Goal: Task Accomplishment & Management: Manage account settings

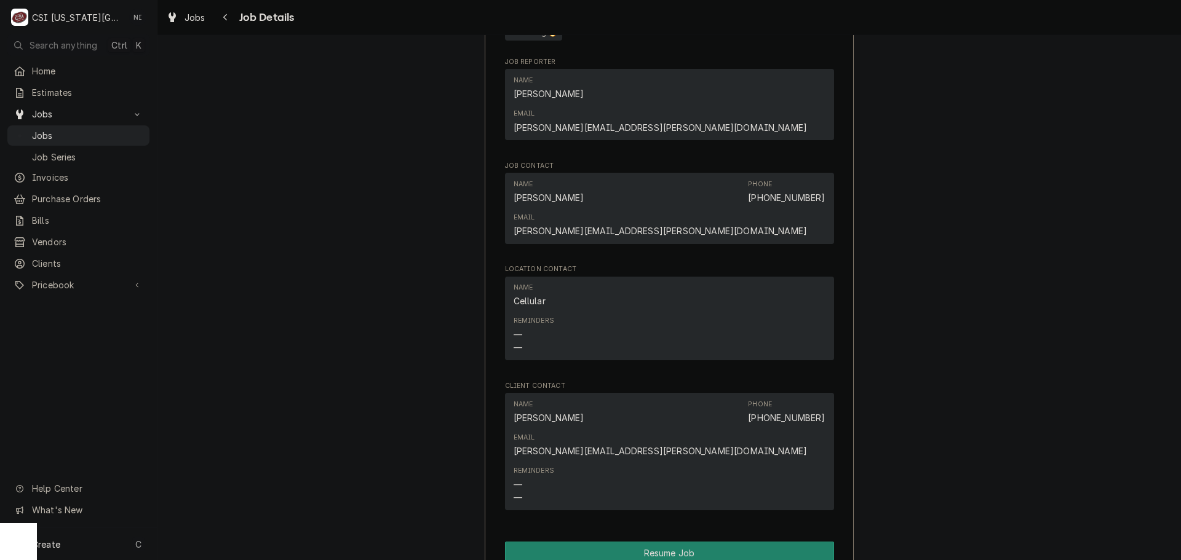
scroll to position [1537, 0]
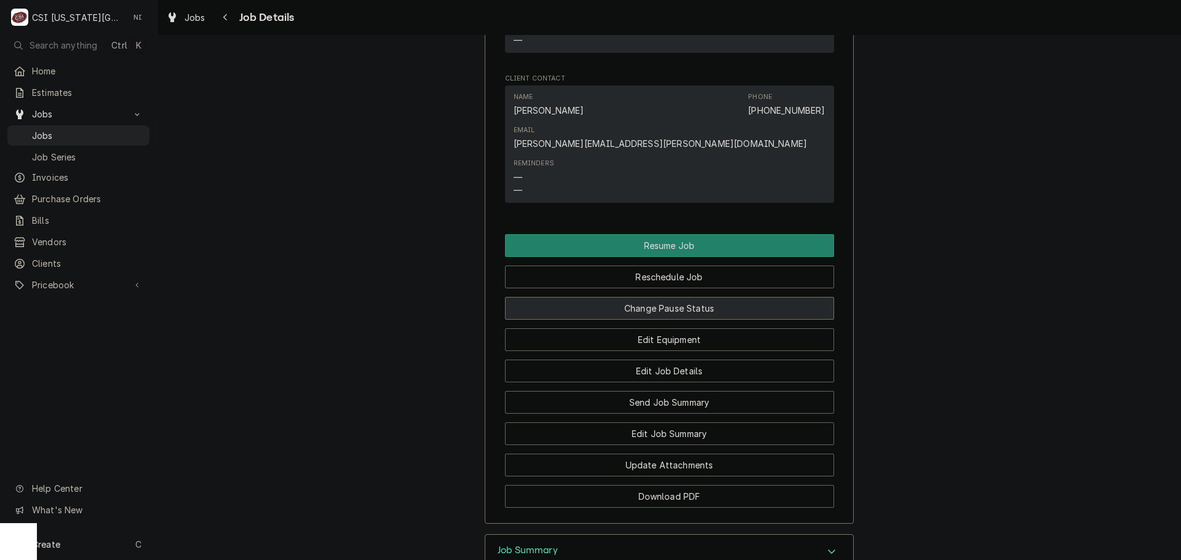
click at [666, 297] on button "Change Pause Status" at bounding box center [669, 308] width 329 height 23
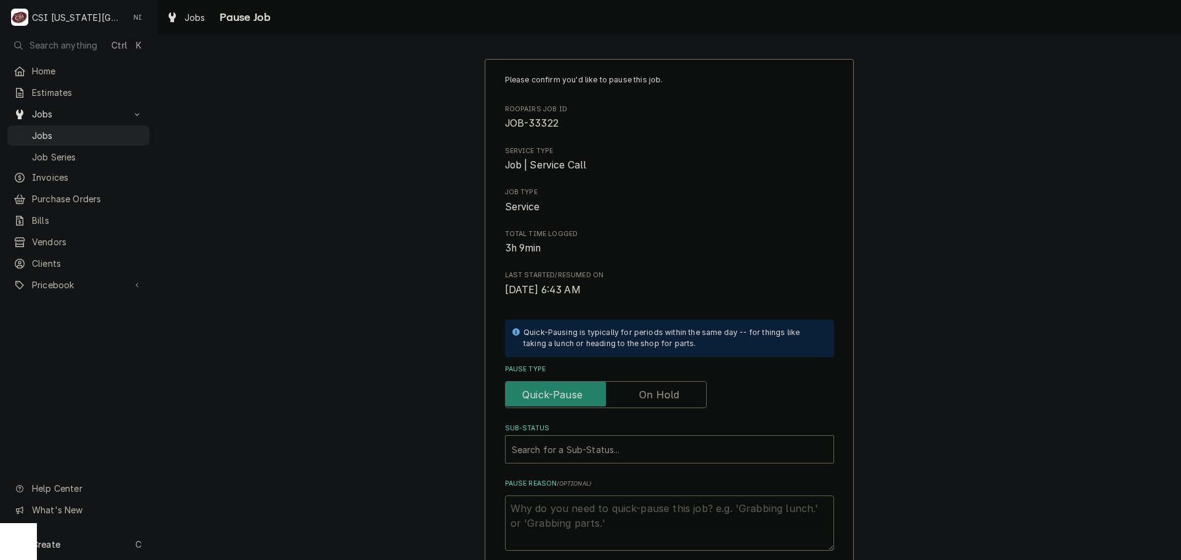
drag, startPoint x: 657, startPoint y: 398, endPoint x: 650, endPoint y: 426, distance: 28.6
click at [657, 398] on label "Pause Type" at bounding box center [606, 394] width 202 height 27
click at [657, 398] on input "Pause Type" at bounding box center [605, 394] width 191 height 27
checkbox input "true"
click at [641, 454] on div "Sub-Status" at bounding box center [657, 449] width 291 height 22
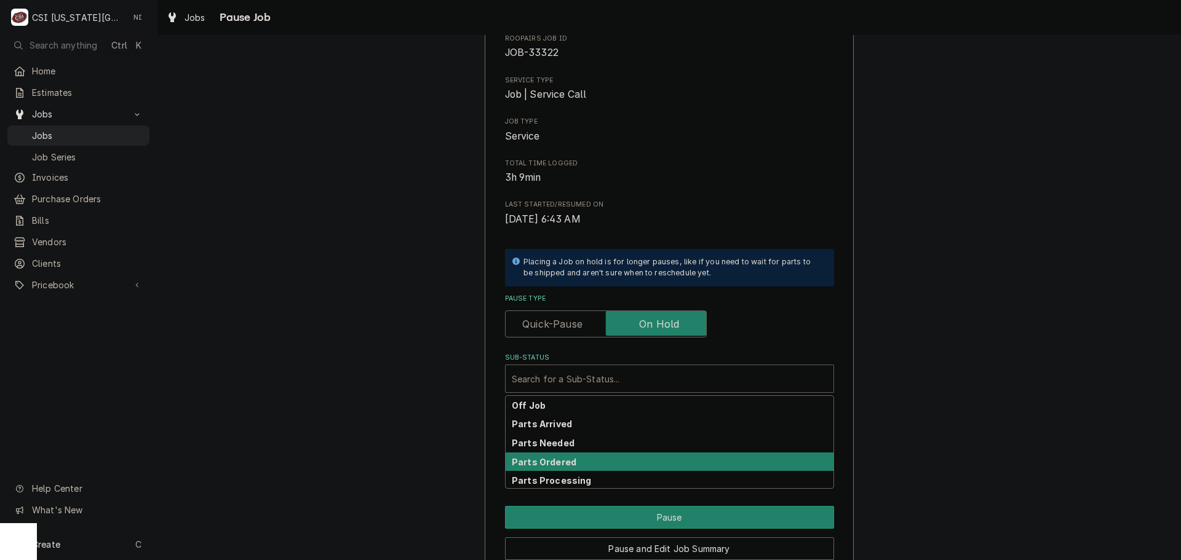
scroll to position [129, 0]
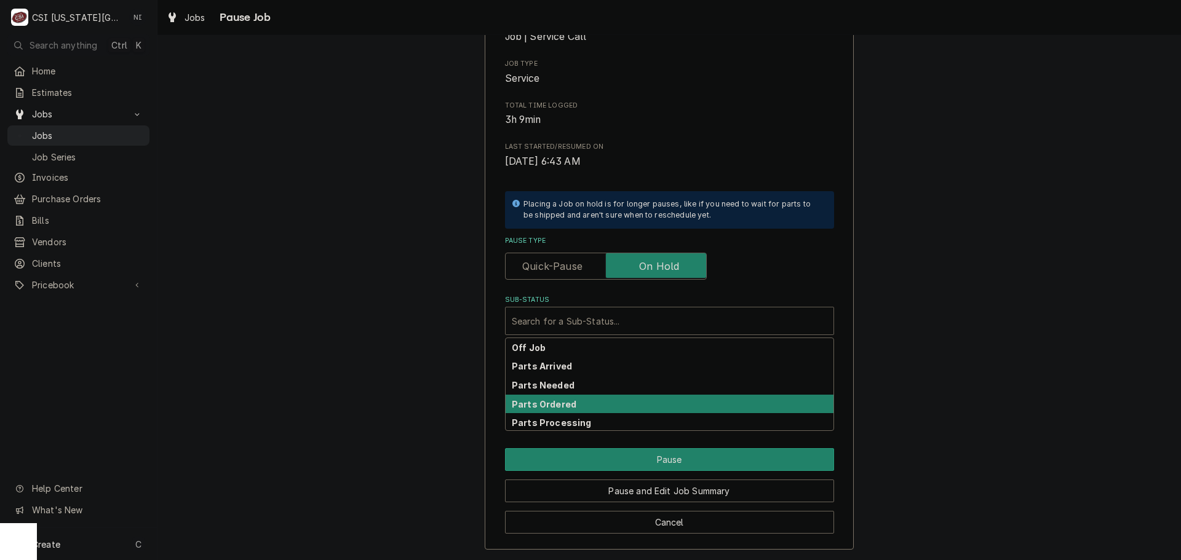
click at [565, 410] on div "Parts Ordered" at bounding box center [670, 404] width 328 height 19
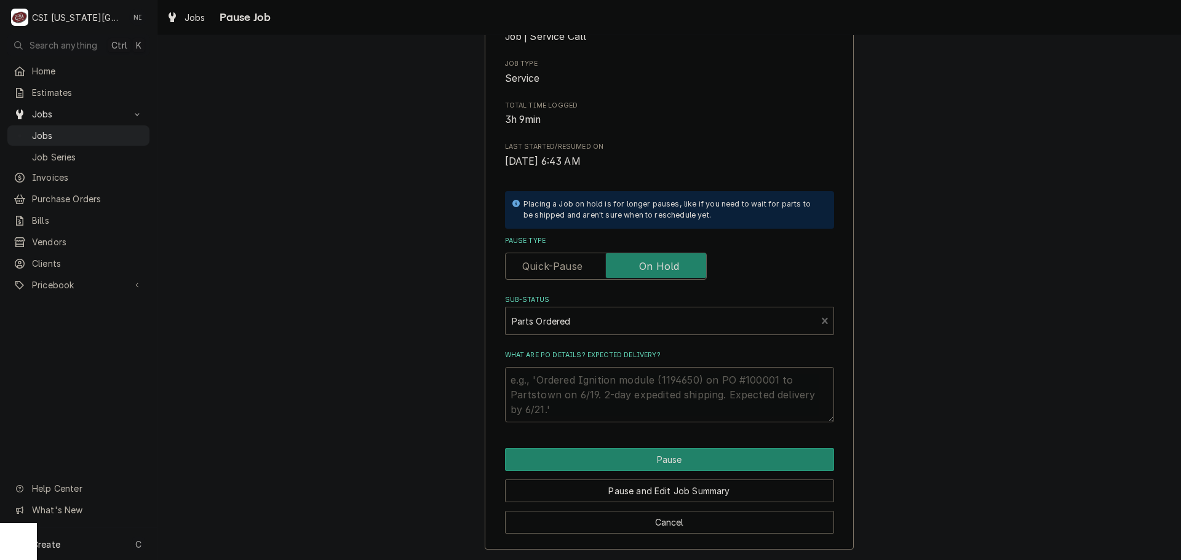
click at [569, 390] on textarea "What are PO details? Expected delivery?" at bounding box center [669, 394] width 329 height 55
type textarea "x"
type textarea "P"
type textarea "x"
type textarea "Pa"
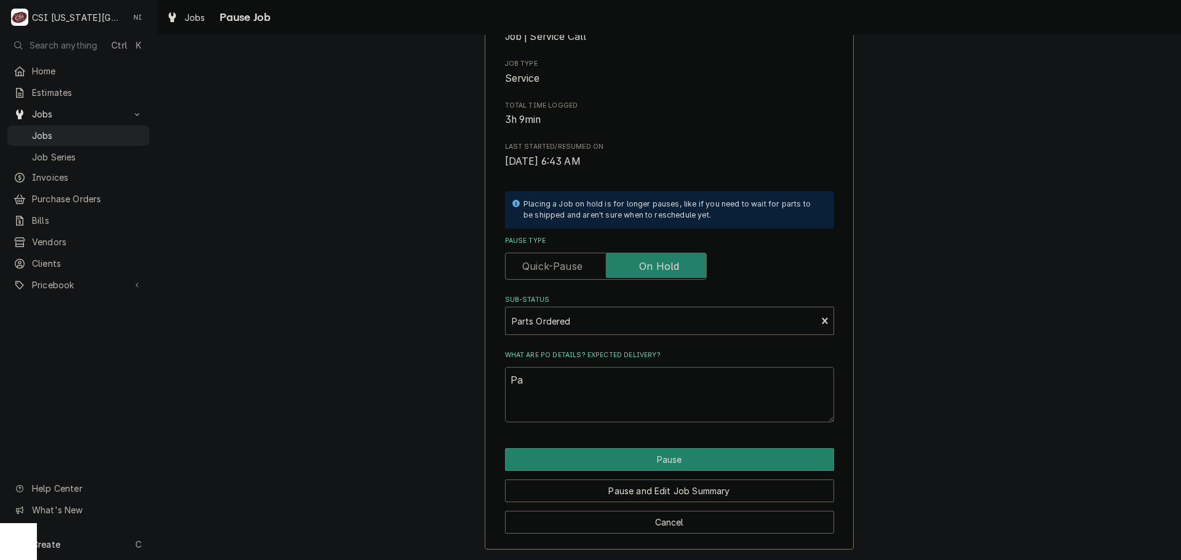
type textarea "x"
type textarea "Par"
type textarea "x"
type textarea "Part"
type textarea "x"
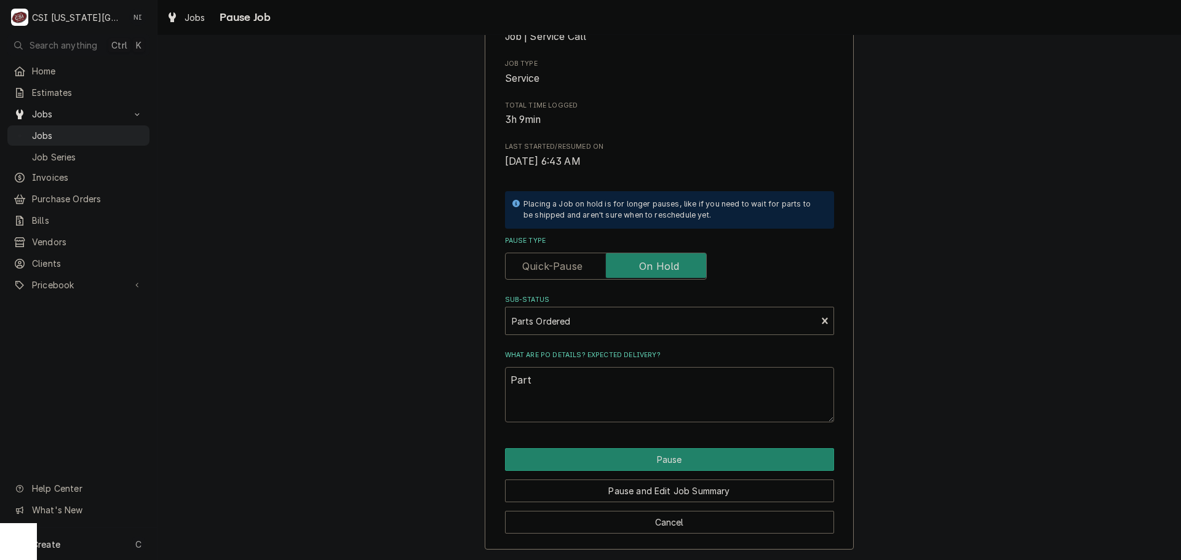
type textarea "Parts"
type textarea "x"
type textarea "Parts"
type textarea "x"
type textarea "Parts o"
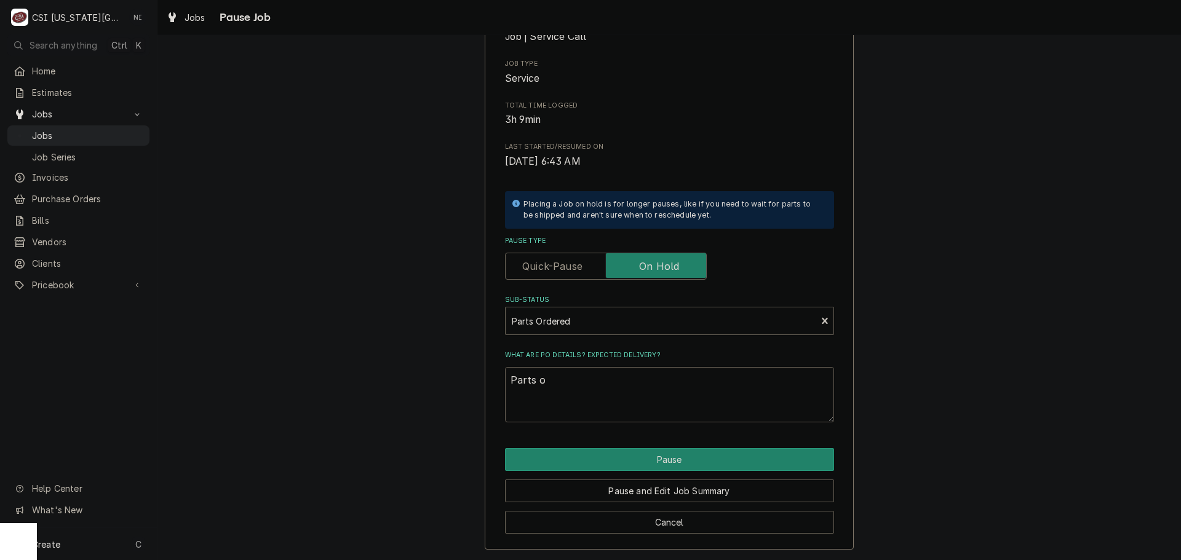
type textarea "x"
type textarea "Parts or"
type textarea "x"
type textarea "Parts ord"
type textarea "x"
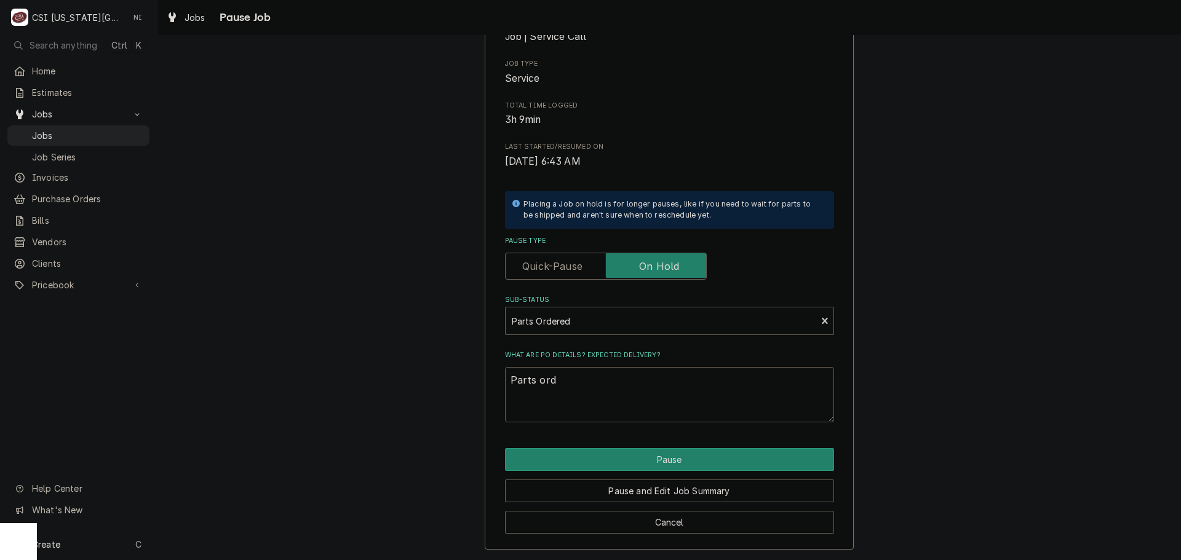
type textarea "Parts orde"
type textarea "x"
type textarea "Parts order"
type textarea "x"
type textarea "Parts ordere"
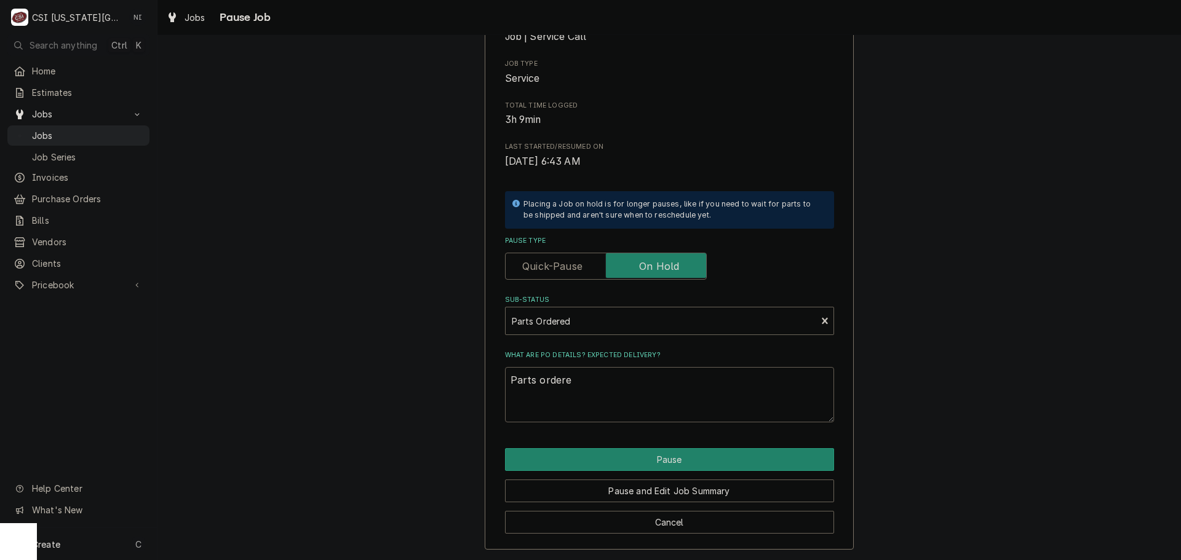
type textarea "x"
type textarea "Parts ordered"
type textarea "x"
type textarea "Parts ordered"
type textarea "x"
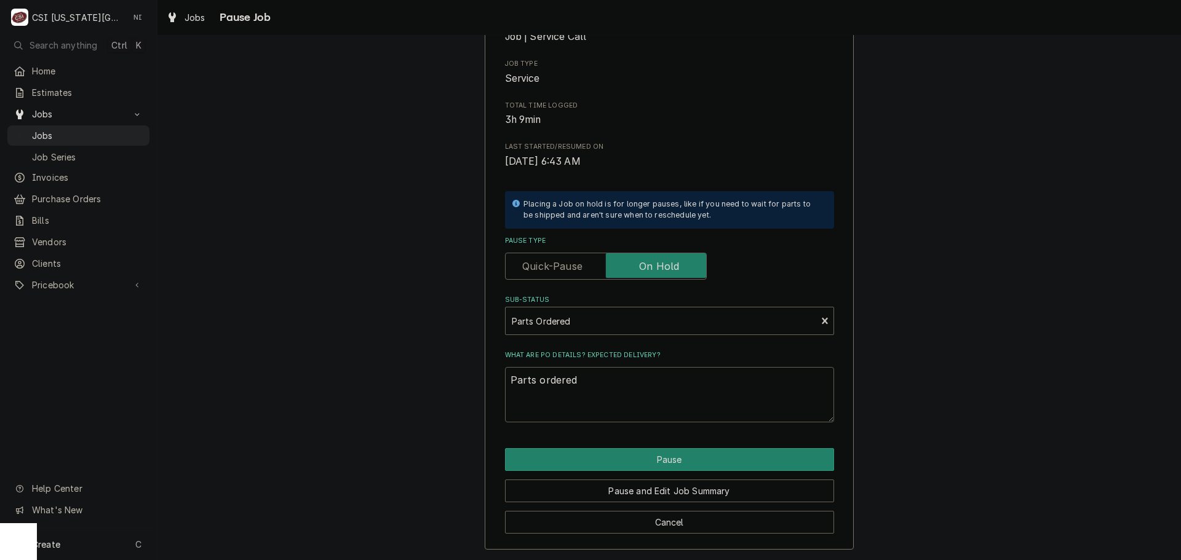
type textarea "Parts ordered o"
type textarea "x"
type textarea "Parts ordered on"
type textarea "x"
type textarea "Parts ordered on"
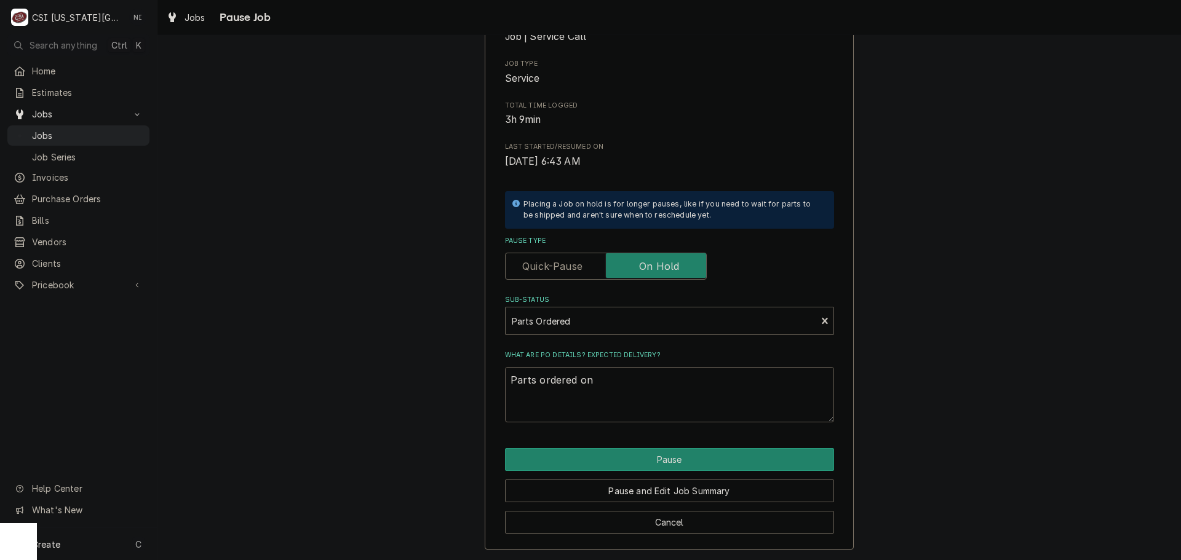
type textarea "x"
type textarea "Parts ordered on P"
type textarea "x"
type textarea "Parts ordered on PO"
type textarea "x"
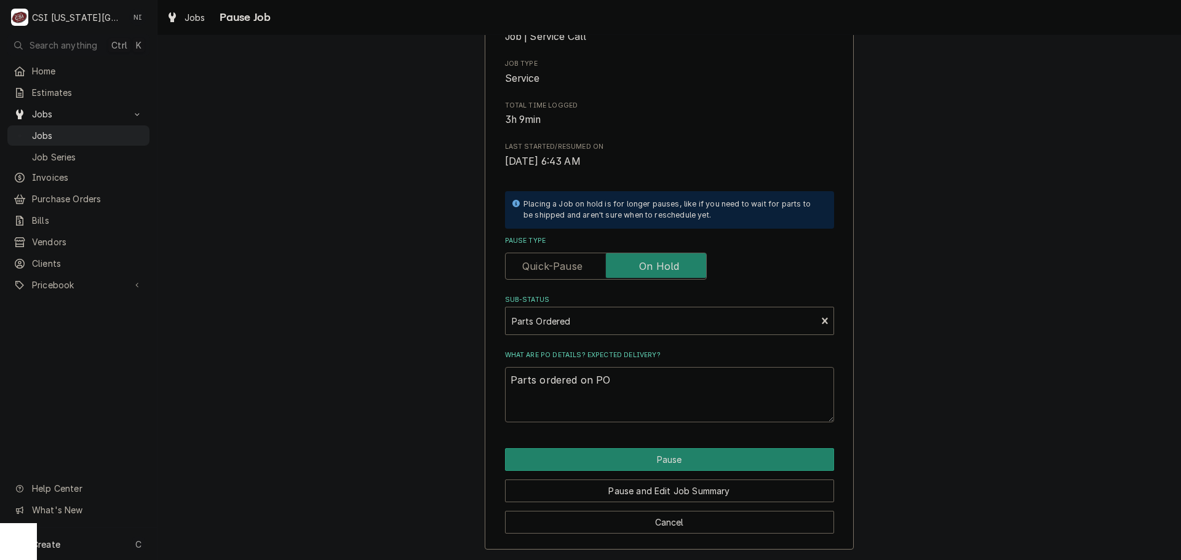
type textarea "Parts ordered on PO"
type textarea "x"
type textarea "Parts ordered on PO 3"
type textarea "x"
type textarea "Parts ordered on PO 30"
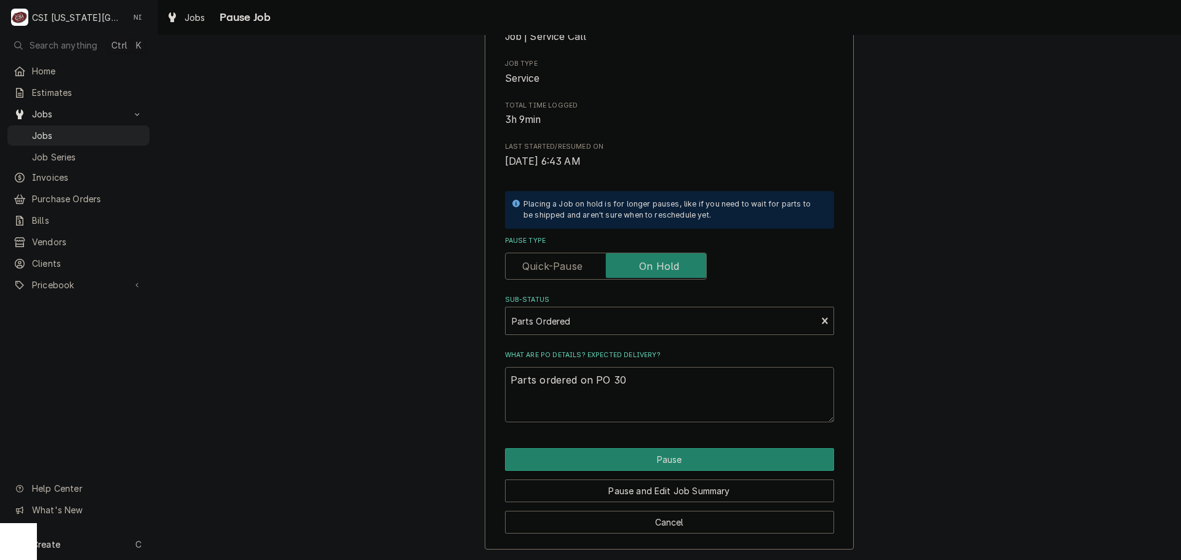
type textarea "x"
type textarea "Parts ordered on PO 301"
type textarea "x"
type textarea "Parts ordered on PO 3017"
type textarea "x"
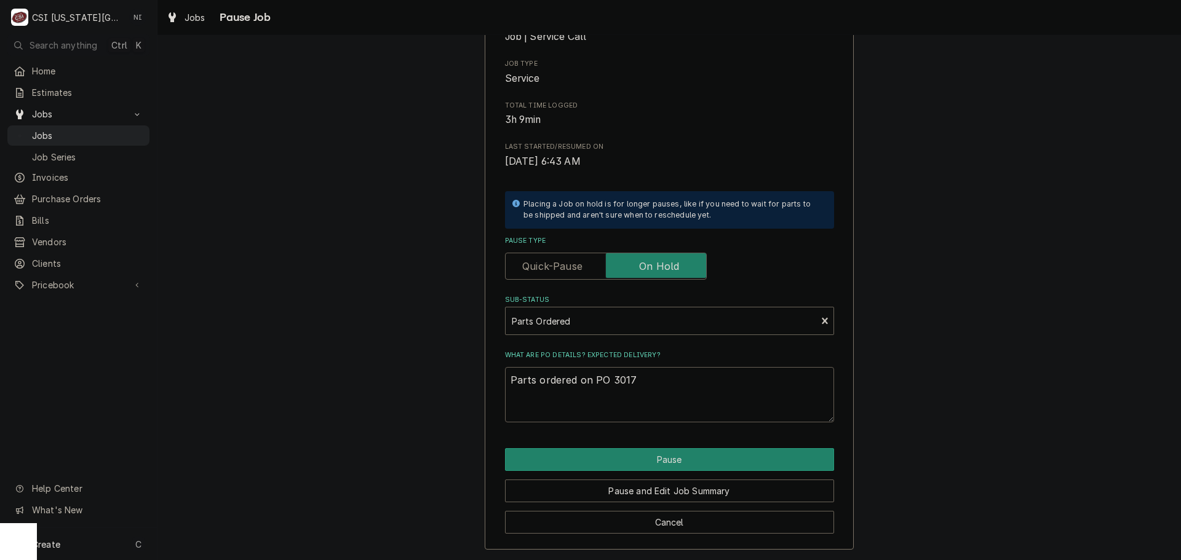
type textarea "Parts ordered on PO 30175"
type textarea "x"
type textarea "Parts ordered on PO 301750"
click at [705, 453] on button "Pause" at bounding box center [669, 459] width 329 height 23
type textarea "x"
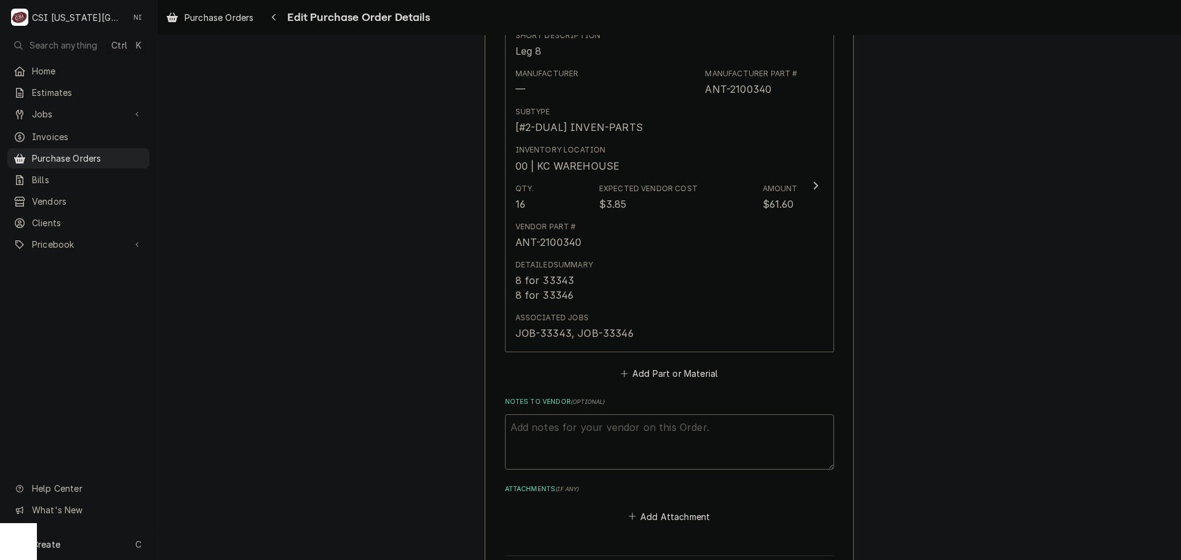
scroll to position [1665, 0]
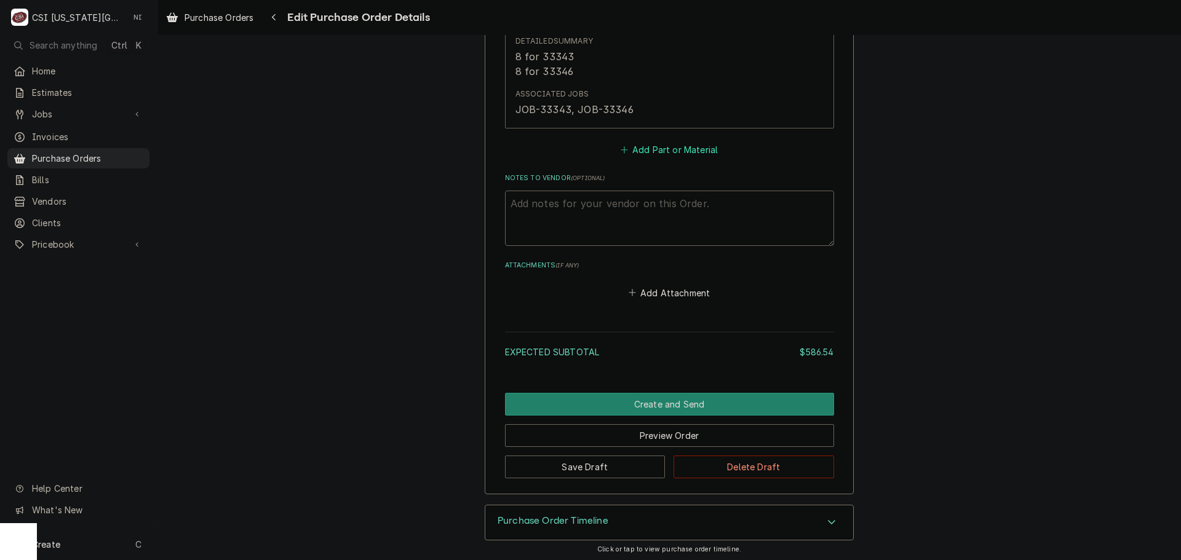
click at [666, 146] on button "Add Part or Material" at bounding box center [668, 149] width 101 height 17
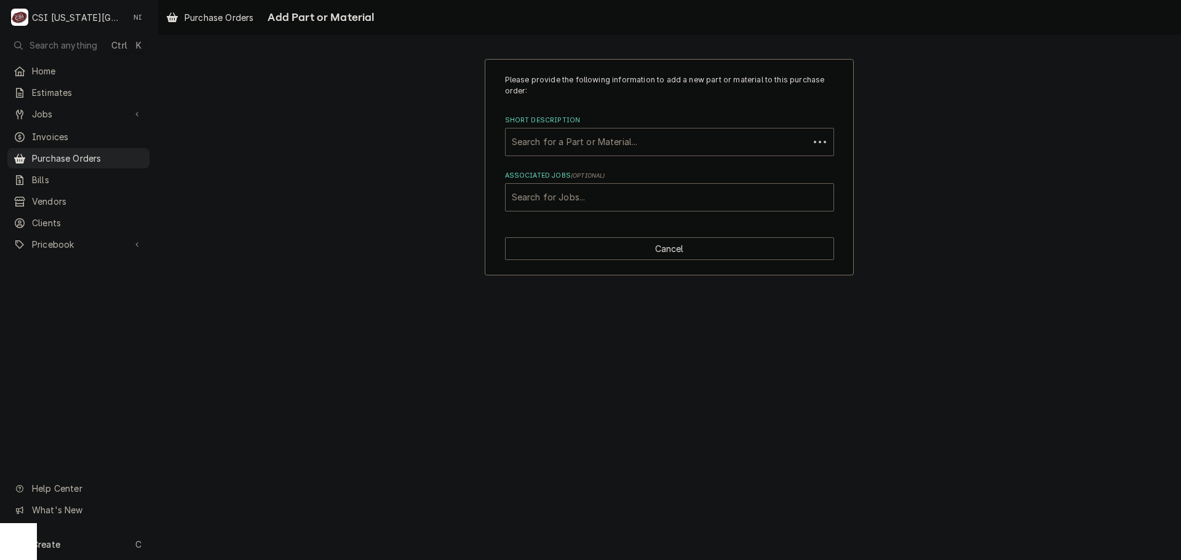
click at [592, 151] on div "Short Description" at bounding box center [657, 142] width 291 height 22
paste input "8262014"
type input "8262014"
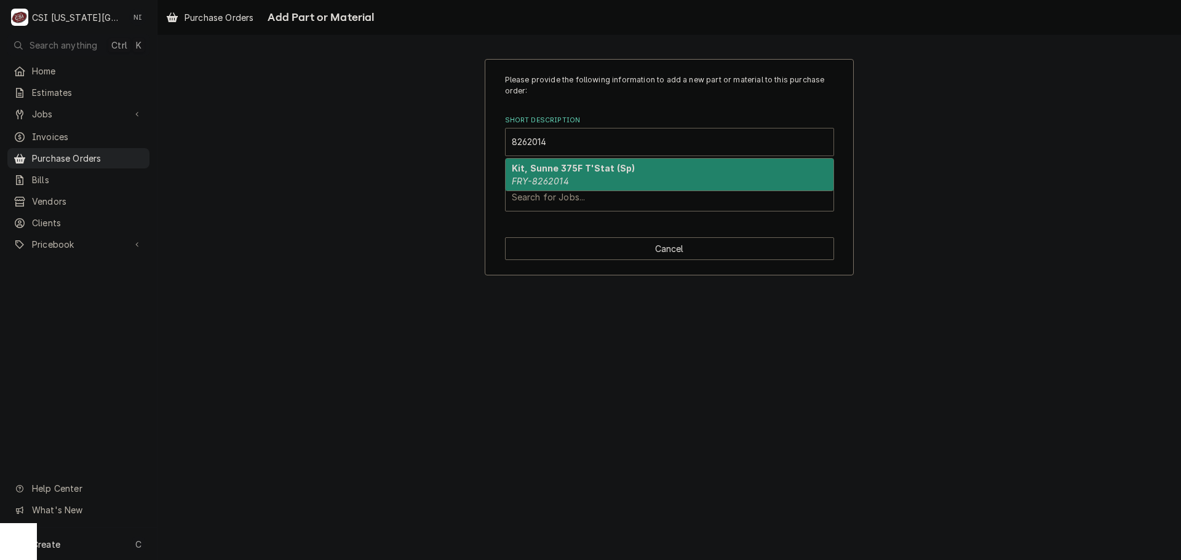
click at [555, 173] on strong "Kit, Sunne 375F T'Stat (Sp)" at bounding box center [573, 168] width 123 height 10
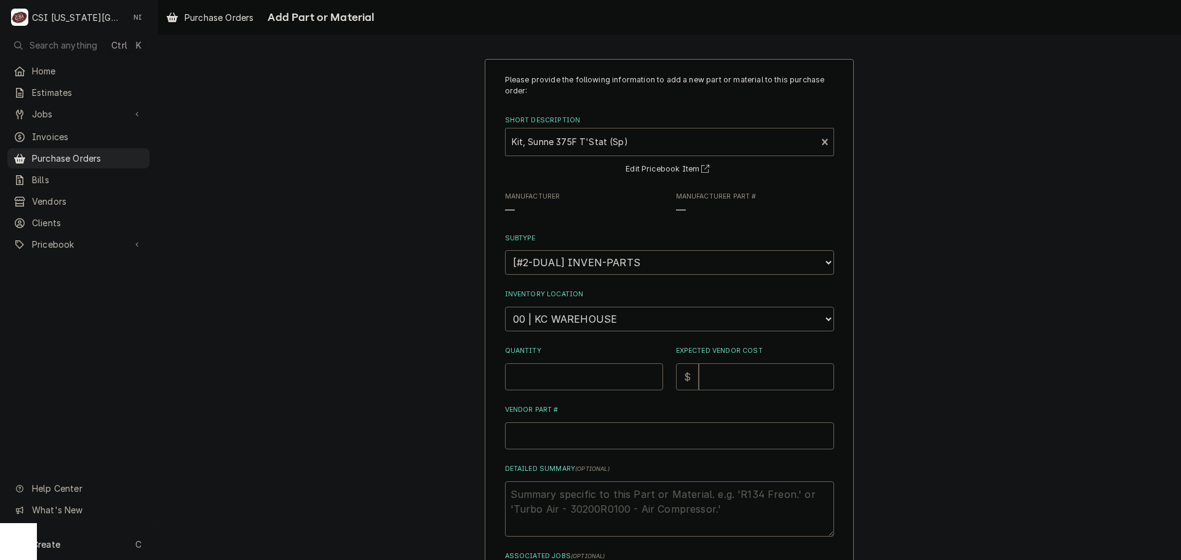
type textarea "x"
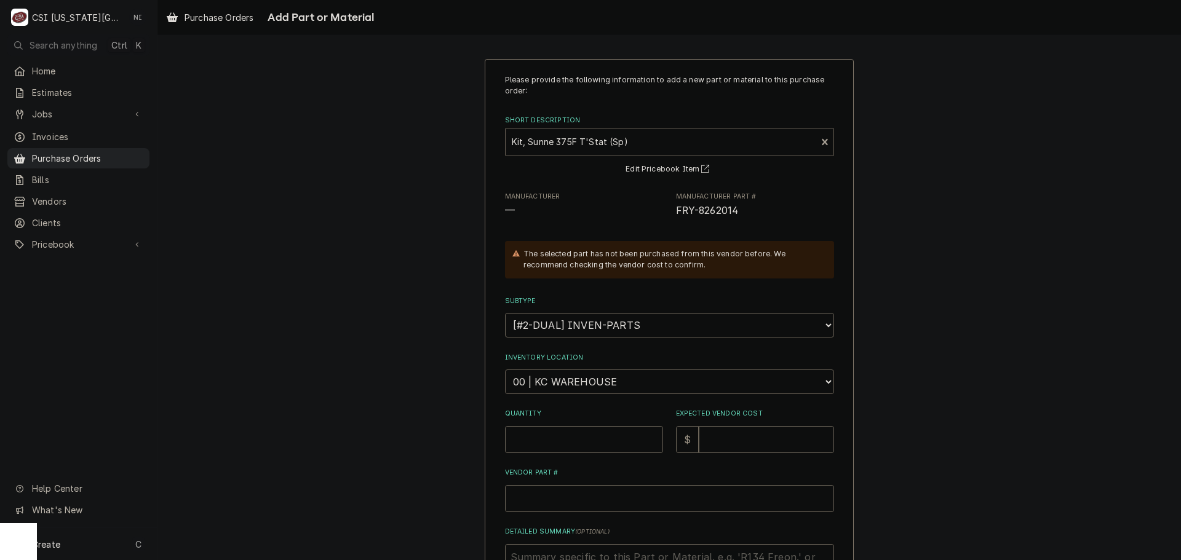
click at [590, 391] on select "Choose a location... 00 | KC WAREHOUSE 00 | MAIN WAREHOUSE 01 | BRIAN BREAZIER …" at bounding box center [669, 382] width 329 height 25
select select "2793"
click at [505, 370] on select "Choose a location... 00 | KC WAREHOUSE 00 | MAIN WAREHOUSE 01 | BRIAN BREAZIER …" at bounding box center [669, 382] width 329 height 25
type textarea "x"
click at [605, 379] on select "Choose a location... 00 | KC WAREHOUSE 00 | MAIN WAREHOUSE 01 | BRIAN BREAZIER …" at bounding box center [669, 382] width 329 height 25
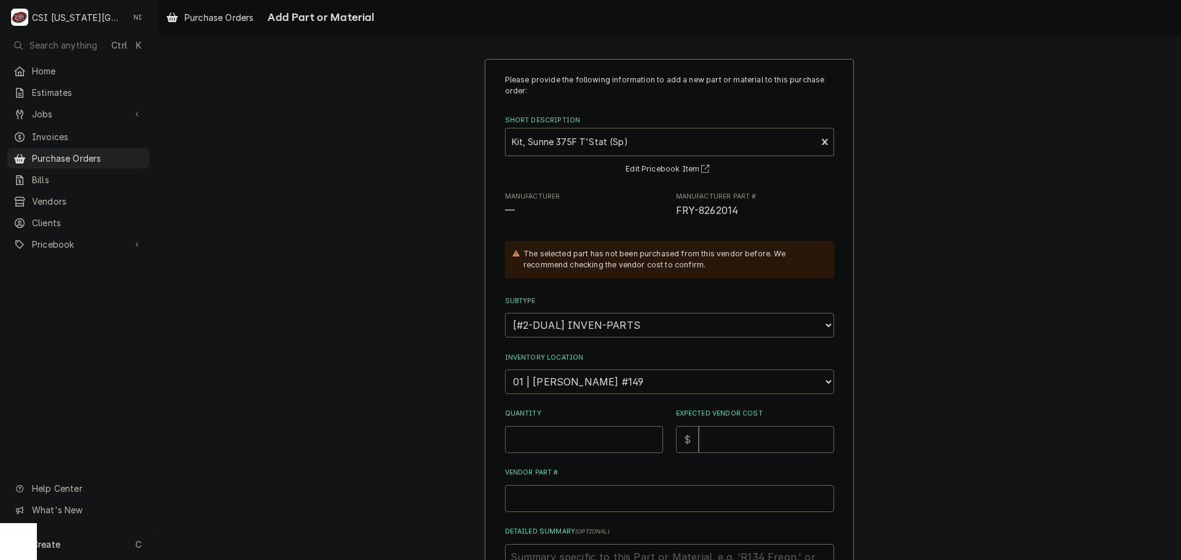
select select "2782"
click at [505, 370] on select "Choose a location... 00 | KC WAREHOUSE 00 | MAIN WAREHOUSE 01 | BRIAN BREAZIER …" at bounding box center [669, 382] width 329 height 25
click at [587, 436] on input "Quantity" at bounding box center [584, 439] width 158 height 27
type textarea "x"
type input "1"
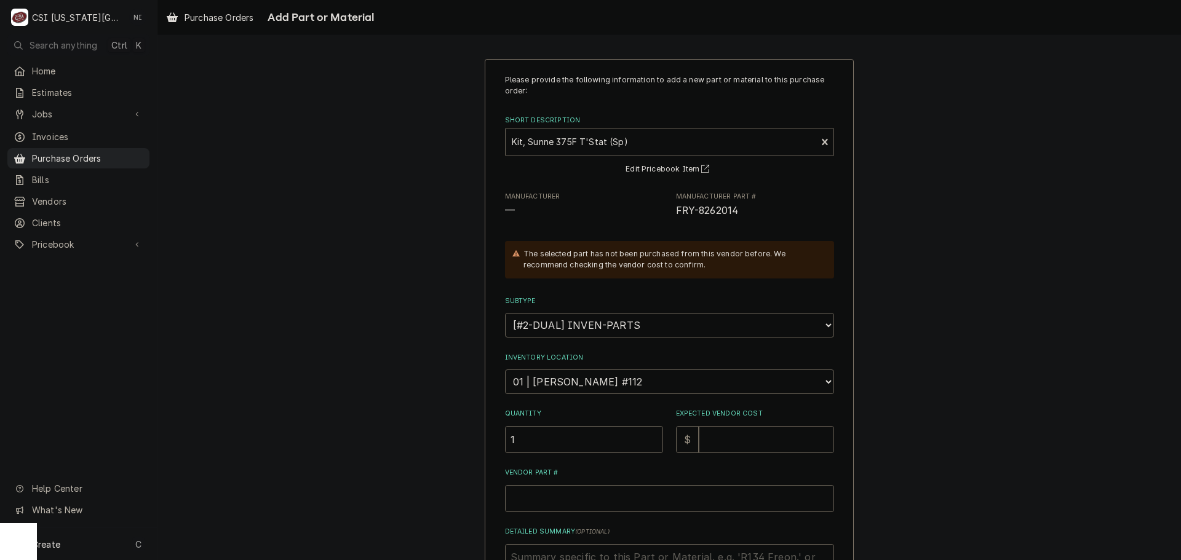
type textarea "x"
type input "9"
type textarea "x"
type input "99"
type textarea "x"
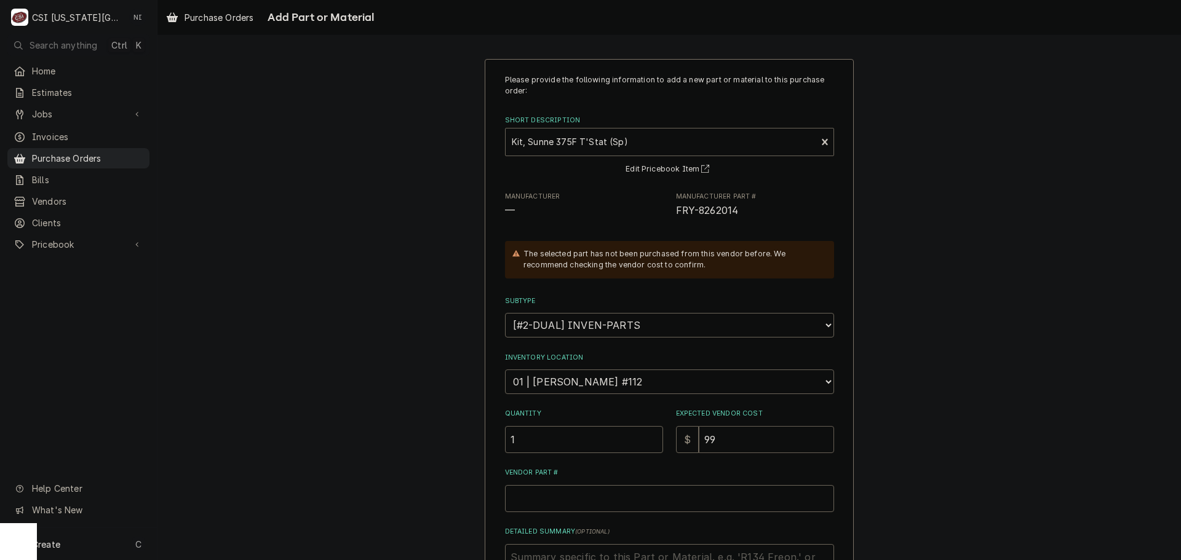
type input "99.2"
type textarea "x"
type input "99.24"
drag, startPoint x: 737, startPoint y: 210, endPoint x: 668, endPoint y: 218, distance: 69.3
click at [668, 218] on div "Manufacturer — Manufacturer Part # FRY-8262014" at bounding box center [669, 205] width 329 height 26
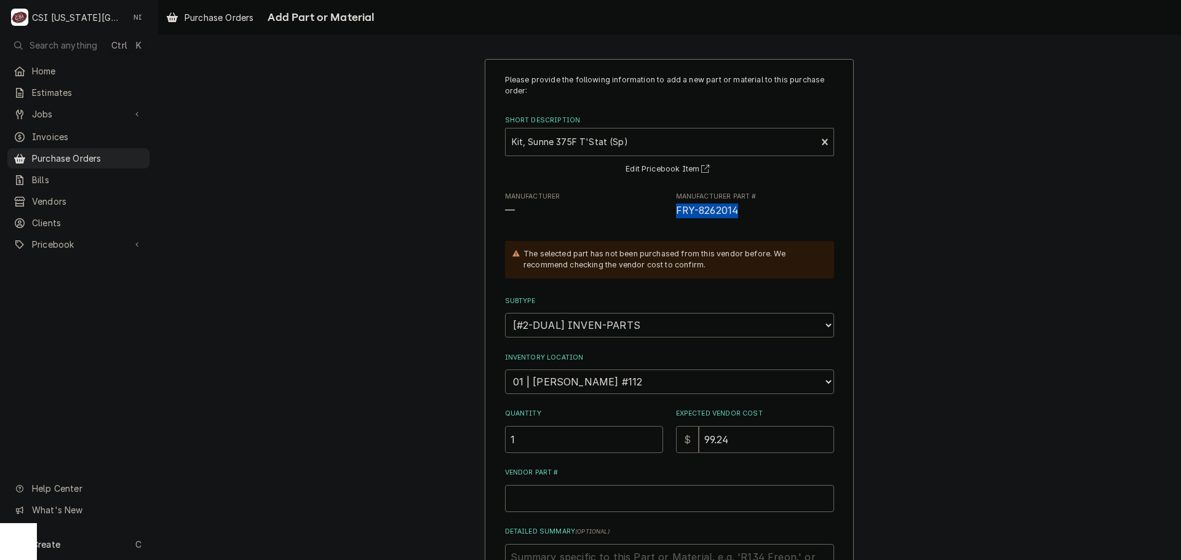
copy span "FRY-8262014"
click at [568, 489] on input "Vendor Part #" at bounding box center [669, 498] width 329 height 27
paste input "FRY-8262014"
type textarea "x"
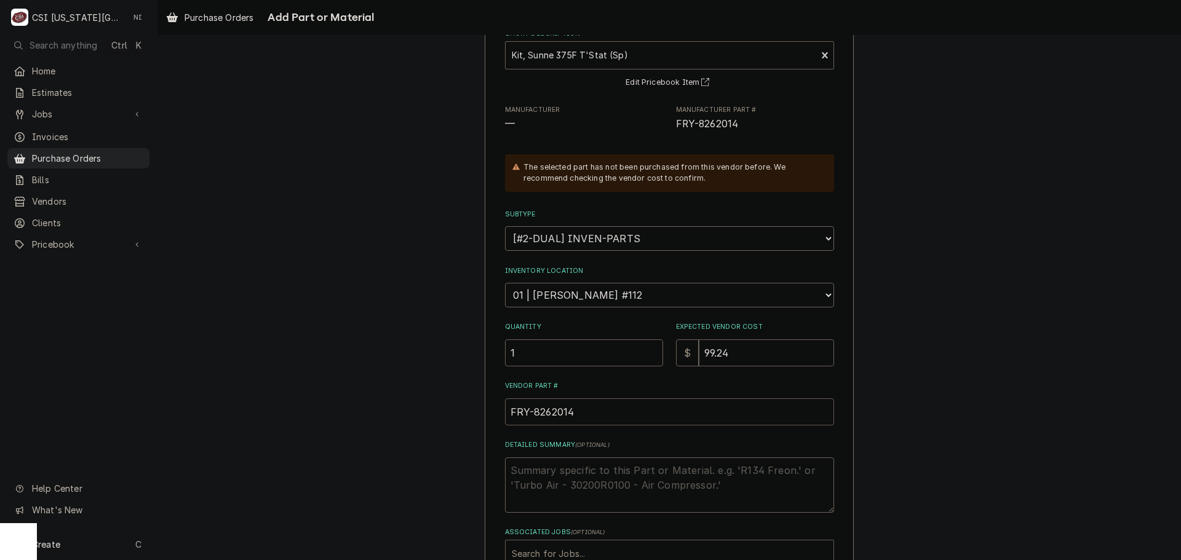
scroll to position [170, 0]
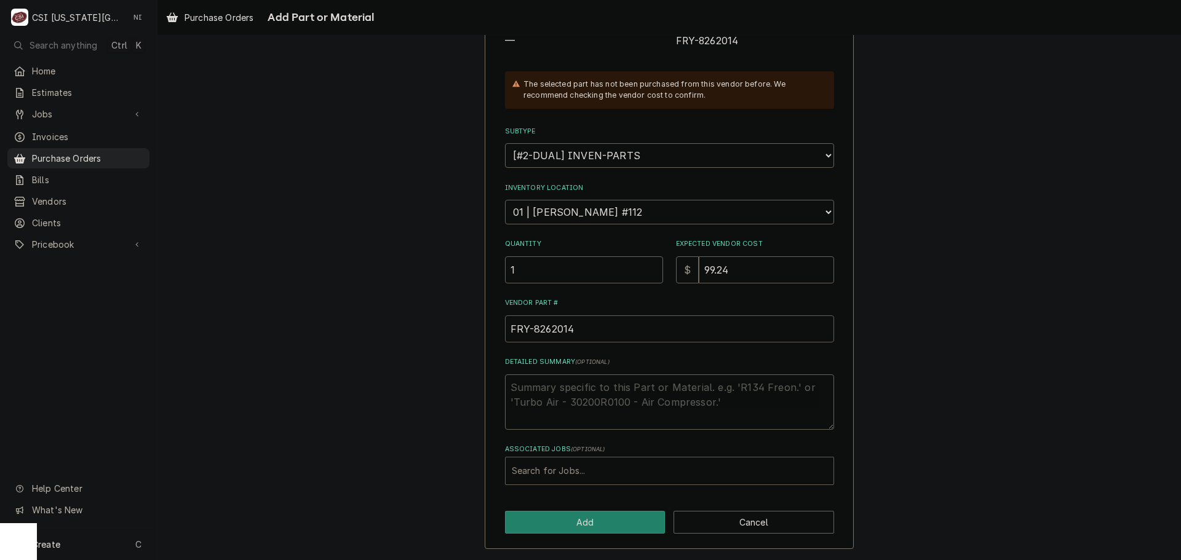
type input "FRY-8262014"
click at [611, 463] on div "Associated Jobs" at bounding box center [669, 471] width 315 height 22
type input "33322"
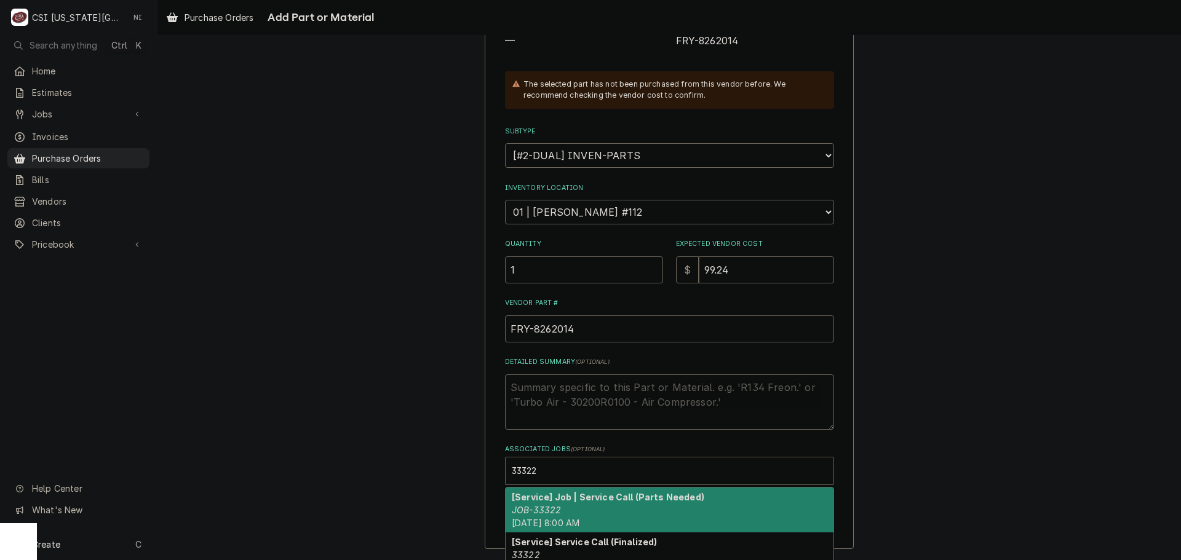
click at [579, 497] on strong "[Service] Job | Service Call (Parts Needed)" at bounding box center [608, 497] width 192 height 10
type textarea "x"
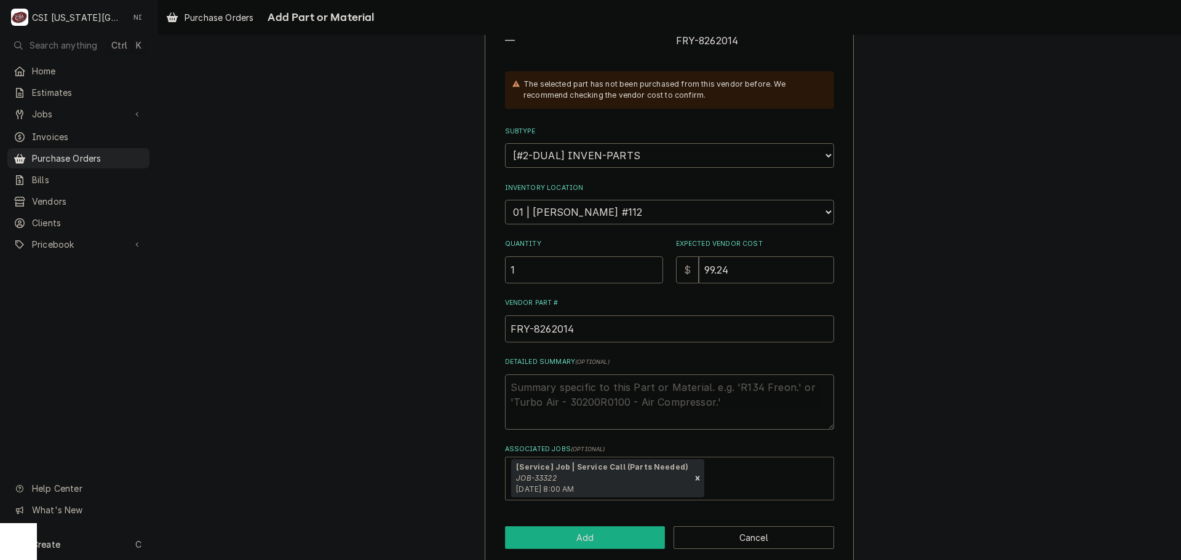
click at [592, 531] on button "Add" at bounding box center [585, 537] width 161 height 23
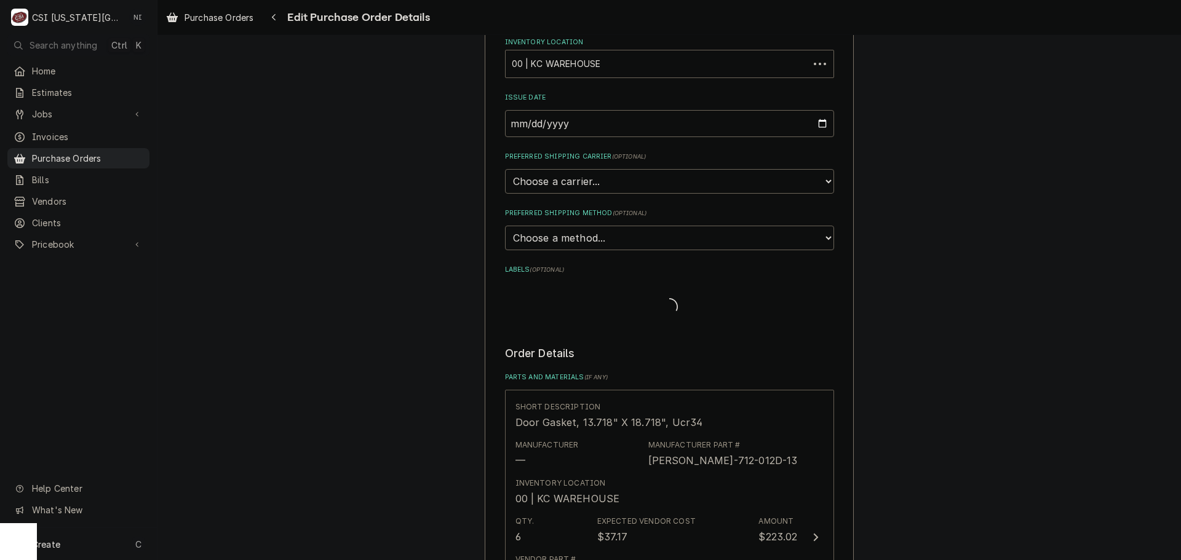
scroll to position [1803, 0]
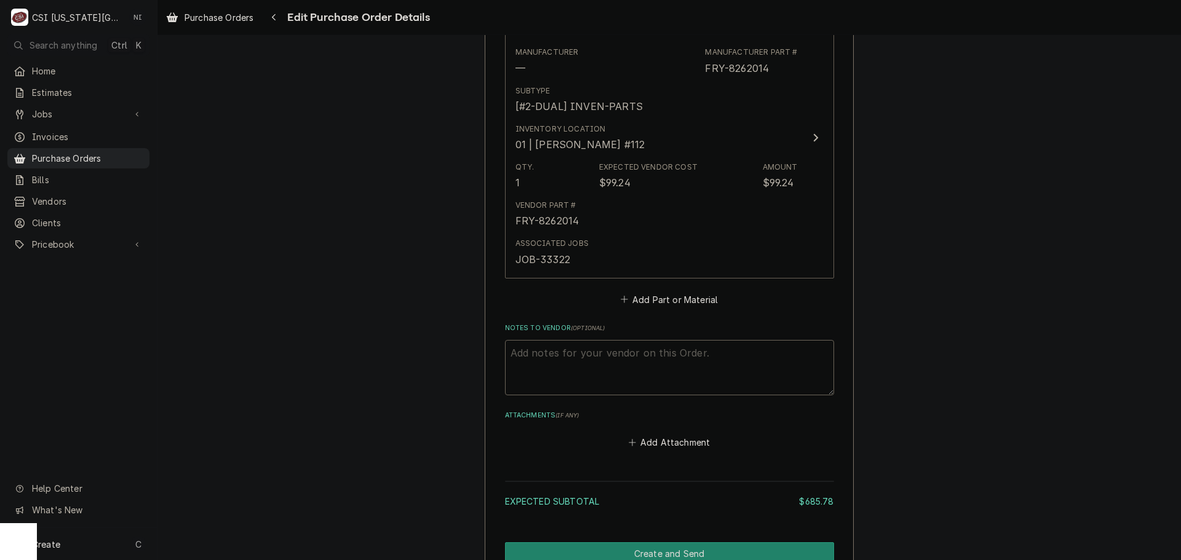
type textarea "x"
click at [661, 295] on button "Add Part or Material" at bounding box center [668, 299] width 101 height 17
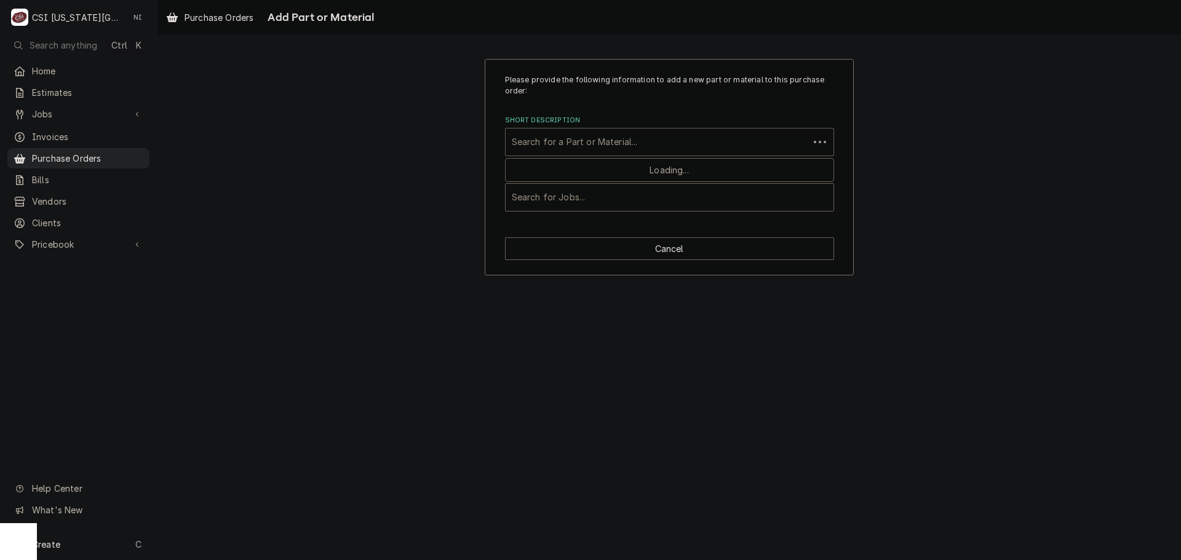
click at [622, 145] on div "Short Description" at bounding box center [657, 142] width 291 height 22
paste input "8160139"
type input "8160139"
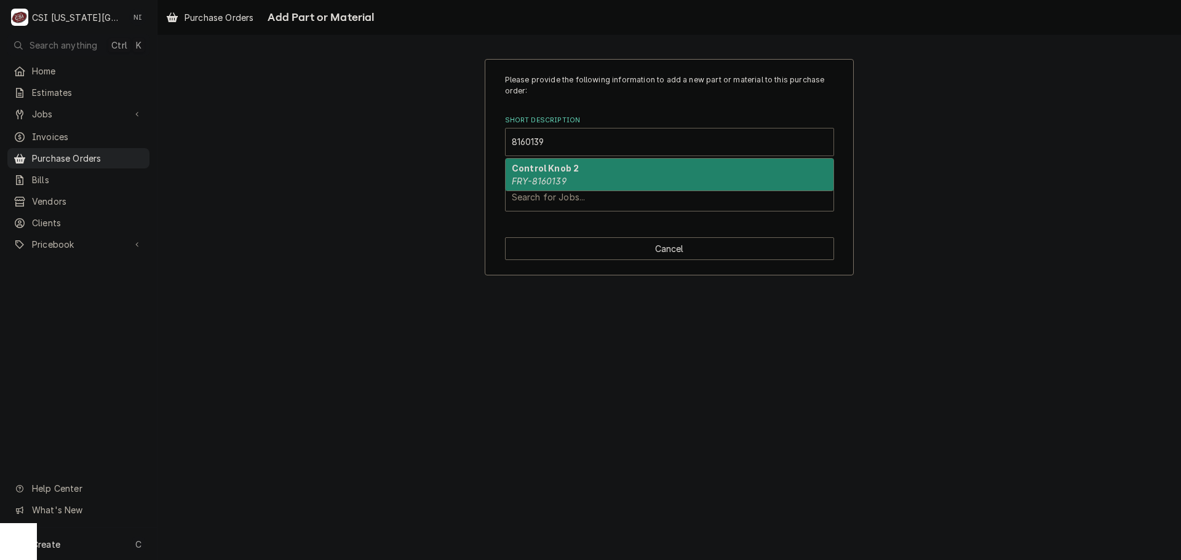
click at [578, 169] on div "Control Knob 2 FRY-8160139" at bounding box center [670, 175] width 328 height 32
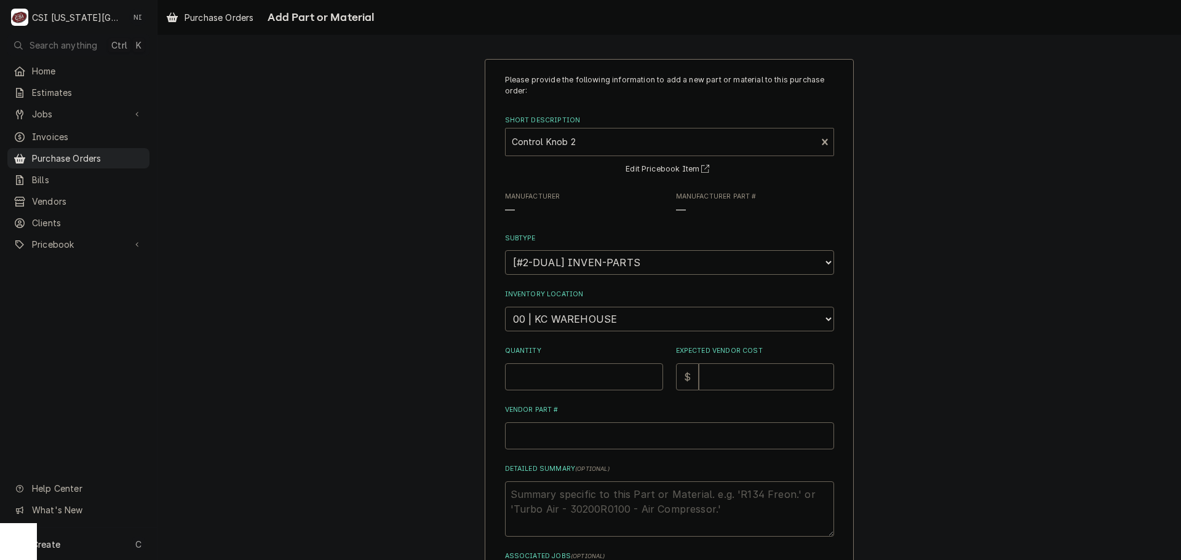
type textarea "x"
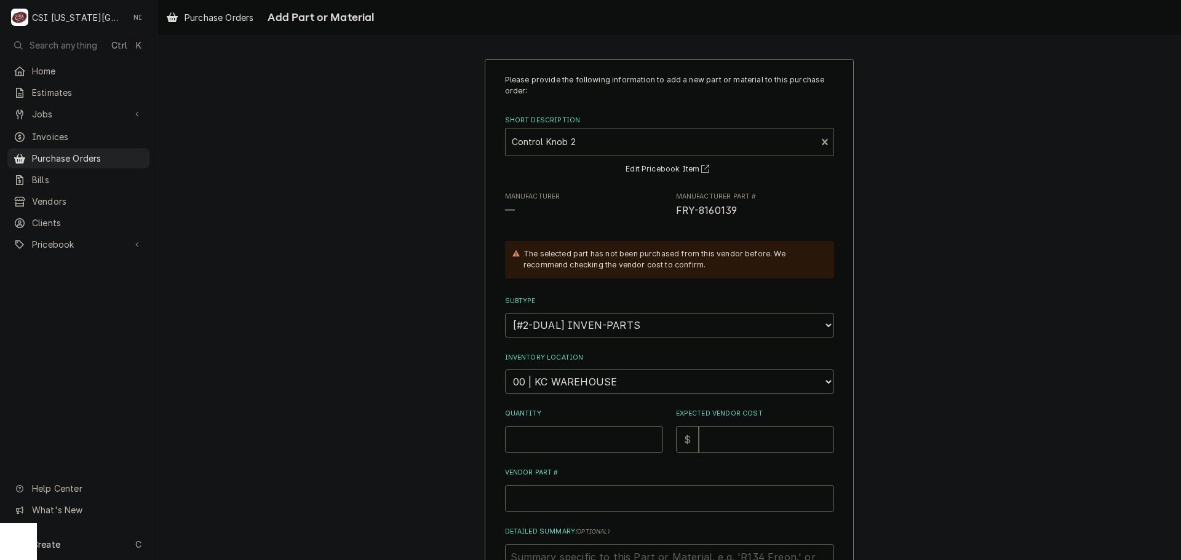
drag, startPoint x: 593, startPoint y: 386, endPoint x: 594, endPoint y: 371, distance: 15.4
click at [593, 386] on select "Choose a location... 00 | KC WAREHOUSE 00 | MAIN WAREHOUSE 01 | [PERSON_NAME] #…" at bounding box center [669, 382] width 329 height 25
select select "2782"
click at [505, 370] on select "Choose a location... 00 | KC WAREHOUSE 00 | MAIN WAREHOUSE 01 | [PERSON_NAME] #…" at bounding box center [669, 382] width 329 height 25
drag, startPoint x: 552, startPoint y: 445, endPoint x: 553, endPoint y: 438, distance: 6.9
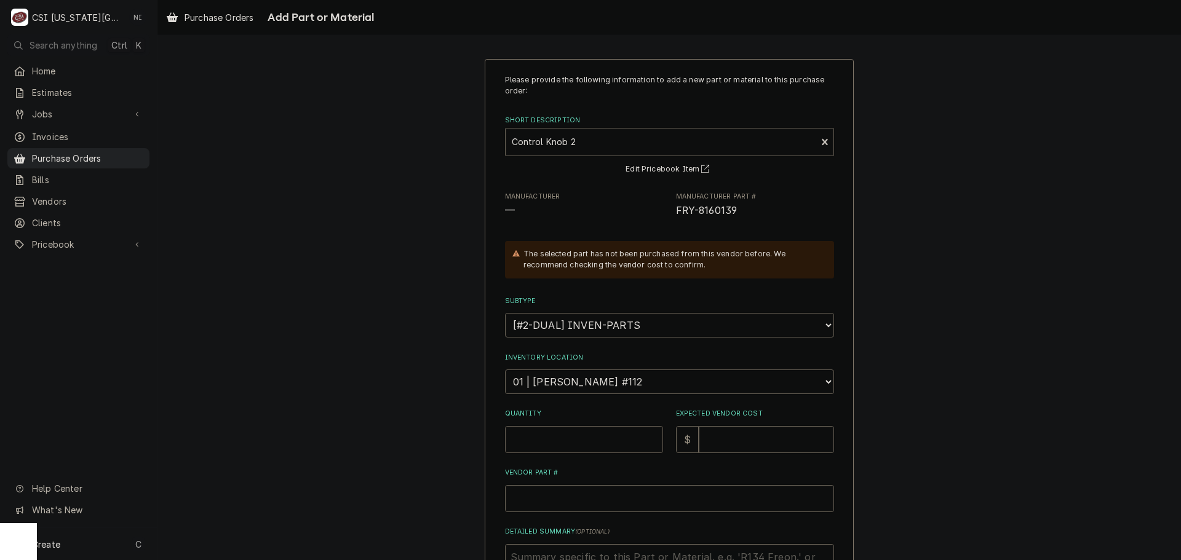
click at [552, 443] on input "Quantity" at bounding box center [584, 439] width 158 height 27
type textarea "x"
type input "1"
type textarea "x"
type input "1"
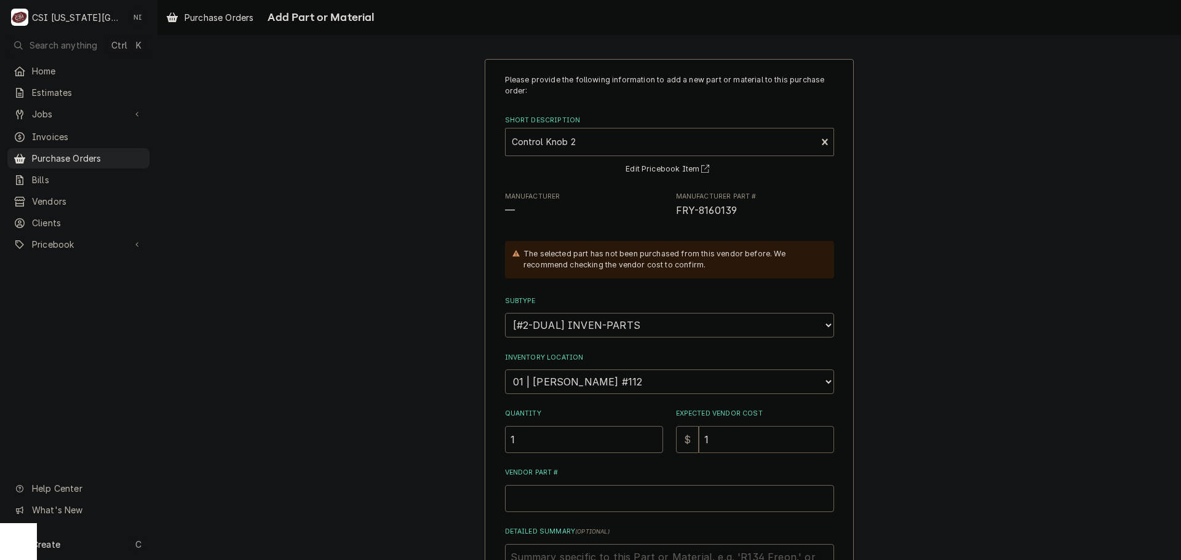
type textarea "x"
type input "12"
type textarea "x"
type input "12.6"
type textarea "x"
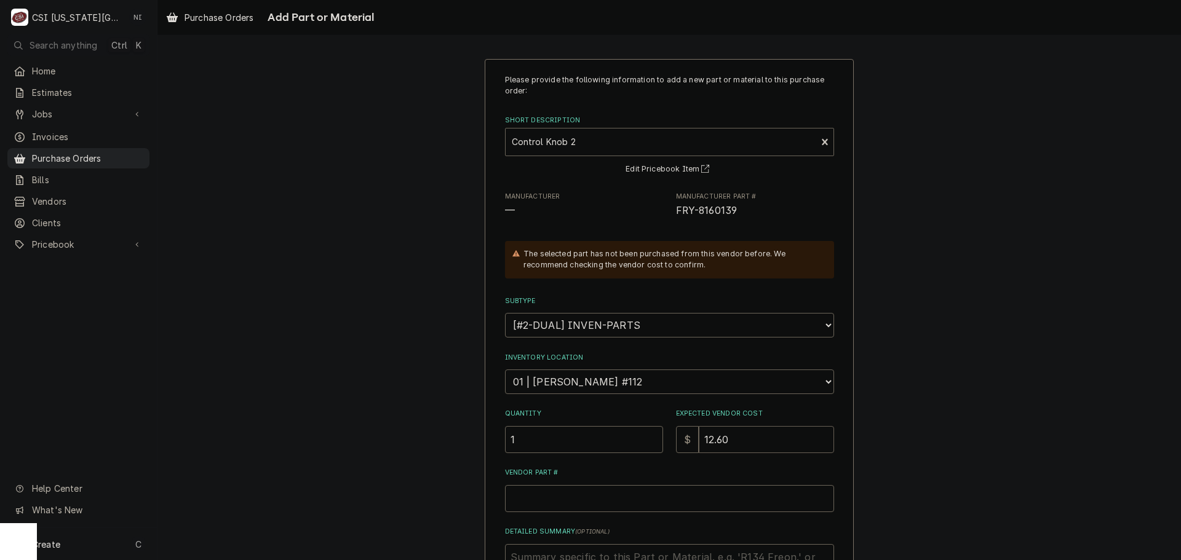
type input "12.60"
drag, startPoint x: 726, startPoint y: 210, endPoint x: 696, endPoint y: 208, distance: 30.2
click at [684, 210] on span "FRY-8160139" at bounding box center [706, 211] width 61 height 12
click at [740, 210] on span "FRY-8160139" at bounding box center [755, 211] width 158 height 15
drag, startPoint x: 723, startPoint y: 210, endPoint x: 672, endPoint y: 212, distance: 51.1
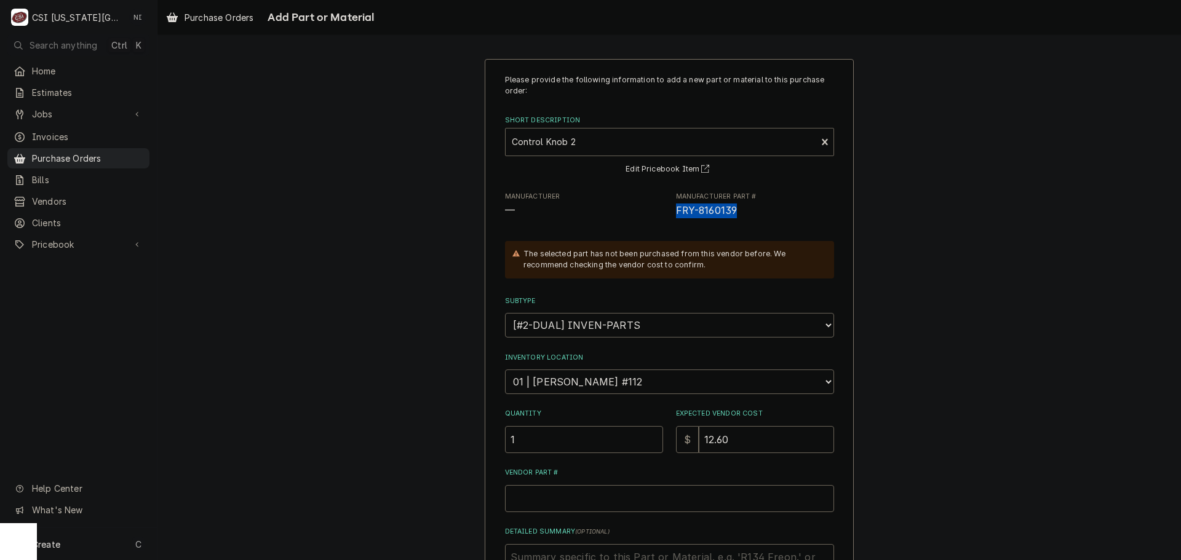
click at [676, 212] on span "FRY-8160139" at bounding box center [755, 211] width 158 height 15
copy span "FRY-8160139"
click at [565, 498] on input "Vendor Part #" at bounding box center [669, 498] width 329 height 27
paste input "FRY-8160139"
type textarea "x"
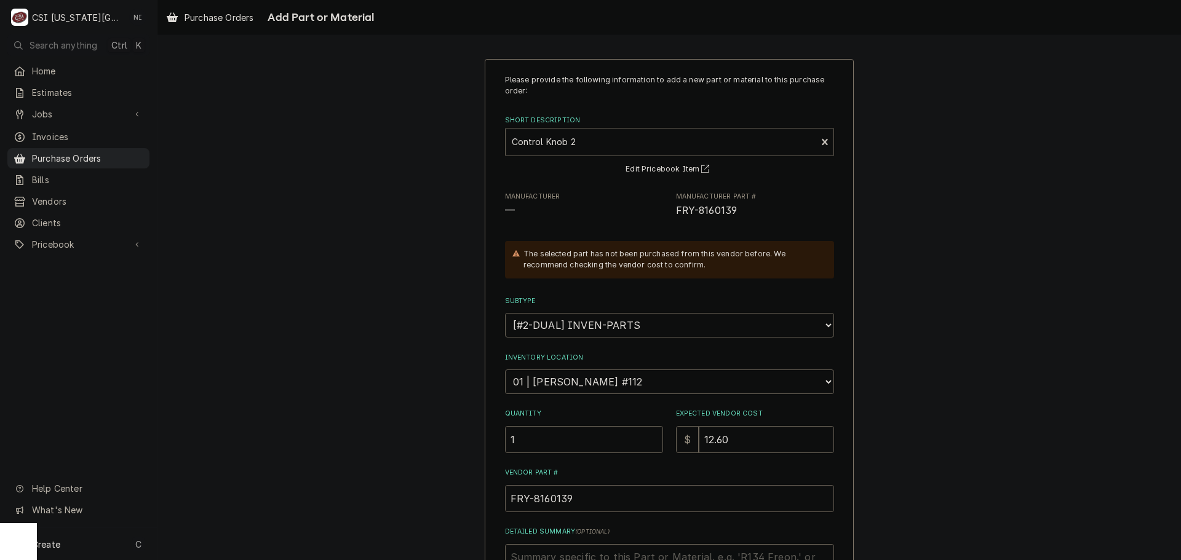
scroll to position [170, 0]
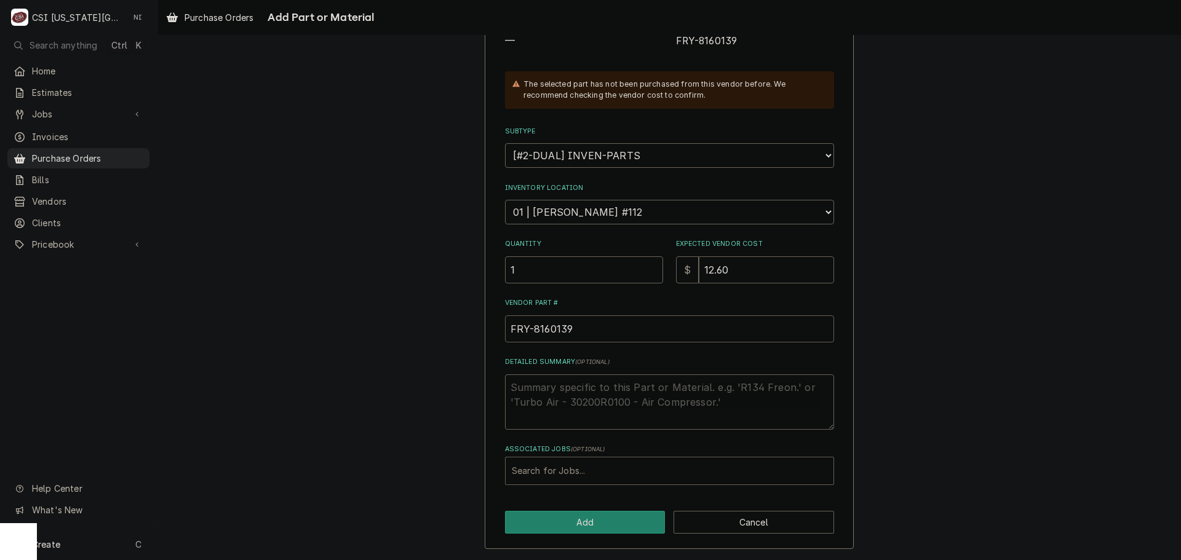
type input "FRY-8160139"
click at [574, 465] on div "Associated Jobs" at bounding box center [669, 471] width 315 height 22
type input "33322"
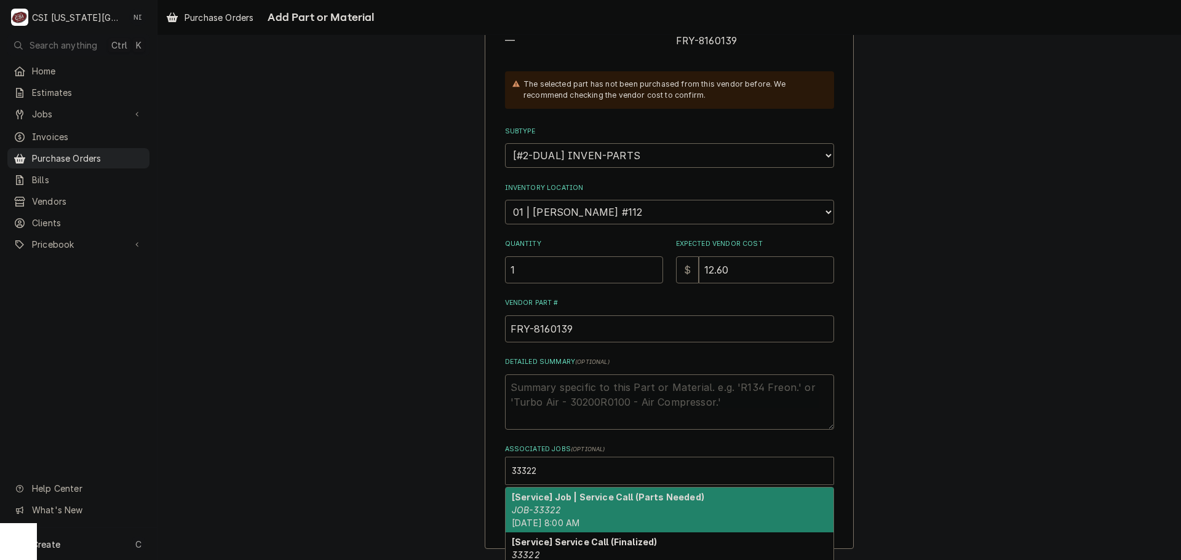
click at [577, 510] on div "[Service] Job | Service Call (Parts Needed) JOB-33322 Thu, Oct 9th, 2025 - 8:00…" at bounding box center [670, 510] width 328 height 45
type textarea "x"
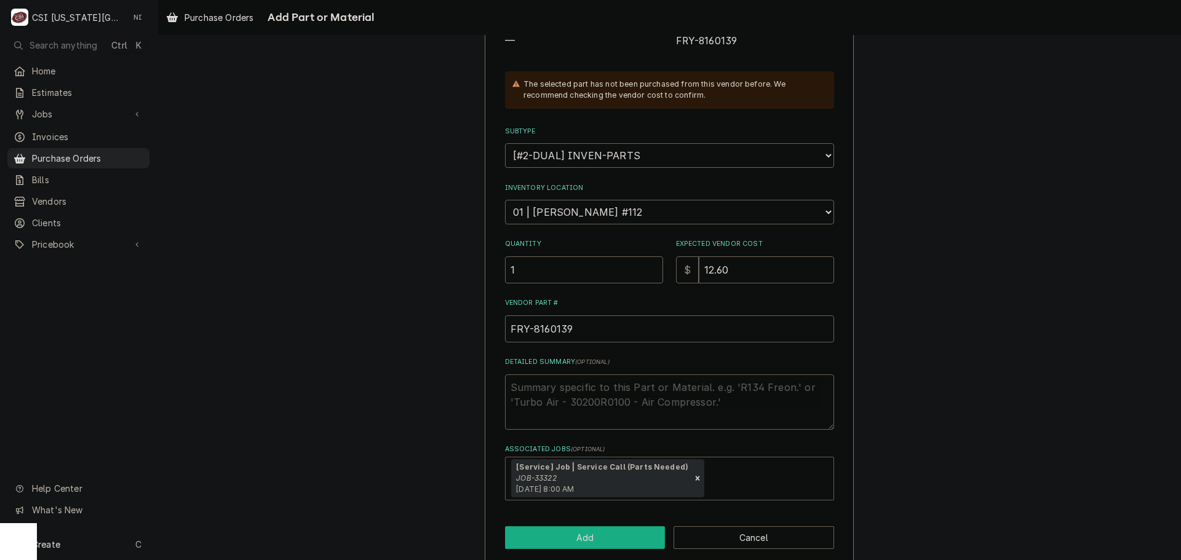
click at [579, 537] on button "Add" at bounding box center [585, 537] width 161 height 23
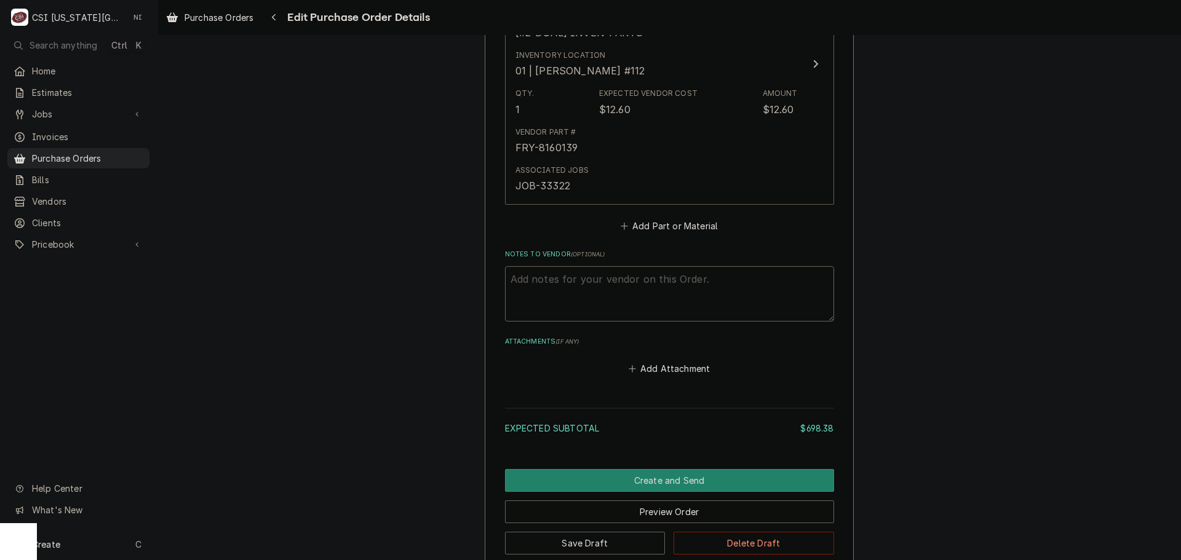
scroll to position [2181, 0]
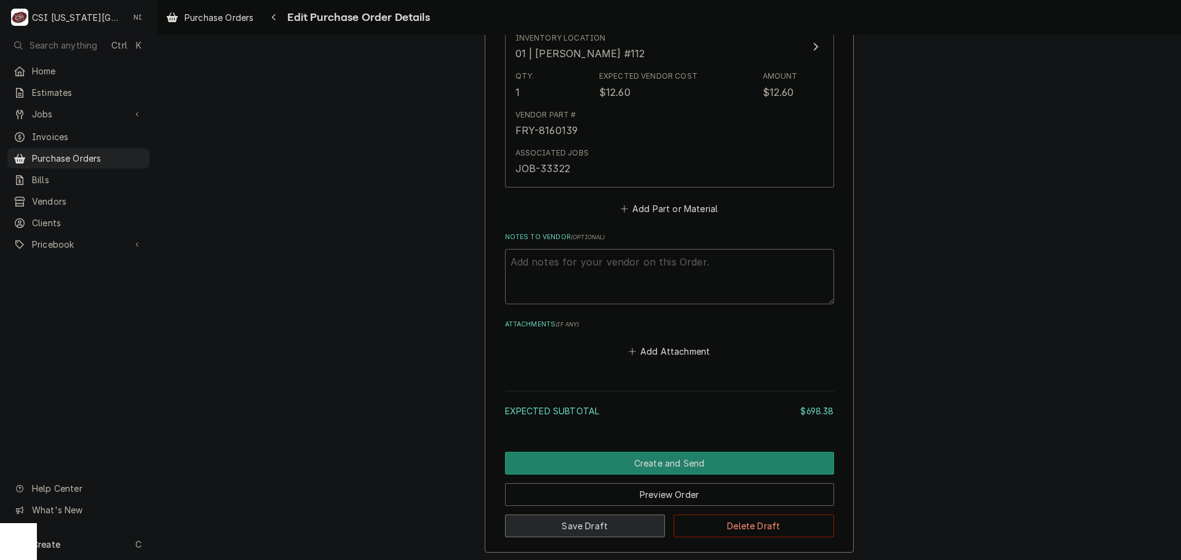
click at [606, 518] on button "Save Draft" at bounding box center [585, 526] width 161 height 23
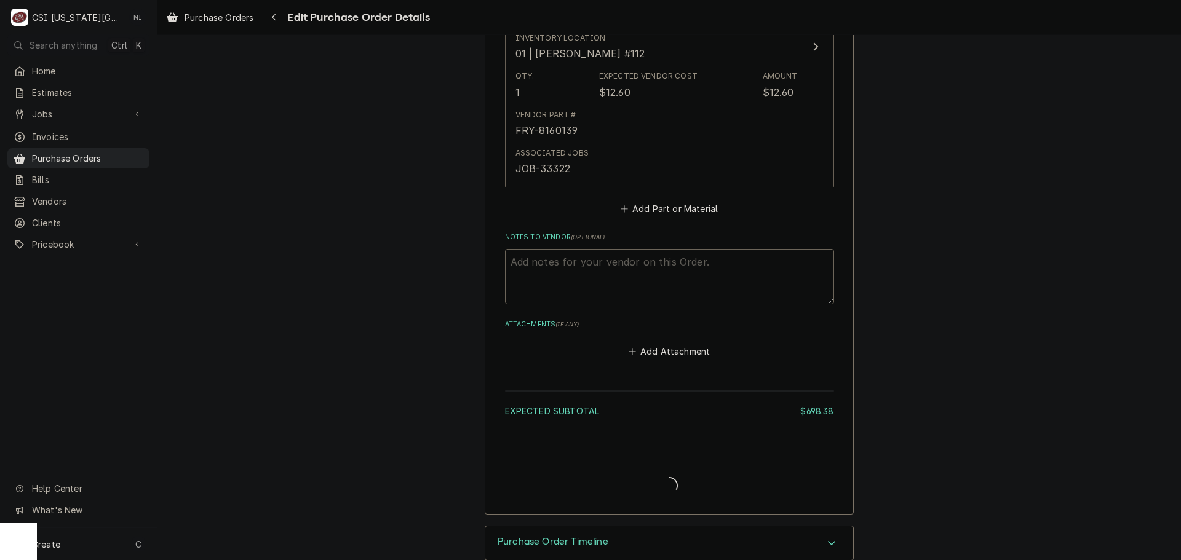
type textarea "x"
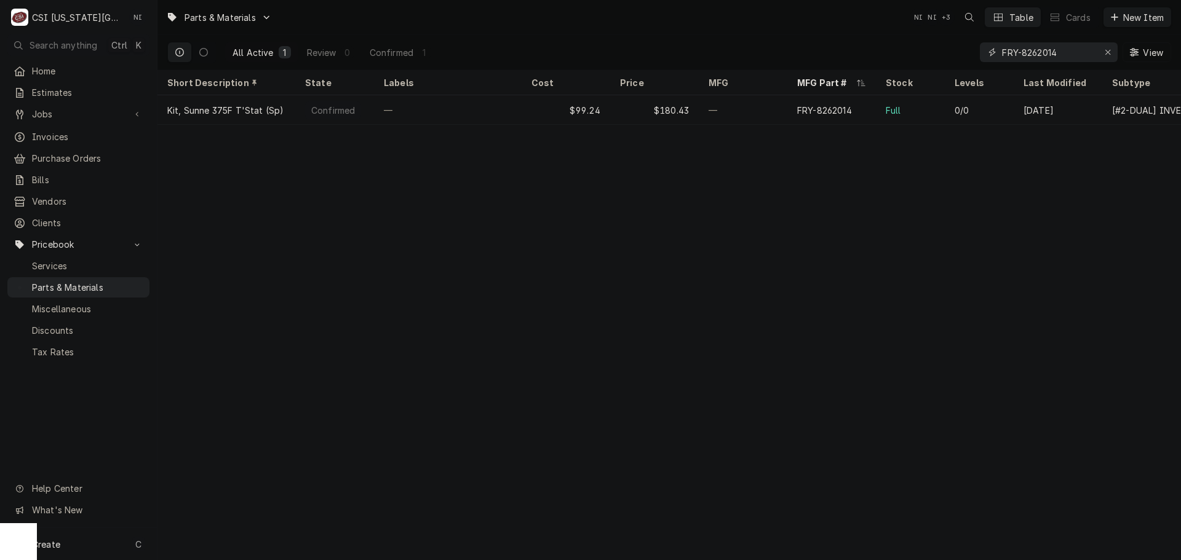
click at [1104, 50] on icon "Erase input" at bounding box center [1107, 52] width 7 height 9
paste input "2V-Y8832"
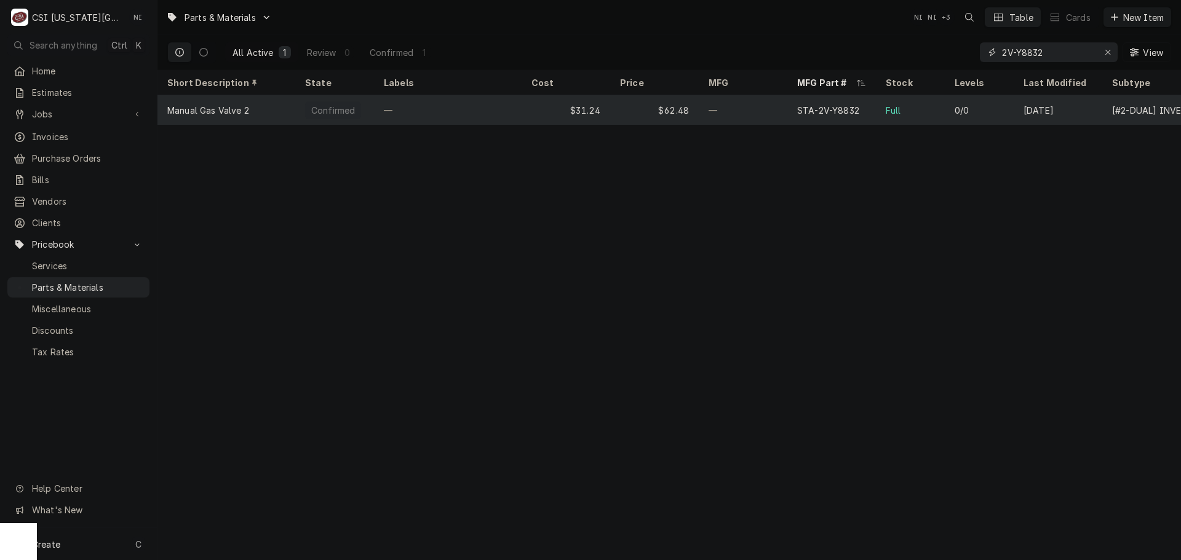
type input "2V-Y8832"
click at [609, 117] on div "$31.24" at bounding box center [565, 110] width 89 height 30
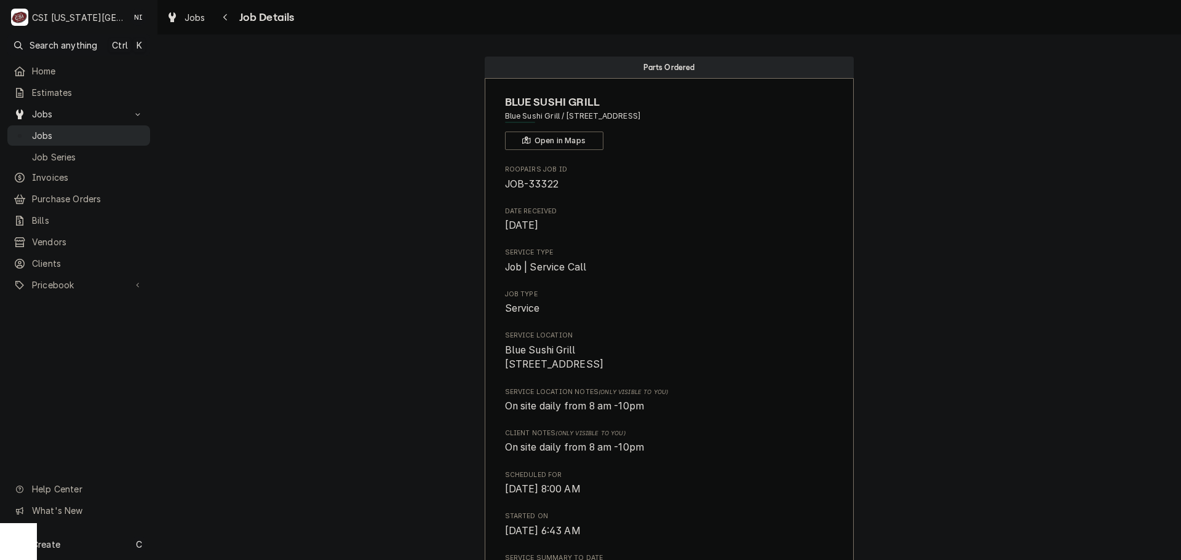
click at [98, 129] on span "Jobs" at bounding box center [88, 135] width 112 height 13
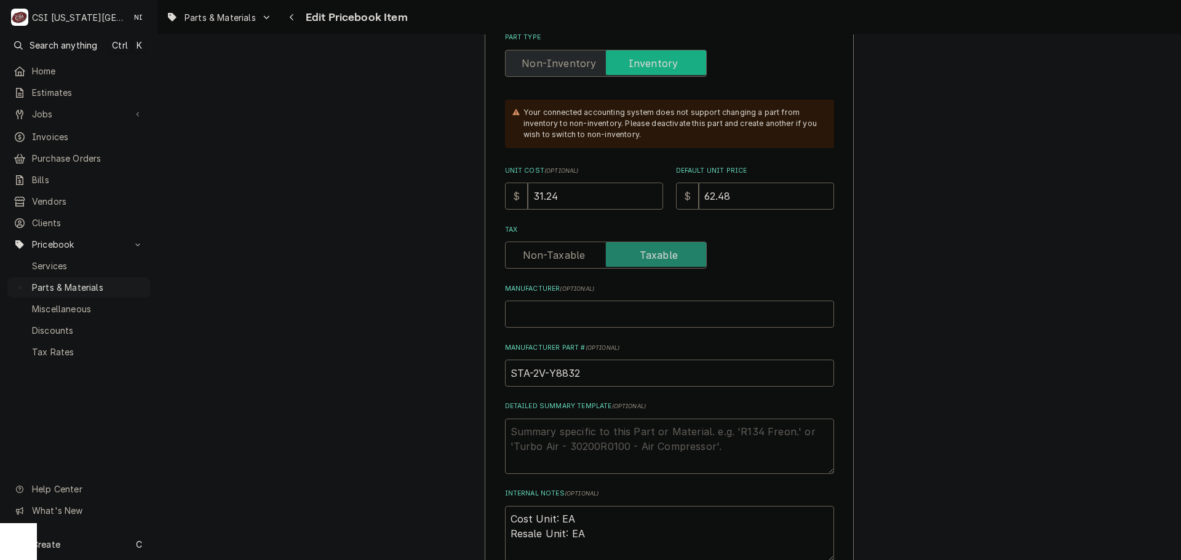
scroll to position [492, 0]
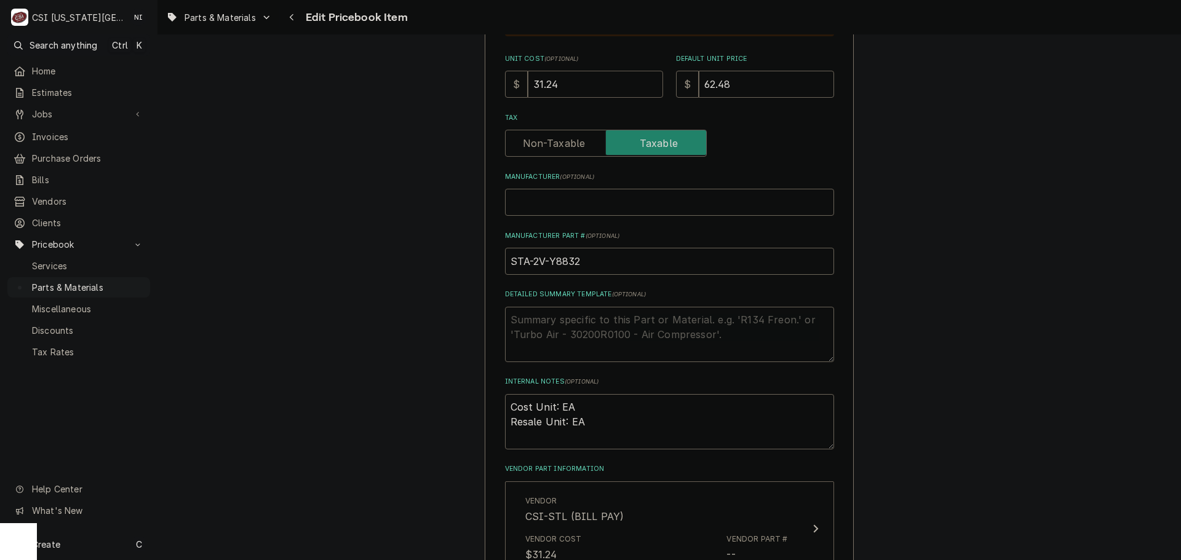
drag, startPoint x: 491, startPoint y: 86, endPoint x: 430, endPoint y: 82, distance: 61.0
type textarea "x"
type input "3"
type textarea "x"
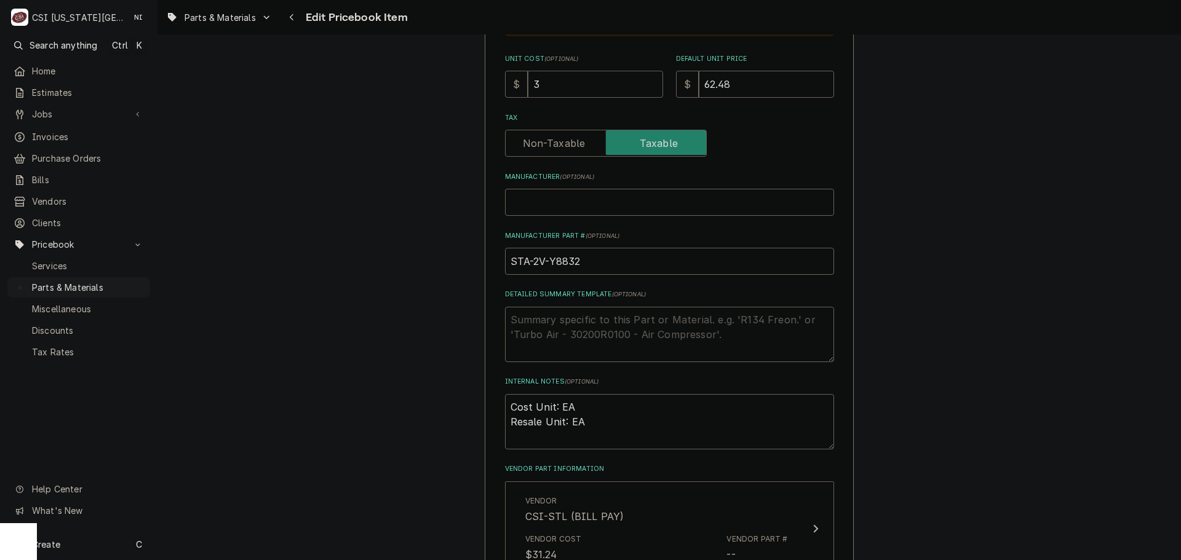
type input "35"
type textarea "x"
type input "35.8"
type textarea "x"
type input "35.81"
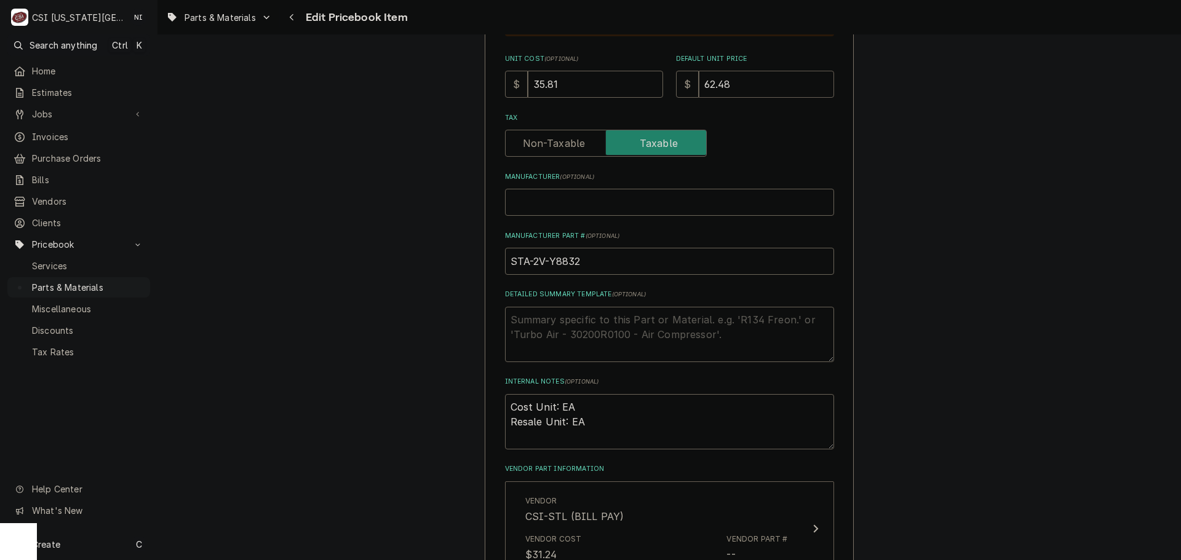
type textarea "x"
type input "7"
type textarea "x"
type input "71"
type textarea "x"
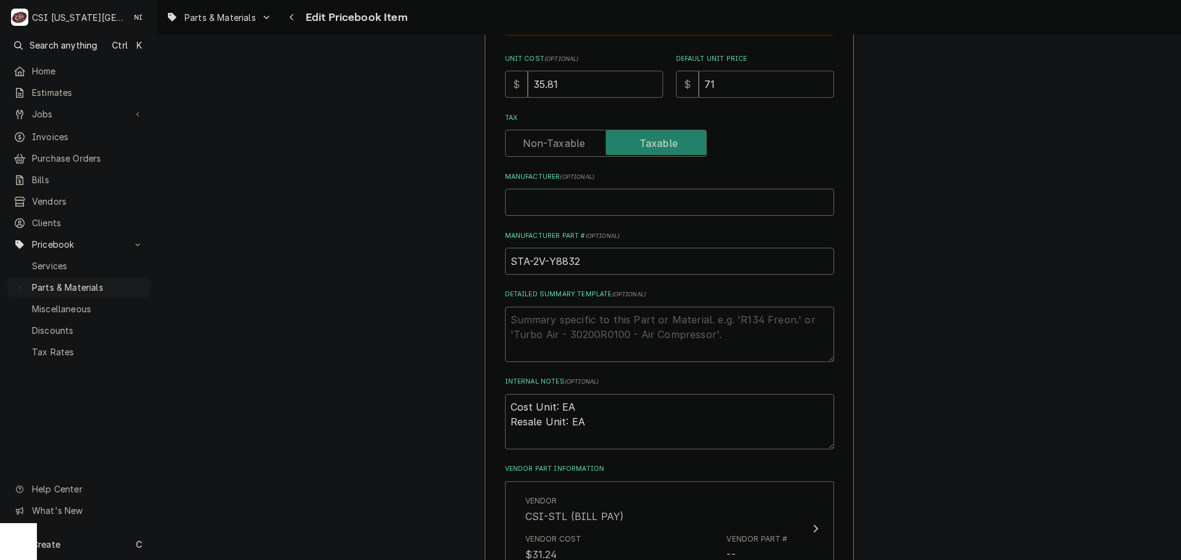
type input "71.6"
type textarea "x"
type input "71.62"
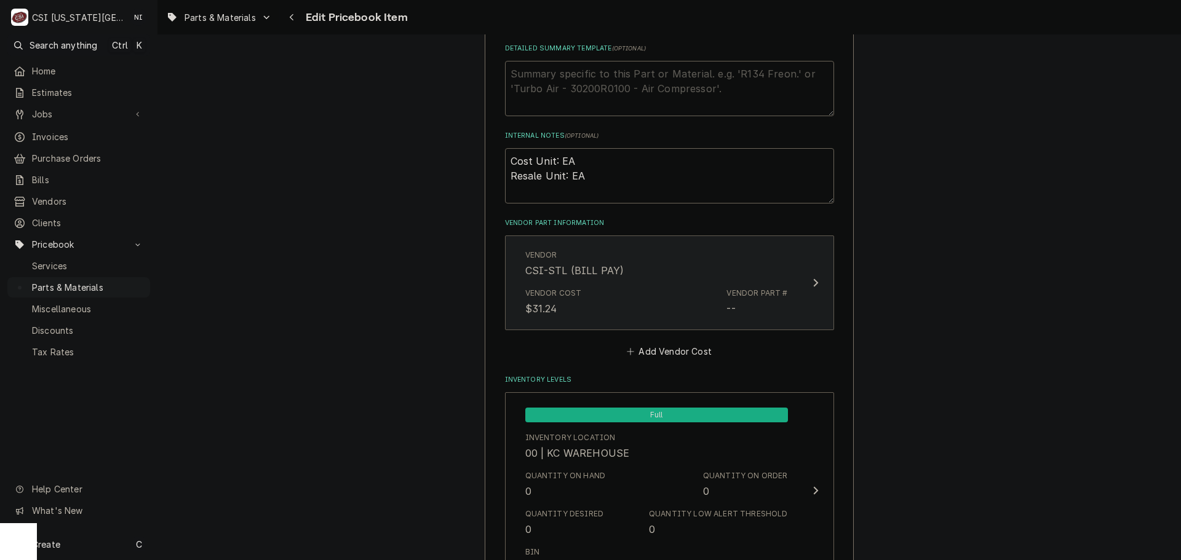
click at [640, 309] on div "Vendor Cost $31.24 Vendor Part # --" at bounding box center [656, 302] width 263 height 38
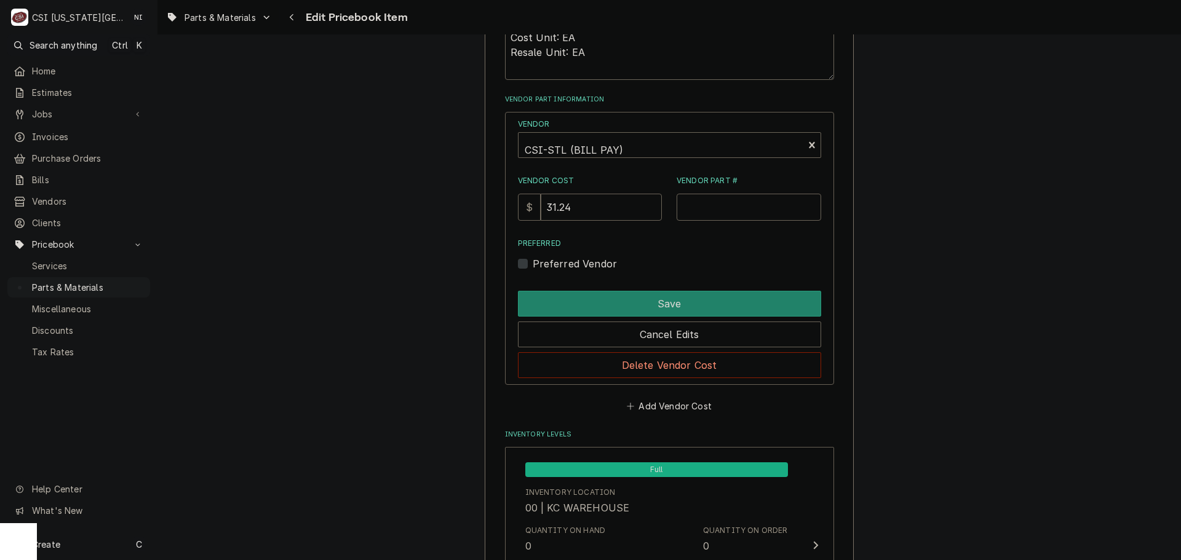
scroll to position [1045, 0]
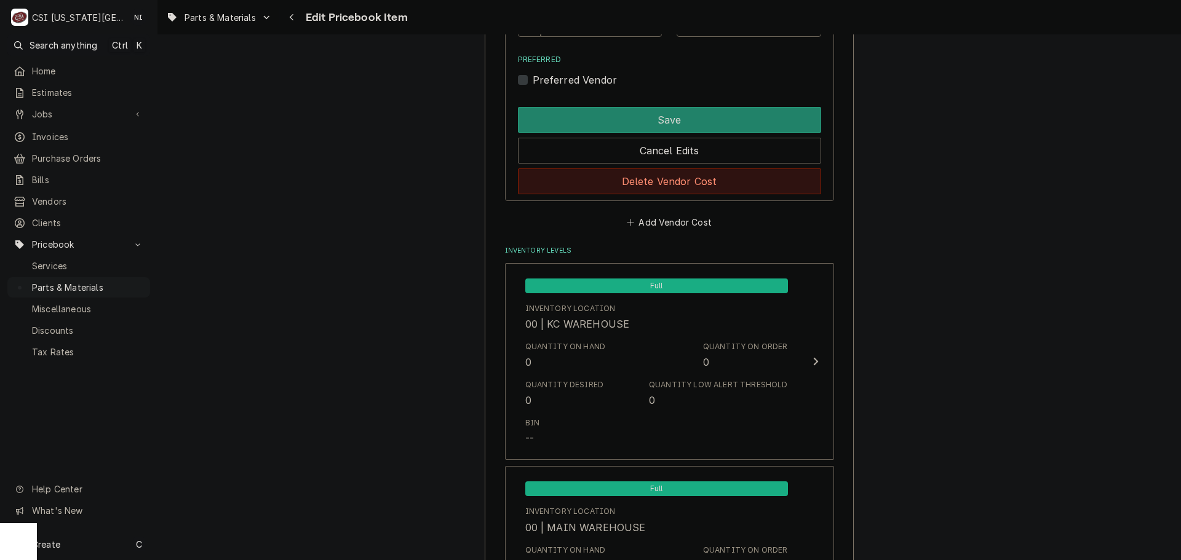
click at [693, 183] on button "Delete Vendor Cost" at bounding box center [669, 182] width 303 height 26
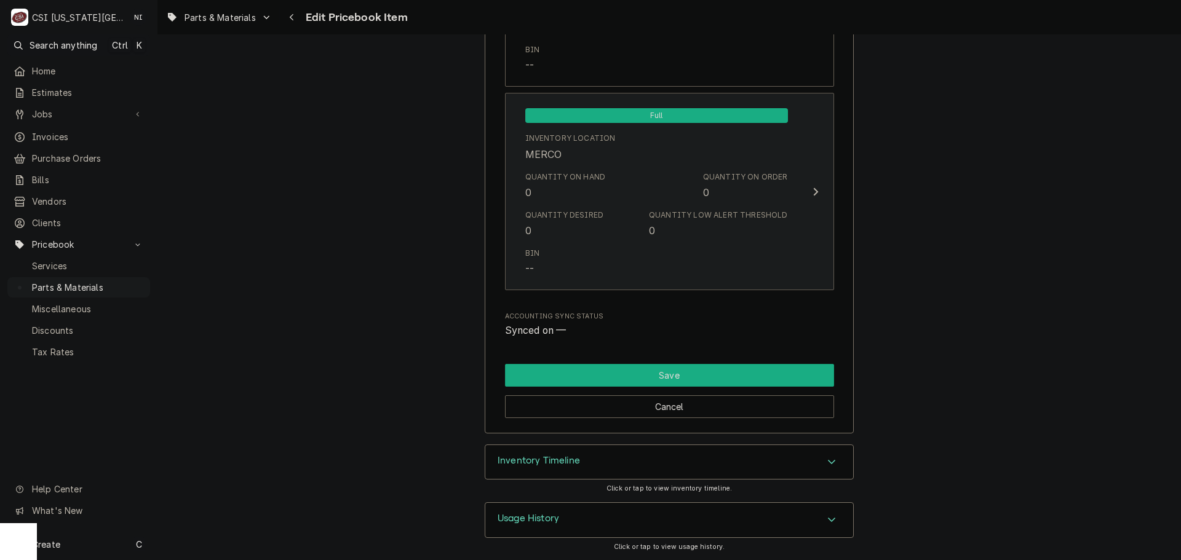
drag, startPoint x: 724, startPoint y: 368, endPoint x: 625, endPoint y: 169, distance: 223.3
click at [723, 368] on button "Save" at bounding box center [669, 375] width 329 height 23
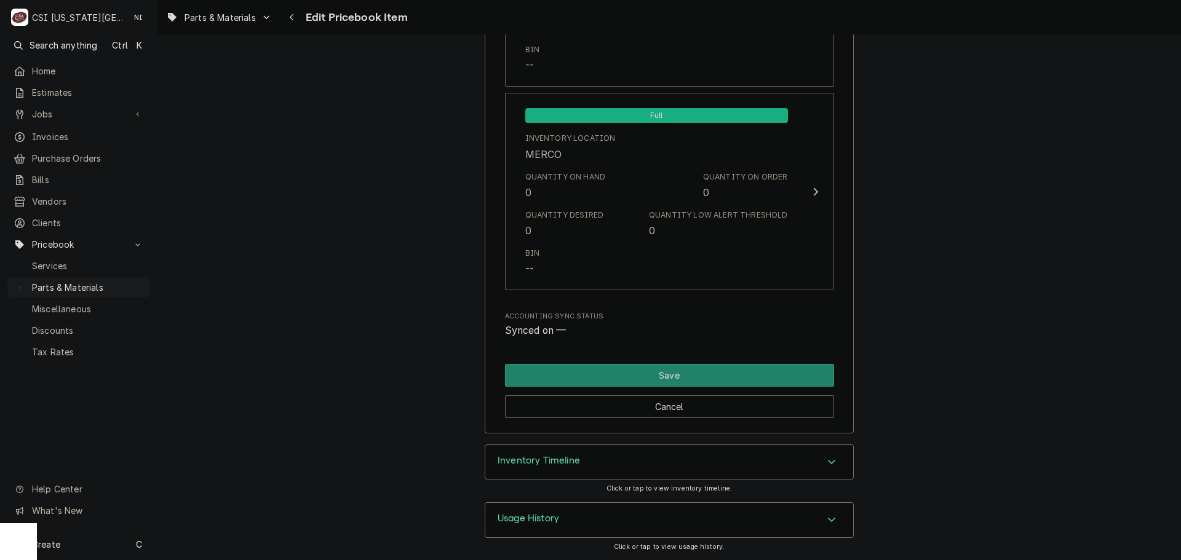
scroll to position [12117, 0]
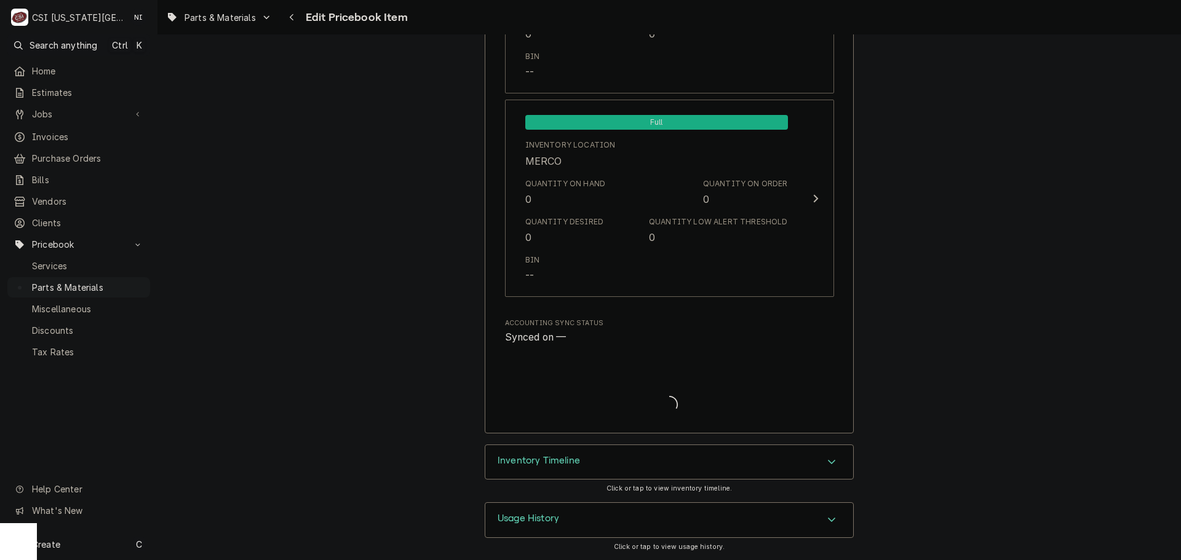
type textarea "x"
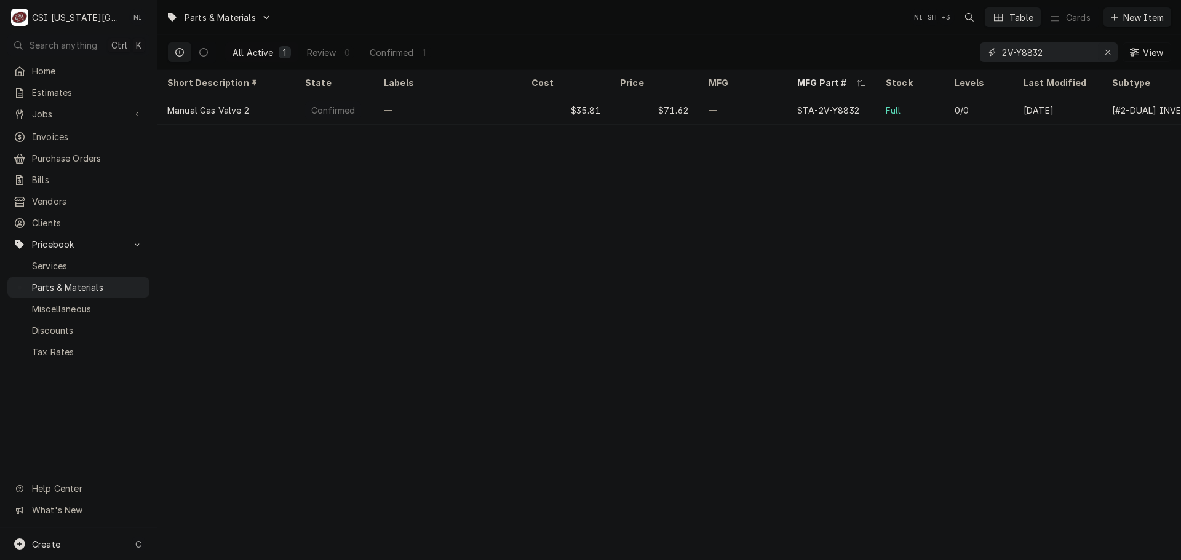
click at [1105, 53] on icon "Erase input" at bounding box center [1107, 52] width 7 height 9
paste input "A40664-001"
type input "A40664-001"
click at [1103, 49] on div "Erase input" at bounding box center [1107, 52] width 12 height 12
click at [1064, 49] on input "Dynamic Content Wrapper" at bounding box center [1060, 52] width 116 height 20
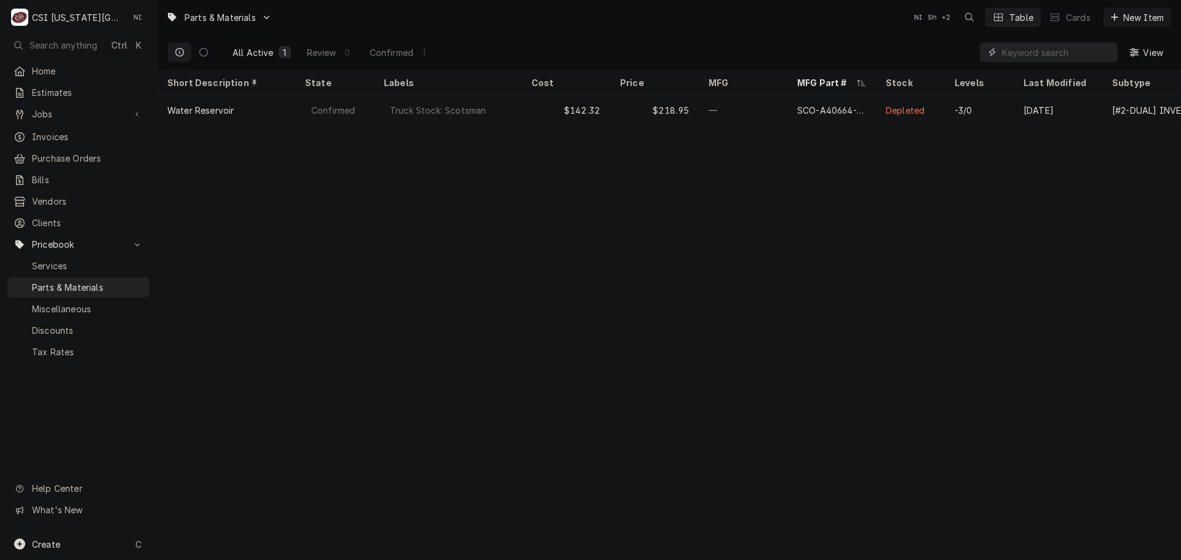
paste input "FRN20"
type input "FRN20"
click at [707, 113] on div "—" at bounding box center [743, 110] width 89 height 30
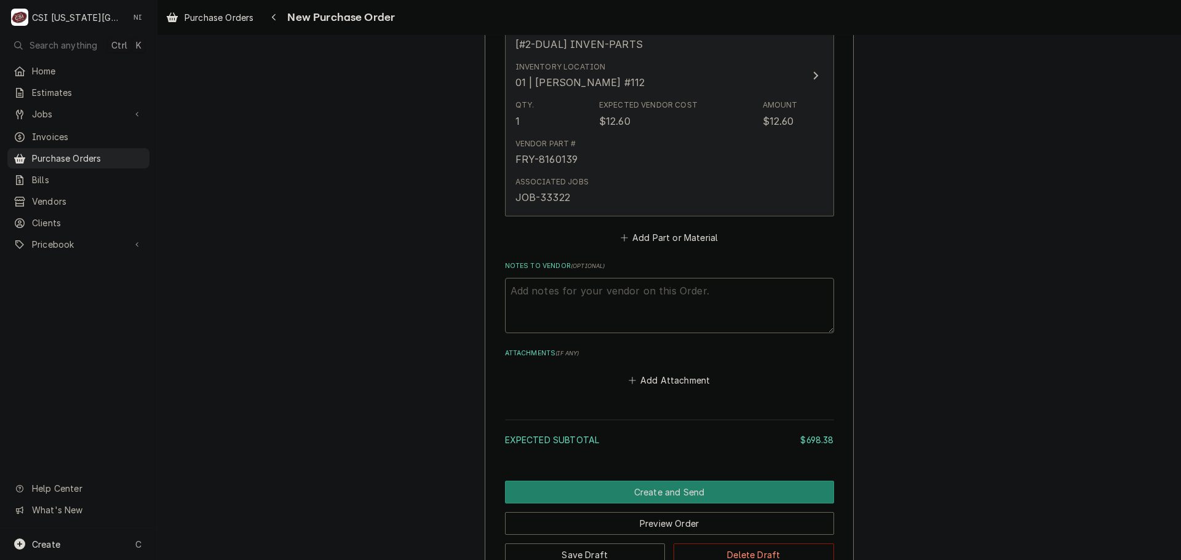
scroll to position [2243, 0]
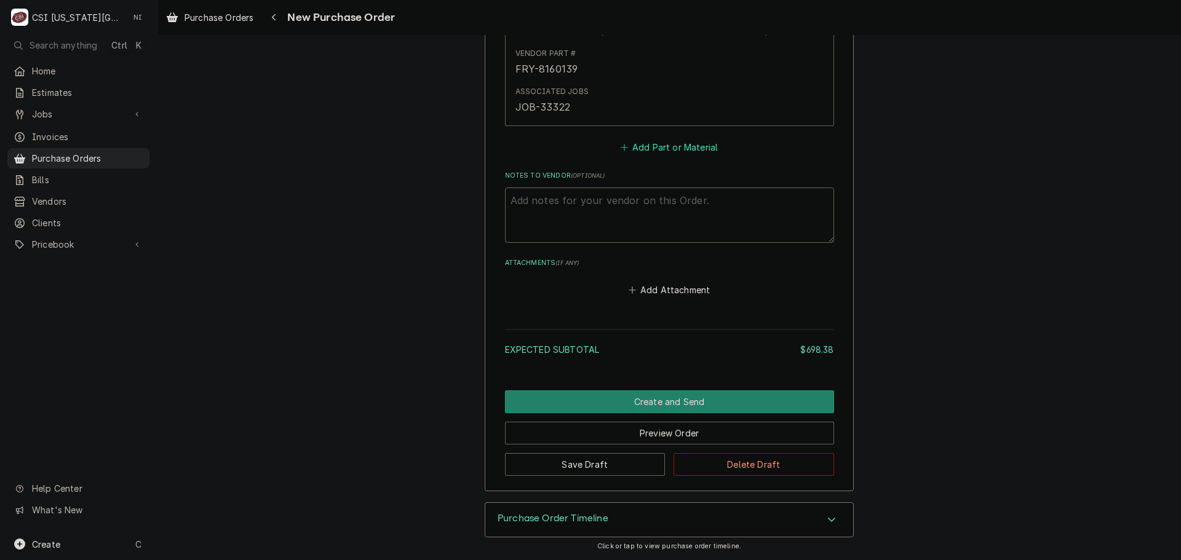
click at [635, 152] on button "Add Part or Material" at bounding box center [668, 146] width 101 height 17
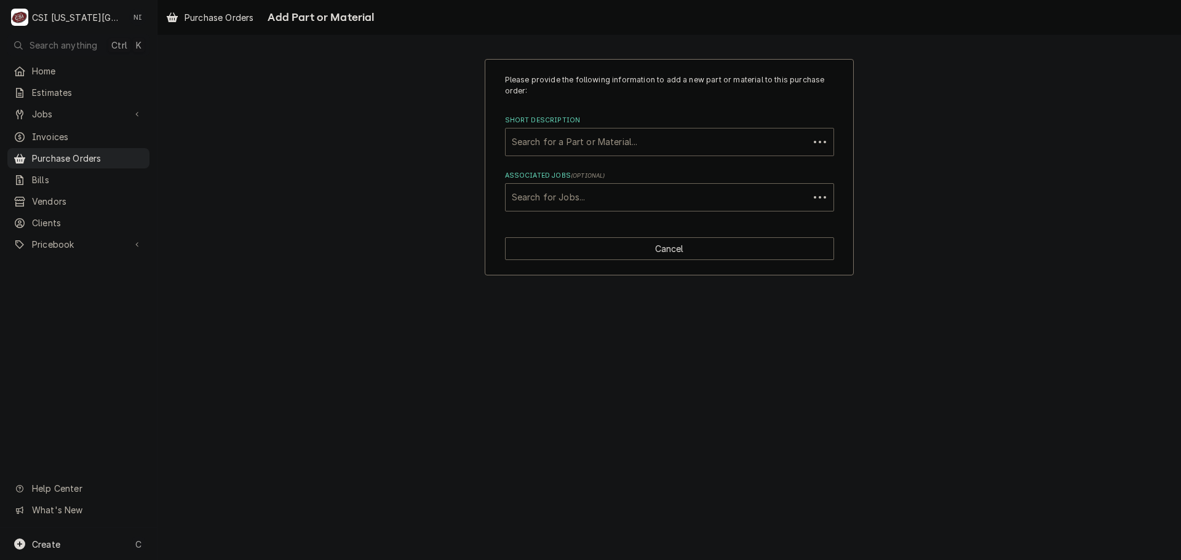
click at [625, 141] on div "Short Description" at bounding box center [657, 142] width 291 height 22
paste input "2V-Y8832"
type input "2V-Y8832"
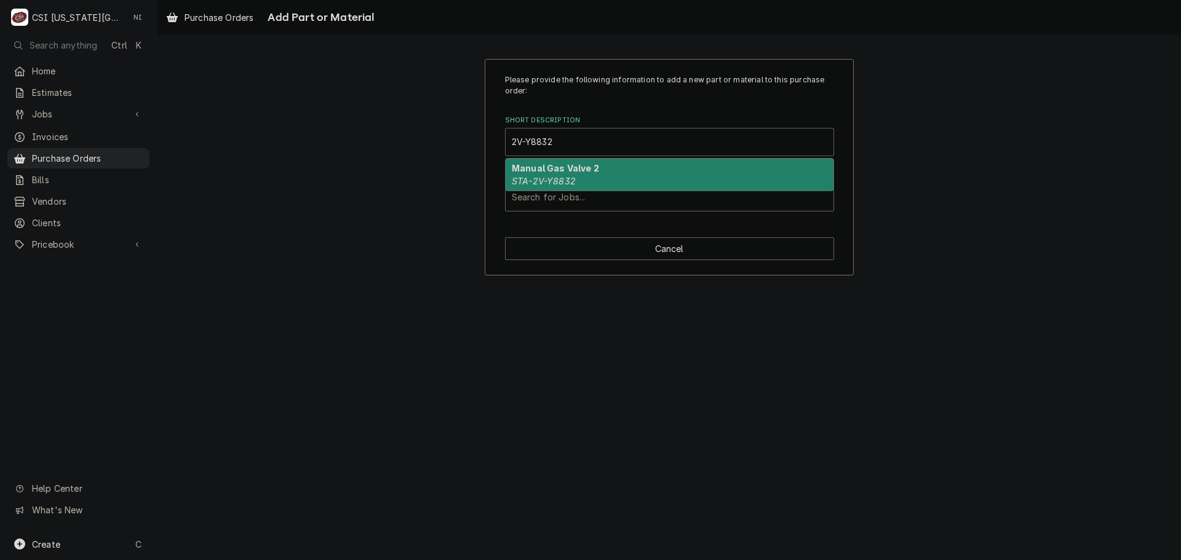
click at [579, 175] on div "Manual Gas Valve 2 STA-2V-Y8832" at bounding box center [670, 175] width 328 height 32
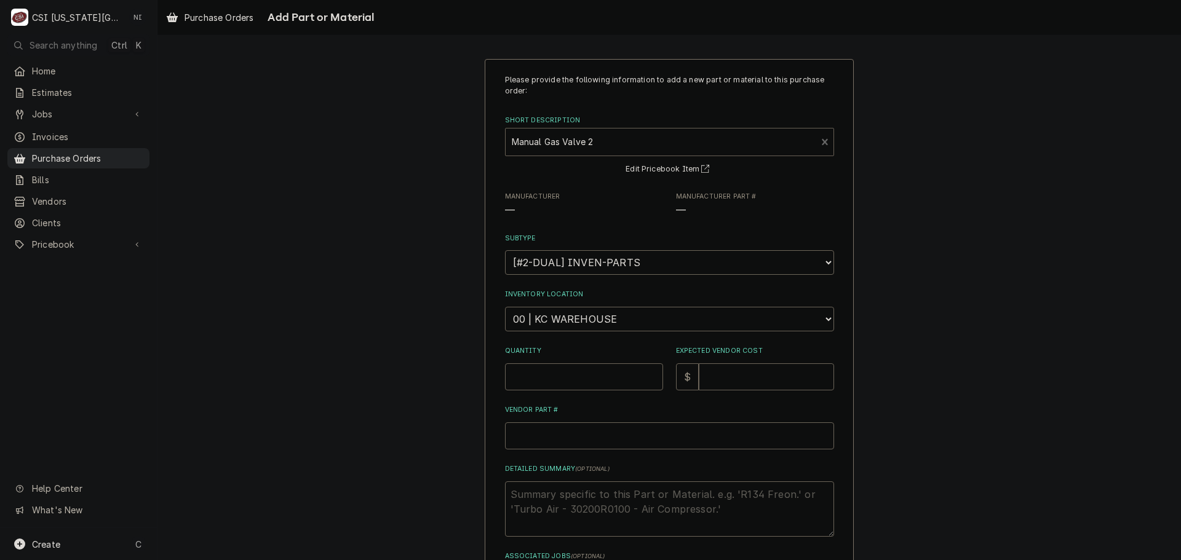
type textarea "x"
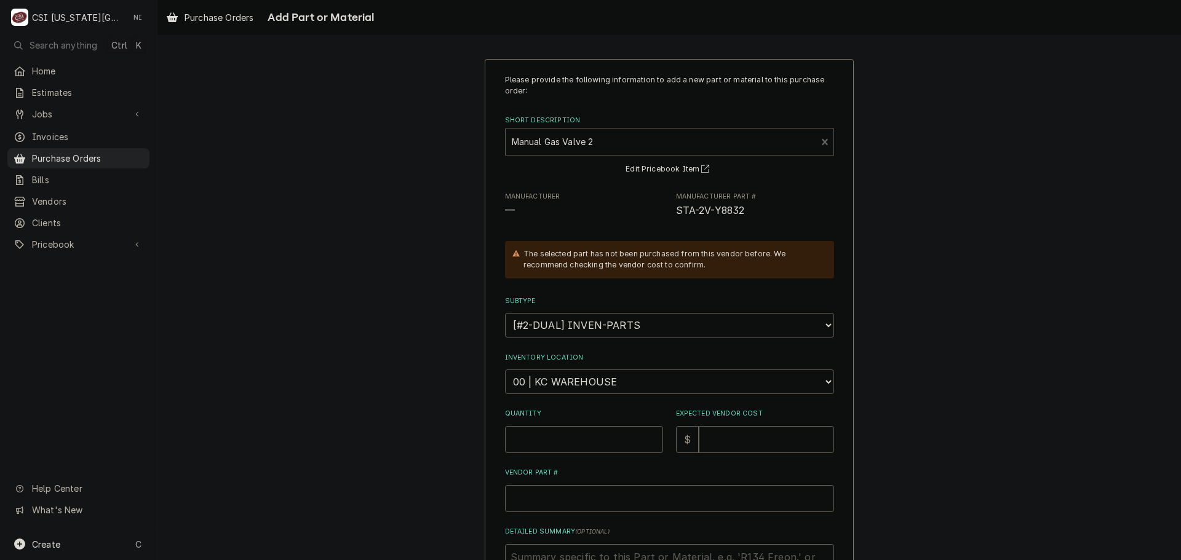
click at [581, 379] on select "Choose a location... 00 | KC WAREHOUSE 00 | MAIN WAREHOUSE 01 | [PERSON_NAME] #…" at bounding box center [669, 382] width 329 height 25
select select "2781"
click at [505, 370] on select "Choose a location... 00 | KC WAREHOUSE 00 | MAIN WAREHOUSE 01 | [PERSON_NAME] #…" at bounding box center [669, 382] width 329 height 25
click at [1051, 167] on div "Please provide the following information to add a new part or material to this …" at bounding box center [668, 389] width 1023 height 682
click at [636, 373] on select "Choose a location... 00 | KC WAREHOUSE 00 | MAIN WAREHOUSE 01 | [PERSON_NAME] #…" at bounding box center [669, 382] width 329 height 25
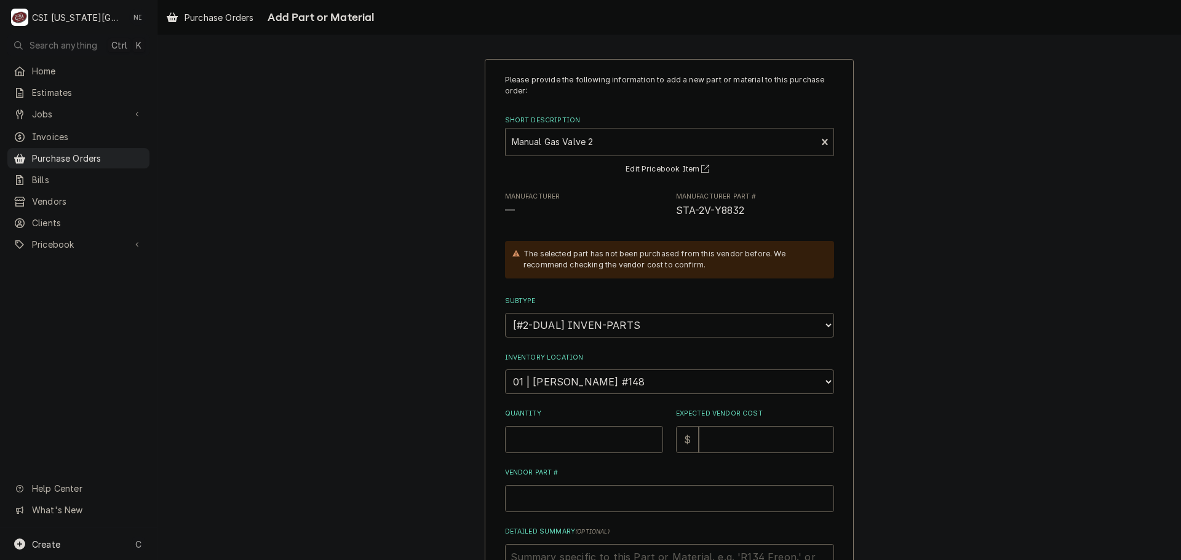
click at [969, 312] on div "Please provide the following information to add a new part or material to this …" at bounding box center [668, 389] width 1023 height 682
click at [589, 434] on input "Quantity" at bounding box center [584, 439] width 158 height 27
type textarea "x"
type input "1"
type textarea "x"
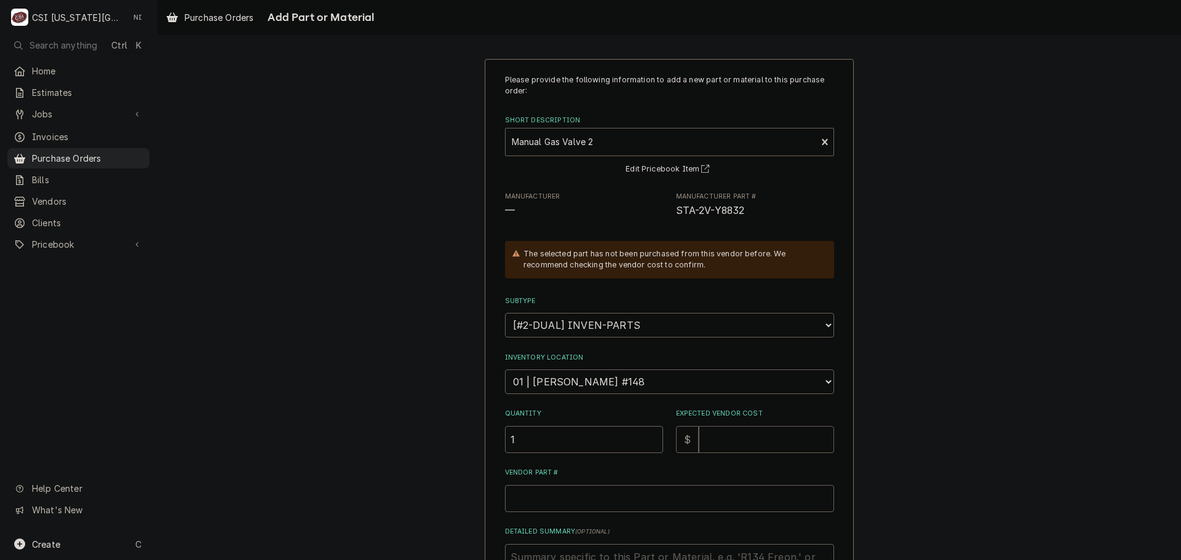
type input "3"
type textarea "x"
type input "35"
type textarea "x"
type input "35.8"
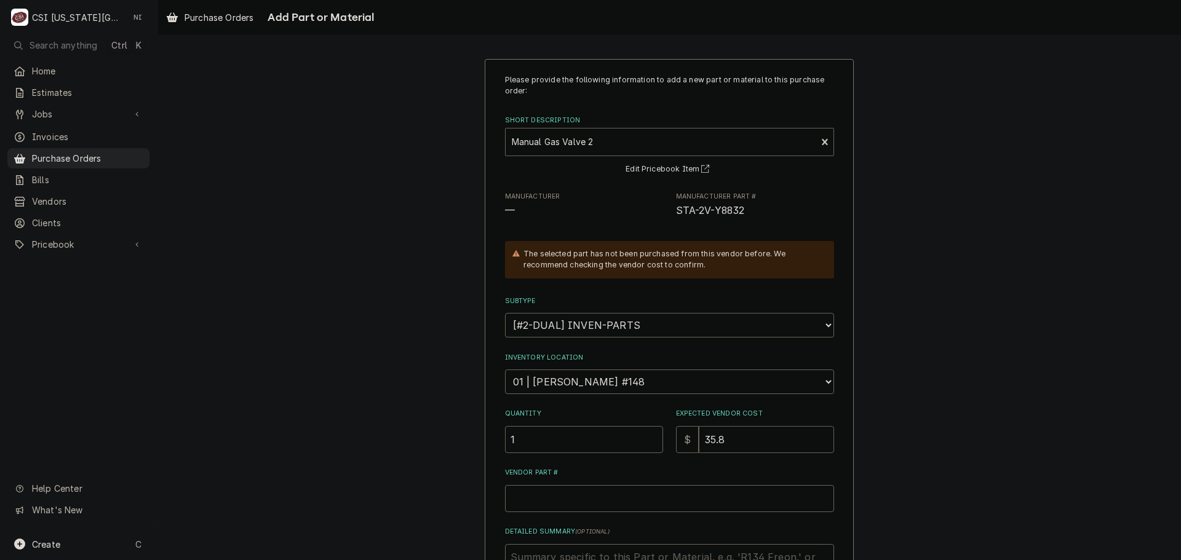
type textarea "x"
type input "35.81"
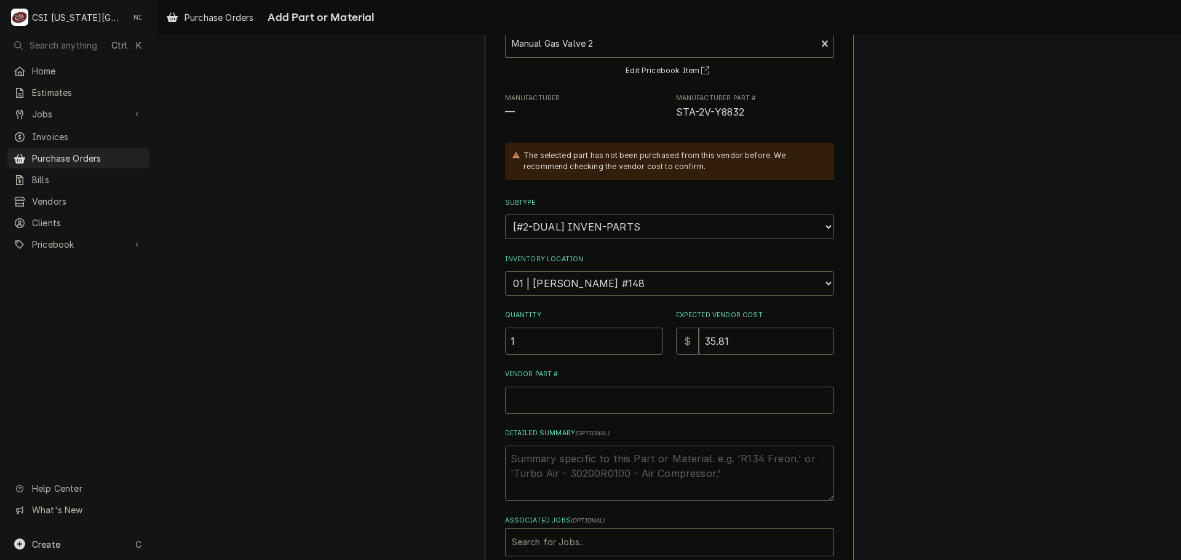
scroll to position [170, 0]
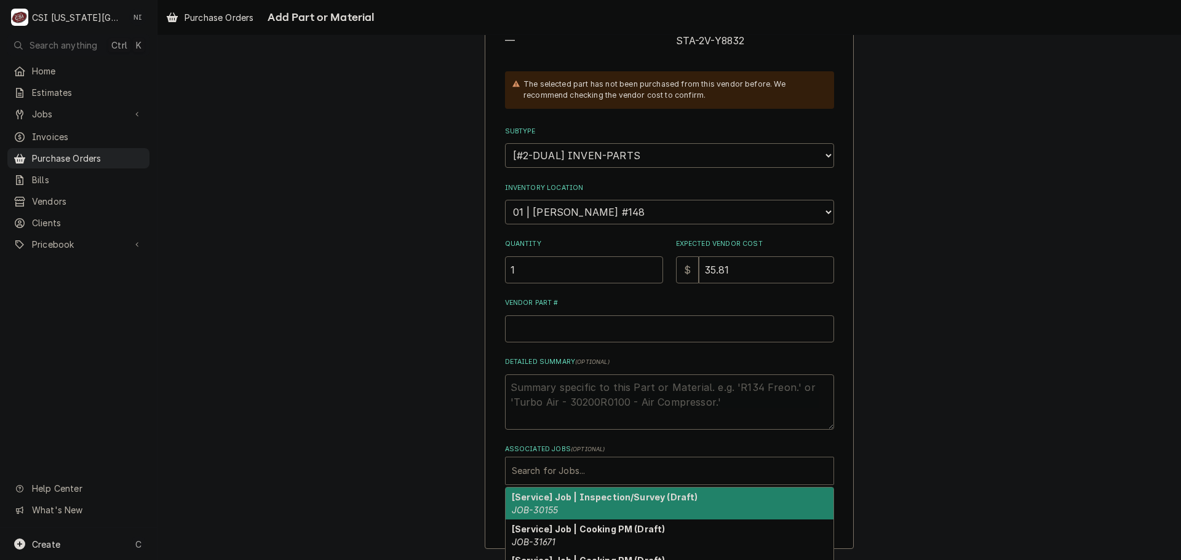
click at [552, 466] on div "Associated Jobs" at bounding box center [669, 471] width 315 height 22
paste input "33269"
type input "33269"
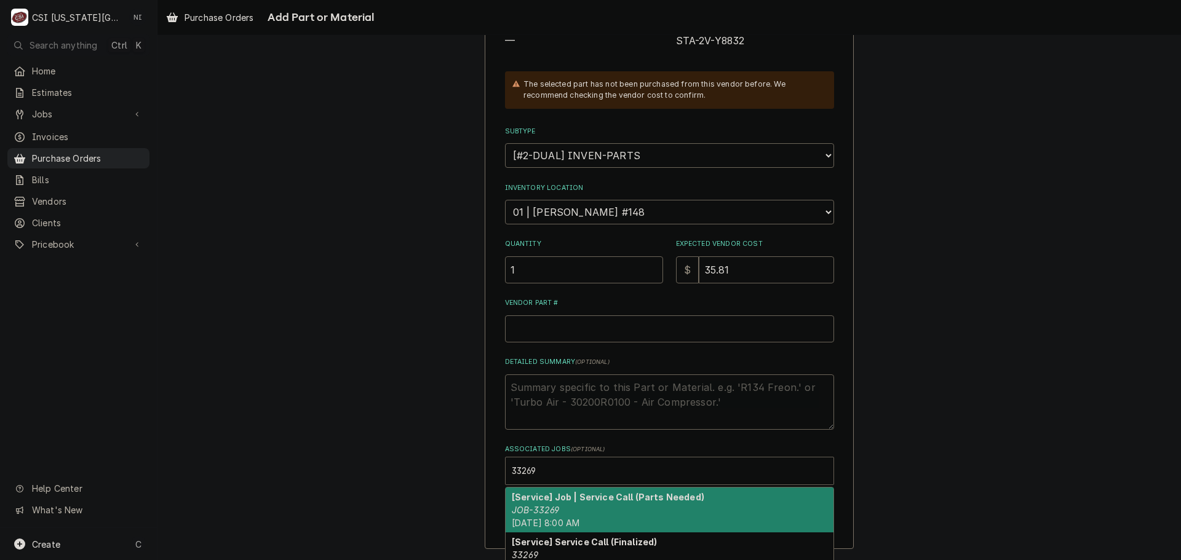
click at [594, 509] on div "[Service] Job | Service Call (Parts Needed) JOB-33269 [DATE] 8:00 AM" at bounding box center [670, 510] width 328 height 45
type textarea "x"
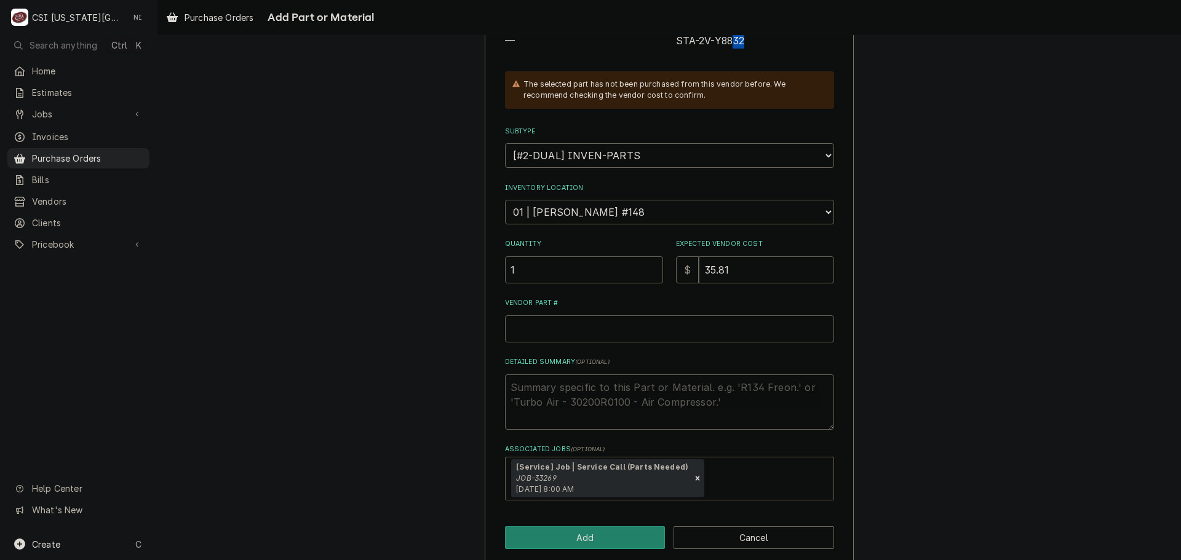
scroll to position [161, 0]
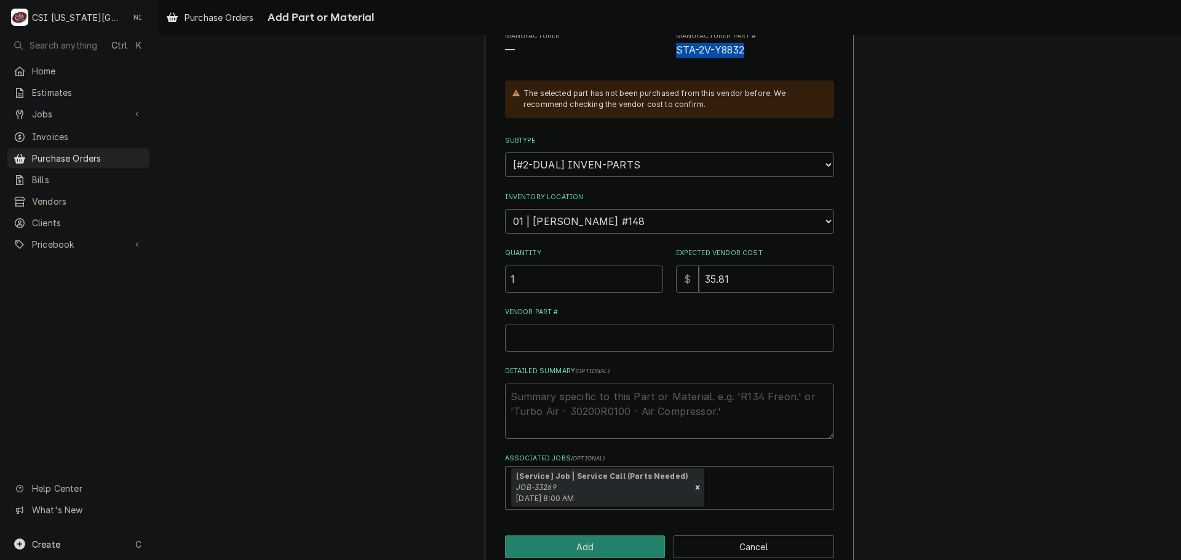
drag, startPoint x: 702, startPoint y: 46, endPoint x: 668, endPoint y: 68, distance: 40.4
click at [668, 68] on div "Please provide the following information to add a new part or material to this …" at bounding box center [669, 212] width 329 height 596
copy span "STA-2V-Y8832"
click at [548, 352] on div "Please provide the following information to add a new part or material to this …" at bounding box center [669, 212] width 329 height 596
click at [551, 336] on input "Vendor Part #" at bounding box center [669, 338] width 329 height 27
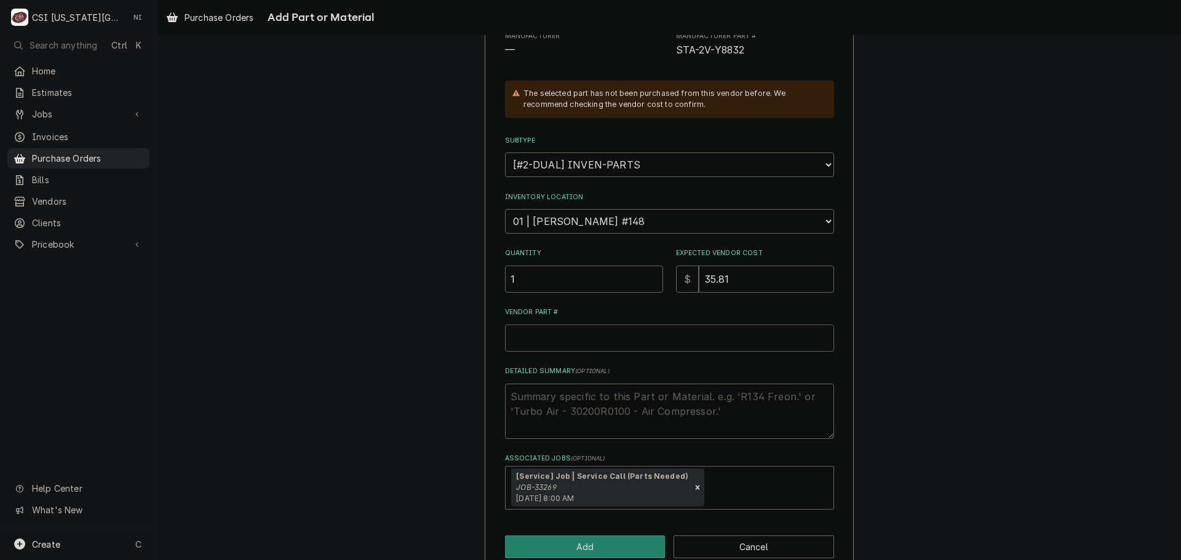
paste input "STA-2V-Y8832"
type textarea "x"
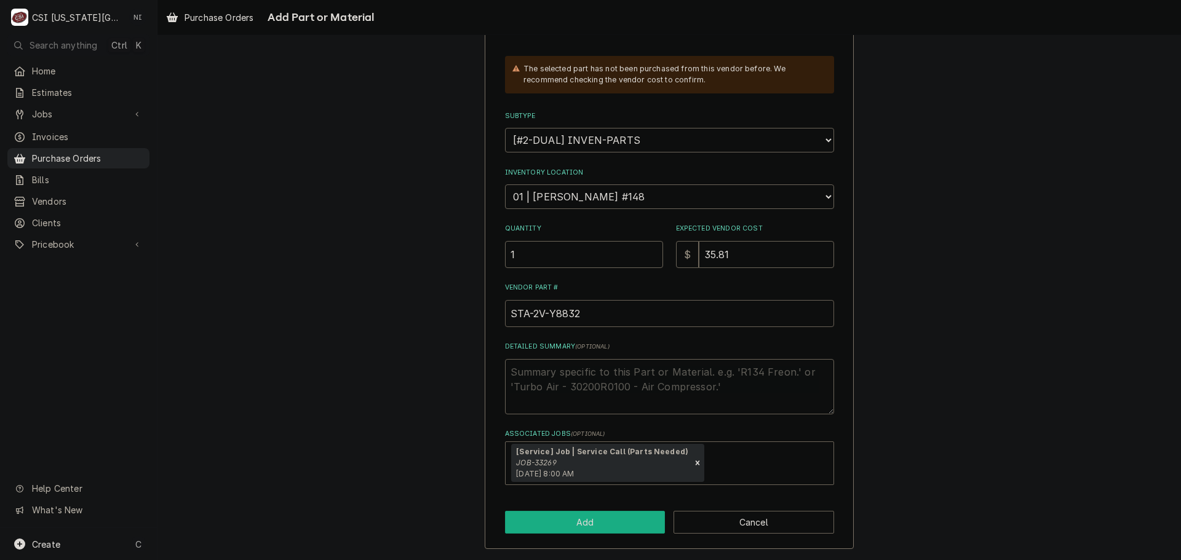
type input "STA-2V-Y8832"
click at [619, 520] on button "Add" at bounding box center [585, 522] width 161 height 23
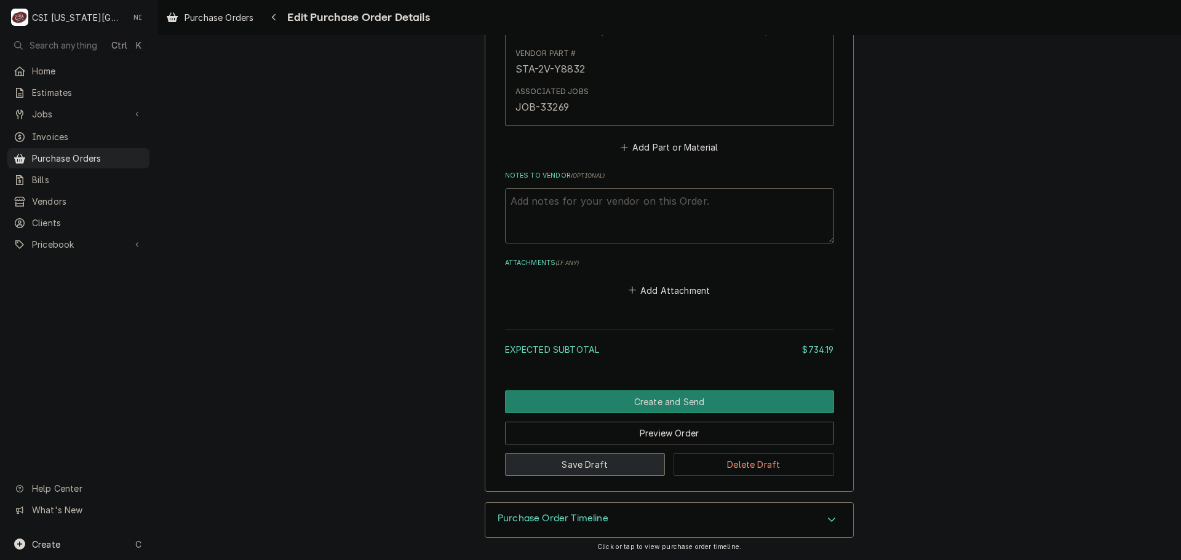
drag, startPoint x: 616, startPoint y: 470, endPoint x: 408, endPoint y: 85, distance: 437.3
click at [614, 461] on button "Save Draft" at bounding box center [585, 464] width 161 height 23
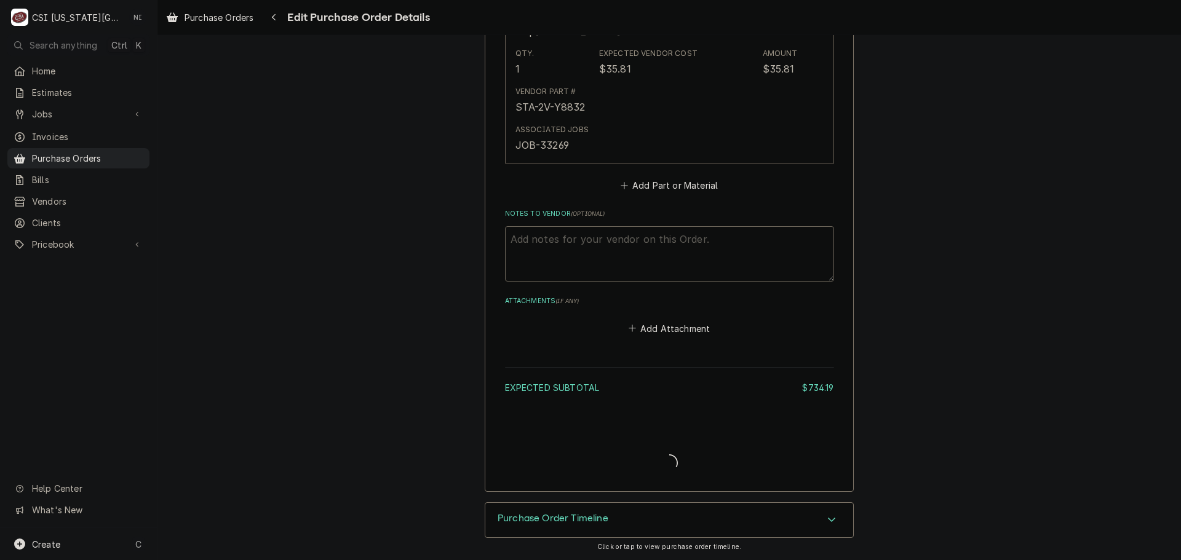
type textarea "x"
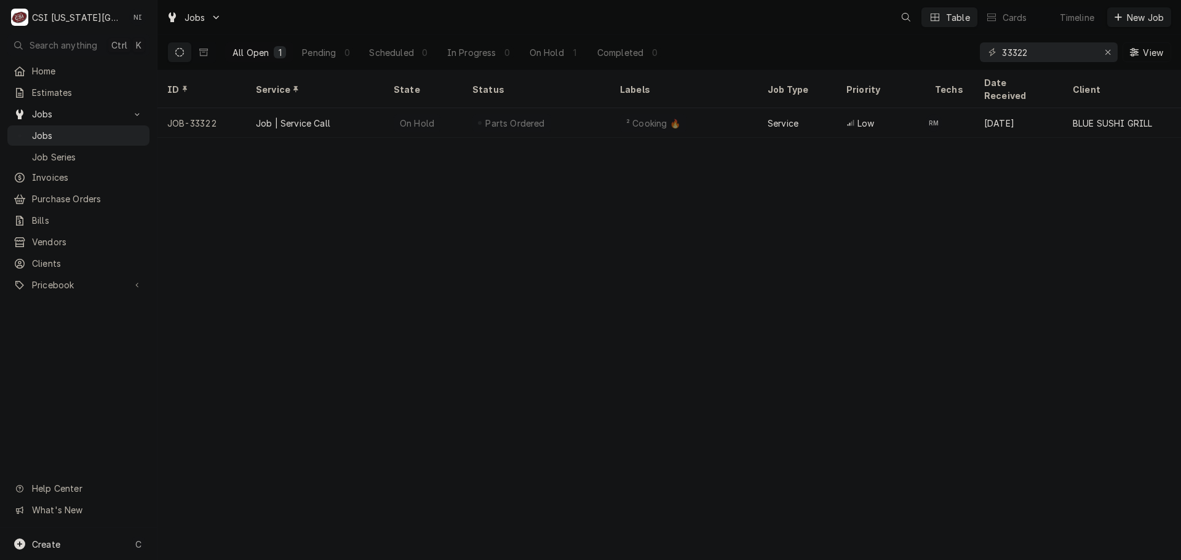
click at [1106, 50] on icon "Erase input" at bounding box center [1107, 52] width 7 height 9
type input "33269"
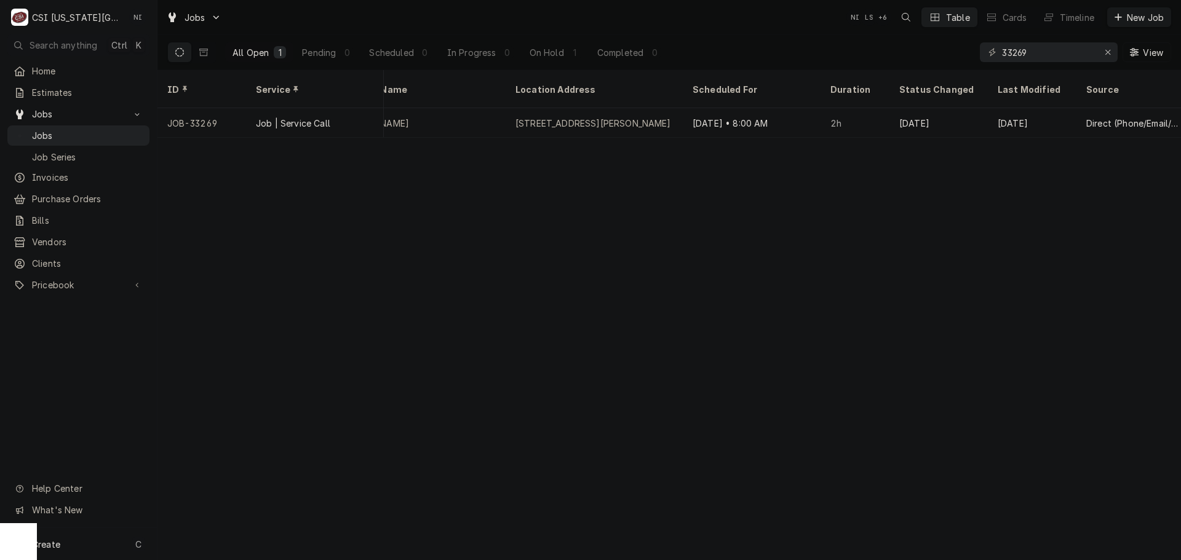
scroll to position [0, 895]
drag, startPoint x: 464, startPoint y: 105, endPoint x: 432, endPoint y: 1, distance: 109.1
click at [462, 108] on div "Allen Fieldhouse" at bounding box center [393, 123] width 177 height 30
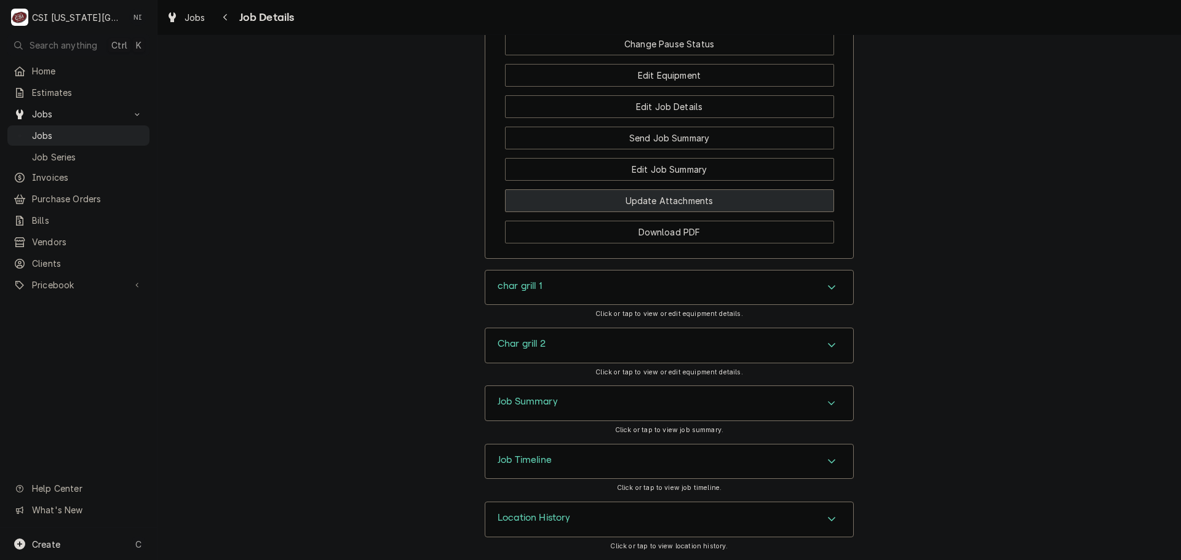
scroll to position [1499, 0]
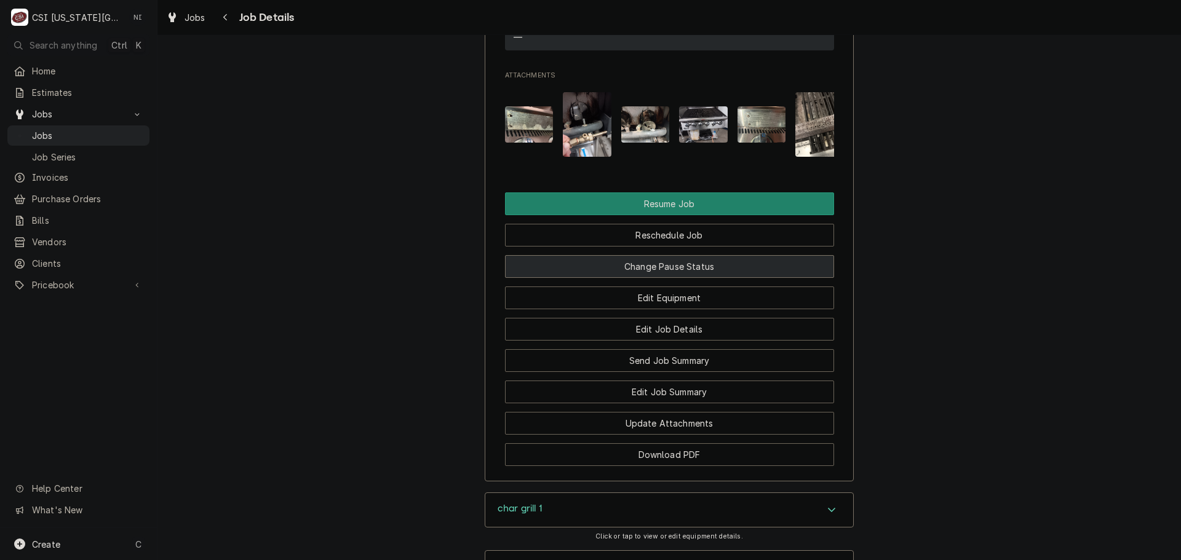
click at [681, 278] on button "Change Pause Status" at bounding box center [669, 266] width 329 height 23
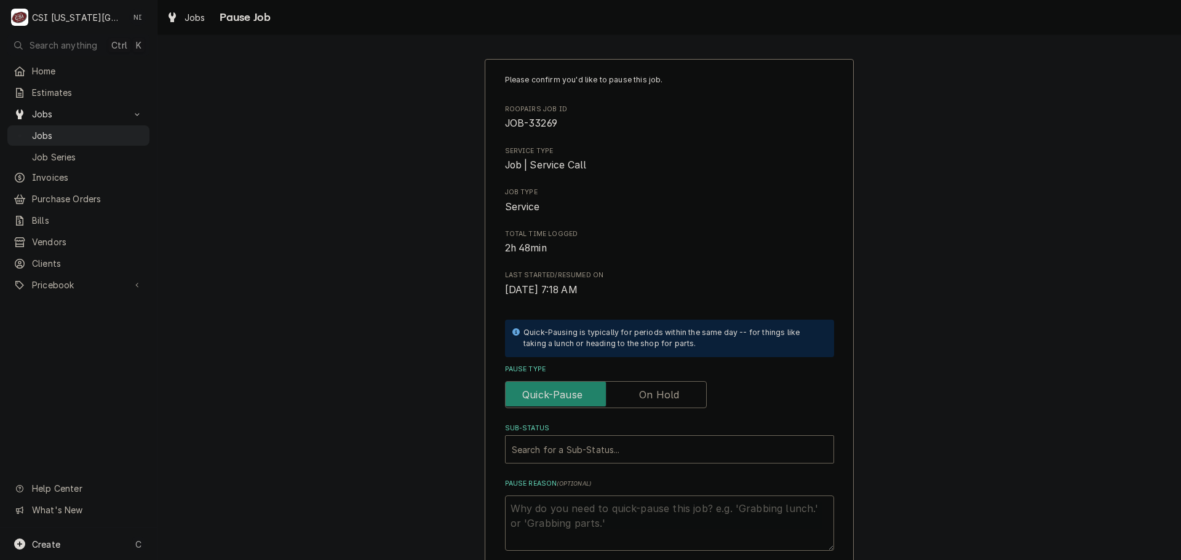
click at [638, 393] on label "Pause Type" at bounding box center [606, 394] width 202 height 27
click at [638, 393] on input "Pause Type" at bounding box center [605, 394] width 191 height 27
checkbox input "true"
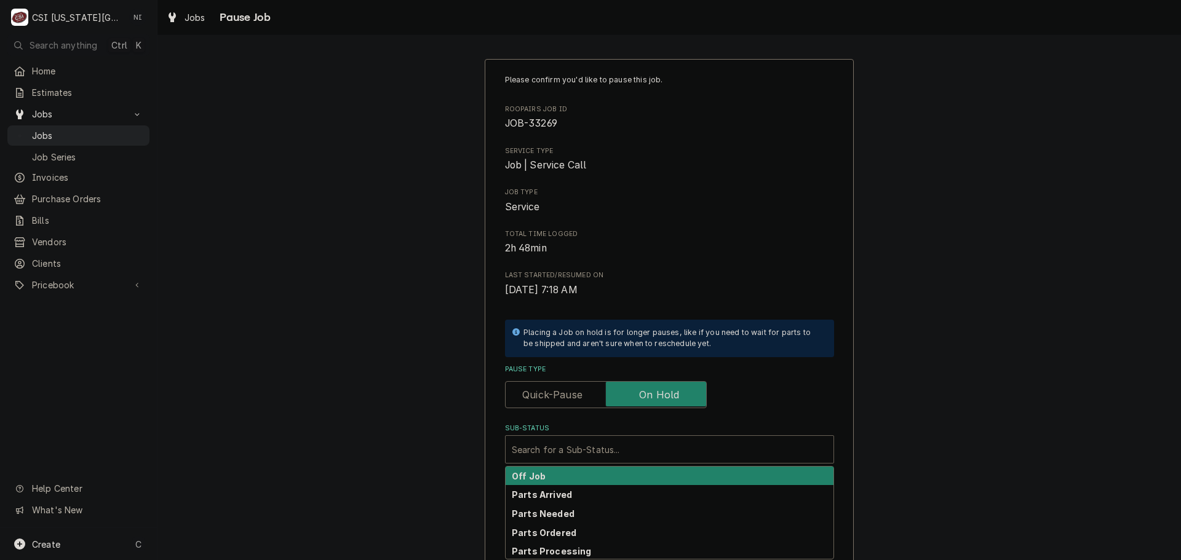
click at [622, 439] on div "Sub-Status" at bounding box center [669, 449] width 315 height 22
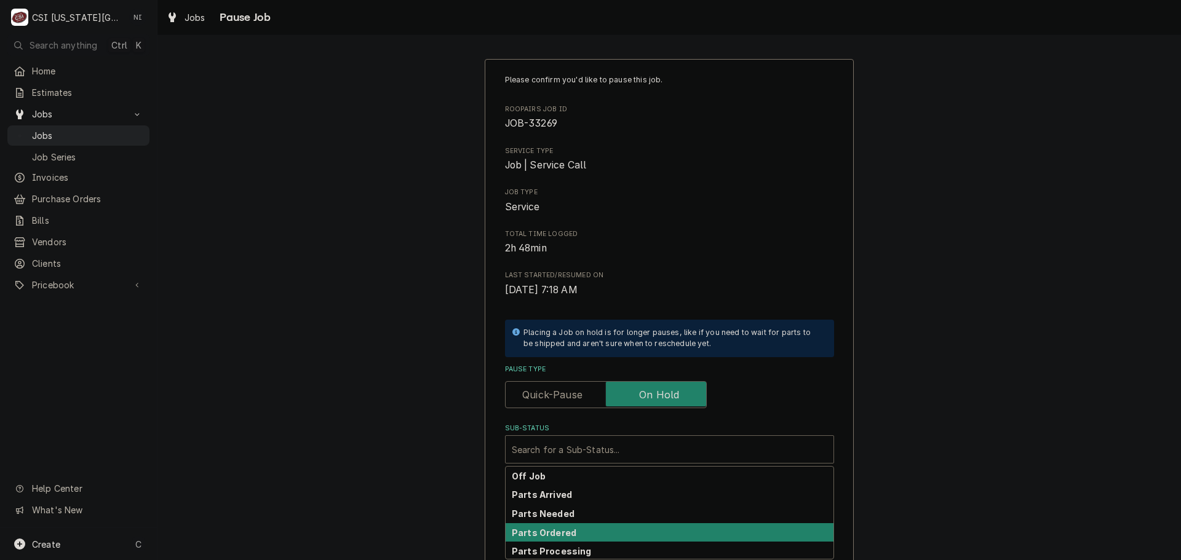
click at [560, 538] on div "Parts Ordered" at bounding box center [670, 532] width 328 height 19
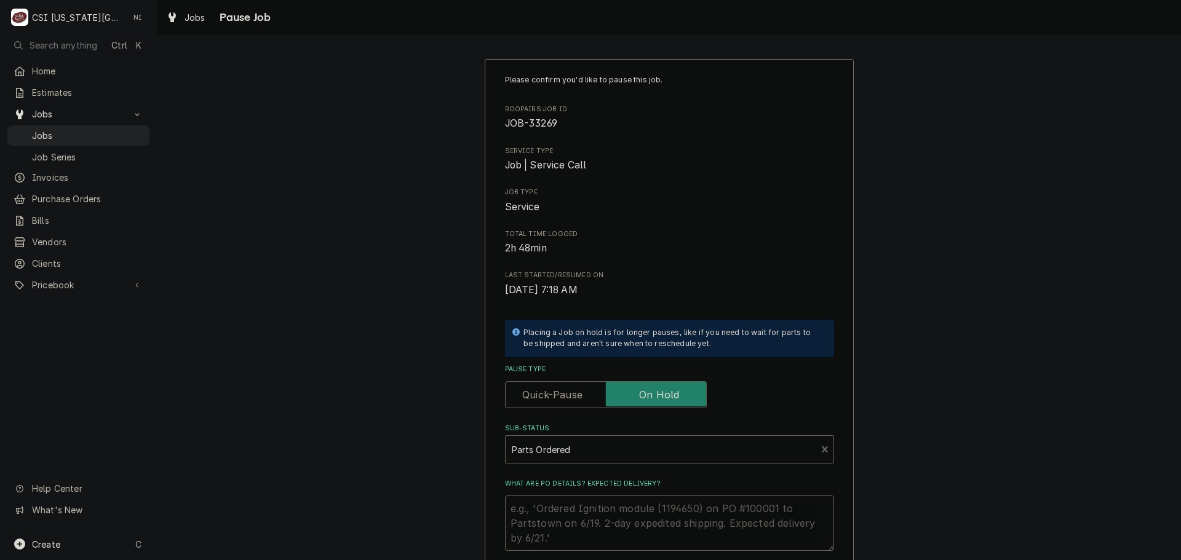
click at [566, 514] on textarea "What are PO details? Expected delivery?" at bounding box center [669, 523] width 329 height 55
type textarea "x"
type textarea "p"
type textarea "x"
type textarea "pa"
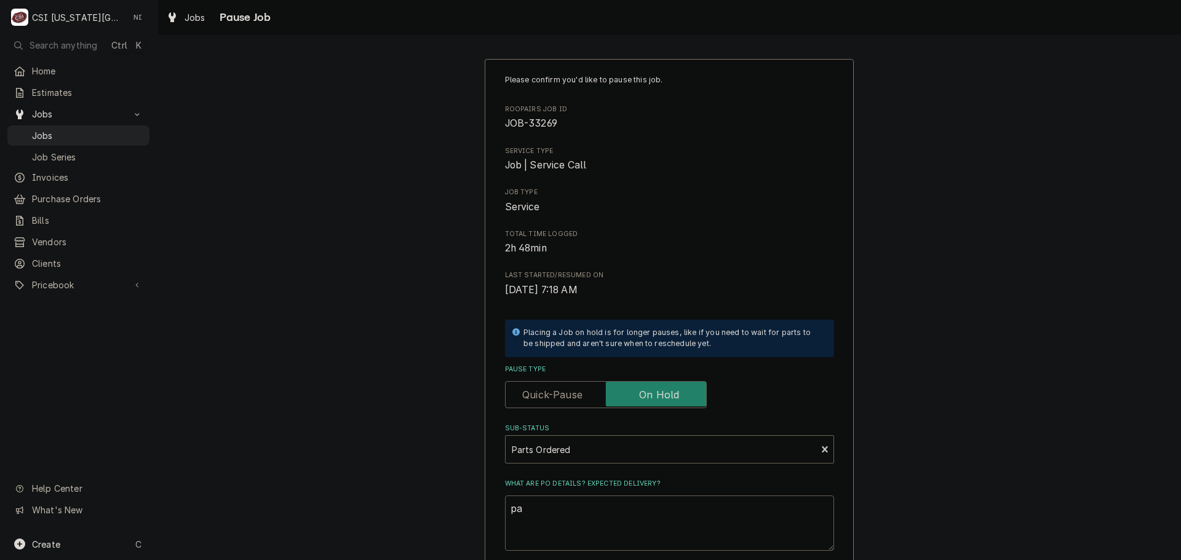
type textarea "x"
type textarea "par"
type textarea "x"
type textarea "pars"
type textarea "x"
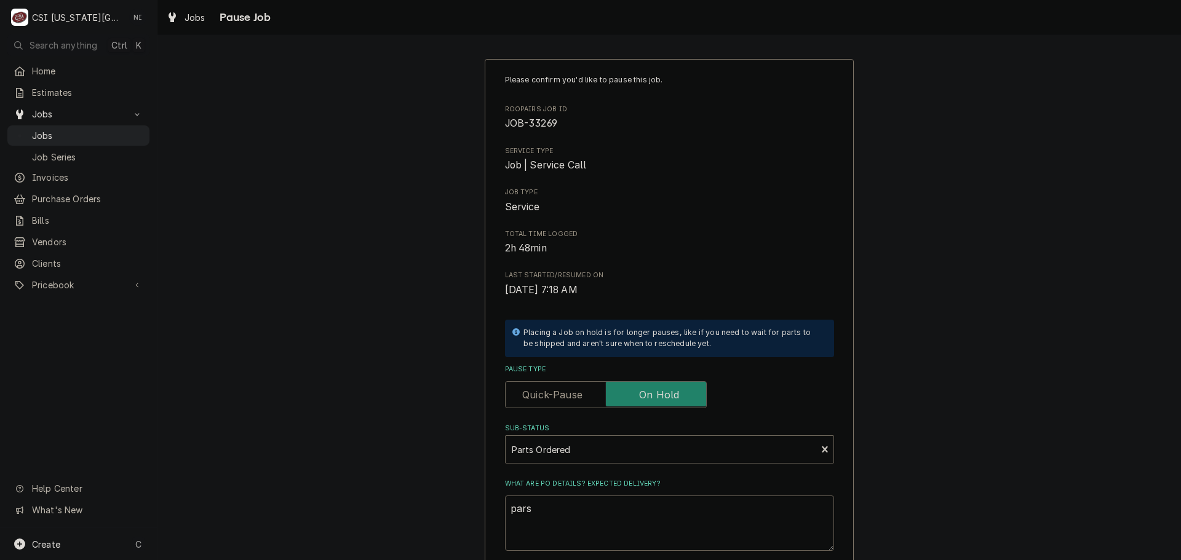
type textarea "par"
type textarea "x"
type textarea "pa"
type textarea "x"
type textarea "p"
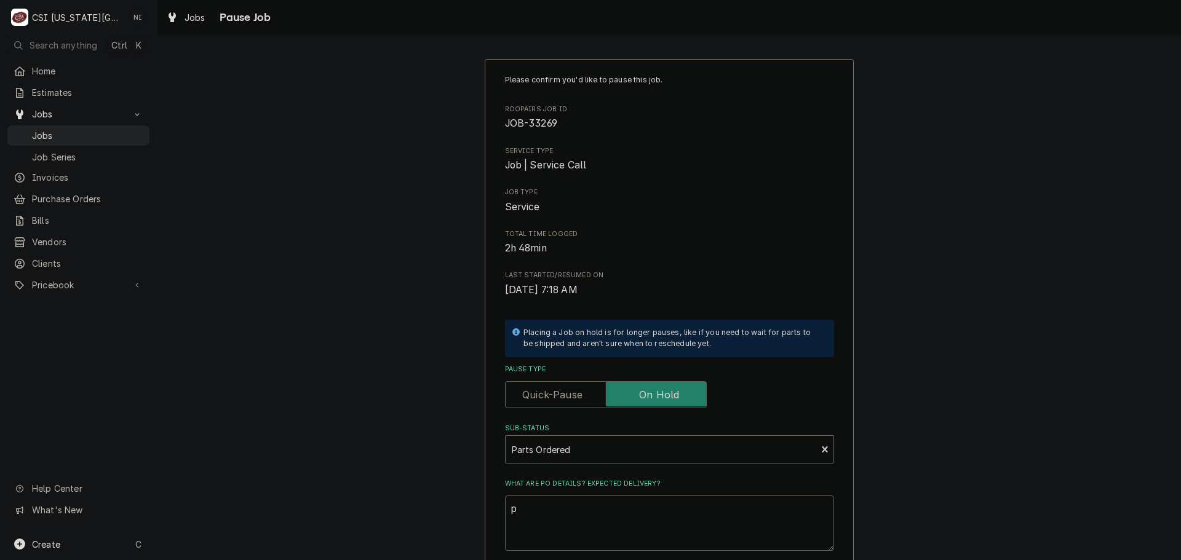
type textarea "x"
type textarea "p"
type textarea "x"
type textarea "pa"
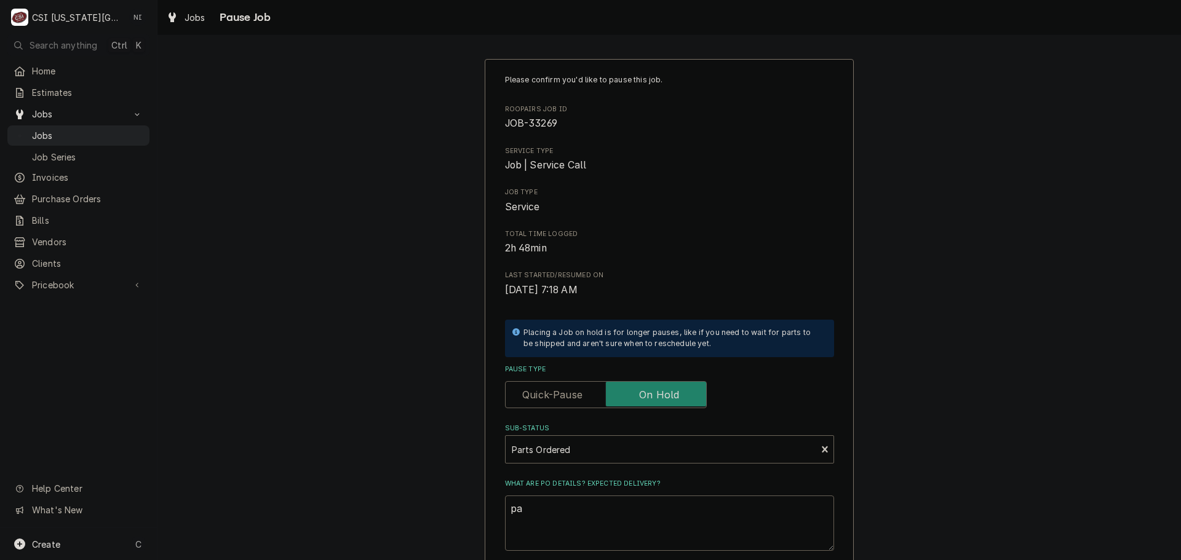
type textarea "x"
type textarea "par"
type textarea "x"
type textarea "part"
type textarea "x"
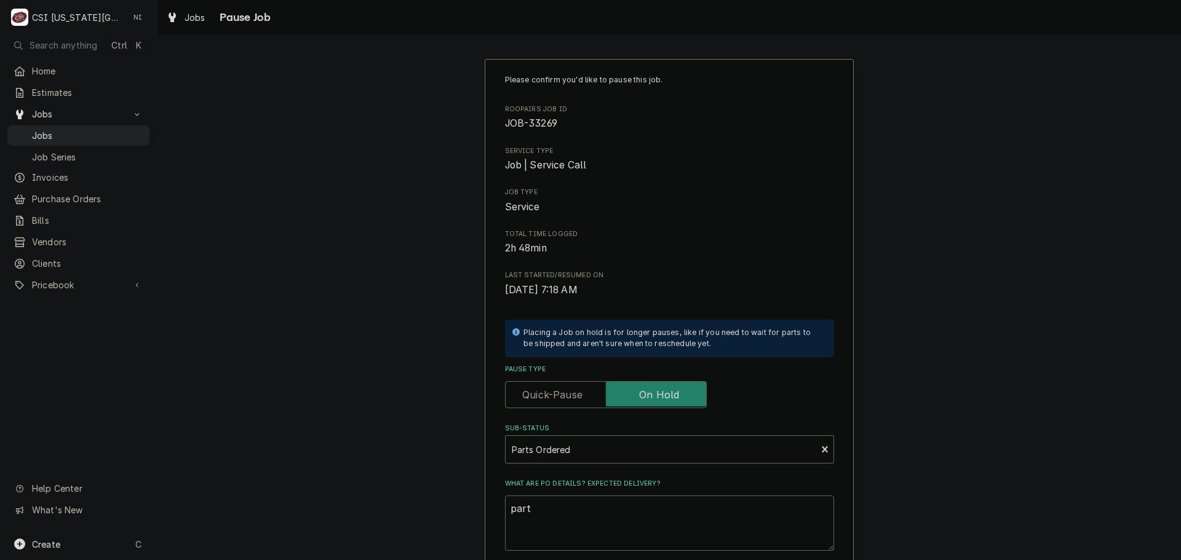
type textarea "parts"
type textarea "x"
type textarea "parts"
type textarea "x"
type textarea "parts o"
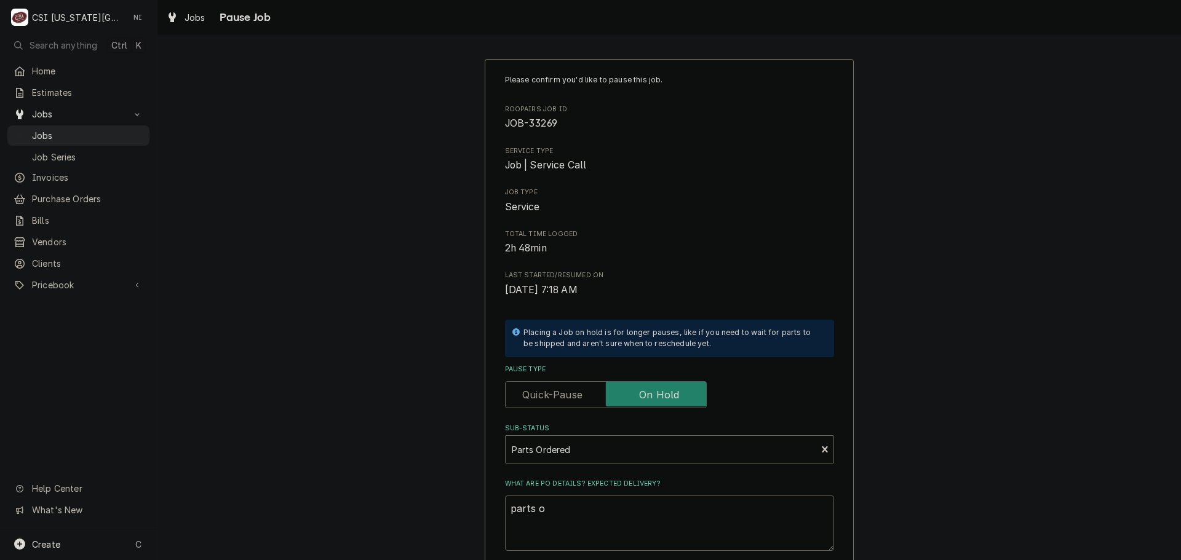
type textarea "x"
type textarea "parts or"
type textarea "x"
type textarea "parts ord"
type textarea "x"
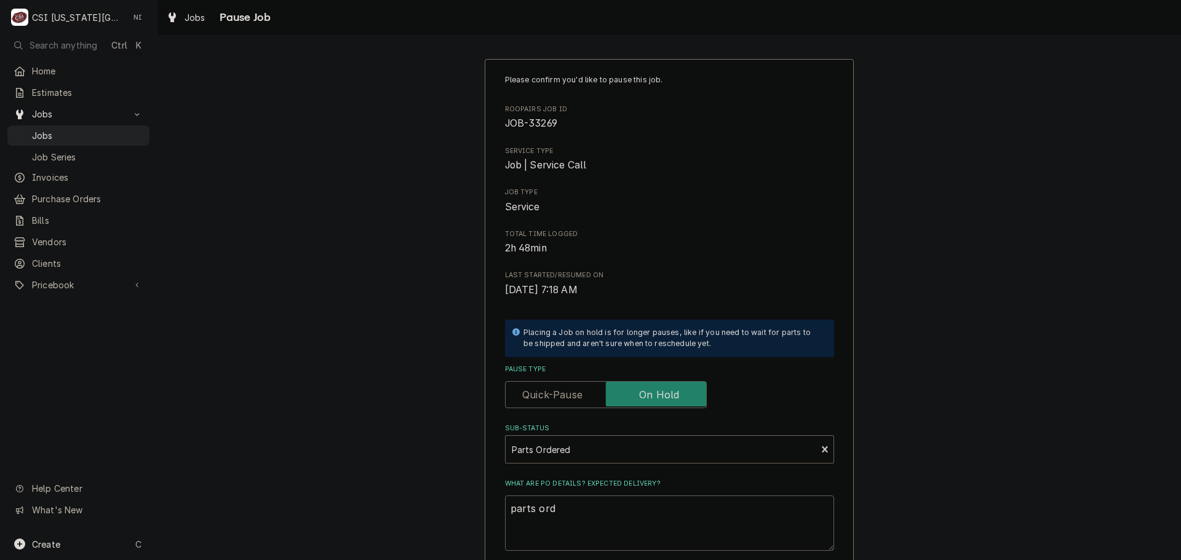
type textarea "parts orde"
type textarea "x"
type textarea "parts ordere"
type textarea "x"
type textarea "parts ordere3"
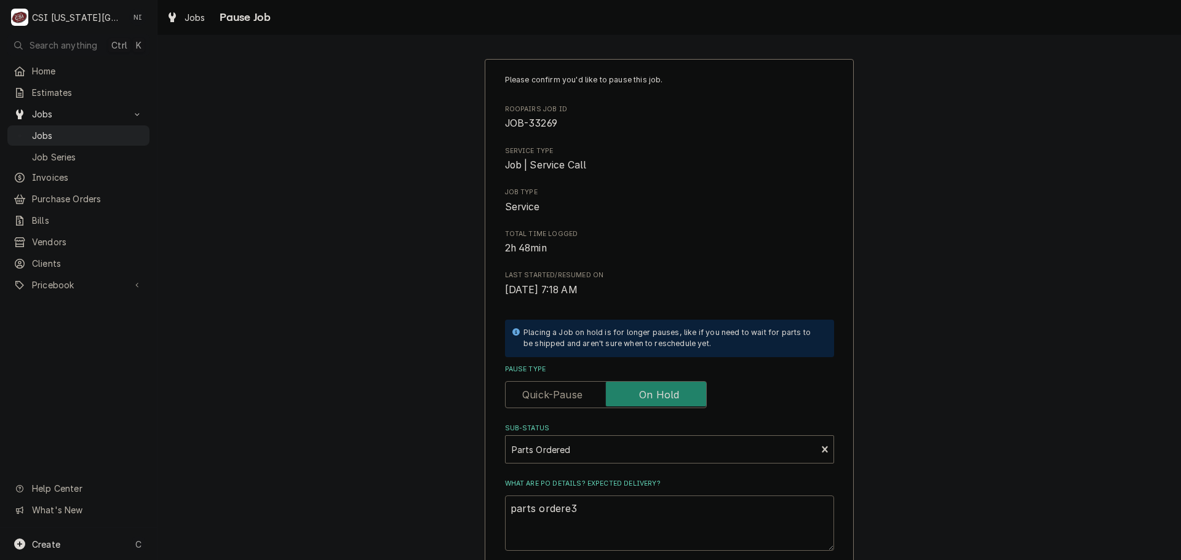
type textarea "x"
type textarea "parts ordere3d"
type textarea "x"
type textarea "parts ordere3d"
type textarea "x"
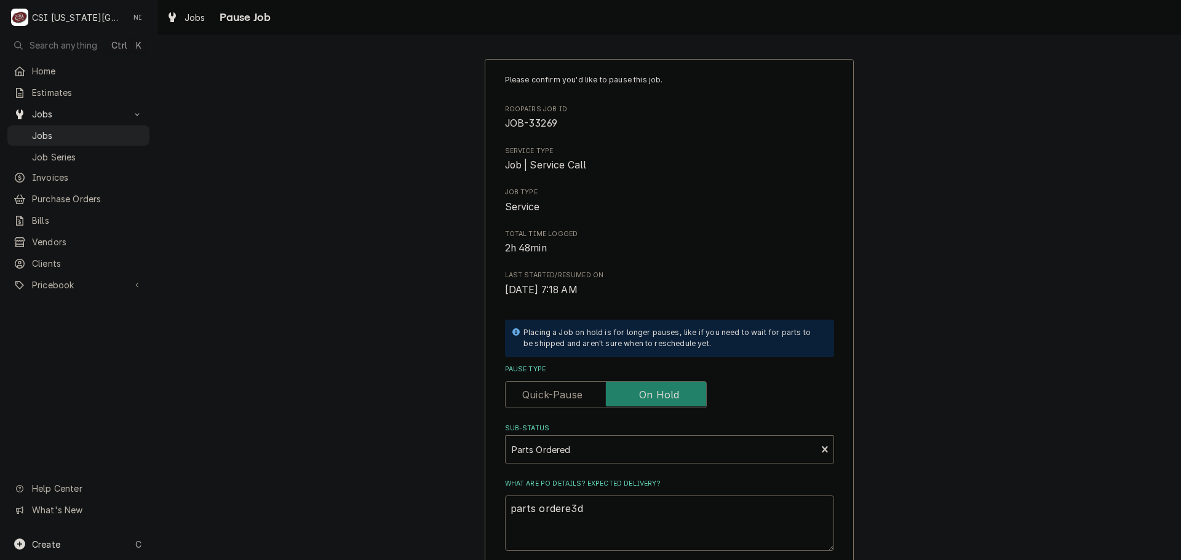
type textarea "parts ordere3d o"
type textarea "x"
type textarea "parts ordere3d"
type textarea "x"
type textarea "parts ordere3d"
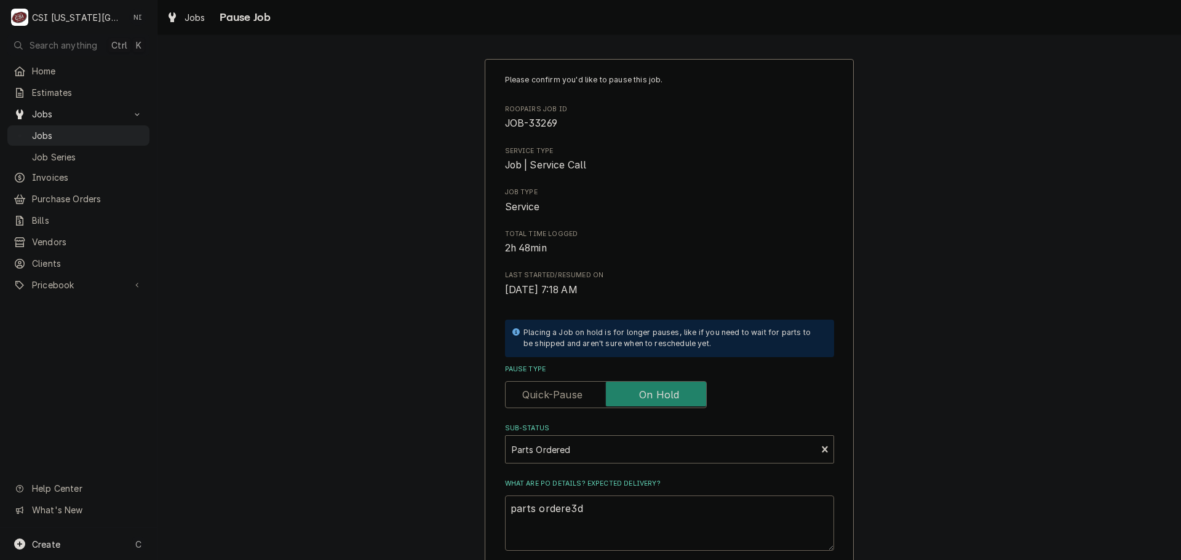
type textarea "x"
type textarea "parts ordere3"
type textarea "x"
type textarea "parts ordere"
type textarea "x"
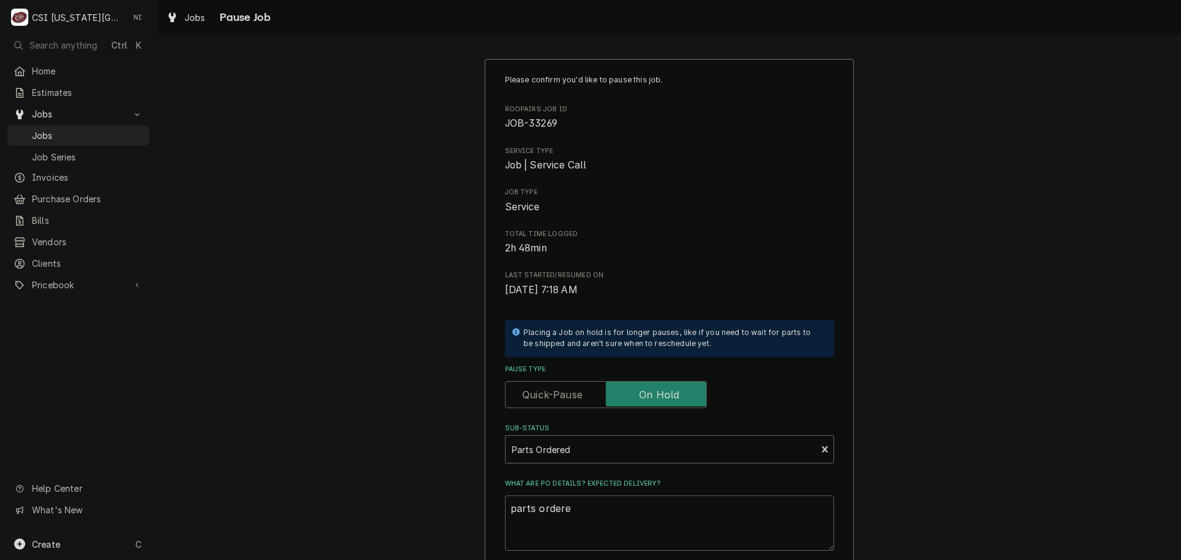
type textarea "parts ordered"
type textarea "x"
type textarea "parts ordered"
type textarea "x"
type textarea "parts ordered o"
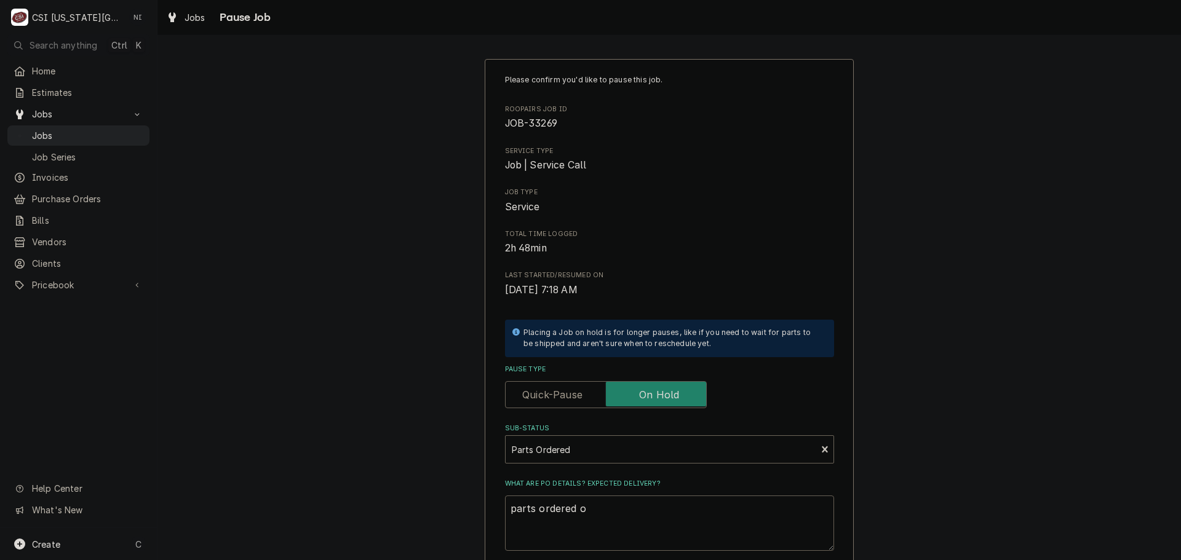
type textarea "x"
type textarea "parts ordered on"
type textarea "x"
type textarea "parts ordered on"
type textarea "x"
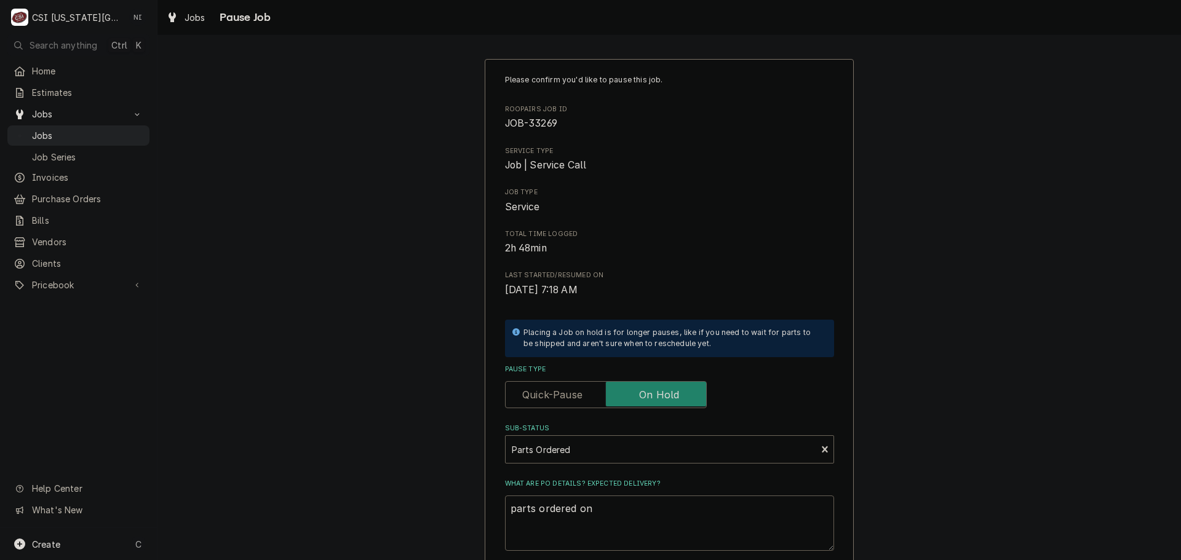
type textarea "parts ordered on P"
type textarea "x"
type textarea "parts ordered on Po"
type textarea "x"
type textarea "parts ordered on Po"
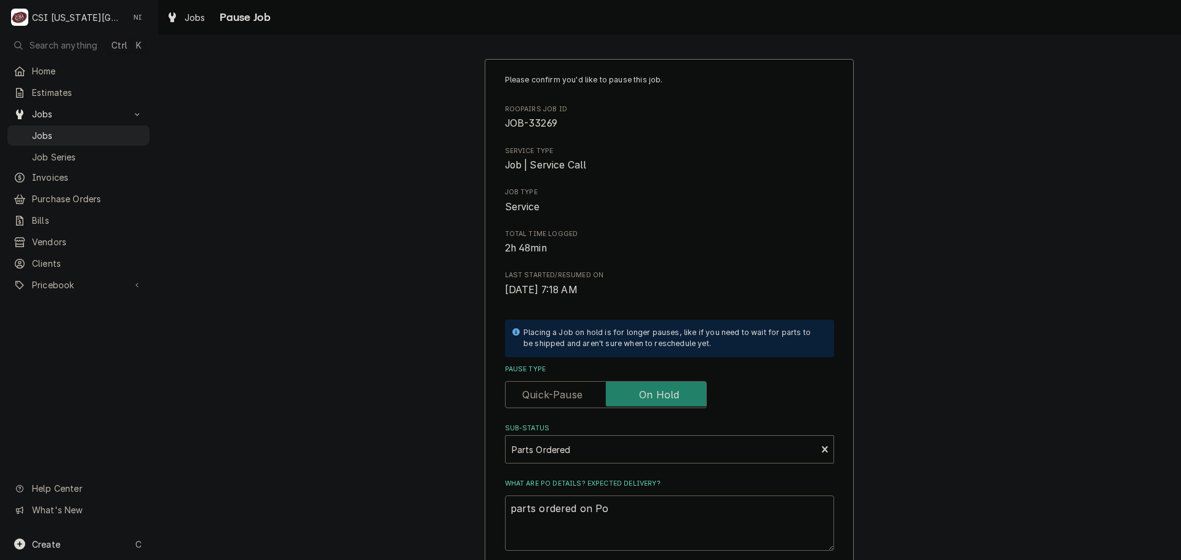
type textarea "x"
type textarea "parts ordered on Po 3"
type textarea "x"
type textarea "parts ordered on Po 30"
type textarea "x"
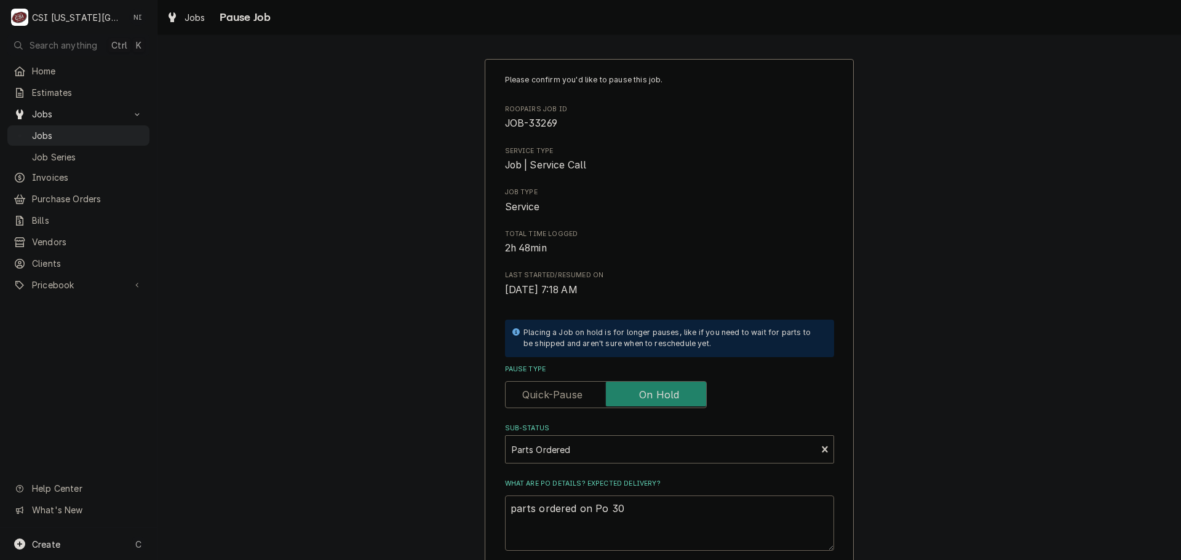
type textarea "parts ordered on Po 301"
type textarea "x"
type textarea "parts ordered on Po 3017"
type textarea "x"
type textarea "parts ordered on Po 30175"
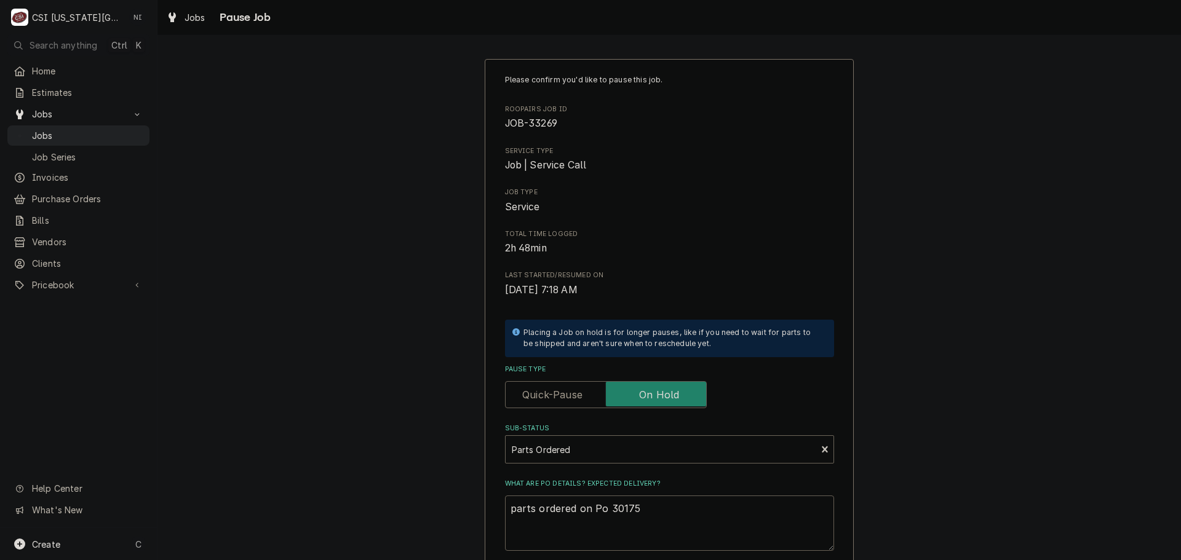
type textarea "x"
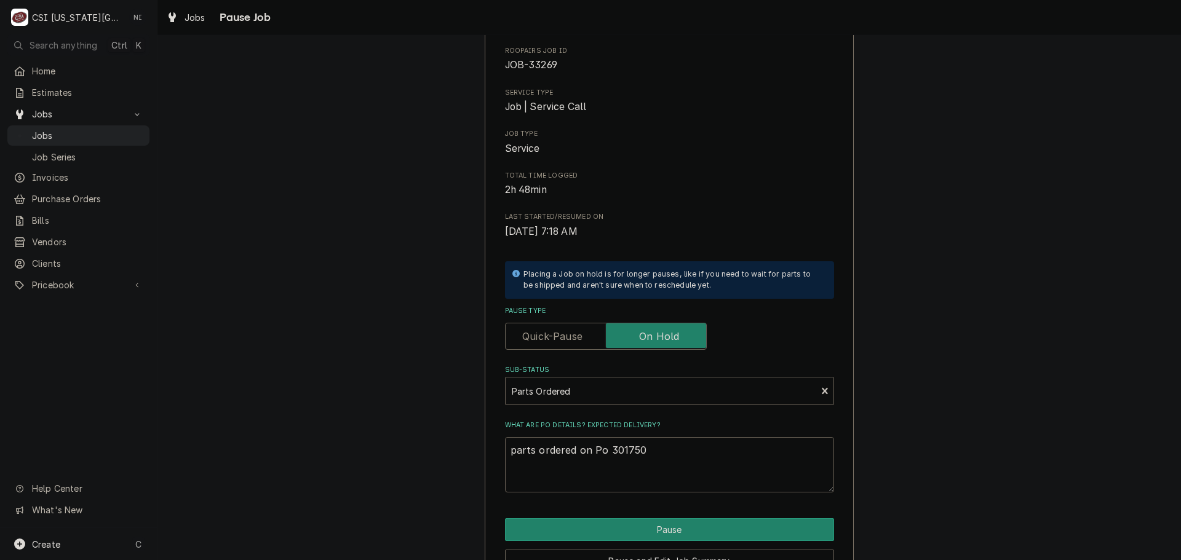
scroll to position [123, 0]
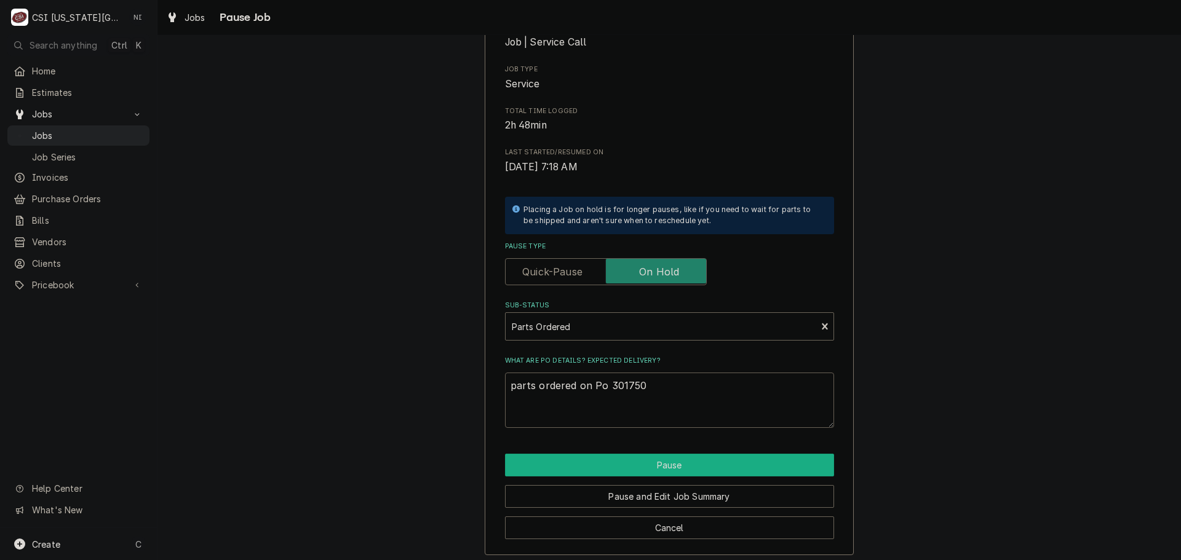
type textarea "parts ordered on Po 301750"
click at [667, 470] on button "Pause" at bounding box center [669, 465] width 329 height 23
type textarea "x"
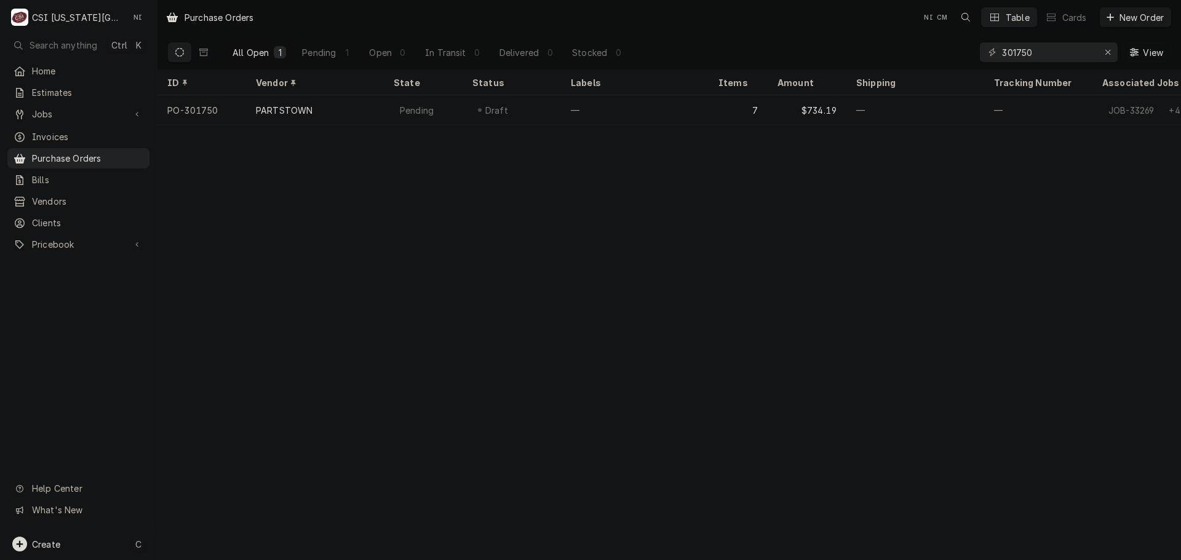
click at [77, 545] on div "Create C" at bounding box center [78, 544] width 157 height 32
drag, startPoint x: 249, startPoint y: 455, endPoint x: 303, endPoint y: 453, distance: 54.2
click at [249, 455] on div "Purchase Order" at bounding box center [230, 459] width 82 height 13
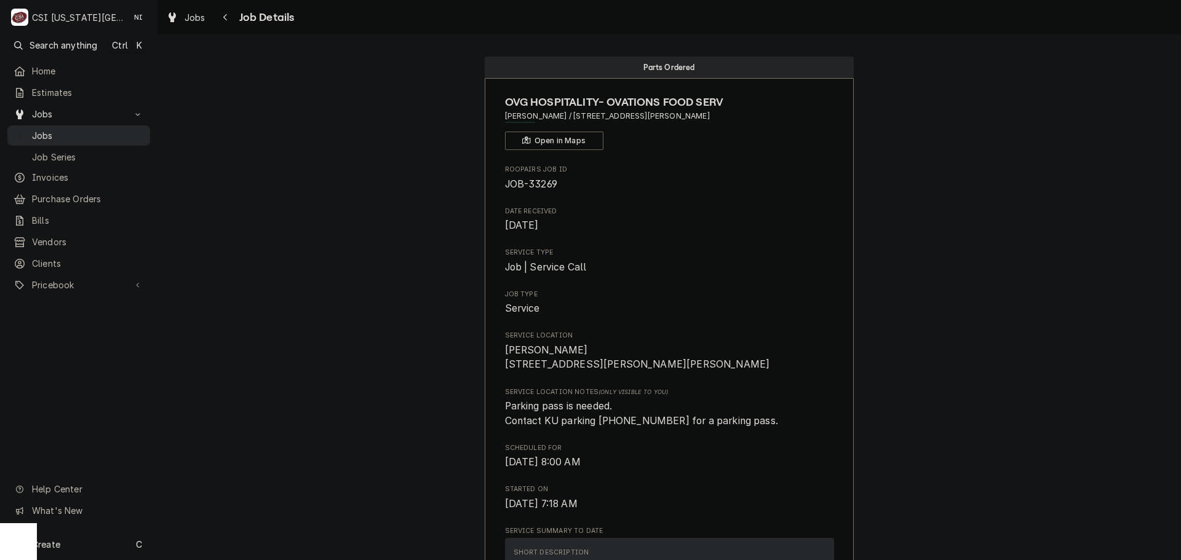
click at [111, 140] on link "Jobs" at bounding box center [78, 135] width 143 height 20
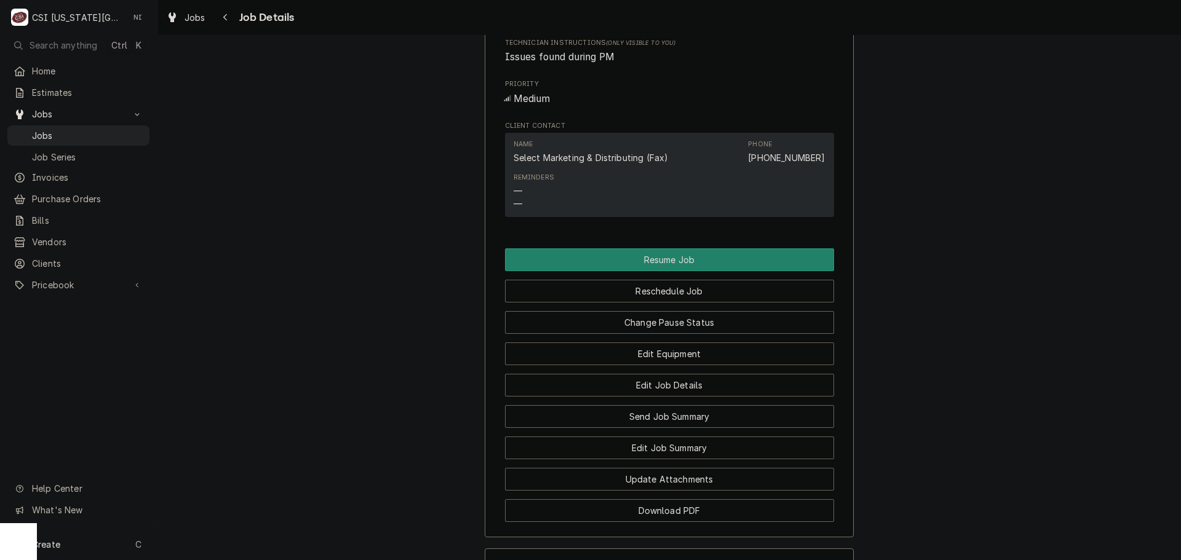
scroll to position [1168, 0]
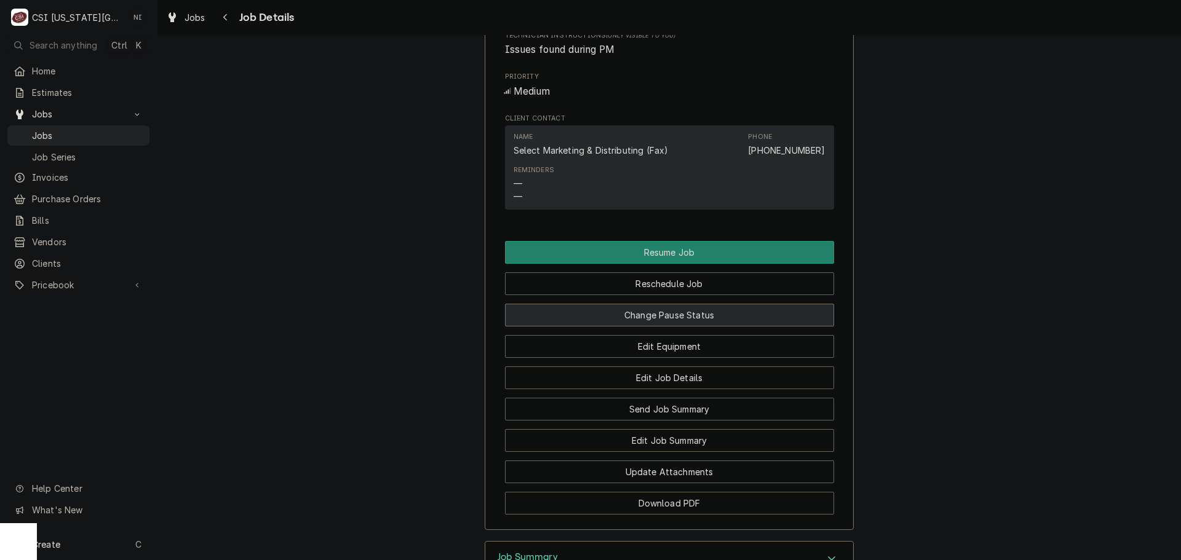
click at [686, 327] on button "Change Pause Status" at bounding box center [669, 315] width 329 height 23
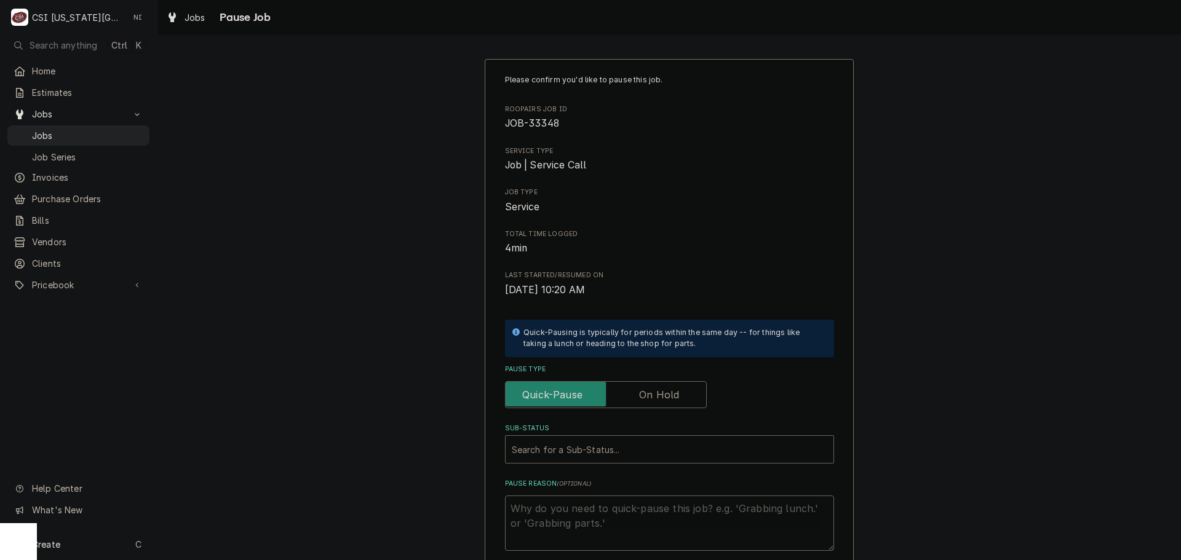
click at [649, 374] on label "Pause Type" at bounding box center [669, 370] width 329 height 10
drag, startPoint x: 649, startPoint y: 388, endPoint x: 624, endPoint y: 422, distance: 42.2
click at [649, 391] on label "Pause Type" at bounding box center [606, 394] width 202 height 27
click at [649, 391] on input "Pause Type" at bounding box center [605, 394] width 191 height 27
checkbox input "true"
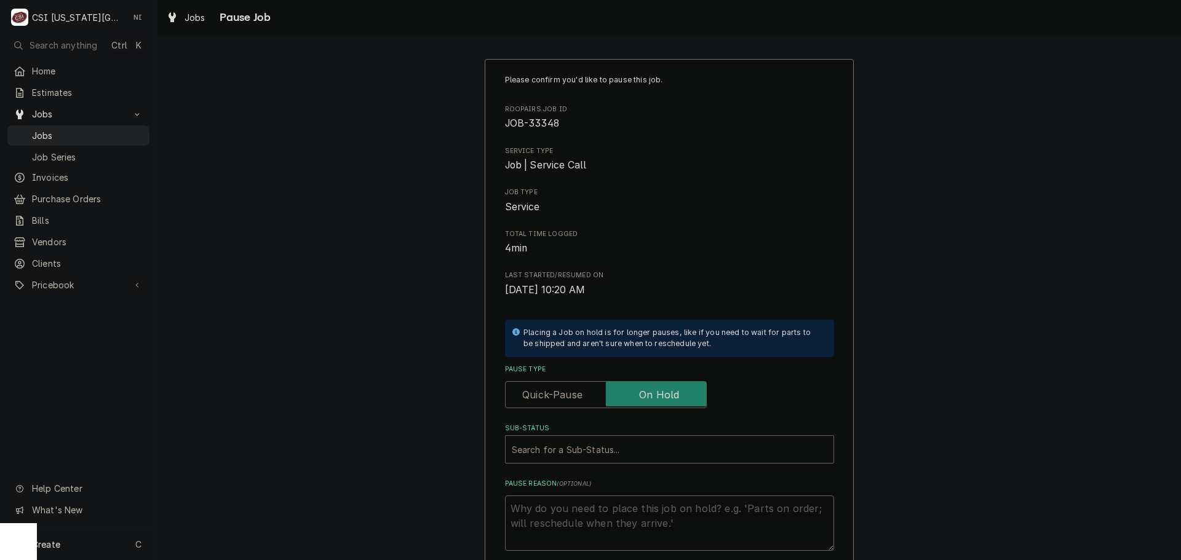
click at [619, 448] on div "Sub-Status" at bounding box center [669, 449] width 315 height 22
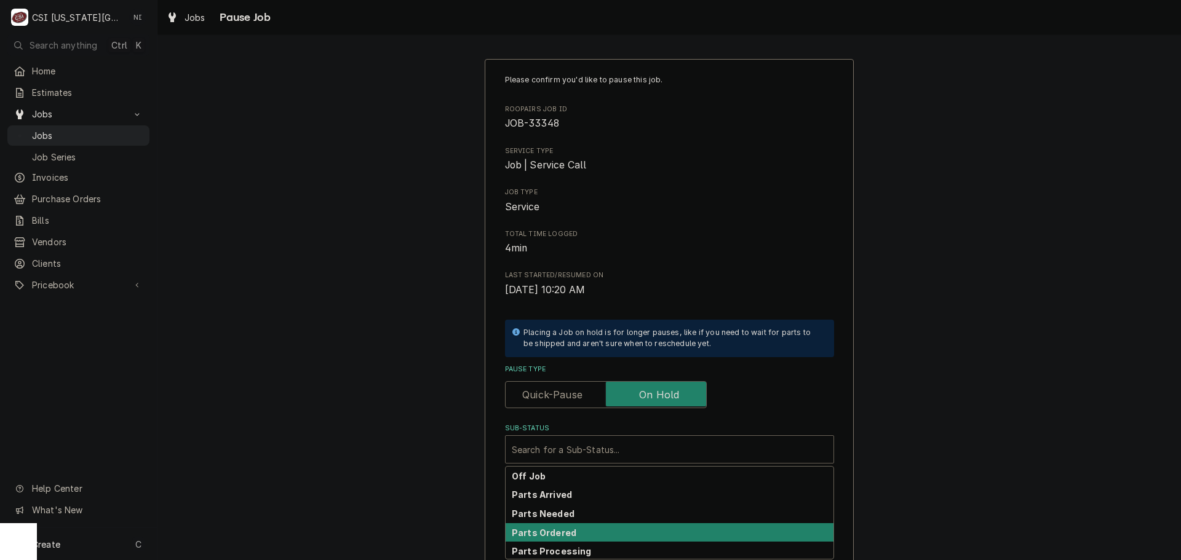
click at [573, 528] on div "Parts Ordered" at bounding box center [670, 532] width 328 height 19
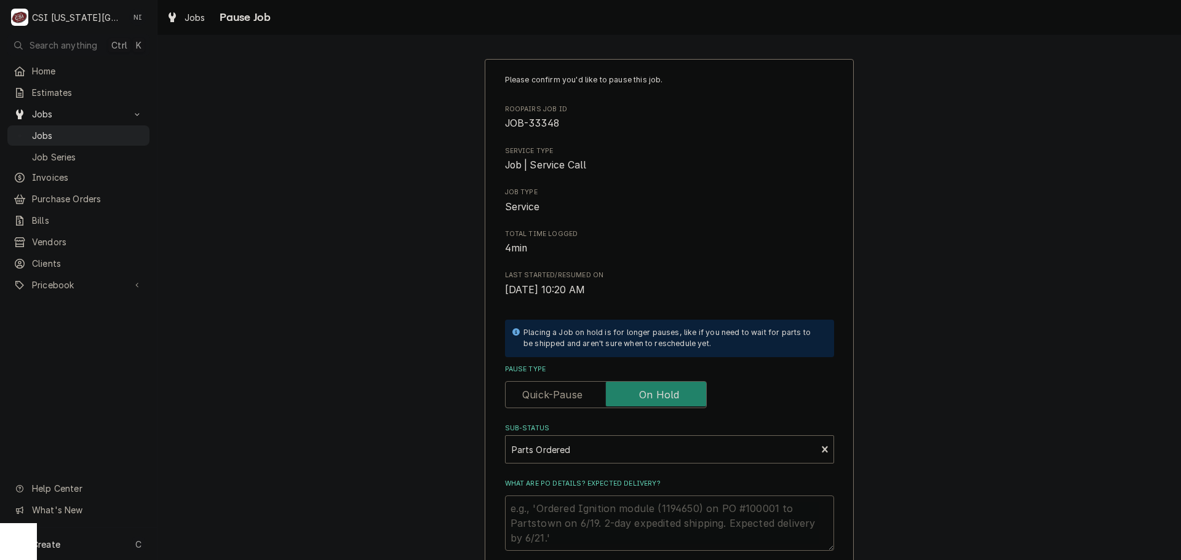
click at [568, 516] on textarea "What are PO details? Expected delivery?" at bounding box center [669, 523] width 329 height 55
type textarea "x"
type textarea "p"
type textarea "x"
type textarea "pas"
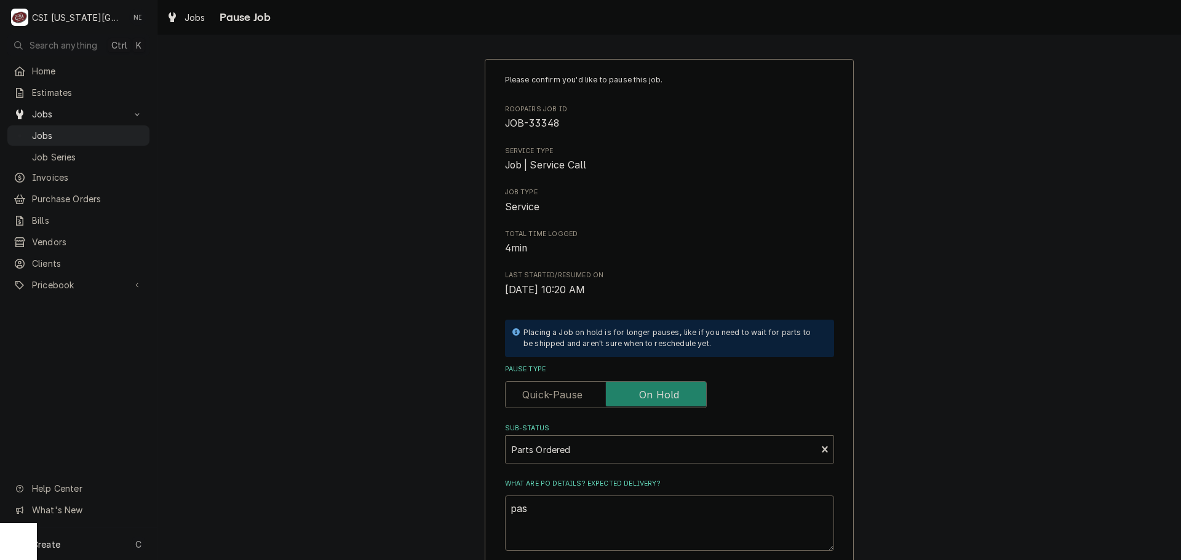
type textarea "x"
type textarea "pasr"
type textarea "x"
type textarea "pasrg"
type textarea "x"
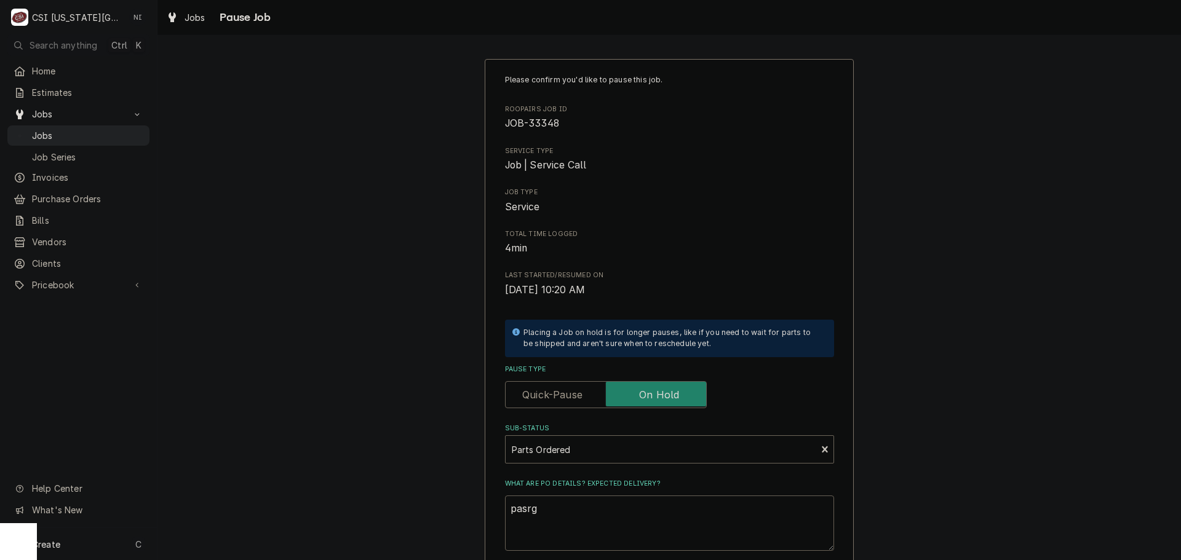
type textarea "pasrg"
type textarea "x"
type textarea "pasrg"
type textarea "x"
type textarea "pasr"
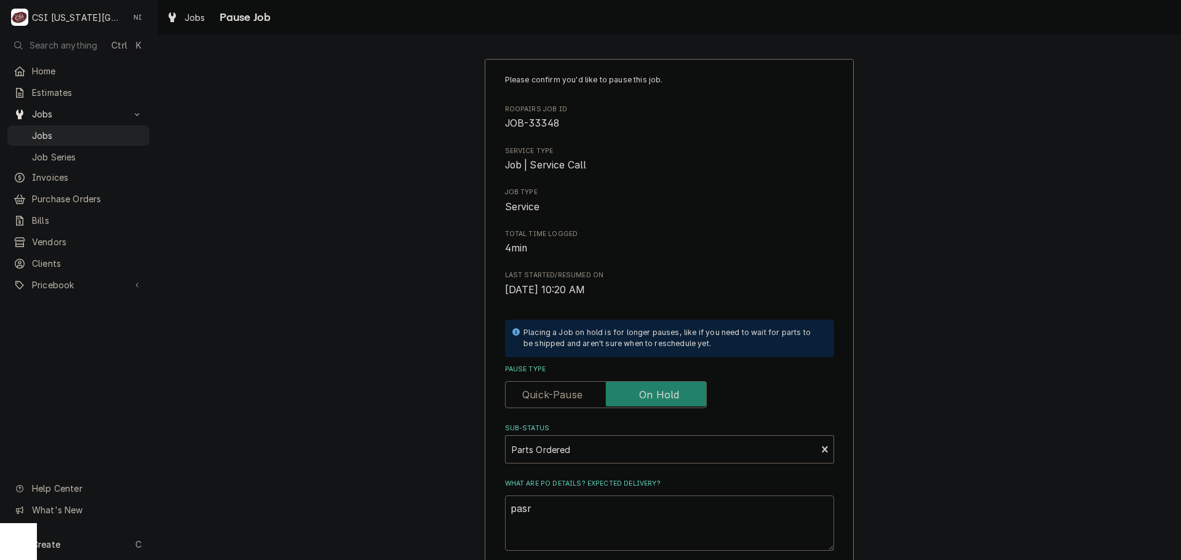
type textarea "x"
type textarea "pas"
type textarea "x"
type textarea "pa"
type textarea "x"
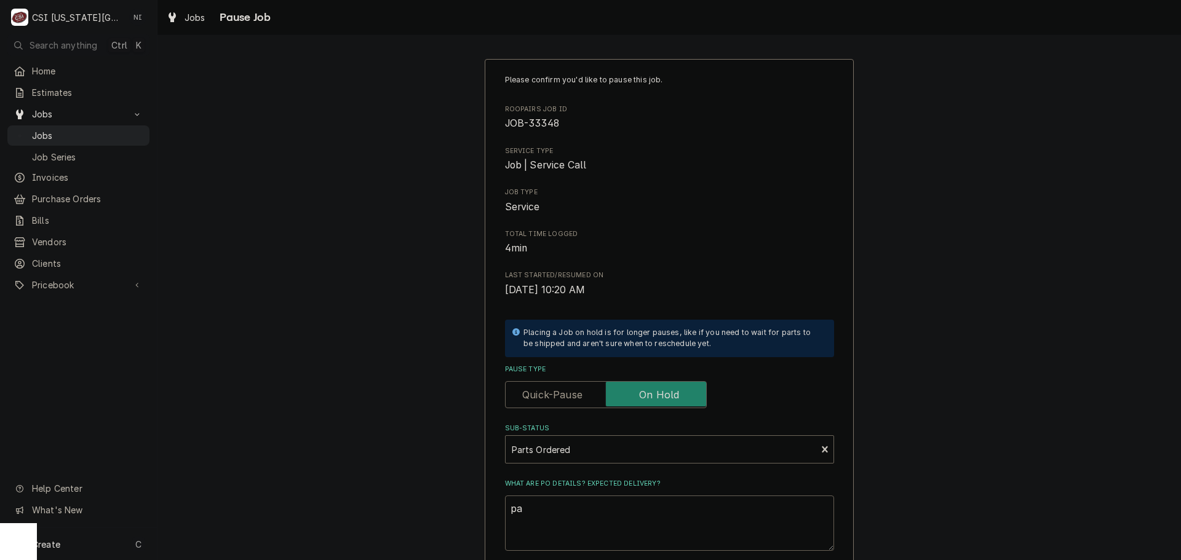
type textarea "p"
type textarea "x"
type textarea "p"
type textarea "x"
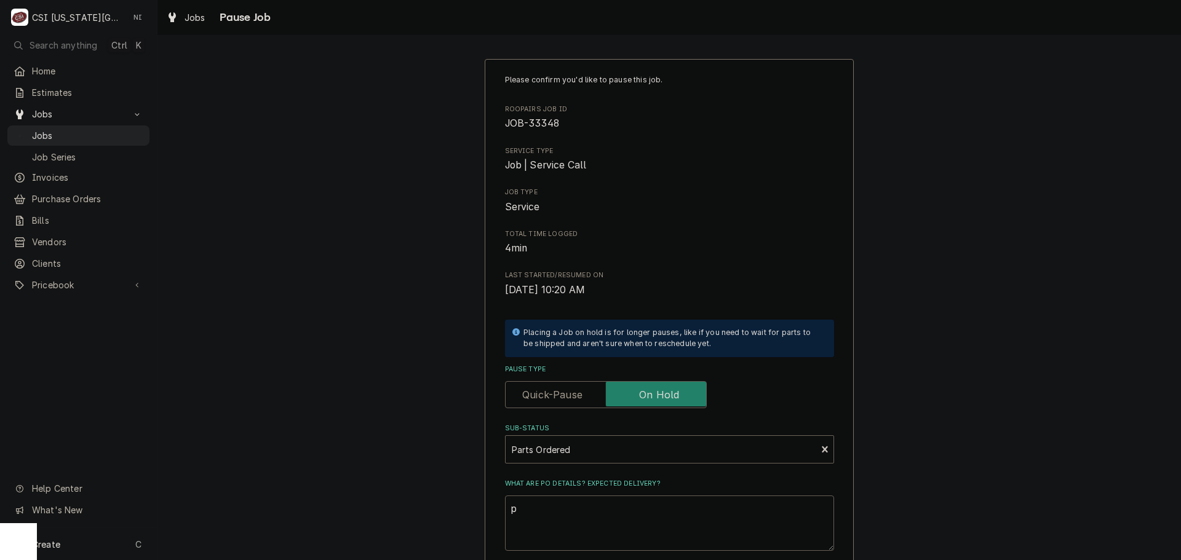
type textarea "pa"
type textarea "x"
type textarea "part"
type textarea "x"
type textarea "parts"
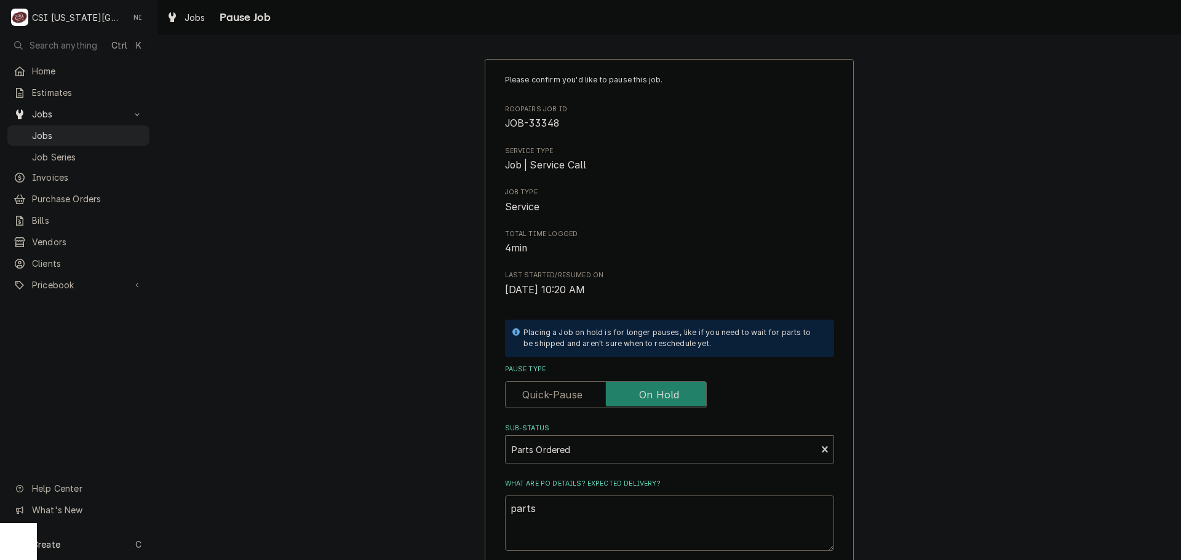
type textarea "x"
type textarea "parts"
type textarea "x"
type textarea "parts o"
type textarea "x"
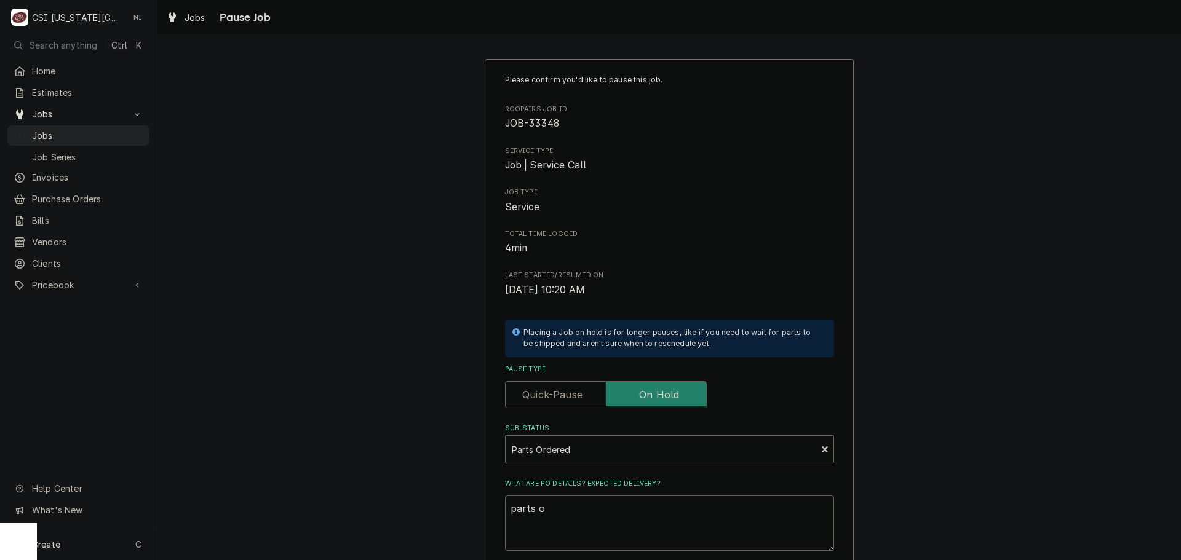
type textarea "parts or"
type textarea "x"
type textarea "parts ord"
type textarea "x"
type textarea "parts orde"
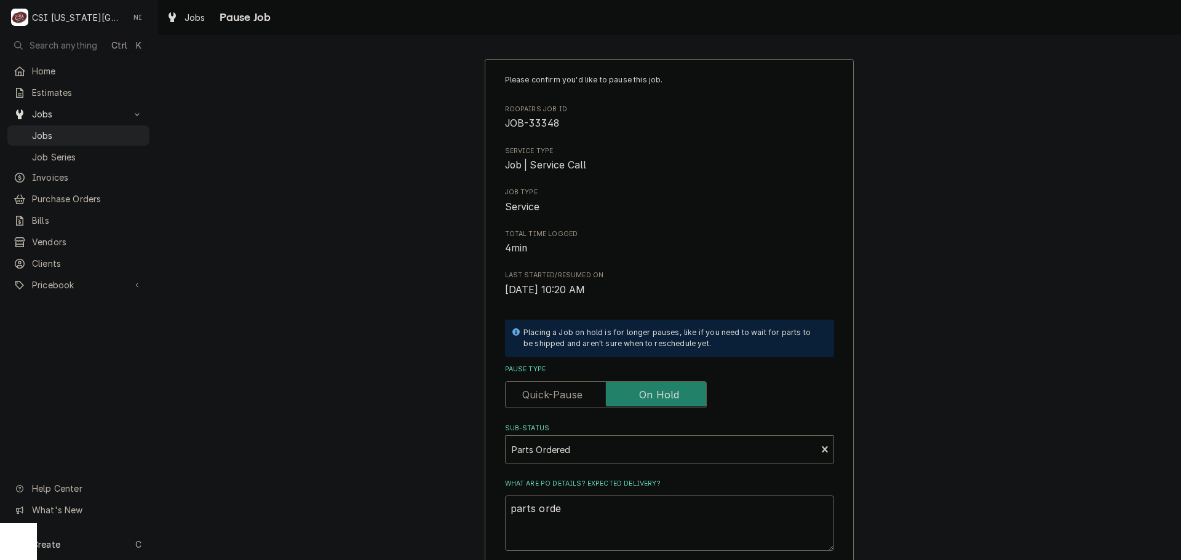
type textarea "x"
type textarea "parts order"
type textarea "x"
type textarea "parts orderd"
type textarea "x"
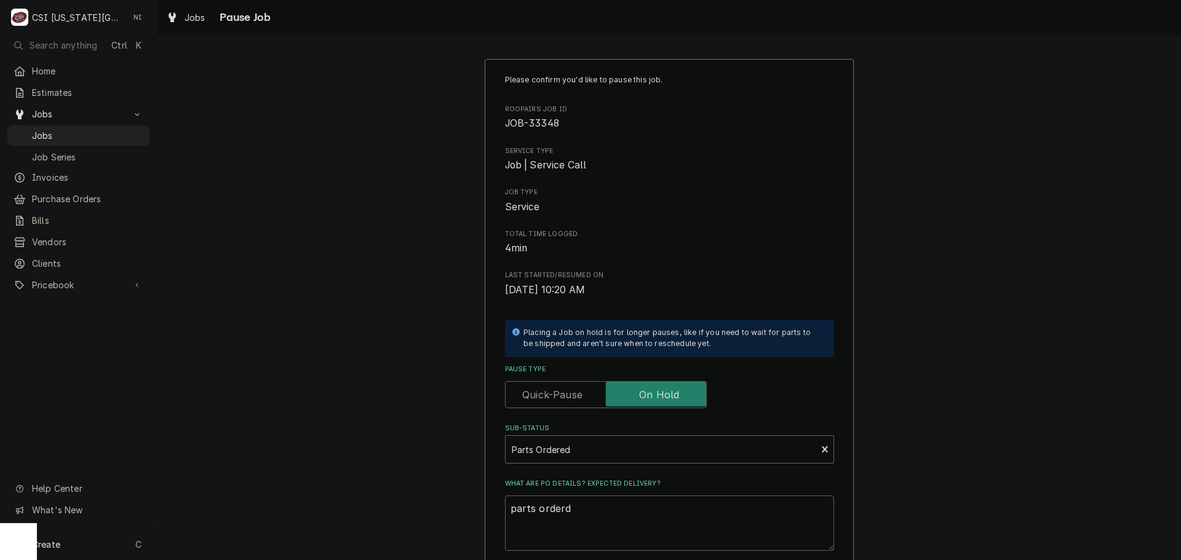
type textarea "parts orderd"
type textarea "x"
type textarea "parts orderd n"
type textarea "x"
type textarea "parts orderd no"
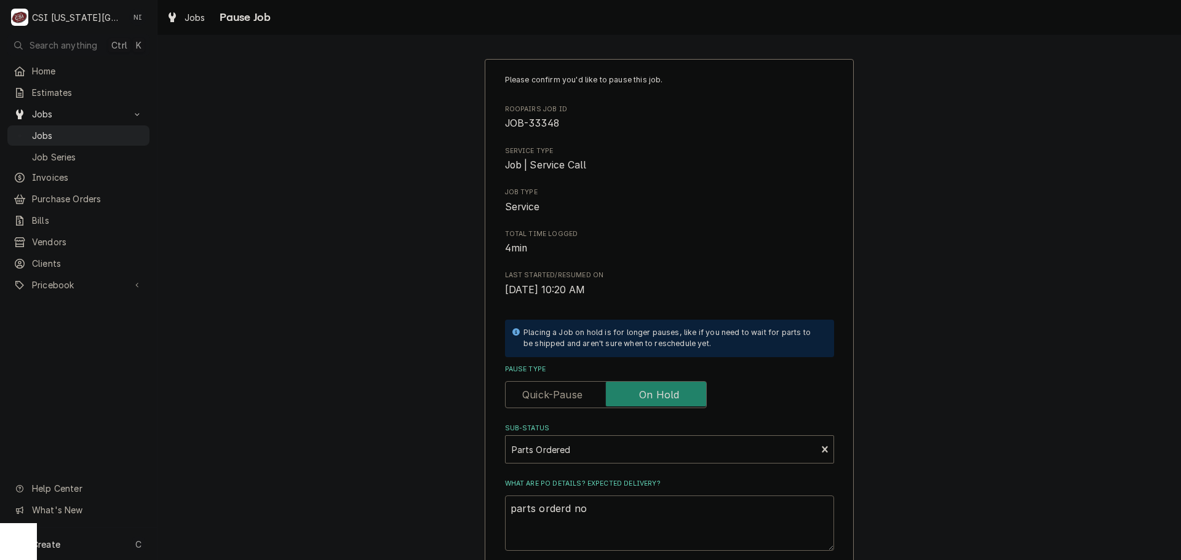
type textarea "x"
type textarea "parts orderd no"
type textarea "x"
type textarea "parts orderd no"
type textarea "x"
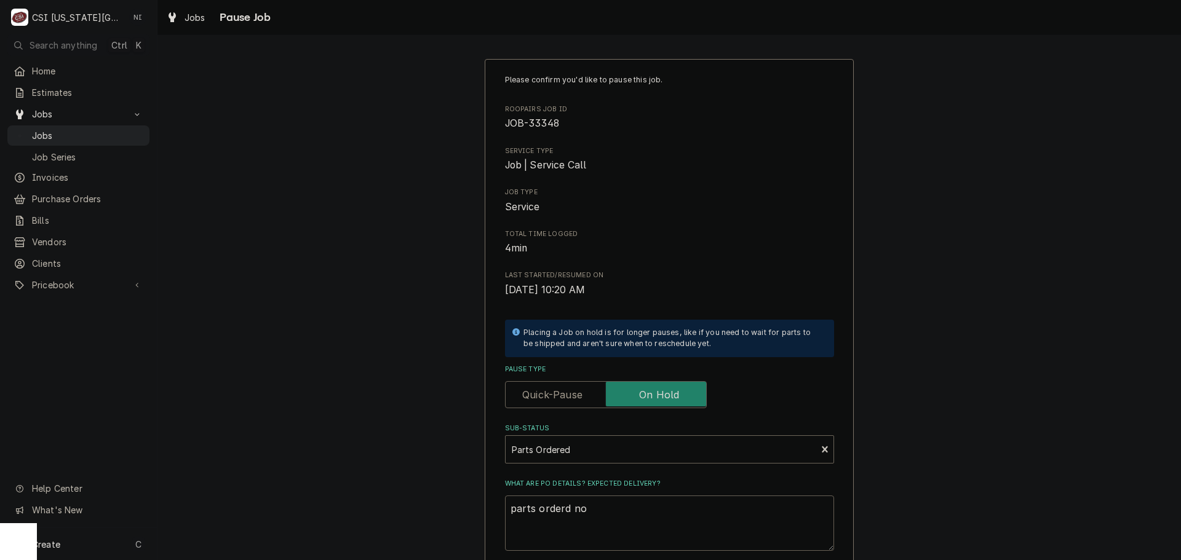
type textarea "parts orderd n"
type textarea "x"
type textarea "parts orderd"
type textarea "x"
type textarea "parts orderd"
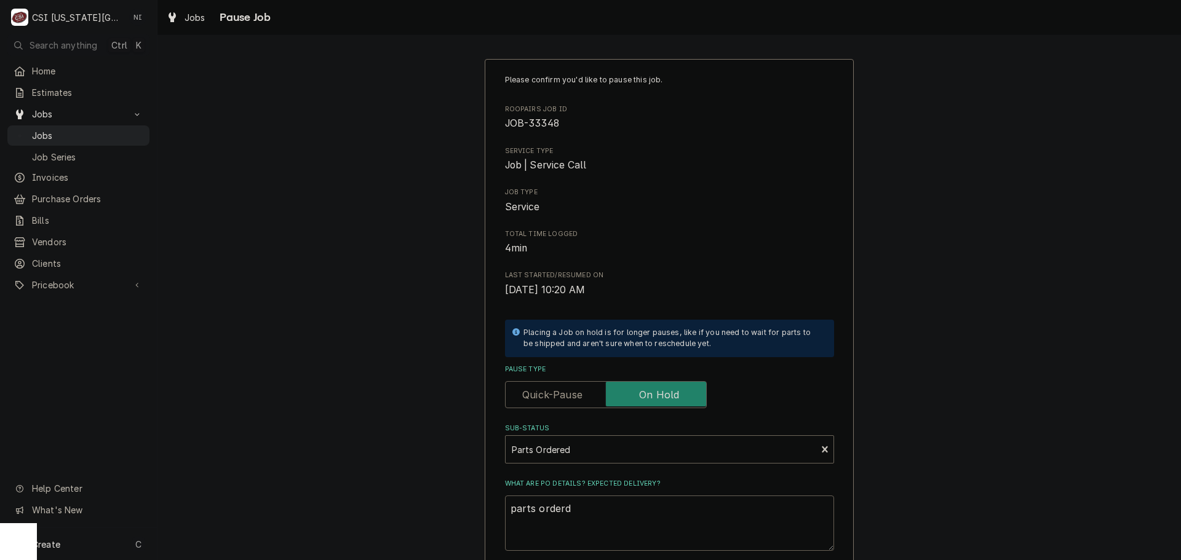
type textarea "x"
type textarea "parts order"
type textarea "x"
type textarea "parts ordere"
type textarea "x"
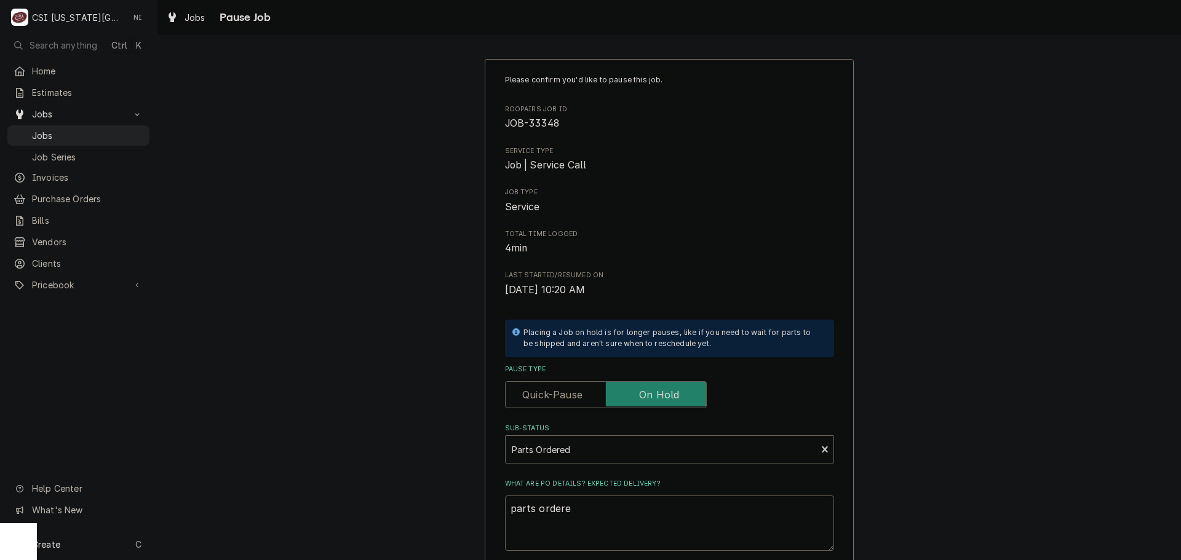
type textarea "parts ordered"
type textarea "x"
type textarea "parts ordered"
type textarea "x"
type textarea "parts ordered o"
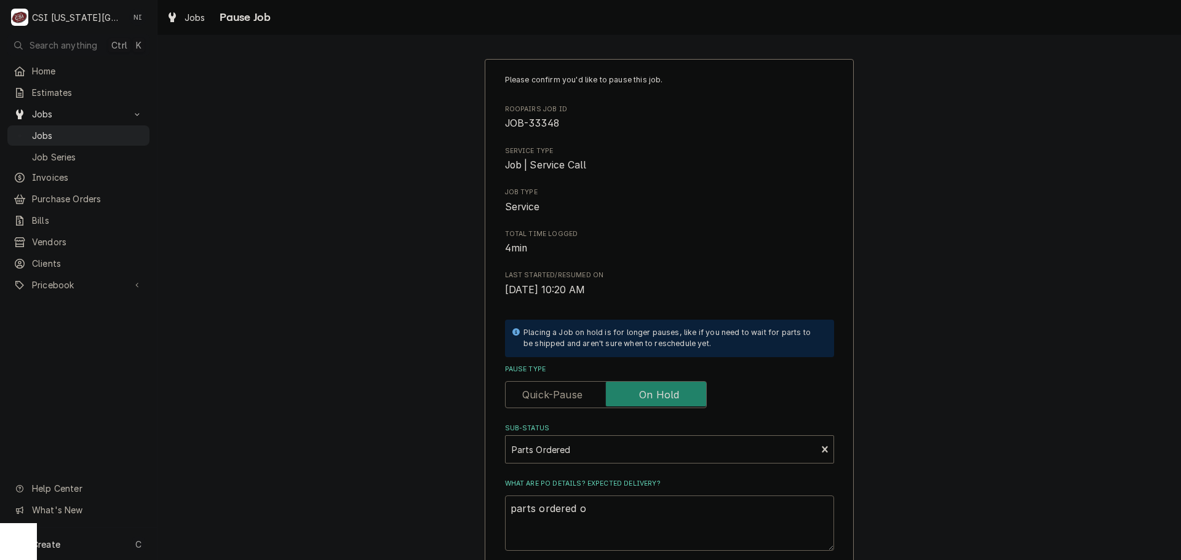
type textarea "x"
type textarea "parts ordered on"
type textarea "x"
type textarea "parts ordered on P"
type textarea "x"
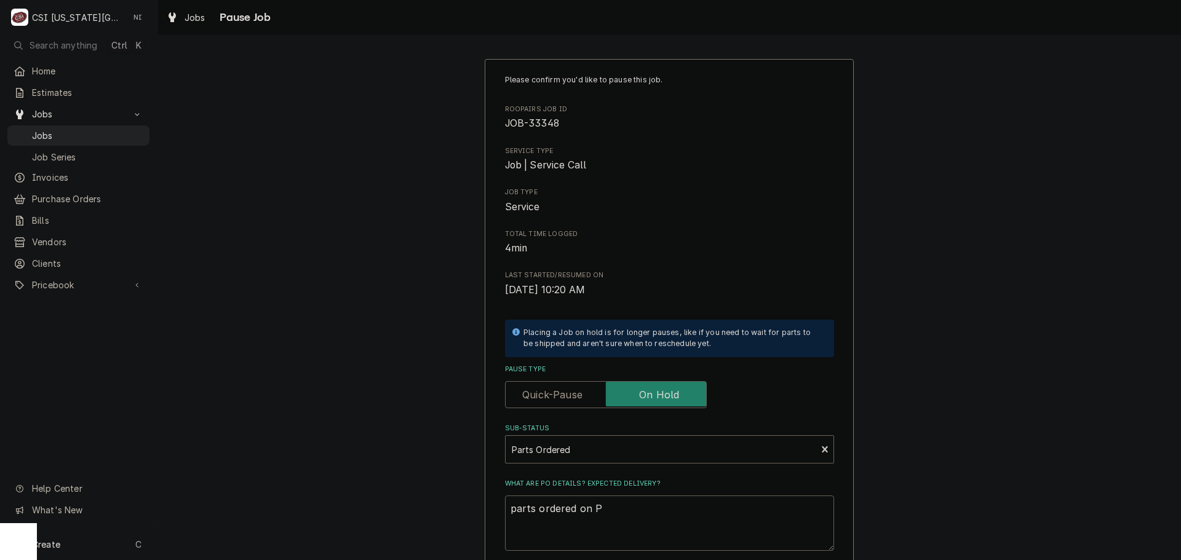
type textarea "parts ordered on PO"
type textarea "x"
type textarea "parts ordered on PO"
click at [599, 515] on textarea "parts ordered on PO" at bounding box center [669, 523] width 329 height 55
type textarea "x"
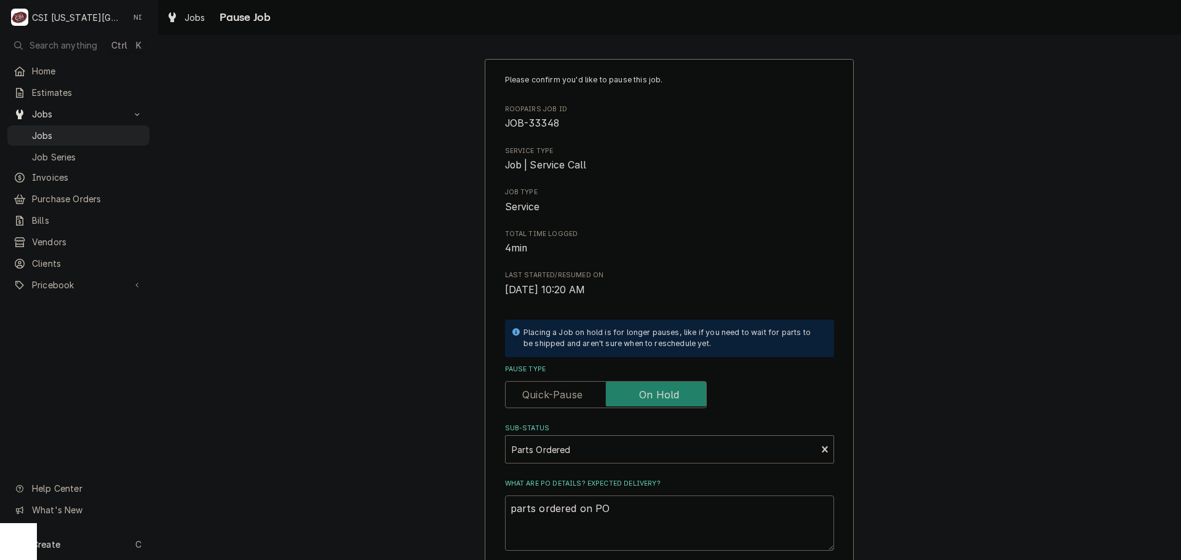
type textarea "parts ordered on PO"
type textarea "x"
type textarea "parts ordered on PO 3"
type textarea "x"
type textarea "parts ordered on PO 30"
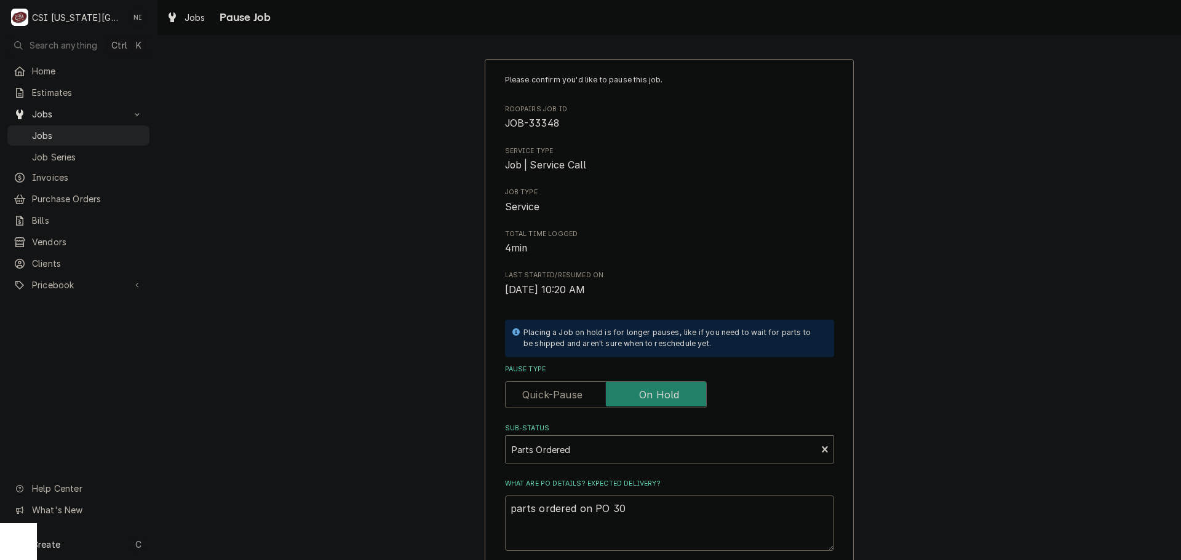
type textarea "x"
type textarea "parts ordered on PO 301"
type textarea "x"
type textarea "parts ordered on PO 3017"
type textarea "x"
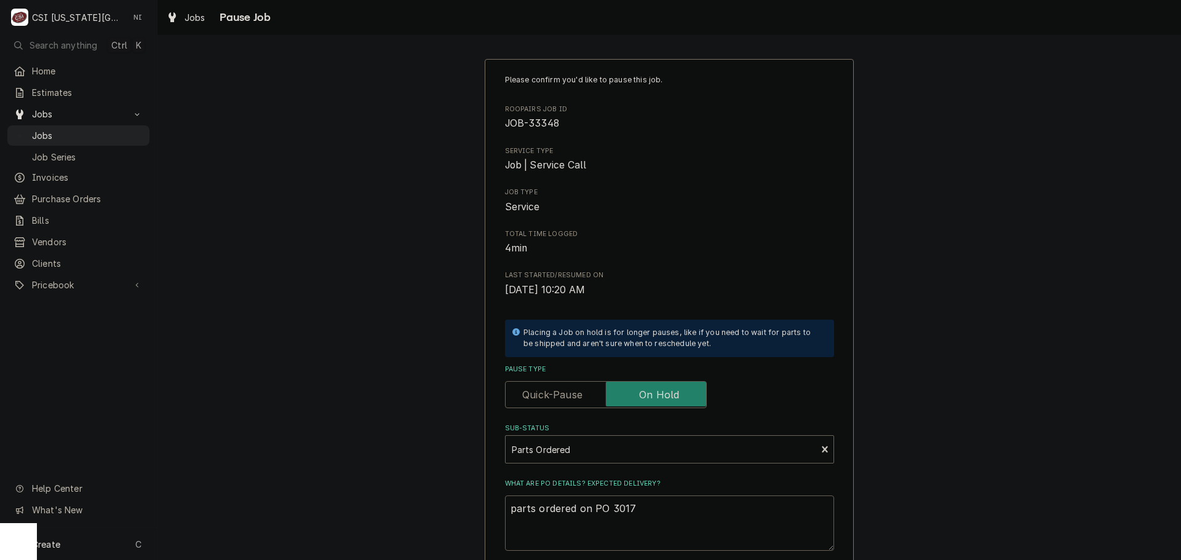
type textarea "parts ordered on PO 30175"
type textarea "x"
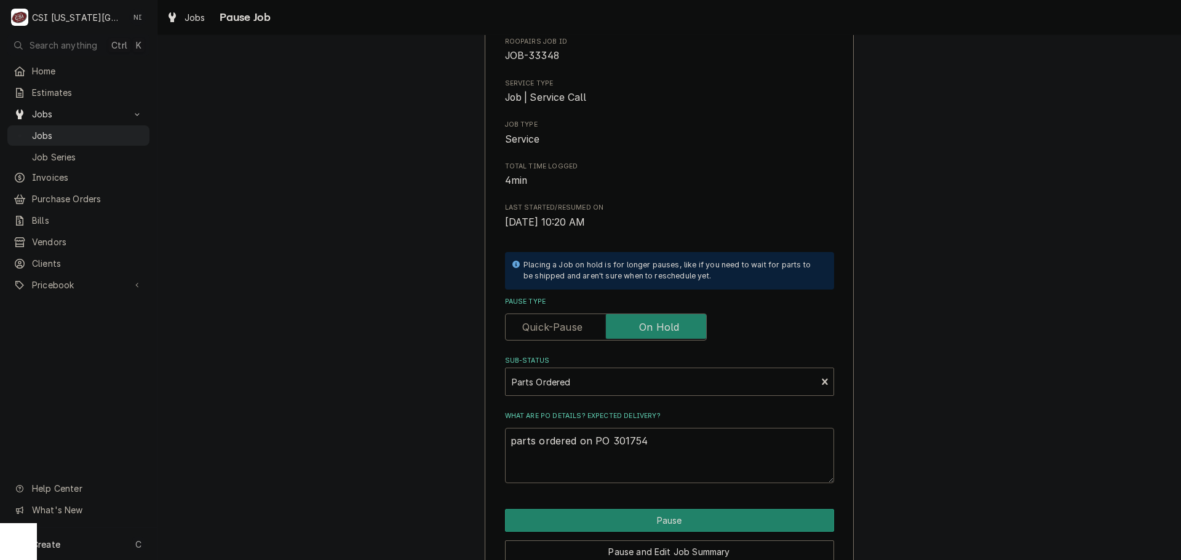
scroll to position [129, 0]
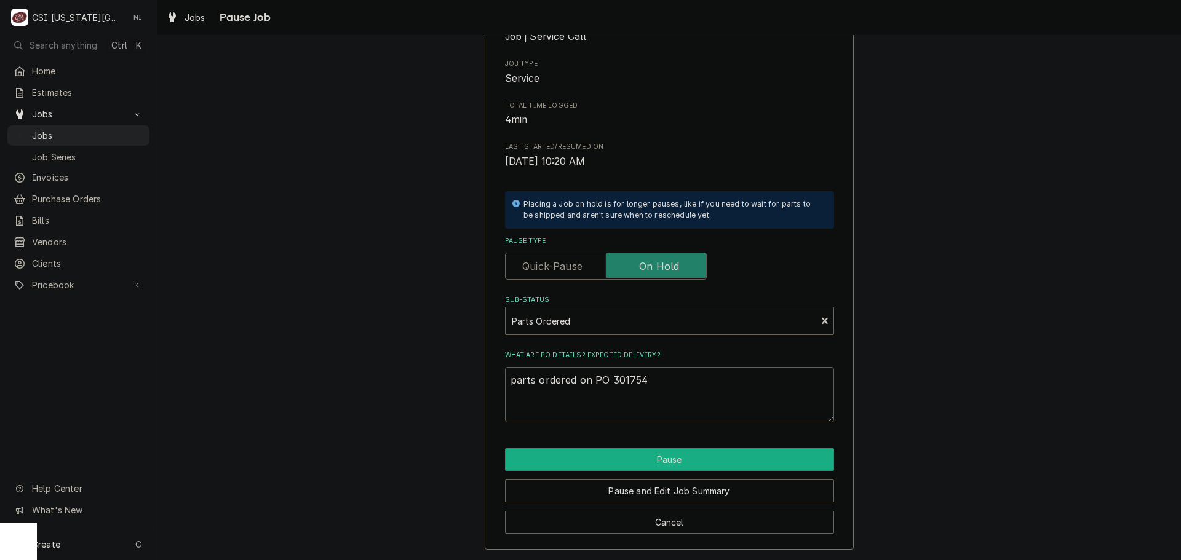
type textarea "parts ordered on PO 301754"
click at [651, 461] on button "Pause" at bounding box center [669, 459] width 329 height 23
type textarea "x"
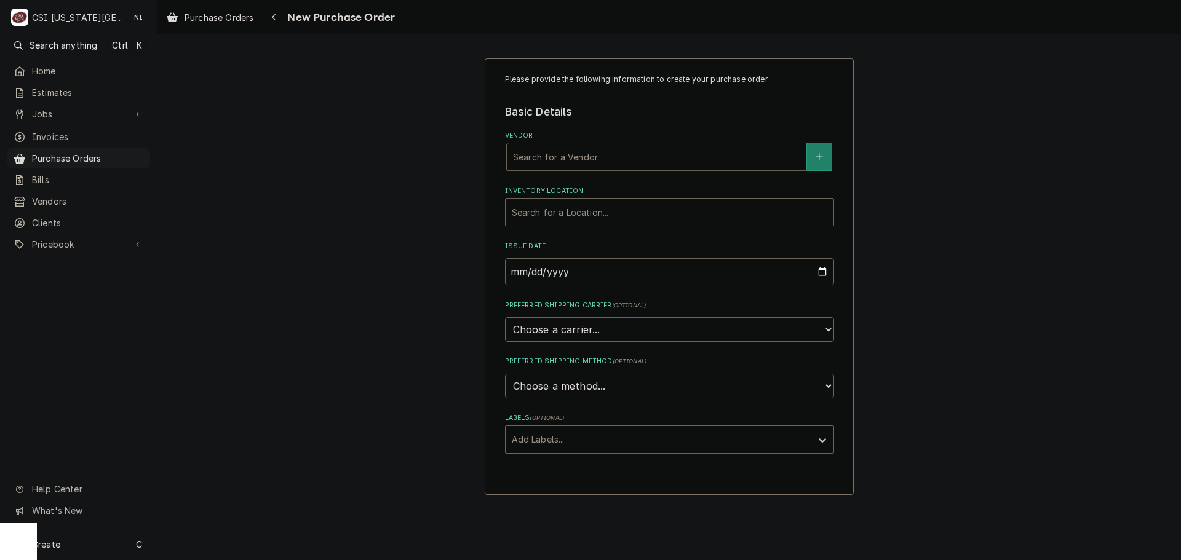
click at [585, 153] on div "Vendor" at bounding box center [656, 157] width 287 height 22
type input "select"
click at [569, 198] on strong "SELECT MARKETING" at bounding box center [560, 202] width 95 height 10
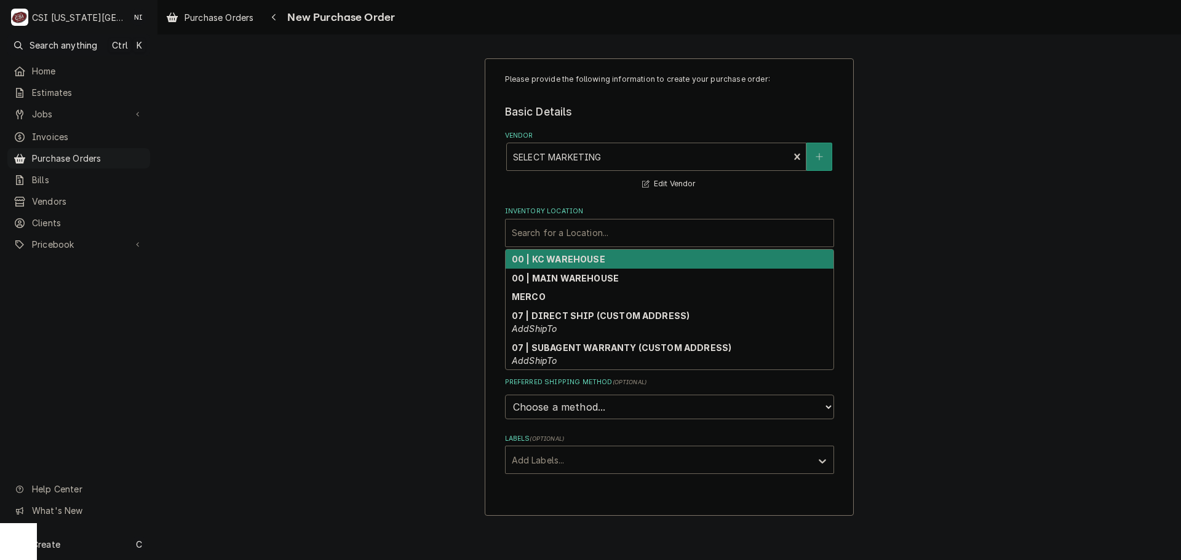
click at [569, 221] on div "Search for a Location..." at bounding box center [670, 233] width 328 height 27
click at [571, 260] on strong "00 | KC WAREHOUSE" at bounding box center [558, 259] width 93 height 10
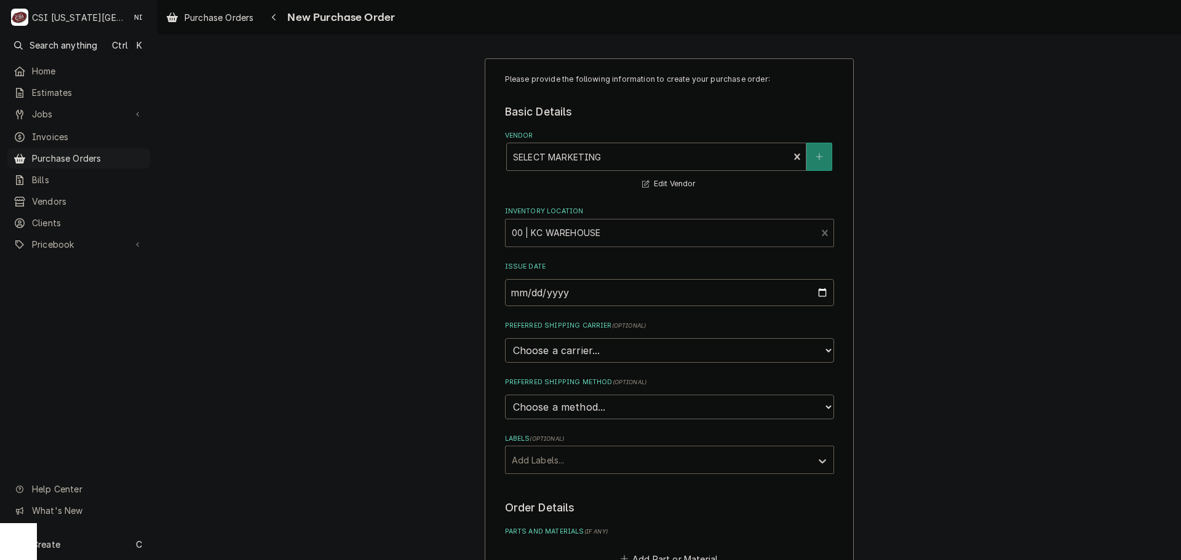
click at [568, 459] on div "Labels" at bounding box center [658, 460] width 293 height 22
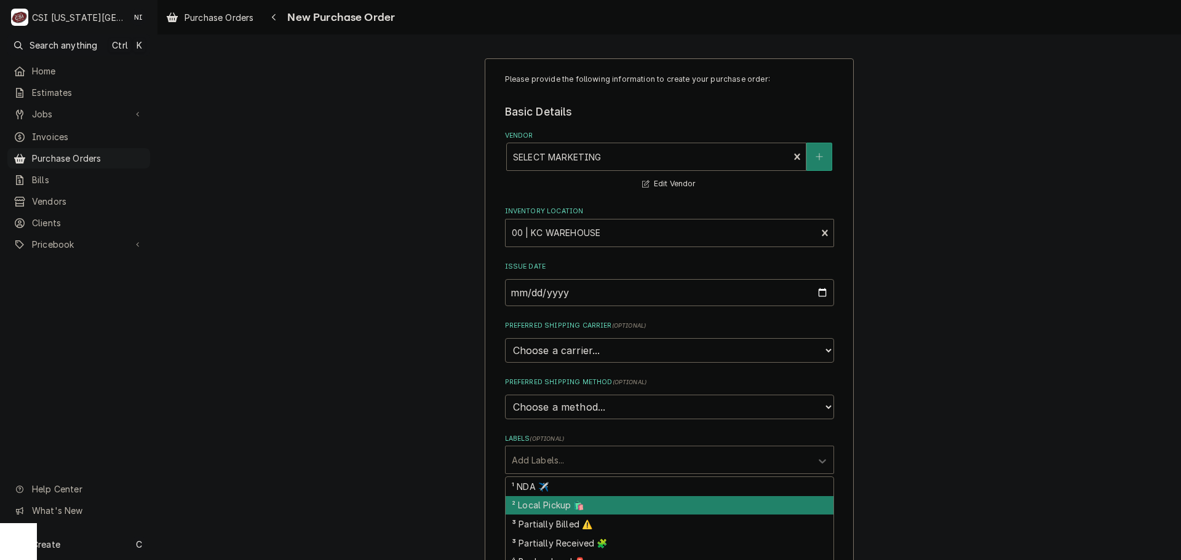
click at [566, 506] on div "² Local Pickup 🛍️" at bounding box center [670, 505] width 328 height 19
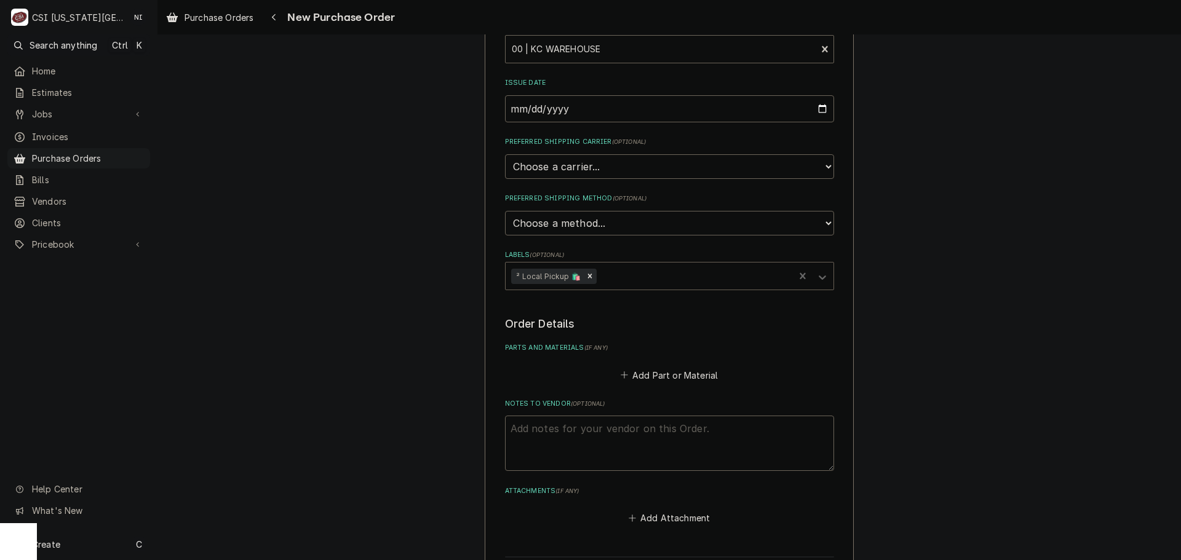
scroll to position [184, 0]
click at [585, 274] on icon "Remove ² Local Pickup 🛍️" at bounding box center [589, 275] width 9 height 9
type textarea "x"
click at [654, 375] on button "Add Part or Material" at bounding box center [668, 374] width 101 height 17
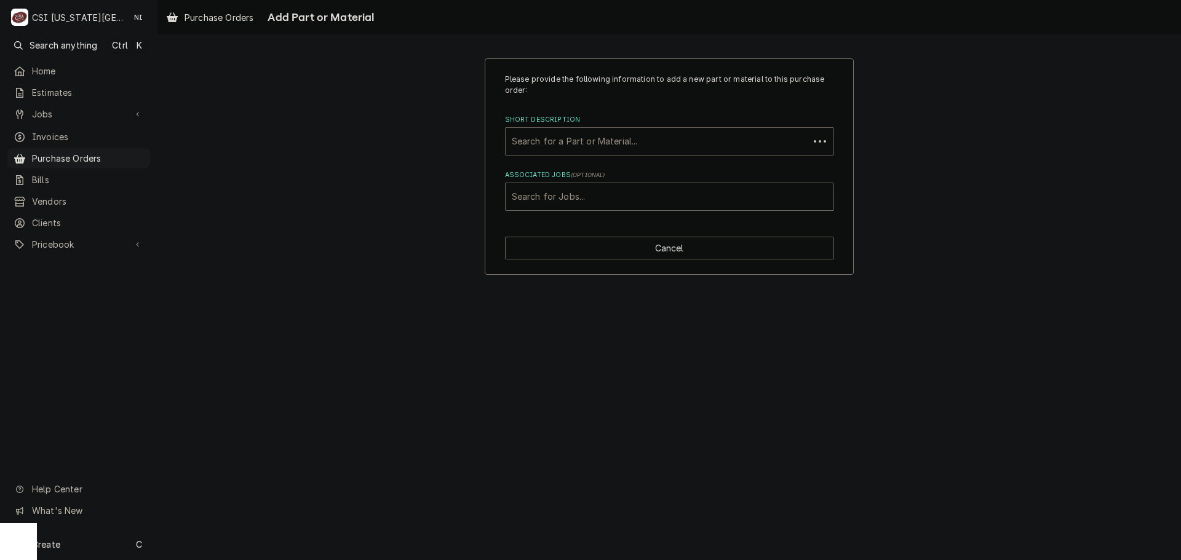
click at [630, 133] on div "Short Description" at bounding box center [657, 141] width 291 height 22
paste input "A40664-001"
type input "A40664-001"
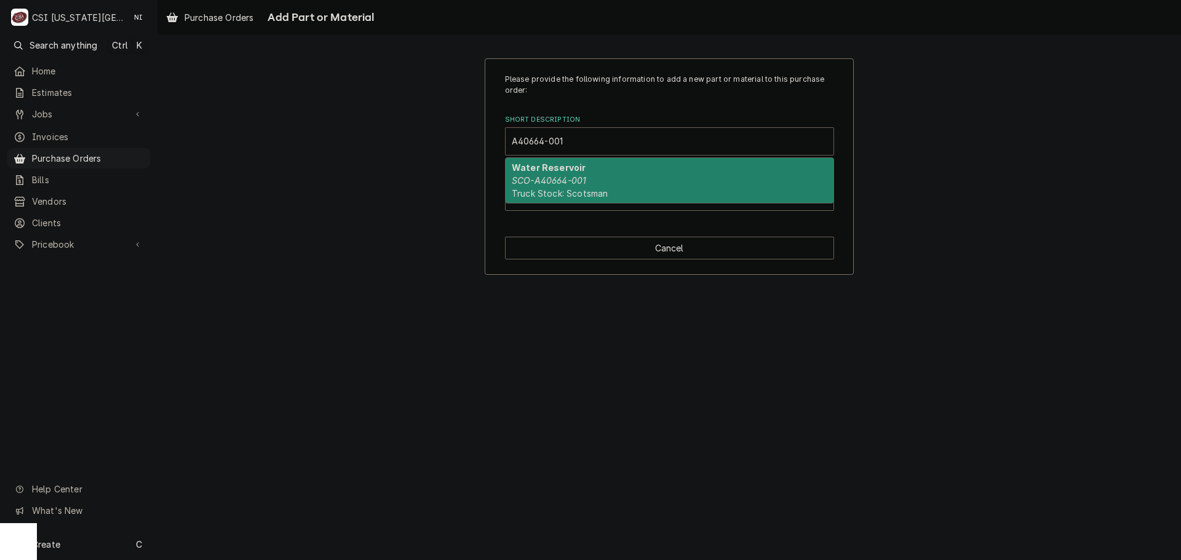
click at [573, 176] on div "Water Reservoir SCO-A40664-001 Truck Stock: Scotsman" at bounding box center [670, 180] width 328 height 45
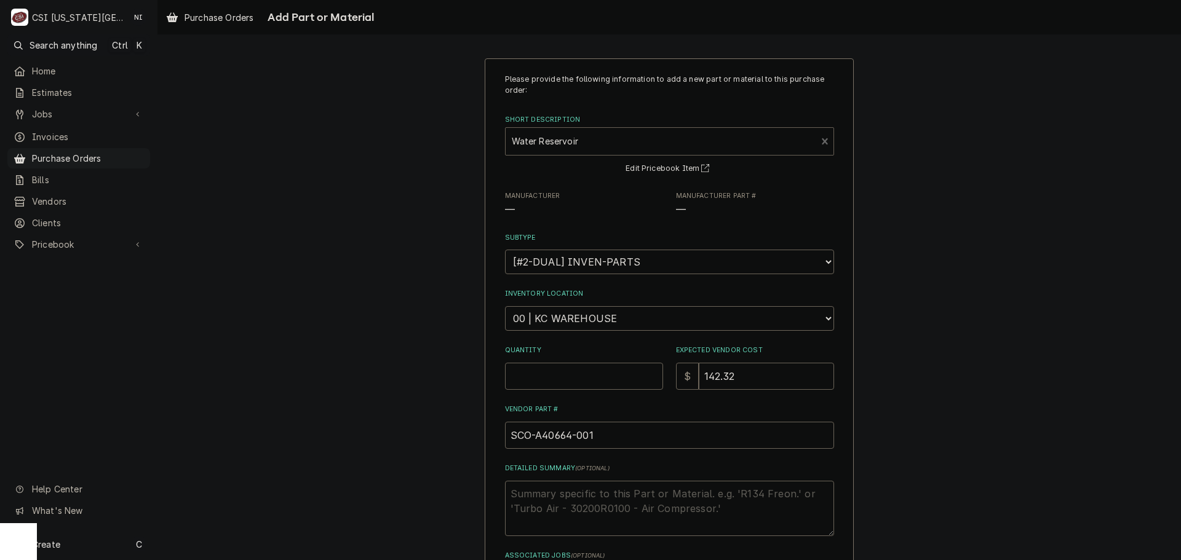
type textarea "x"
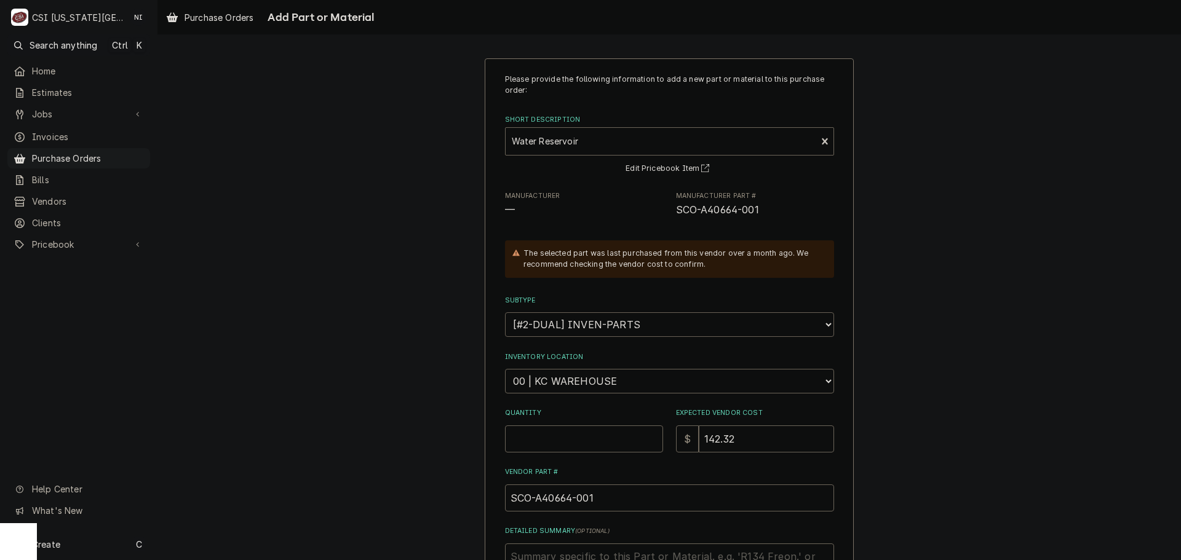
drag, startPoint x: 571, startPoint y: 318, endPoint x: 573, endPoint y: 330, distance: 11.7
click at [571, 318] on select "Choose a subtype... [#2-DUAL] AFTERHRS-WH-CHG-2 [#2-DUAL] BEV-EQUIP [#2-DUAL] B…" at bounding box center [669, 324] width 329 height 25
click at [575, 375] on select "Choose a location... 00 | KC WAREHOUSE 00 | MAIN WAREHOUSE 01 | BRIAN BREAZIER …" at bounding box center [669, 381] width 329 height 25
select select "2832"
click at [505, 369] on select "Choose a location... 00 | KC WAREHOUSE 00 | MAIN WAREHOUSE 01 | BRIAN BREAZIER …" at bounding box center [669, 381] width 329 height 25
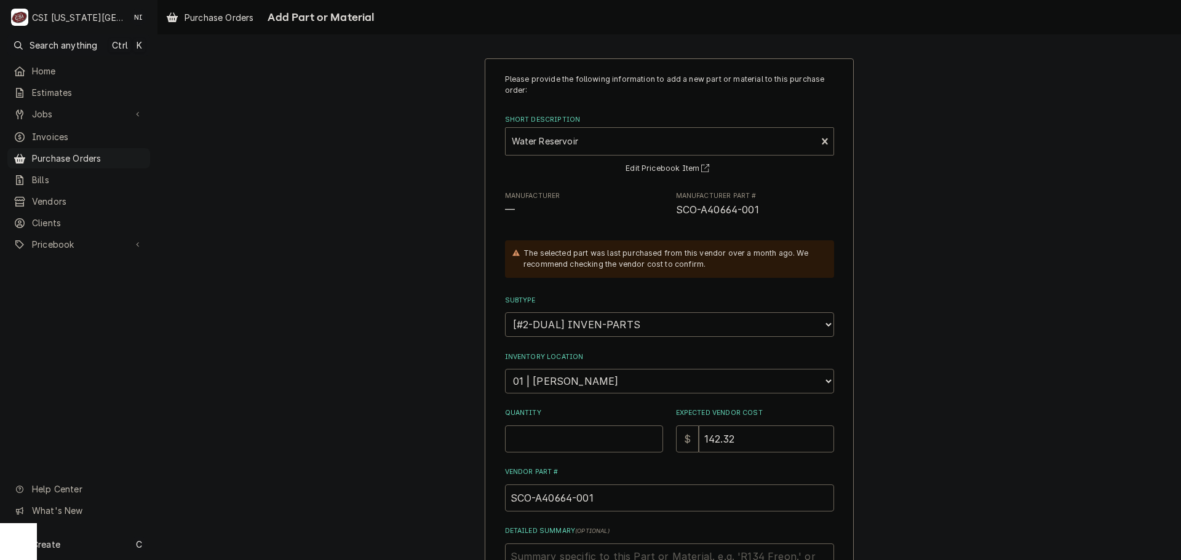
click at [577, 453] on div "Please provide the following information to add a new part or material to this …" at bounding box center [669, 364] width 329 height 581
click at [574, 439] on input "Quantity" at bounding box center [584, 439] width 158 height 27
type textarea "x"
type input "1"
type textarea "x"
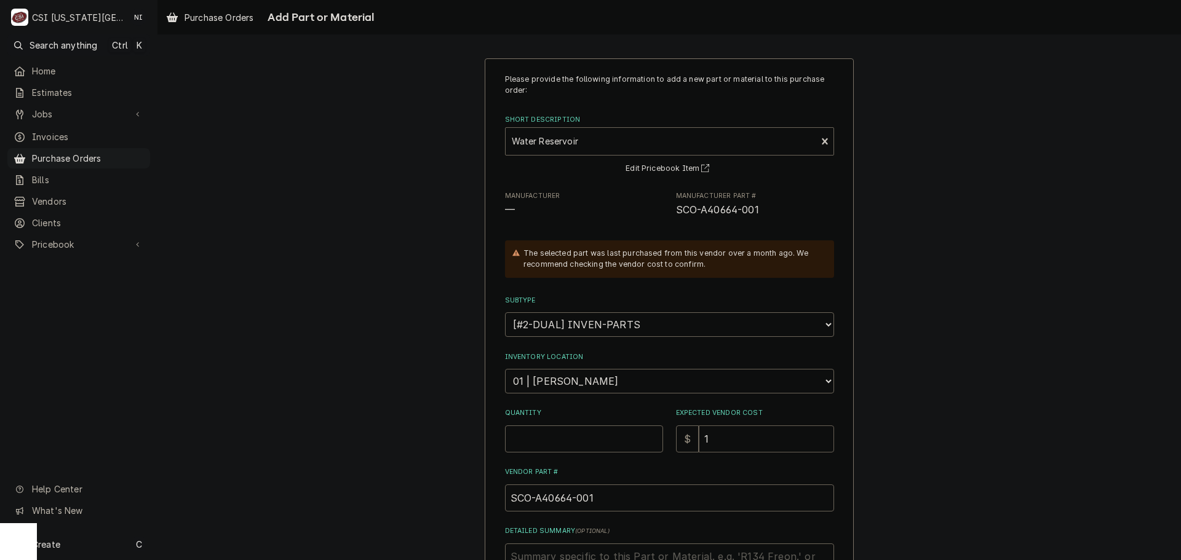
type input "14"
type textarea "x"
type input "142"
type textarea "x"
type input "142.3"
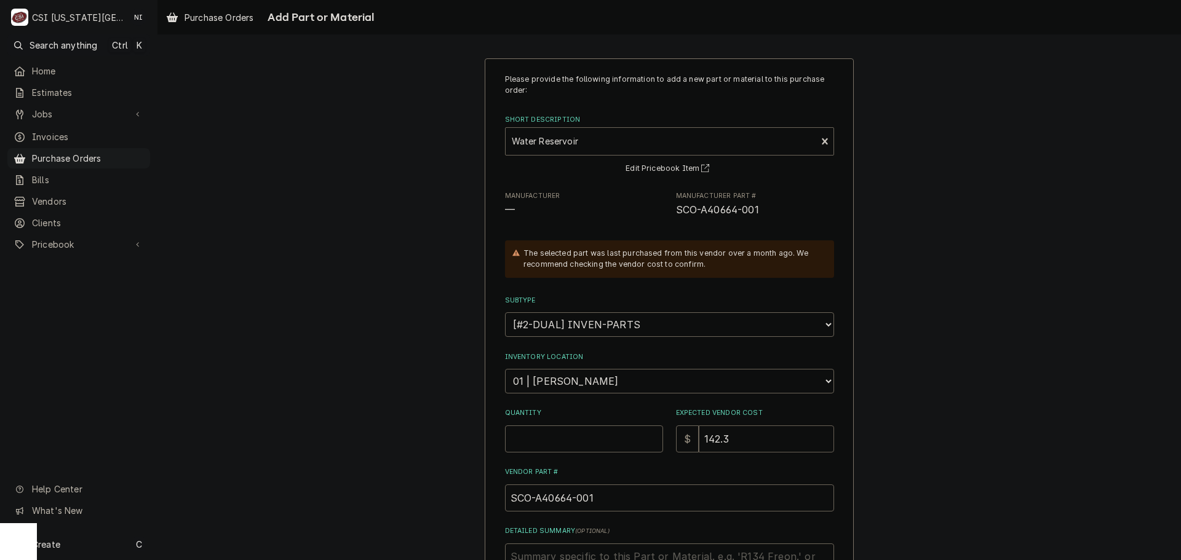
type textarea "x"
type input "142.32"
drag, startPoint x: 536, startPoint y: 445, endPoint x: 527, endPoint y: 443, distance: 8.7
click at [532, 444] on input "Quantity" at bounding box center [584, 439] width 158 height 27
type textarea "x"
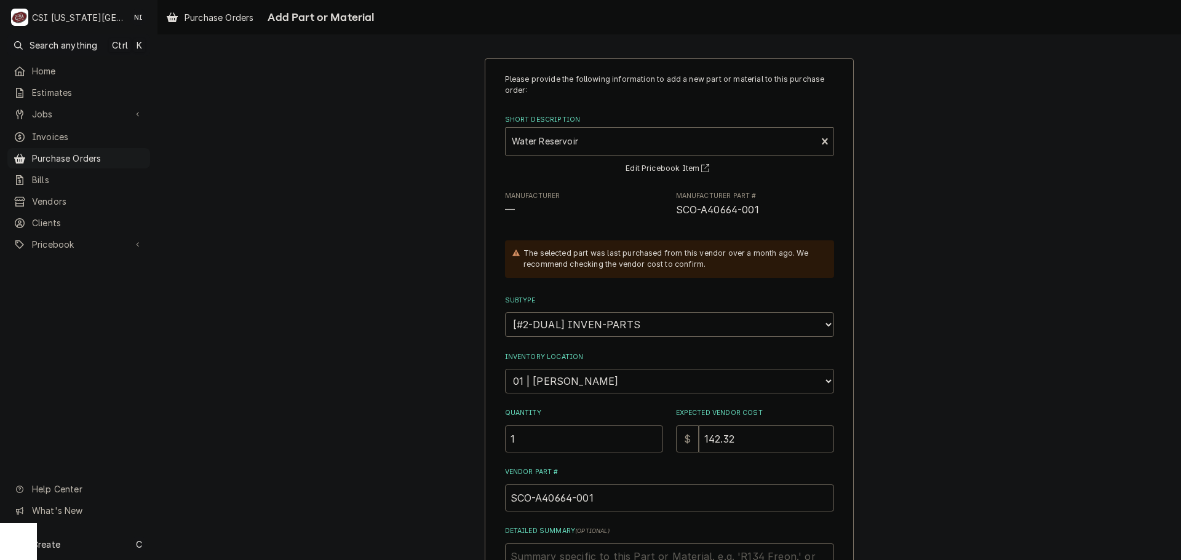
type input "1"
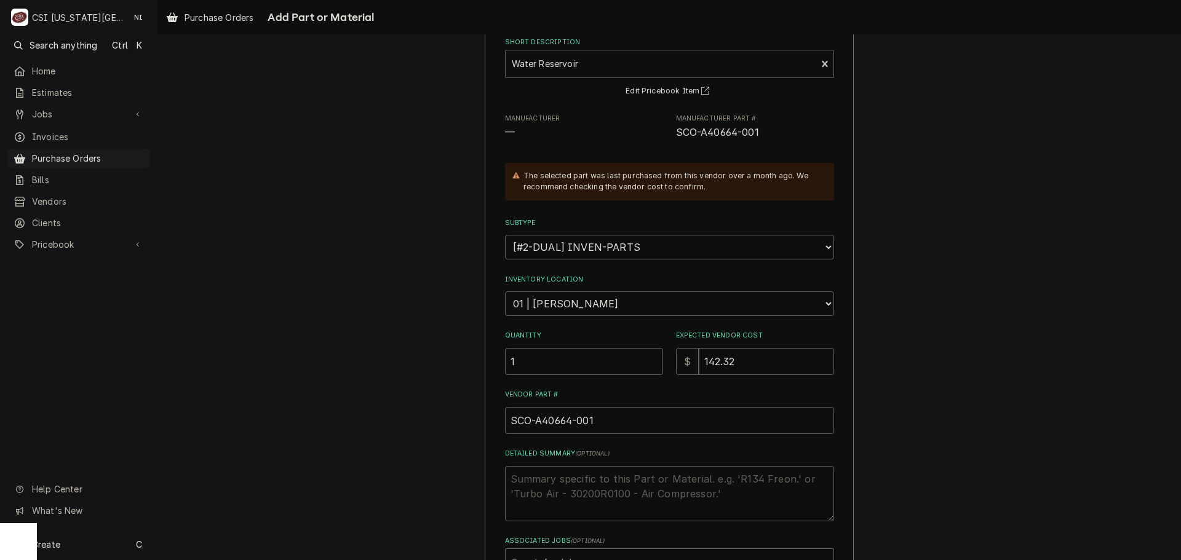
scroll to position [170, 0]
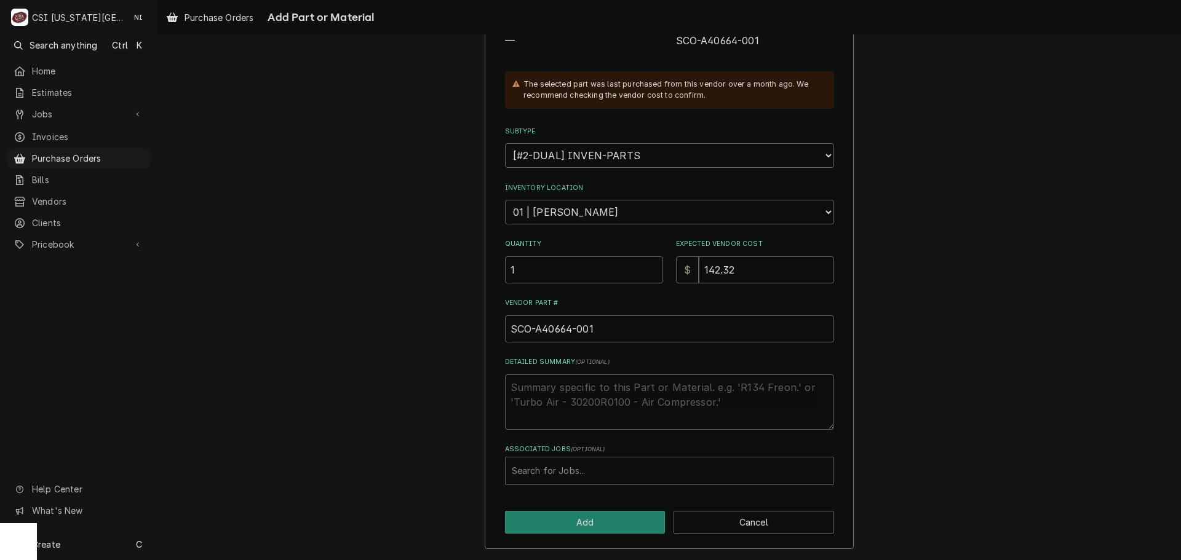
click at [560, 469] on div "Associated Jobs" at bounding box center [669, 471] width 315 height 22
click at [628, 468] on div "Associated Jobs" at bounding box center [669, 471] width 315 height 22
paste input "33348"
type input "33348"
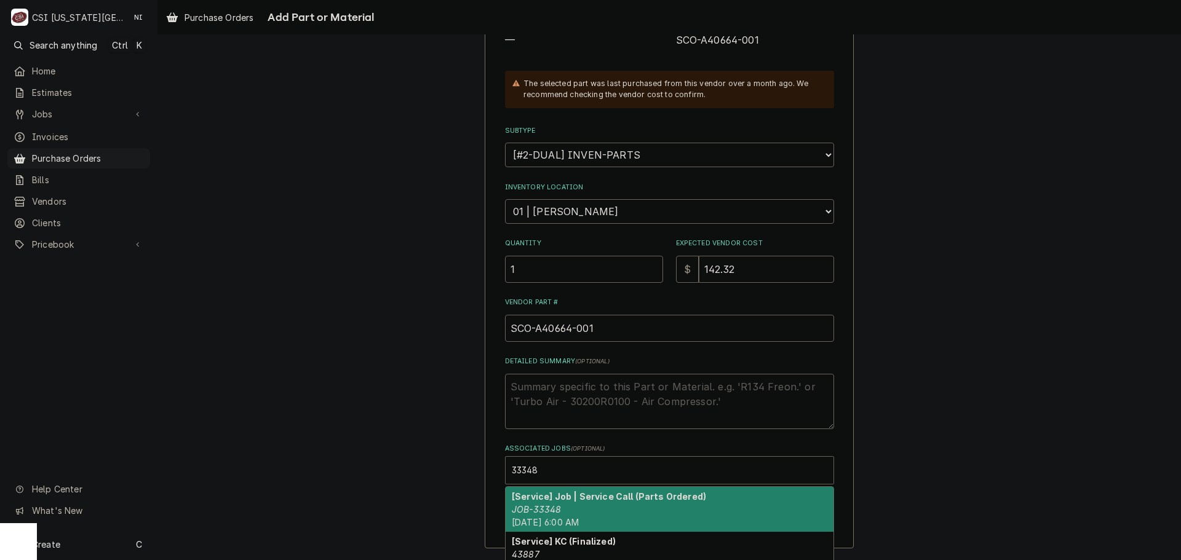
click at [622, 512] on div "[Service] Job | Service Call (Parts Ordered) JOB-33348 Thu, Oct 9th, 2025 - 6:0…" at bounding box center [670, 509] width 328 height 45
type textarea "x"
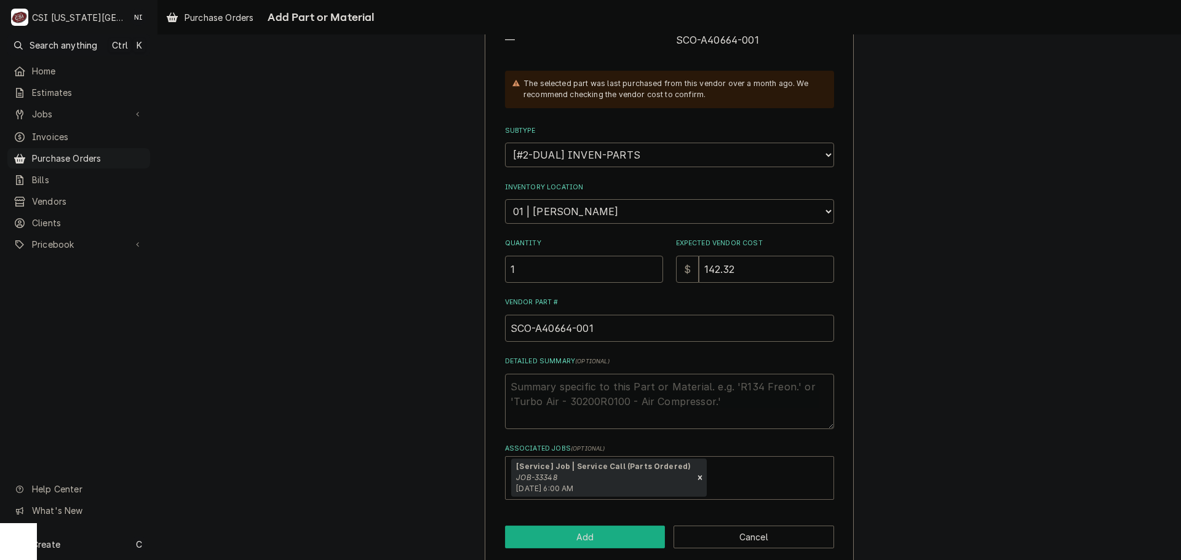
click at [582, 530] on button "Add" at bounding box center [585, 537] width 161 height 23
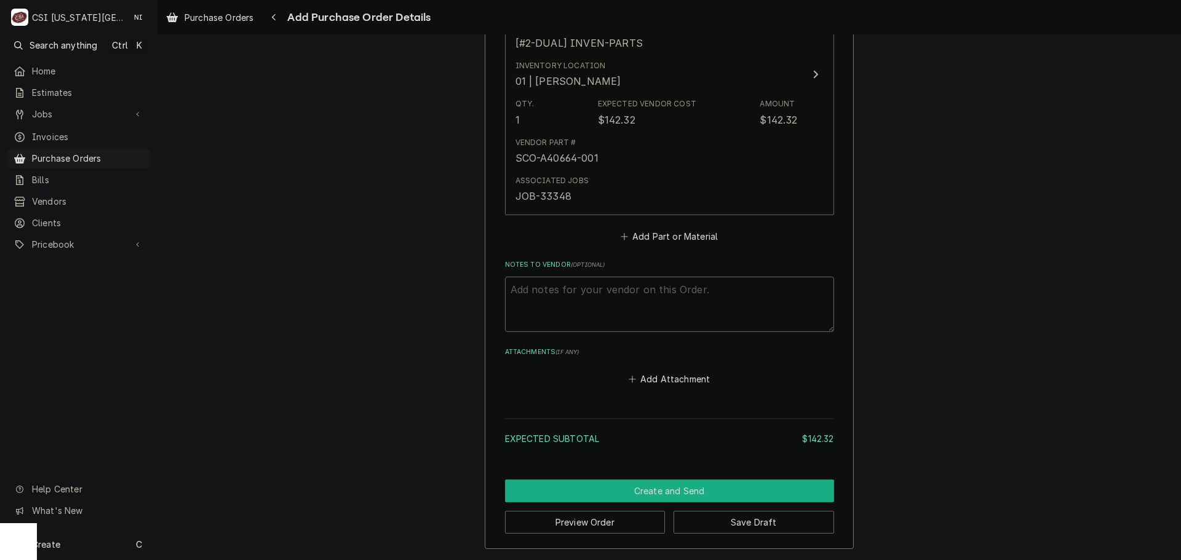
click at [710, 490] on button "Create and Send" at bounding box center [669, 491] width 329 height 23
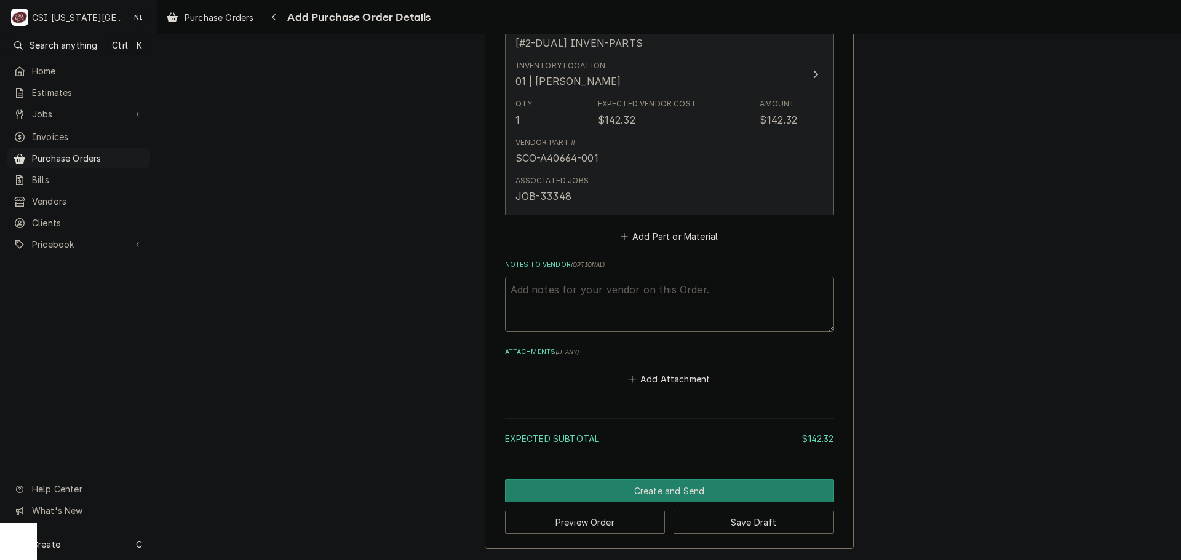
scroll to position [604, 0]
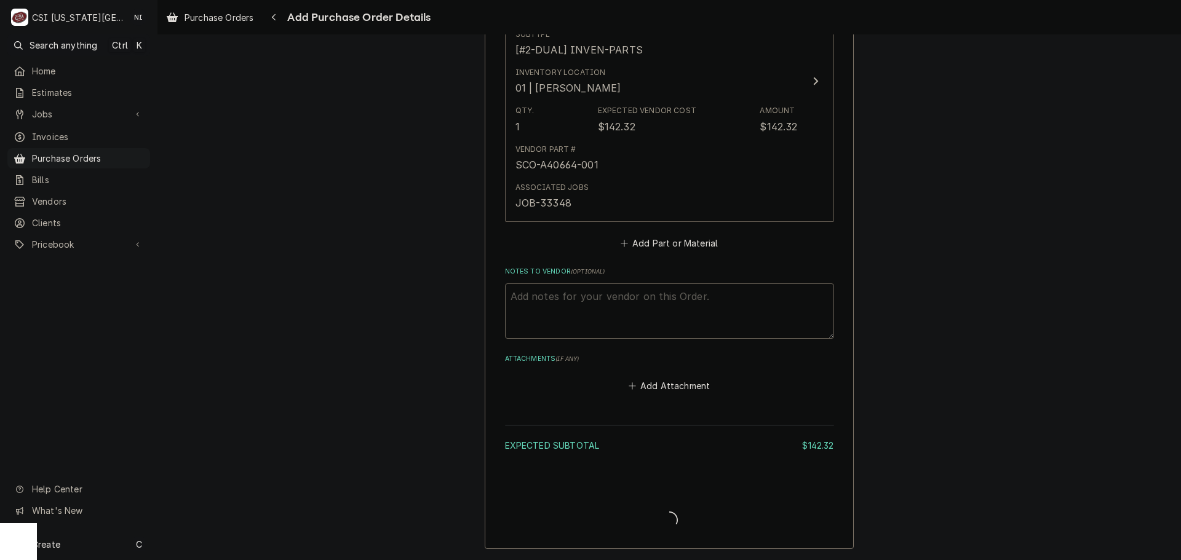
type textarea "x"
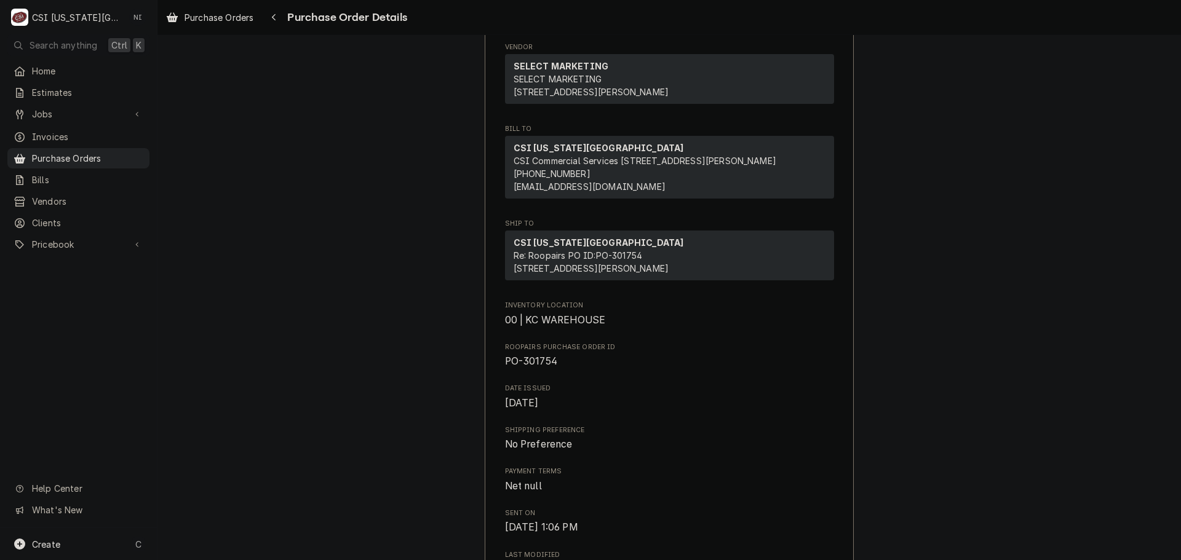
scroll to position [307, 0]
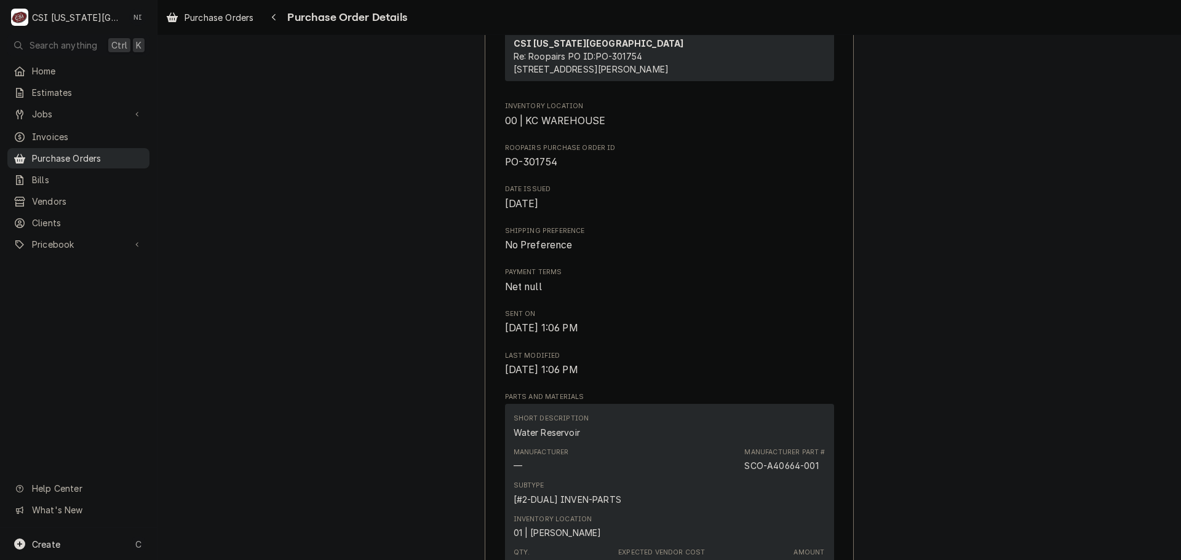
click at [135, 161] on link "Purchase Orders" at bounding box center [78, 158] width 142 height 20
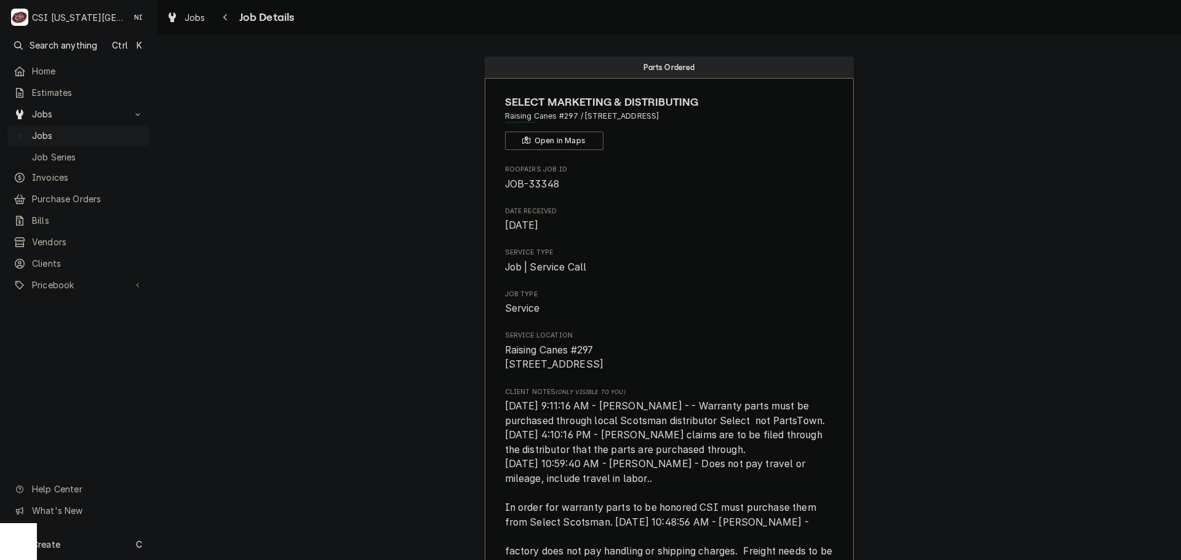
drag, startPoint x: 127, startPoint y: 125, endPoint x: 226, endPoint y: 4, distance: 156.5
click at [126, 128] on div "Jobs" at bounding box center [79, 135] width 138 height 15
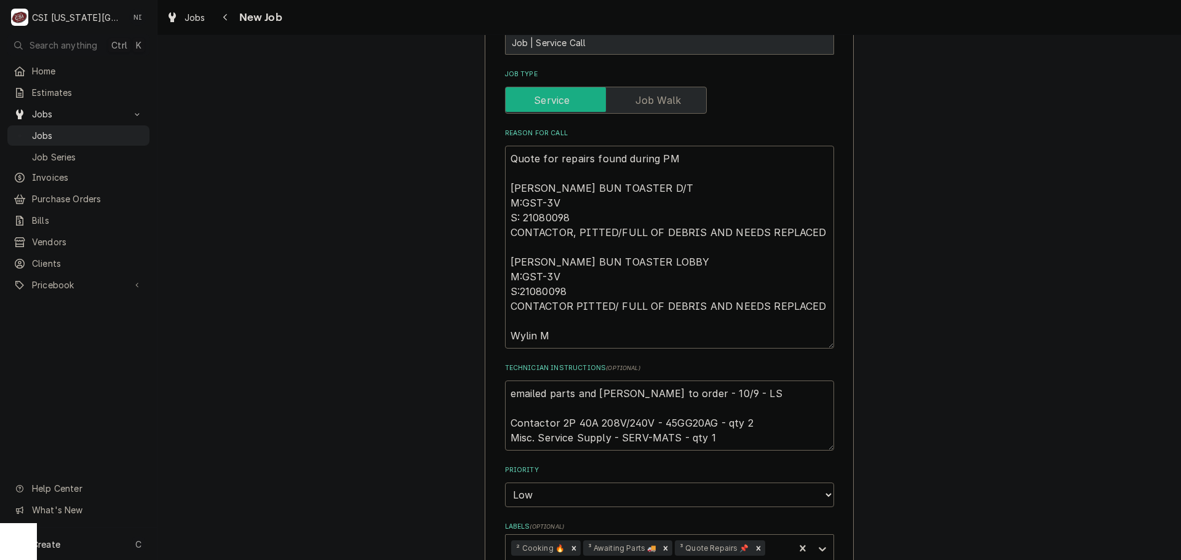
scroll to position [799, 0]
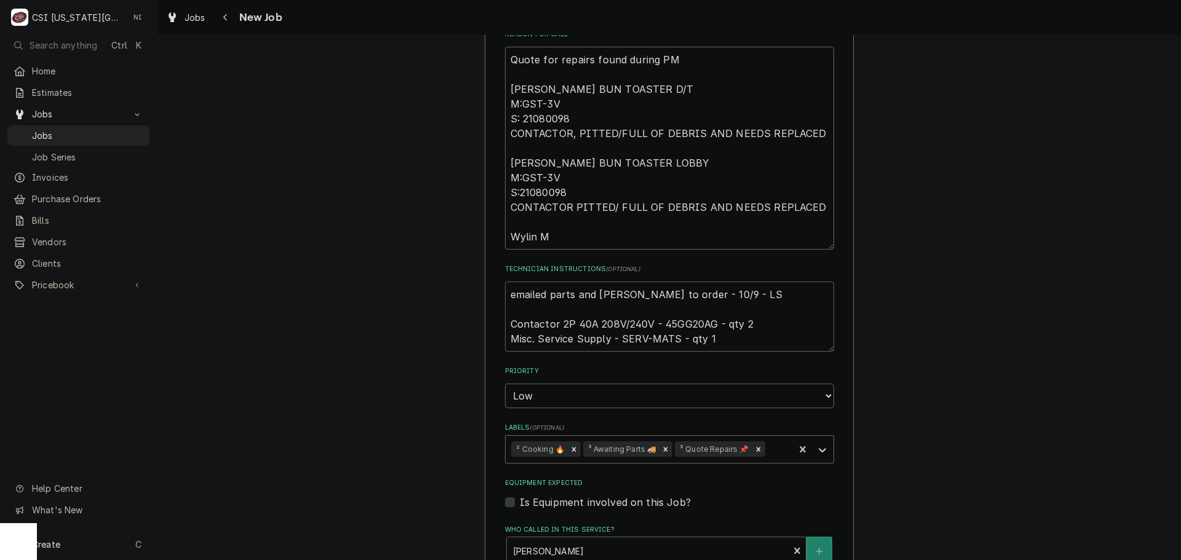
click at [505, 282] on textarea "emailed parts and [PERSON_NAME] to order - 10/9 - LS Contactor 2P 40A 208V/240V…" at bounding box center [669, 317] width 329 height 70
type textarea "x"
type textarea "emailed parts and [PERSON_NAME] to order - 10/9 - LS Contactor 2P 40A 208V/240V…"
type textarea "x"
type textarea "emailed parts and [PERSON_NAME] to order - 10/9 - LS Contactor 2P 40A 208V/240V…"
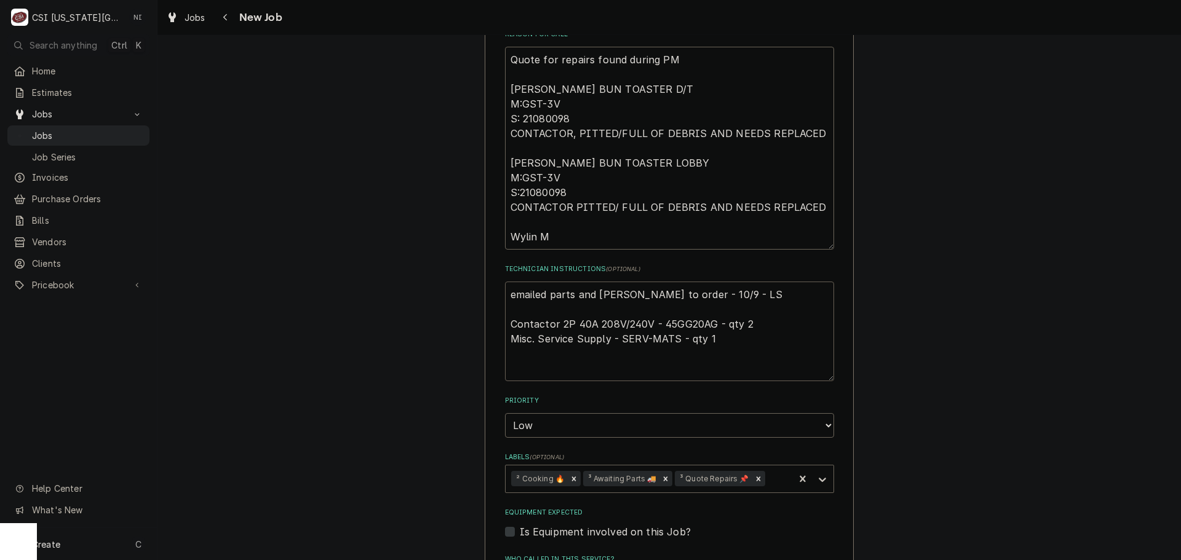
click at [581, 282] on textarea "emailed parts and [PERSON_NAME] to order - 10/9 - LS Contactor 2P 40A 208V/240V…" at bounding box center [669, 332] width 329 height 100
type textarea "x"
type textarea "p emailed parts and [PERSON_NAME] to order - 10/9 - LS Contactor 2P 40A 208V/24…"
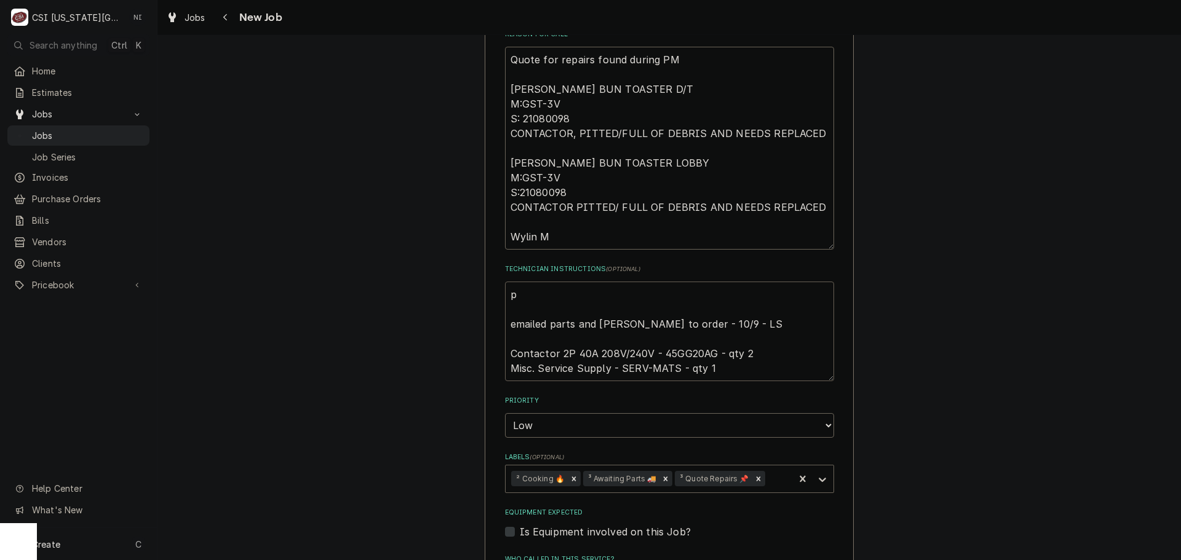
type textarea "x"
type textarea "par emailed parts and [PERSON_NAME] to order - 10/9 - LS Contactor 2P 40A 208V/…"
type textarea "x"
type textarea "pars emailed parts and [PERSON_NAME] to order - 10/9 - LS Contactor 2P 40A 208V…"
type textarea "x"
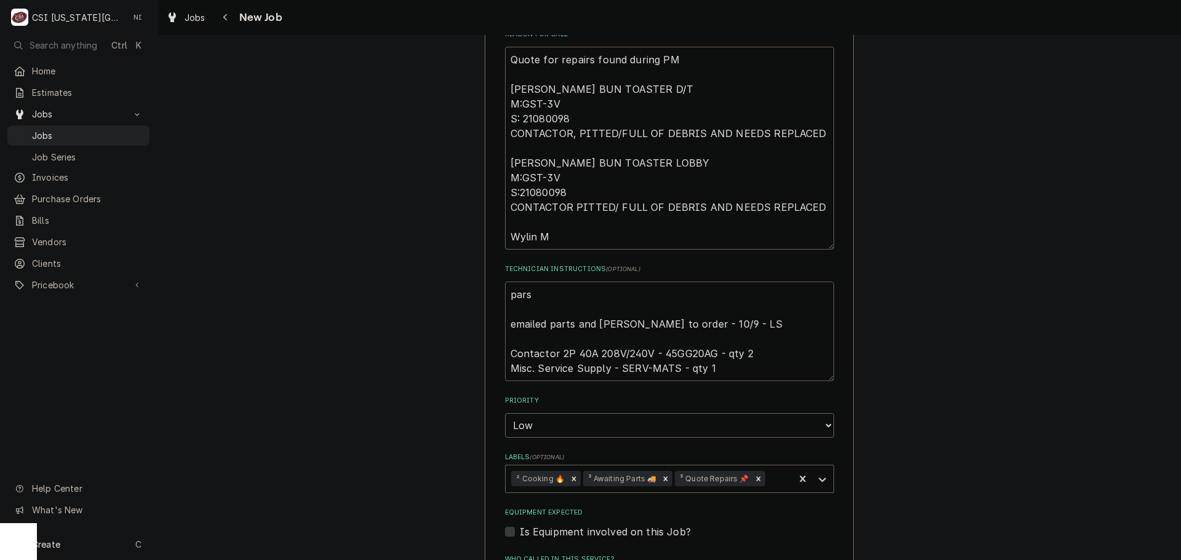
type textarea "parst emailed parts and [PERSON_NAME] to order - 10/9 - LS Contactor 2P 40A 208…"
type textarea "x"
type textarea "parst emailed parts and [PERSON_NAME] to order - 10/9 - LS Contactor 2P 40A 208…"
type textarea "x"
type textarea "parst emailed parts and [PERSON_NAME] to order - 10/9 - LS Contactor 2P 40A 208…"
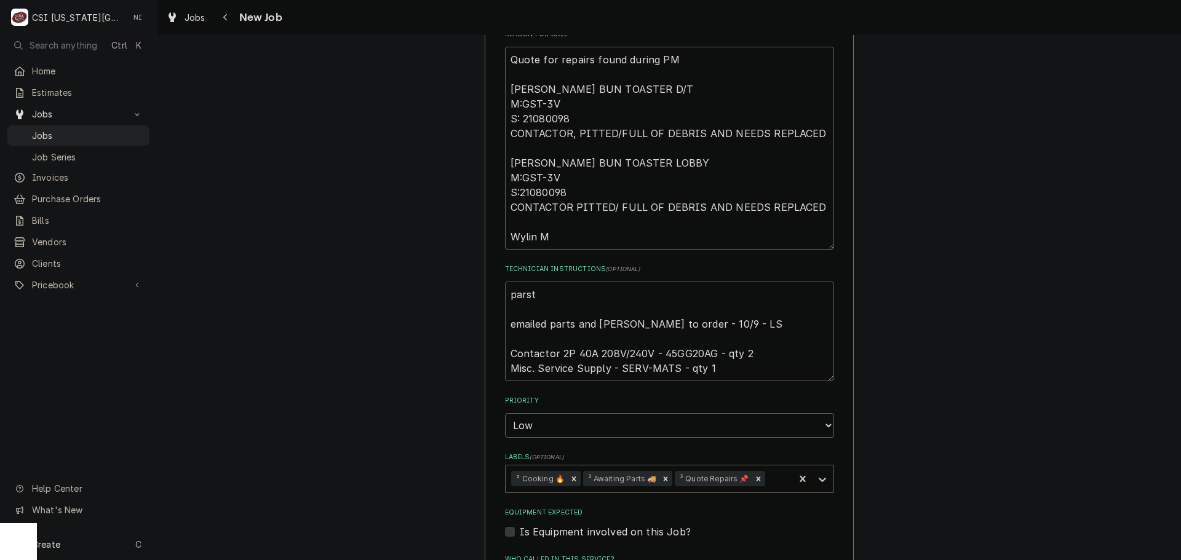
type textarea "x"
type textarea "pars emailed parts and [PERSON_NAME] to order - 10/9 - LS Contactor 2P 40A 208V…"
type textarea "x"
type textarea "par emailed parts and [PERSON_NAME] to order - 10/9 - LS Contactor 2P 40A 208V/…"
type textarea "x"
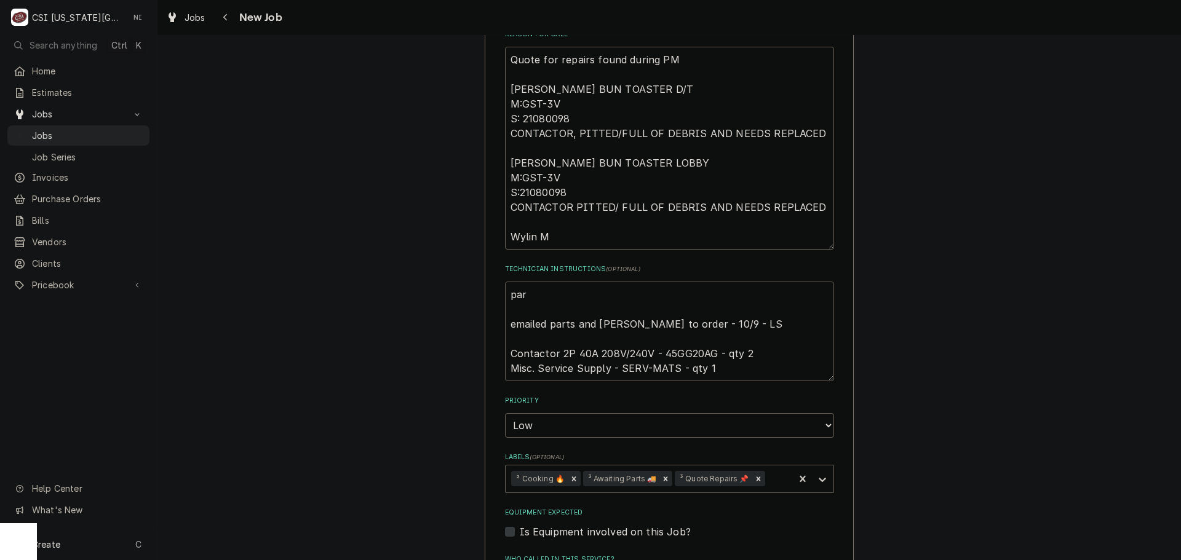
type textarea "pa emailed parts and [PERSON_NAME] to order - 10/9 - LS Contactor 2P 40A 208V/2…"
type textarea "x"
type textarea "p emailed parts and [PERSON_NAME] to order - 10/9 - LS Contactor 2P 40A 208V/24…"
type textarea "x"
type textarea "emailed parts and [PERSON_NAME] to order - 10/9 - LS Contactor 2P 40A 208V/240V…"
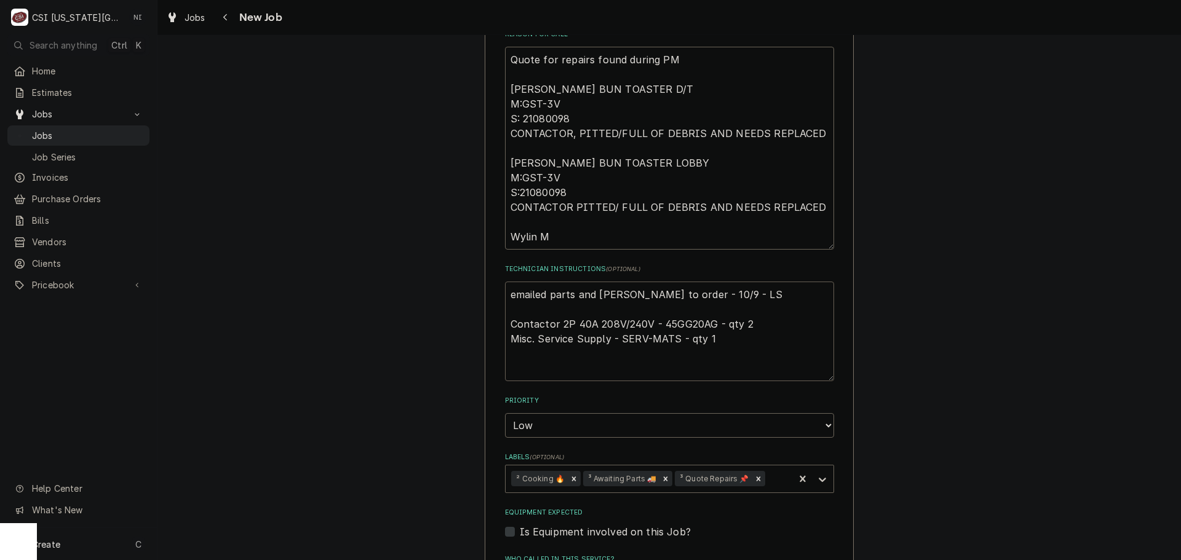
type textarea "x"
type textarea "P emailed parts and [PERSON_NAME] to order - 10/9 - LS Contactor 2P 40A 208V/24…"
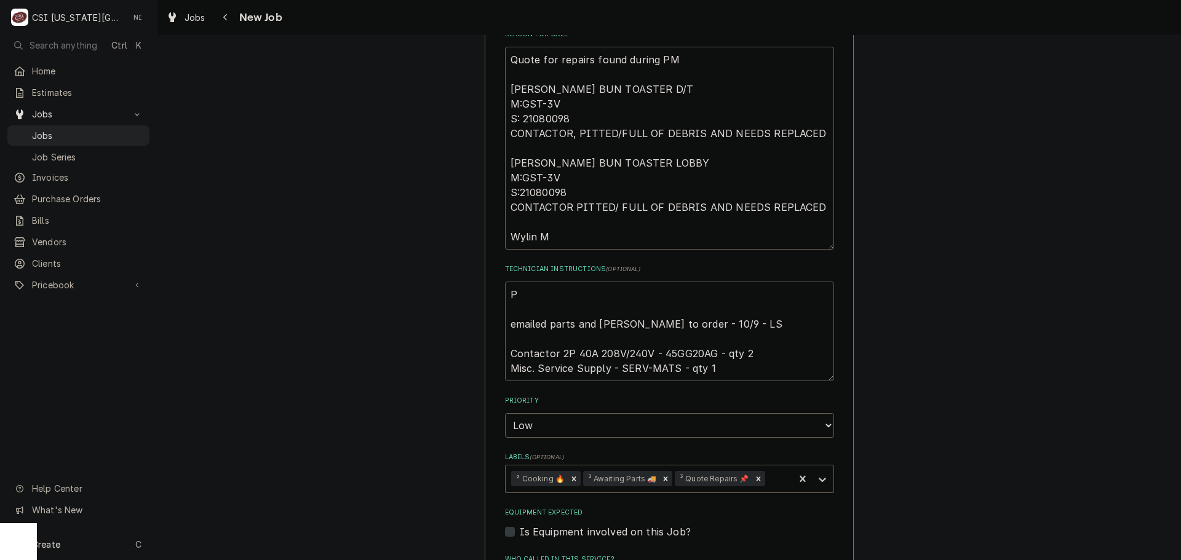
type textarea "x"
type textarea "Pa emailed parts and [PERSON_NAME] to order - 10/9 - LS Contactor 2P 40A 208V/2…"
type textarea "x"
type textarea "Part emailed parts and [PERSON_NAME] to order - 10/9 - LS Contactor 2P 40A 208V…"
type textarea "x"
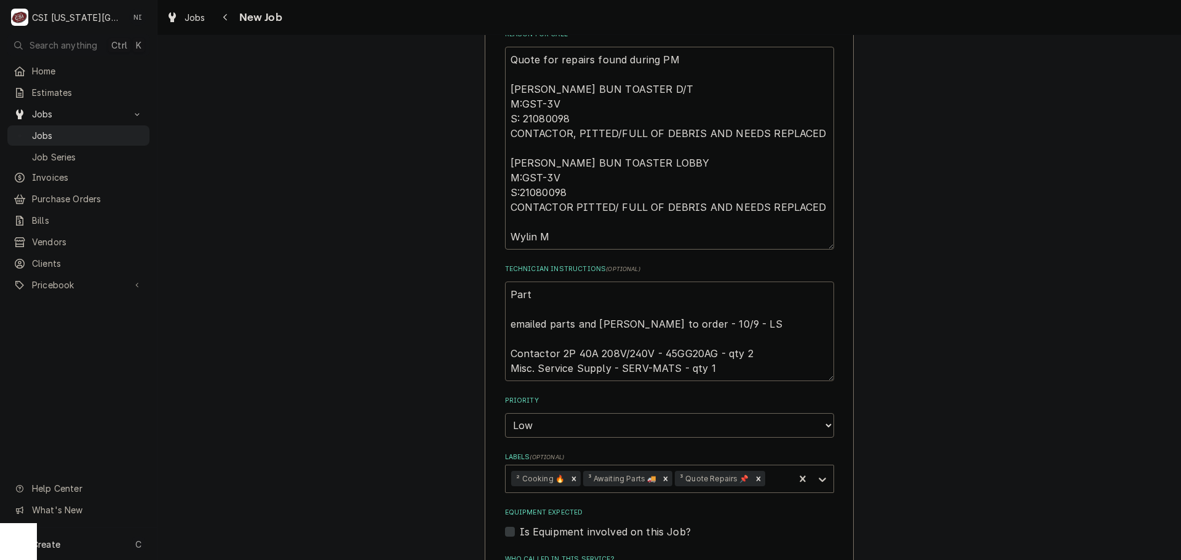
type textarea "Parts emailed parts and [PERSON_NAME] to order - 10/9 - LS Contactor 2P 40A 208…"
type textarea "x"
type textarea "Parts emailed parts and [PERSON_NAME] to order - 10/9 - LS Contactor 2P 40A 208…"
type textarea "x"
type textarea "Parts t emailed parts and [PERSON_NAME] to order - 10/9 - LS Contactor 2P 40A 2…"
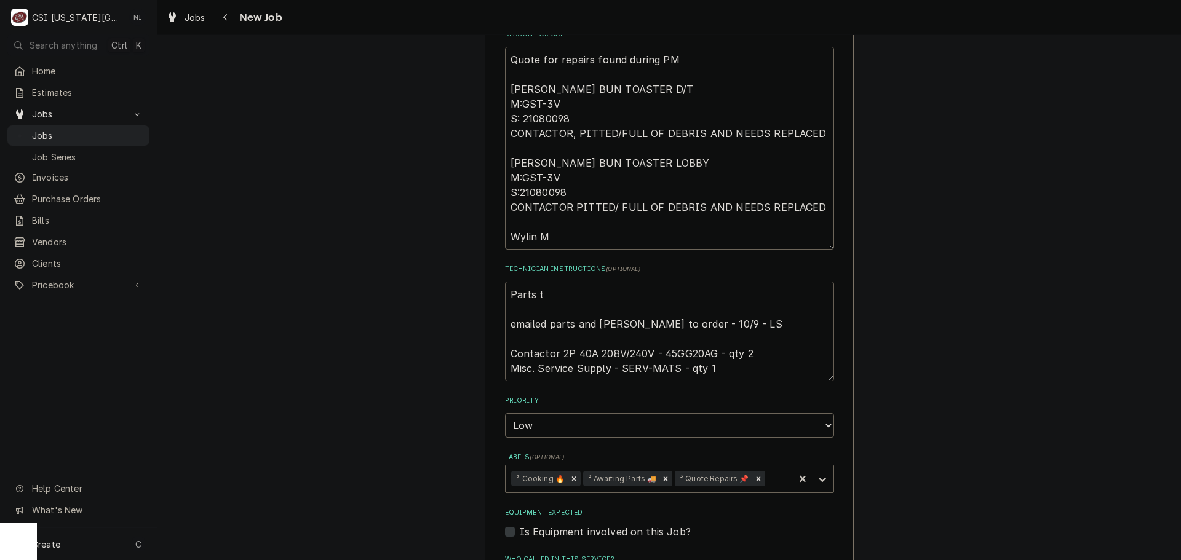
type textarea "x"
type textarea "Parts to emailed parts and [PERSON_NAME] to order - 10/9 - LS Contactor 2P 40A …"
type textarea "x"
type textarea "Parts to emailed parts and [PERSON_NAME] to order - 10/9 - LS Contactor 2P 40A …"
type textarea "x"
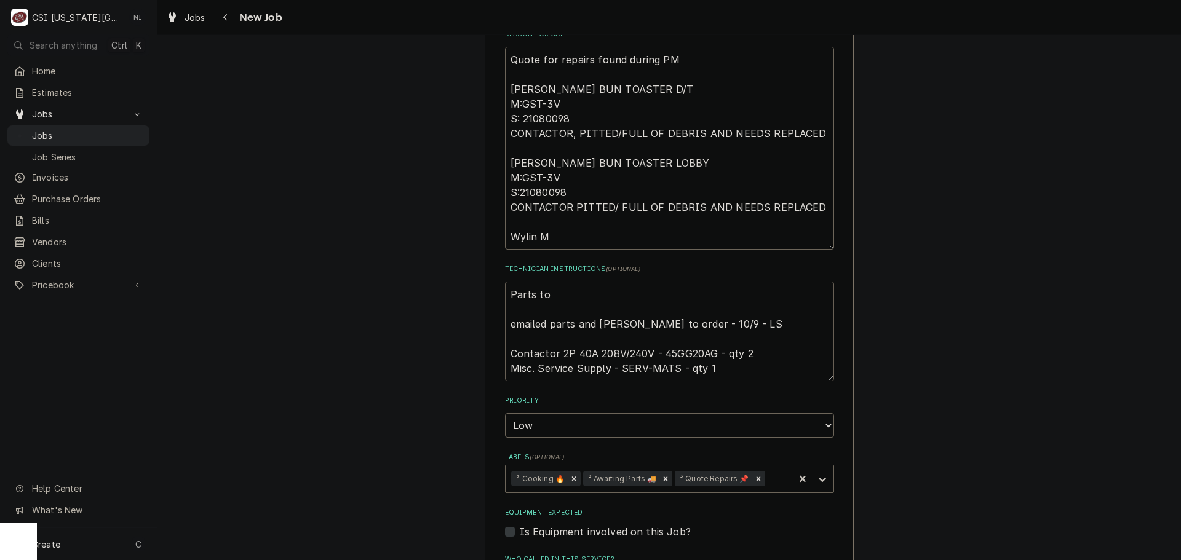
type textarea "Parts to b emailed parts and [PERSON_NAME] to order - 10/9 - LS Contactor 2P 40…"
type textarea "x"
type textarea "Parts to be emailed parts and [PERSON_NAME] to order - 10/9 - LS Contactor 2P 4…"
type textarea "x"
type textarea "Parts to be s emailed parts and [PERSON_NAME] to order - 10/9 - LS Contactor 2P…"
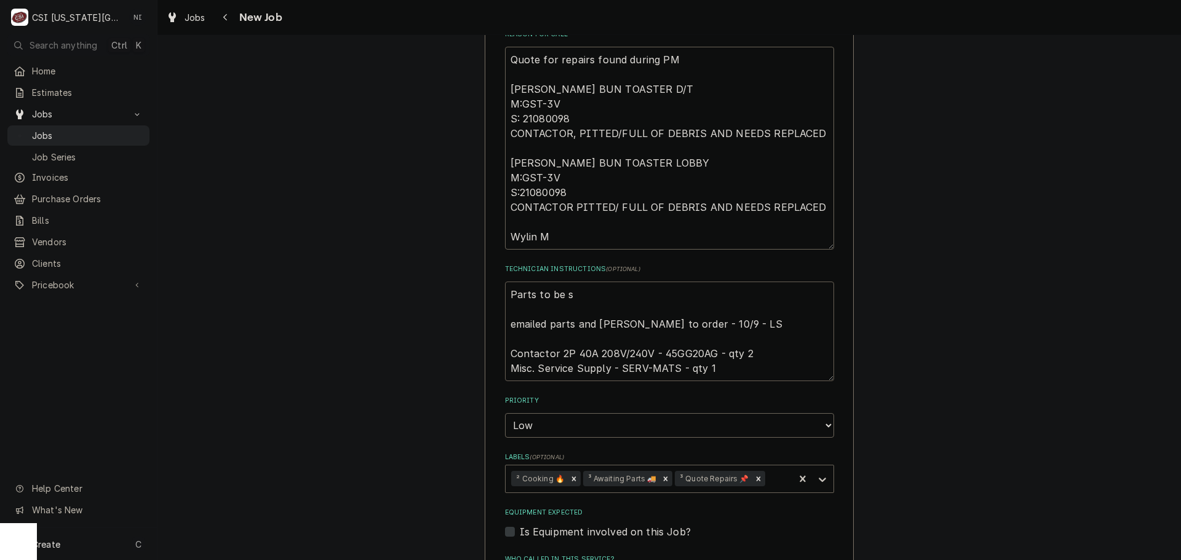
type textarea "x"
type textarea "Parts to be sou emailed parts and [PERSON_NAME] to order - 10/9 - LS Contactor …"
type textarea "x"
type textarea "Parts to be souc emailed parts and [PERSON_NAME] to order - 10/9 - LS Contactor…"
type textarea "x"
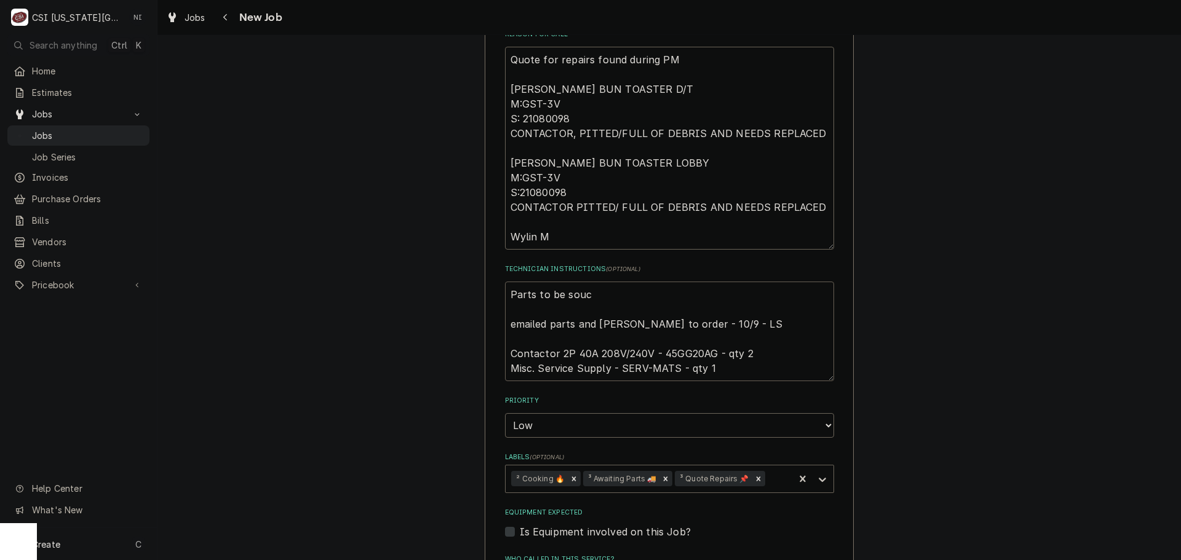
type textarea "Parts to be souce emailed parts and [PERSON_NAME] to order - 10/9 - LS Contacto…"
type textarea "x"
type textarea "Parts to be souc emailed parts and [PERSON_NAME] to order - 10/9 - LS Contactor…"
type textarea "x"
type textarea "Parts to be soucr emailed parts and [PERSON_NAME] to order - 10/9 - LS Contacto…"
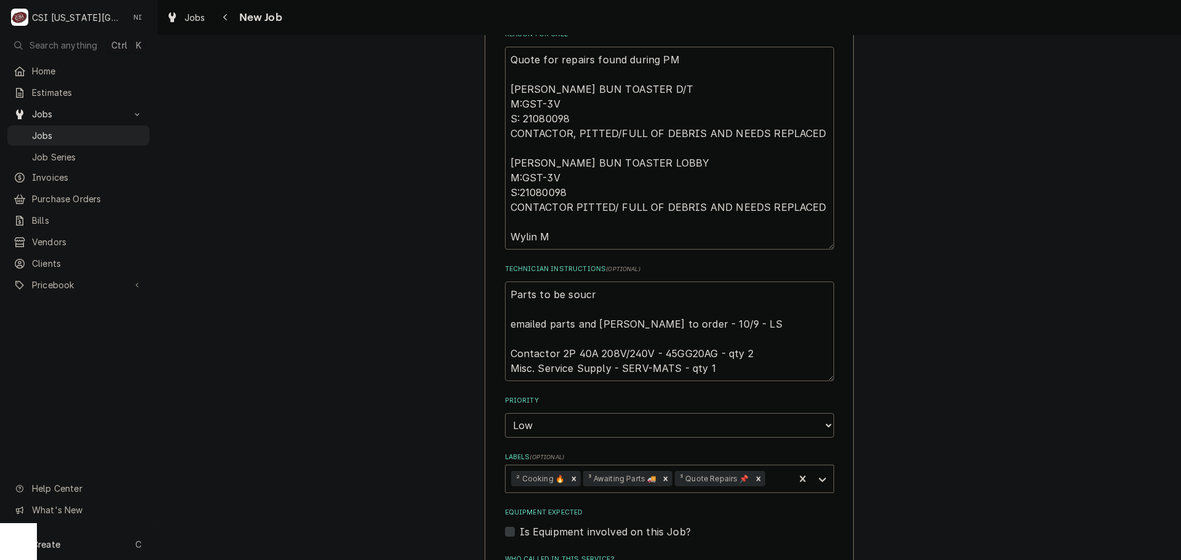
type textarea "x"
type textarea "Parts to be soucrc emailed parts and [PERSON_NAME] to order - 10/9 - LS Contact…"
type textarea "x"
type textarea "Parts to be soucrce emailed parts and [PERSON_NAME] to order - 10/9 - LS Contac…"
type textarea "x"
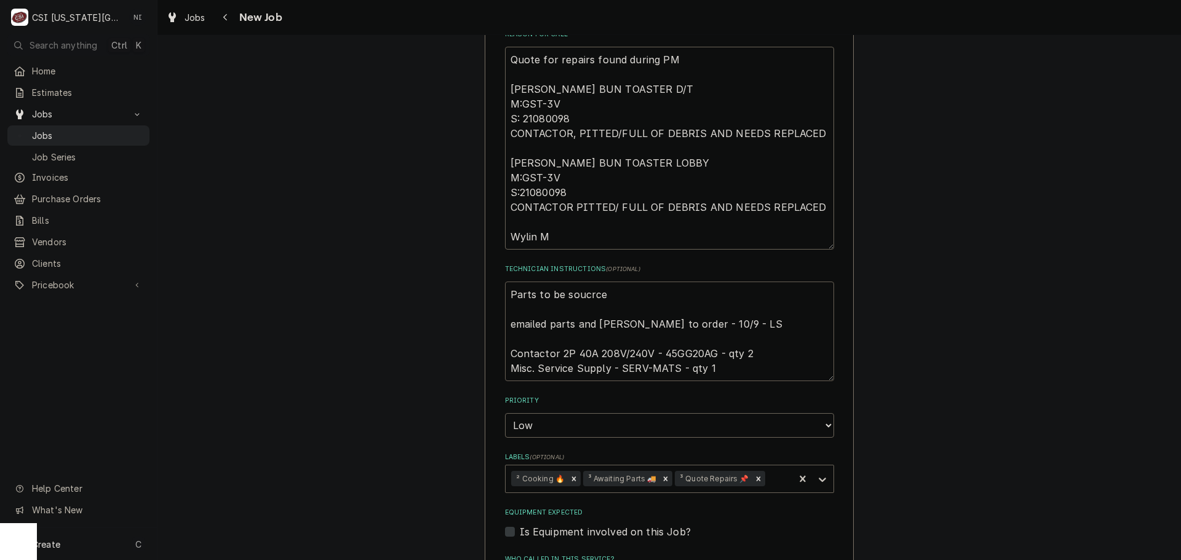
type textarea "Parts to be soucrced emailed parts and [PERSON_NAME] to order - 10/9 - LS Conta…"
type textarea "x"
type textarea "Parts to be soucrced emailed parts and [PERSON_NAME] to order - 10/9 - LS Conta…"
type textarea "x"
type textarea "Parts to be soucrced l emailed parts and [PERSON_NAME] to order - 10/9 - LS Con…"
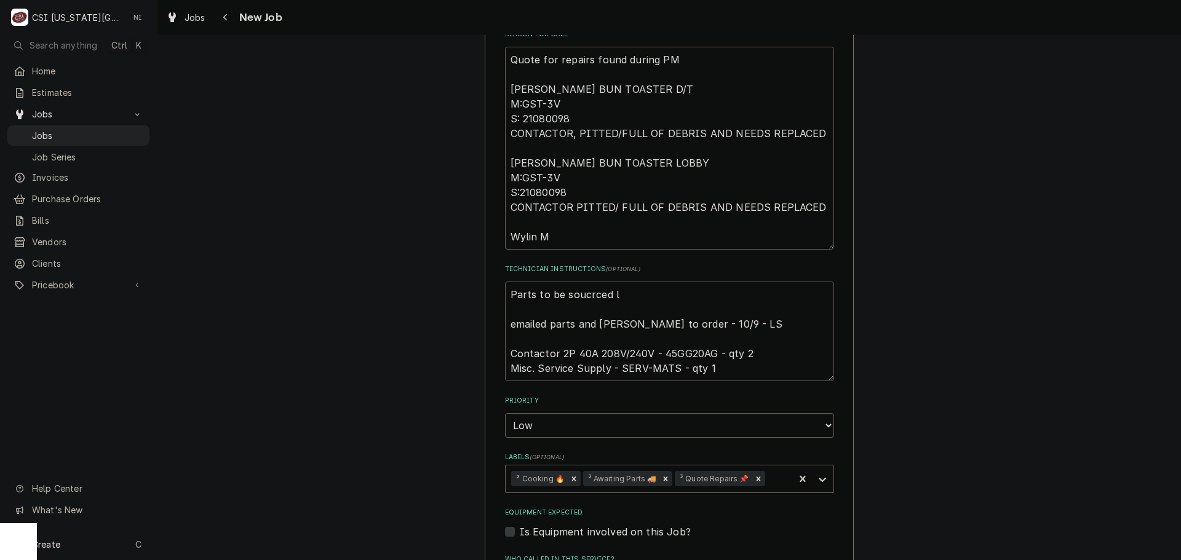
type textarea "x"
type textarea "Parts to be soucrced ll emailed parts and [PERSON_NAME] to order - 10/9 - LS Co…"
type textarea "x"
type textarea "Parts to be soucrced l emailed parts and [PERSON_NAME] to order - 10/9 - LS Con…"
type textarea "x"
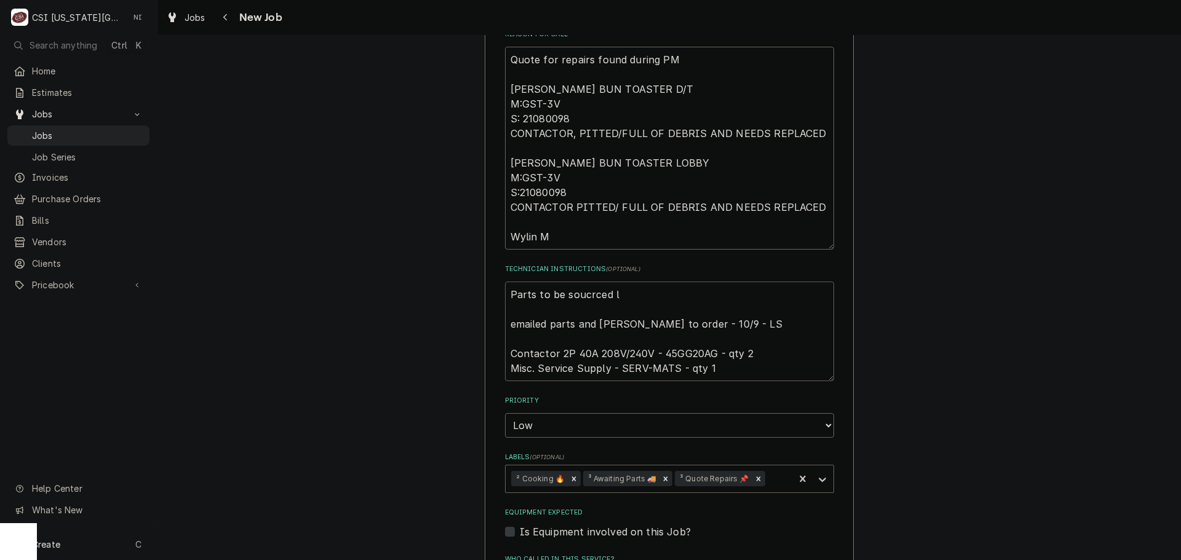
type textarea "Parts to be soucrced lo emailed parts and [PERSON_NAME] to order - 10/9 - LS Co…"
type textarea "x"
type textarea "Parts to be soucrced loc emailed parts and [PERSON_NAME] to order - 10/9 - LS C…"
type textarea "x"
type textarea "Parts to be soucrced loca emailed parts and [PERSON_NAME] to order - 10/9 - LS …"
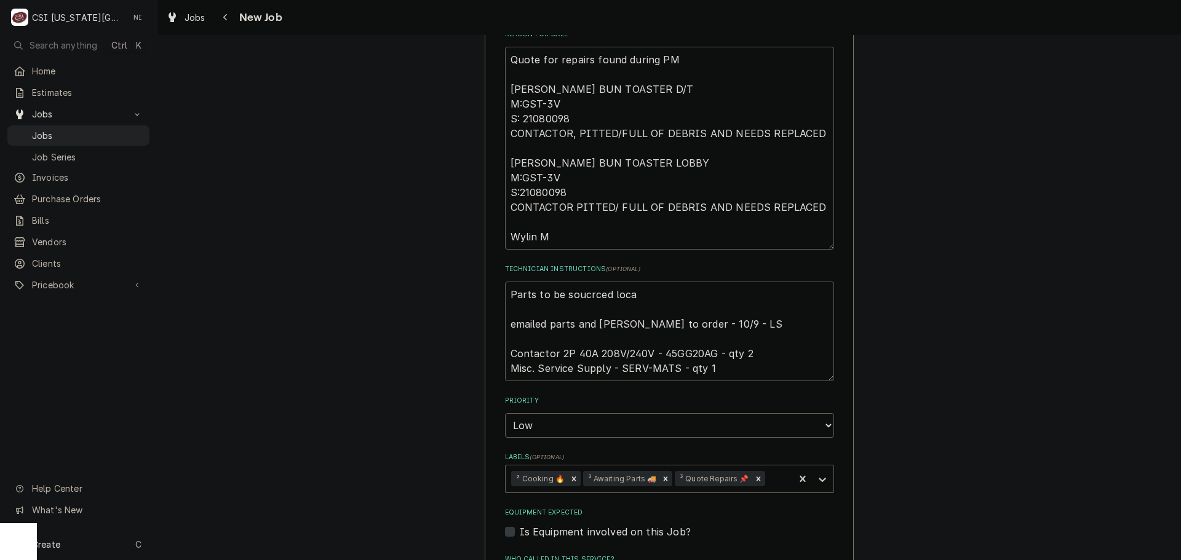
type textarea "x"
type textarea "Parts to be soucrced local emailed parts and lindy to order - 10/9 - LS Contact…"
type textarea "x"
type textarea "Parts to be soucrced locall emailed parts and lindy to order - 10/9 - LS Contac…"
type textarea "x"
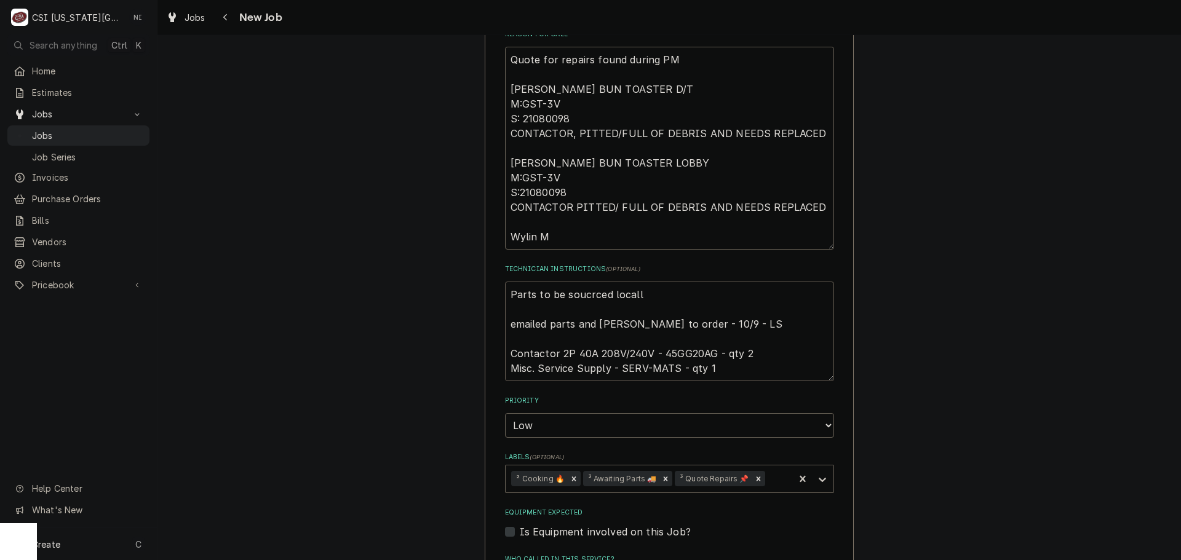
type textarea "Parts to be soucrced locally emailed parts and lindy to order - 10/9 - LS Conta…"
type textarea "x"
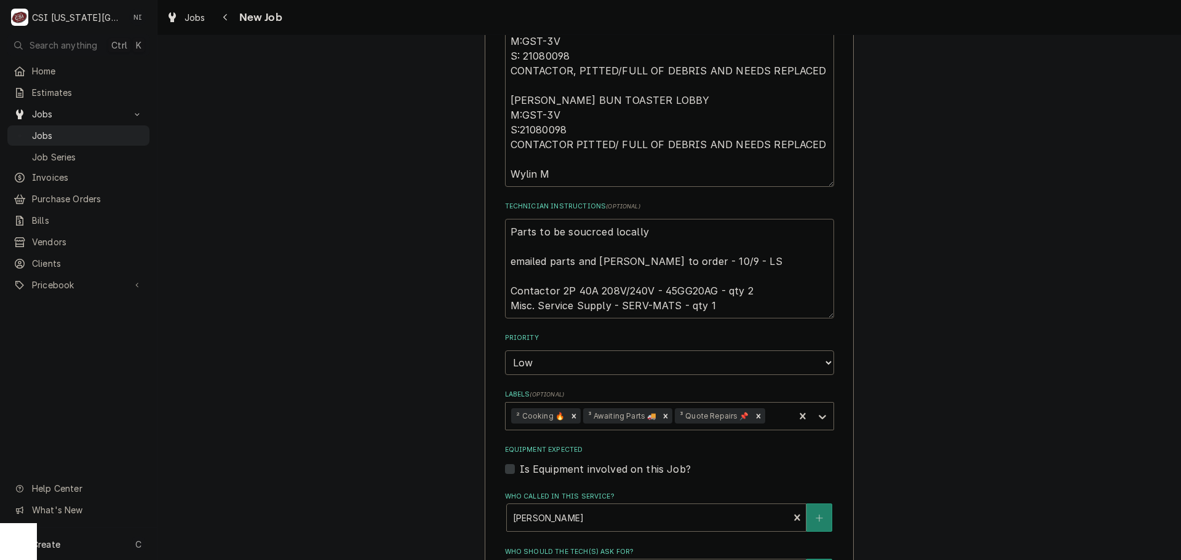
scroll to position [922, 0]
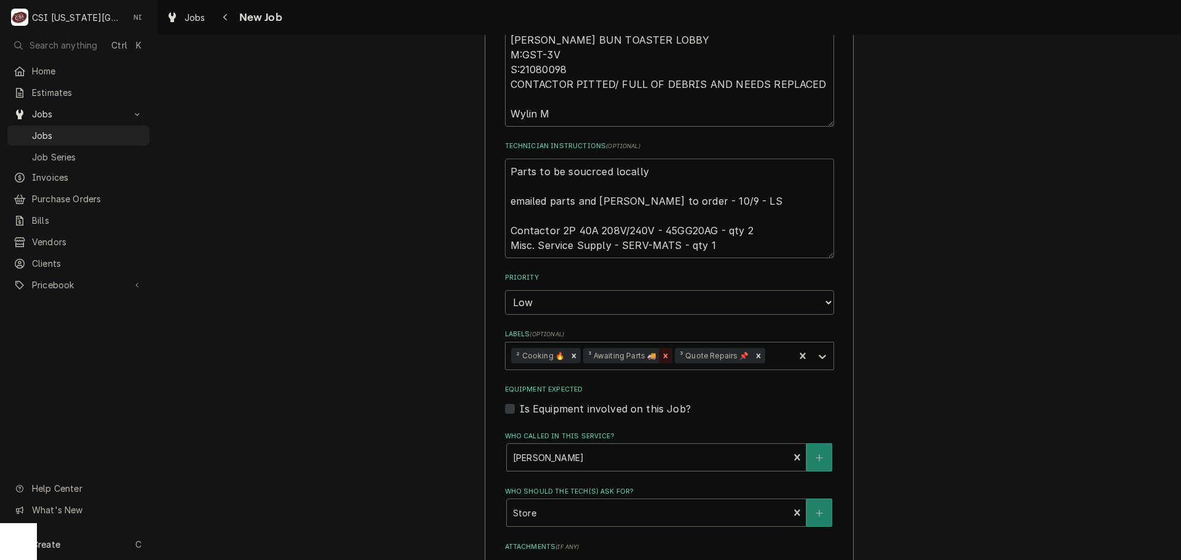
click at [661, 352] on icon "Remove ³ Awaiting Parts 🚚" at bounding box center [665, 356] width 9 height 9
type textarea "Parts to be soucrced locally emailed parts and lindy to order - 10/9 - LS Conta…"
click at [819, 351] on icon "Labels" at bounding box center [822, 357] width 12 height 12
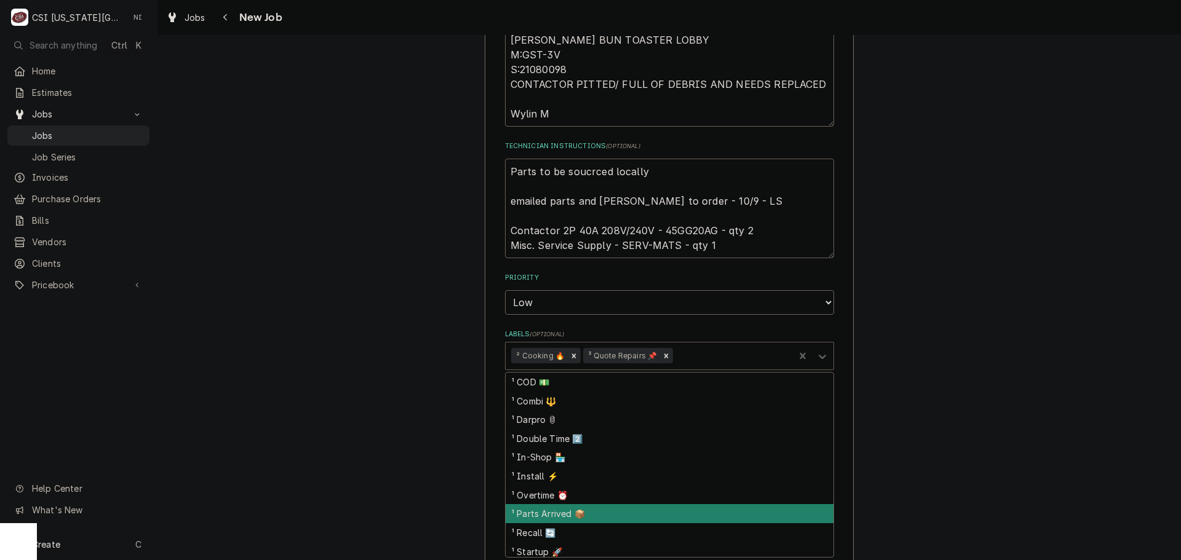
click at [558, 504] on div "¹ Parts Arrived 📦" at bounding box center [670, 513] width 328 height 19
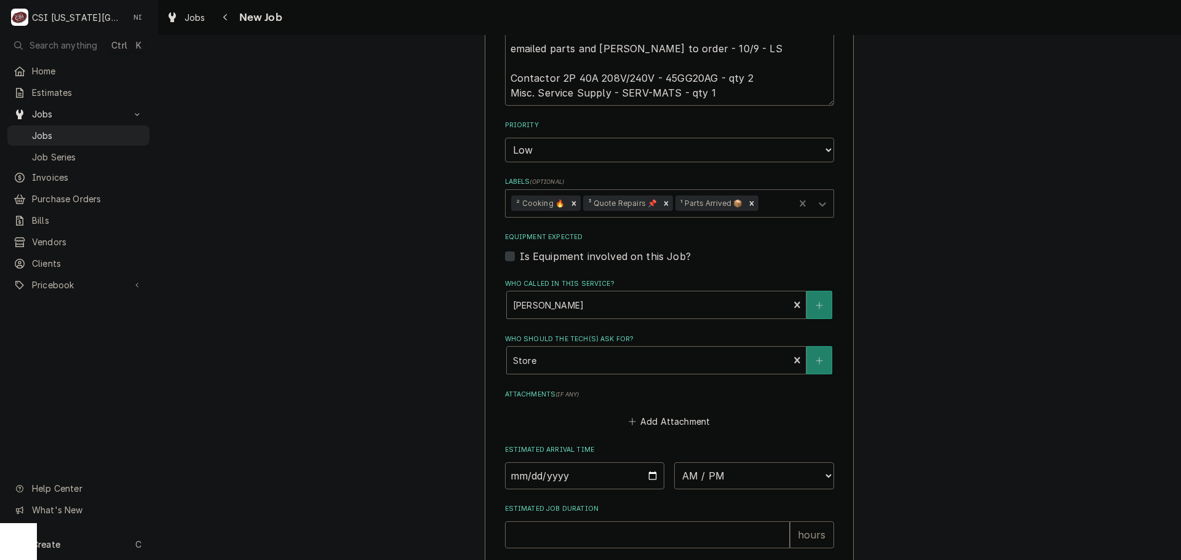
scroll to position [1227, 0]
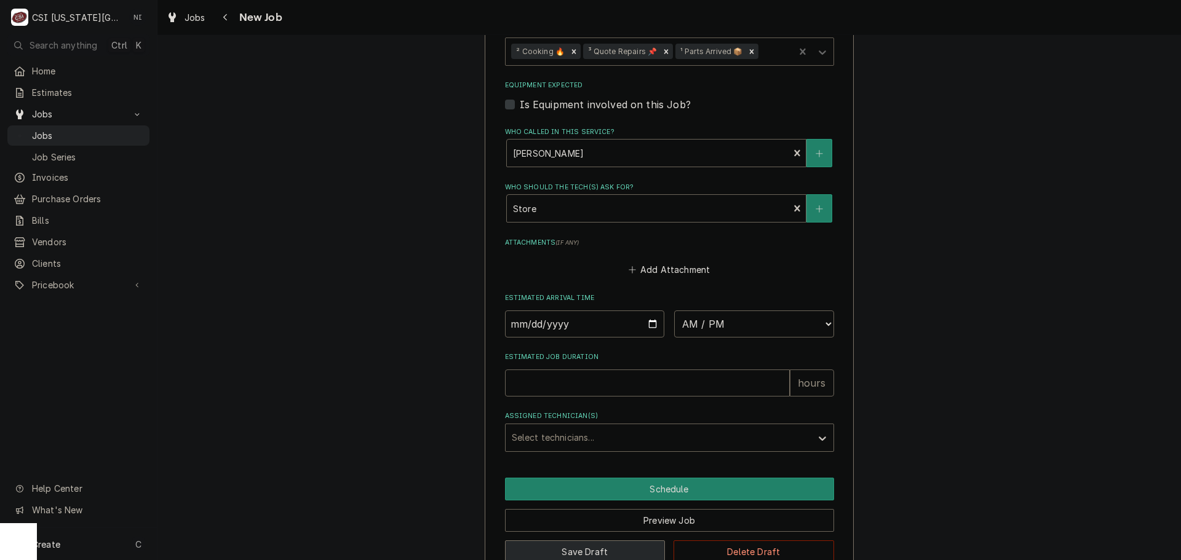
click at [606, 541] on button "Save Draft" at bounding box center [585, 552] width 161 height 23
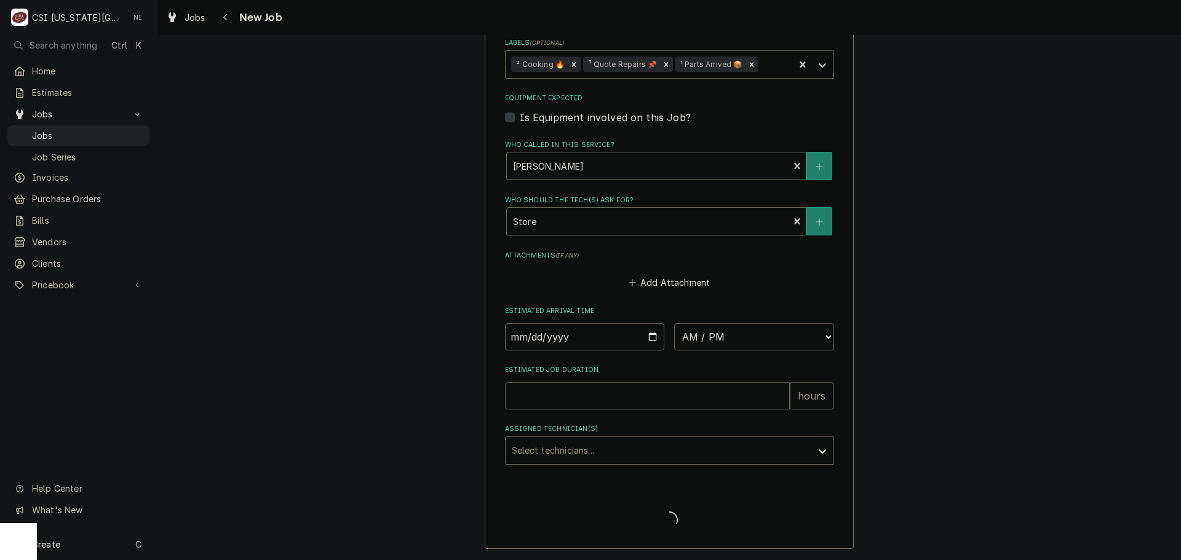
scroll to position [1184, 0]
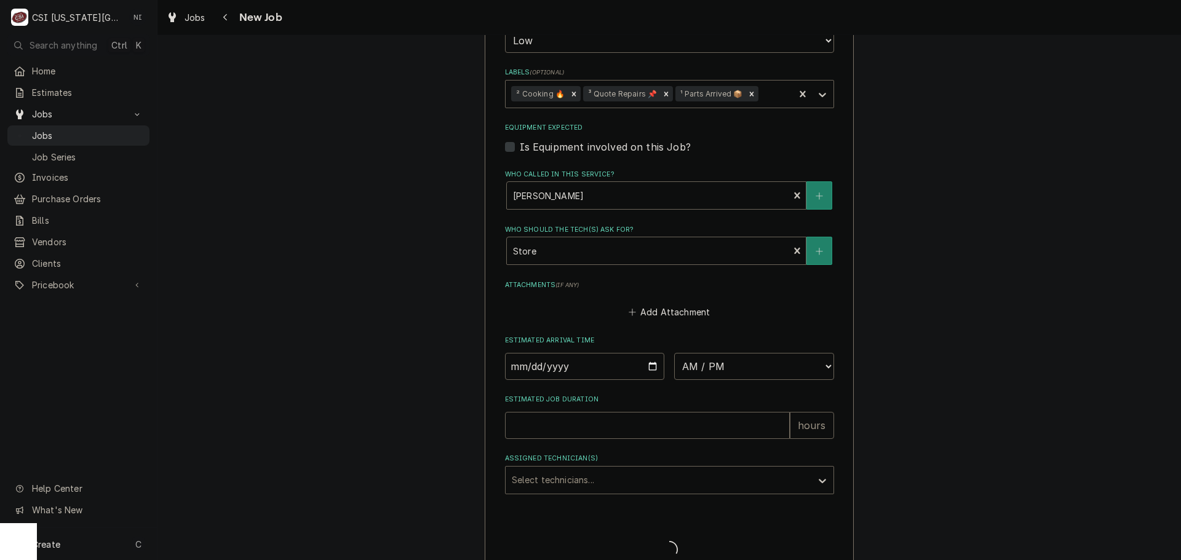
type textarea "x"
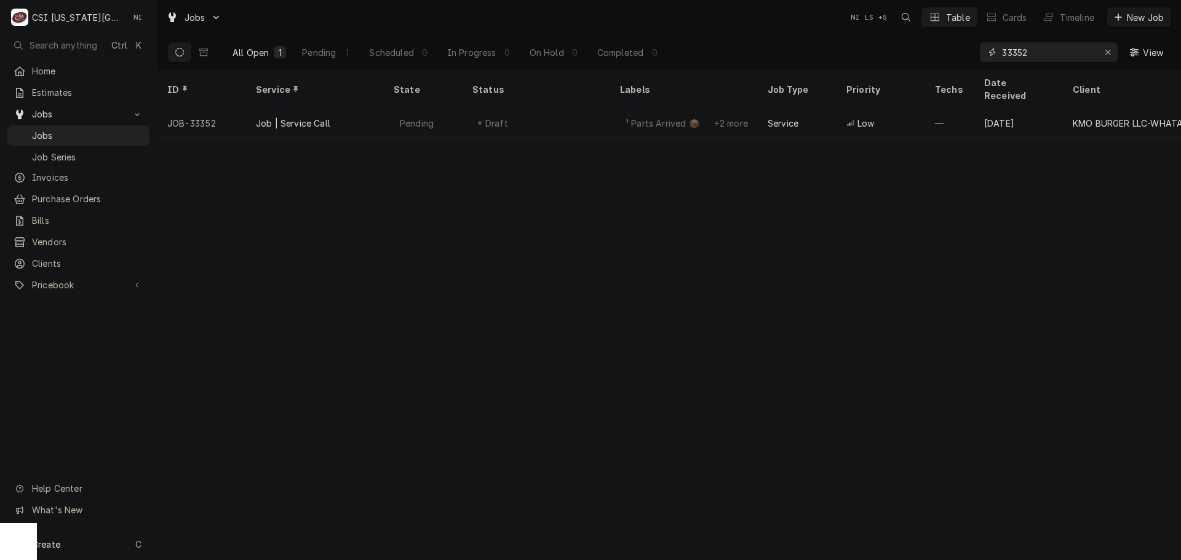
click at [1106, 50] on icon "Erase input" at bounding box center [1107, 52] width 7 height 9
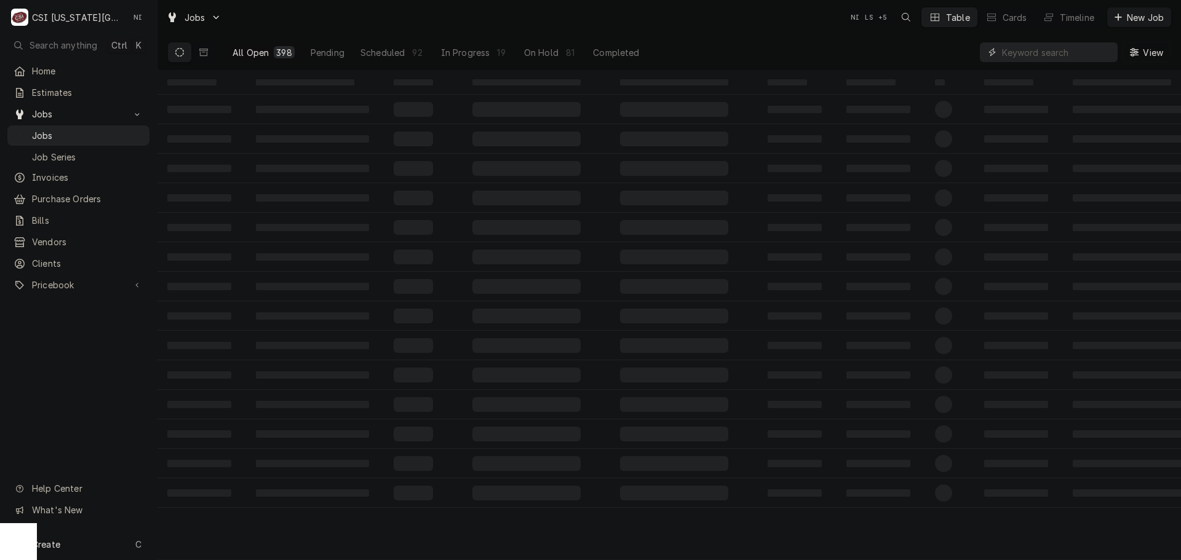
paste input "33356"
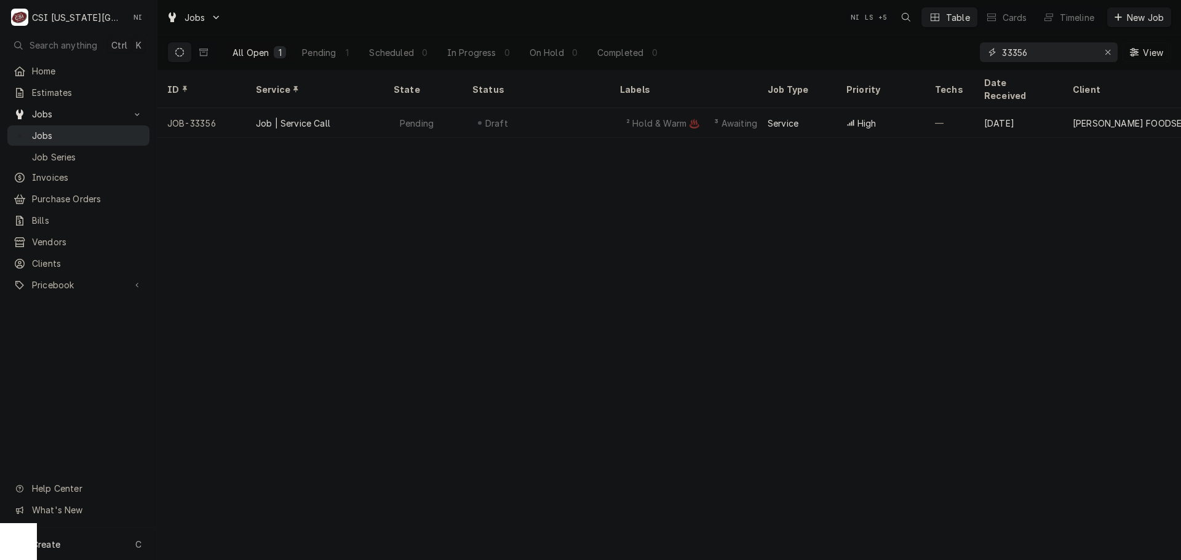
type input "33356"
click at [98, 129] on span "Jobs" at bounding box center [87, 135] width 111 height 13
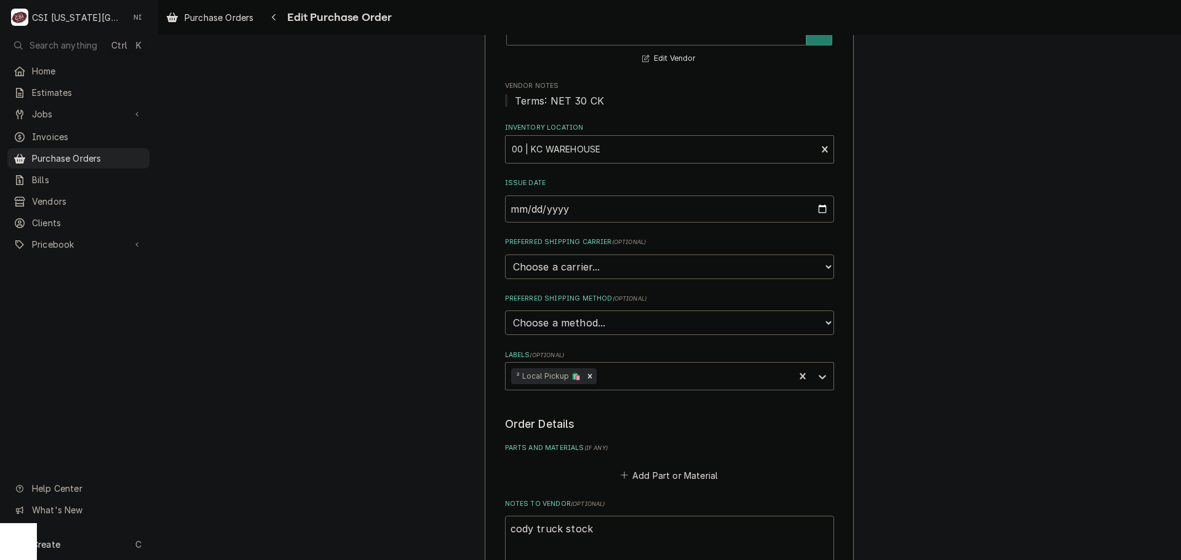
scroll to position [369, 0]
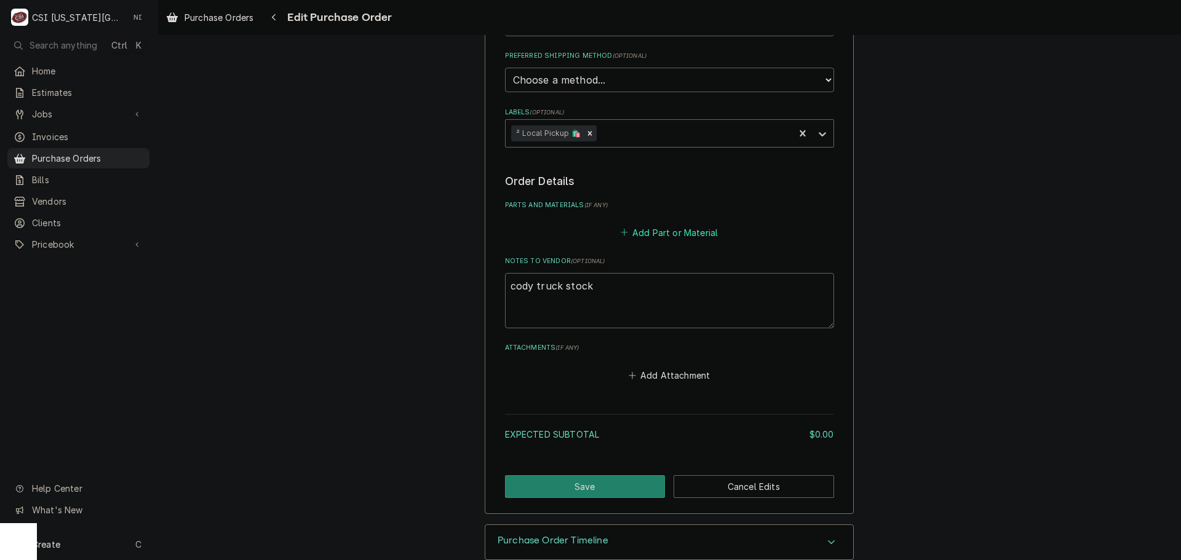
click at [640, 229] on button "Add Part or Material" at bounding box center [668, 232] width 101 height 17
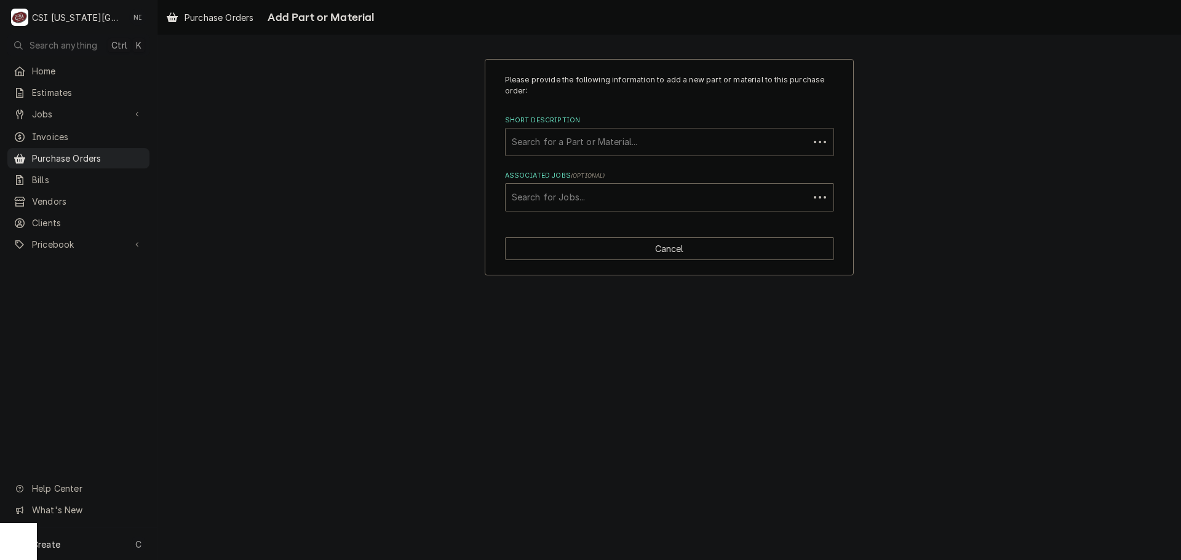
click at [578, 142] on div "Short Description" at bounding box center [657, 142] width 291 height 22
type input "r"
type input "frn30"
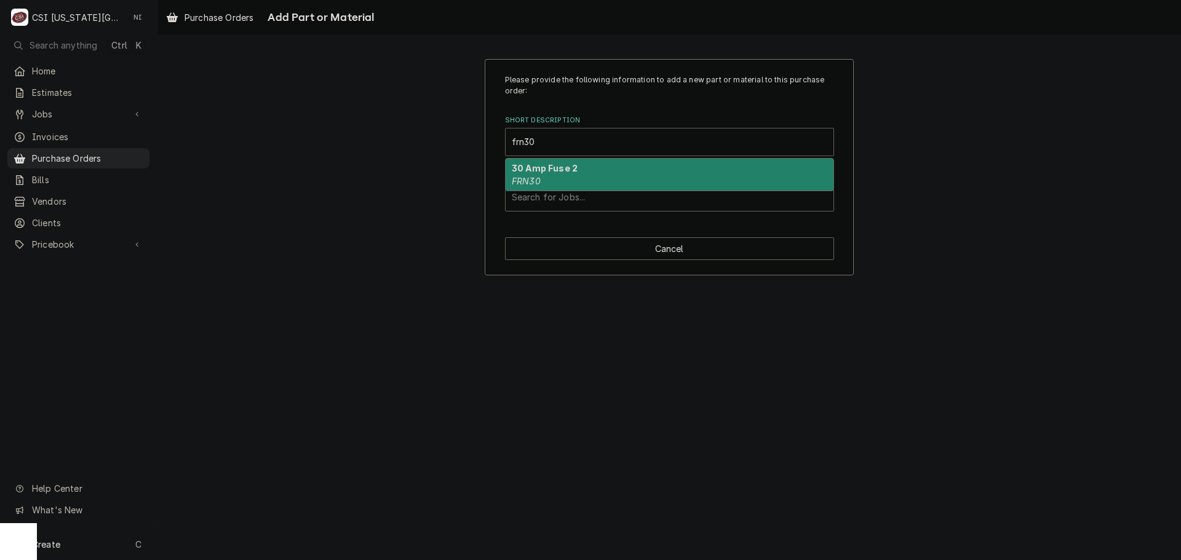
click at [555, 175] on div "30 Amp Fuse 2 FRN30" at bounding box center [670, 175] width 328 height 32
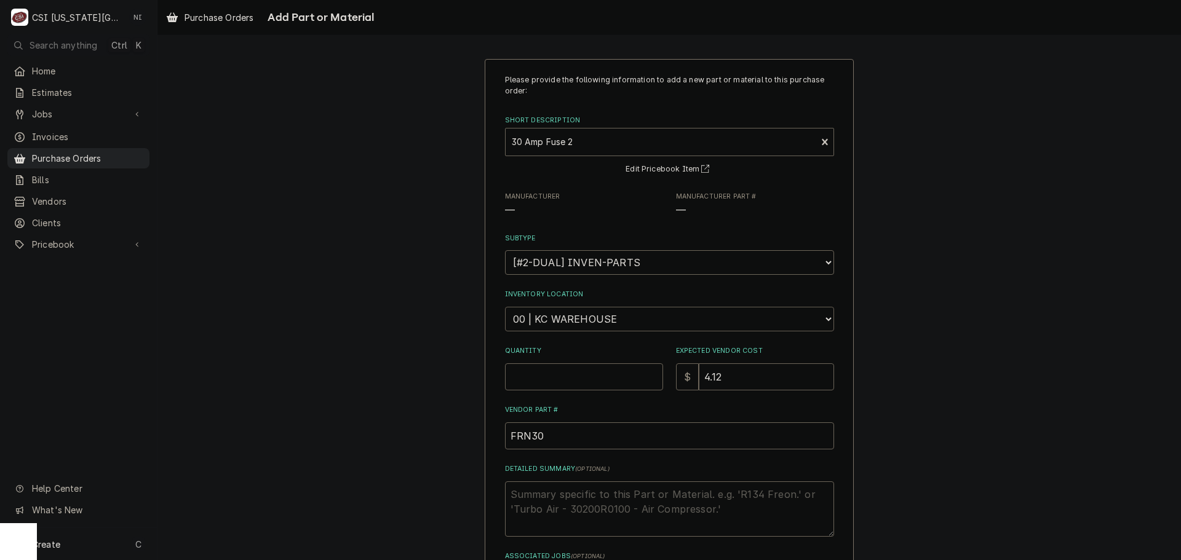
drag, startPoint x: 570, startPoint y: 328, endPoint x: 569, endPoint y: 318, distance: 10.5
click at [570, 328] on select "Choose a location... 00 | KC WAREHOUSE 00 | MAIN WAREHOUSE 01 | [PERSON_NAME] #…" at bounding box center [669, 319] width 329 height 25
type textarea "x"
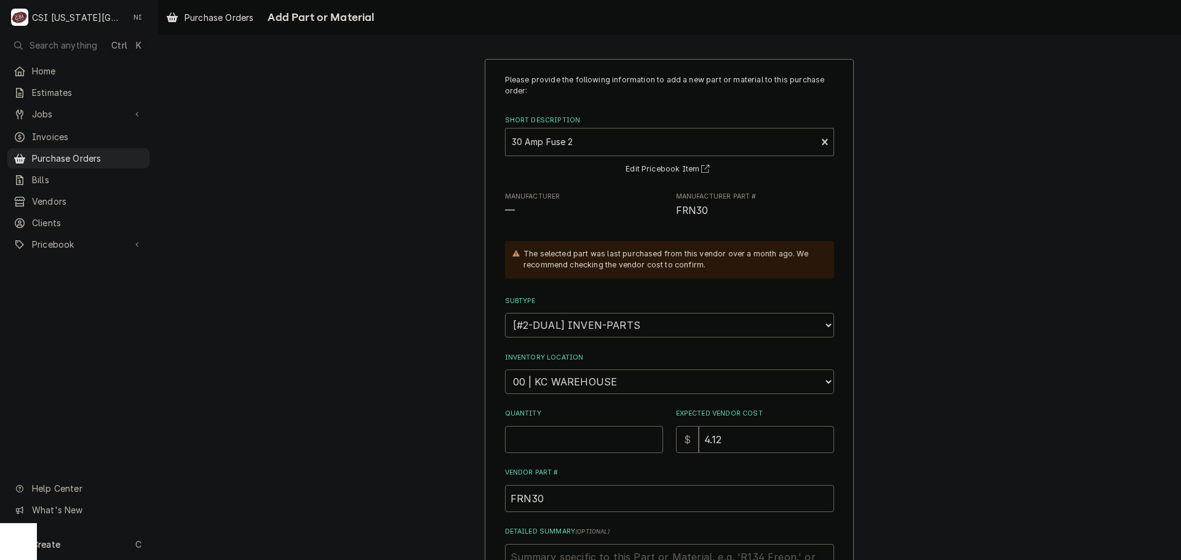
select select "2818"
click at [505, 370] on select "Choose a location... 00 | KC WAREHOUSE 00 | MAIN WAREHOUSE 01 | [PERSON_NAME] #…" at bounding box center [669, 382] width 329 height 25
drag, startPoint x: 563, startPoint y: 439, endPoint x: 563, endPoint y: 448, distance: 8.6
click at [563, 440] on input "Quantity" at bounding box center [584, 439] width 158 height 27
type textarea "x"
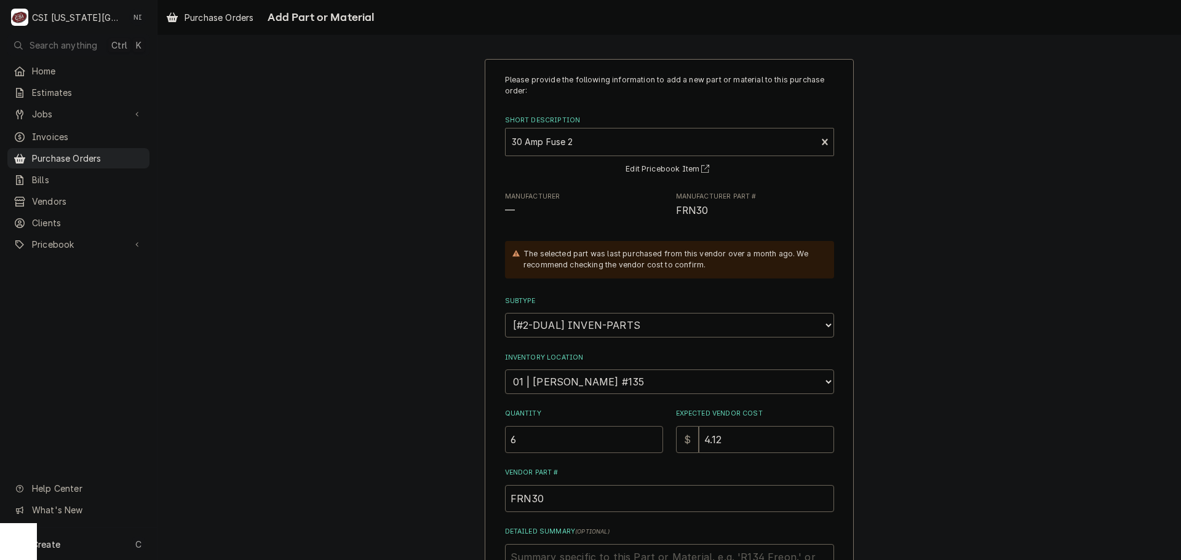
type input "6"
type textarea "x"
type input "4.1"
type textarea "x"
type input "4.12"
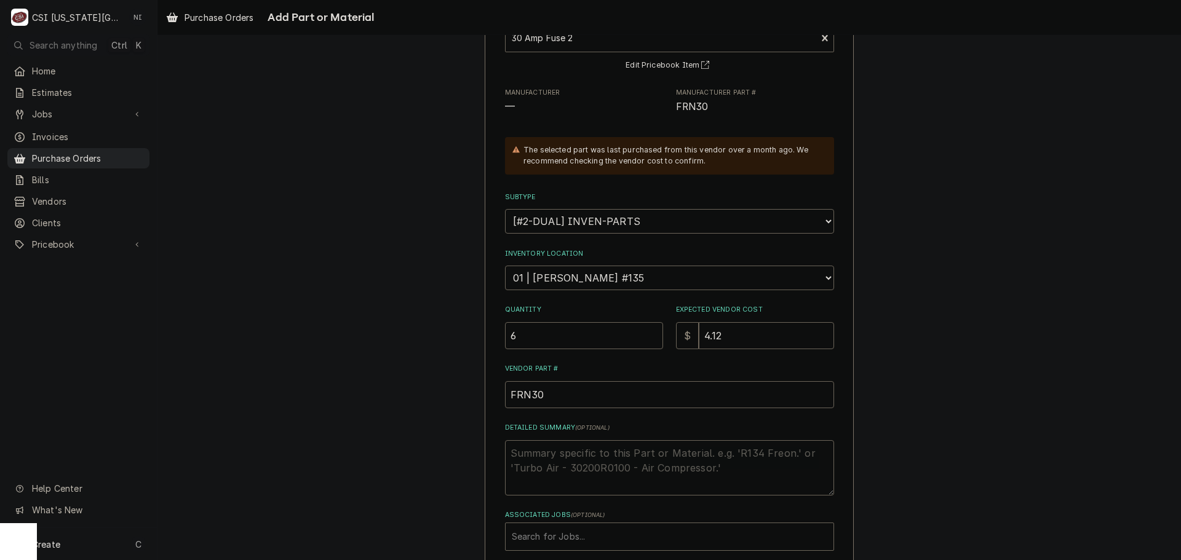
scroll to position [170, 0]
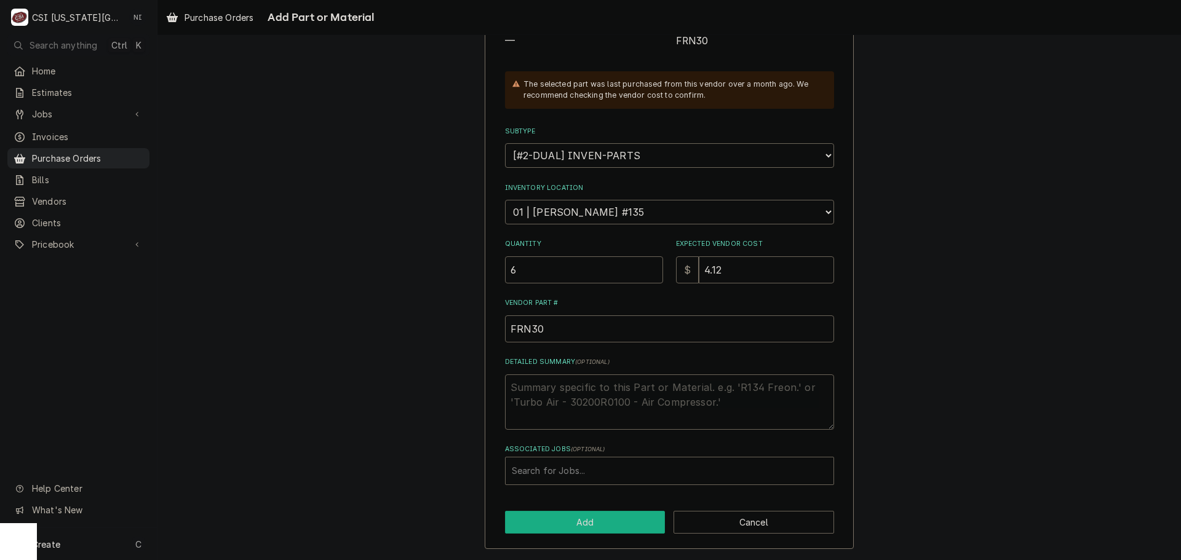
click at [602, 523] on button "Add" at bounding box center [585, 522] width 161 height 23
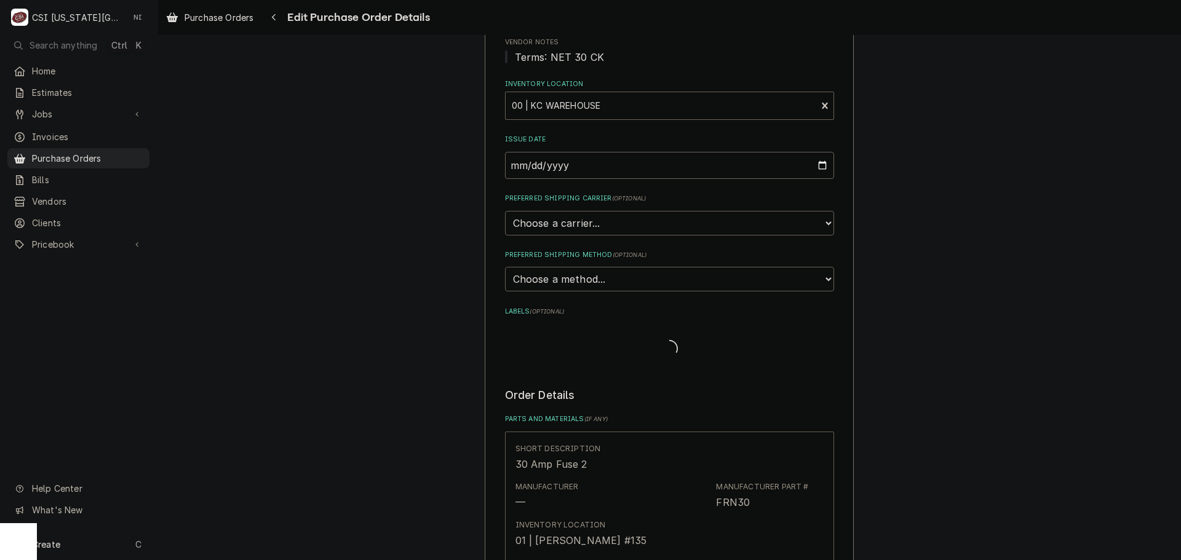
type textarea "x"
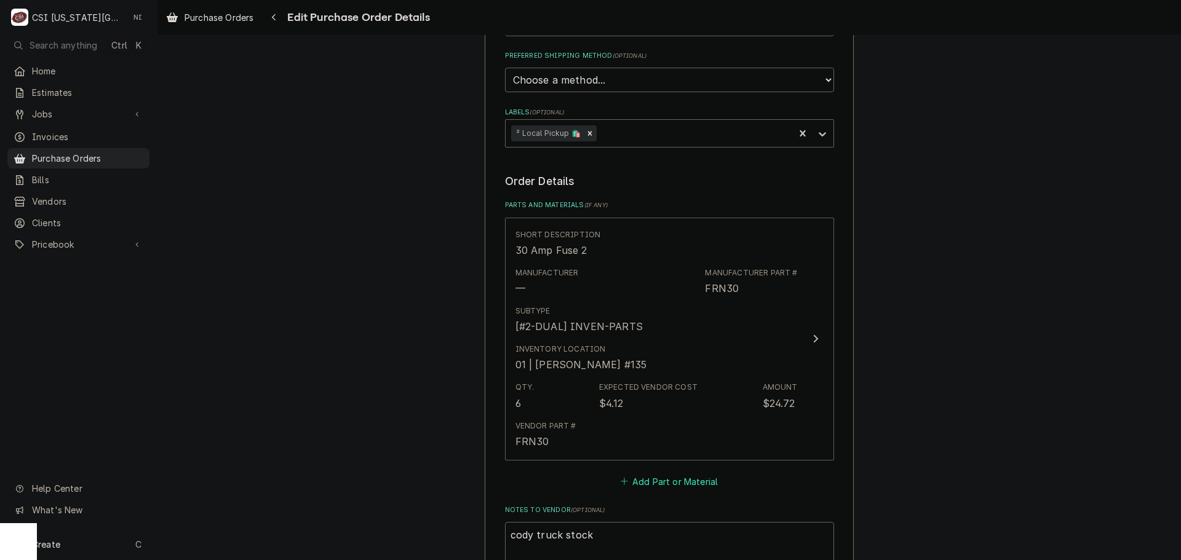
click at [659, 489] on button "Add Part or Material" at bounding box center [668, 481] width 101 height 17
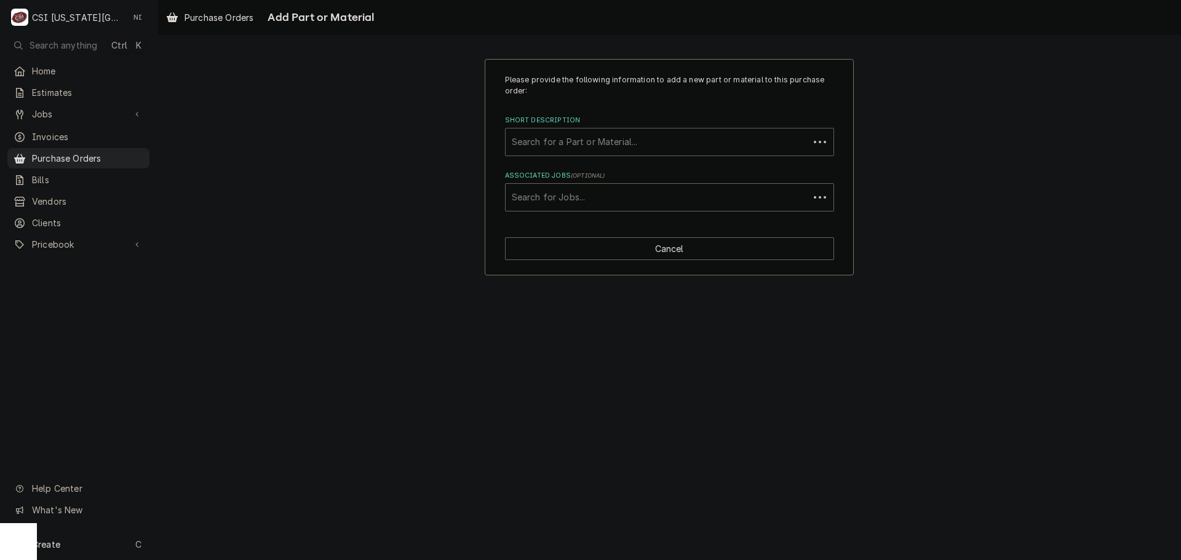
click at [595, 140] on div "Short Description" at bounding box center [657, 142] width 291 height 22
type input "frn20"
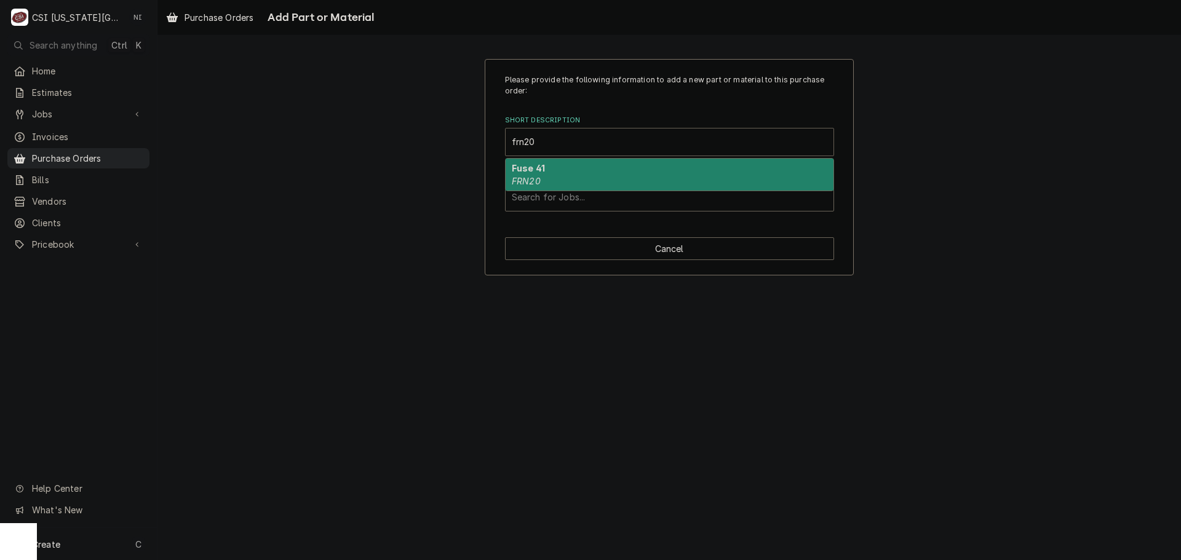
click at [605, 174] on div "Fuse 41 FRN20" at bounding box center [670, 175] width 328 height 32
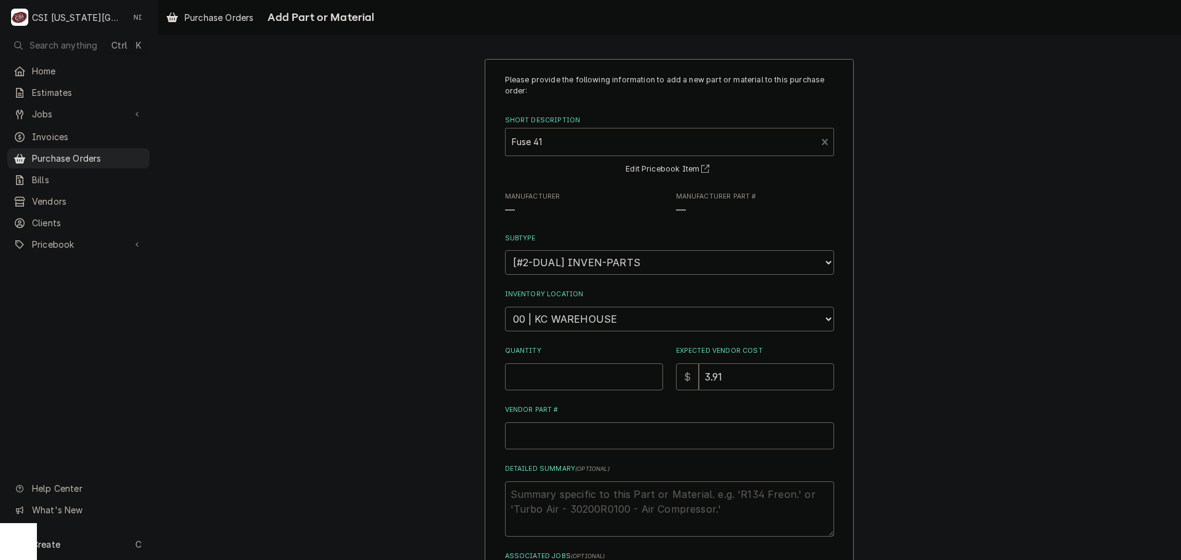
type textarea "x"
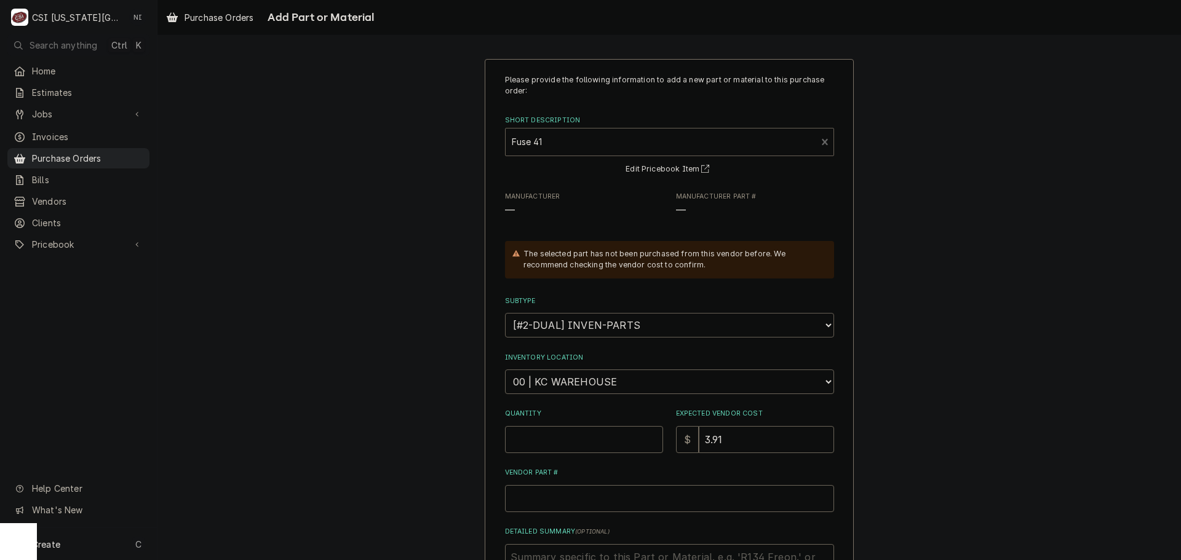
click at [557, 323] on select "Choose a subtype... [#2-DUAL] AFTERHRS-WH-CHG-2 [#2-DUAL] BEV-EQUIP [#2-DUAL] B…" at bounding box center [669, 325] width 329 height 25
click at [588, 384] on select "Choose a location... 00 | KC WAREHOUSE 00 | MAIN WAREHOUSE 01 | BRIAN BREAZIER …" at bounding box center [669, 382] width 329 height 25
select select "2818"
click at [505, 370] on select "Choose a location... 00 | KC WAREHOUSE 00 | MAIN WAREHOUSE 01 | BRIAN BREAZIER …" at bounding box center [669, 382] width 329 height 25
click at [582, 435] on input "Quantity" at bounding box center [584, 439] width 158 height 27
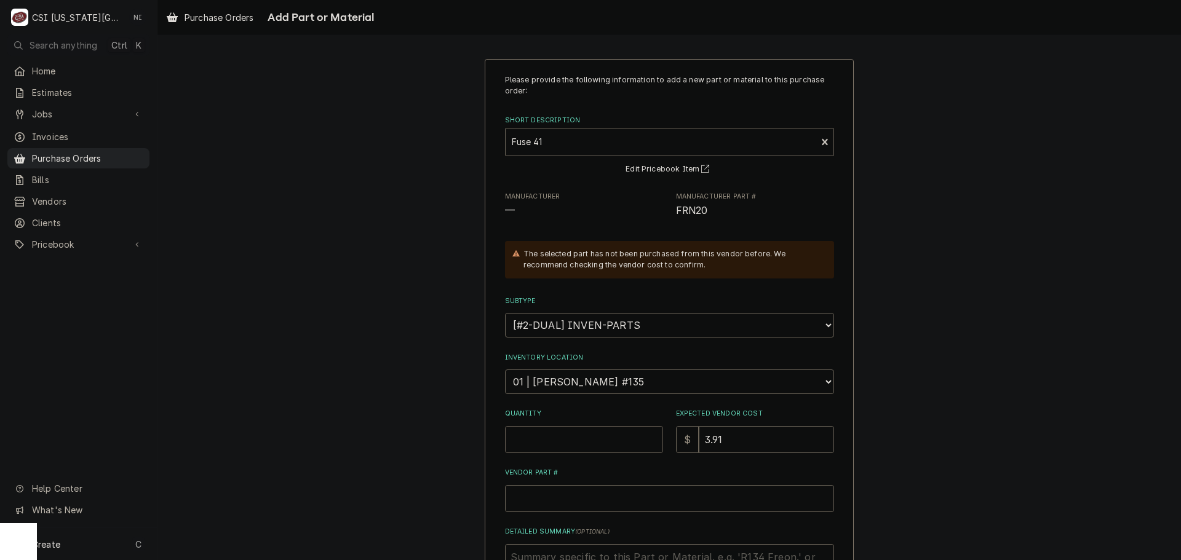
type textarea "x"
type input "1"
type textarea "x"
type input "10"
type textarea "x"
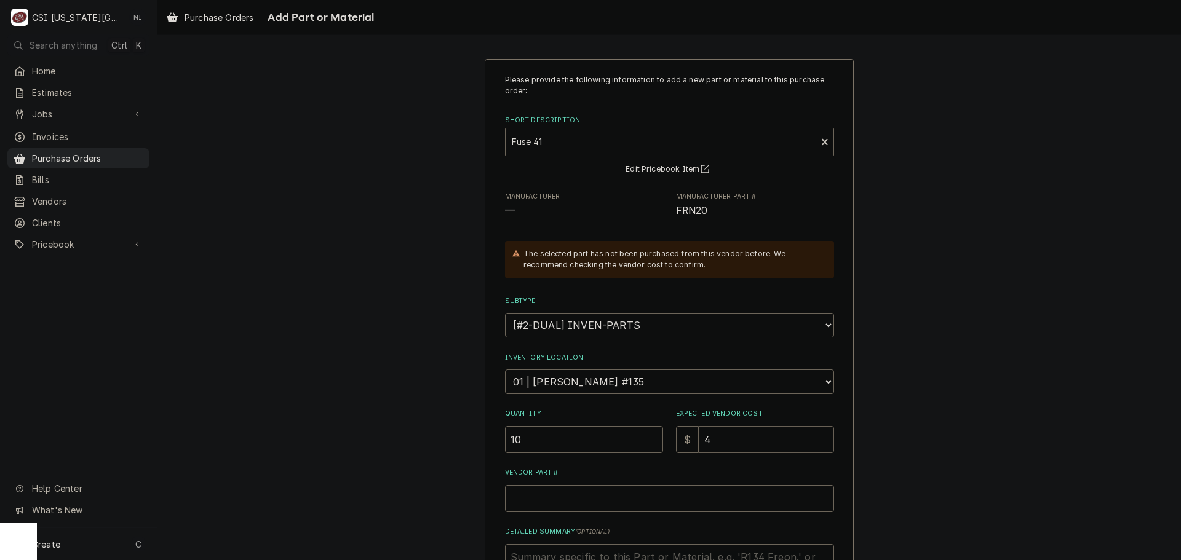
type input "4.1"
type textarea "x"
type input "4.12"
type textarea "x"
type input "4.12"
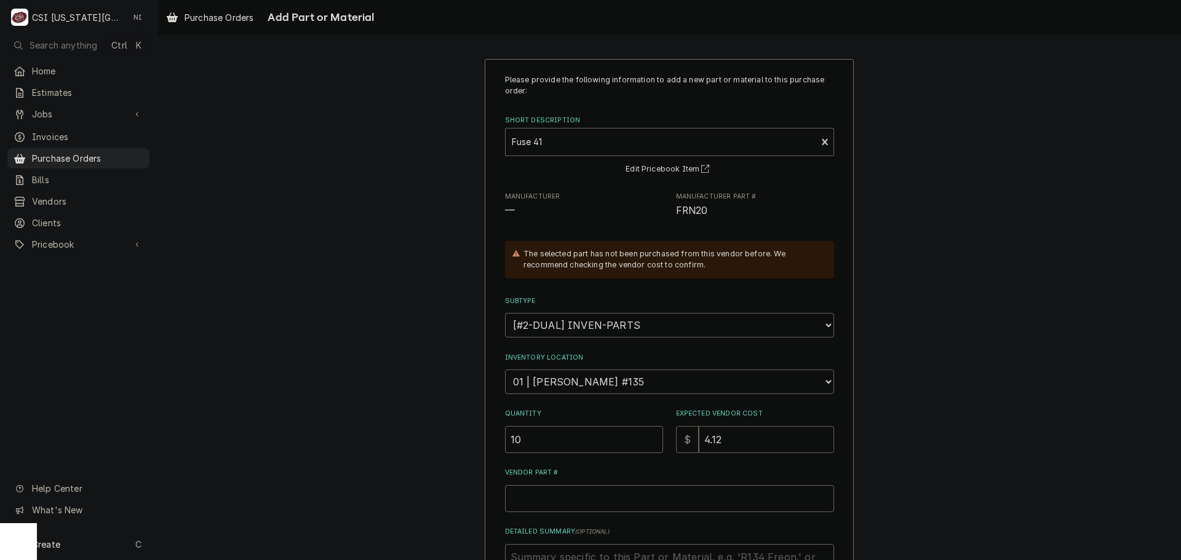
type textarea "x"
type input "4.12"
click at [687, 208] on span "FRN20" at bounding box center [692, 211] width 32 height 12
copy span "FRN20"
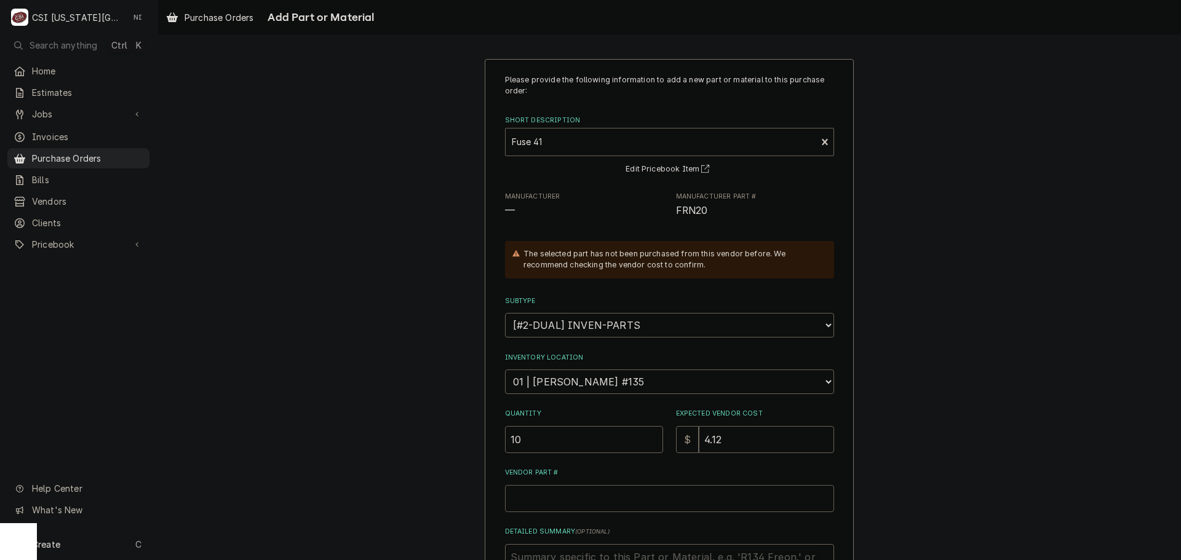
click at [606, 490] on input "Vendor Part #" at bounding box center [669, 498] width 329 height 27
paste input "FRN20"
type textarea "x"
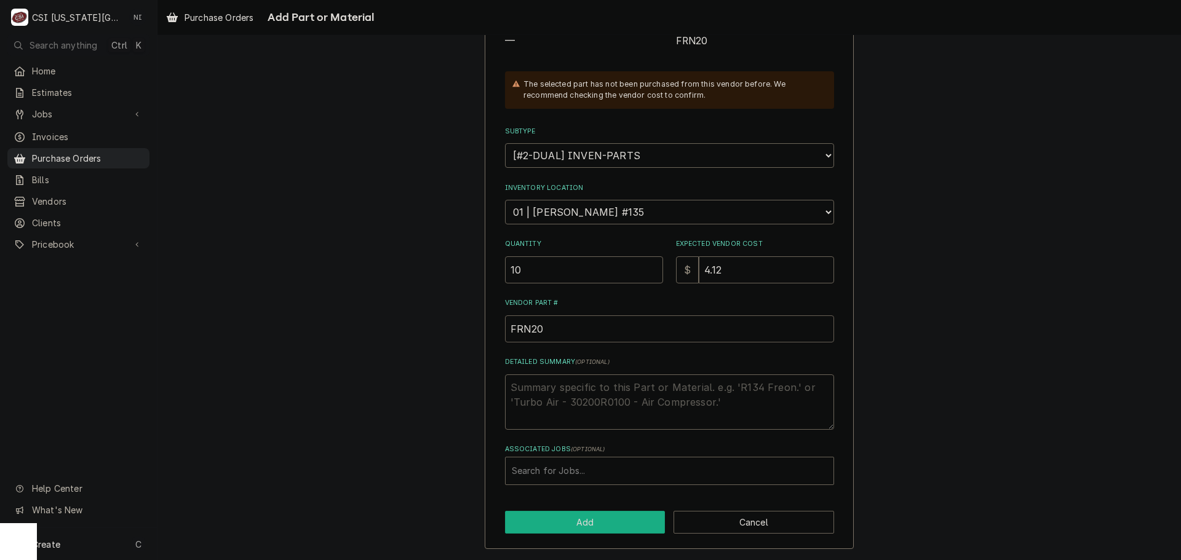
type input "FRN20"
click at [606, 517] on button "Add" at bounding box center [585, 522] width 161 height 23
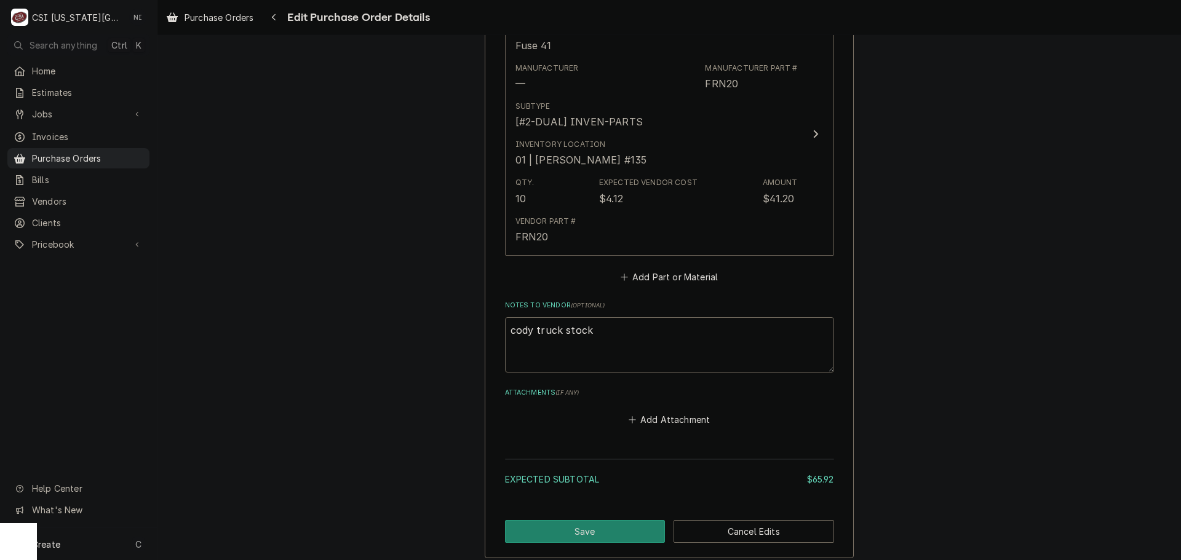
scroll to position [890, 0]
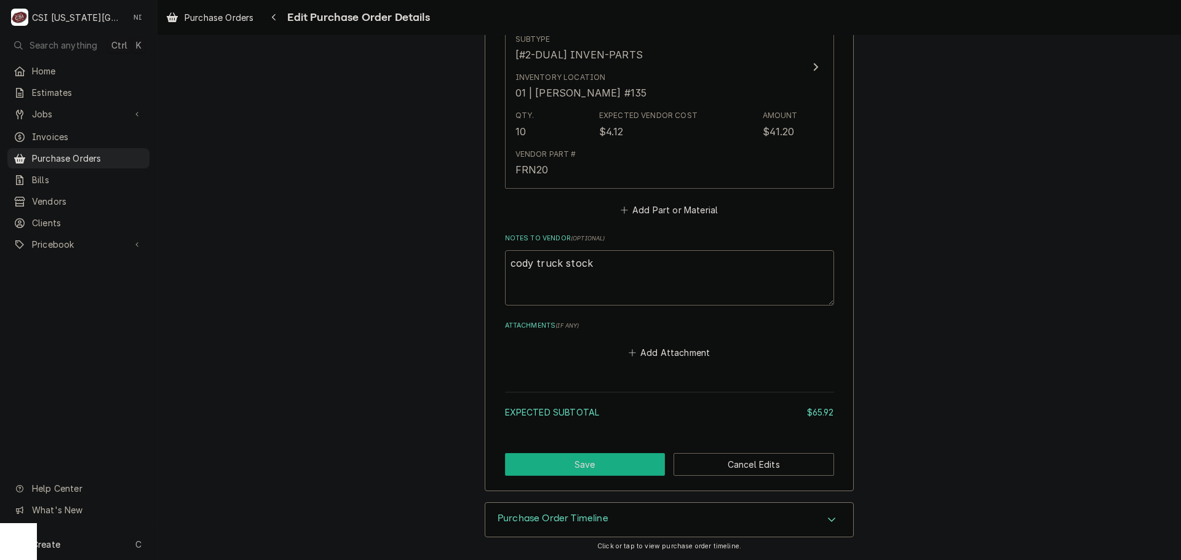
click at [558, 468] on button "Save" at bounding box center [585, 464] width 161 height 23
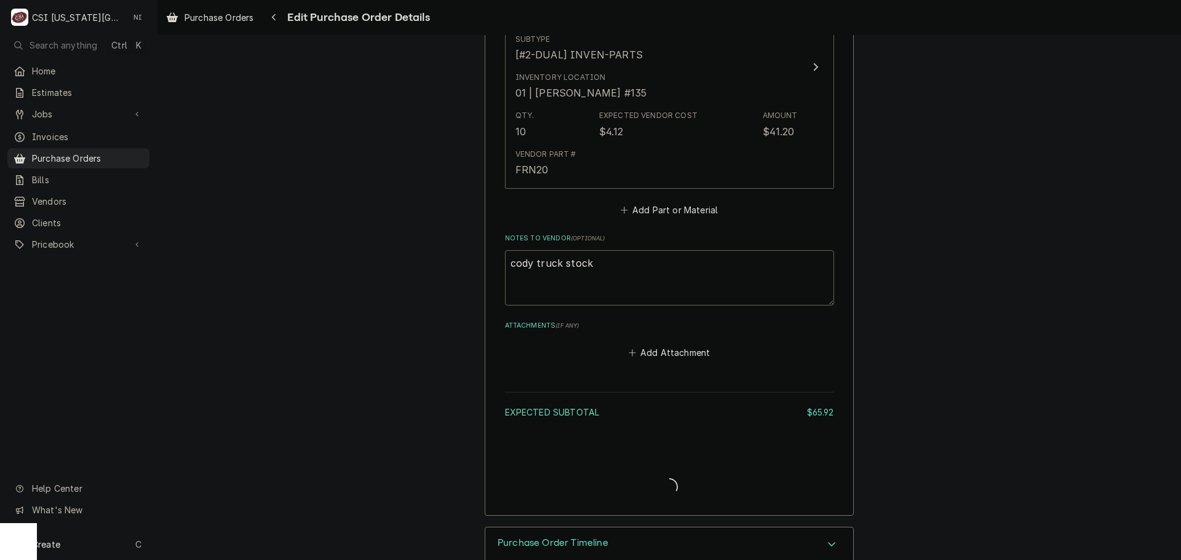
type textarea "x"
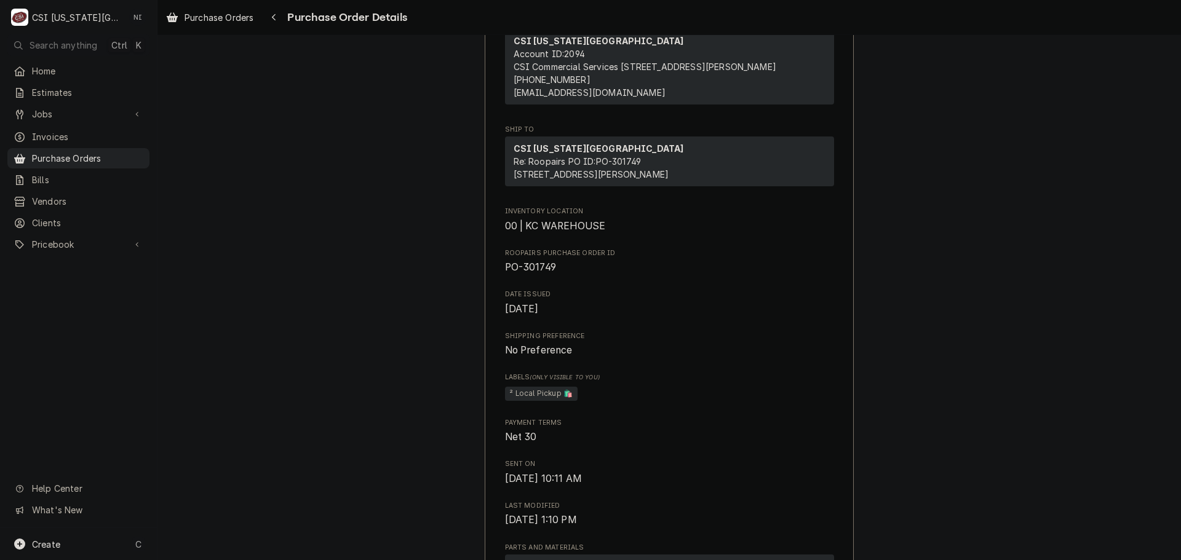
scroll to position [430, 0]
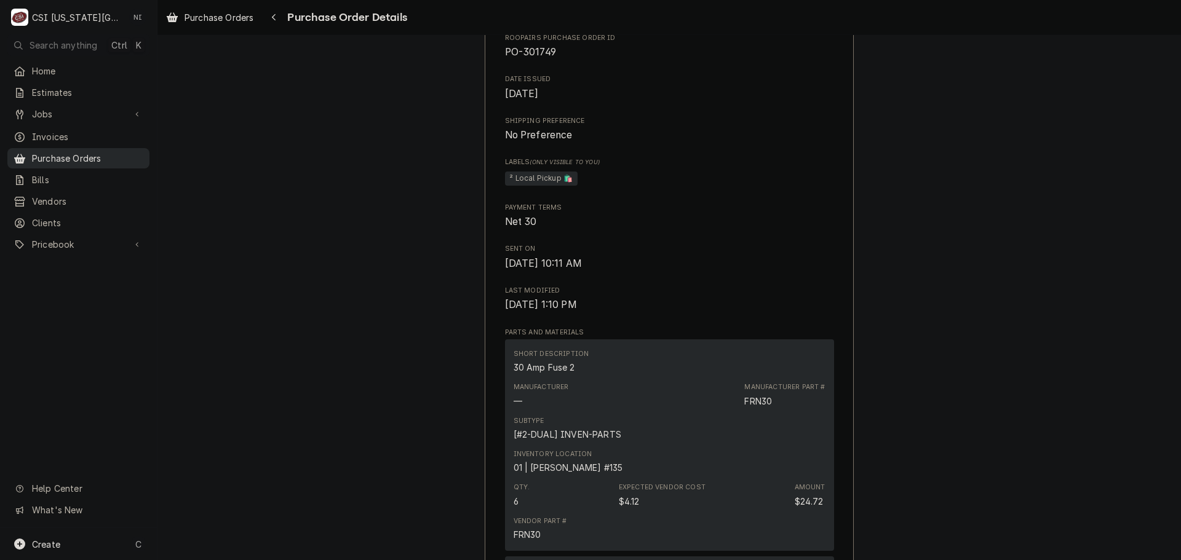
click at [117, 156] on span "Purchase Orders" at bounding box center [87, 158] width 111 height 13
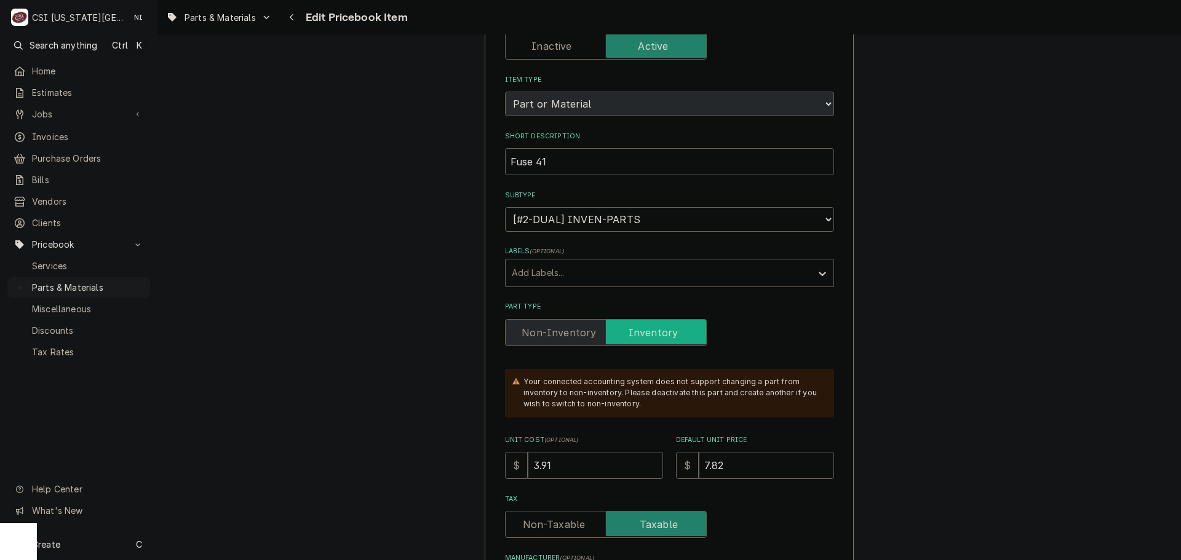
scroll to position [246, 0]
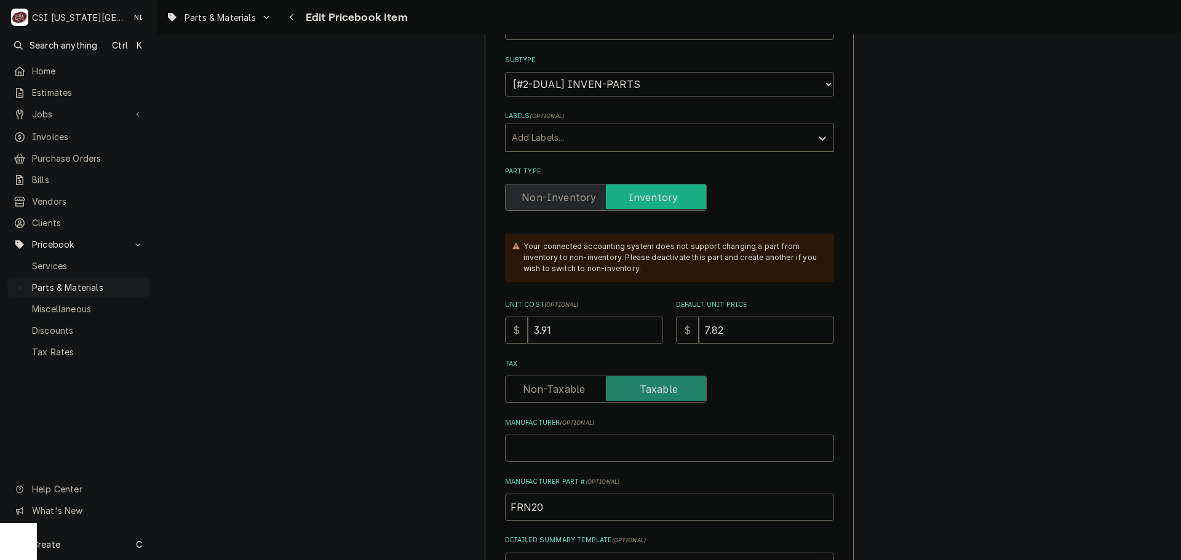
drag, startPoint x: 478, startPoint y: 326, endPoint x: 437, endPoint y: 314, distance: 43.0
type textarea "x"
type input "4"
type textarea "x"
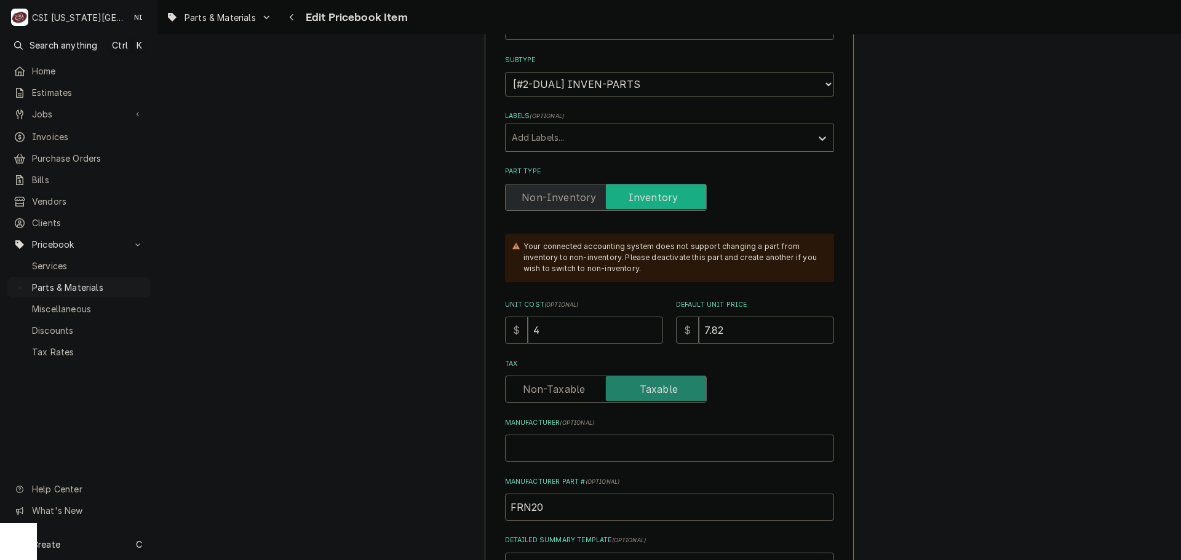
type input "4.1"
type textarea "x"
type input "4.12"
type textarea "x"
type input "8"
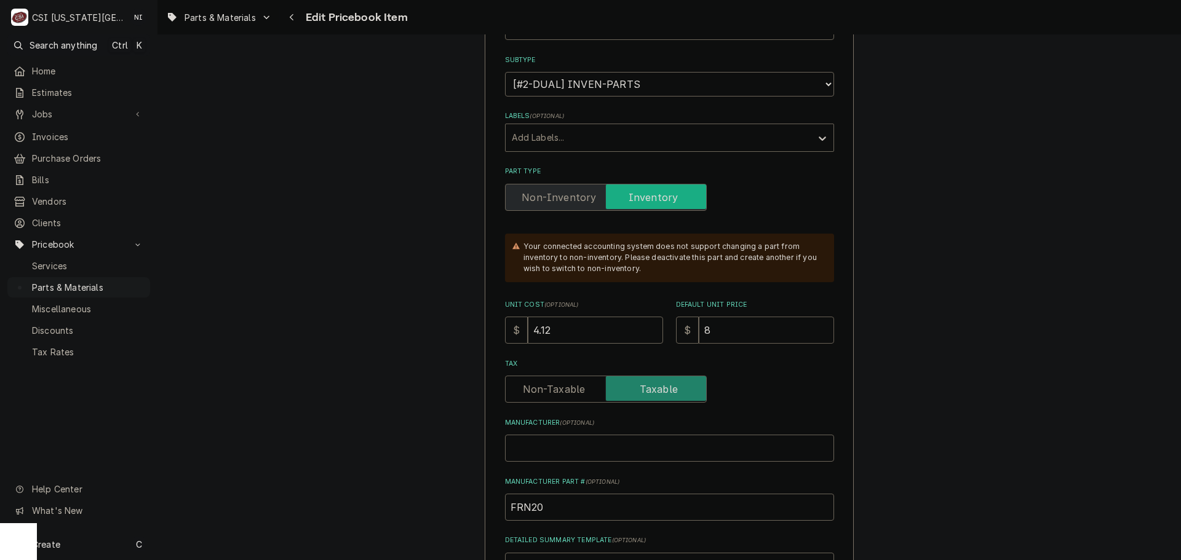
type textarea "x"
type input "8.2"
type textarea "x"
type input "8.24"
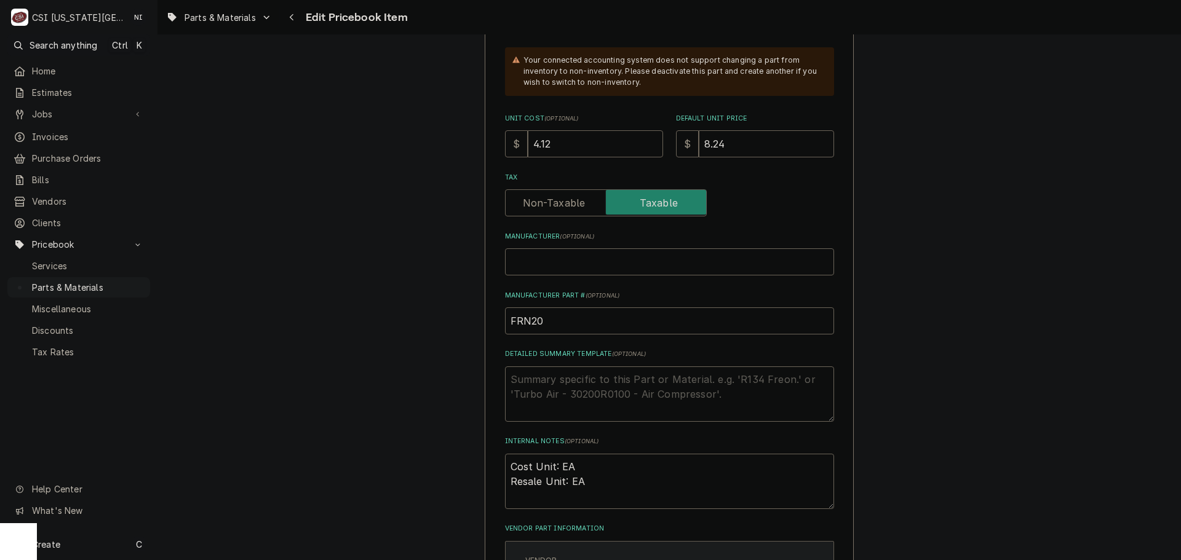
scroll to position [676, 0]
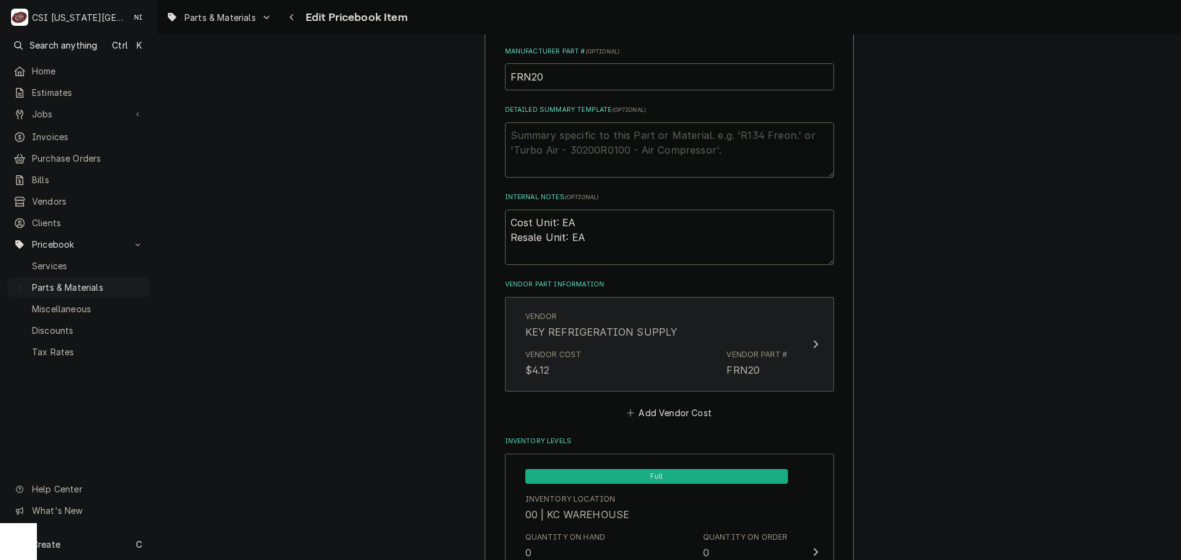
click at [701, 349] on div "Vendor Cost $4.12 Vendor Part # FRN20" at bounding box center [656, 363] width 263 height 38
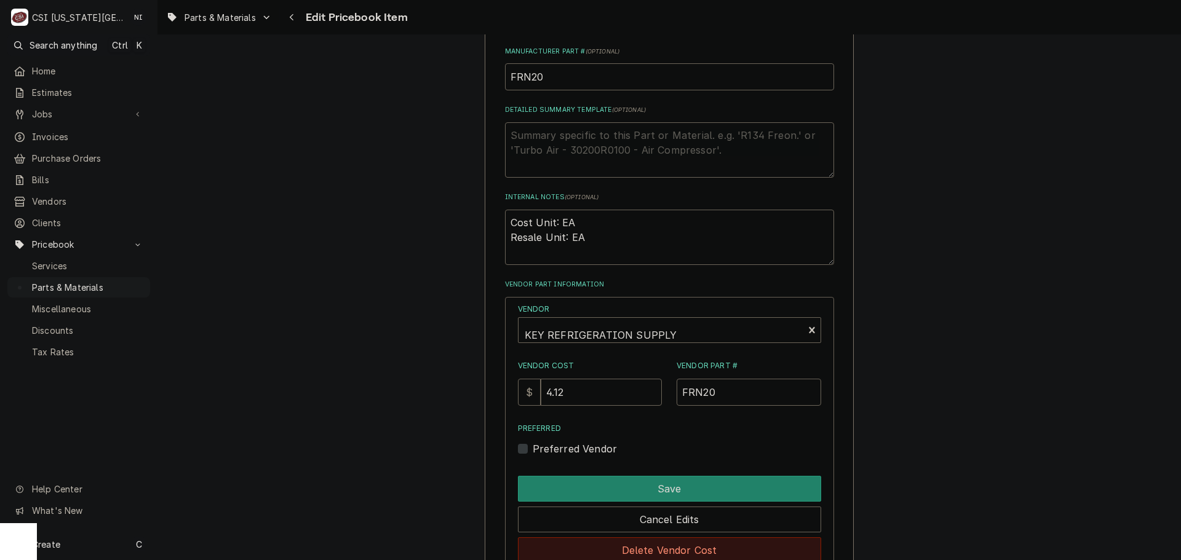
click at [658, 544] on button "Delete Vendor Cost" at bounding box center [669, 550] width 303 height 26
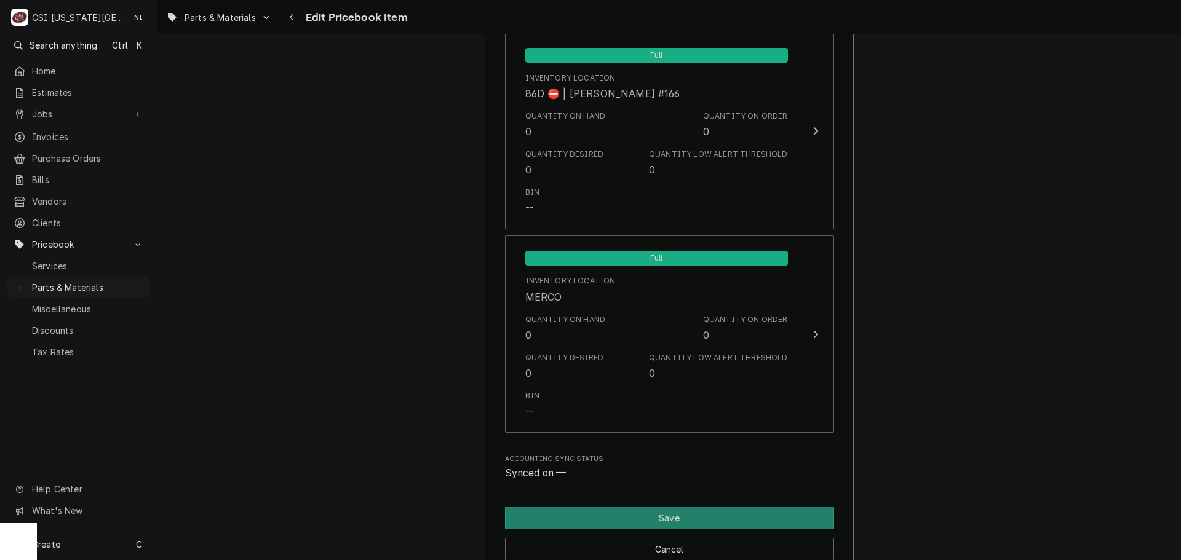
scroll to position [12123, 0]
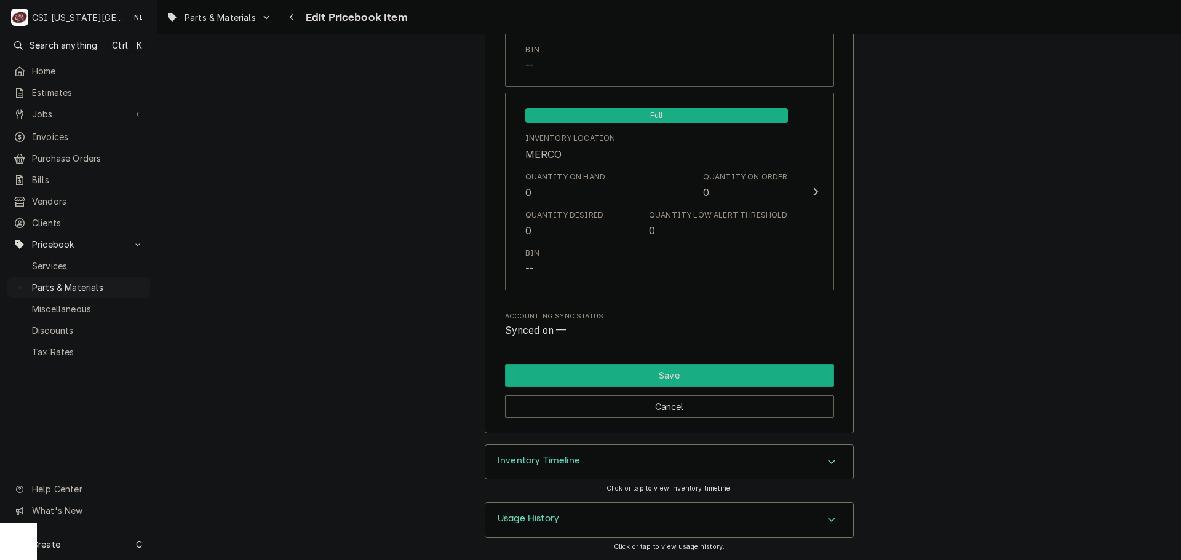
click at [703, 380] on button "Save" at bounding box center [669, 375] width 329 height 23
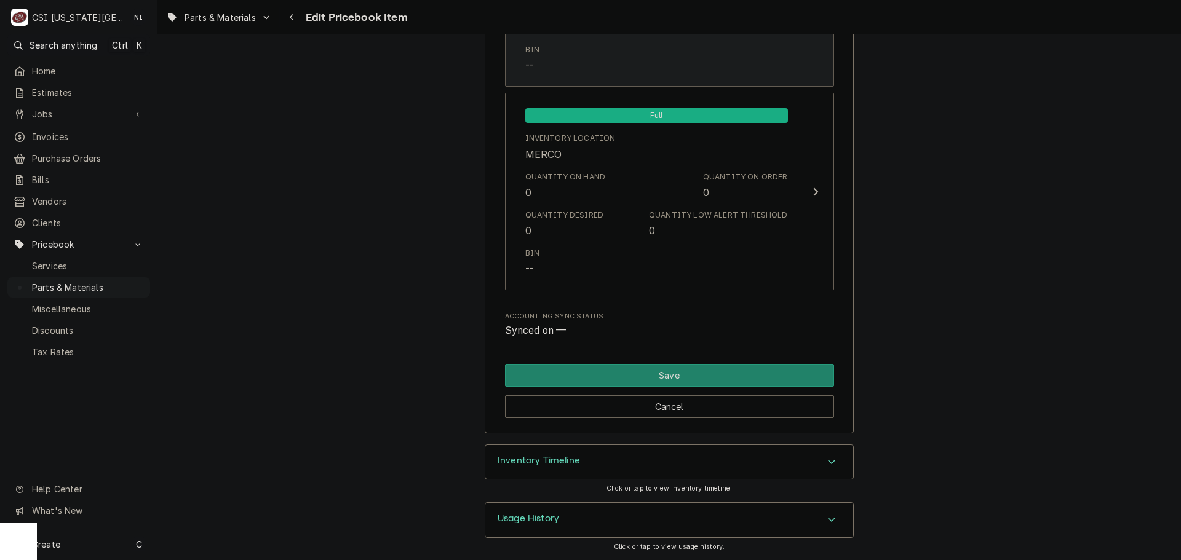
scroll to position [12117, 0]
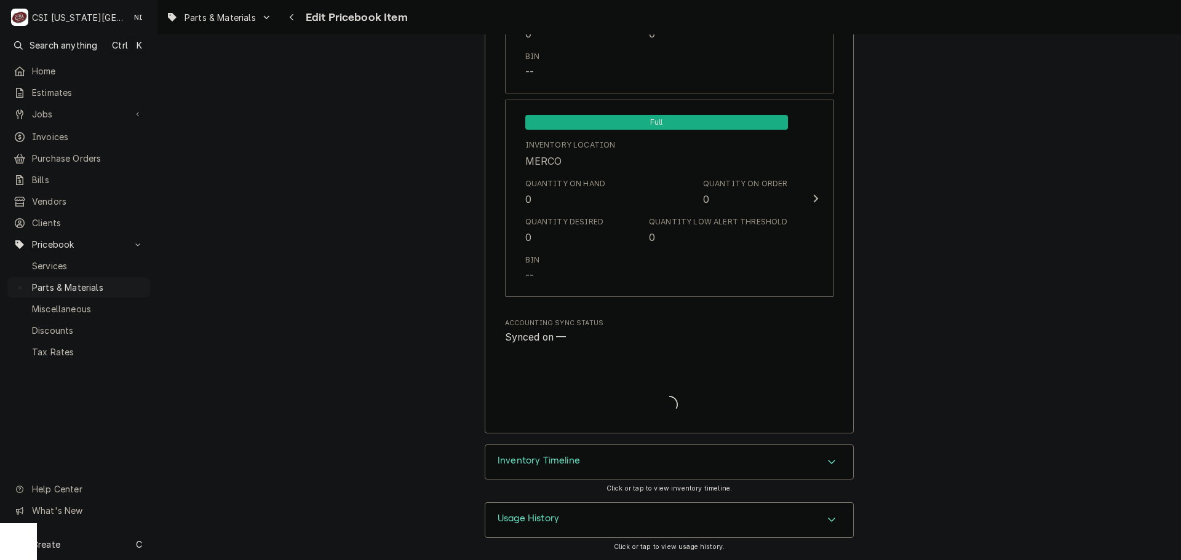
type textarea "x"
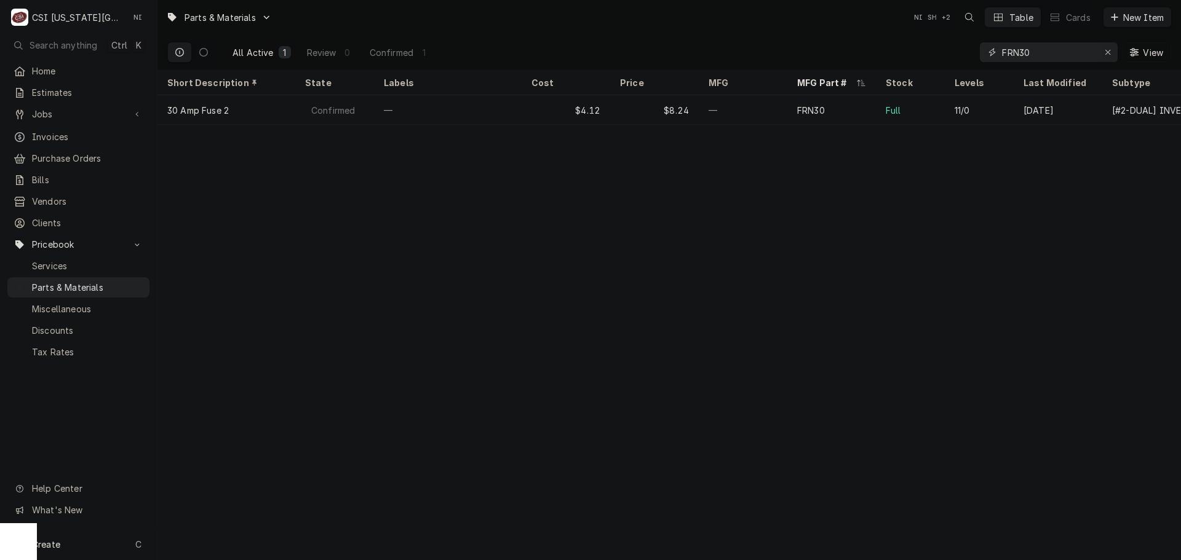
click at [1107, 50] on icon "Erase input" at bounding box center [1107, 52] width 7 height 9
paste input "60059302"
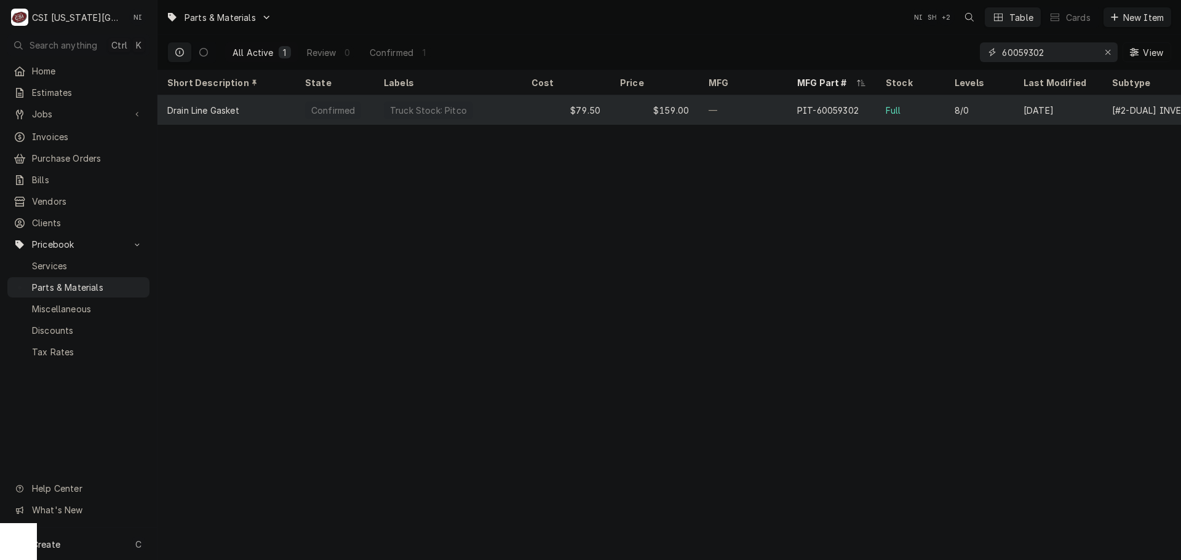
type input "60059302"
click at [506, 109] on div "Truck Stock: Pitco" at bounding box center [448, 110] width 148 height 30
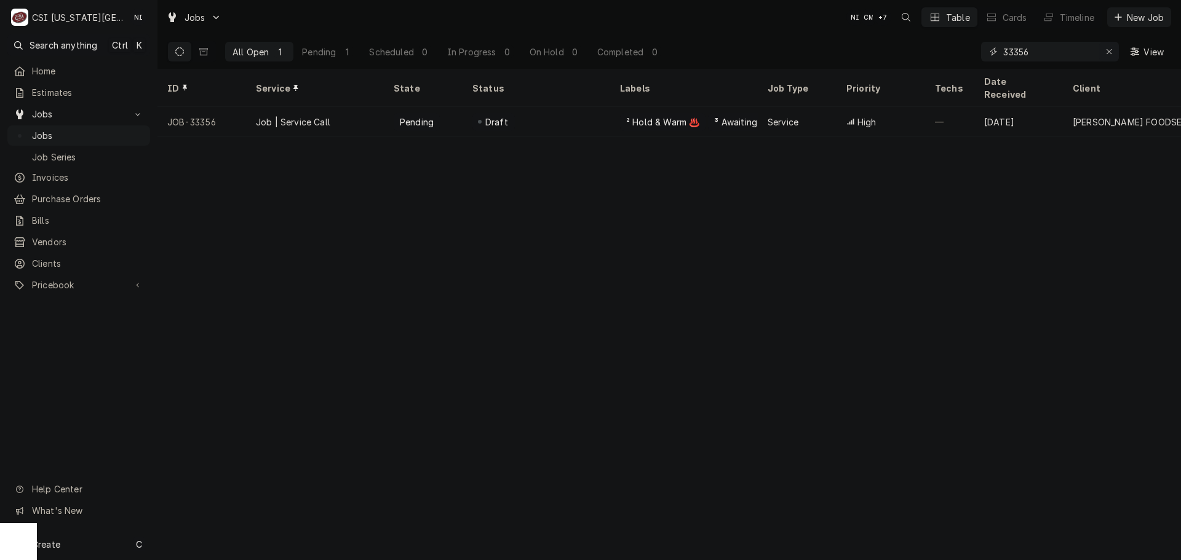
click at [1106, 52] on icon "Erase input" at bounding box center [1109, 51] width 7 height 9
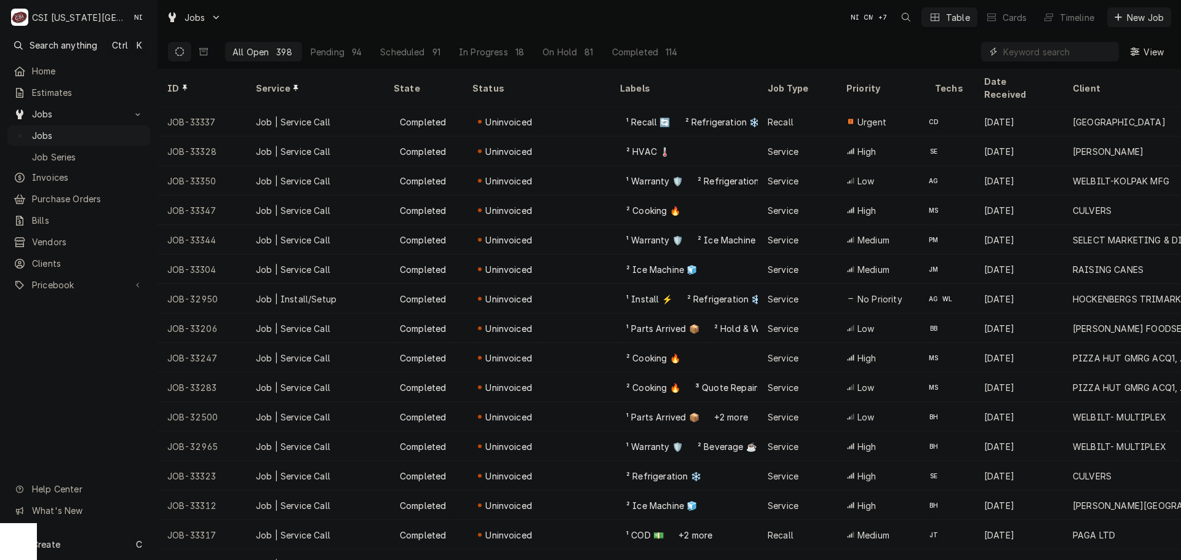
click at [1031, 50] on input "Dynamic Content Wrapper" at bounding box center [1057, 52] width 109 height 20
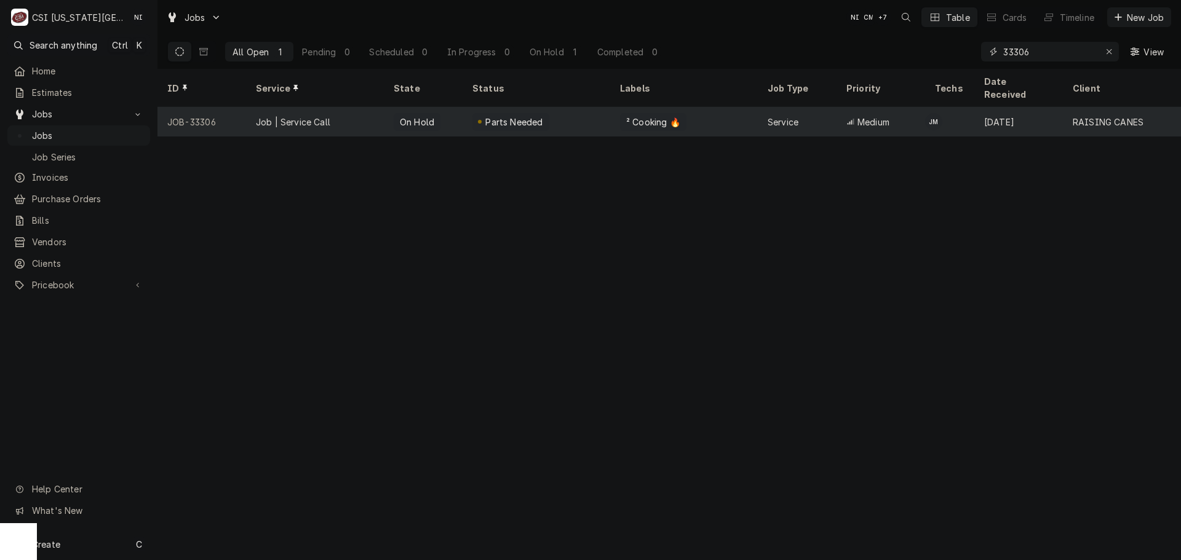
type input "33306"
click at [543, 115] on div "Parts Needed" at bounding box center [536, 122] width 148 height 30
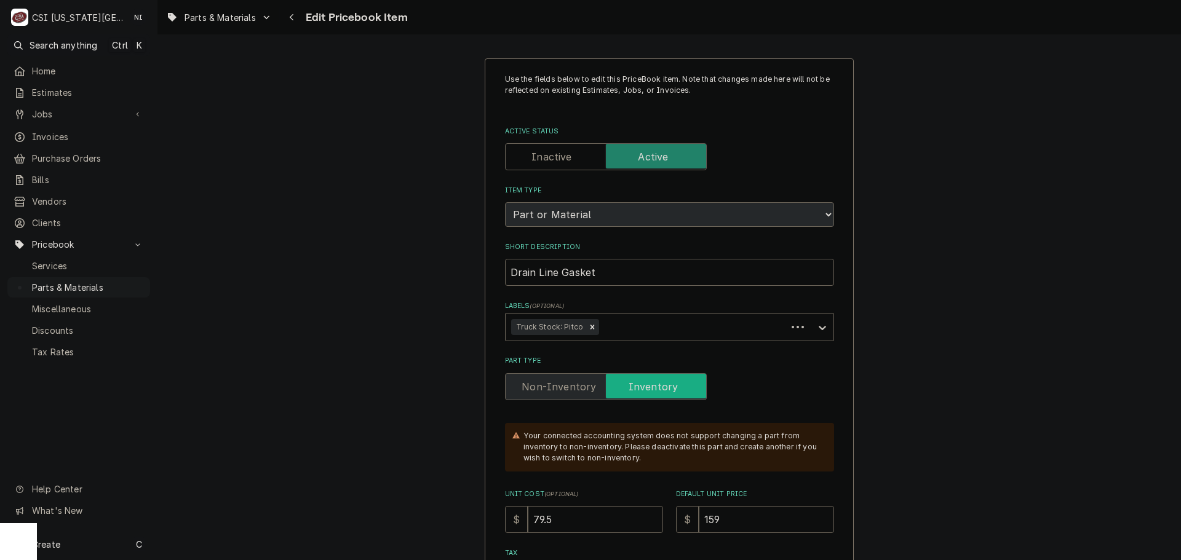
type textarea "x"
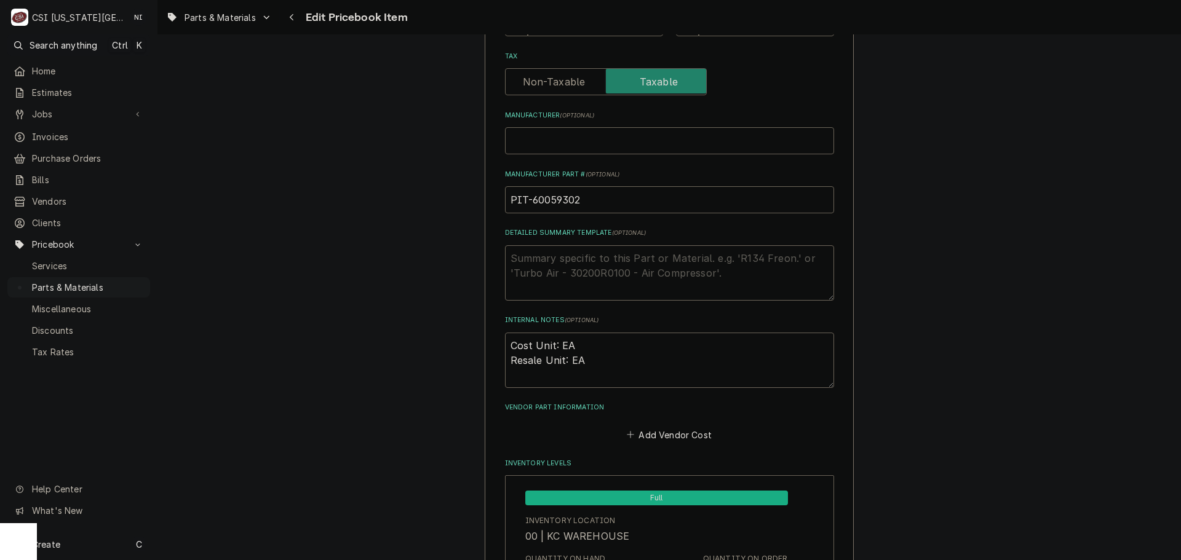
scroll to position [430, 0]
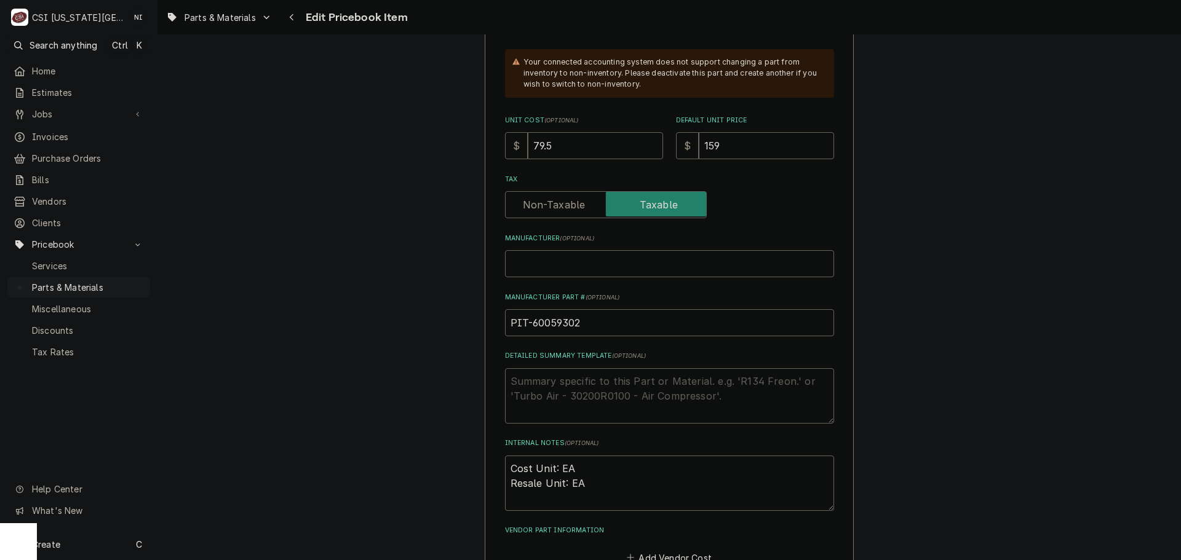
drag, startPoint x: 127, startPoint y: 286, endPoint x: 258, endPoint y: 113, distance: 217.2
click at [127, 285] on div "Parts & Materials" at bounding box center [79, 287] width 138 height 15
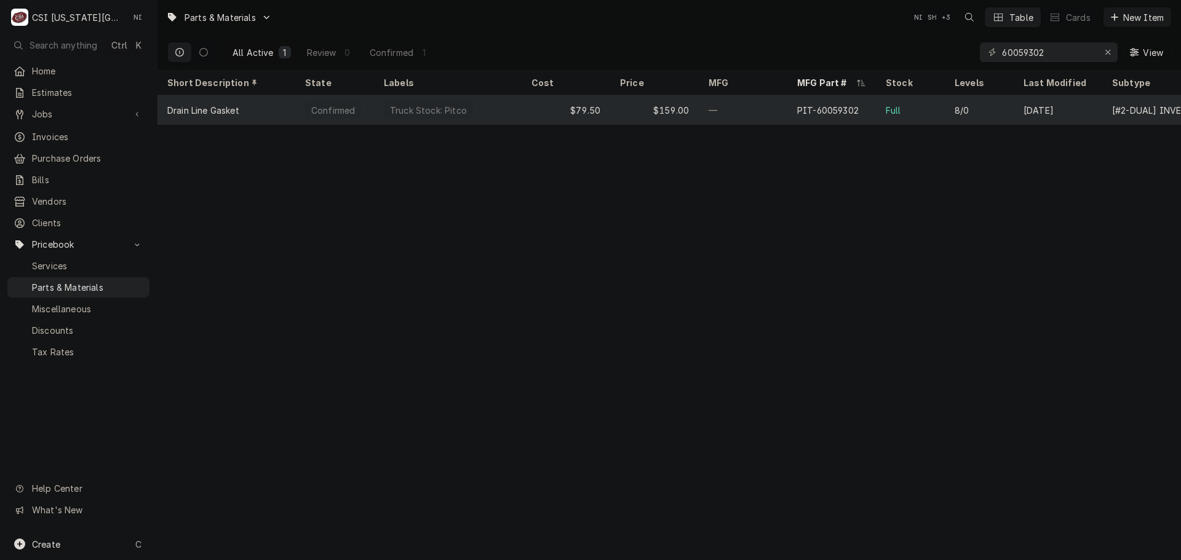
click at [742, 105] on div "—" at bounding box center [743, 110] width 89 height 30
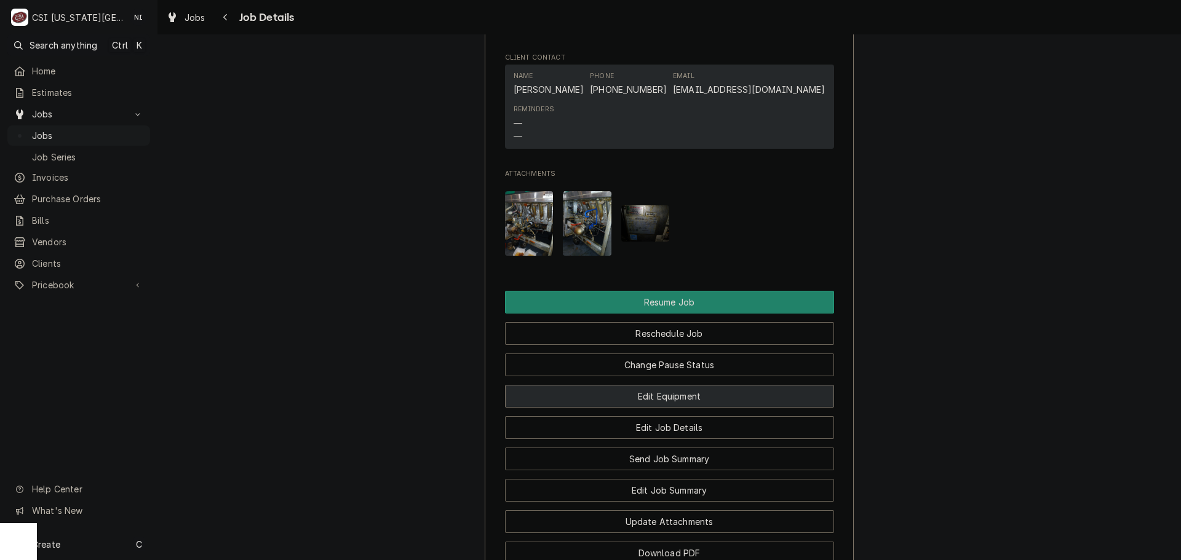
scroll to position [2029, 0]
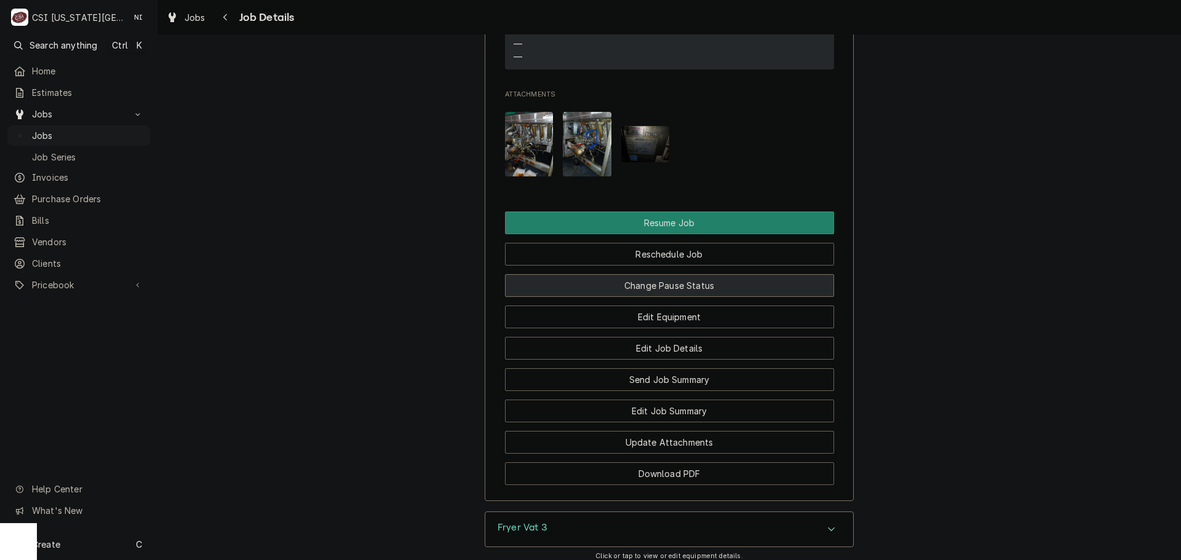
click at [673, 290] on button "Change Pause Status" at bounding box center [669, 285] width 329 height 23
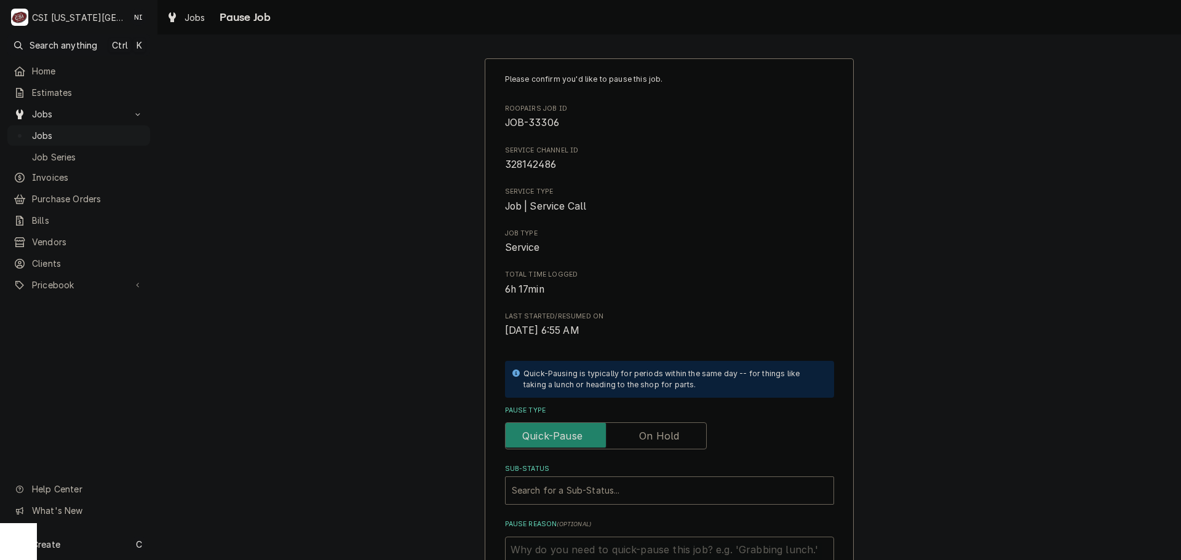
click at [657, 441] on label "Pause Type" at bounding box center [606, 435] width 202 height 27
click at [657, 441] on input "Pause Type" at bounding box center [605, 435] width 191 height 27
checkbox input "true"
click at [609, 495] on div "Sub-Status" at bounding box center [669, 491] width 315 height 22
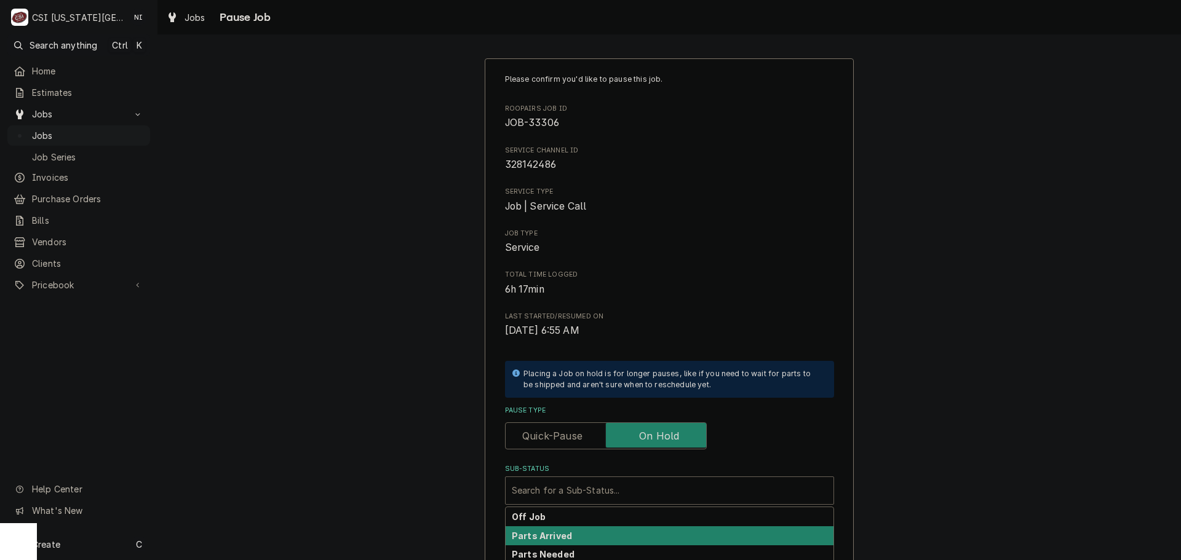
click at [563, 542] on div "Parts Arrived" at bounding box center [670, 535] width 328 height 19
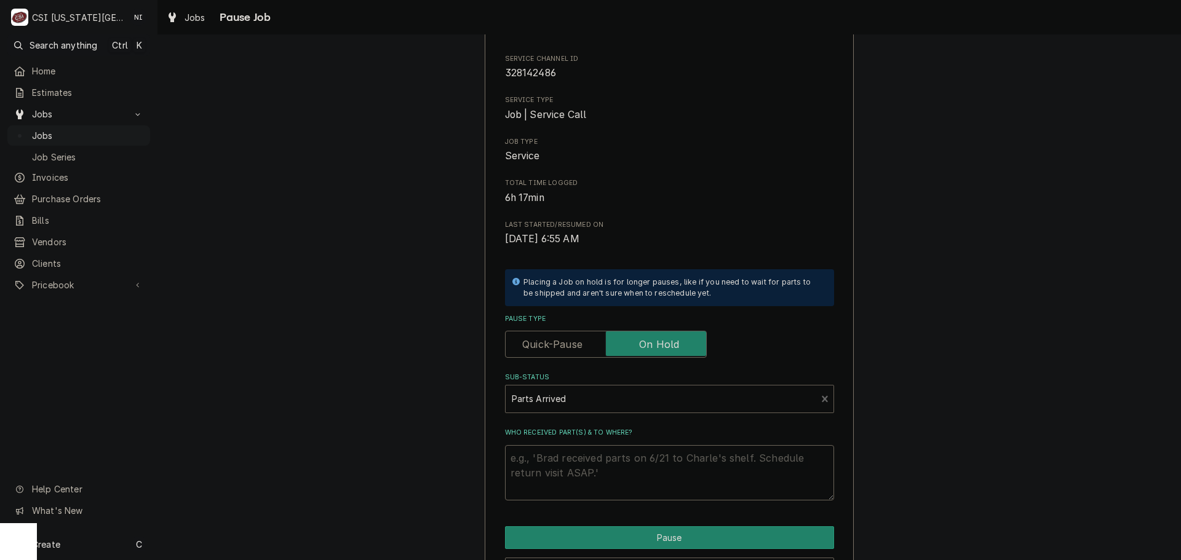
scroll to position [170, 0]
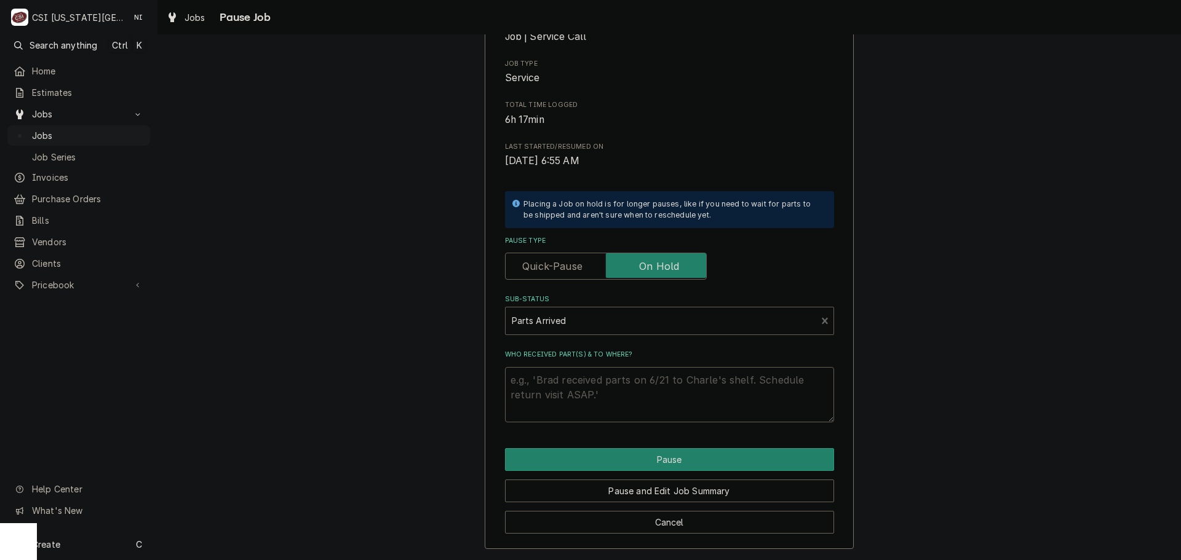
click at [626, 383] on textarea "Who received part(s) & to where?" at bounding box center [669, 394] width 329 height 55
type textarea "x"
type textarea "P"
type textarea "x"
type textarea "Pa"
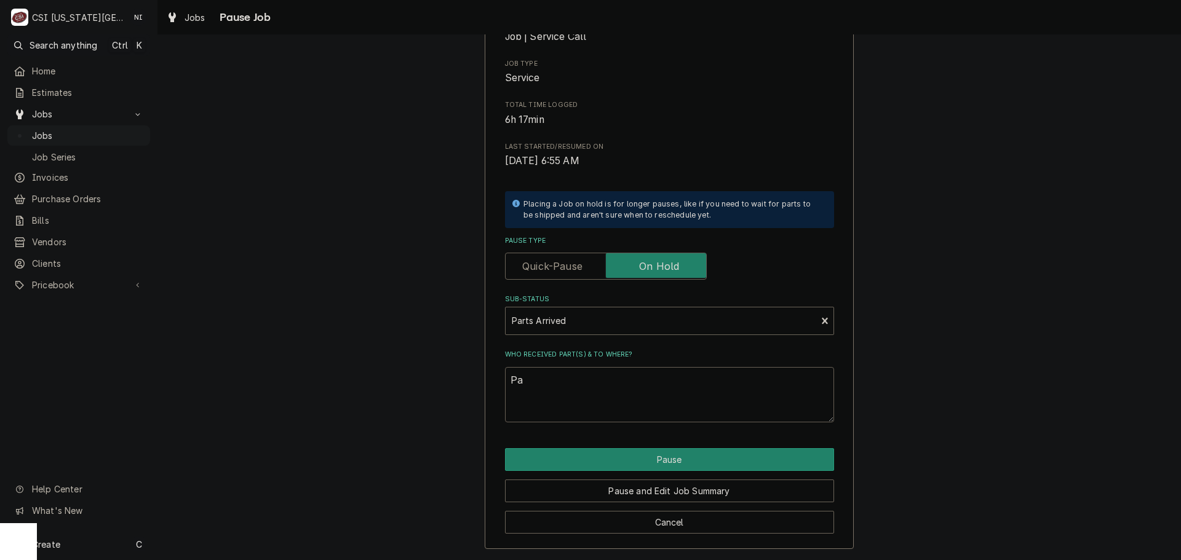
type textarea "x"
type textarea "Par"
type textarea "x"
type textarea "Pars"
type textarea "x"
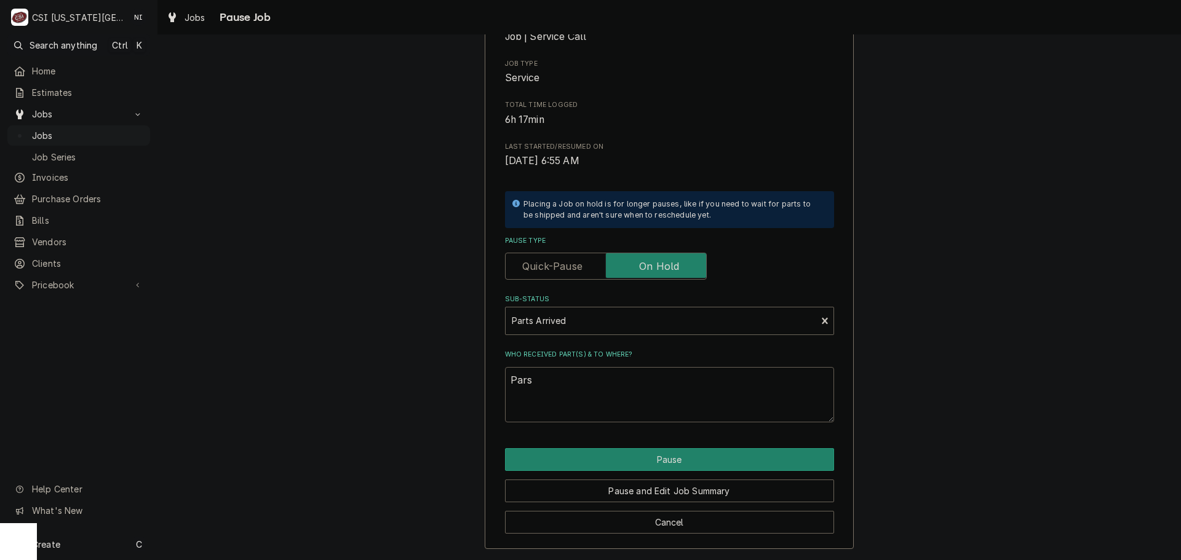
type textarea "Parst"
type textarea "x"
type textarea "Parsts"
type textarea "x"
type textarea "Parsts"
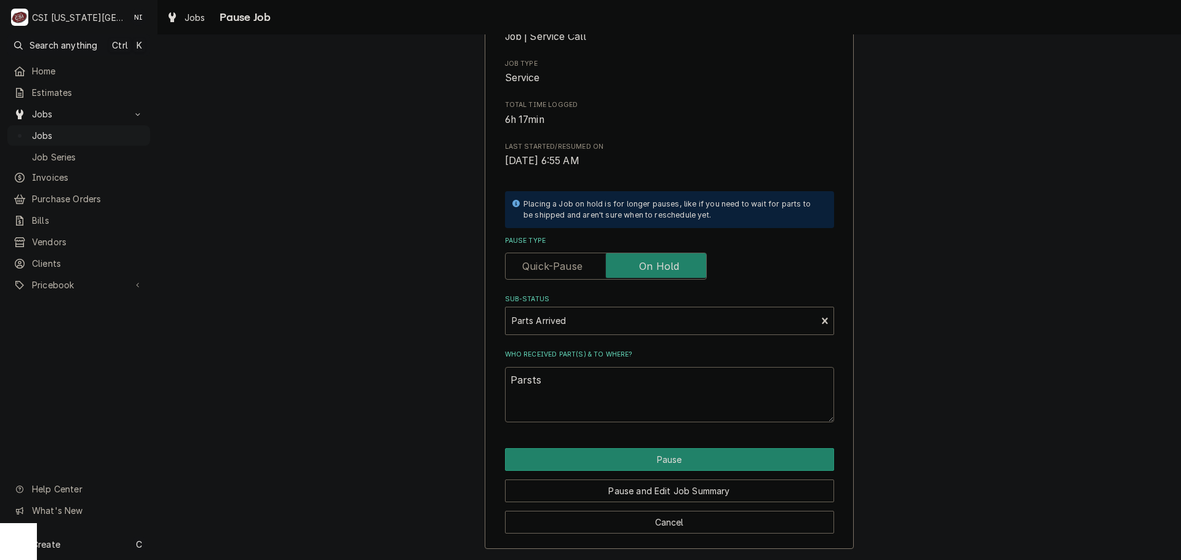
type textarea "x"
type textarea "Parsts"
type textarea "x"
type textarea "Parst"
type textarea "x"
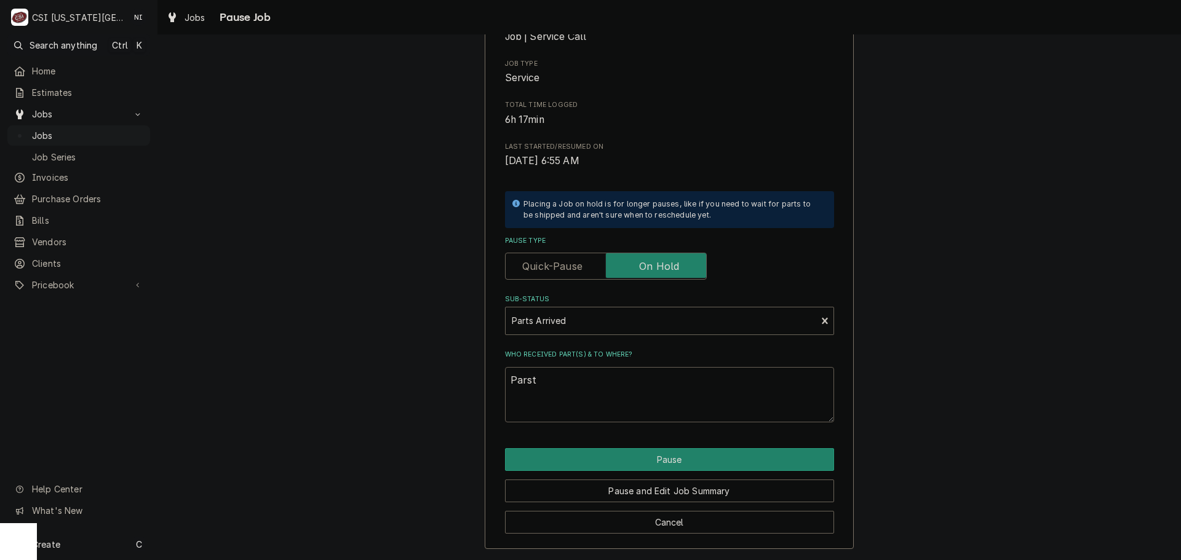
type textarea "Pars"
type textarea "x"
type textarea "Par"
type textarea "x"
type textarea "Part"
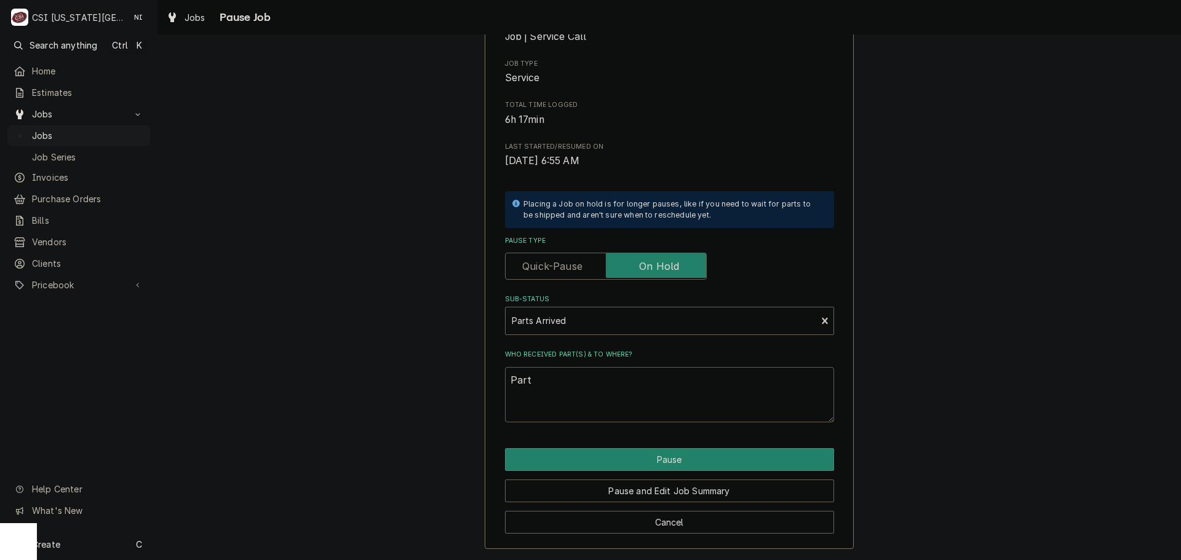
type textarea "x"
type textarea "Parts"
type textarea "x"
type textarea "Parts"
type textarea "x"
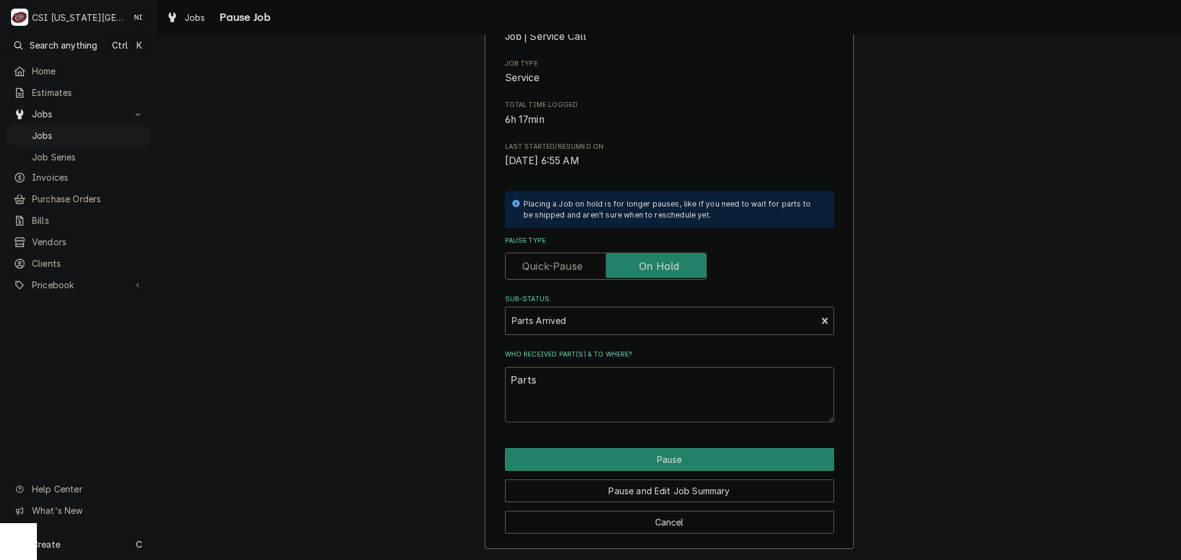
type textarea "Parts t"
type textarea "x"
type textarea "Parts tr"
type textarea "x"
type textarea "Parts trn"
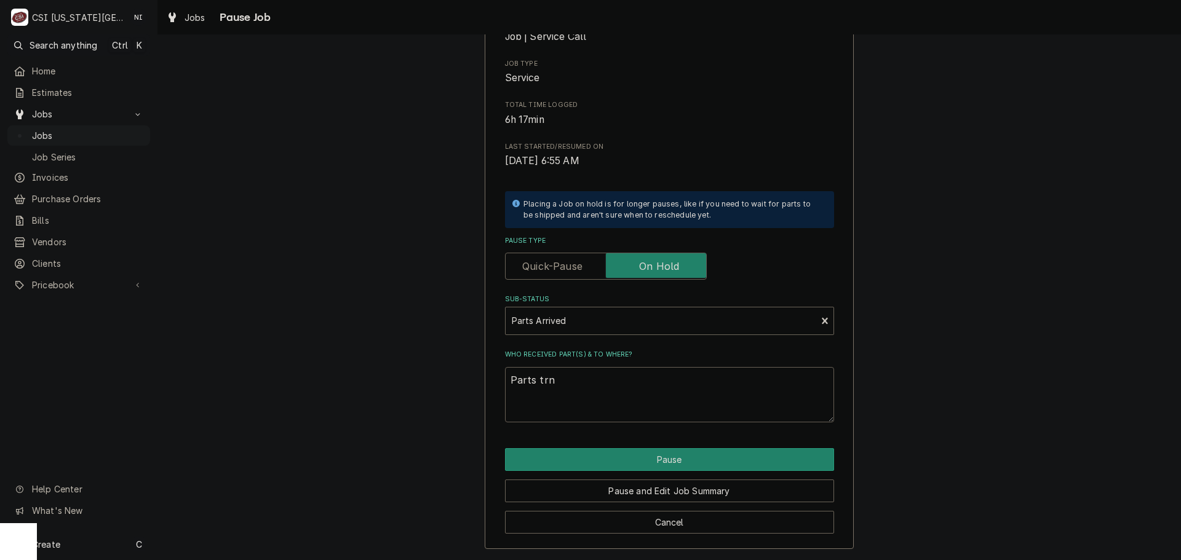
type textarea "x"
type textarea "Parts trna"
type textarea "x"
type textarea "Parts trnas"
type textarea "x"
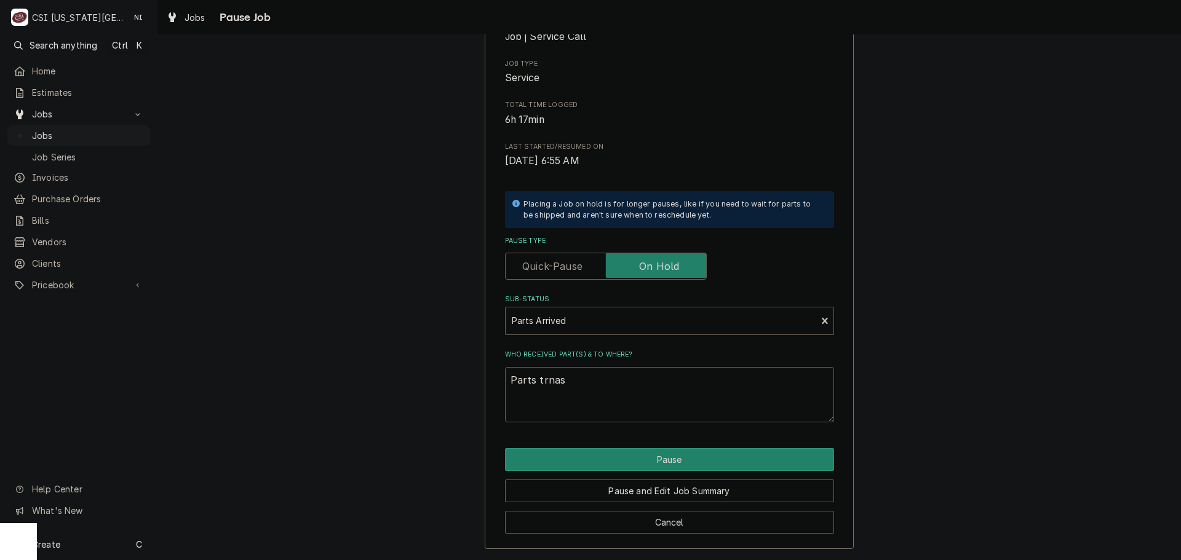
type textarea "Parts trna"
type textarea "x"
type textarea "Parts trn"
type textarea "x"
type textarea "Parts tr"
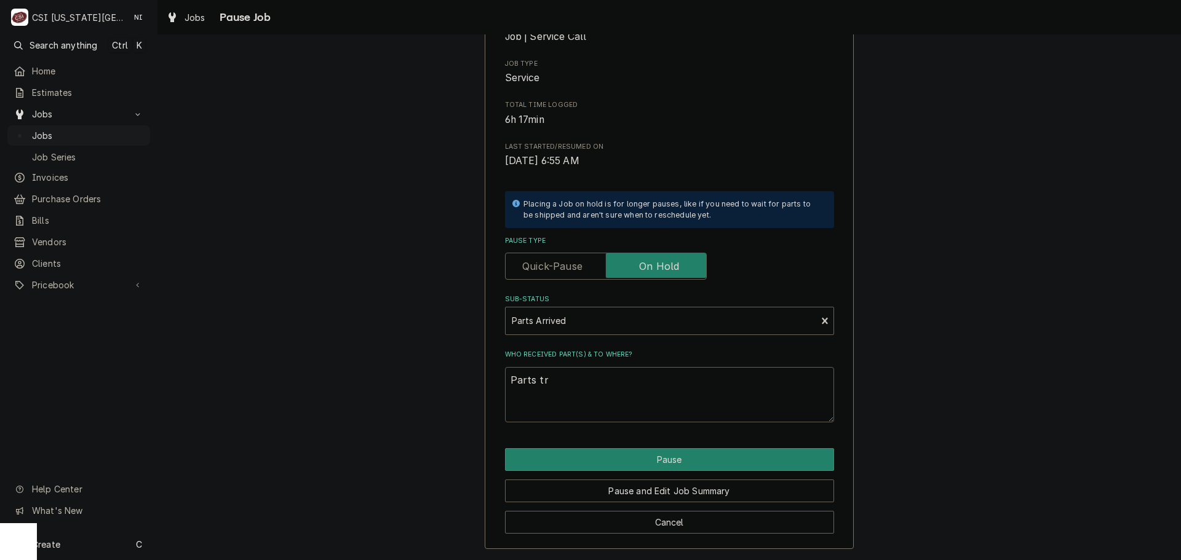
type textarea "x"
type textarea "Parts tra"
type textarea "x"
type textarea "Parts tran"
type textarea "x"
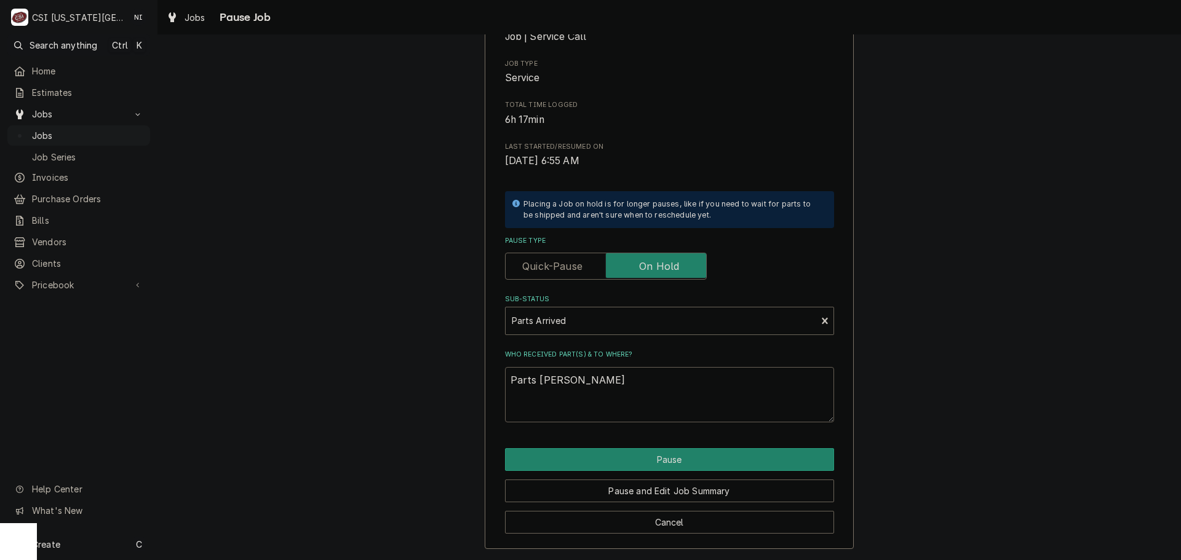
type textarea "Parts trans"
type textarea "x"
type textarea "Parts transf"
type textarea "x"
type textarea "Parts transfe"
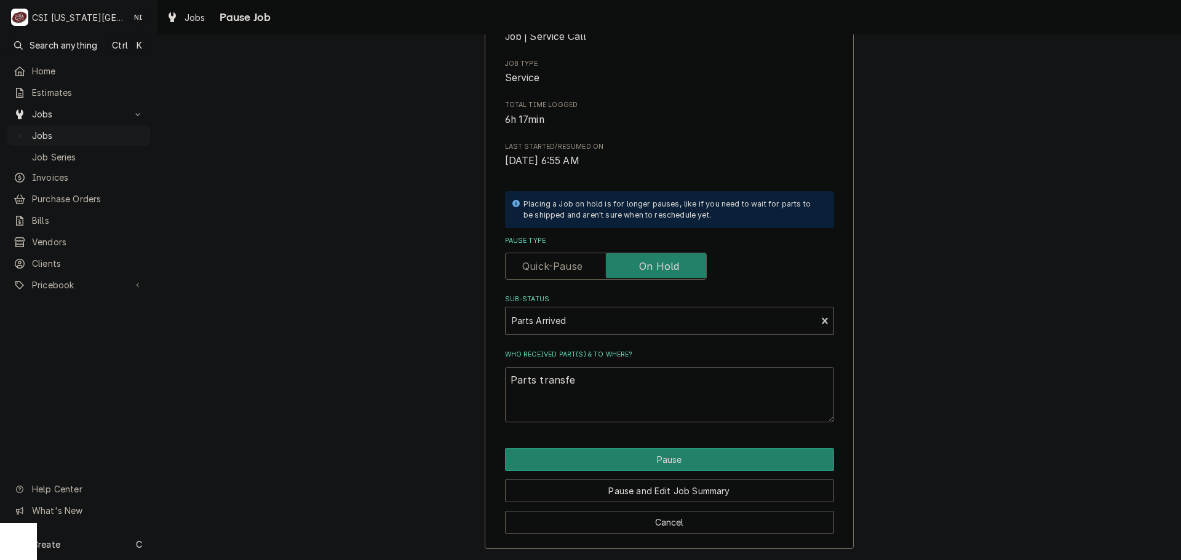
type textarea "x"
type textarea "Parts transfer"
type textarea "x"
type textarea "Parts transferr"
type textarea "x"
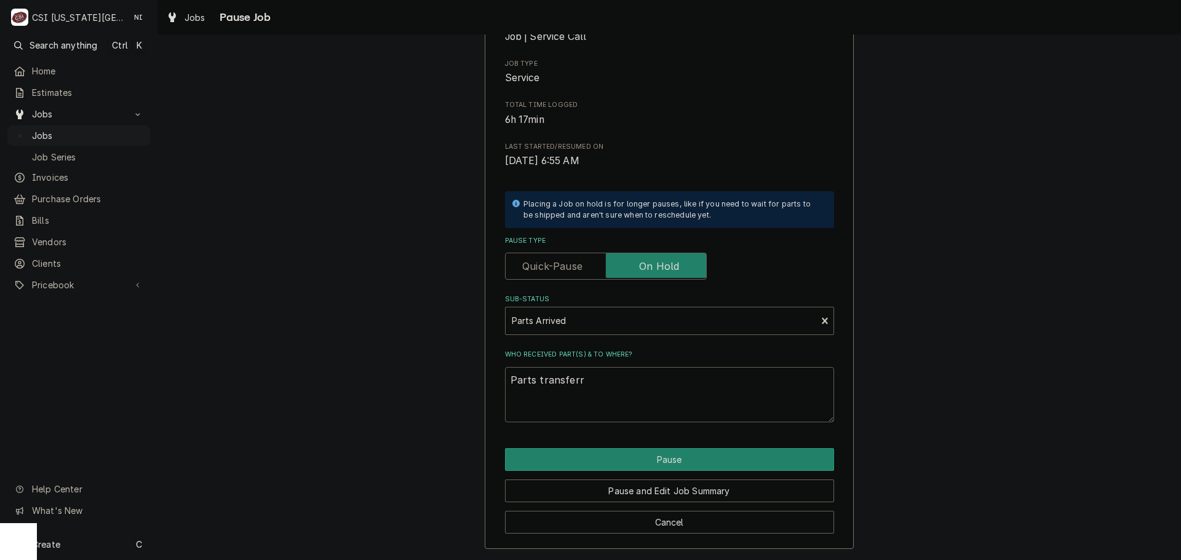
type textarea "Parts transferrd"
type textarea "x"
type textarea "Parts transferr"
type textarea "x"
type textarea "Parts transferre"
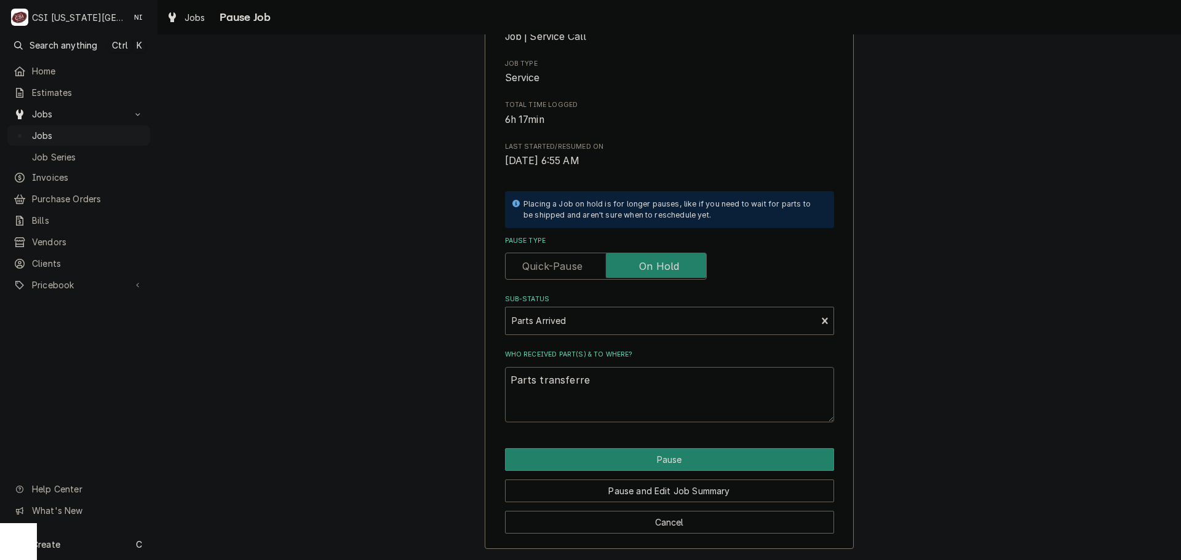
type textarea "x"
type textarea "Parts transferred"
type textarea "x"
type textarea "Parts transferred"
type textarea "x"
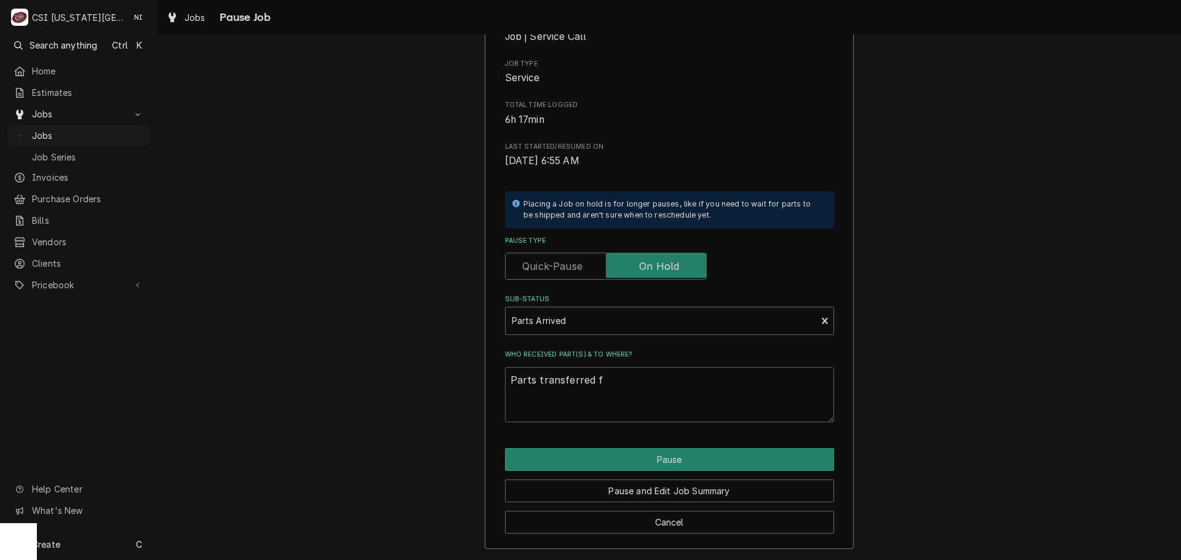
type textarea "Parts transferred fr"
type textarea "x"
type textarea "Parts transferred fro"
type textarea "x"
type textarea "Parts transferred from"
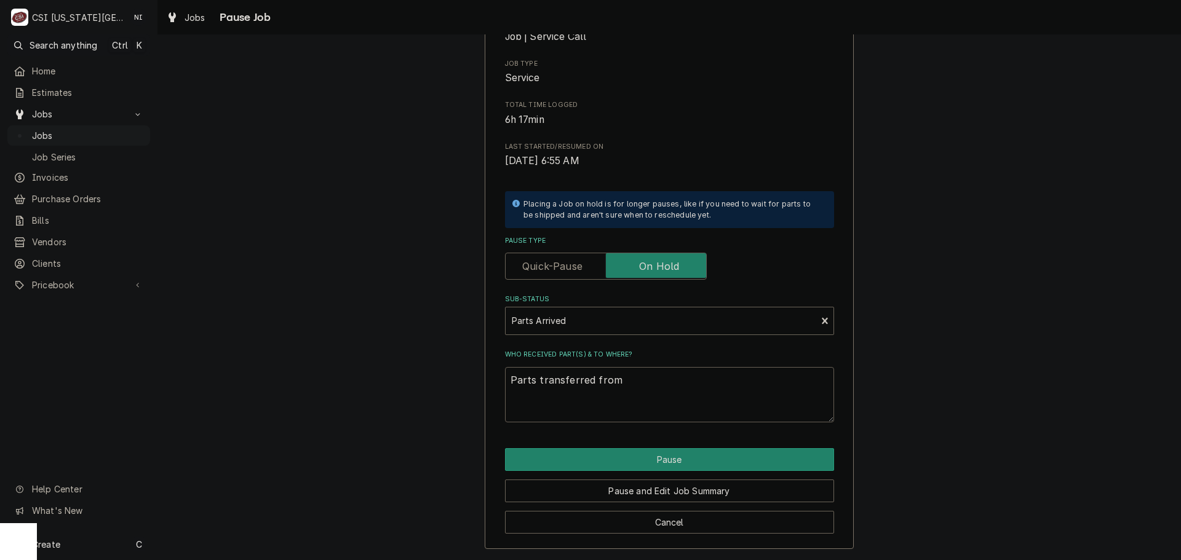
type textarea "x"
type textarea "Parts transferred from"
type textarea "x"
type textarea "Parts transferred from s"
type textarea "x"
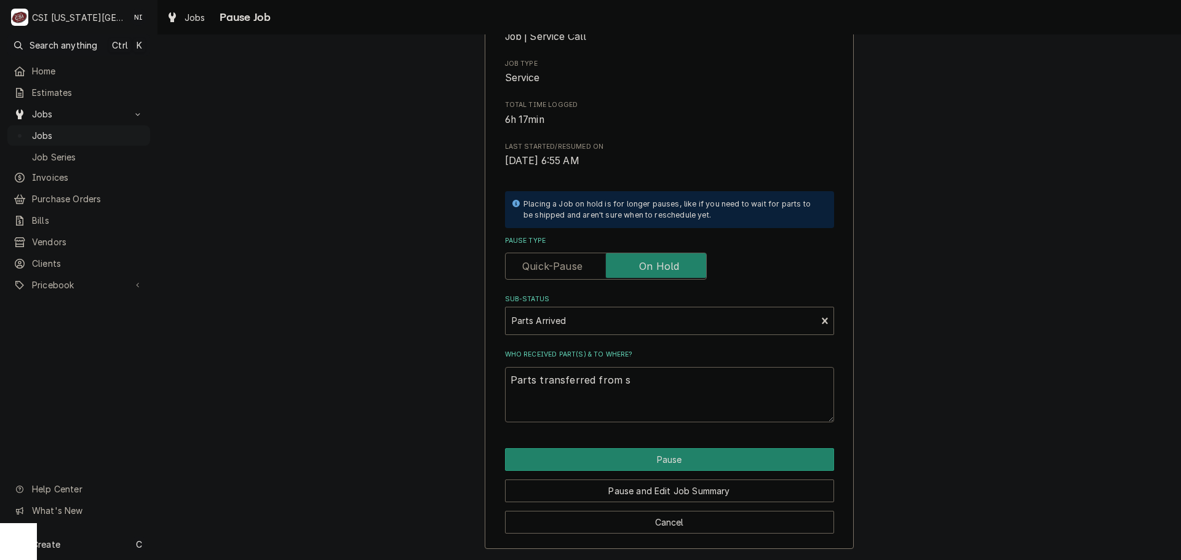
type textarea "Parts transferred from st"
type textarea "x"
type textarea "Parts transferred from sto"
type textarea "x"
type textarea "Parts transferred from stoc"
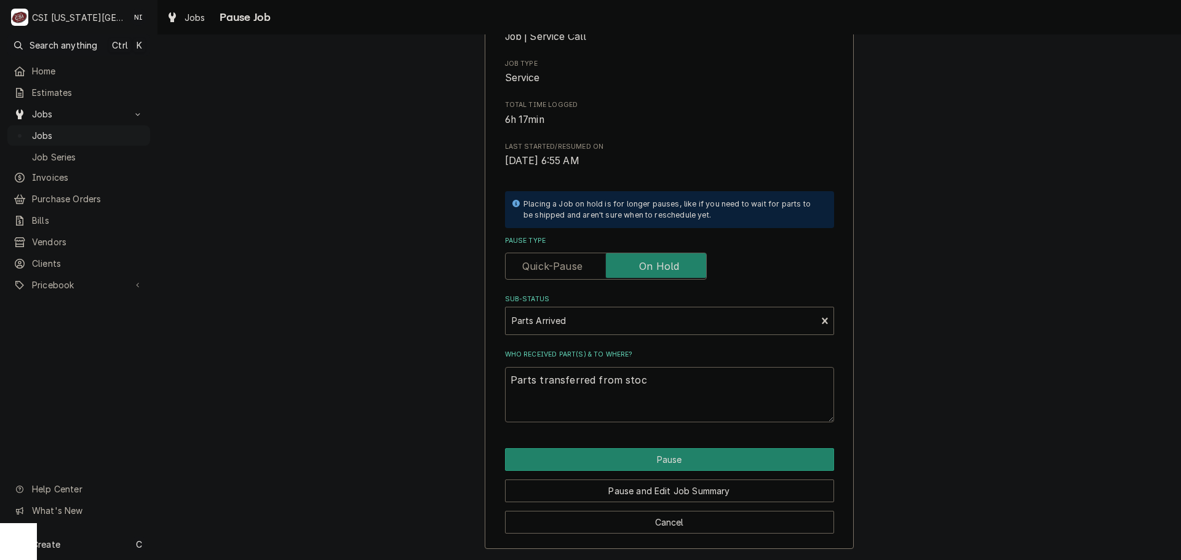
type textarea "x"
type textarea "Parts transferred from stock"
type textarea "x"
type textarea "Parts transferred from stock,"
type textarea "x"
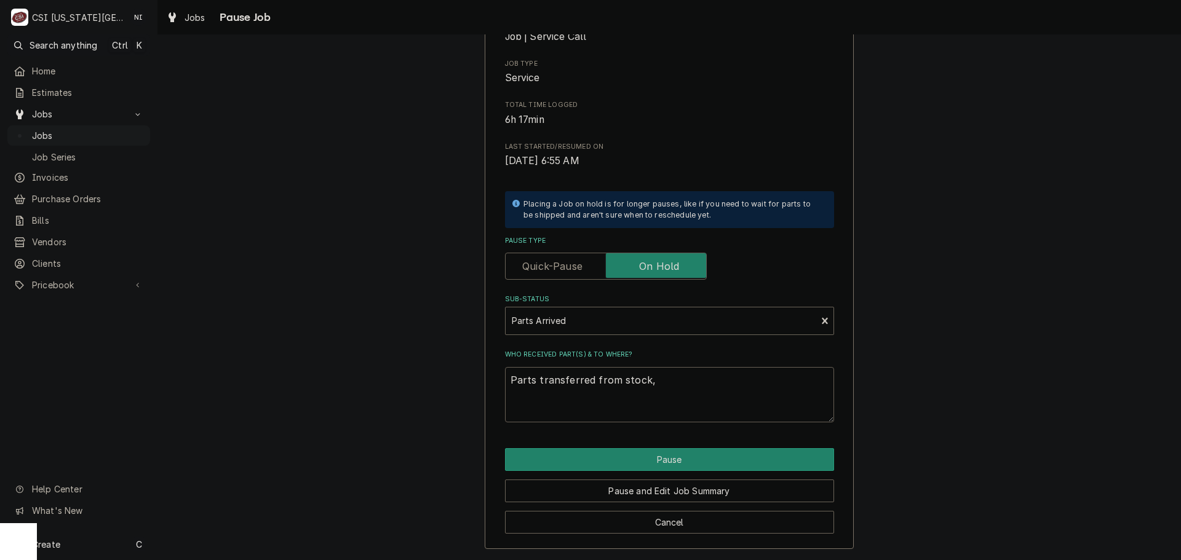
type textarea "Parts transferred from stock,"
type textarea "x"
type textarea "Parts transferred from stock, o"
type textarea "x"
type textarea "Parts transferred from stock, on"
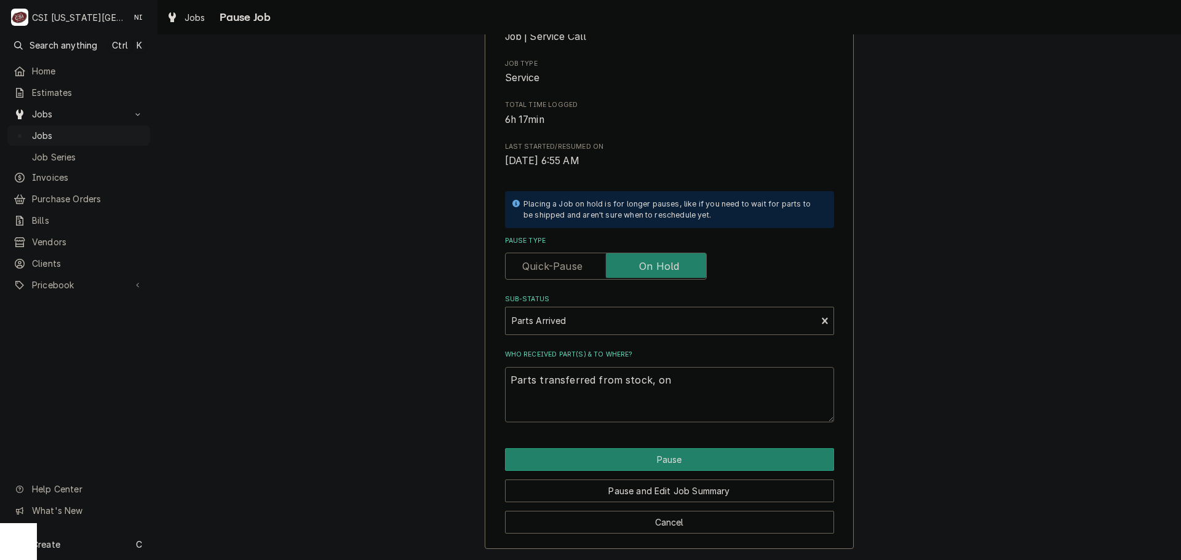
type textarea "x"
type textarea "Parts transferred from stock, on"
type textarea "x"
type textarea "Parts transferred from stock, on m"
type textarea "x"
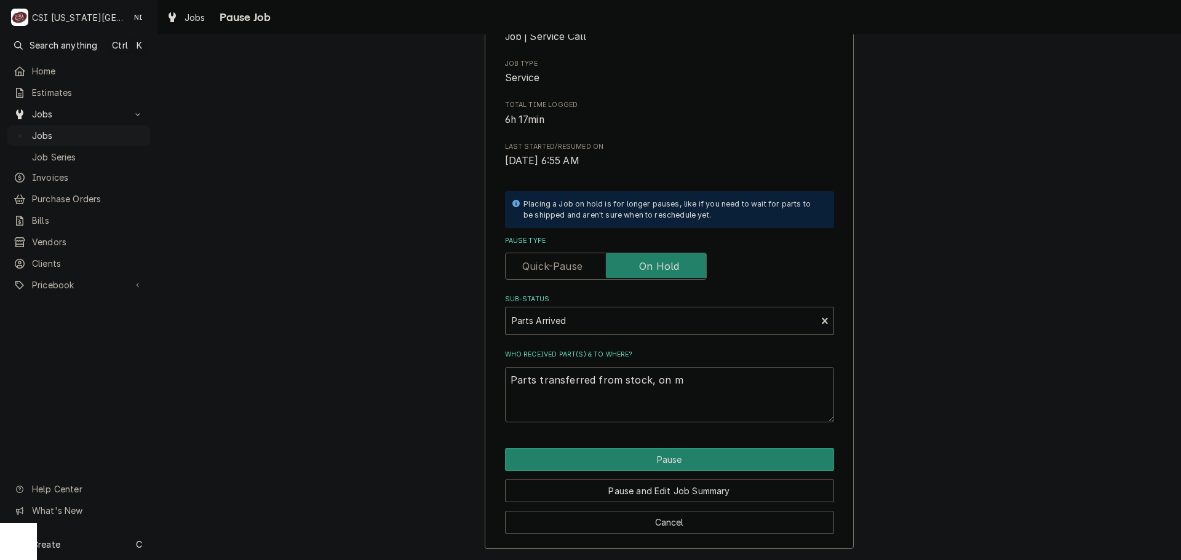
type textarea "Parts transferred from stock, on ma"
type textarea "x"
type textarea "Parts transferred from stock, on mar"
type textarea "x"
type textarea "Parts transferred from stock, on mars"
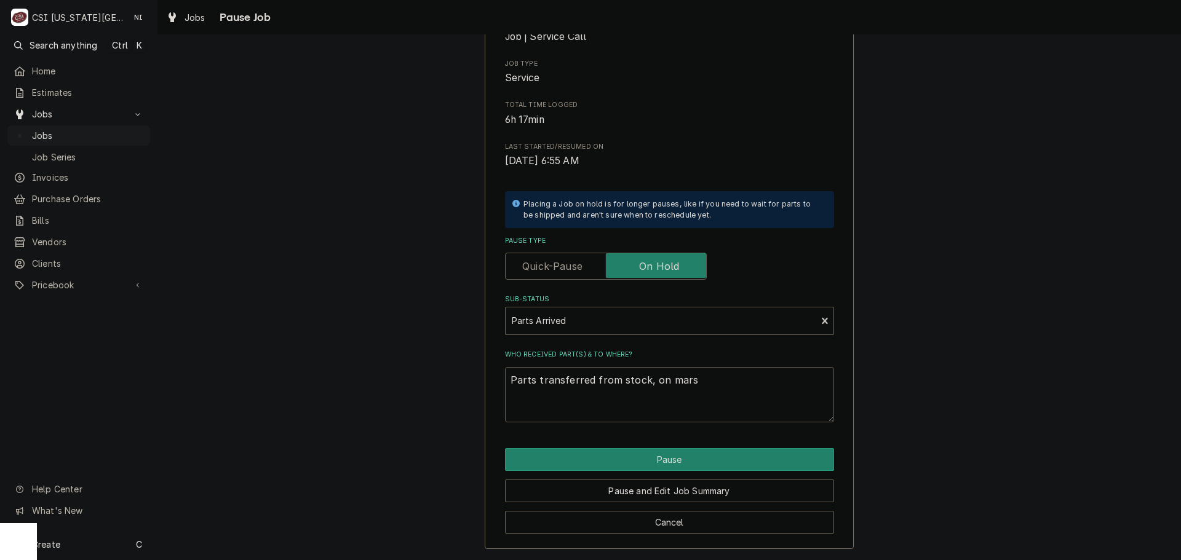
type textarea "x"
type textarea "Parts transferred from stock, on marsa"
type textarea "x"
type textarea "Parts transferred from stock, on mars"
type textarea "x"
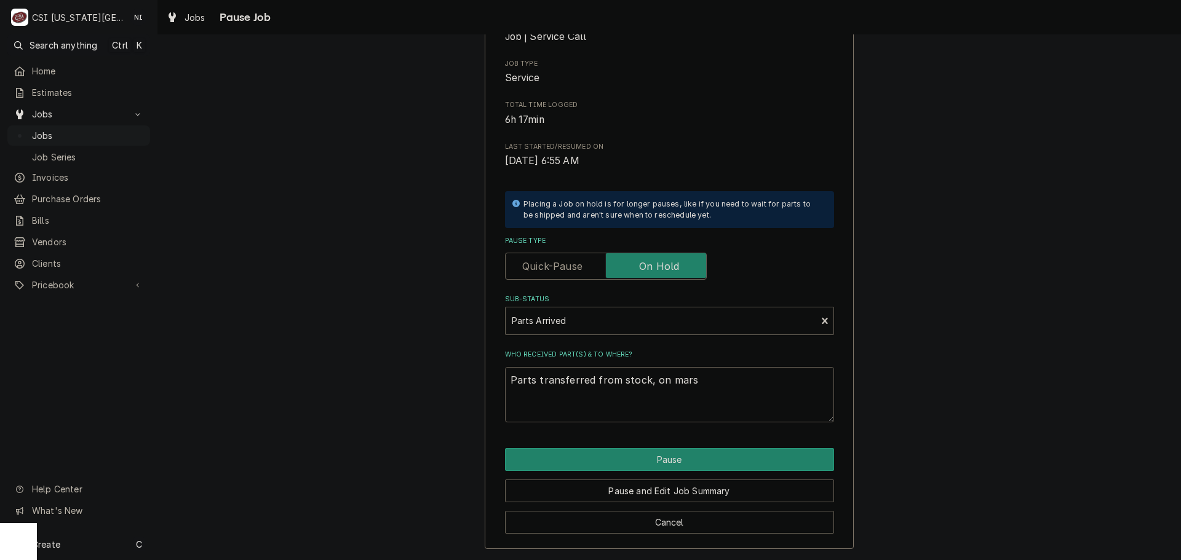
type textarea "Parts transferred from stock, on marsh"
type textarea "x"
type textarea "Parts transferred from stock, on marsha"
type textarea "x"
type textarea "Parts transferred from stock, on marshal"
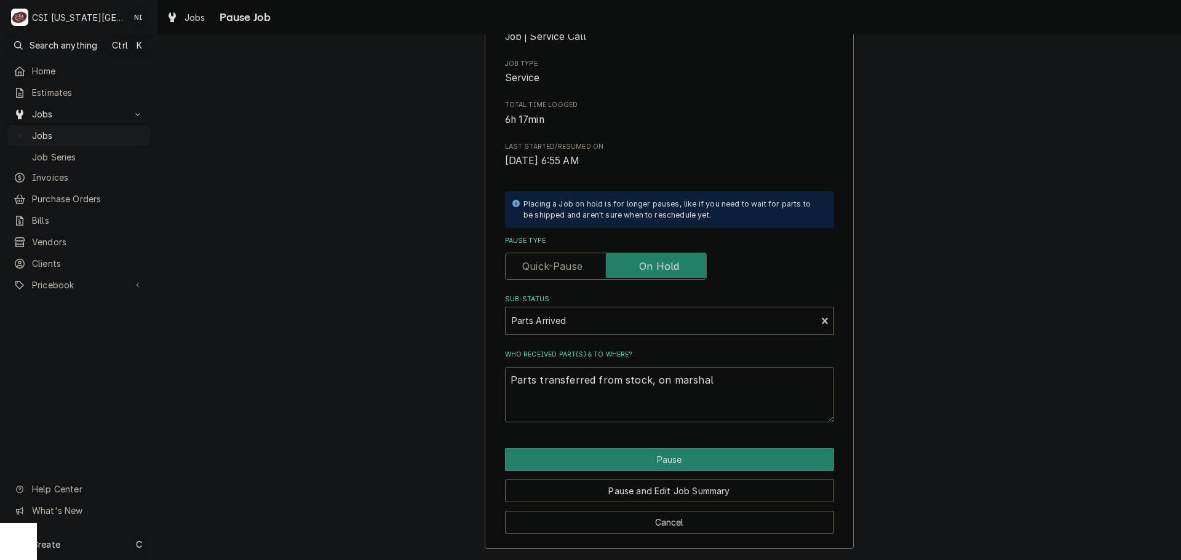
type textarea "x"
type textarea "Parts transferred from stock, on marshall"
type textarea "x"
type textarea "Parts transferred from stock, on marshall"
type textarea "x"
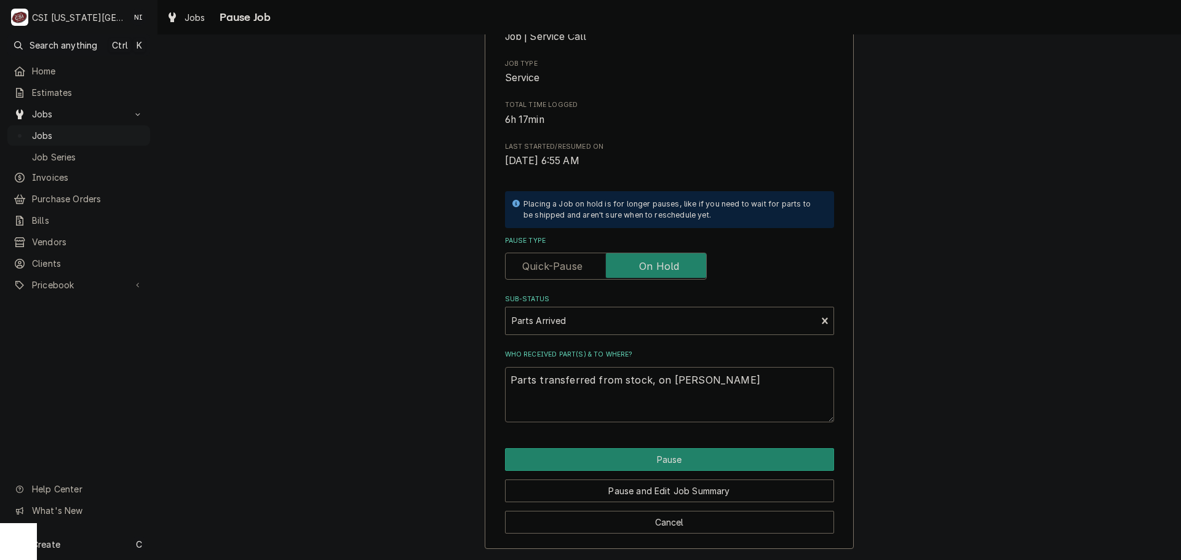
type textarea "Parts transferred from stock, on marshall s"
type textarea "x"
type textarea "Parts transferred from stock, on marshall sh"
type textarea "x"
type textarea "Parts transferred from stock, on marshall she"
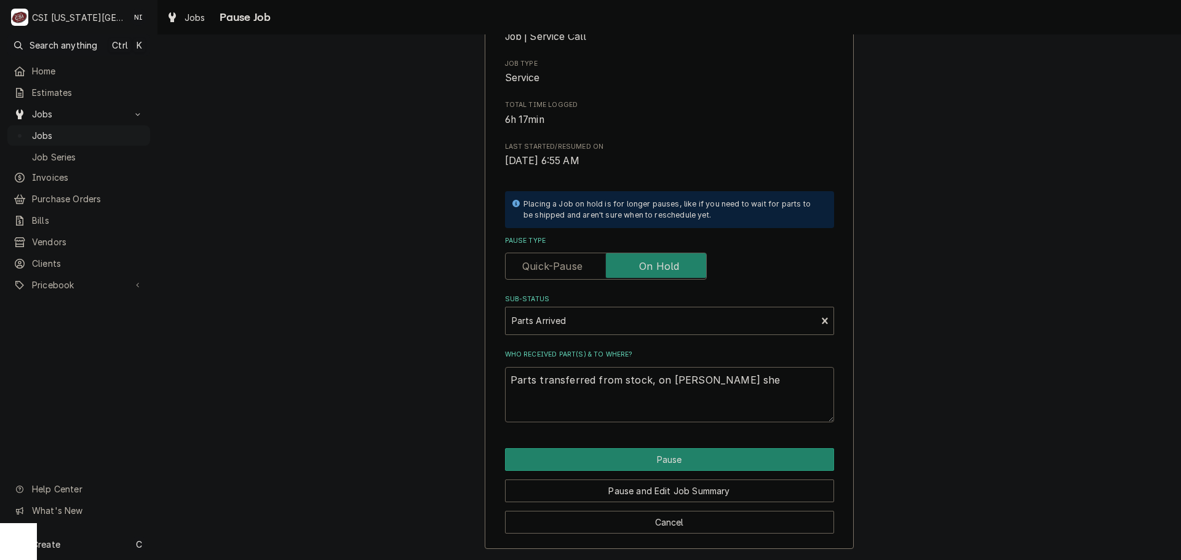
type textarea "x"
type textarea "Parts transferred from stock, on marshall shel"
type textarea "x"
type textarea "Parts transferred from stock, on marshall shelf"
click at [735, 451] on button "Pause" at bounding box center [669, 459] width 329 height 23
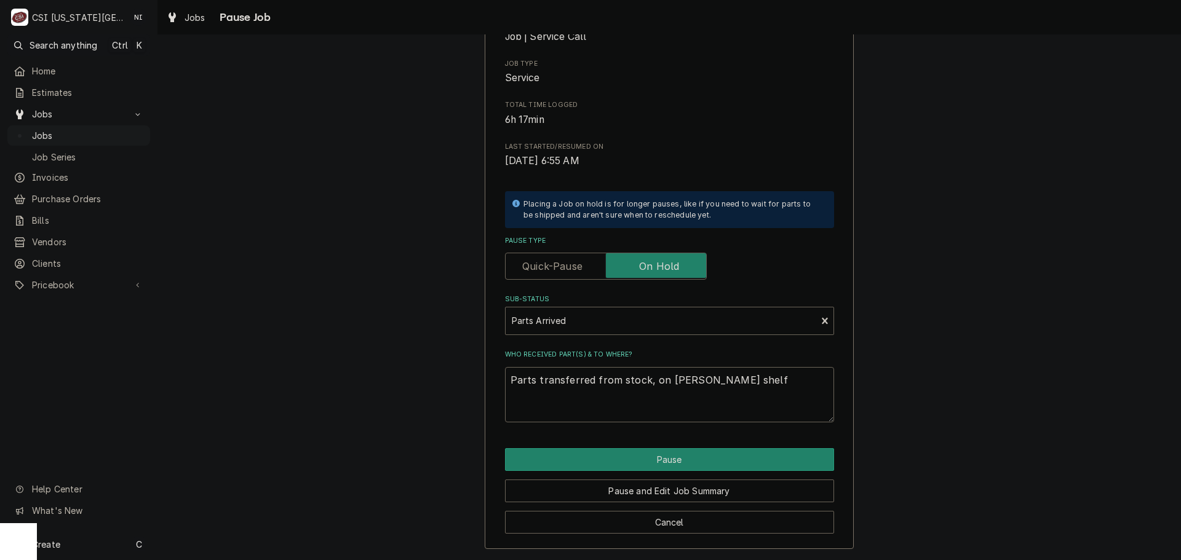
type textarea "x"
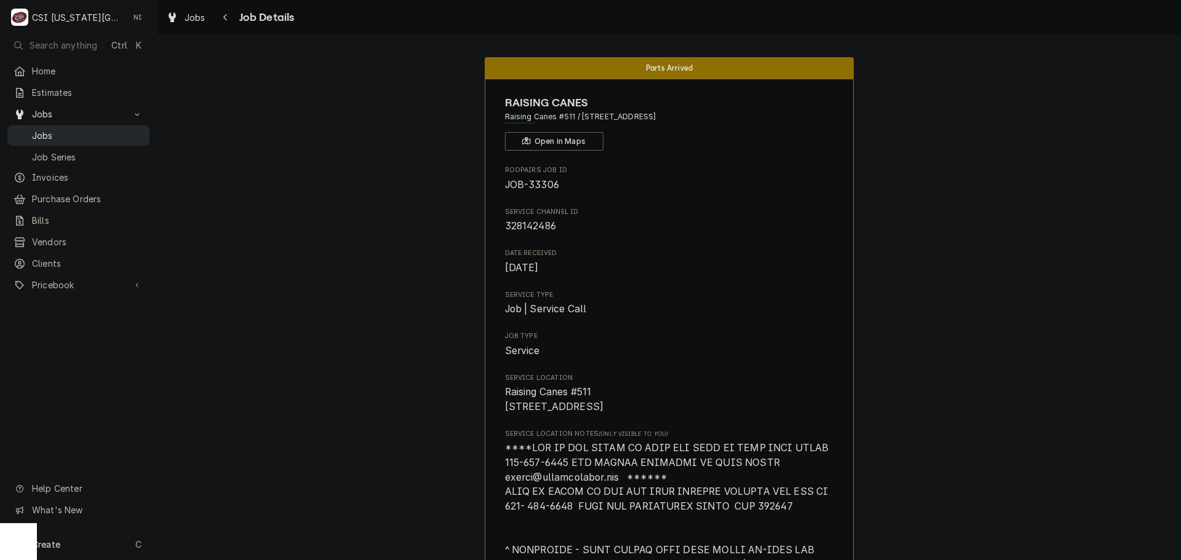
click at [124, 134] on span "Jobs" at bounding box center [87, 135] width 111 height 13
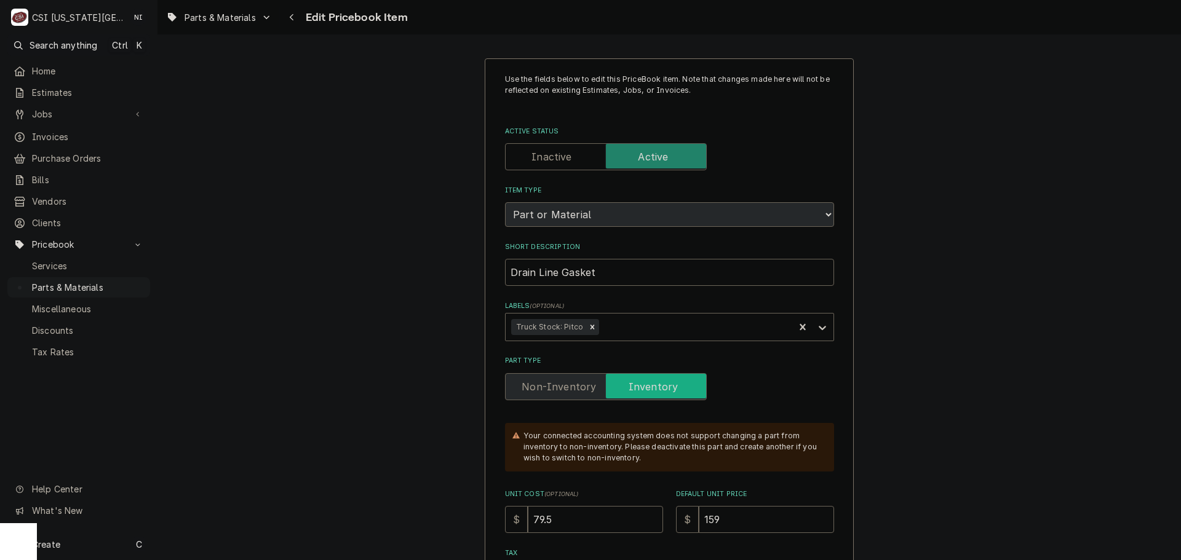
type textarea "x"
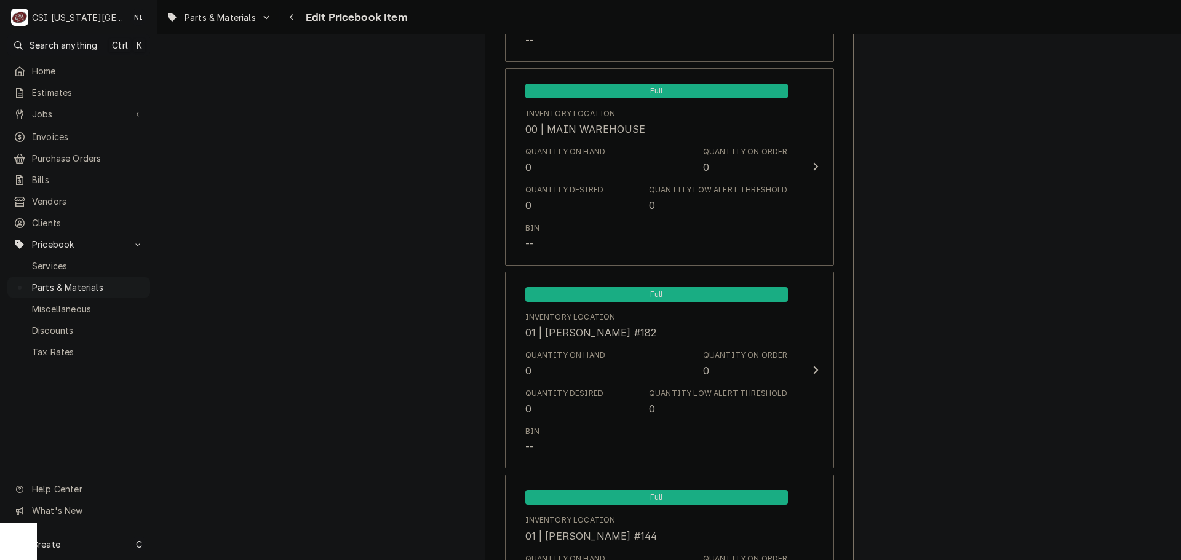
scroll to position [795, 0]
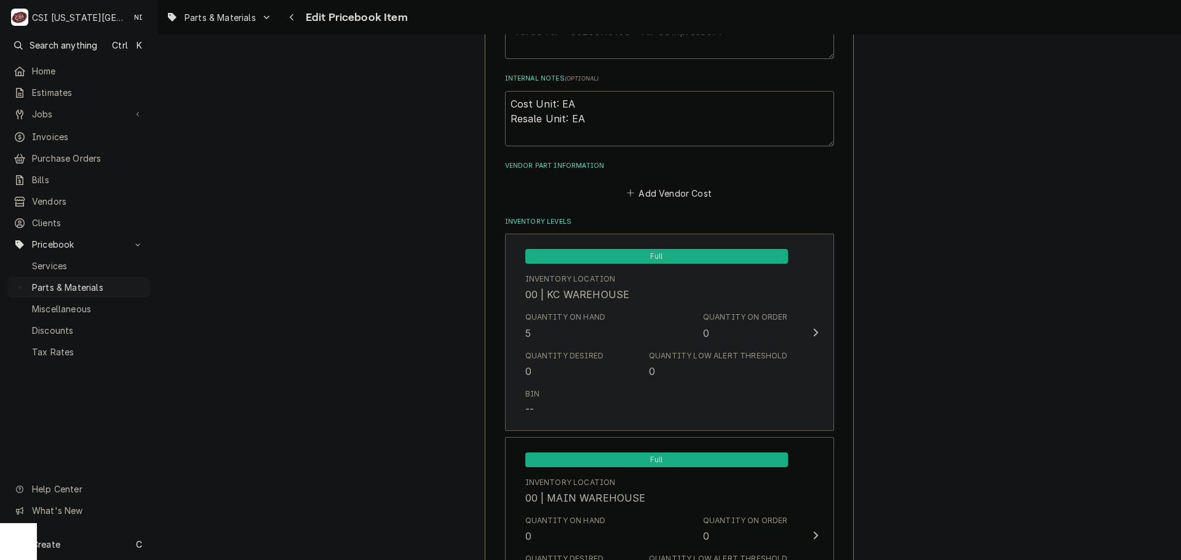
click at [588, 344] on div "Quantity on Hand 5 Quantity on Order 0" at bounding box center [656, 326] width 263 height 38
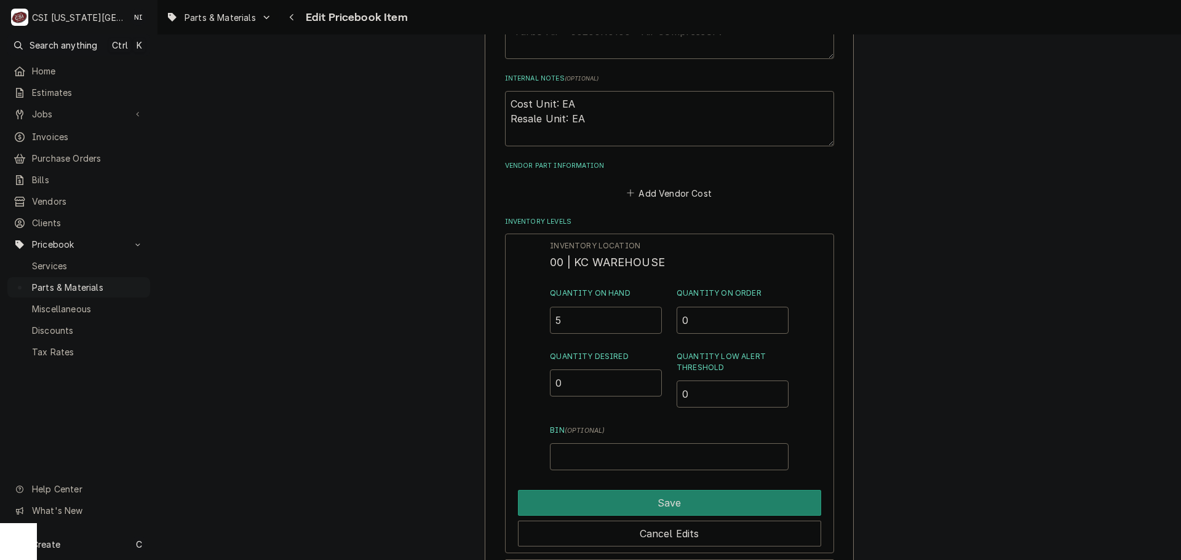
drag, startPoint x: 566, startPoint y: 321, endPoint x: 543, endPoint y: 324, distance: 23.0
click at [557, 323] on input "5" at bounding box center [606, 320] width 112 height 27
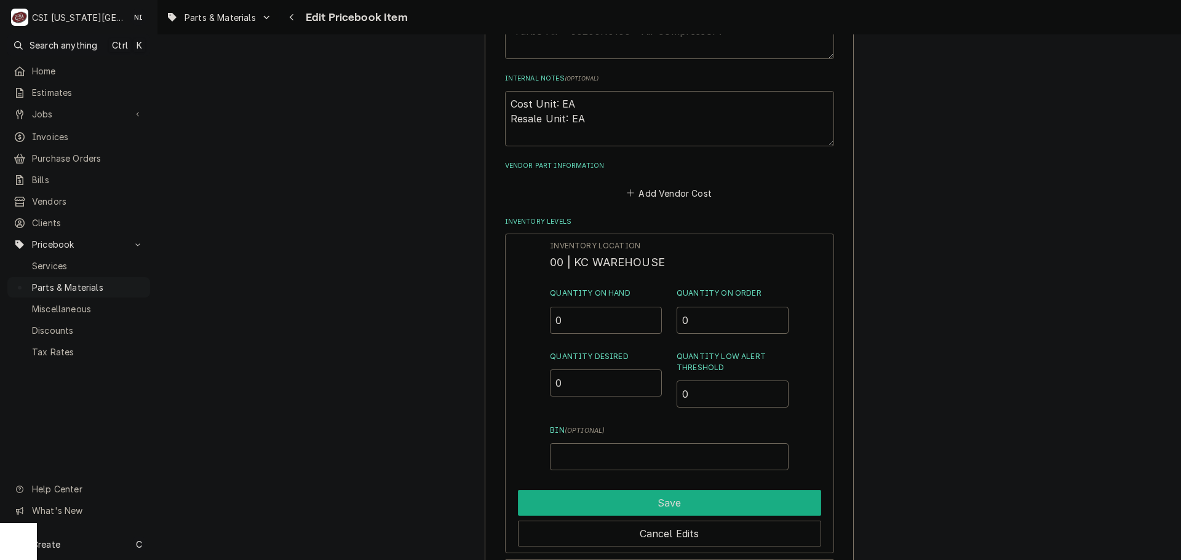
type input "0"
drag, startPoint x: 676, startPoint y: 502, endPoint x: 886, endPoint y: 411, distance: 227.8
click at [676, 502] on button "Save" at bounding box center [669, 503] width 303 height 26
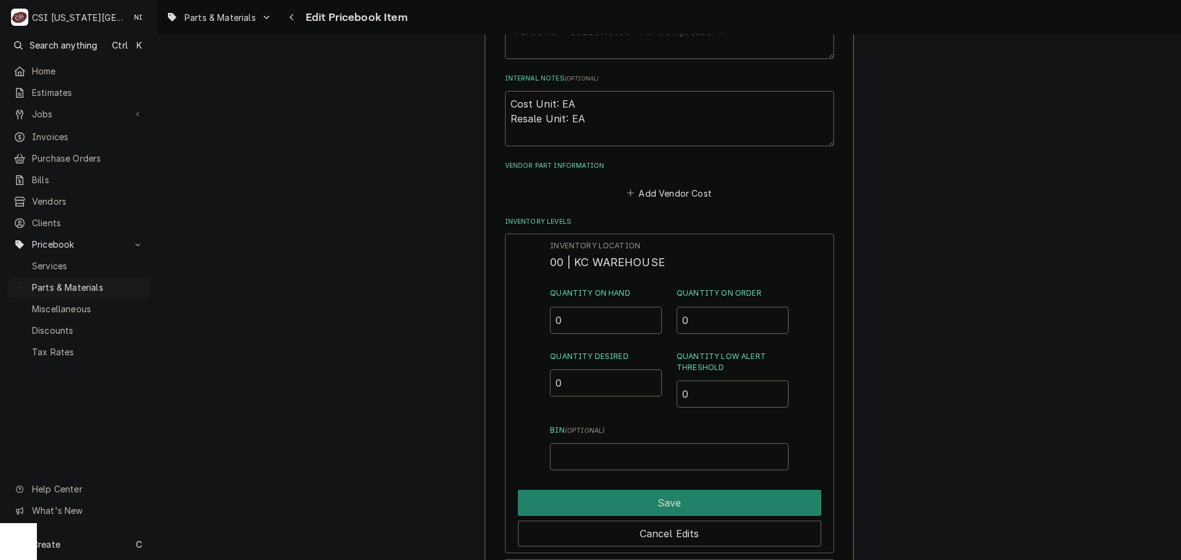
type textarea "x"
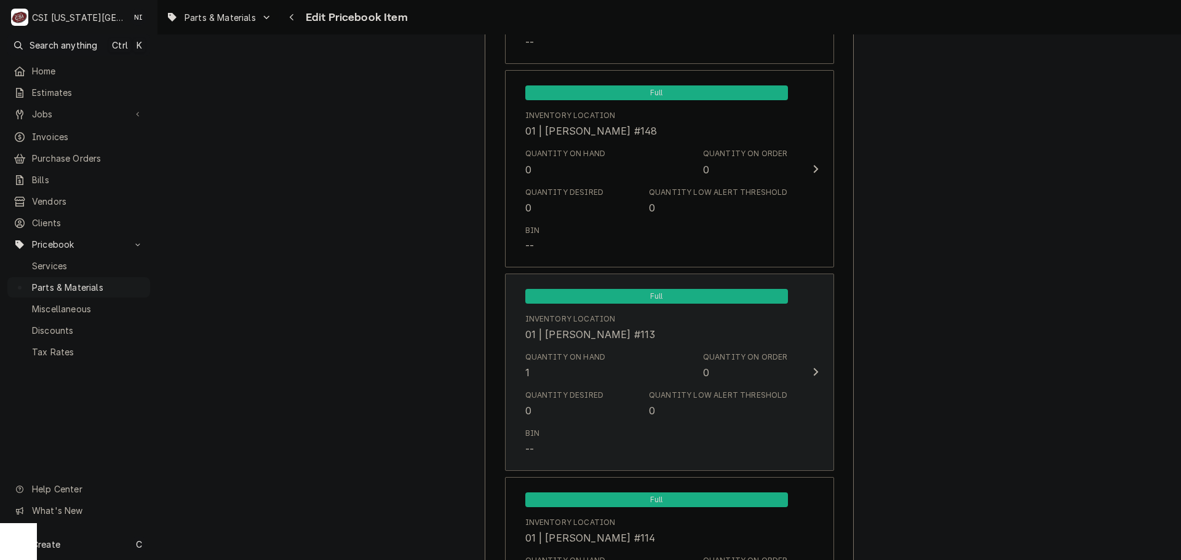
scroll to position [2579, 0]
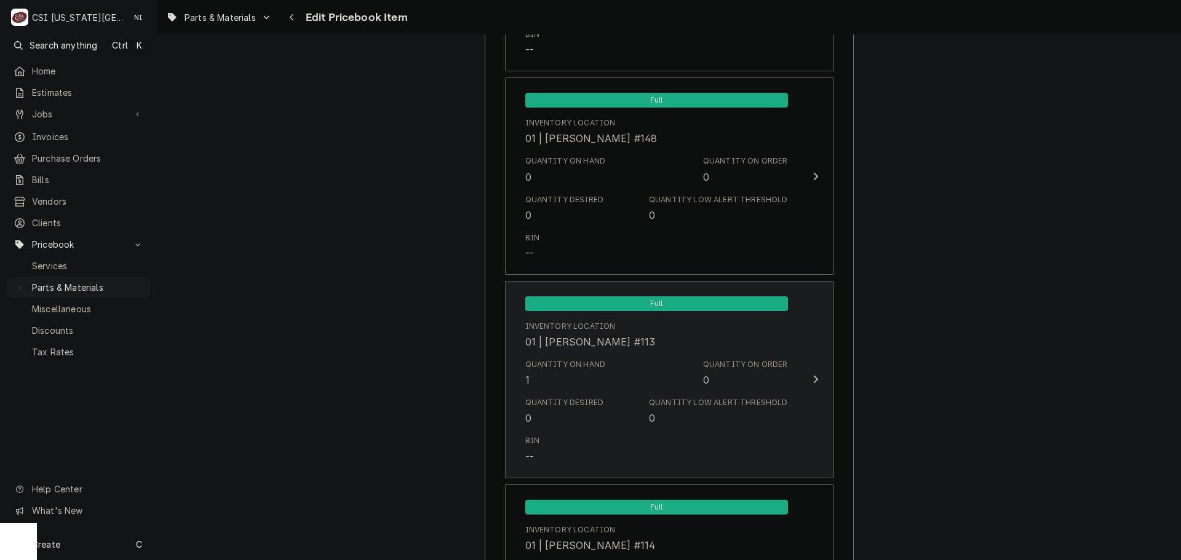
click at [759, 379] on div "Quantity on Order 0" at bounding box center [745, 373] width 85 height 28
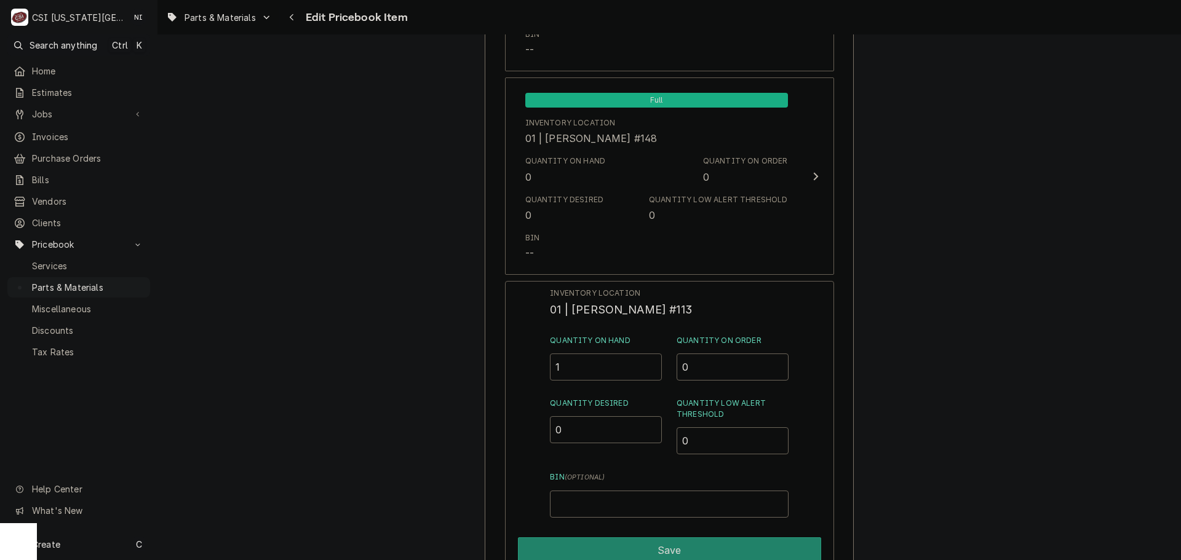
drag, startPoint x: 569, startPoint y: 376, endPoint x: 480, endPoint y: 375, distance: 89.2
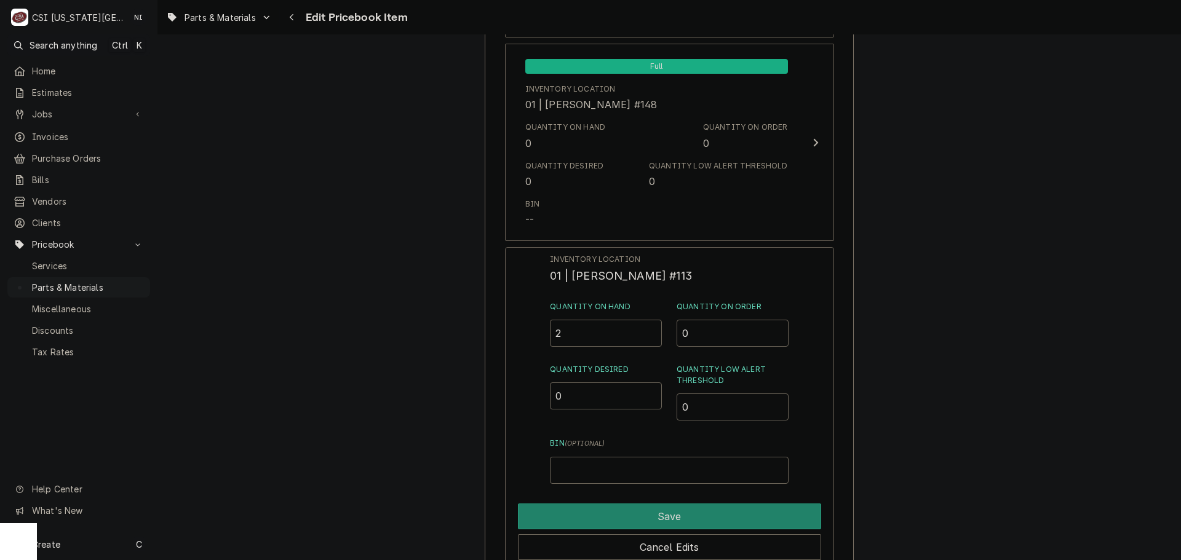
scroll to position [2640, 0]
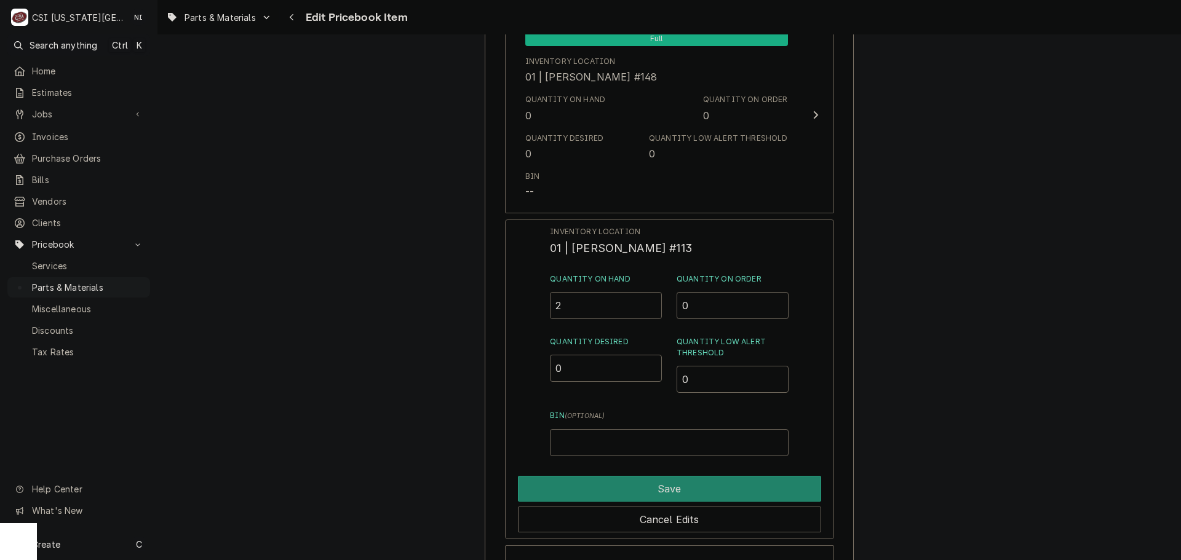
drag, startPoint x: 571, startPoint y: 309, endPoint x: 544, endPoint y: 309, distance: 27.1
click at [546, 309] on div "Inventory Location 01 | JOSHUA MARSHALL #113 Quantity on Hand 2 Quantity on Ord…" at bounding box center [669, 380] width 329 height 320
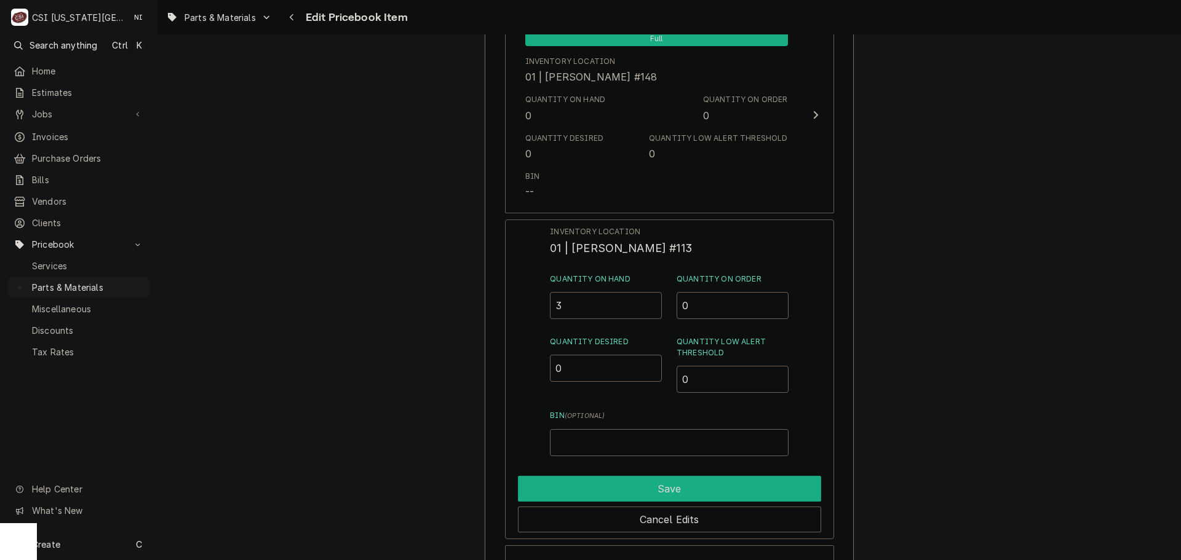
type input "3"
click at [641, 488] on button "Save" at bounding box center [669, 489] width 303 height 26
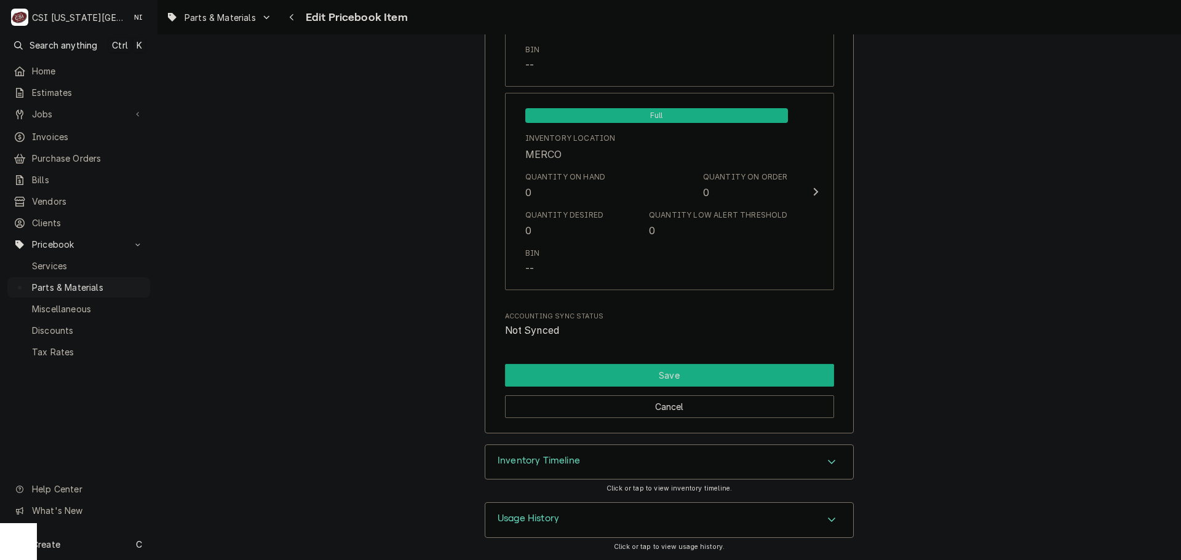
click at [694, 369] on button "Save" at bounding box center [669, 375] width 329 height 23
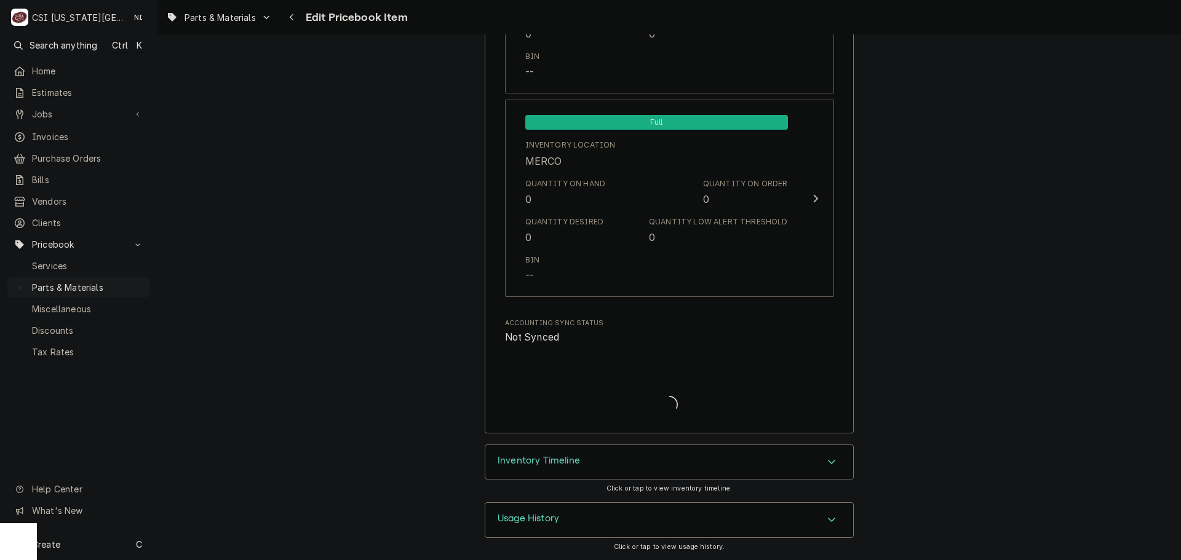
type textarea "x"
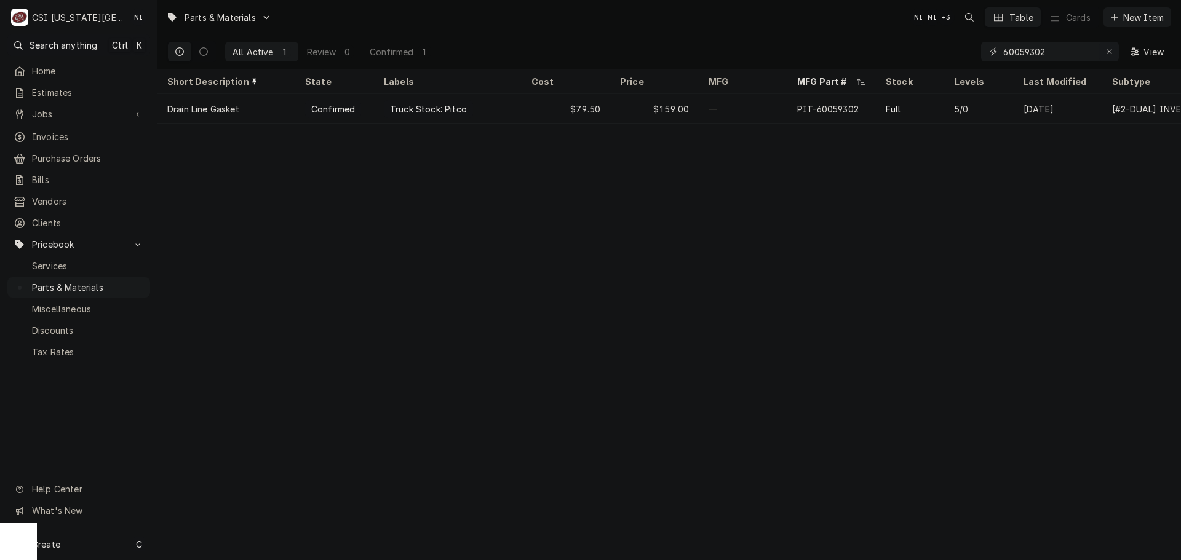
click at [1110, 50] on icon "Erase input" at bounding box center [1109, 51] width 7 height 9
paste input "515-336D-02"
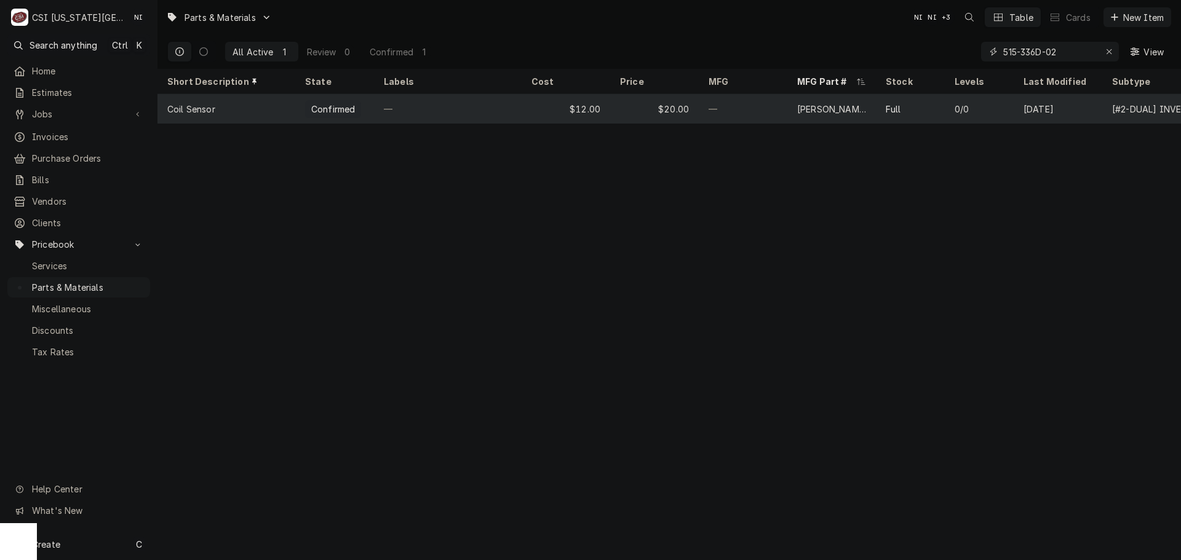
type input "515-336D-02"
click at [708, 113] on div "—" at bounding box center [743, 109] width 89 height 30
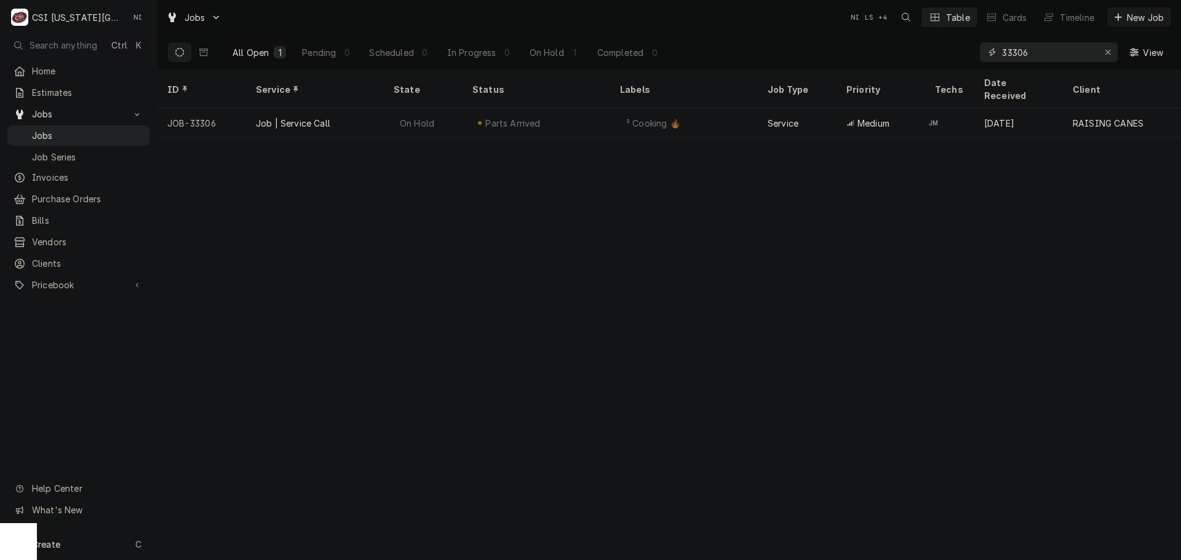
drag, startPoint x: 1000, startPoint y: 56, endPoint x: 867, endPoint y: 54, distance: 132.8
click at [901, 54] on div "All Open 1 Pending 0 Scheduled 0 In Progress 0 On Hold 1 Completed 0 33306 View" at bounding box center [669, 52] width 1004 height 34
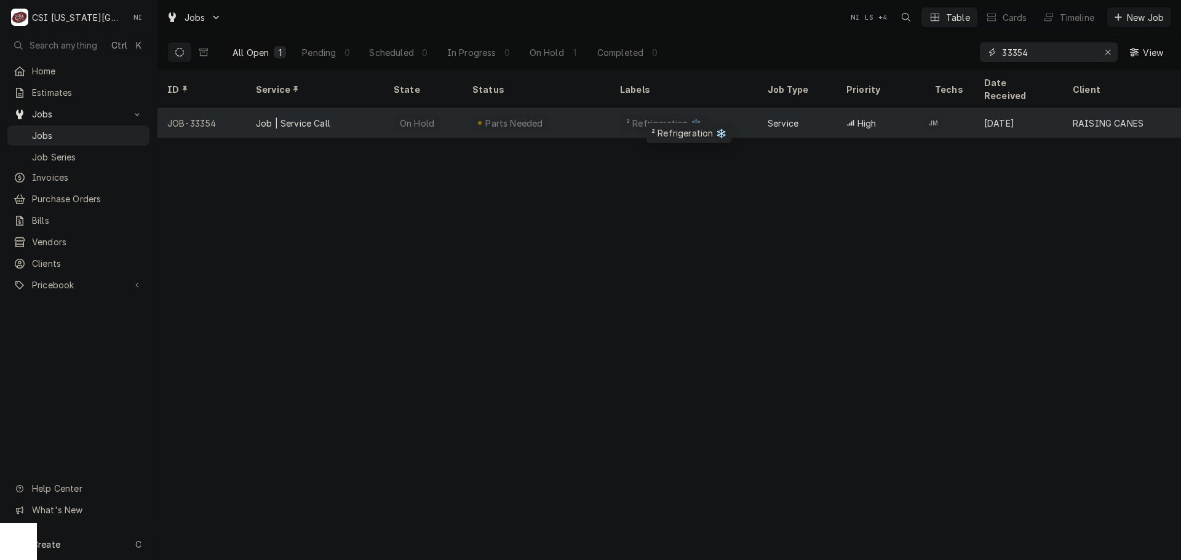
type input "33354"
click at [735, 108] on div "² Refrigeration ❄️" at bounding box center [684, 123] width 148 height 30
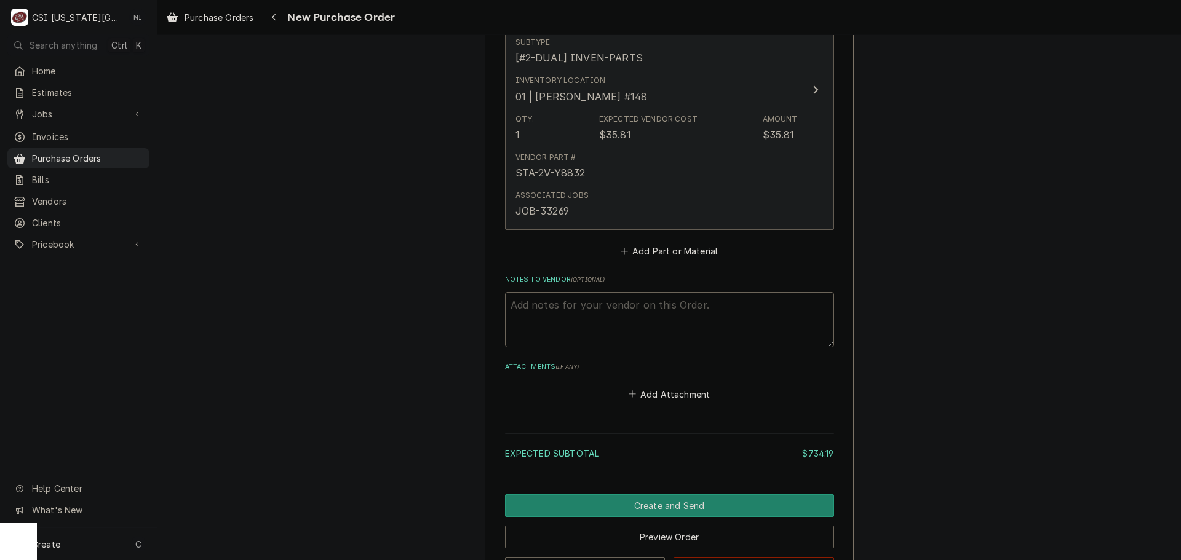
scroll to position [2530, 0]
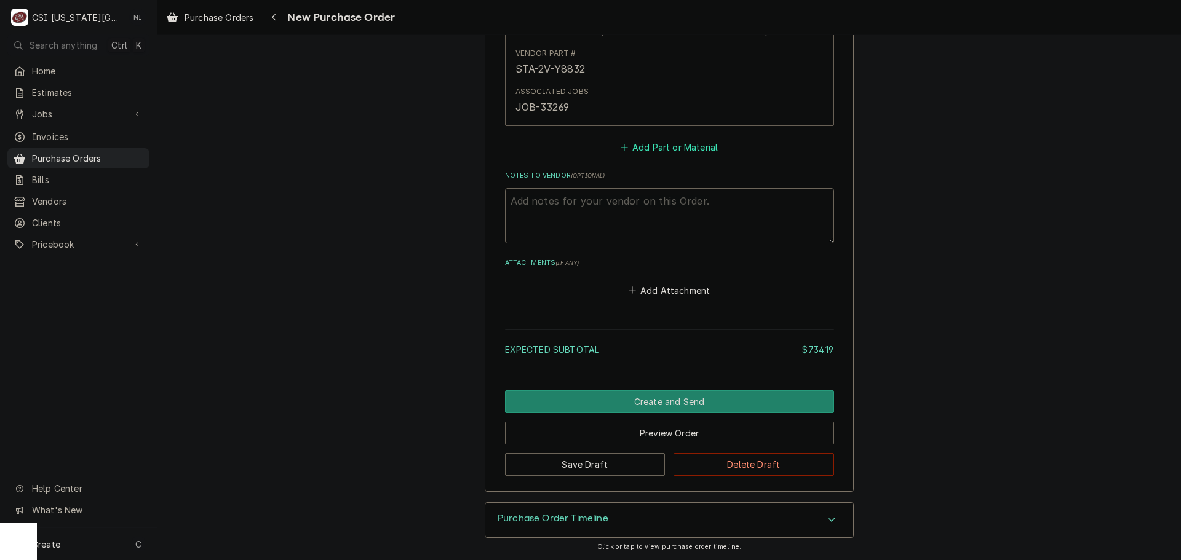
click at [659, 153] on button "Add Part or Material" at bounding box center [668, 147] width 101 height 17
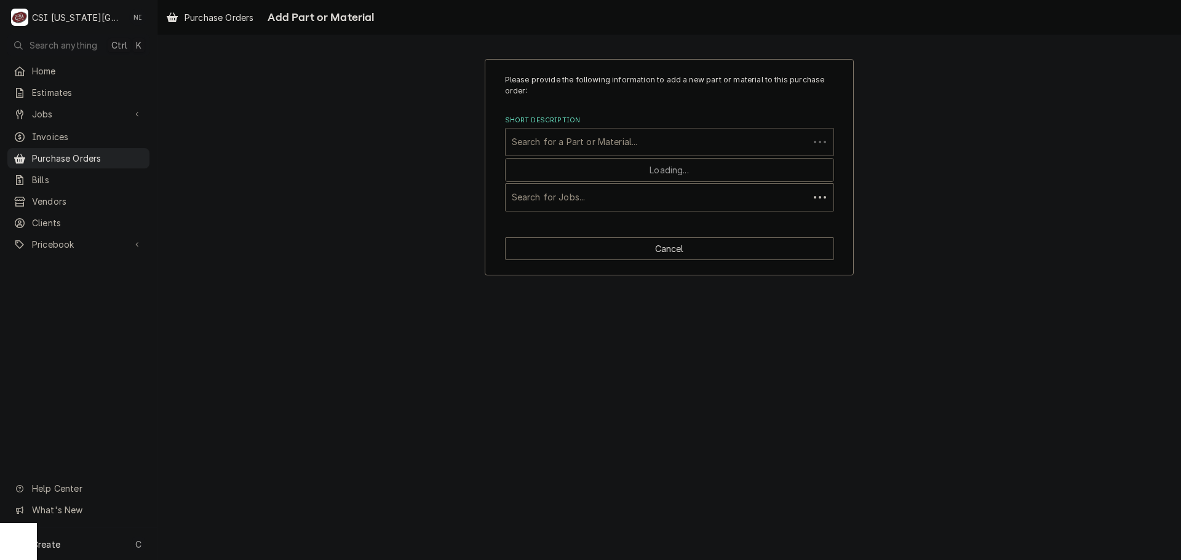
paste input "60148101"
click at [644, 143] on div "Short Description" at bounding box center [657, 142] width 291 height 22
type input "60148101"
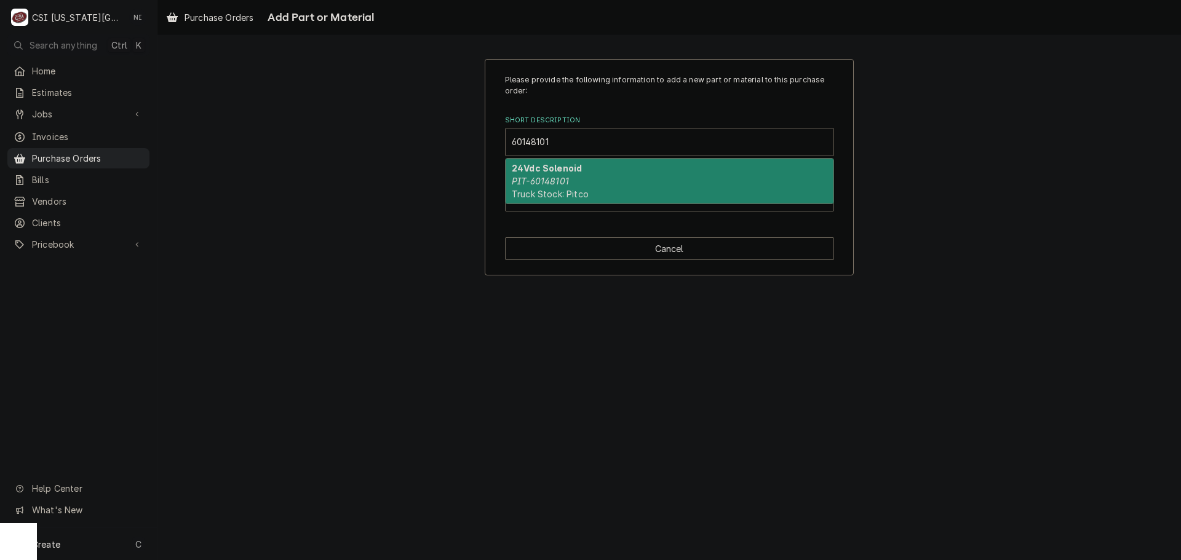
click at [587, 167] on div "24Vdc Solenoid PIT-60148101 Truck Stock: Pitco" at bounding box center [670, 181] width 328 height 45
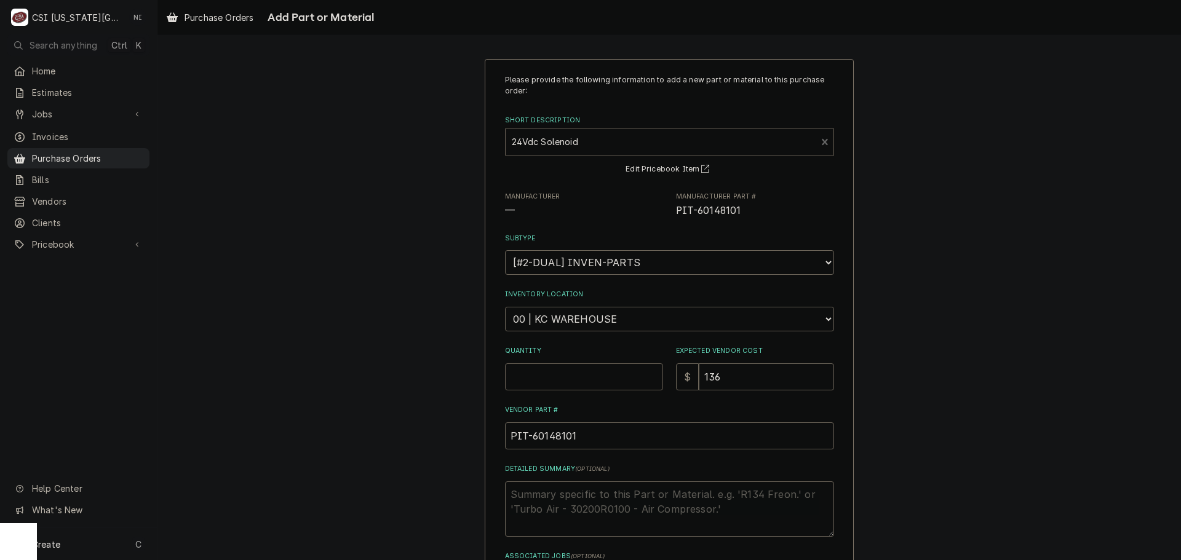
click at [573, 368] on input "Quantity" at bounding box center [584, 376] width 158 height 27
type textarea "x"
type input "6"
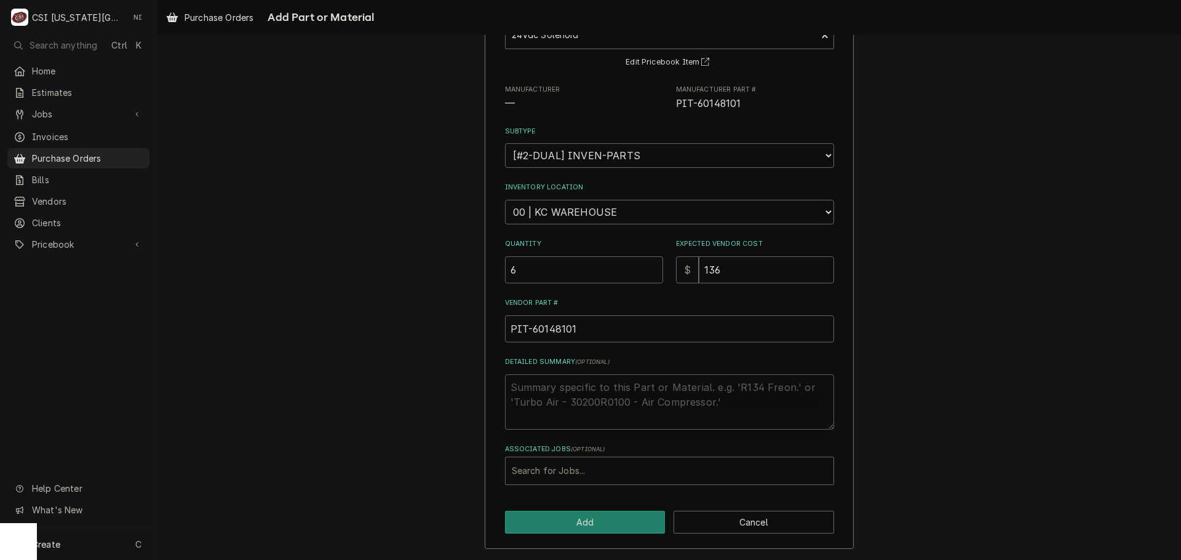
click at [550, 397] on textarea "Detailed Summary ( optional )" at bounding box center [669, 402] width 329 height 55
type textarea "x"
type textarea "2"
type textarea "x"
type textarea "2"
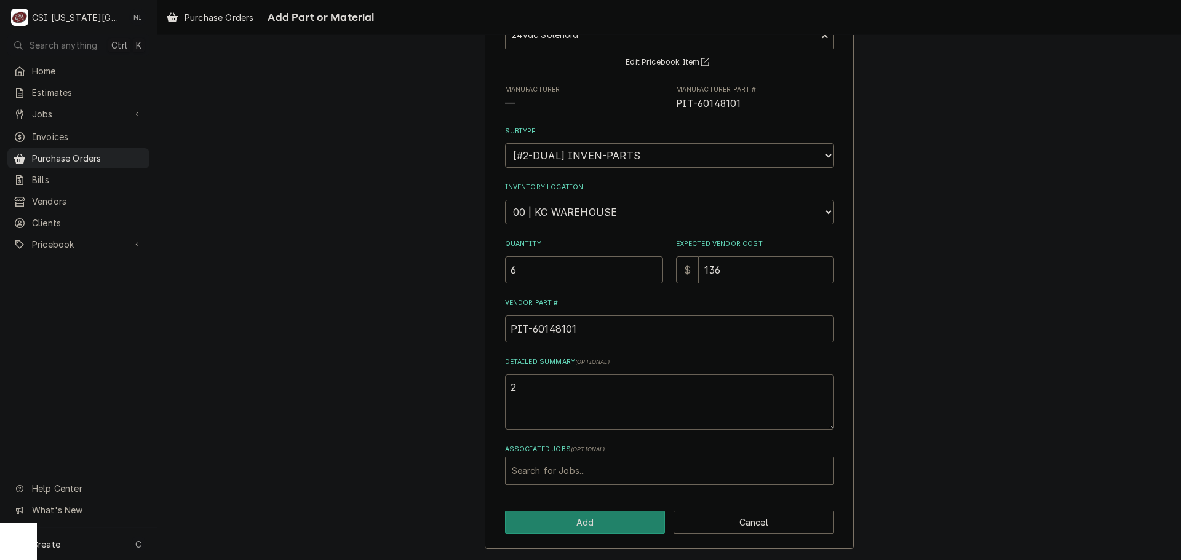
type textarea "x"
type textarea "2 f"
type textarea "x"
type textarea "2 fo"
type textarea "x"
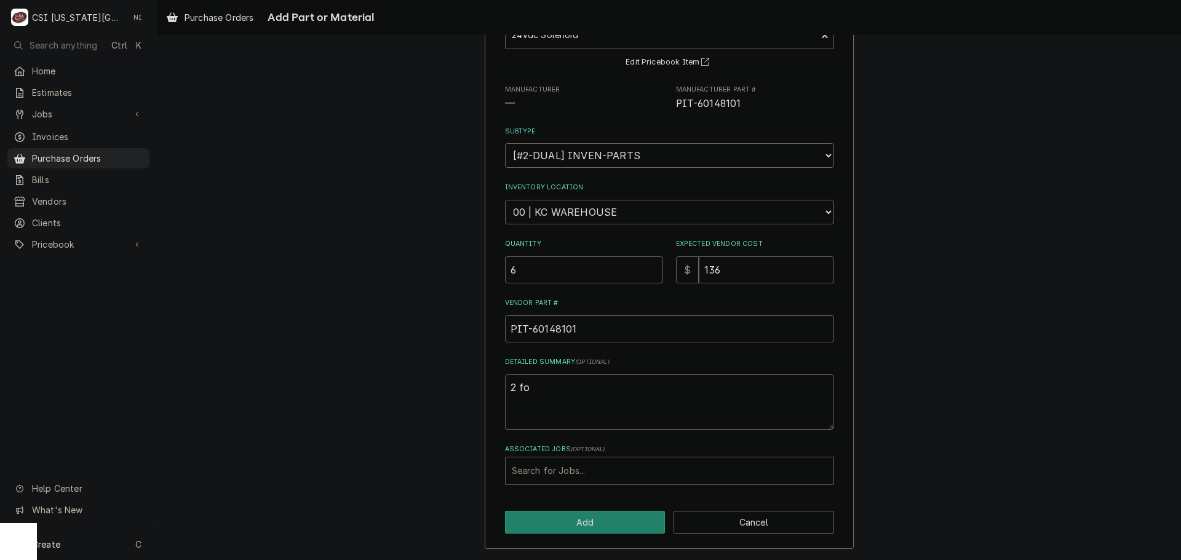
type textarea "2 for"
type textarea "x"
type textarea "2 for"
type textarea "x"
type textarea "2 for s"
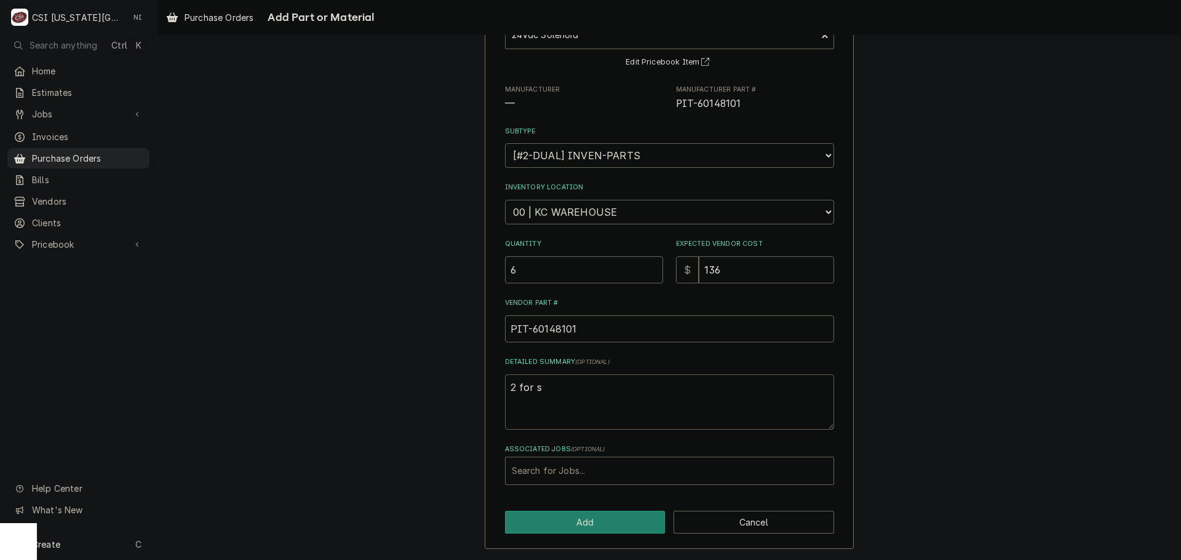
type textarea "x"
type textarea "2 for sc"
type textarea "x"
type textarea "2 for sch"
type textarea "x"
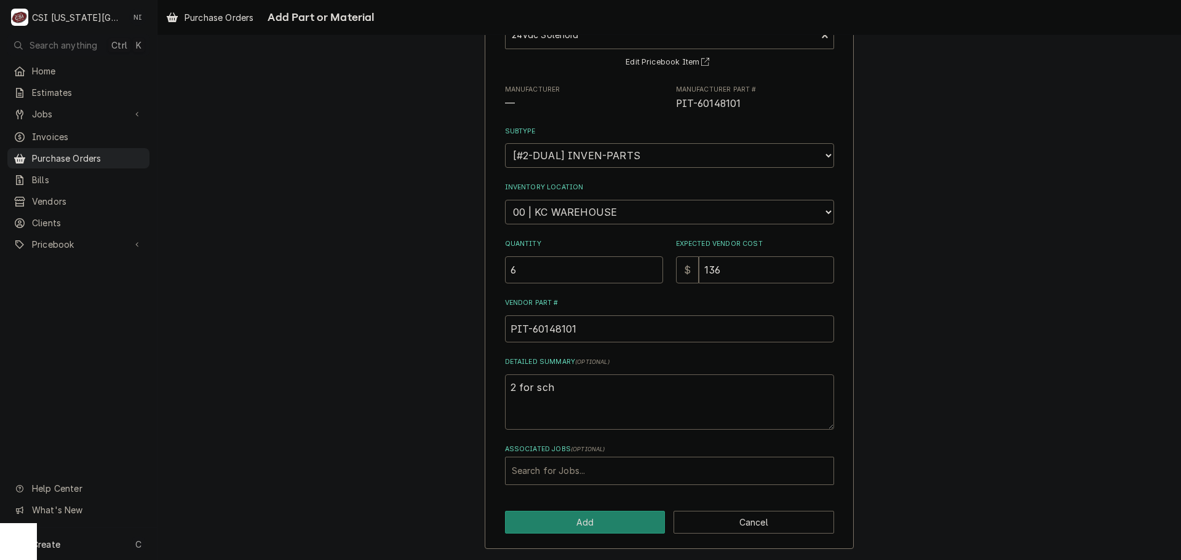
type textarea "2 for schu"
type textarea "x"
type textarea "2 for schup"
type textarea "x"
type textarea "2 for schupp"
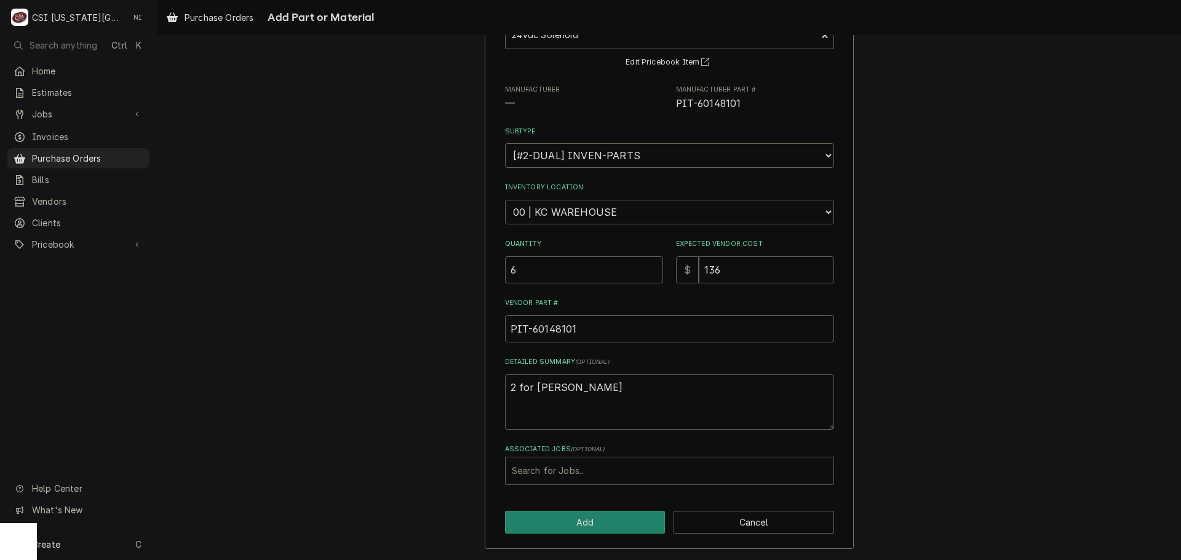
click at [505, 386] on textarea "2 for schupp" at bounding box center [669, 402] width 329 height 55
type textarea "x"
type textarea "2 for schupp"
type textarea "x"
type textarea "W 2 for schupp"
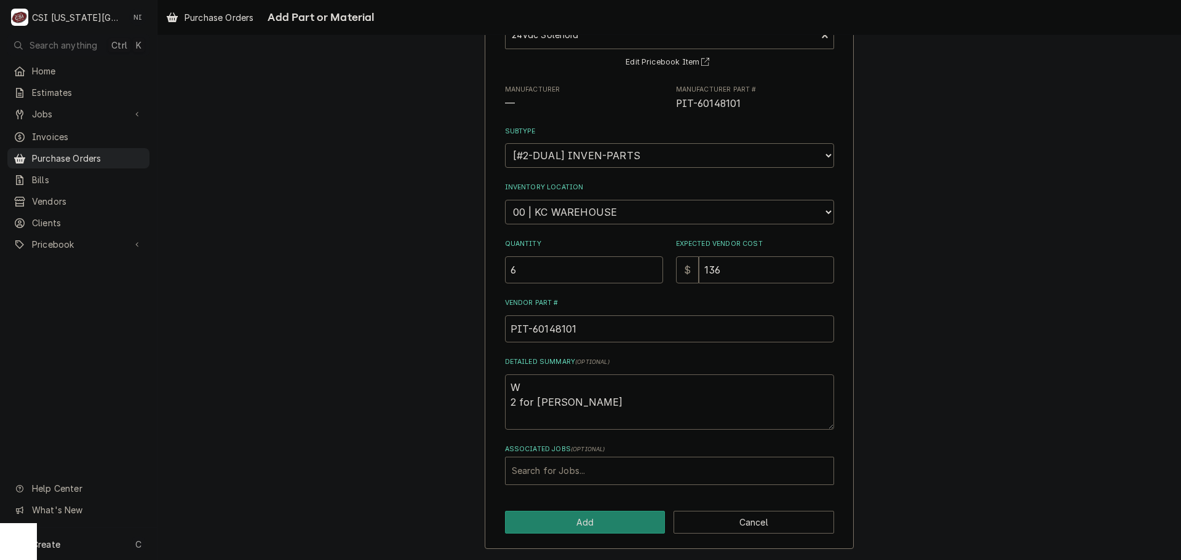
type textarea "x"
type textarea "Wa 2 for schupp"
type textarea "x"
type textarea "War 2 for schupp"
type textarea "x"
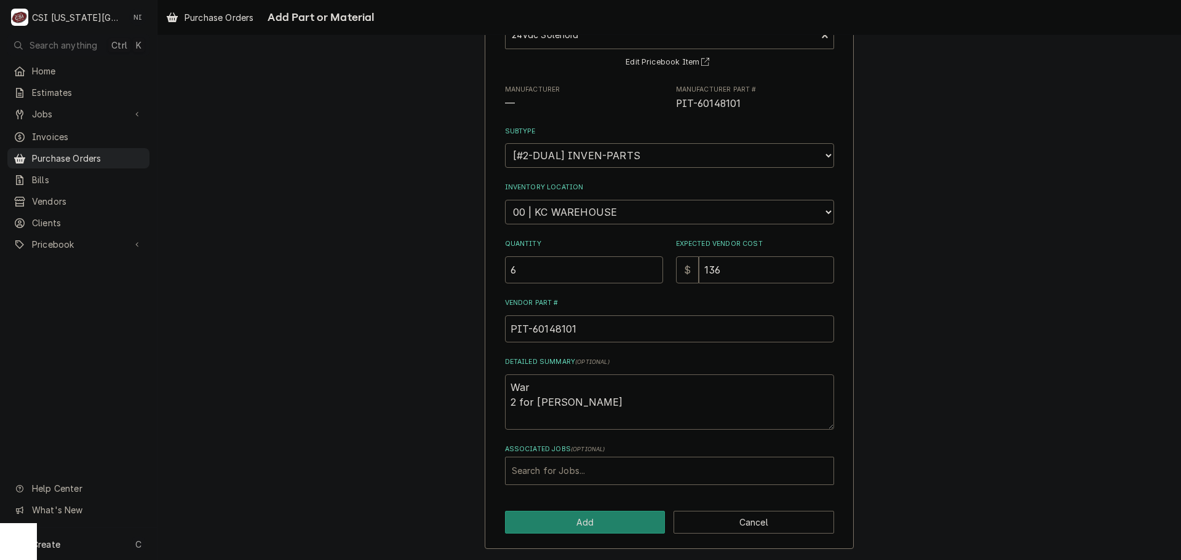
type textarea "Ware 2 for schupp"
type textarea "x"
type textarea "Wareh 2 for schupp"
type textarea "x"
type textarea "Wareho 2 for schupp"
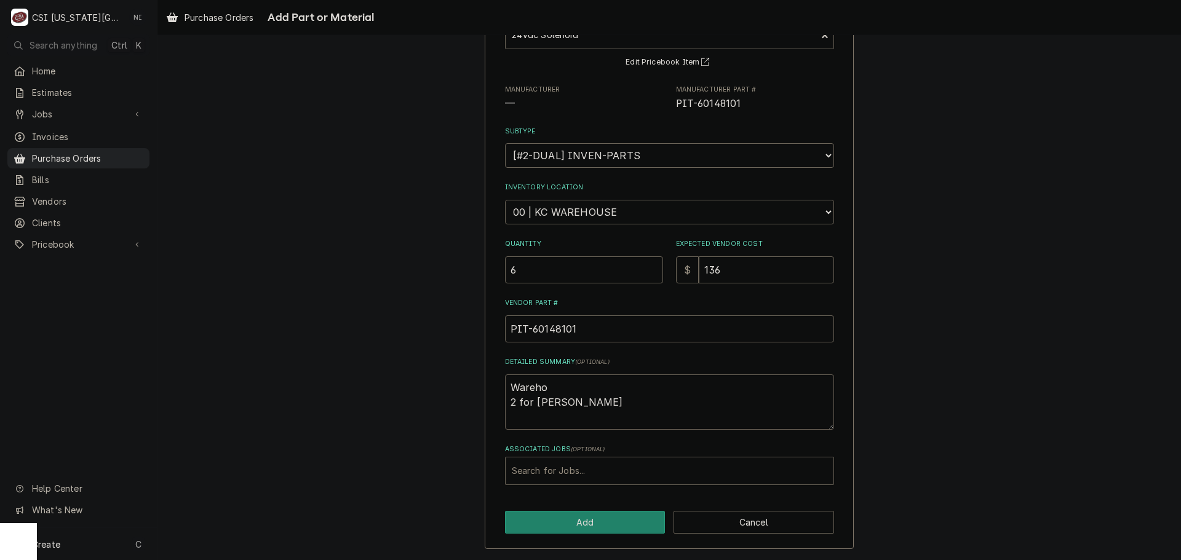
type textarea "x"
type textarea "Warehou 2 for schupp"
type textarea "x"
type textarea "Warehous 2 for schupp"
type textarea "x"
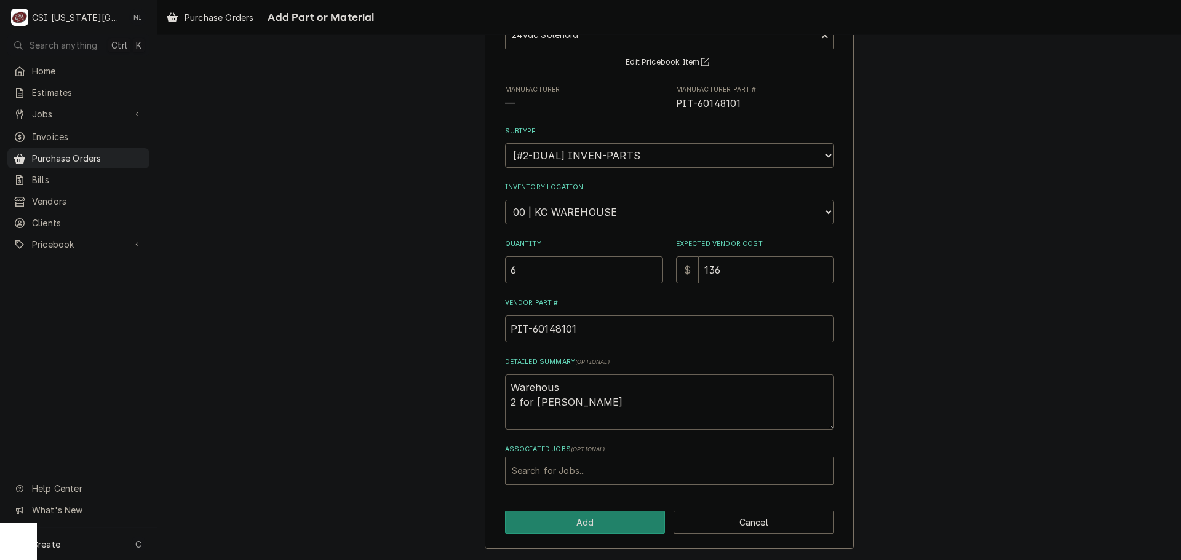
type textarea "Warehouse 2 for schupp"
type textarea "x"
type textarea "Warehouse 2 for schupp"
type textarea "x"
type textarea "Warehouse s 2 for schupp"
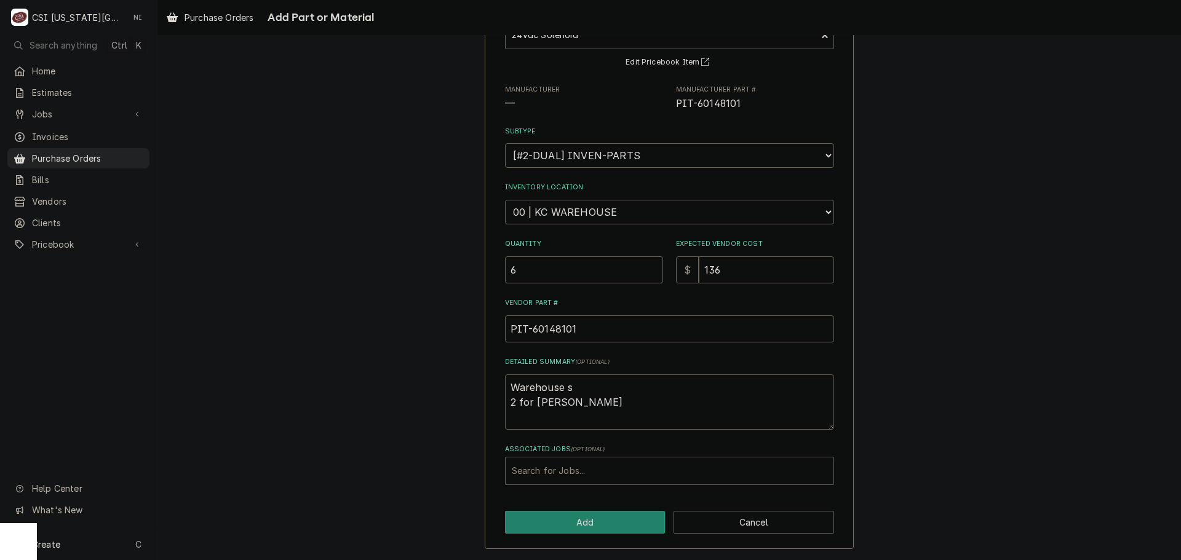
type textarea "x"
type textarea "Warehouse st 2 for schupp"
type textarea "x"
type textarea "Warehouse sto 2 for schupp"
type textarea "x"
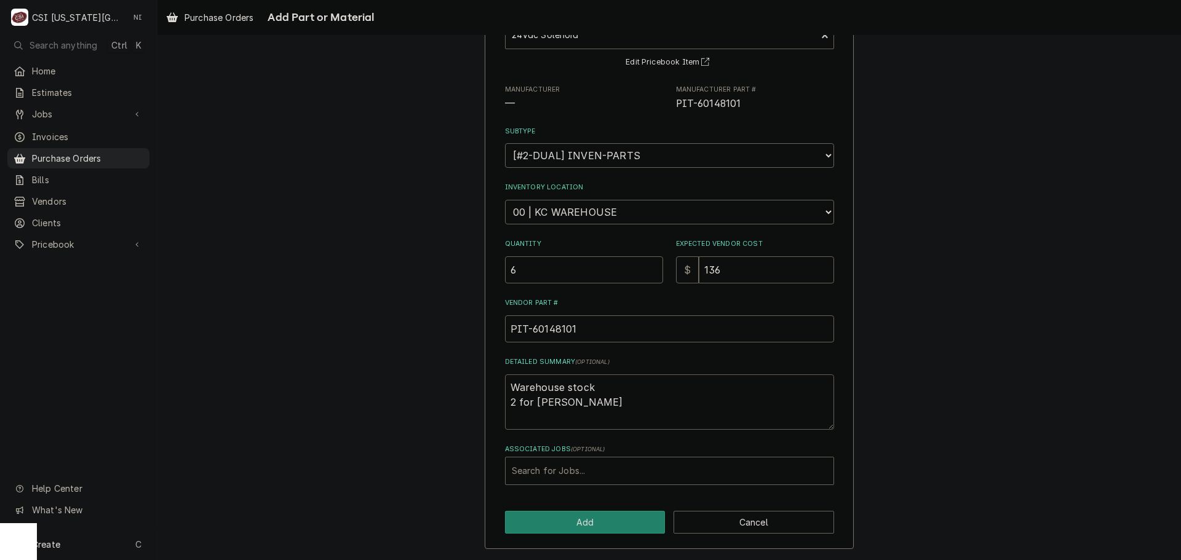
type textarea "Warehouse stocko 2 for schupp"
type textarea "x"
type textarea "Warehouse stock 2 for schupp"
click at [630, 518] on button "Add" at bounding box center [585, 522] width 161 height 23
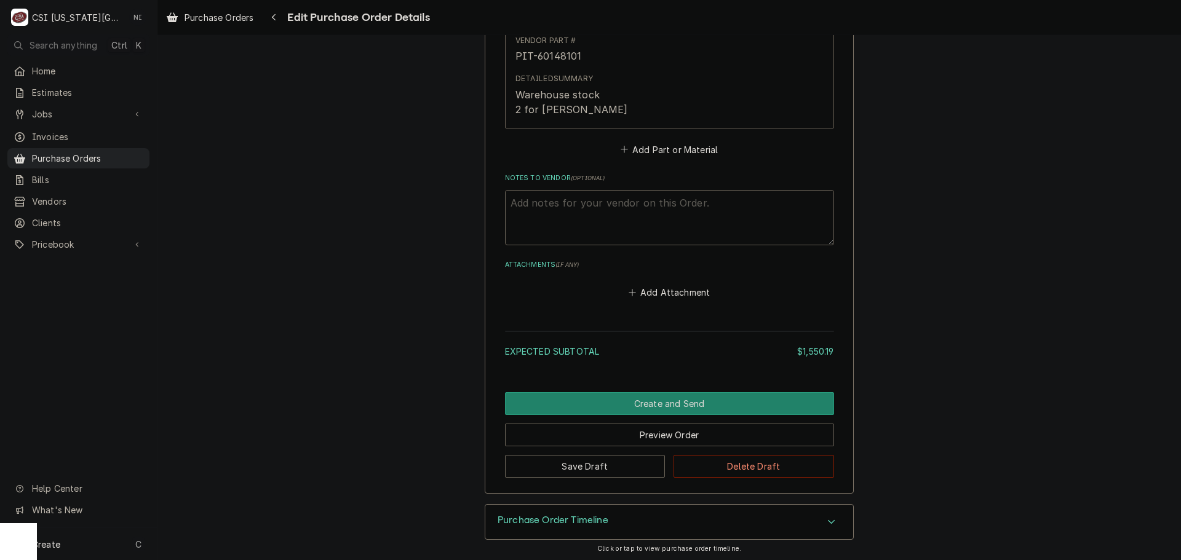
scroll to position [2833, 0]
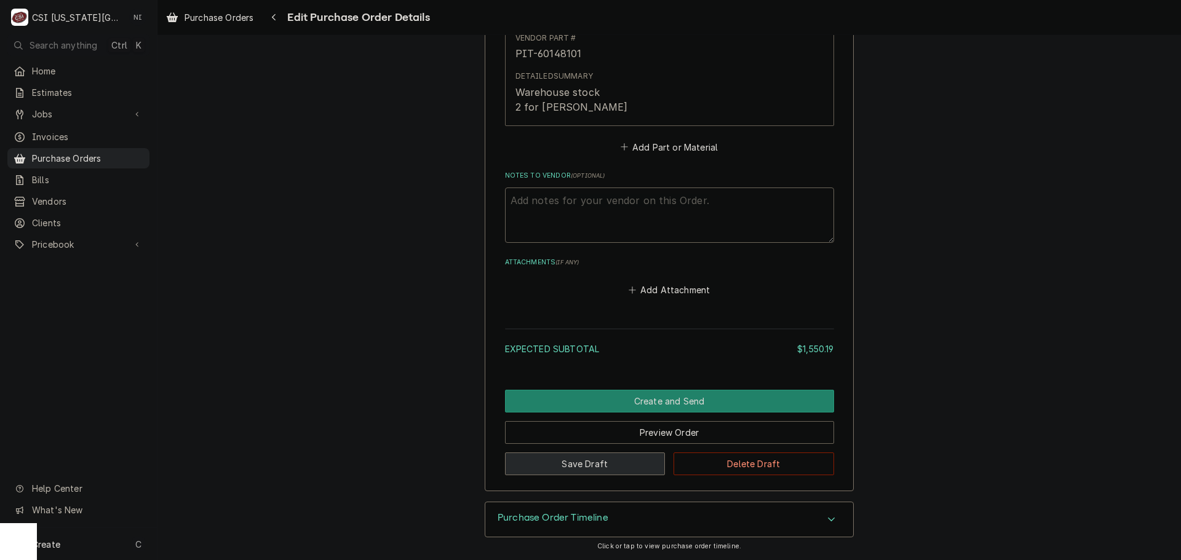
click at [597, 458] on button "Save Draft" at bounding box center [585, 464] width 161 height 23
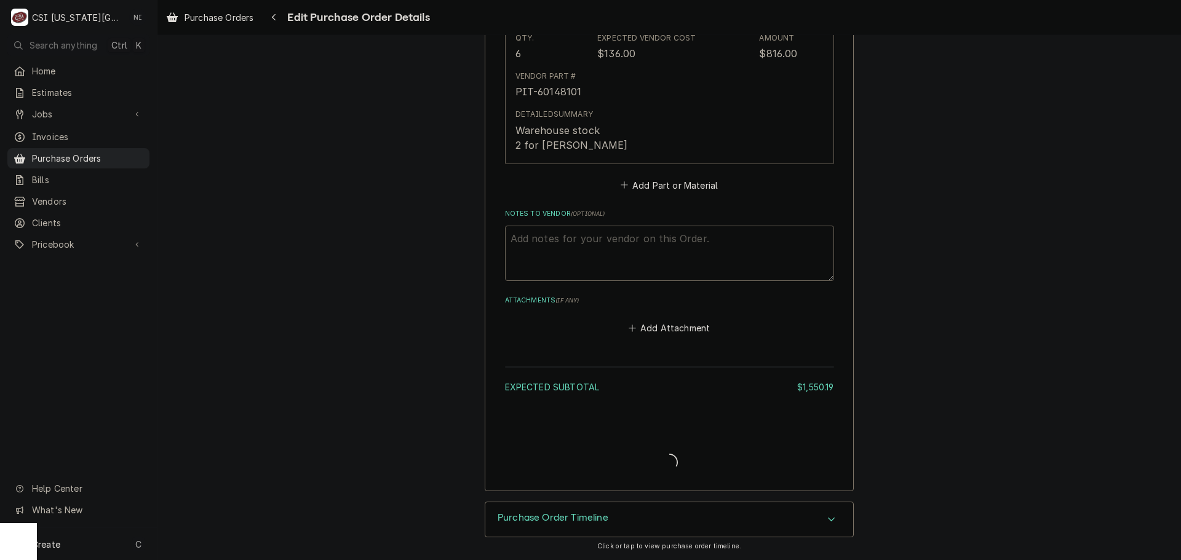
scroll to position [2794, 0]
type textarea "x"
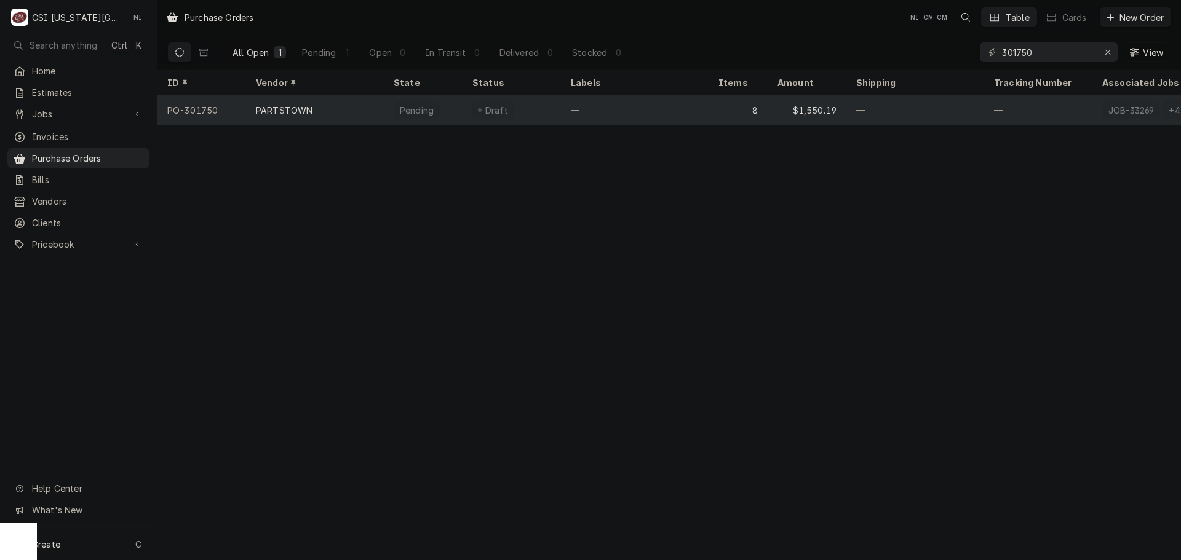
click at [712, 116] on div "8" at bounding box center [737, 110] width 59 height 30
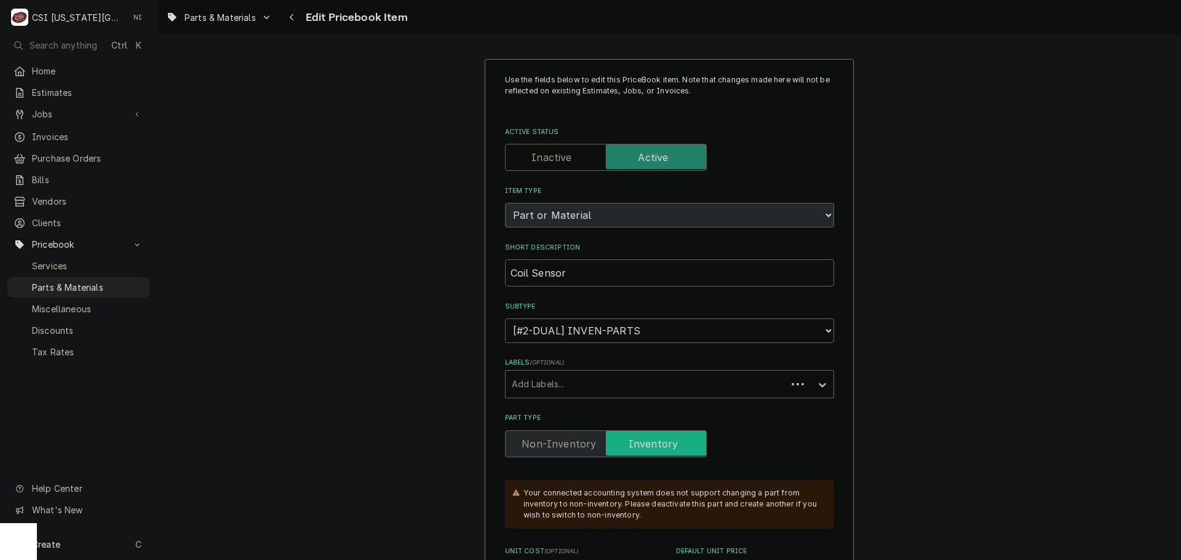
scroll to position [246, 0]
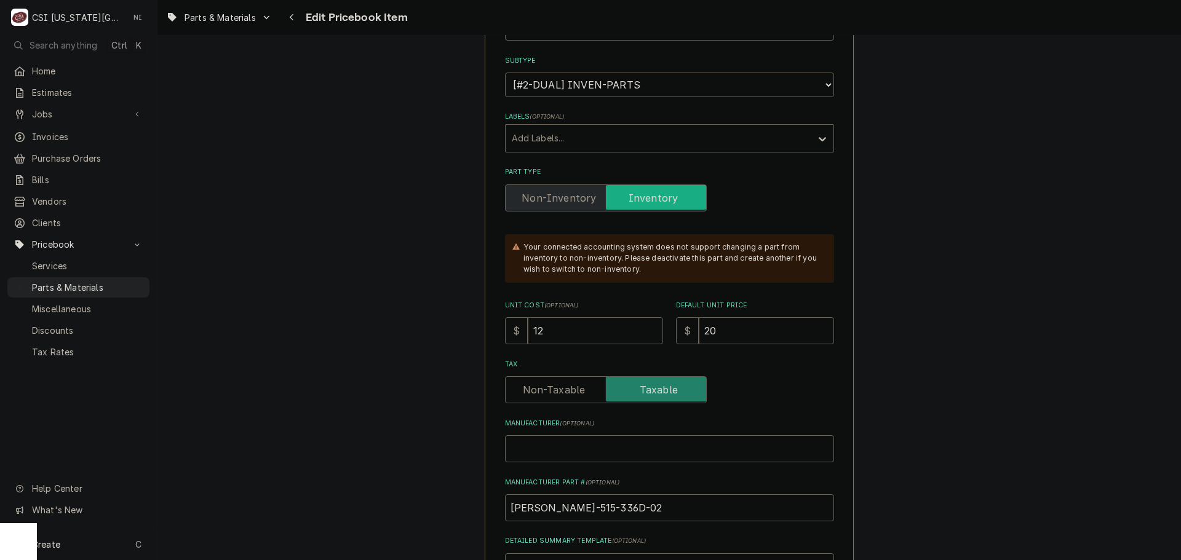
drag, startPoint x: 553, startPoint y: 335, endPoint x: 475, endPoint y: 335, distance: 78.1
type textarea "x"
type input "2"
type textarea "x"
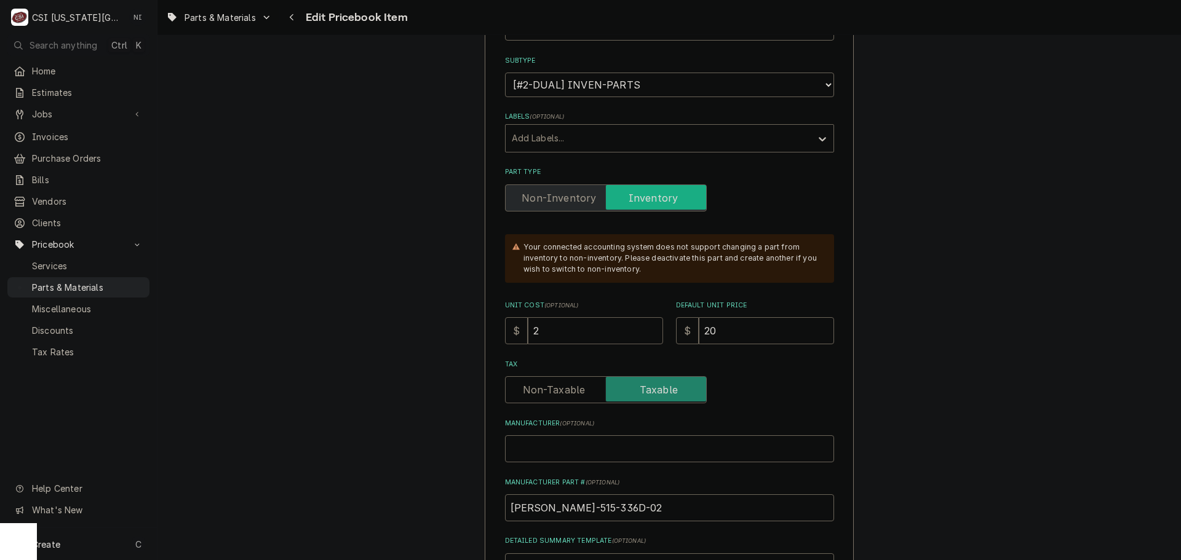
type input "21"
type textarea "x"
type input "21.4"
type textarea "x"
type input "21.42"
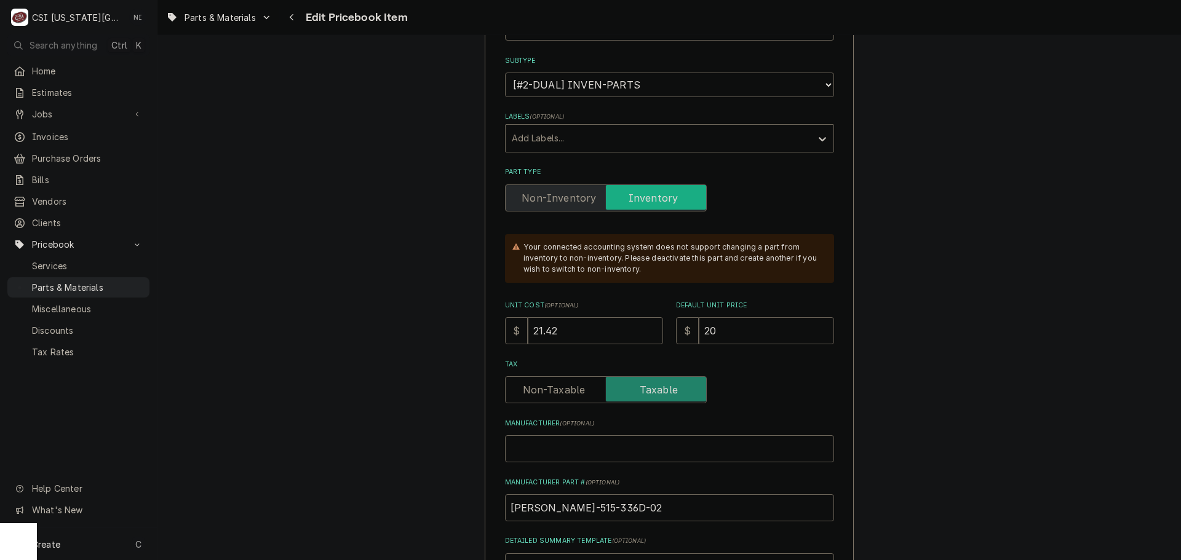
type textarea "x"
type input "3"
type textarea "x"
type input "34"
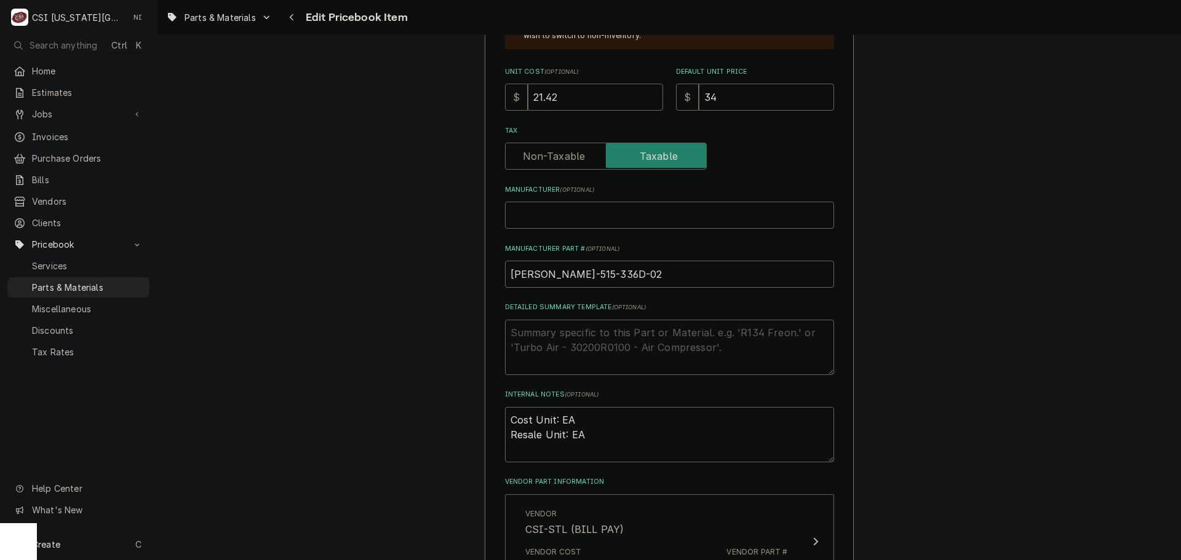
scroll to position [738, 0]
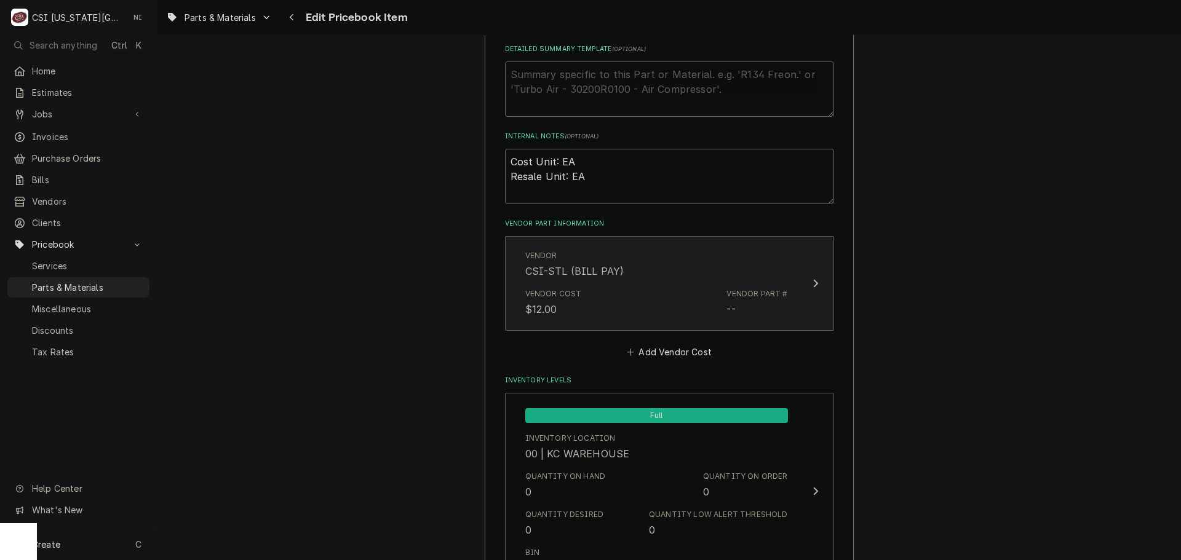
click at [678, 301] on div "Vendor Cost $12.00 Vendor Part # --" at bounding box center [656, 302] width 263 height 38
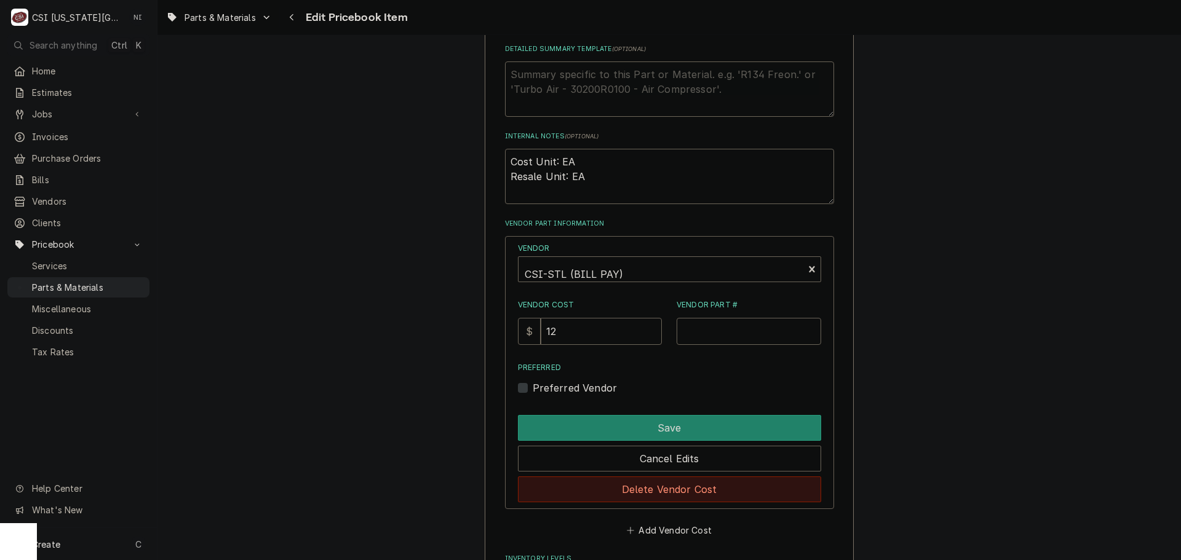
click at [659, 488] on button "Delete Vendor Cost" at bounding box center [669, 490] width 303 height 26
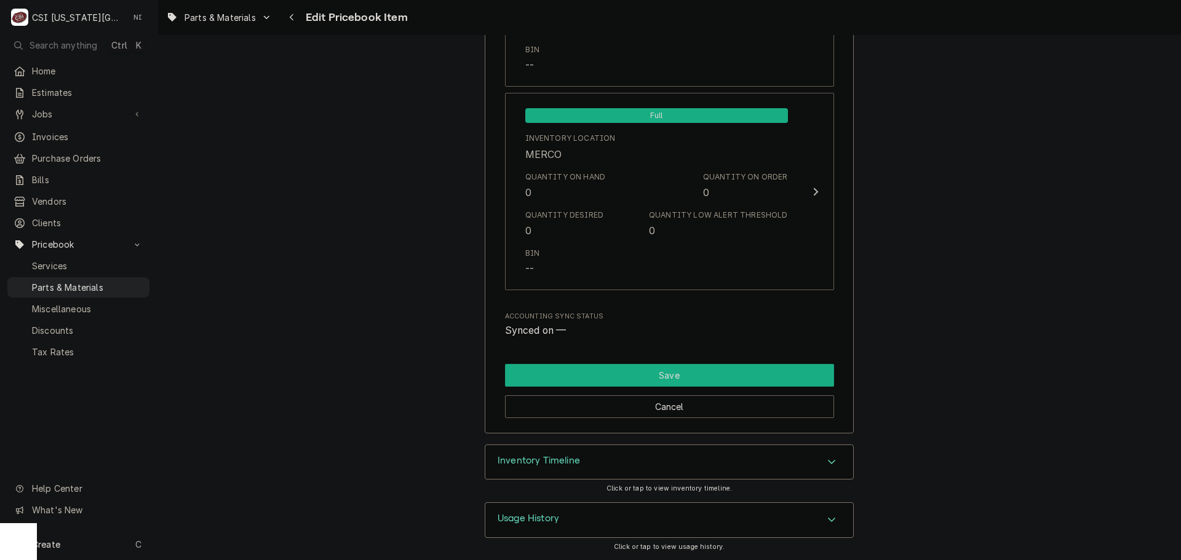
click at [713, 371] on button "Save" at bounding box center [669, 375] width 329 height 23
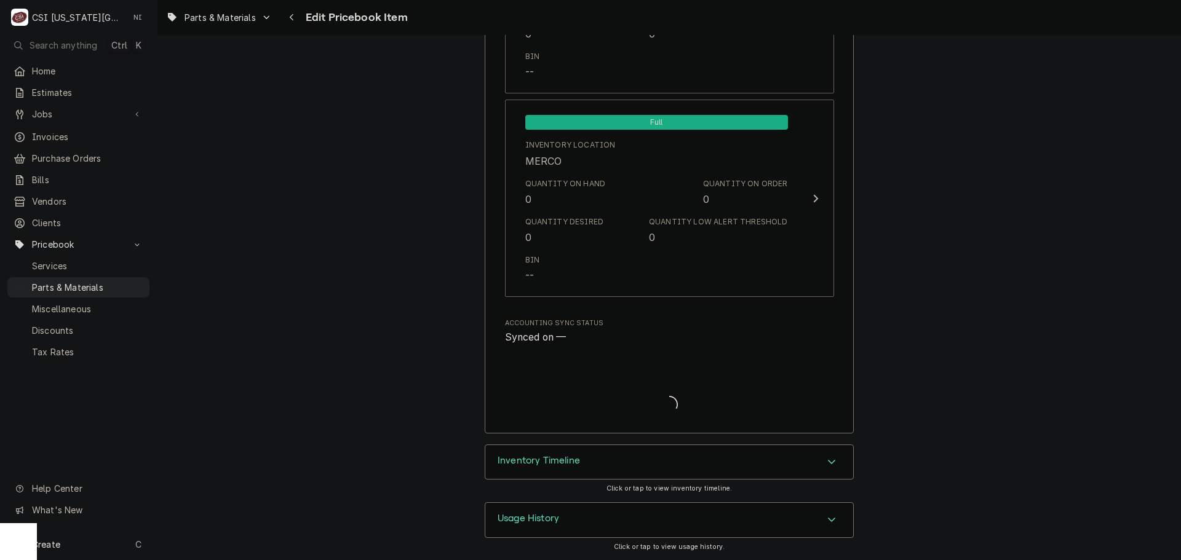
type textarea "x"
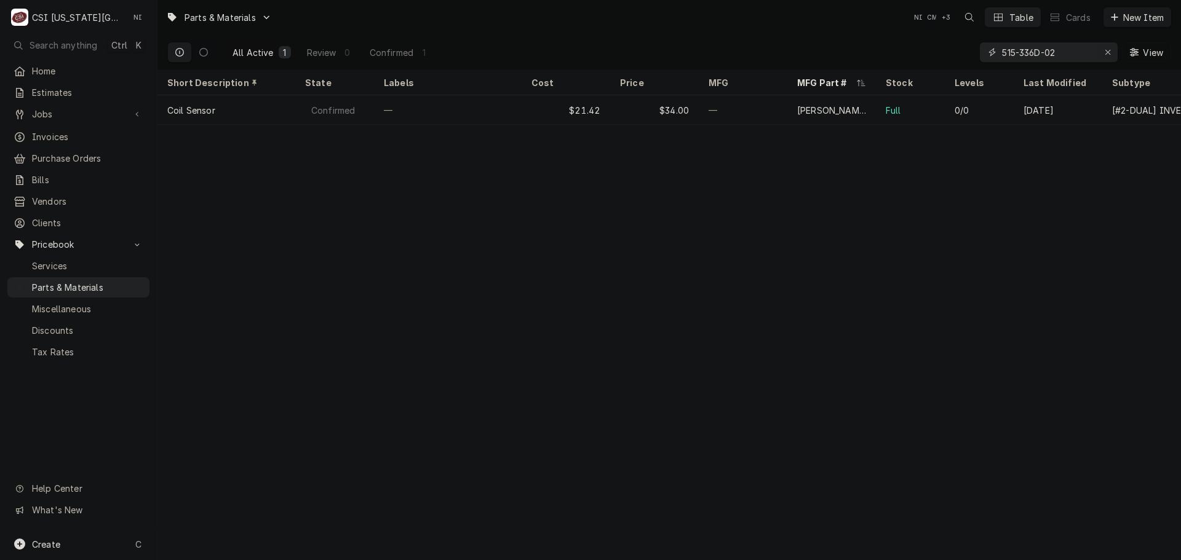
click at [1105, 52] on icon "Erase input" at bounding box center [1107, 52] width 7 height 9
paste input "020008042"
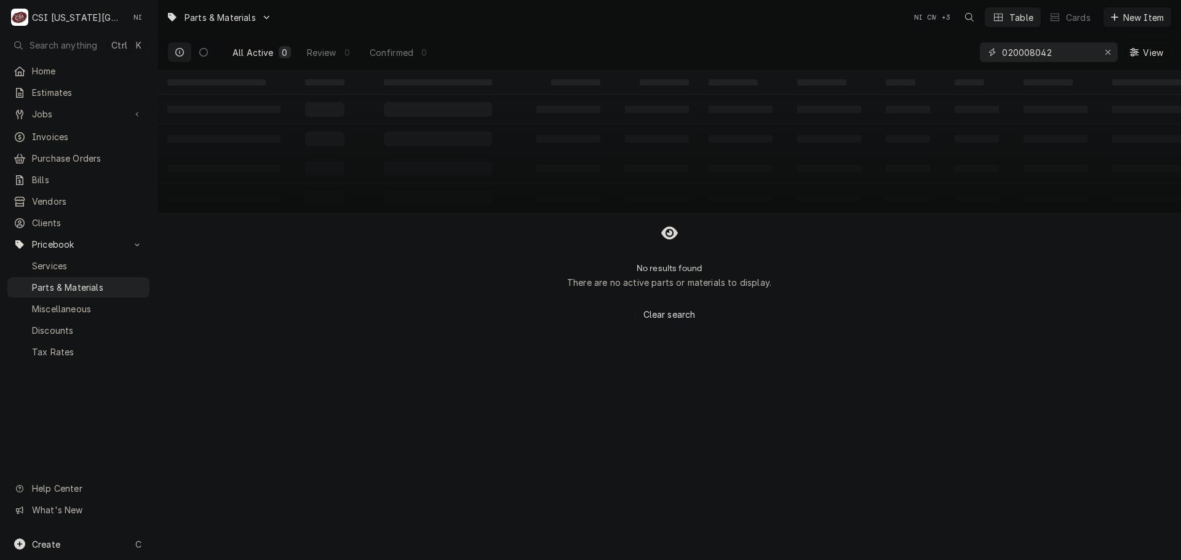
type input "020008042"
click at [1109, 47] on div "Erase input" at bounding box center [1107, 52] width 12 height 12
paste input "00-941282"
type input "00-941282"
drag, startPoint x: 109, startPoint y: 544, endPoint x: 165, endPoint y: 529, distance: 58.0
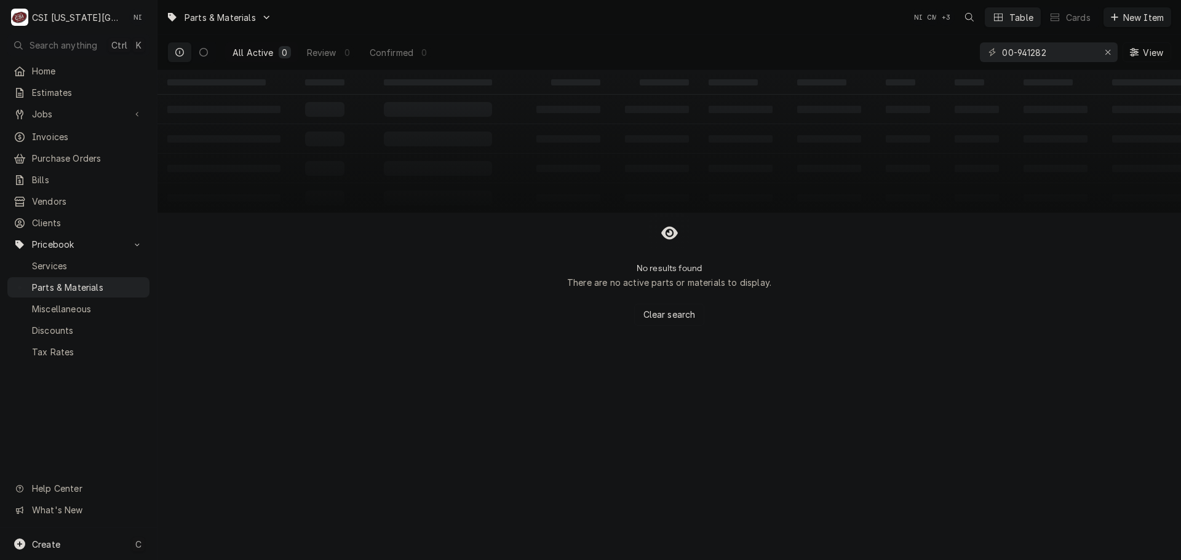
click at [109, 544] on div "Create C" at bounding box center [78, 544] width 157 height 32
click at [241, 541] on div "Pricebook Item" at bounding box center [224, 545] width 71 height 13
click at [327, 474] on div "Part or Material" at bounding box center [325, 474] width 85 height 15
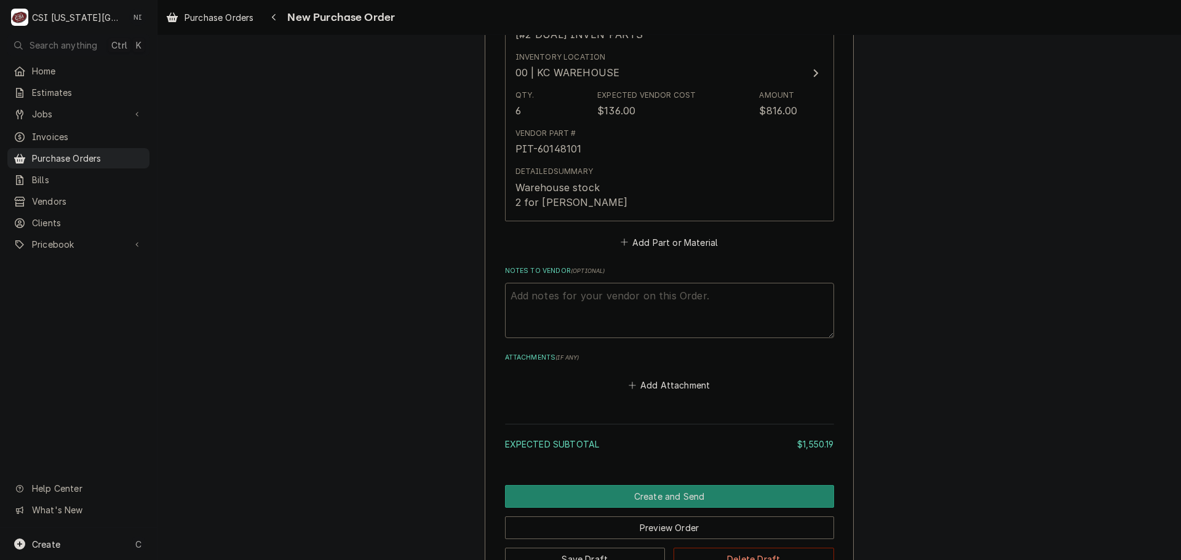
scroll to position [2833, 0]
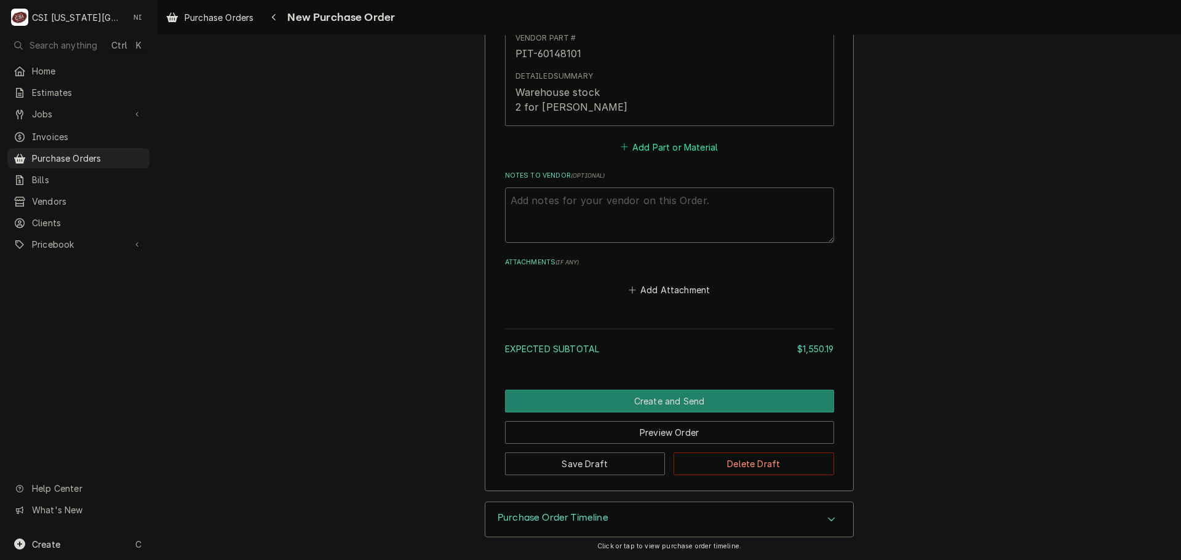
click at [645, 149] on button "Add Part or Material" at bounding box center [668, 146] width 101 height 17
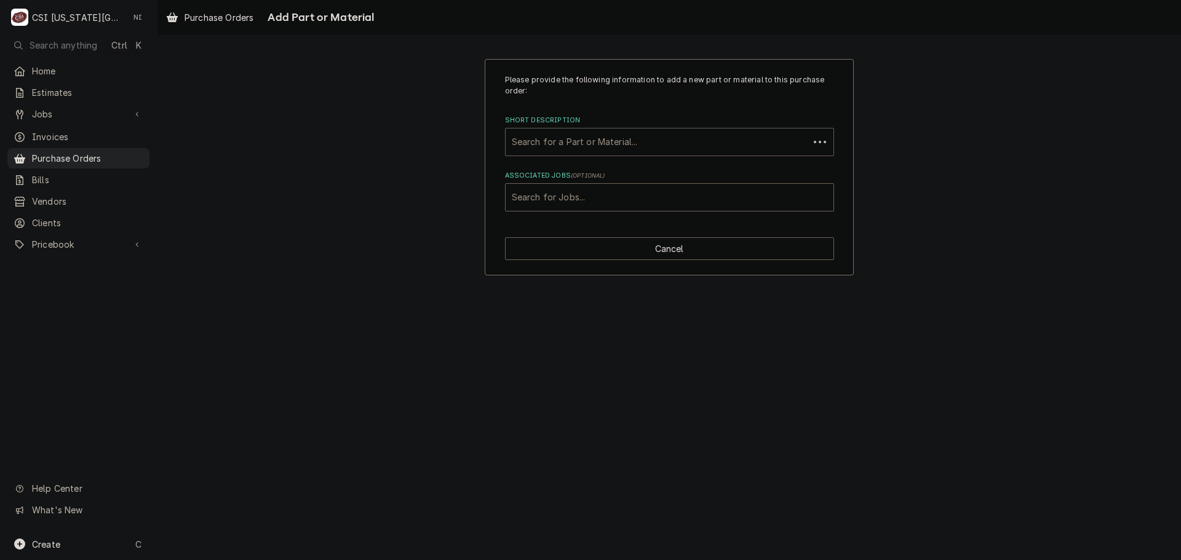
click at [606, 142] on div "Short Description" at bounding box center [657, 142] width 291 height 22
paste input "515-336D-02"
type input "515-336D-02"
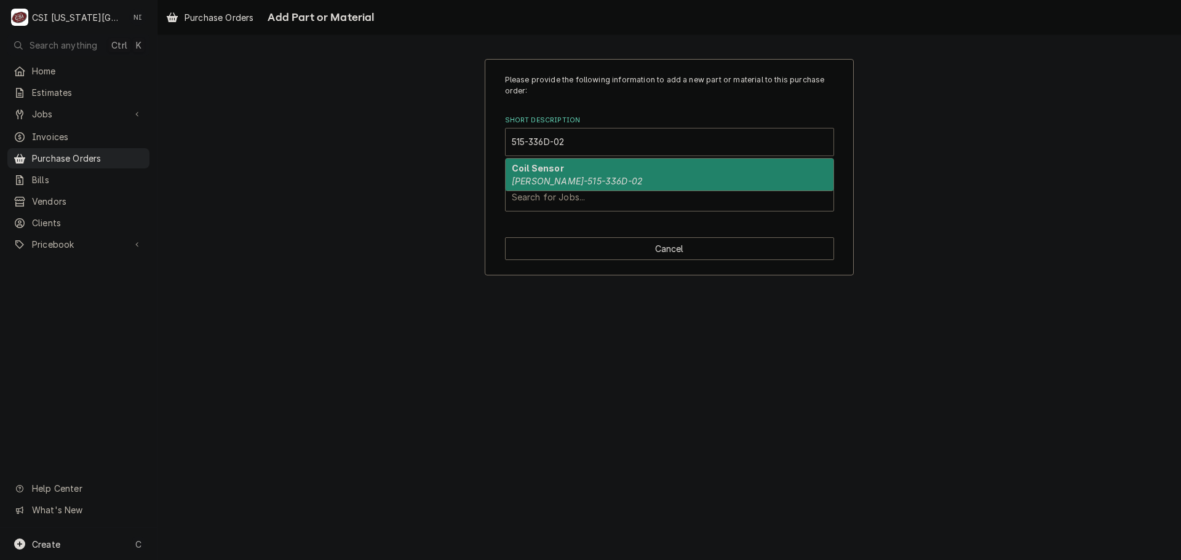
click at [608, 173] on div "Coil Sensor BEV-515-336D-02" at bounding box center [670, 175] width 328 height 32
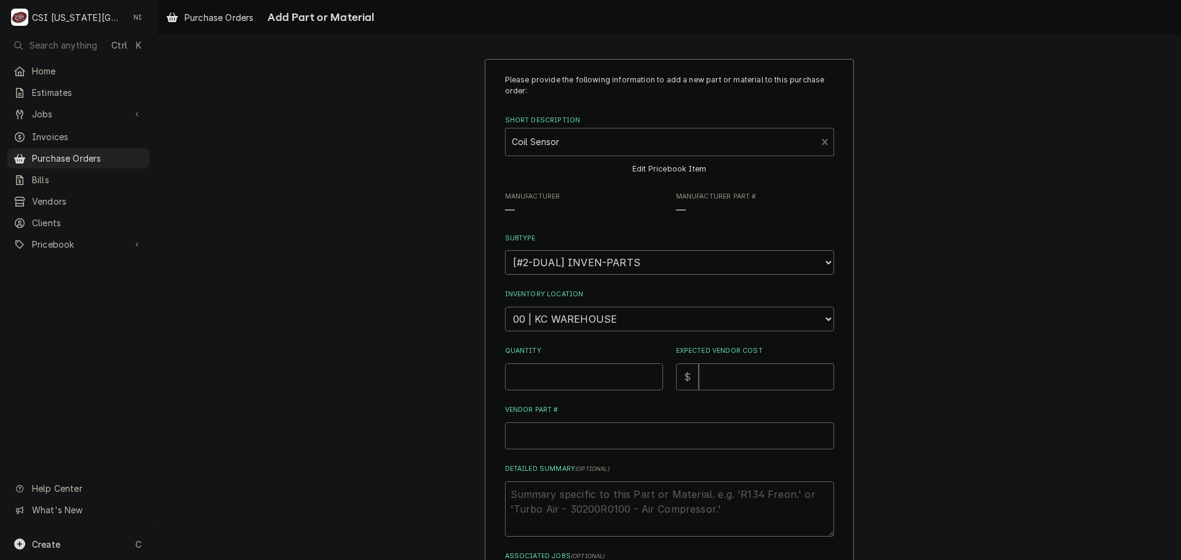
type textarea "x"
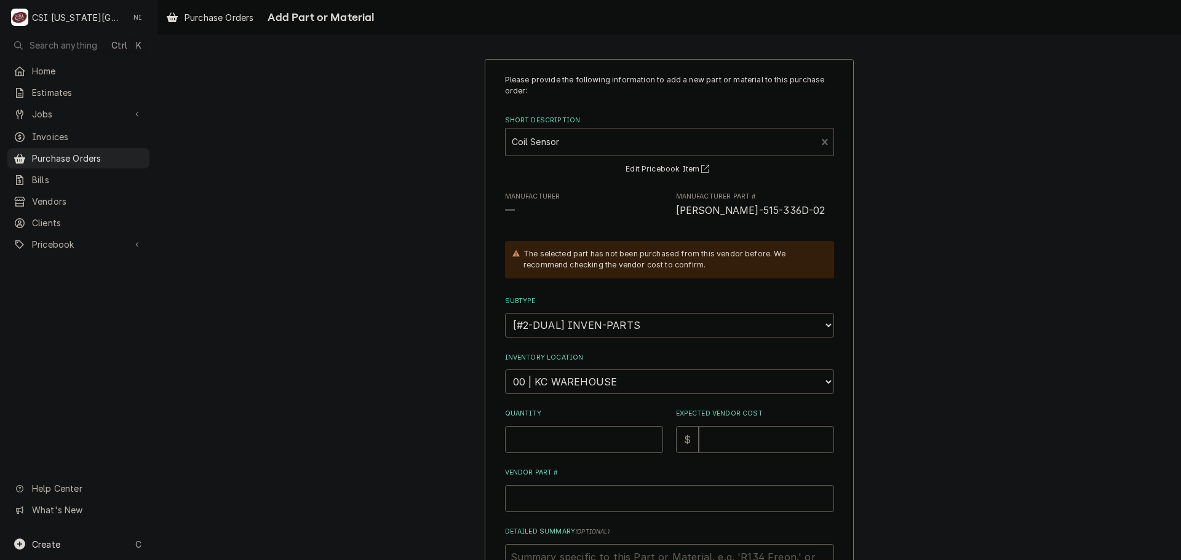
click at [596, 377] on select "Choose a location... 00 | KC WAREHOUSE 00 | MAIN WAREHOUSE 01 | BRIAN BREAZIER …" at bounding box center [669, 382] width 329 height 25
select select "2772"
click at [505, 370] on select "Choose a location... 00 | KC WAREHOUSE 00 | MAIN WAREHOUSE 01 | BRIAN BREAZIER …" at bounding box center [669, 382] width 329 height 25
click at [589, 445] on input "Quantity" at bounding box center [584, 439] width 158 height 27
type textarea "x"
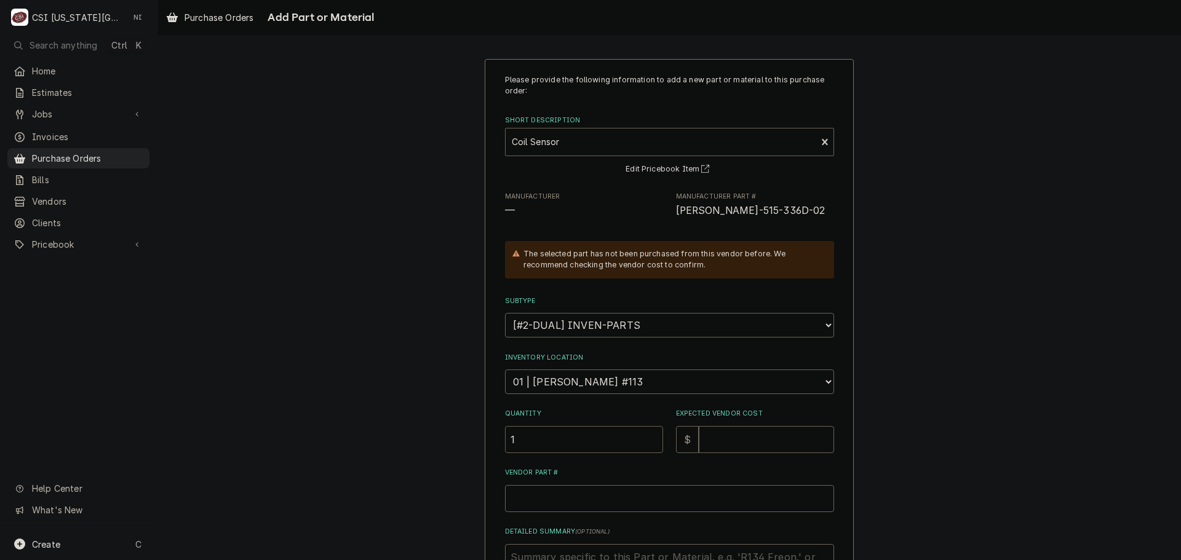
type input "1"
type textarea "x"
type input "2"
type textarea "x"
type input "21"
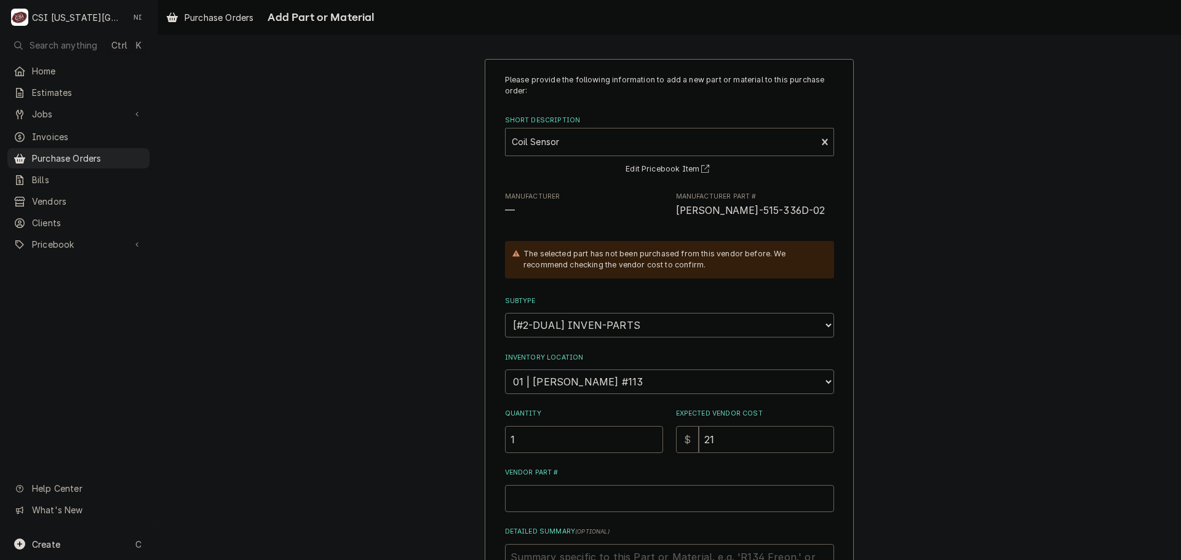
type textarea "x"
type input "21.4"
type textarea "x"
type input "21.42"
drag, startPoint x: 700, startPoint y: 216, endPoint x: 670, endPoint y: 216, distance: 30.1
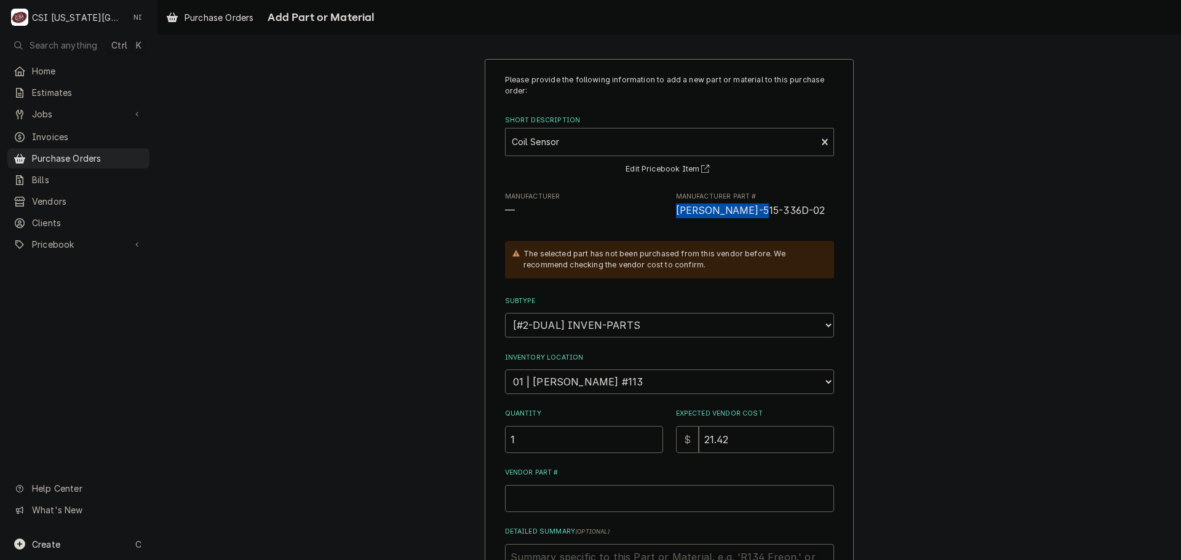
click at [670, 216] on div "Manufacturer — Manufacturer Part # BEV-515-336D-02" at bounding box center [669, 205] width 329 height 26
copy span "BEV-515-336D-02"
click at [601, 496] on input "Vendor Part #" at bounding box center [669, 498] width 329 height 27
paste input "BEV-515-336D-02"
type textarea "x"
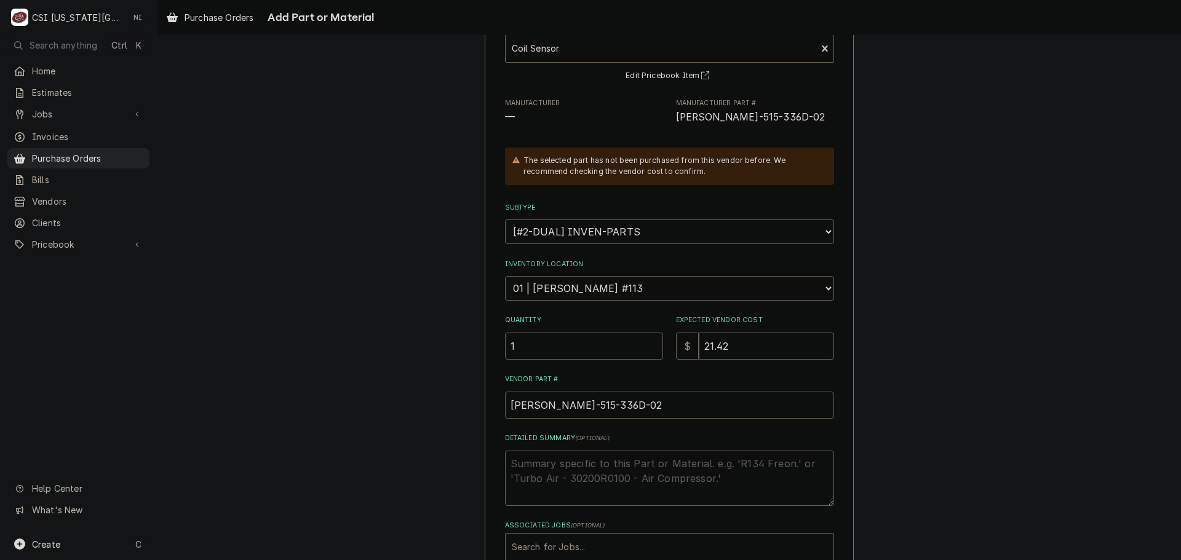
scroll to position [170, 0]
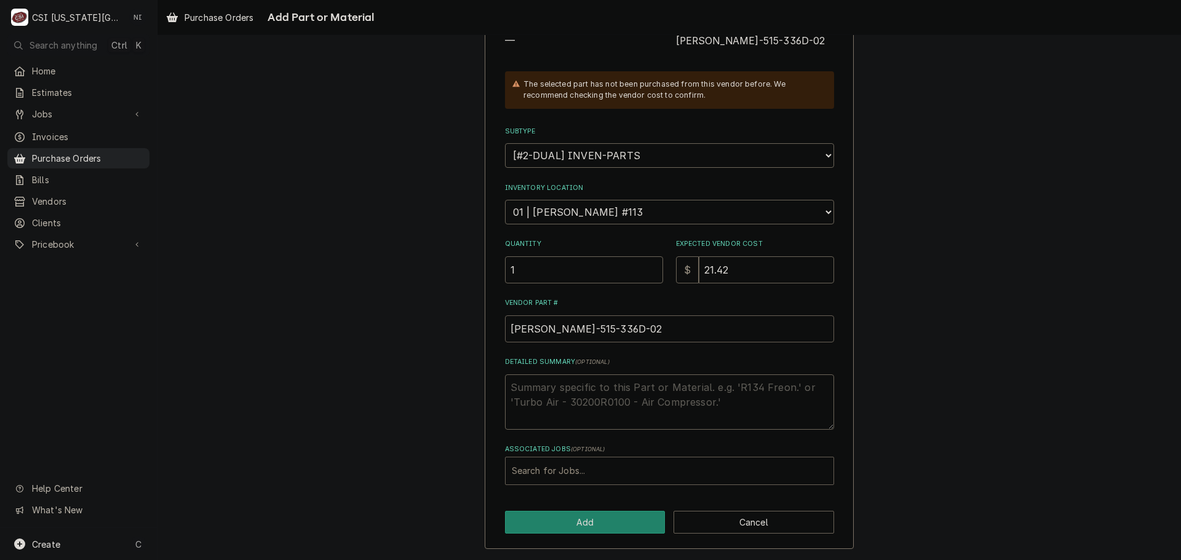
type input "BEV-515-336D-02"
click at [595, 475] on div "Associated Jobs" at bounding box center [669, 471] width 315 height 22
type input "33354"
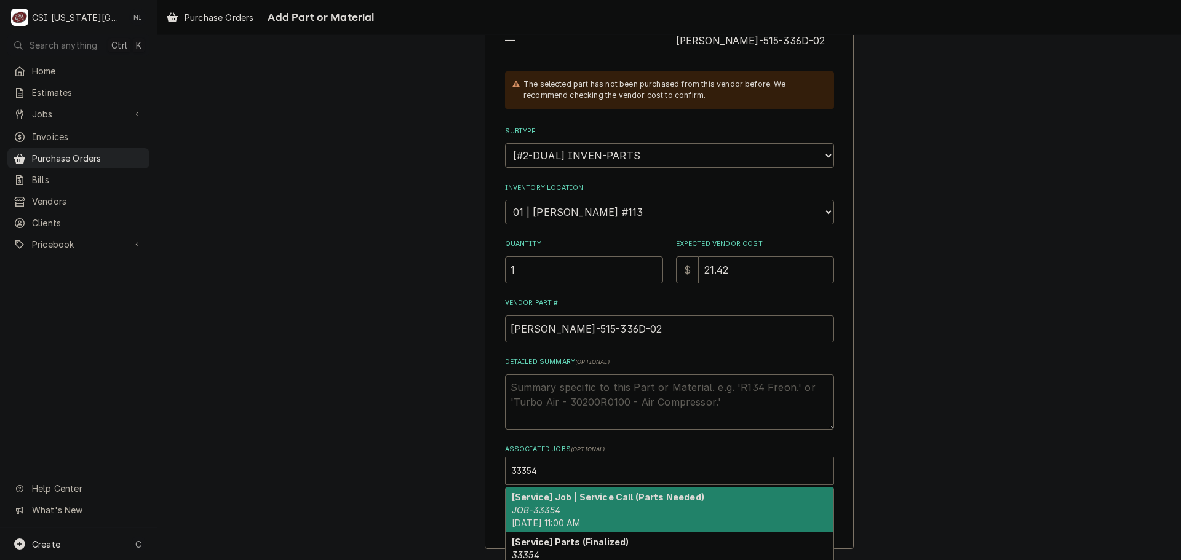
click at [553, 494] on strong "[Service] Job | Service Call (Parts Needed)" at bounding box center [608, 497] width 192 height 10
type textarea "x"
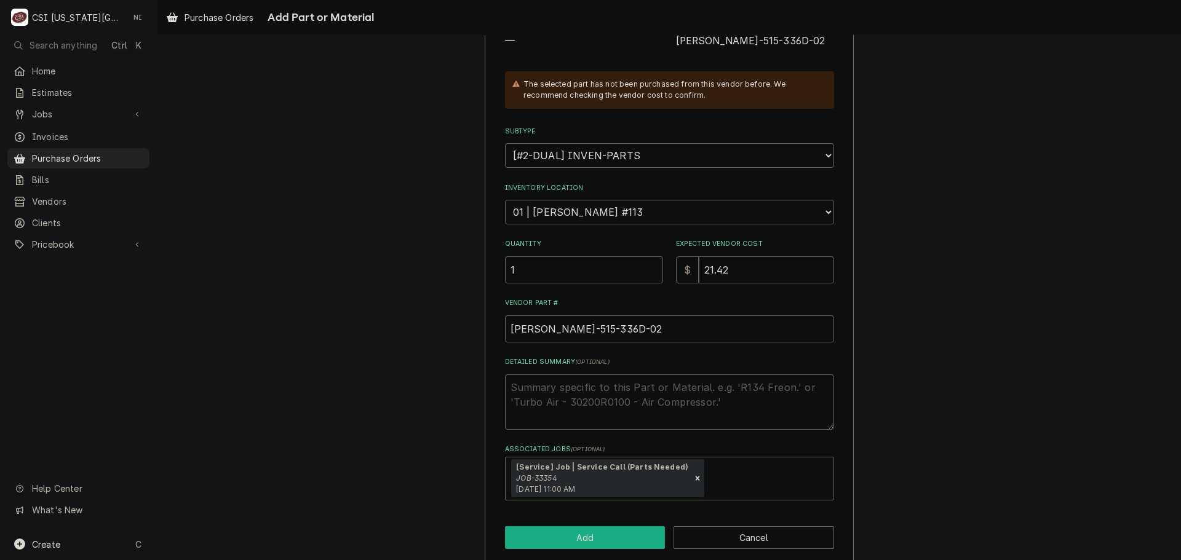
click at [558, 534] on button "Add" at bounding box center [585, 537] width 161 height 23
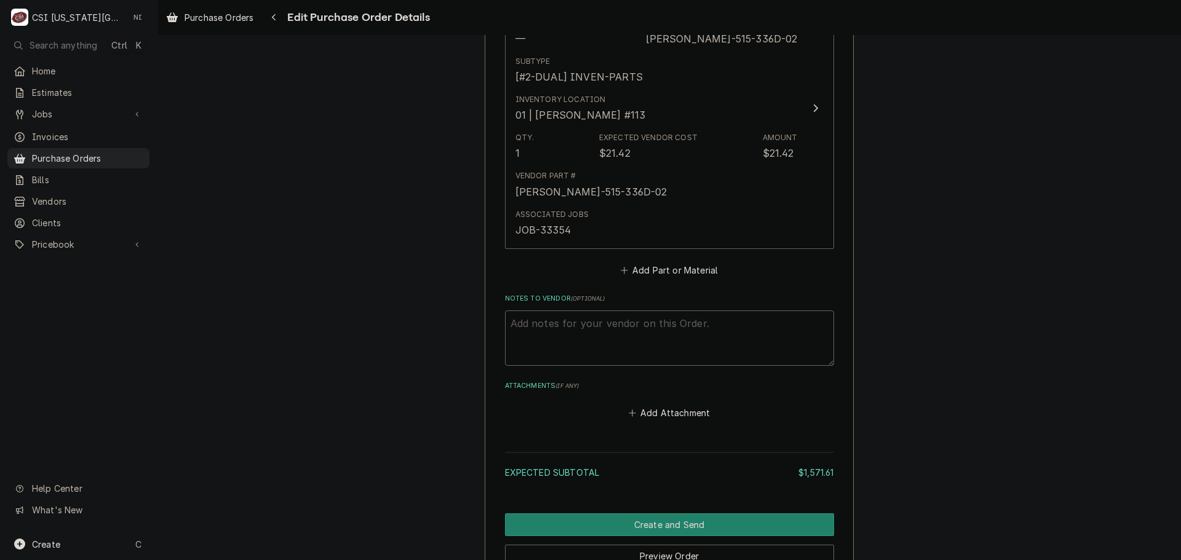
scroll to position [3120, 0]
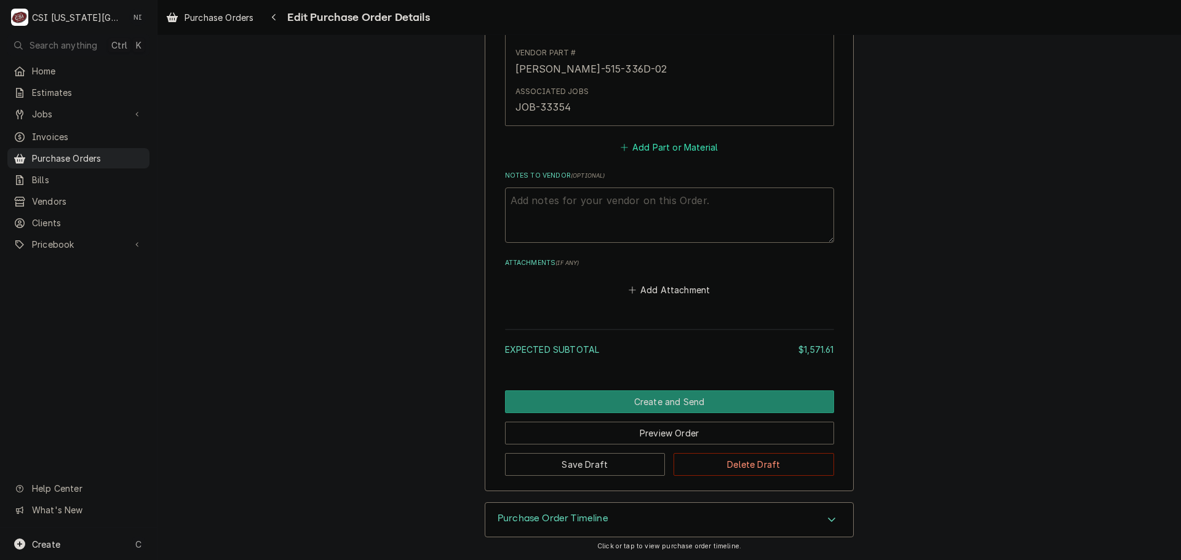
click at [677, 147] on button "Add Part or Material" at bounding box center [668, 146] width 101 height 17
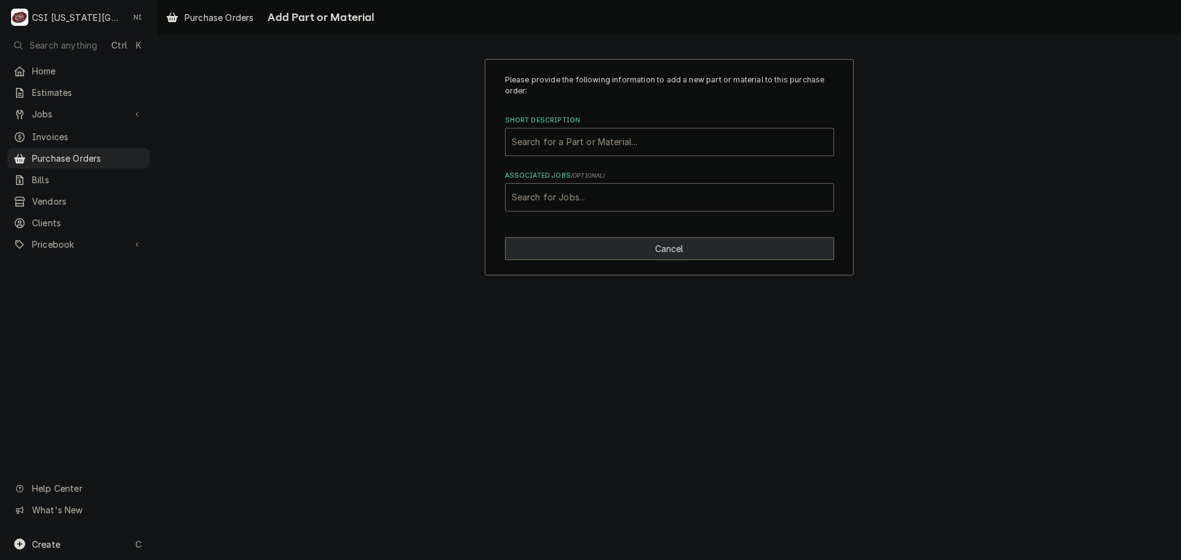
click at [673, 244] on button "Cancel" at bounding box center [669, 248] width 329 height 23
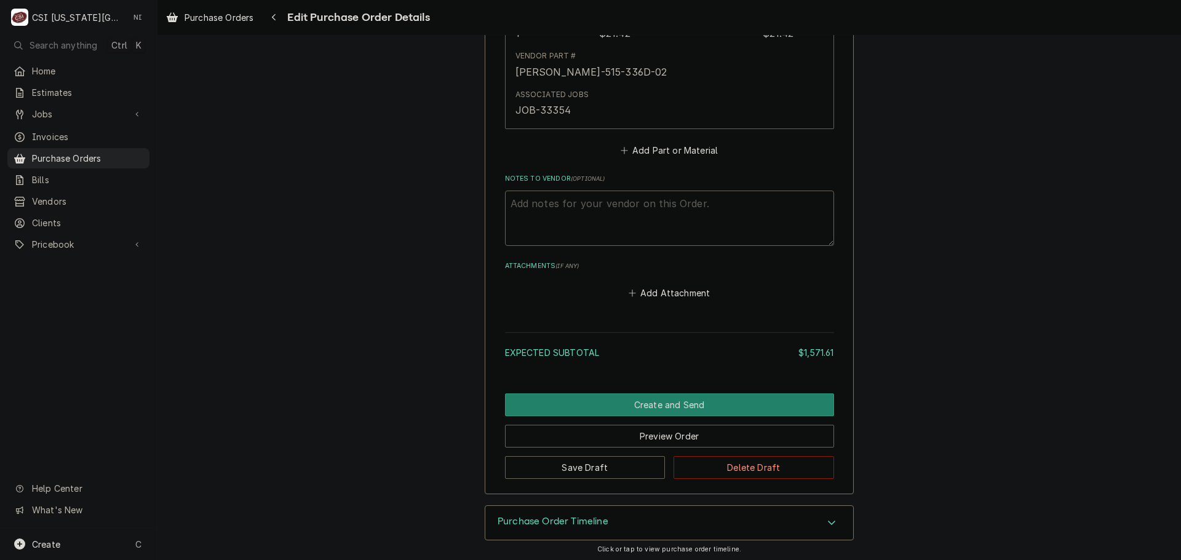
scroll to position [3120, 0]
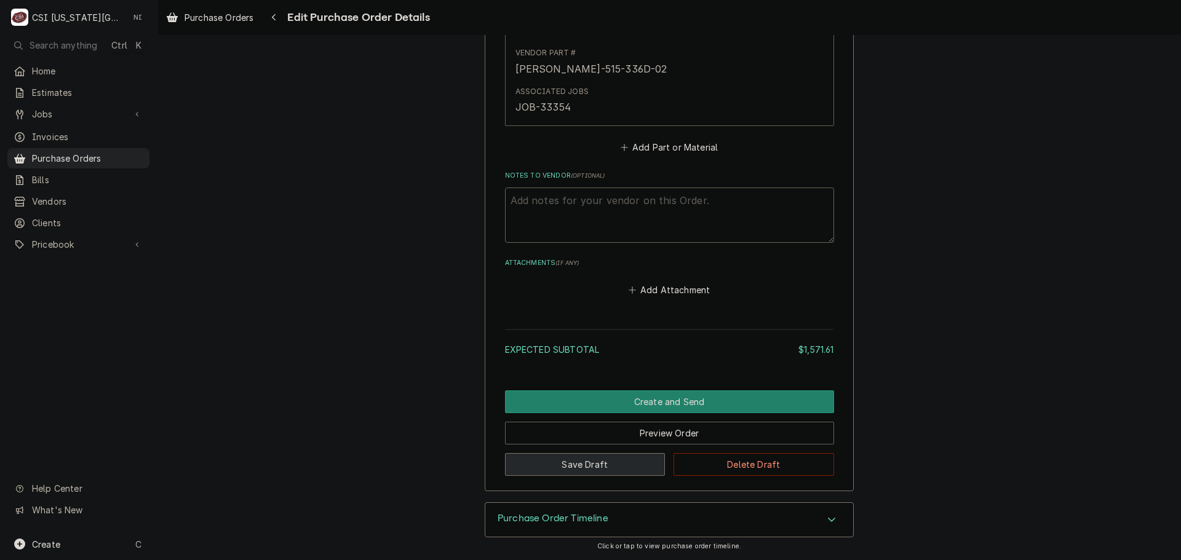
click at [616, 467] on button "Save Draft" at bounding box center [585, 464] width 161 height 23
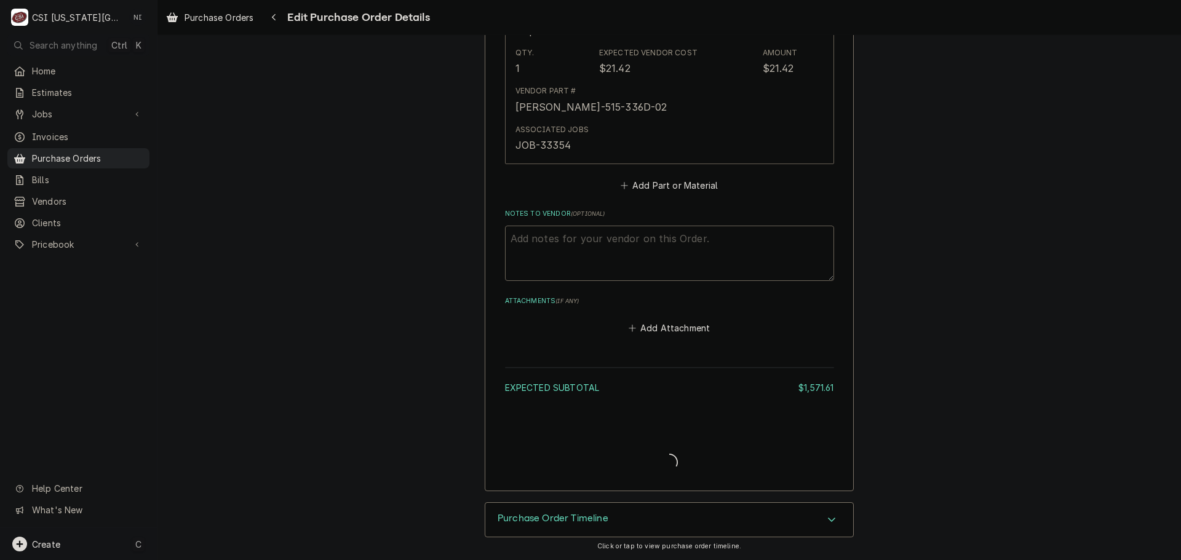
type textarea "x"
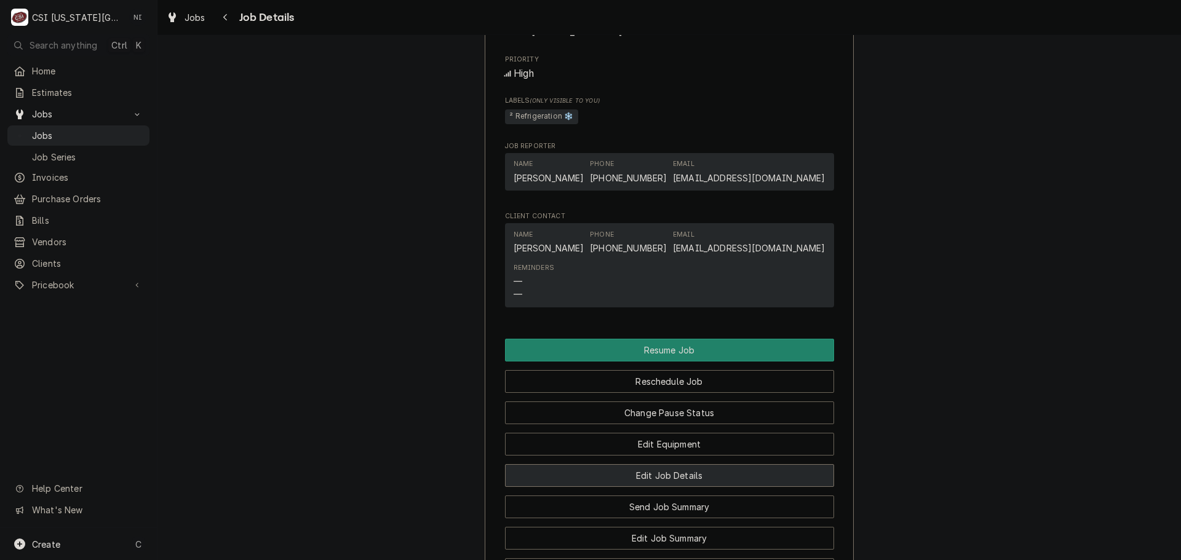
scroll to position [1968, 0]
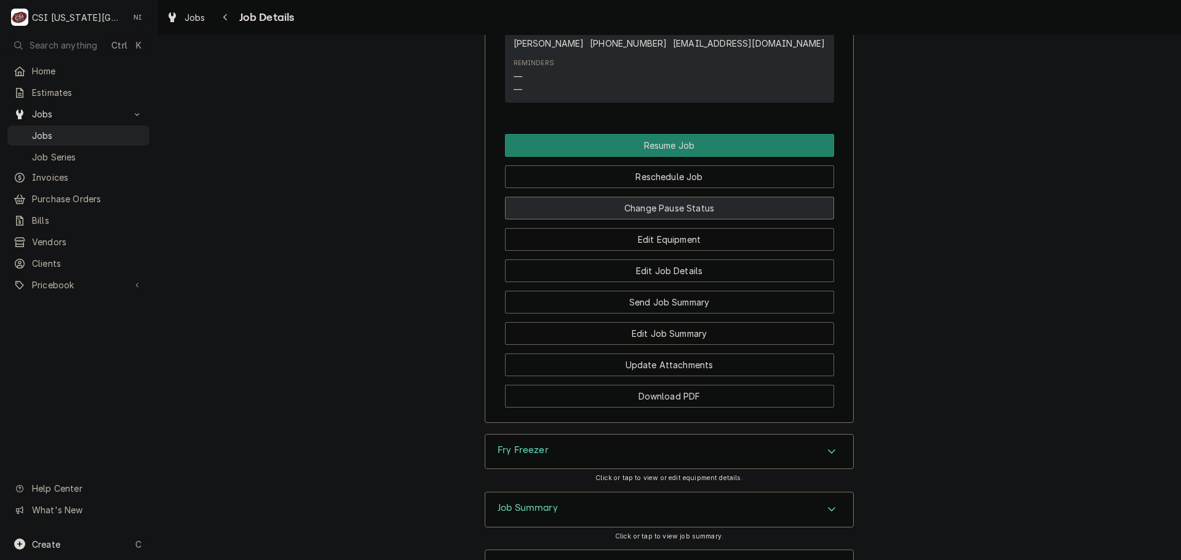
click at [649, 214] on button "Change Pause Status" at bounding box center [669, 208] width 329 height 23
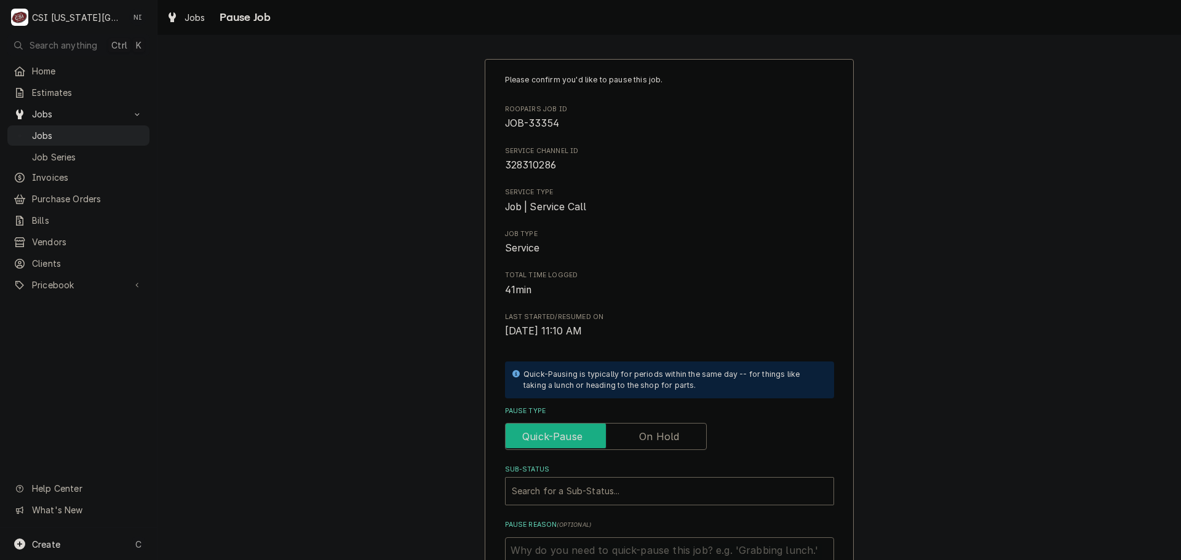
click at [628, 442] on input "Pause Type" at bounding box center [605, 436] width 191 height 27
checkbox input "true"
click at [607, 488] on div "Sub-Status" at bounding box center [657, 491] width 291 height 22
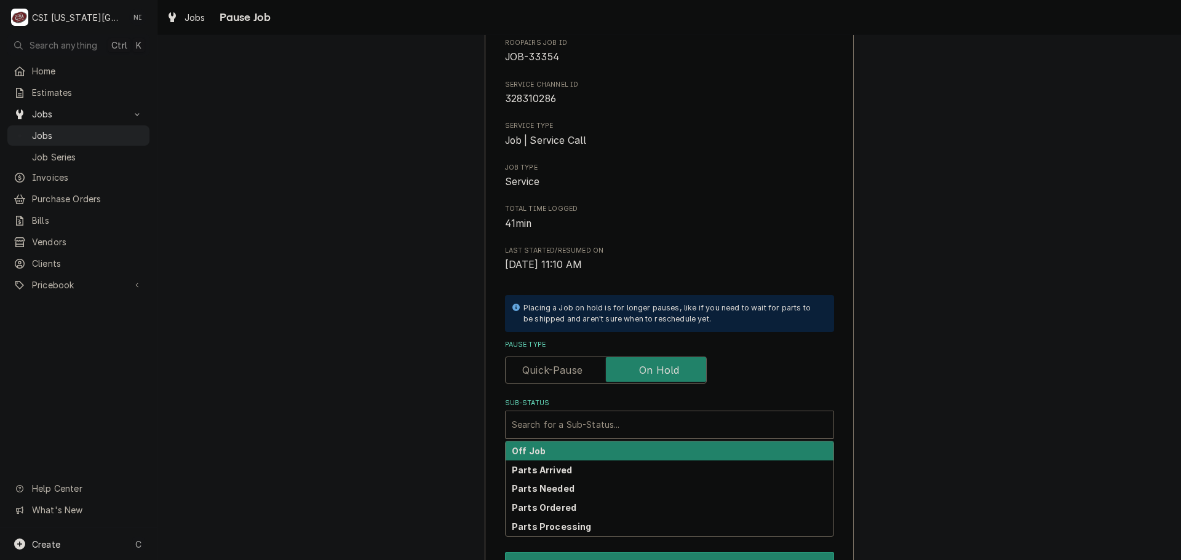
scroll to position [123, 0]
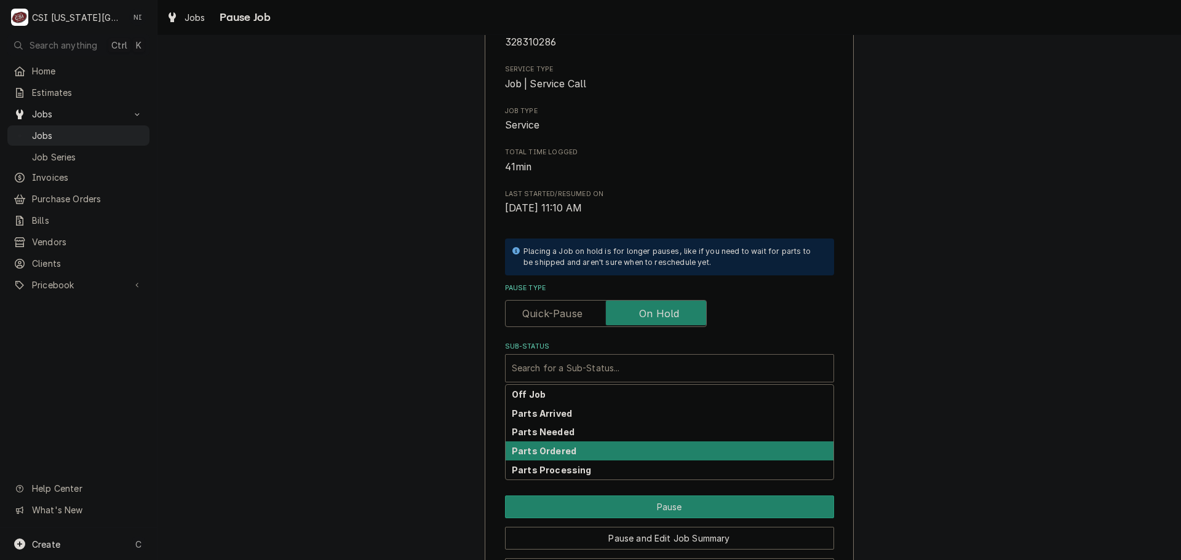
click at [565, 454] on strong "Parts Ordered" at bounding box center [544, 451] width 65 height 10
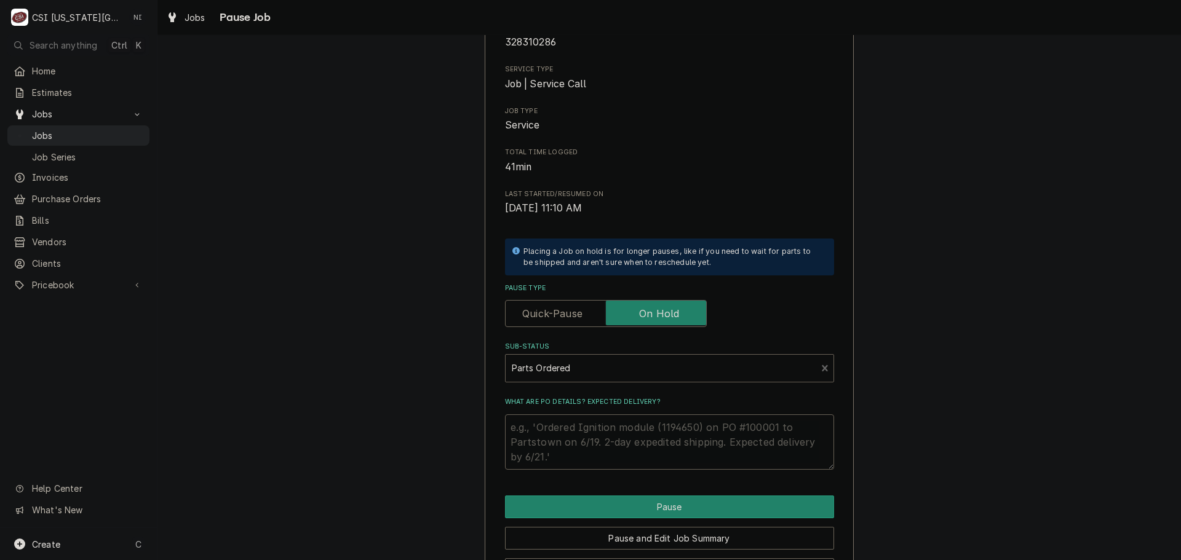
click at [563, 420] on textarea "What are PO details? Expected delivery?" at bounding box center [669, 441] width 329 height 55
type textarea "x"
type textarea "P"
type textarea "x"
type textarea "Pa"
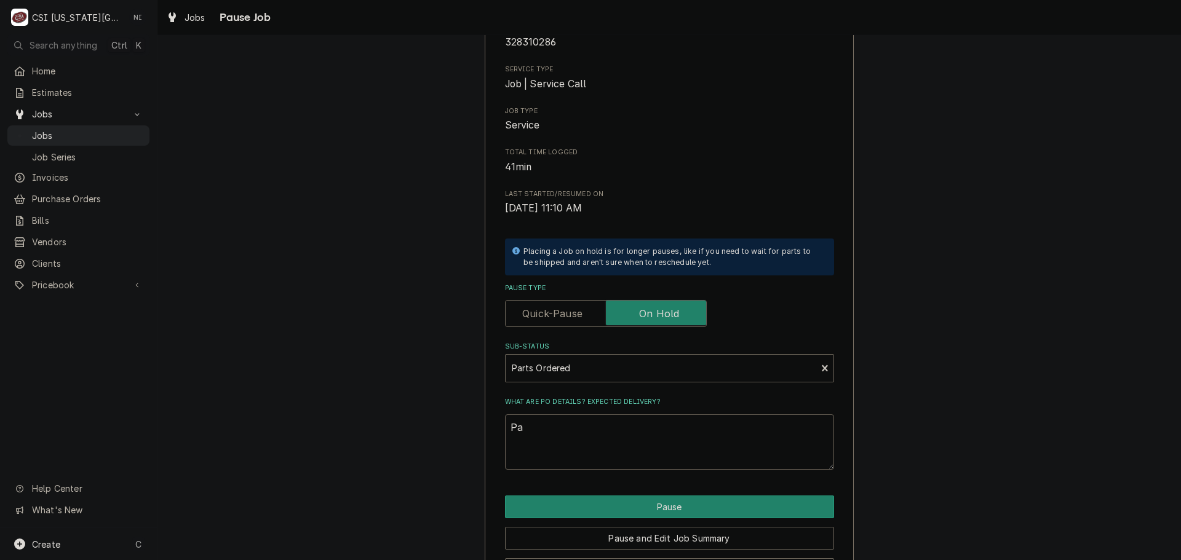
type textarea "x"
type textarea "Par"
type textarea "x"
type textarea "Parts"
type textarea "x"
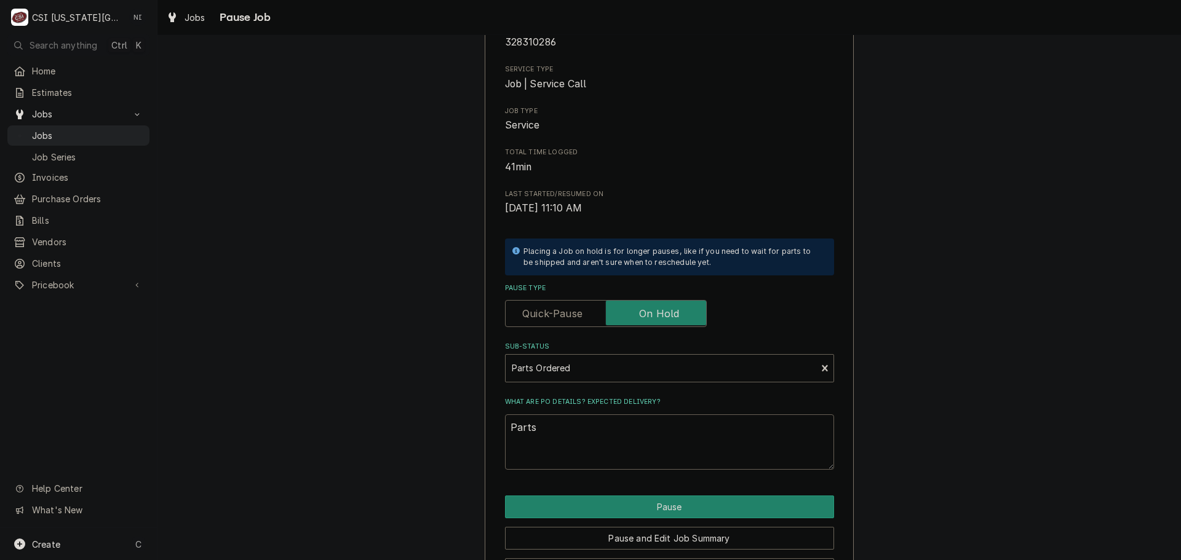
type textarea "Parts"
type textarea "x"
type textarea "Parts o"
type textarea "x"
type textarea "Parts or"
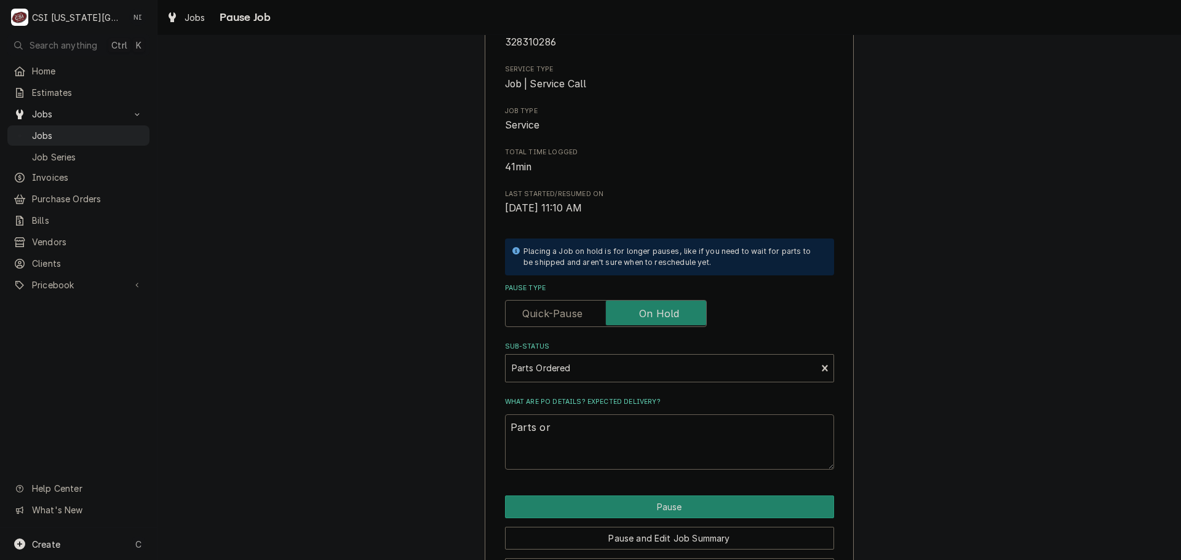
type textarea "x"
type textarea "Parts ord"
type textarea "x"
type textarea "Parts orde"
type textarea "x"
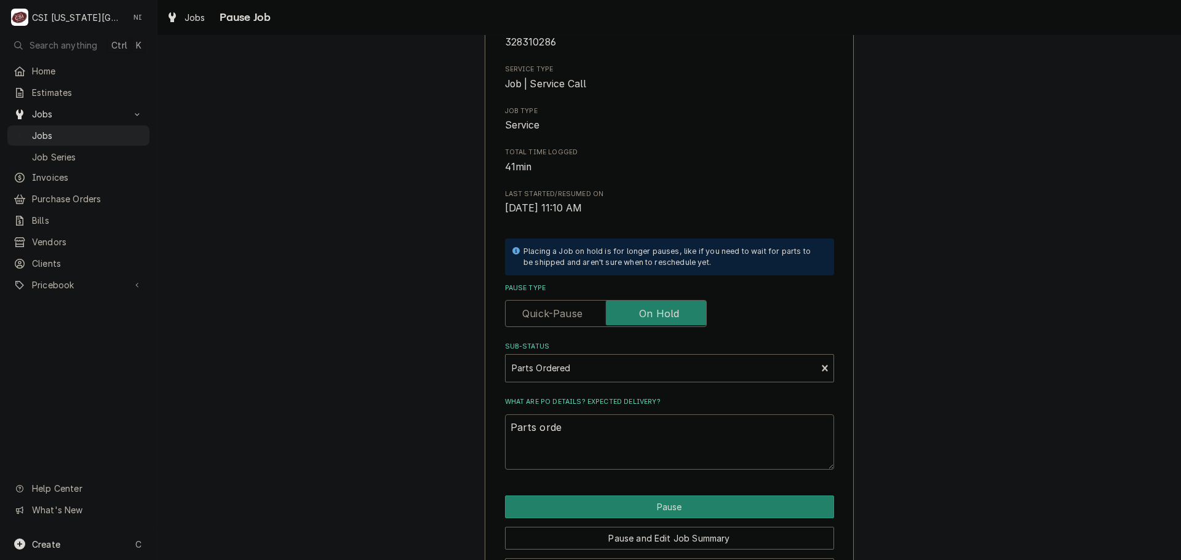
type textarea "Parts order"
type textarea "x"
type textarea "Parts orderd"
type textarea "x"
type textarea "Parts orderd"
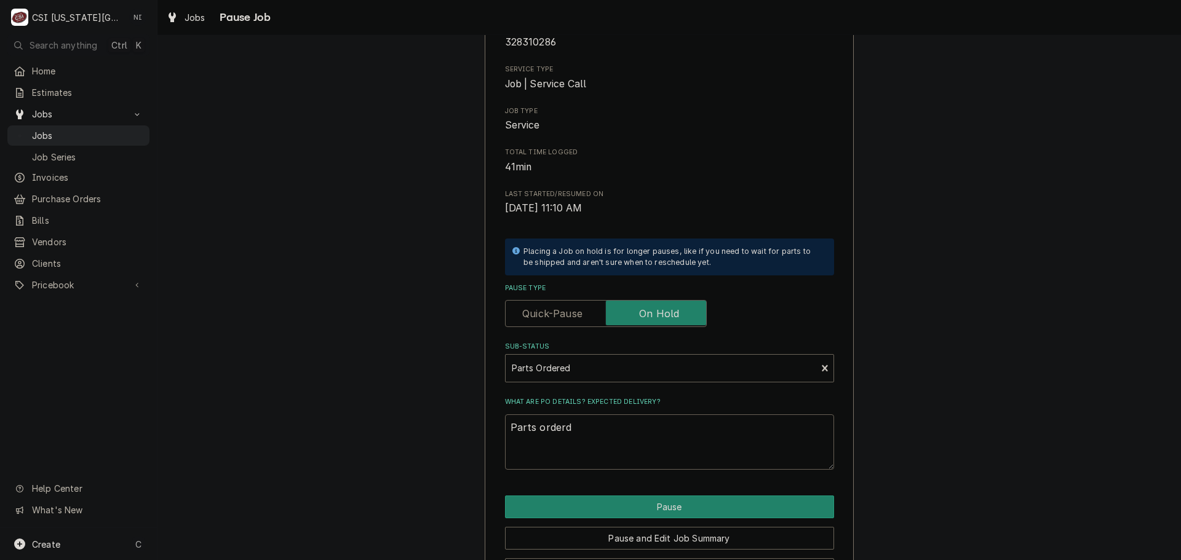
type textarea "x"
type textarea "Parts orderd ;"
type textarea "x"
type textarea "Parts orderd"
type textarea "x"
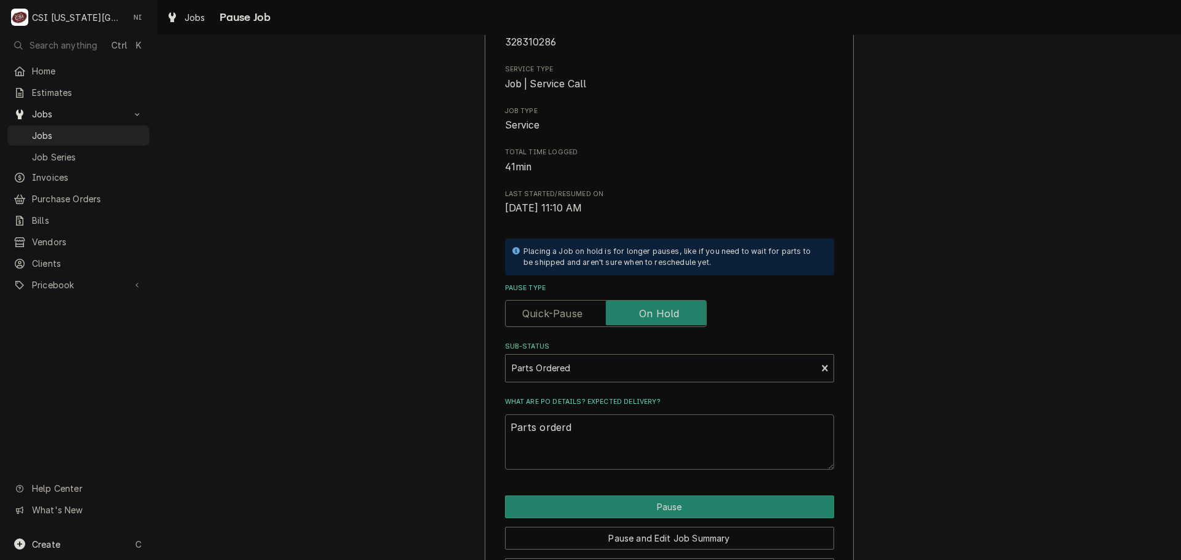
type textarea "Parts orderd"
type textarea "x"
type textarea "Parts order"
type textarea "x"
type textarea "Parts ordere"
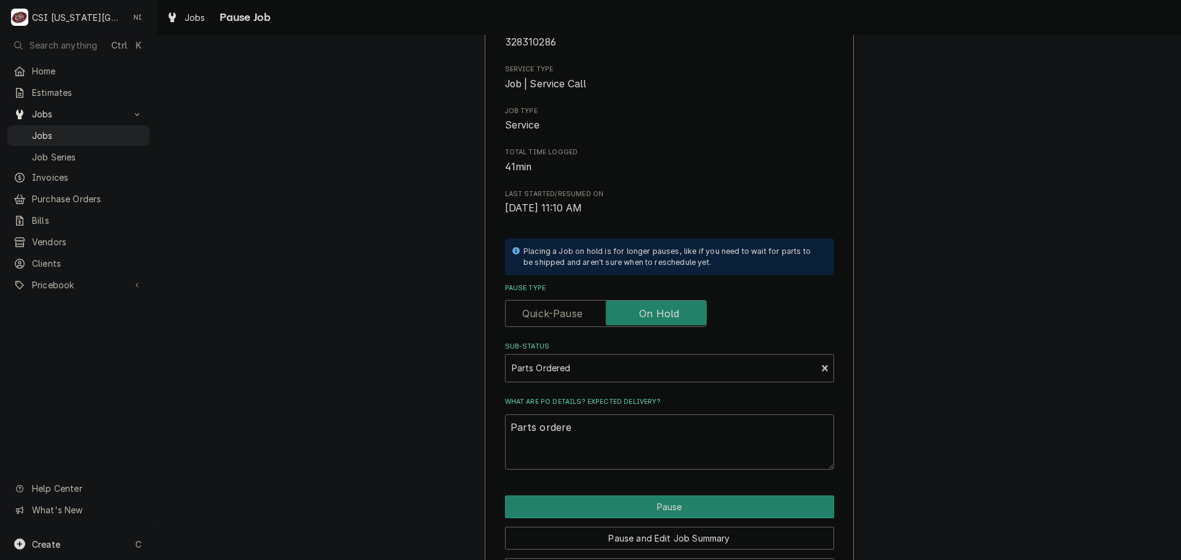
type textarea "x"
type textarea "Parts ordered"
type textarea "x"
type textarea "Parts ordered"
type textarea "x"
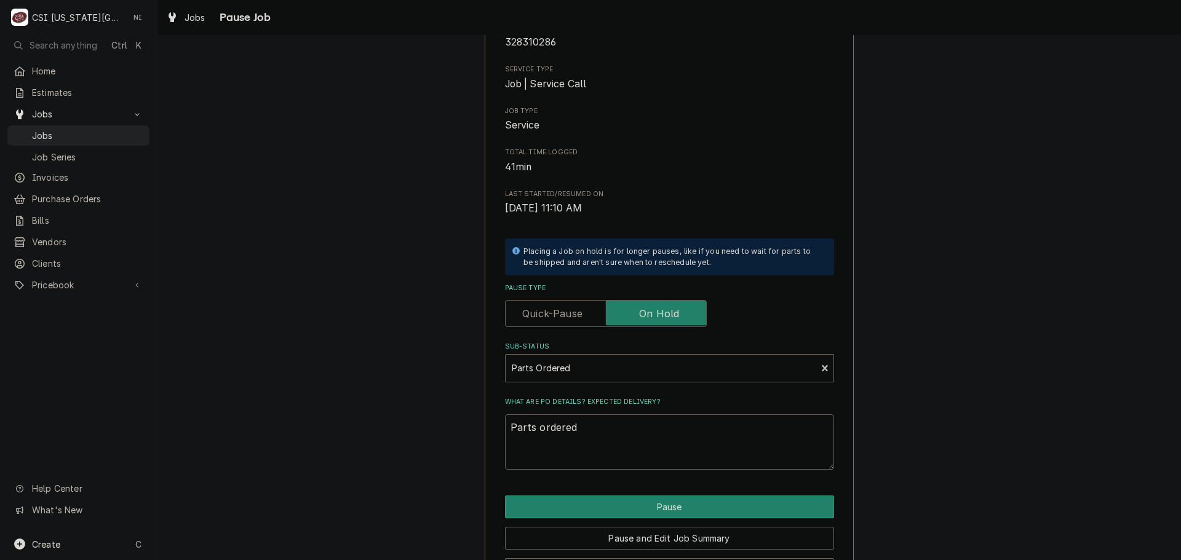
type textarea "Parts ordered o"
type textarea "x"
type textarea "Parts ordered on"
type textarea "x"
type textarea "Parts ordered on"
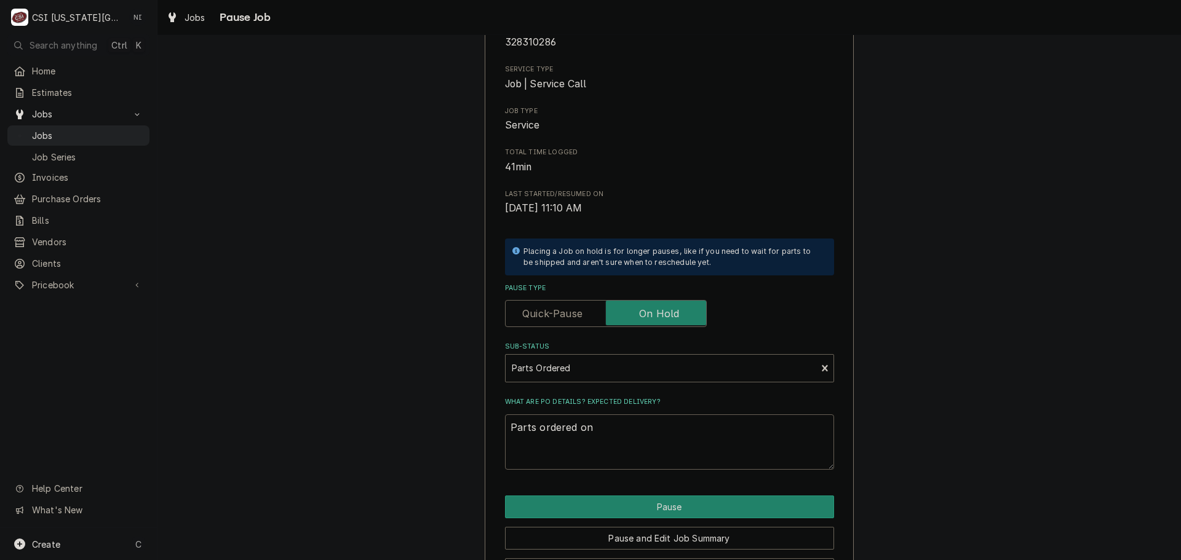
type textarea "x"
type textarea "Parts ordered on P"
type textarea "x"
type textarea "Parts ordered on PO"
type textarea "x"
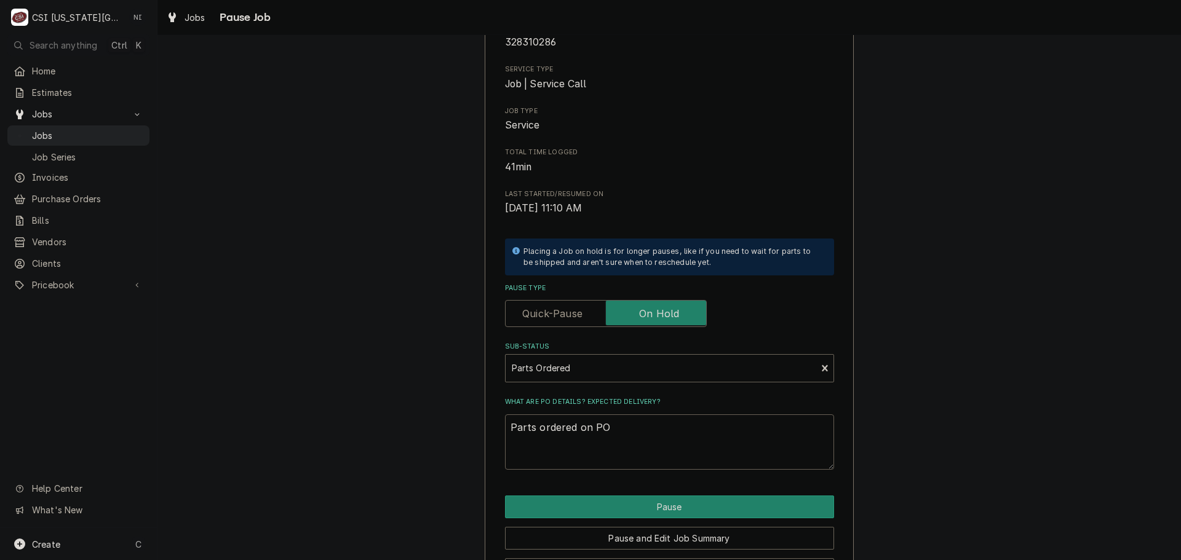
type textarea "Parts ordered on PO"
type textarea "x"
type textarea "Parts ordered on PO 3"
type textarea "x"
type textarea "Parts ordered on PO 30"
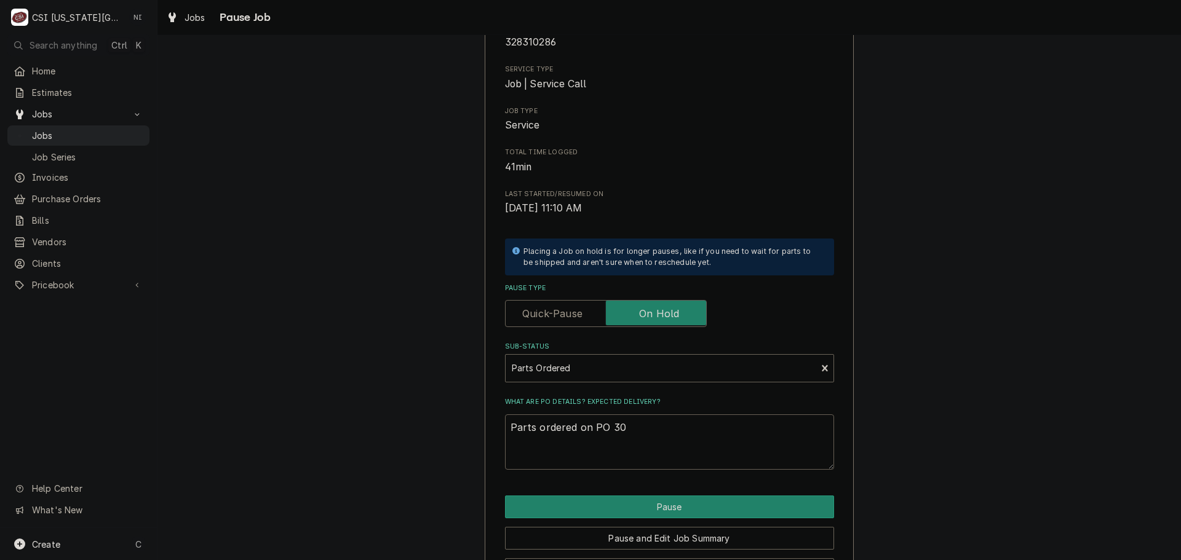
type textarea "x"
type textarea "Parts ordered on PO 301"
type textarea "x"
type textarea "Parts ordered on PO 3017"
type textarea "x"
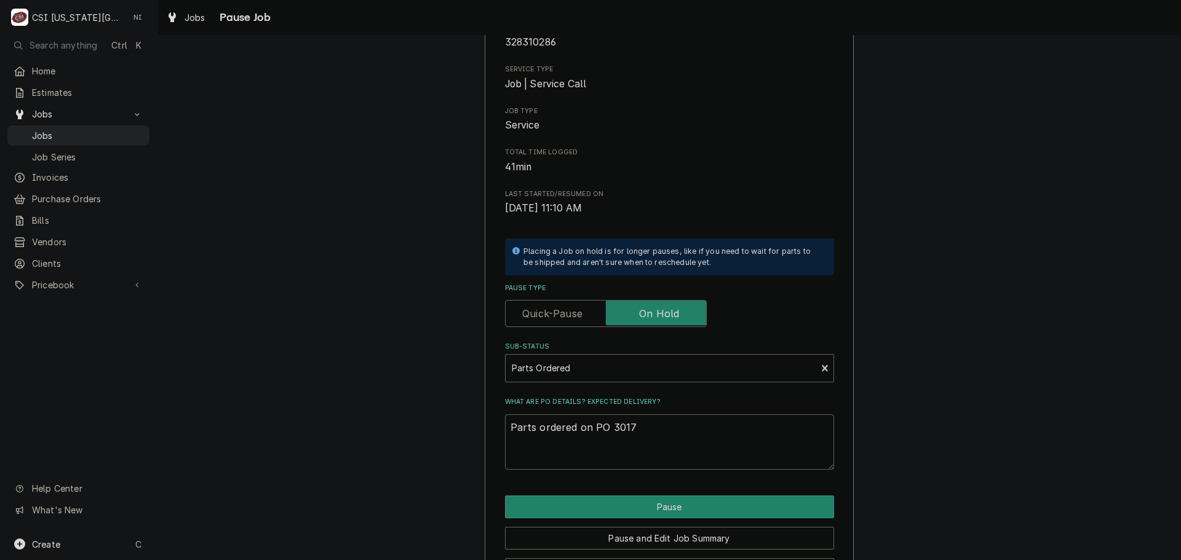
type textarea "Parts ordered on PO 30175"
type textarea "x"
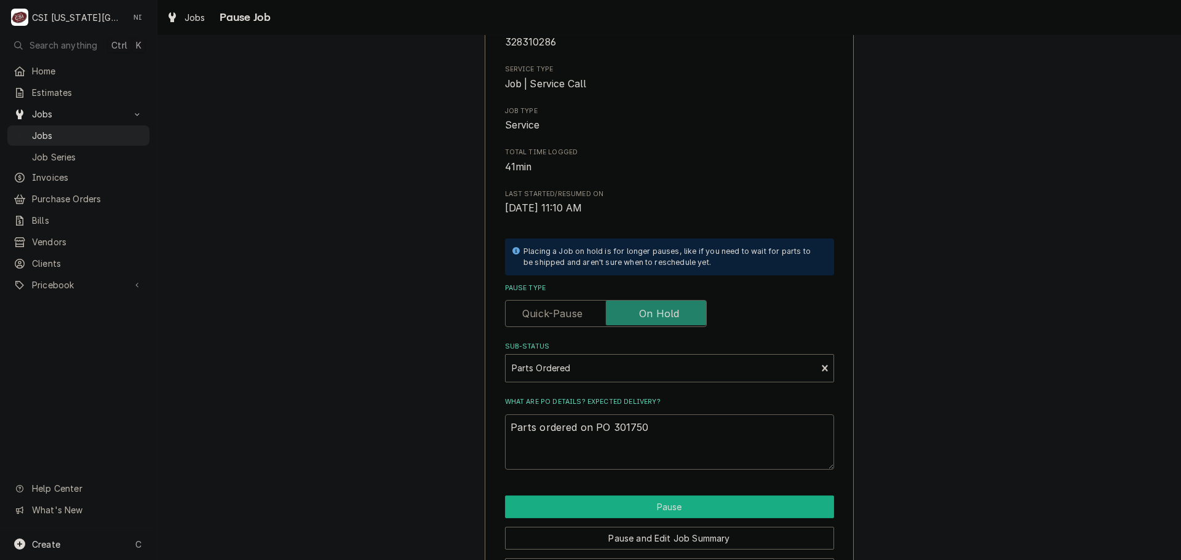
type textarea "Parts ordered on PO 301750"
click at [702, 507] on button "Pause" at bounding box center [669, 507] width 329 height 23
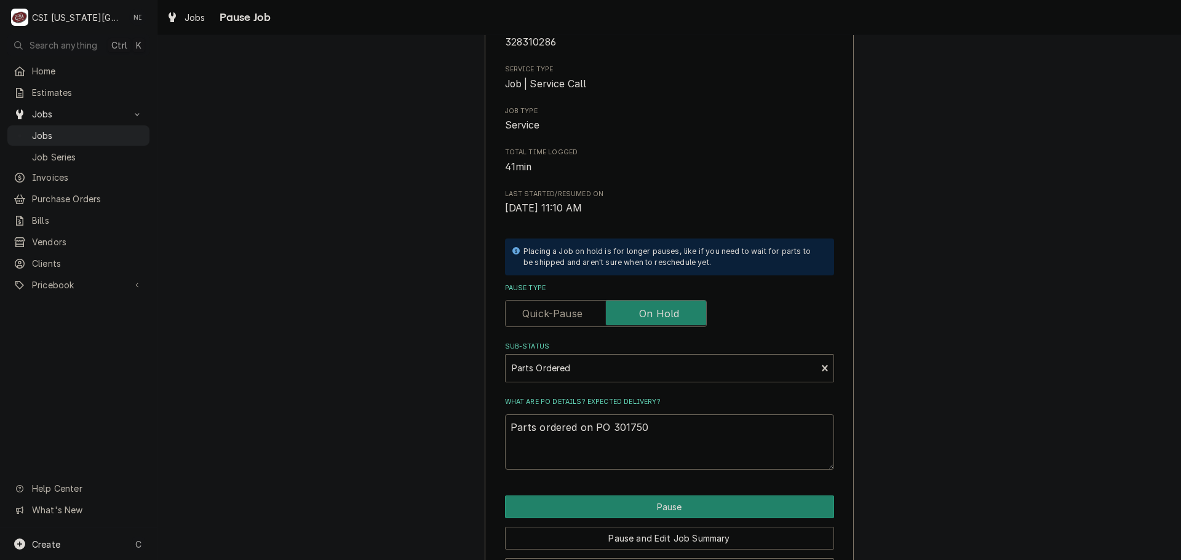
type textarea "x"
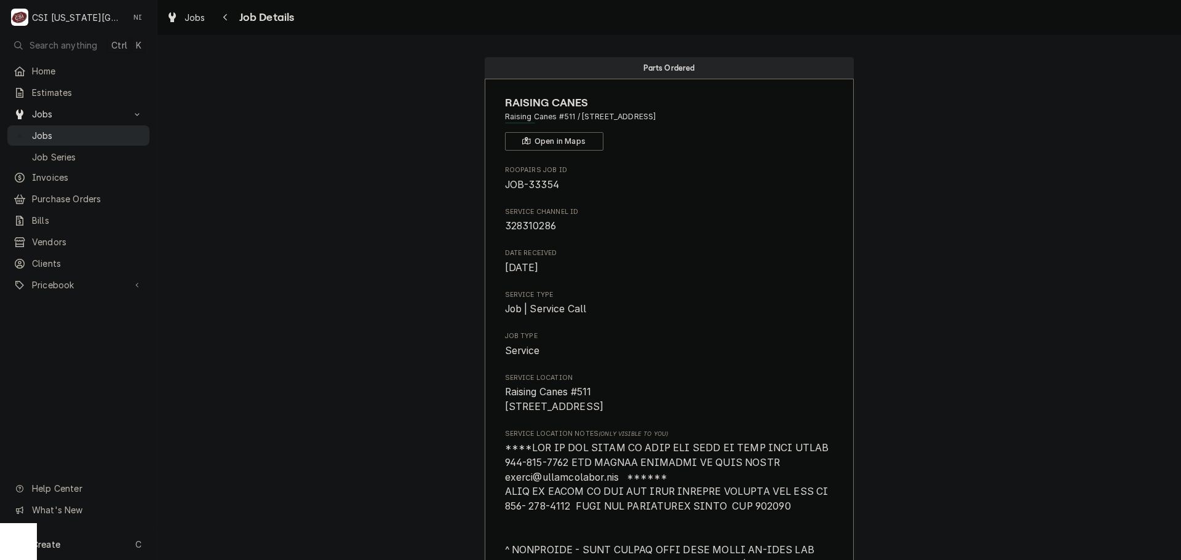
drag, startPoint x: 121, startPoint y: 130, endPoint x: 128, endPoint y: 129, distance: 7.4
click at [121, 130] on span "Jobs" at bounding box center [87, 135] width 111 height 13
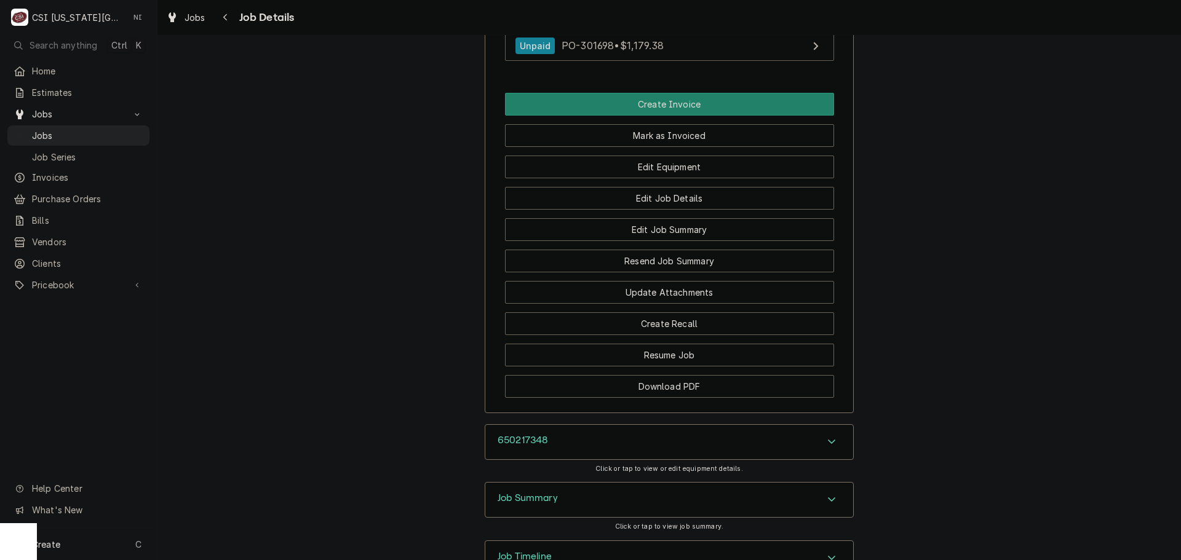
scroll to position [1353, 0]
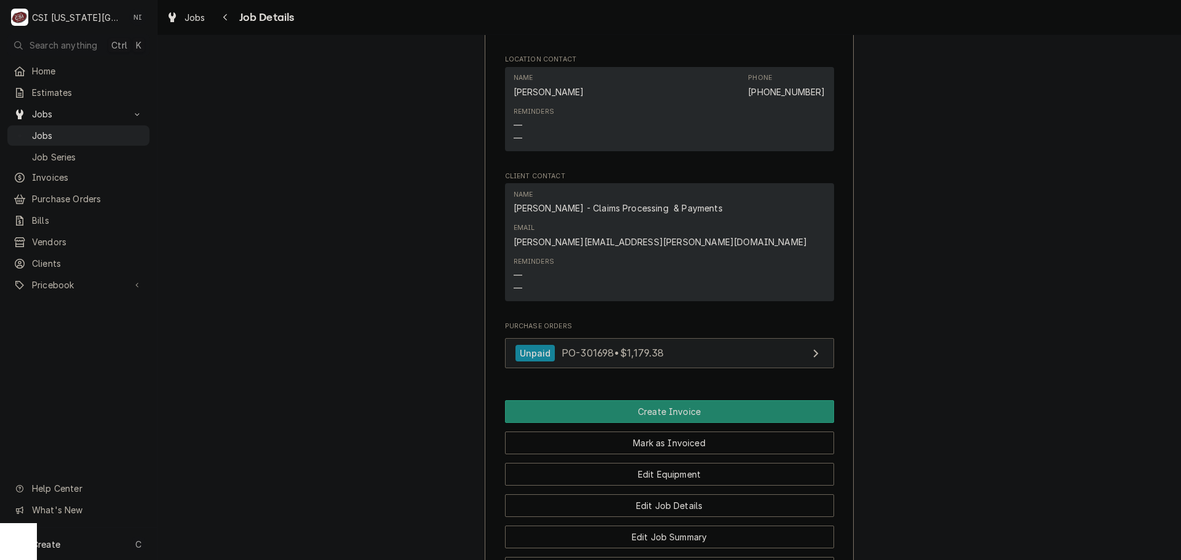
click at [761, 338] on link "Unpaid PO-301698 • $1,179.38" at bounding box center [669, 353] width 329 height 30
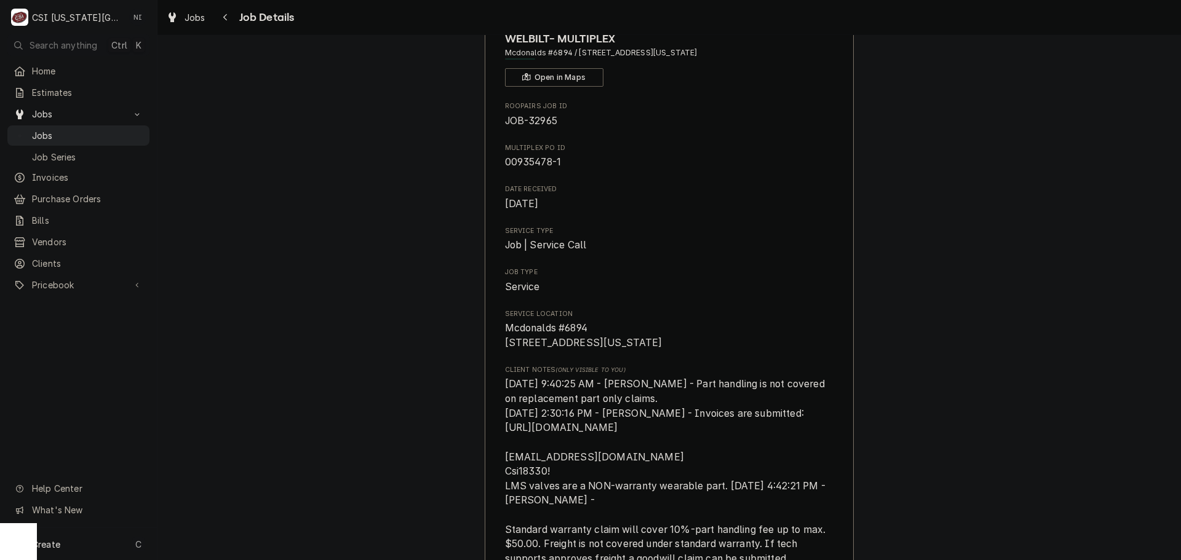
scroll to position [0, 0]
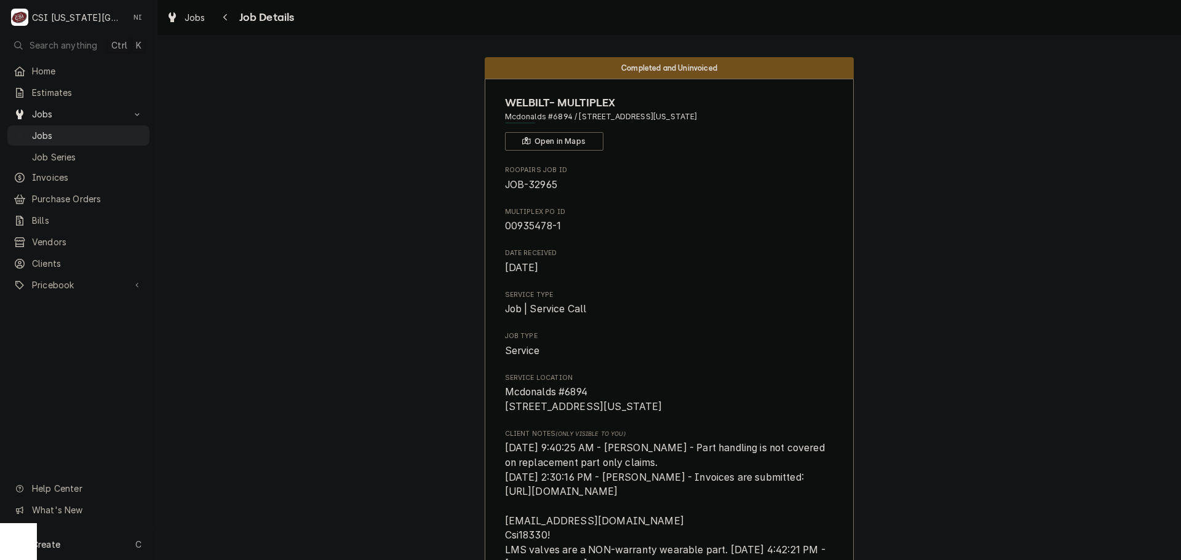
drag, startPoint x: 114, startPoint y: 126, endPoint x: 177, endPoint y: 79, distance: 78.6
click at [114, 129] on span "Jobs" at bounding box center [87, 135] width 111 height 13
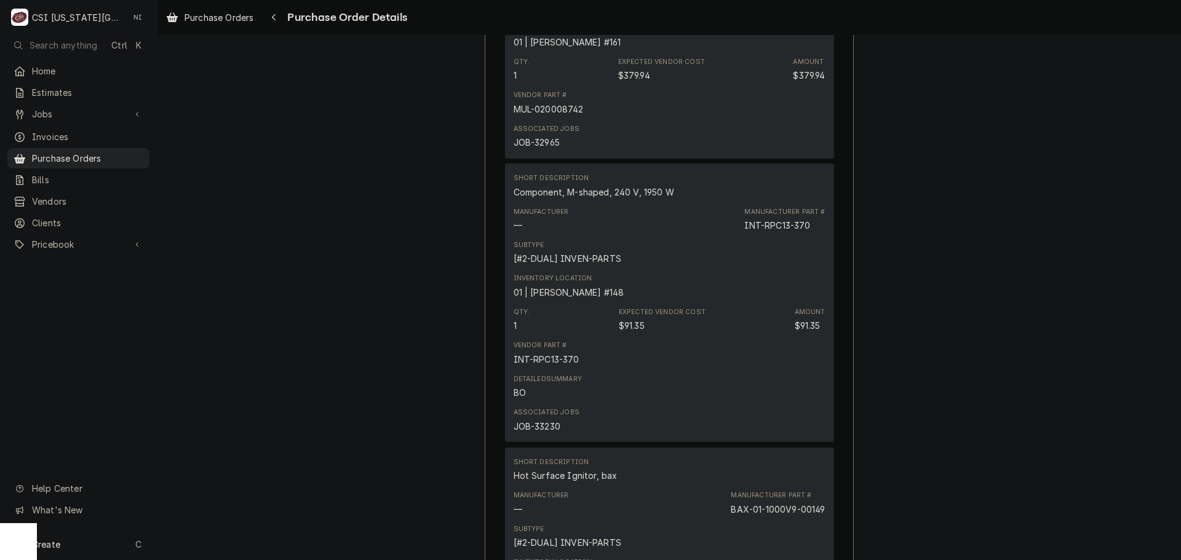
scroll to position [1291, 0]
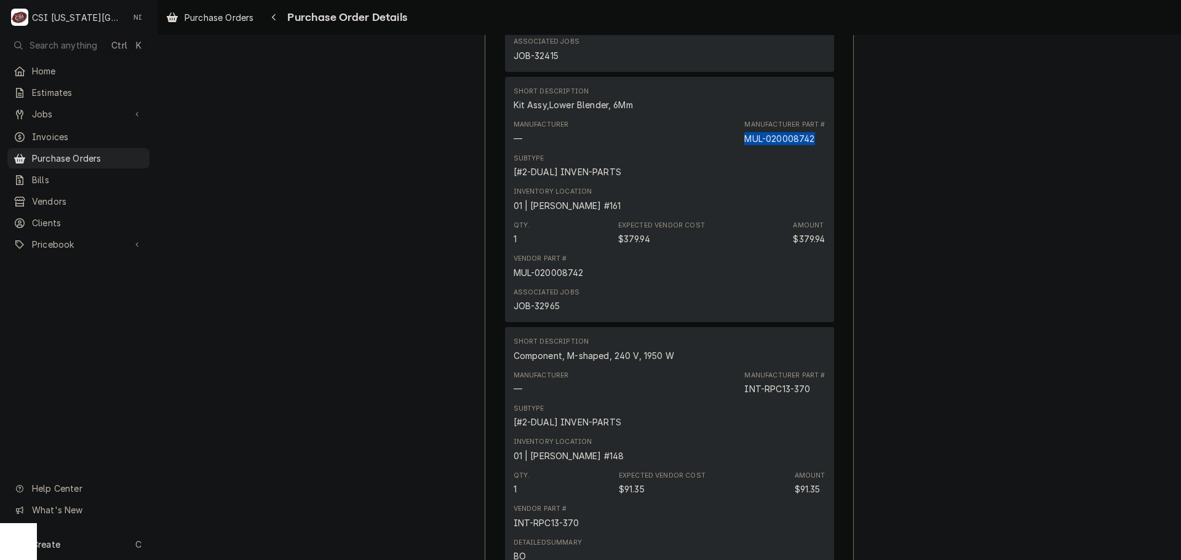
drag, startPoint x: 814, startPoint y: 177, endPoint x: 743, endPoint y: 177, distance: 70.7
click at [744, 145] on div "Manufacturer Part # MUL-020008742" at bounding box center [784, 132] width 81 height 25
copy div "MUL-020008742"
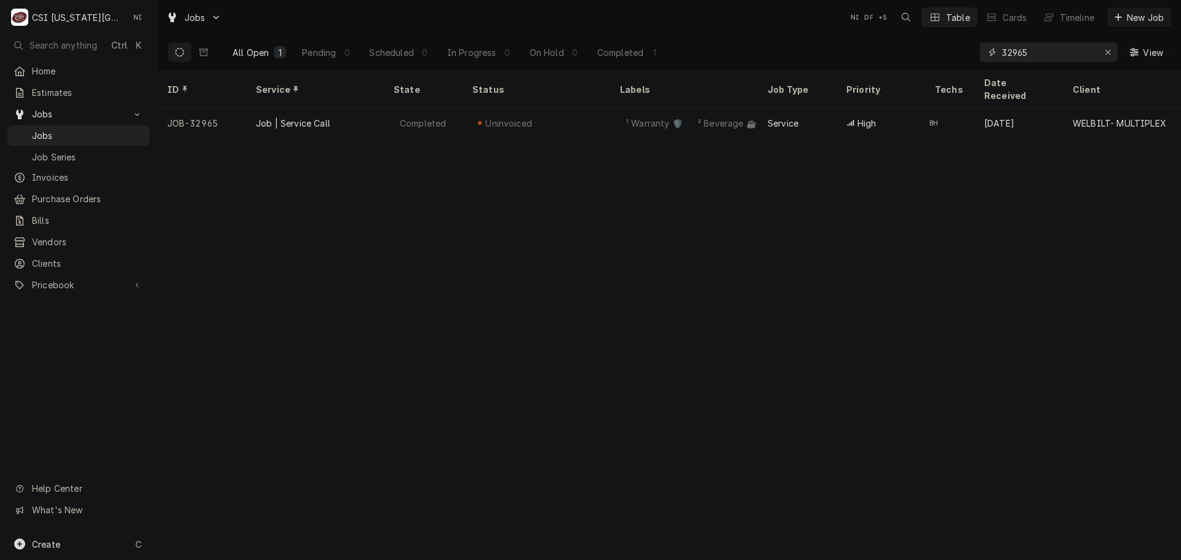
drag, startPoint x: 1030, startPoint y: 49, endPoint x: 906, endPoint y: 62, distance: 124.3
click at [910, 62] on div "All Open 1 Pending 0 Scheduled 0 In Progress 0 On Hold 0 Completed 1 32965 View" at bounding box center [669, 52] width 1004 height 34
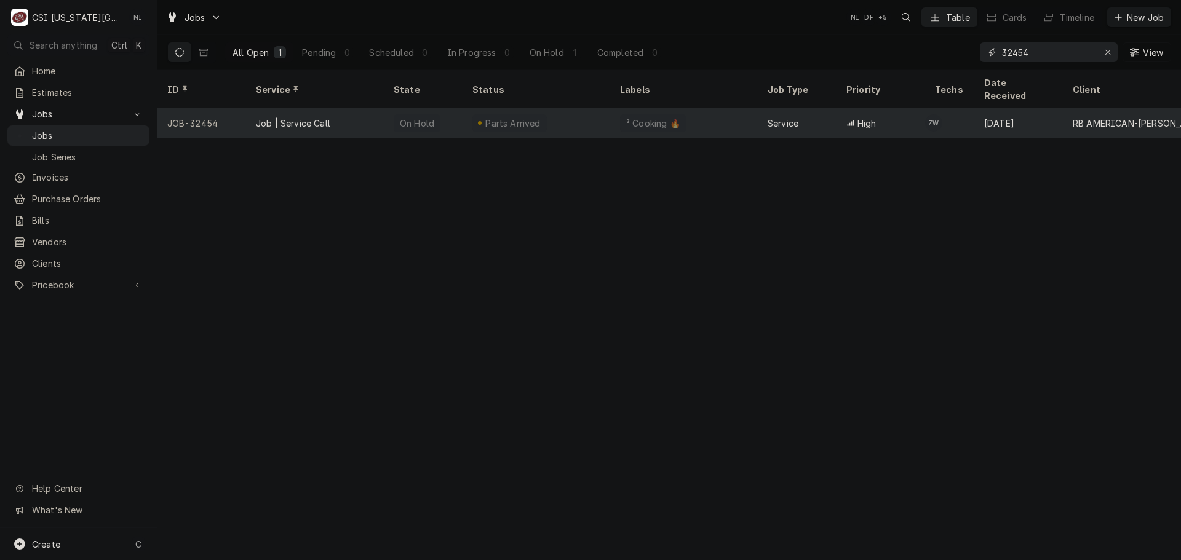
type input "32454"
click at [470, 114] on div "Parts Arrived" at bounding box center [536, 123] width 148 height 30
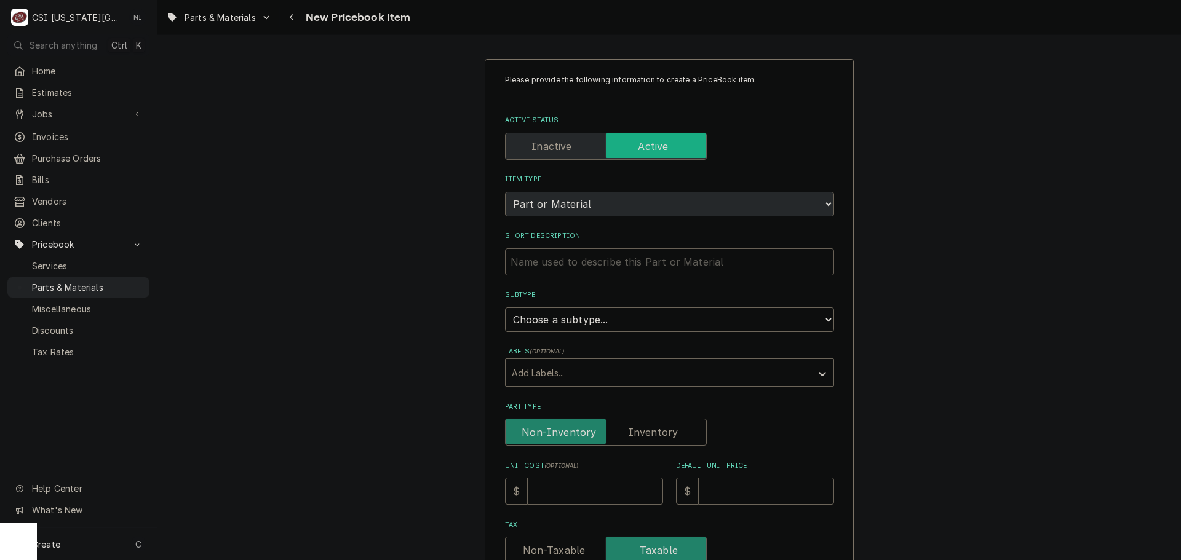
drag, startPoint x: 630, startPoint y: 266, endPoint x: 627, endPoint y: 278, distance: 12.1
click at [630, 266] on input "Short Description" at bounding box center [669, 261] width 329 height 27
paste input "ROD, CURTAIN, CLE VENT COWL"
type textarea "x"
type input "ROD, CURTAIN, CLE VENT COWL"
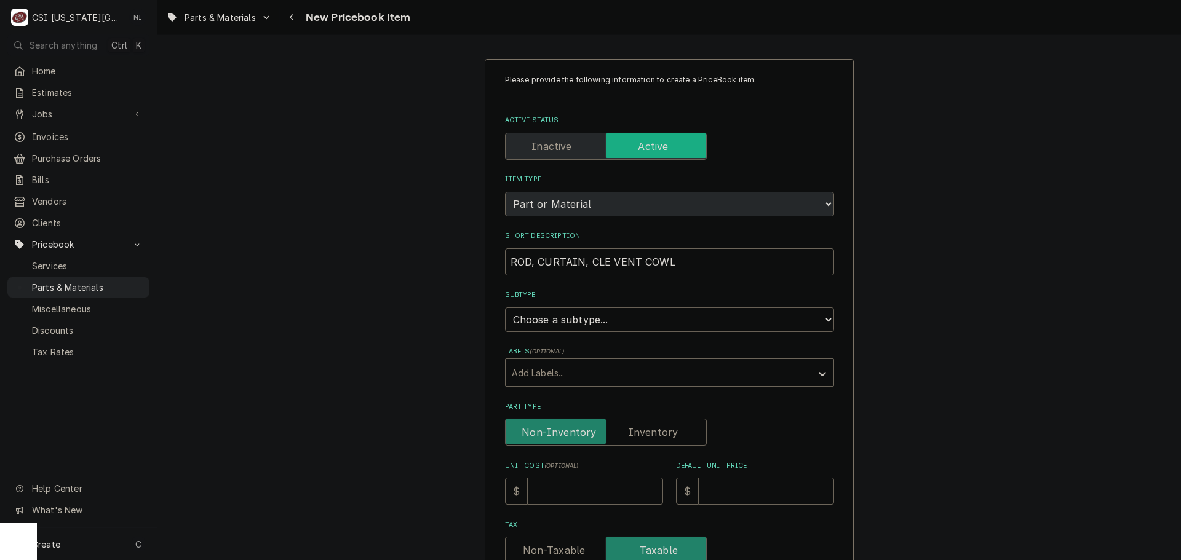
click at [639, 331] on select "Choose a subtype... [#2-DUAL] AFTERHRS-WH-CHG-2 [#2-DUAL] BEV-EQUIP [#2-DUAL] B…" at bounding box center [669, 319] width 329 height 25
select select "45"
click at [505, 307] on select "Choose a subtype... [#2-DUAL] AFTERHRS-WH-CHG-2 [#2-DUAL] BEV-EQUIP [#2-DUAL] B…" at bounding box center [669, 319] width 329 height 25
type textarea "x"
drag, startPoint x: 636, startPoint y: 421, endPoint x: 624, endPoint y: 446, distance: 28.1
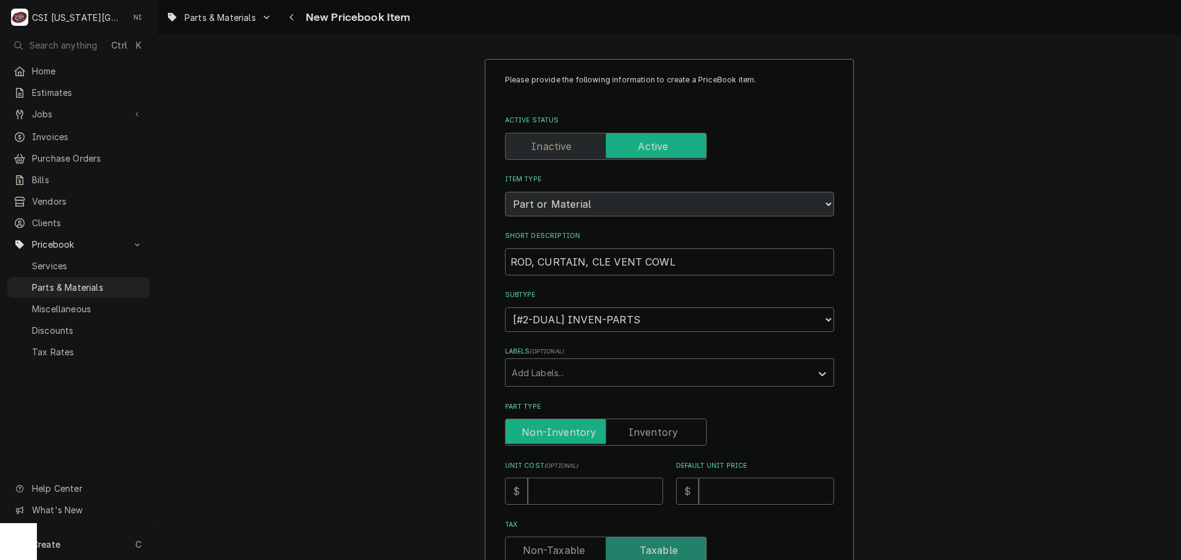
click at [636, 421] on input "Part Type" at bounding box center [605, 432] width 191 height 27
checkbox input "true"
click at [585, 483] on input "Unit Cost ( optional )" at bounding box center [595, 491] width 135 height 27
type textarea "x"
type input "5"
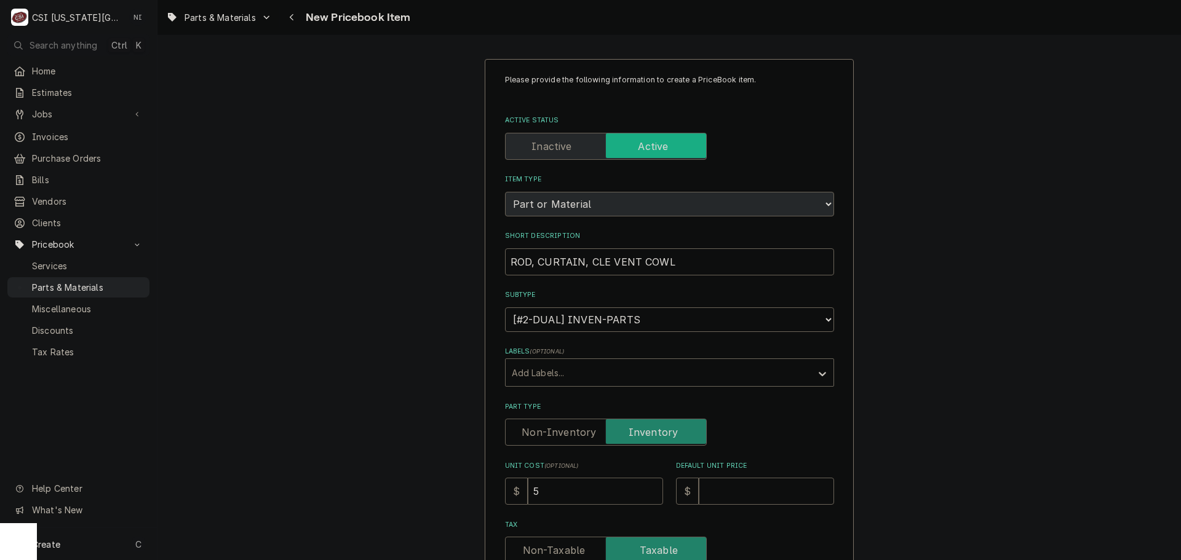
type textarea "x"
type input "58"
type textarea "x"
type input "58.4"
type textarea "x"
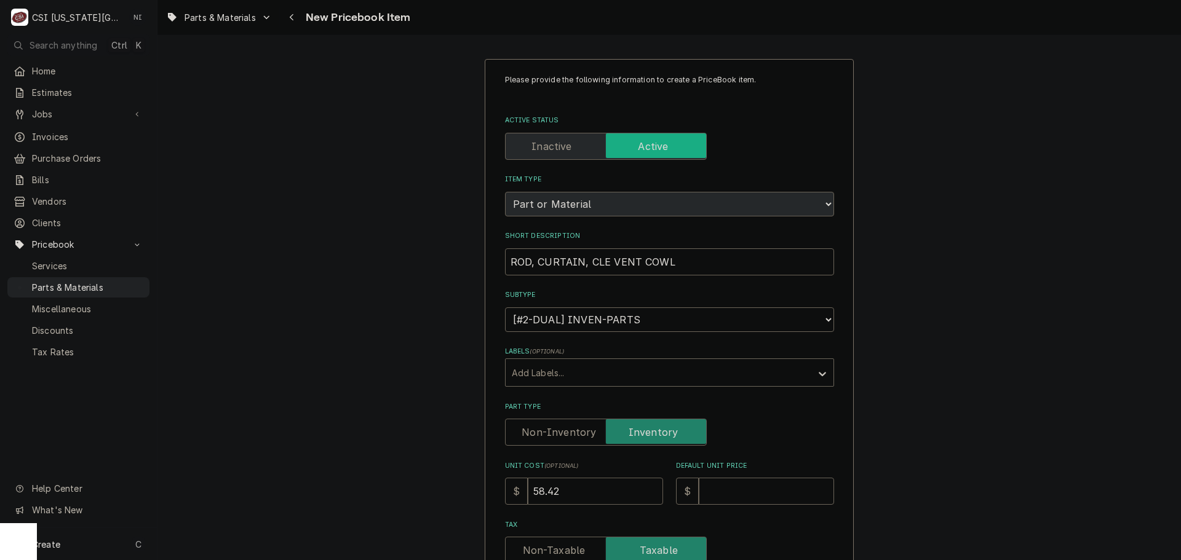
type input "58.42"
click at [727, 490] on input "Default Unit Price" at bounding box center [766, 491] width 135 height 27
type textarea "x"
type input "7"
type textarea "x"
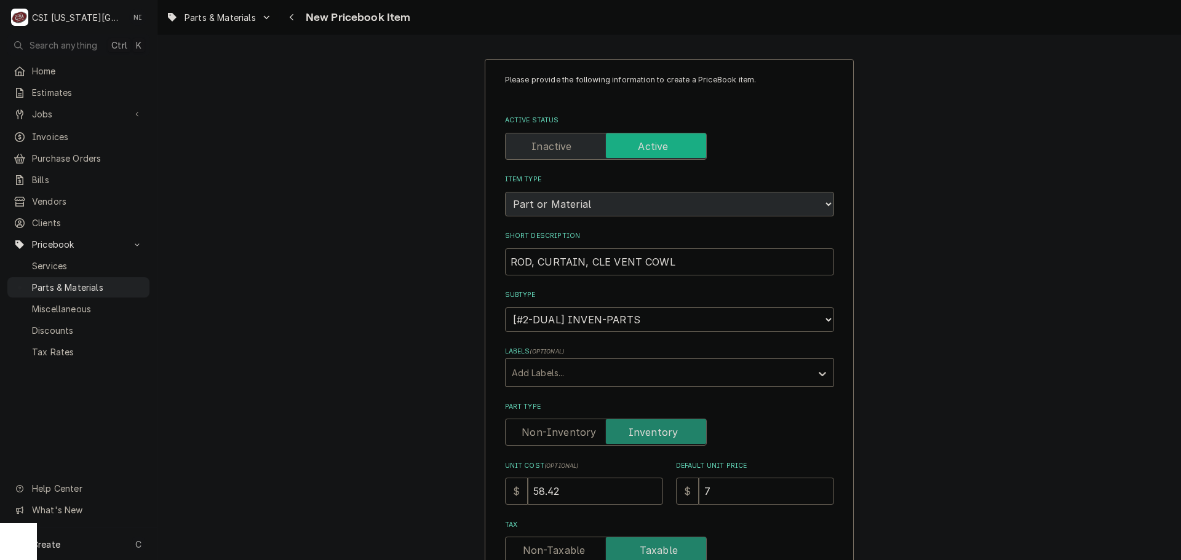
type input "77"
type textarea "x"
type input "77.8"
type textarea "x"
type input "77.89"
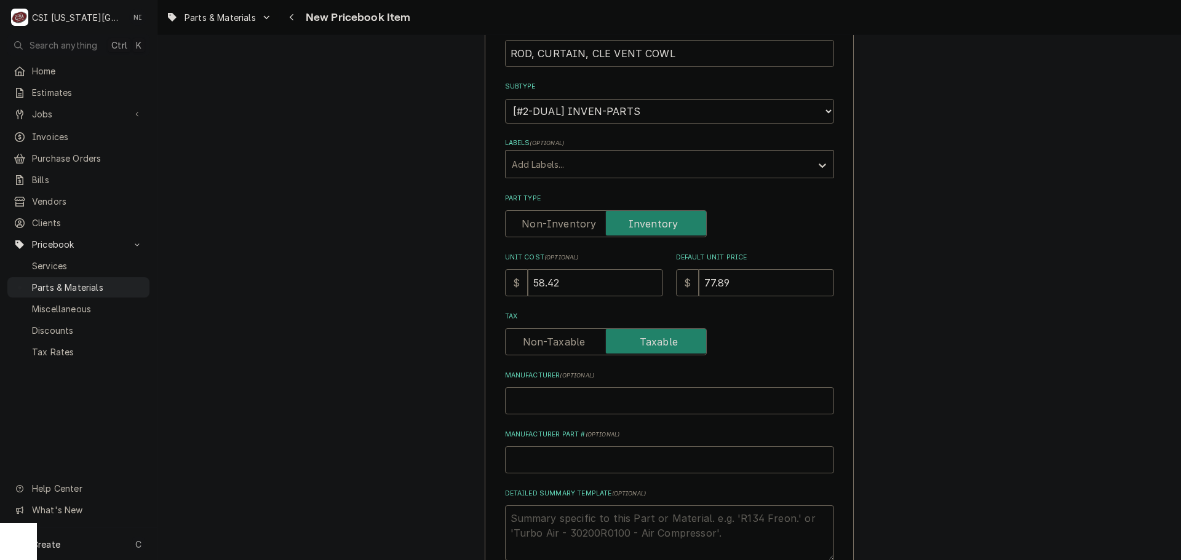
scroll to position [369, 0]
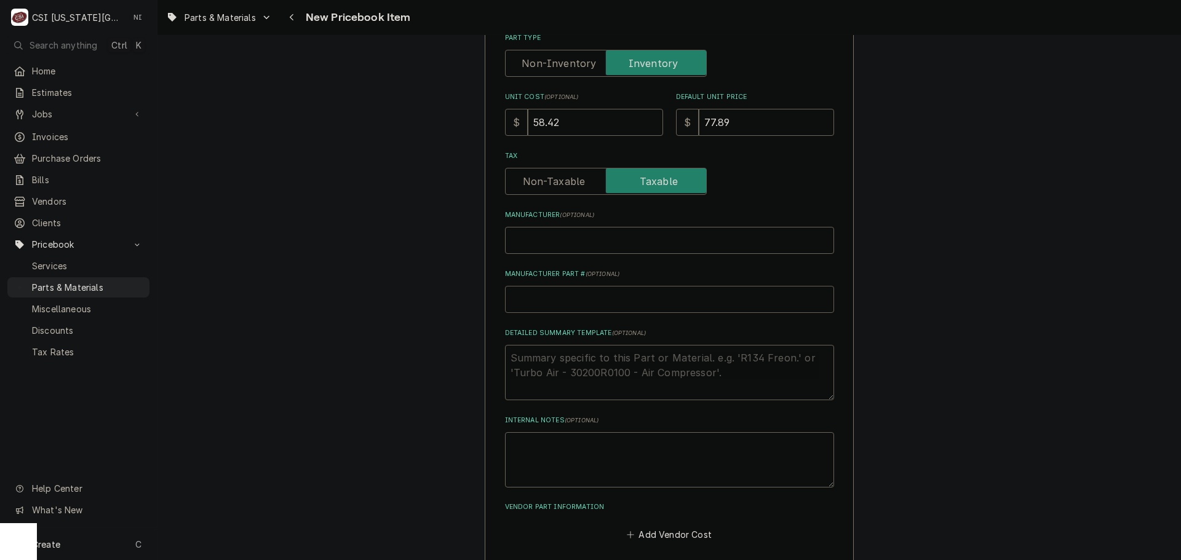
click at [582, 294] on input "Manufacturer Part # ( optional )" at bounding box center [669, 299] width 329 height 27
type textarea "x"
type input "H"
type textarea "x"
type input "HO"
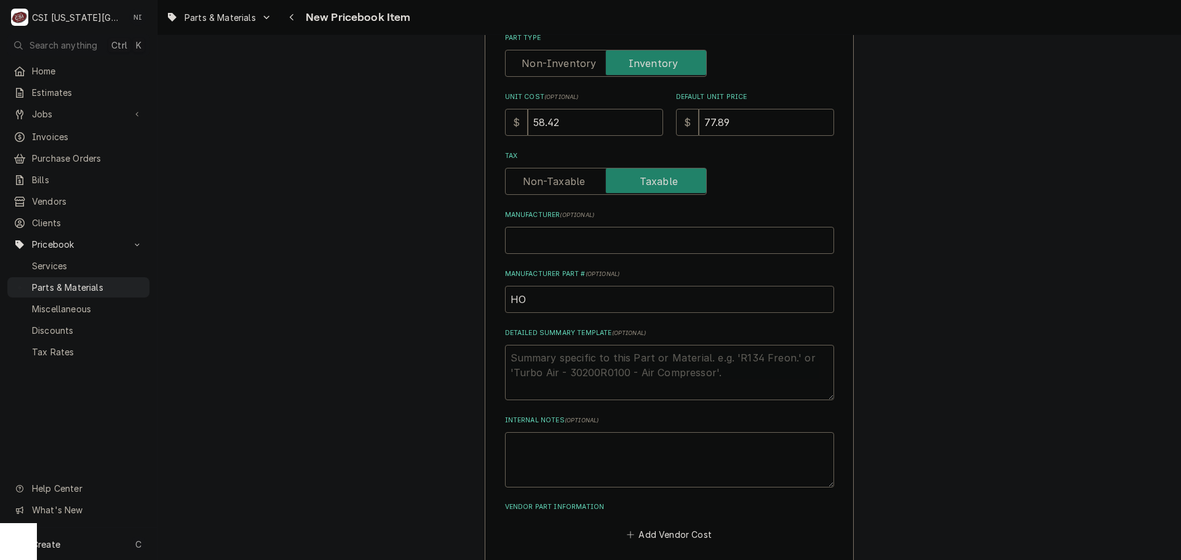
type textarea "x"
type input "HOB"
type textarea "x"
type input "HOB-"
click at [552, 298] on input "HOB-" at bounding box center [669, 299] width 329 height 27
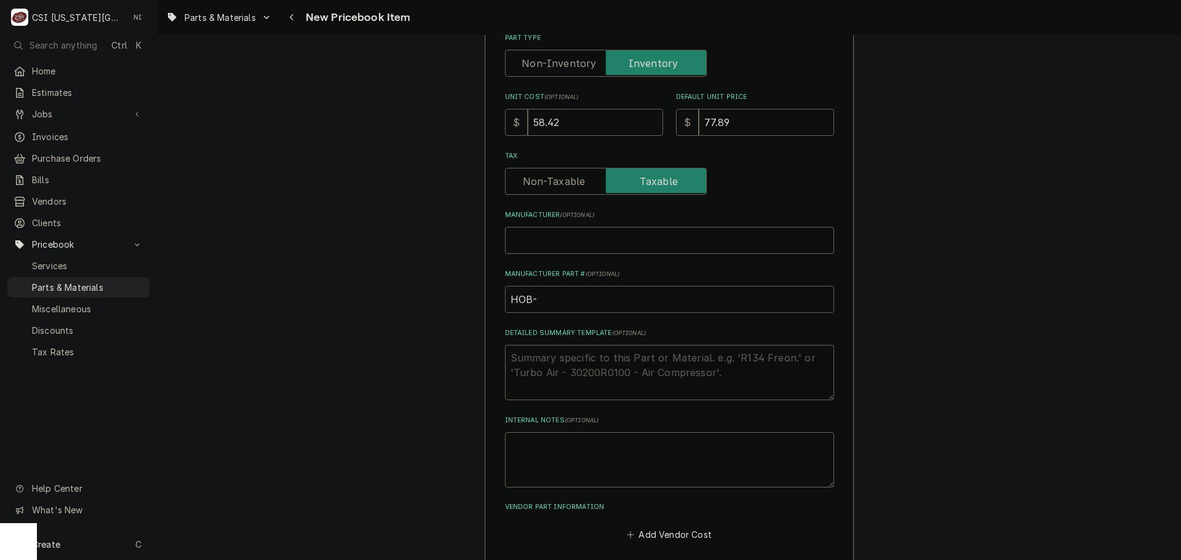
paste input "00-941282"
type textarea "x"
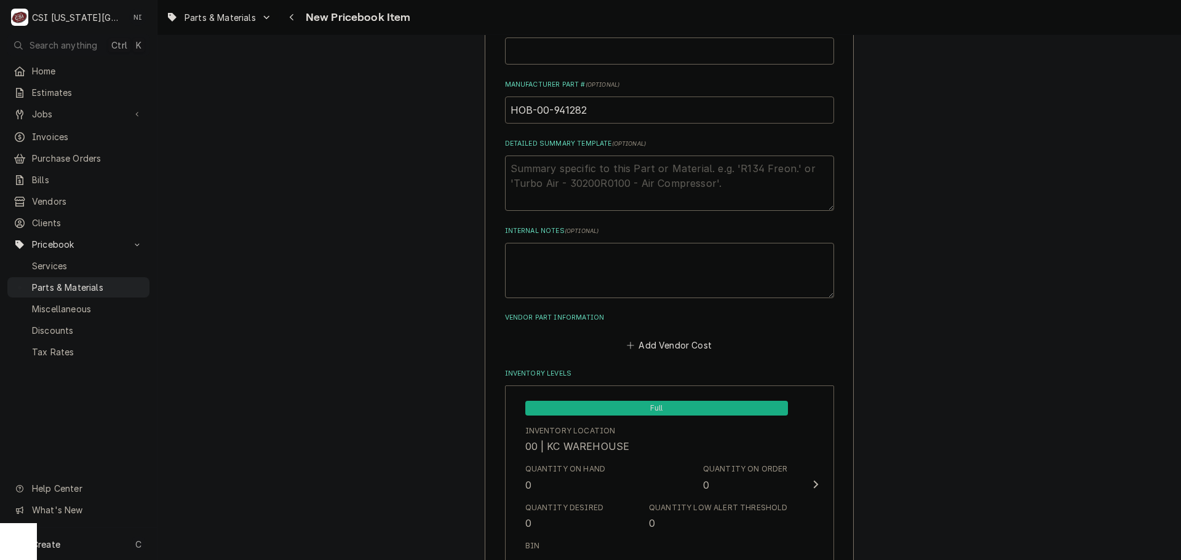
scroll to position [553, 0]
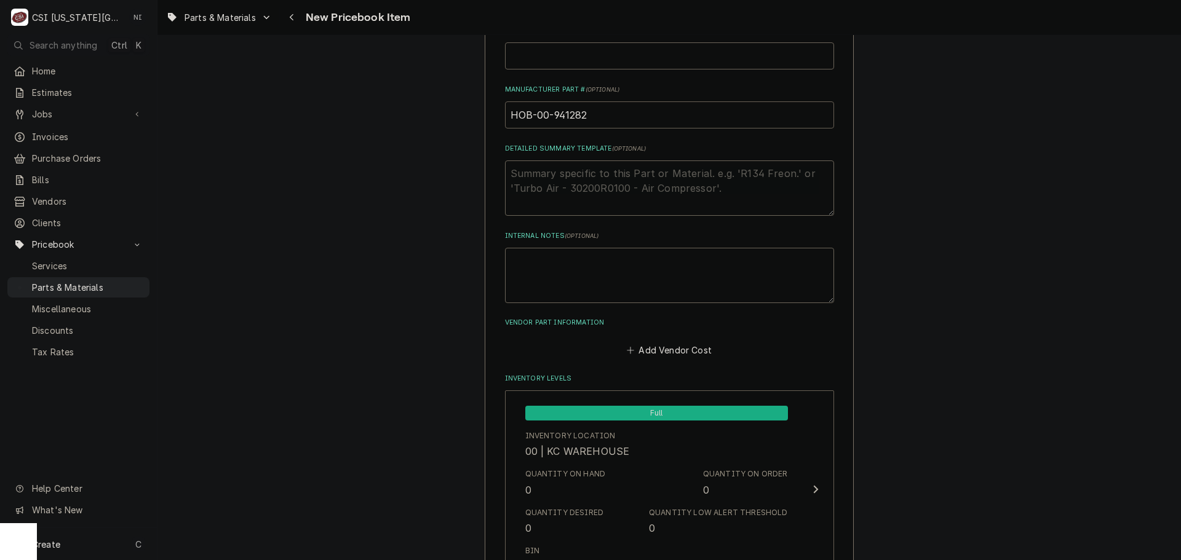
drag, startPoint x: 635, startPoint y: 113, endPoint x: 475, endPoint y: 117, distance: 160.0
type input "HOB-00-941282"
drag, startPoint x: 942, startPoint y: 126, endPoint x: 959, endPoint y: 122, distance: 17.7
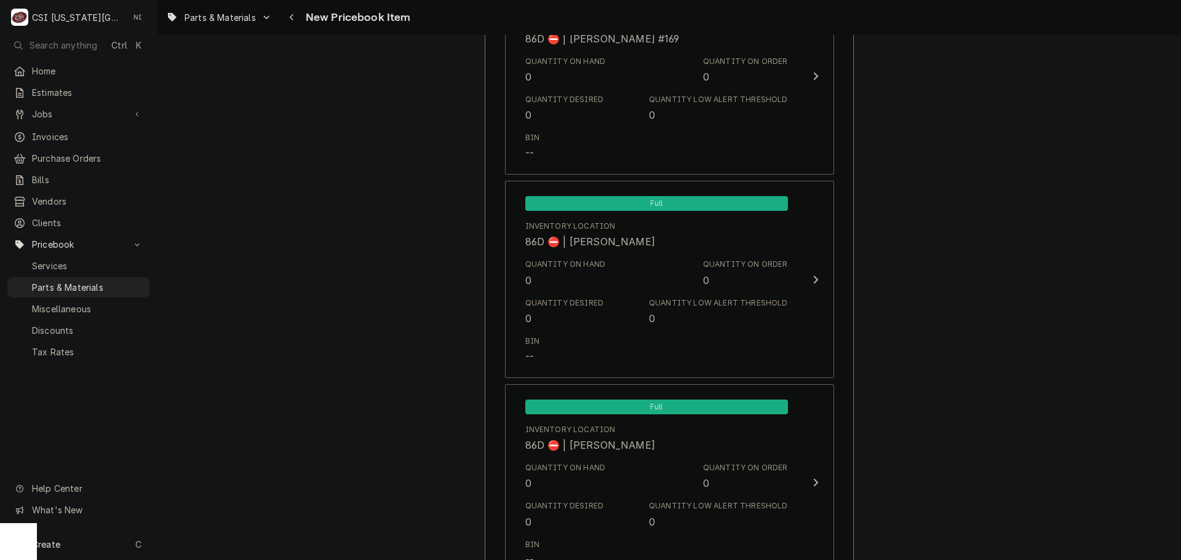
scroll to position [11849, 0]
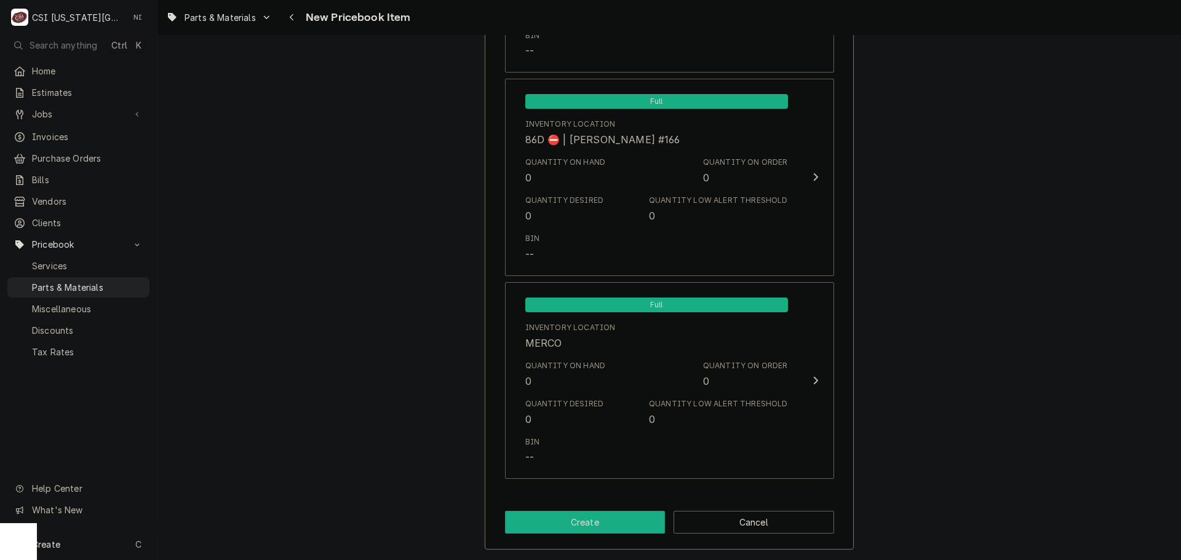
click at [619, 515] on button "Create" at bounding box center [585, 522] width 161 height 23
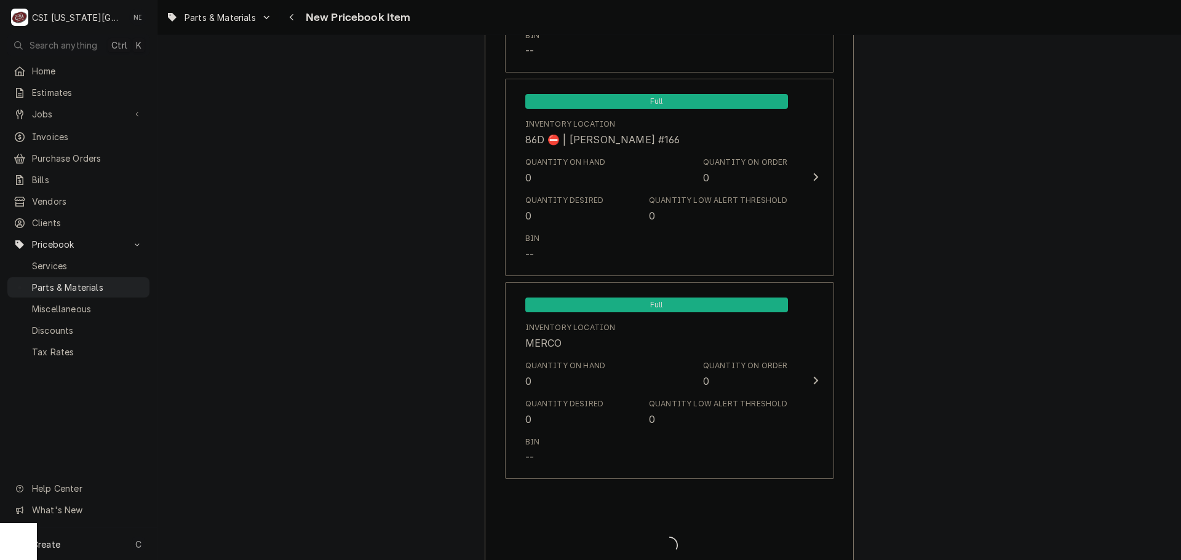
type textarea "x"
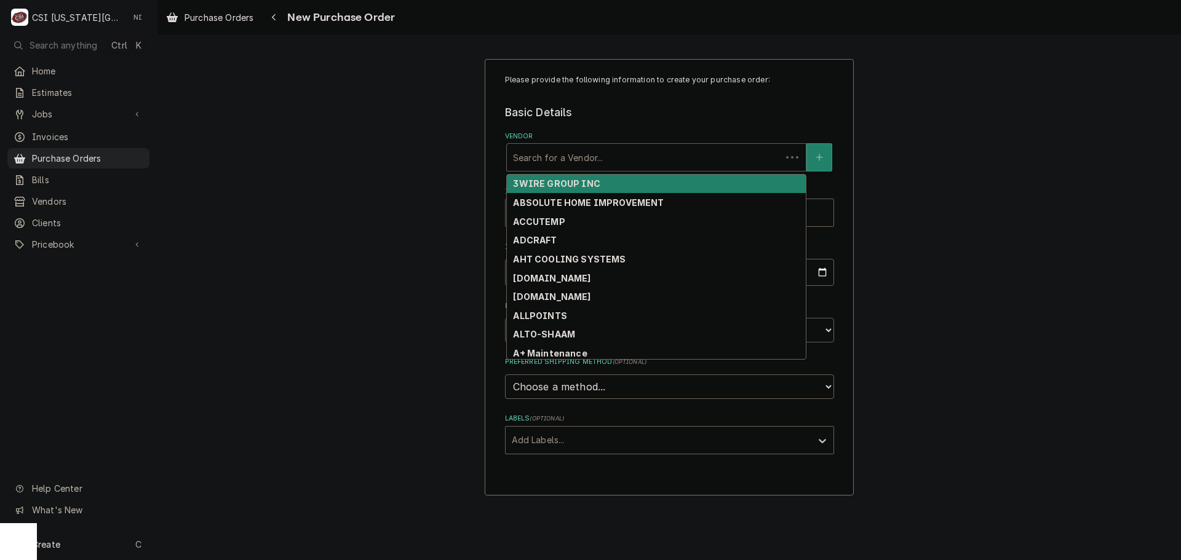
click at [592, 158] on div "Vendor" at bounding box center [644, 157] width 262 height 22
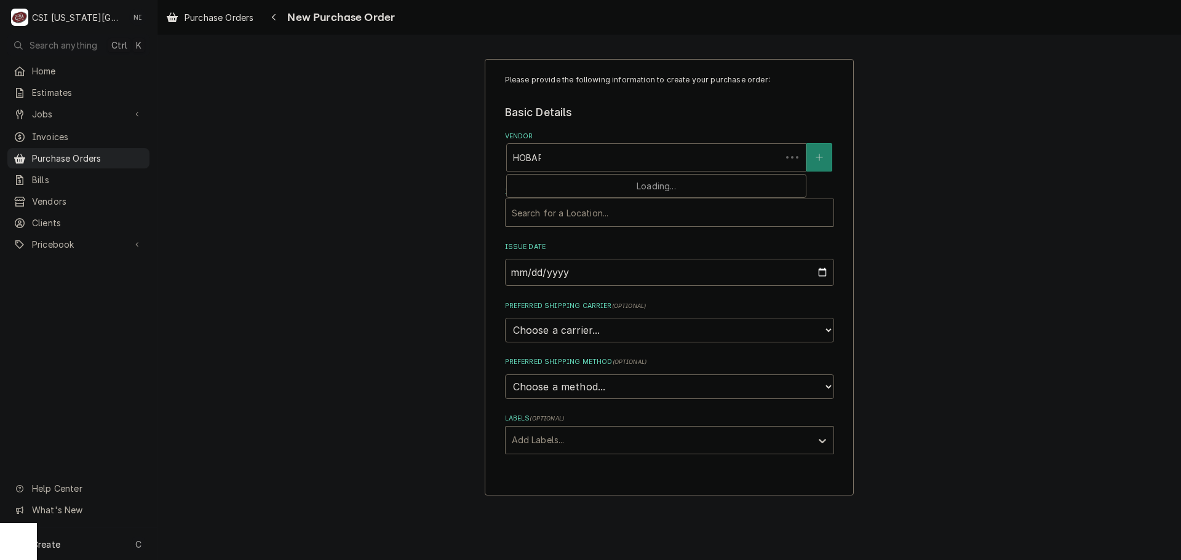
type input "[GEOGRAPHIC_DATA]"
click at [559, 182] on strong "HOBART SERVICE - VULCAN" at bounding box center [577, 183] width 129 height 10
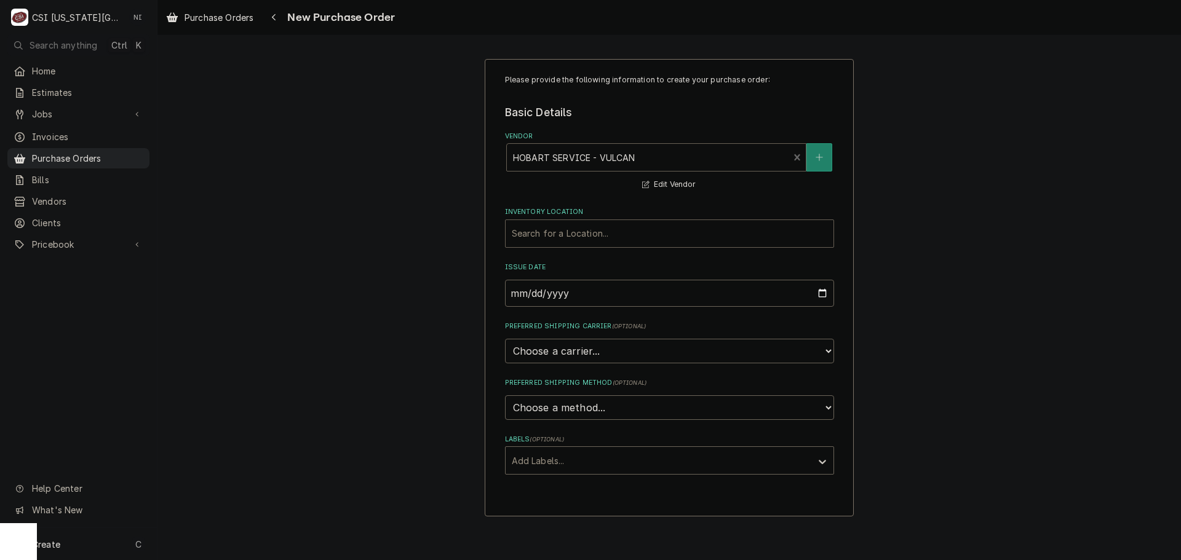
click at [539, 237] on div "Inventory Location" at bounding box center [669, 234] width 315 height 22
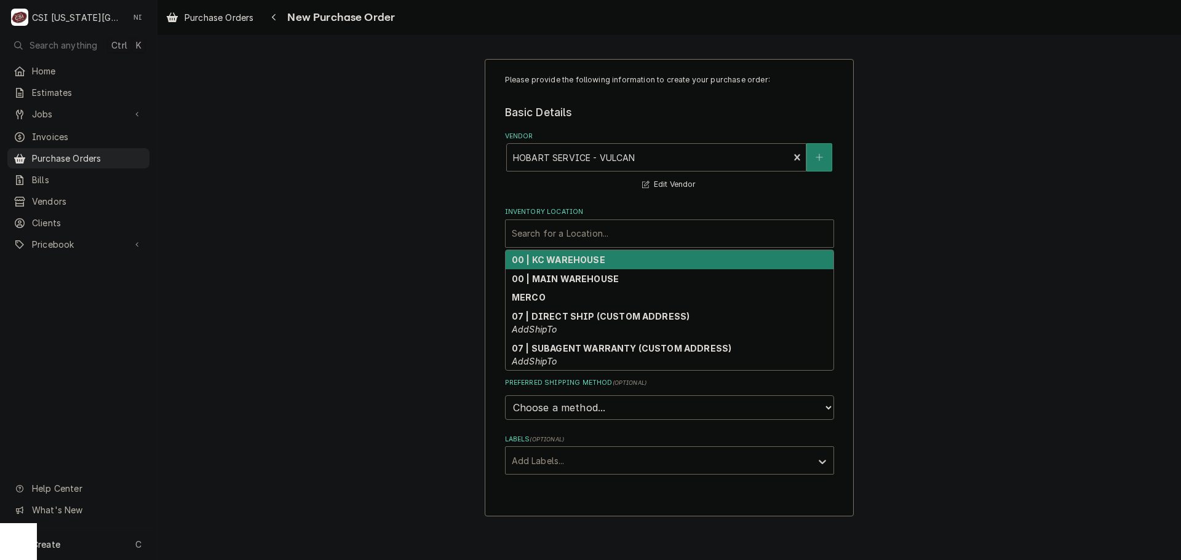
click at [572, 263] on strong "00 | KC WAREHOUSE" at bounding box center [558, 260] width 93 height 10
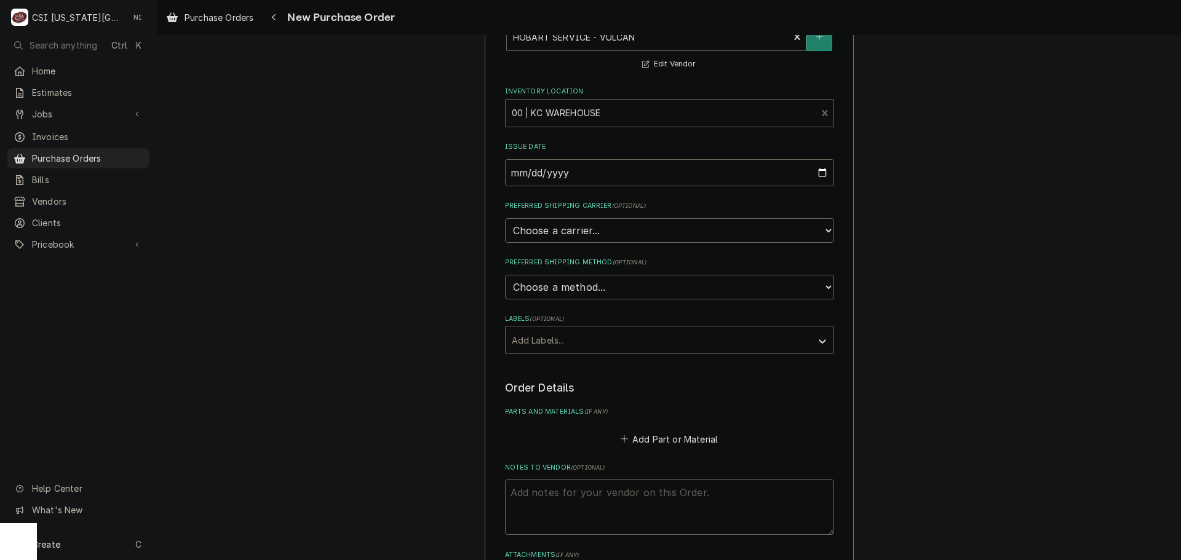
scroll to position [246, 0]
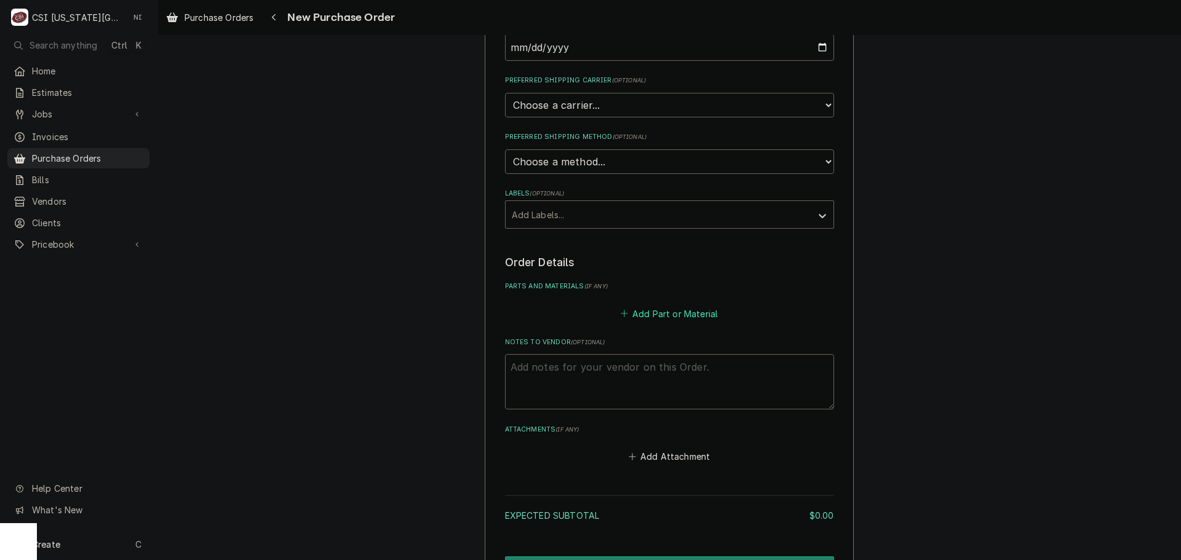
click at [624, 316] on icon "Parts and Materials" at bounding box center [623, 313] width 7 height 9
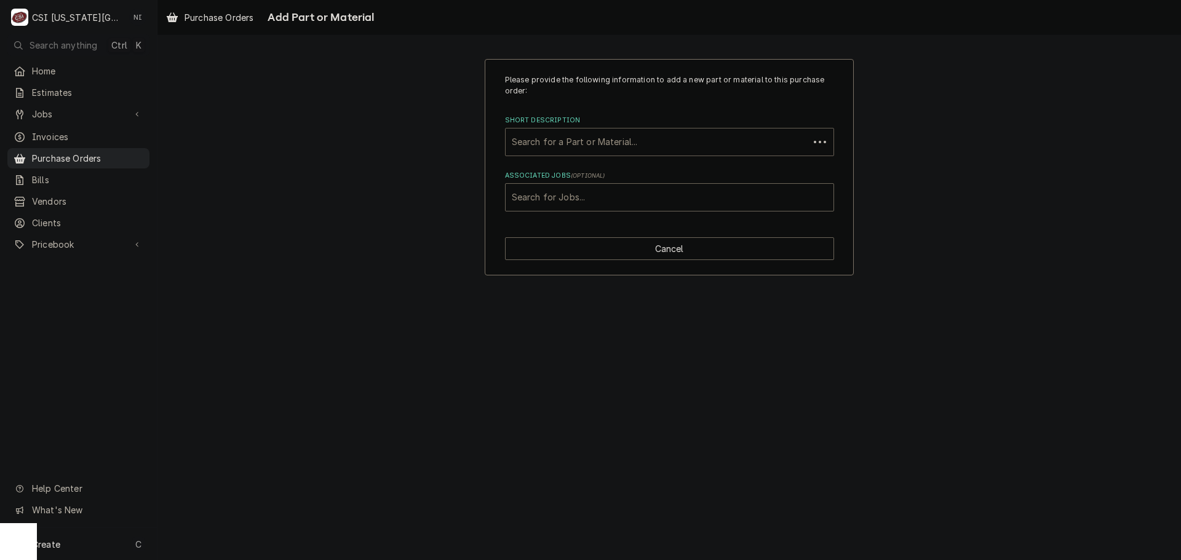
click at [603, 141] on div "Short Description" at bounding box center [657, 142] width 291 height 22
paste input "HOB-00-941282"
type input "HOB-00-941282"
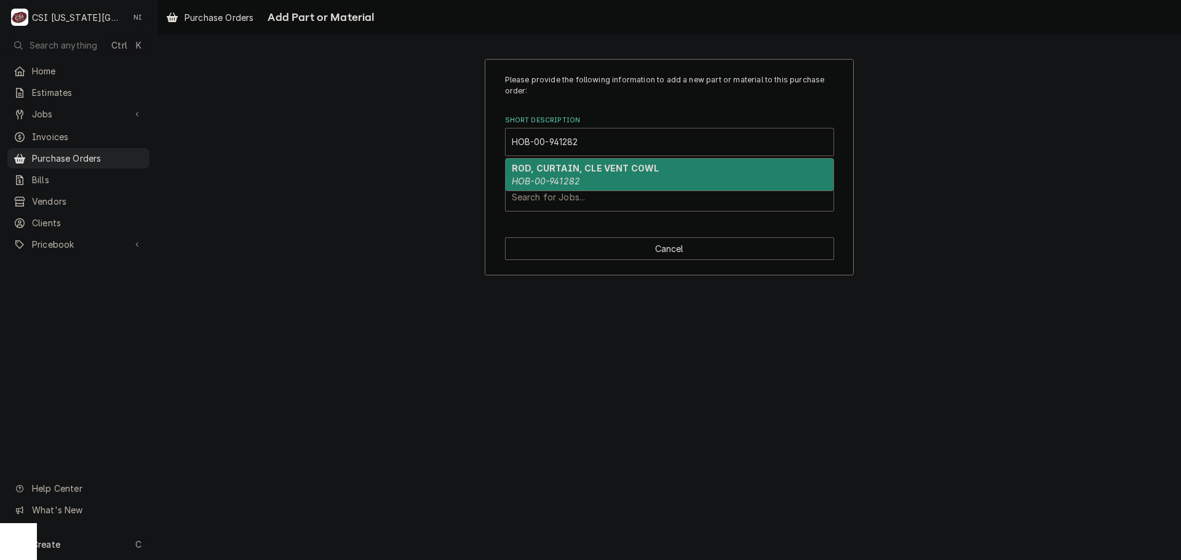
click at [598, 173] on strong "ROD, CURTAIN, CLE VENT COWL" at bounding box center [585, 168] width 147 height 10
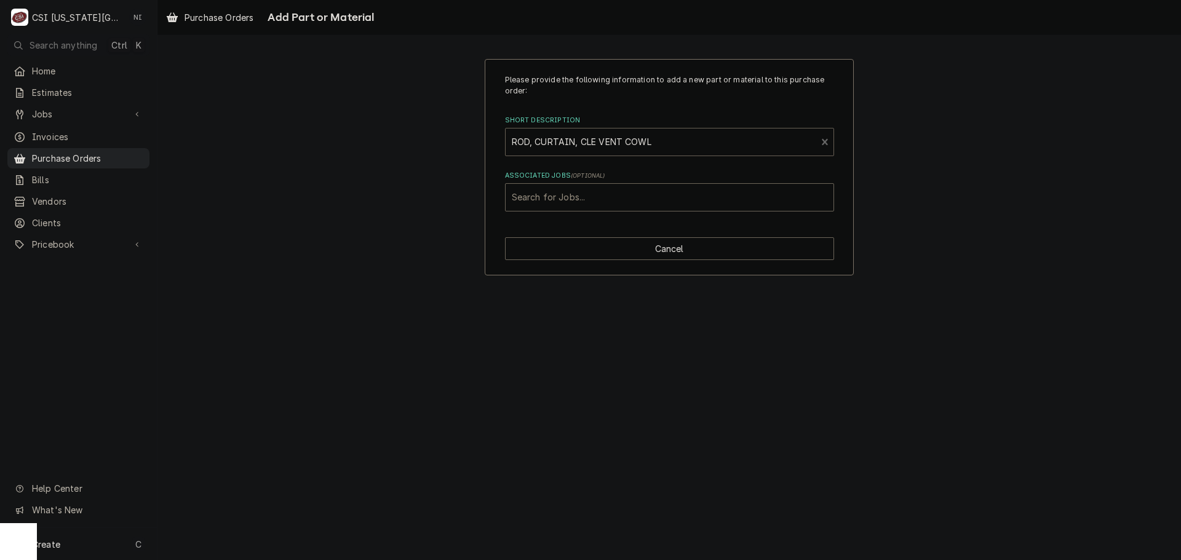
type textarea "x"
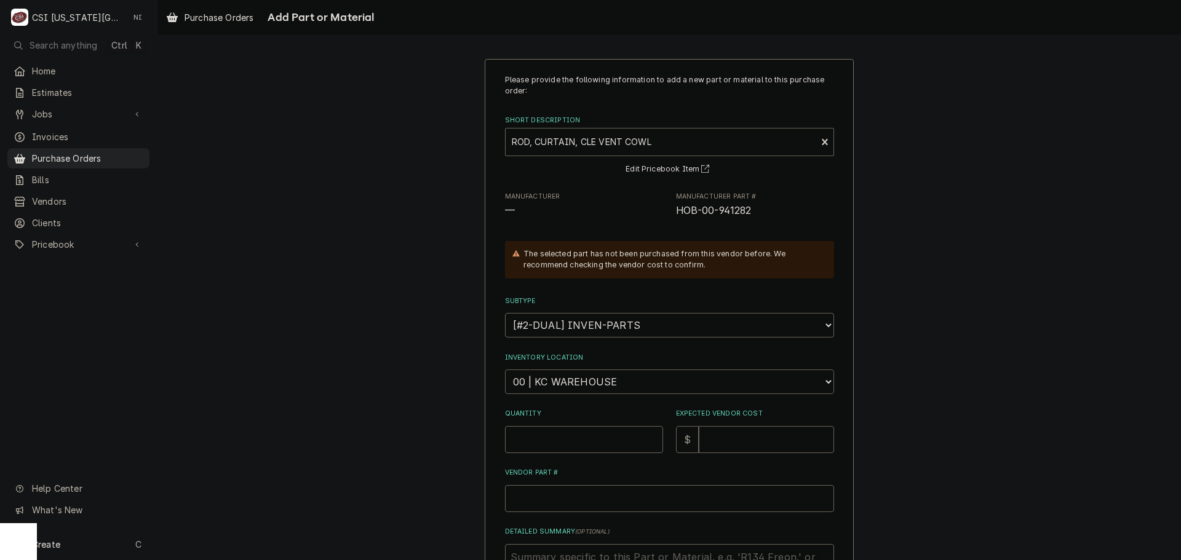
click at [599, 381] on select "Choose a location... 00 | KC WAREHOUSE 00 | MAIN WAREHOUSE 01 | [PERSON_NAME] #…" at bounding box center [669, 382] width 329 height 25
select select "2782"
click at [505, 370] on select "Choose a location... 00 | KC WAREHOUSE 00 | MAIN WAREHOUSE 01 | [PERSON_NAME] #…" at bounding box center [669, 382] width 329 height 25
click at [592, 441] on input "Quantity" at bounding box center [584, 439] width 158 height 27
type textarea "x"
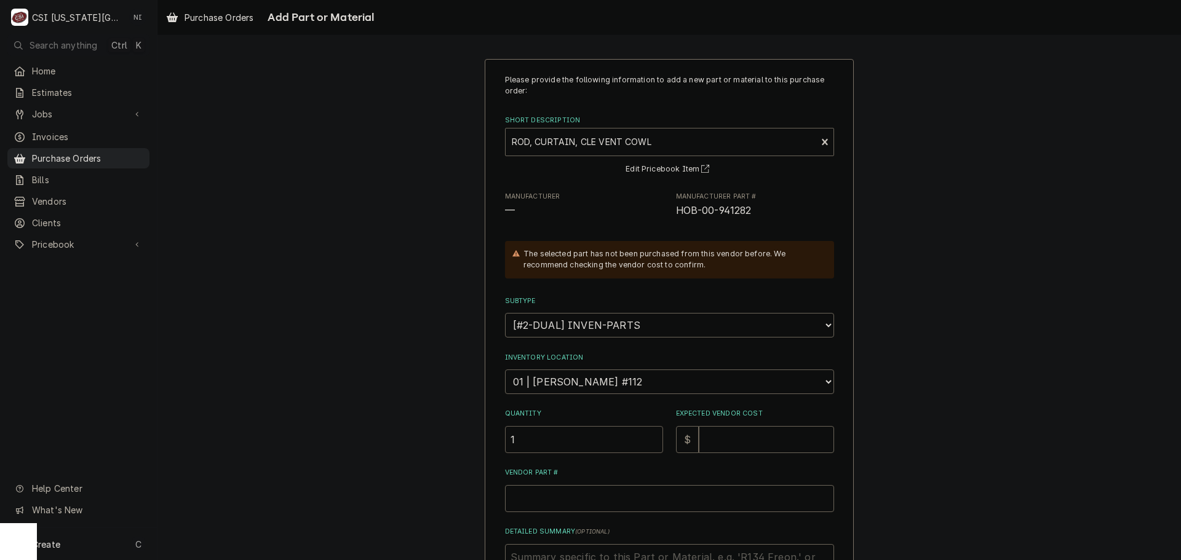
type input "1"
type textarea "x"
type input "5"
type textarea "x"
type input "58"
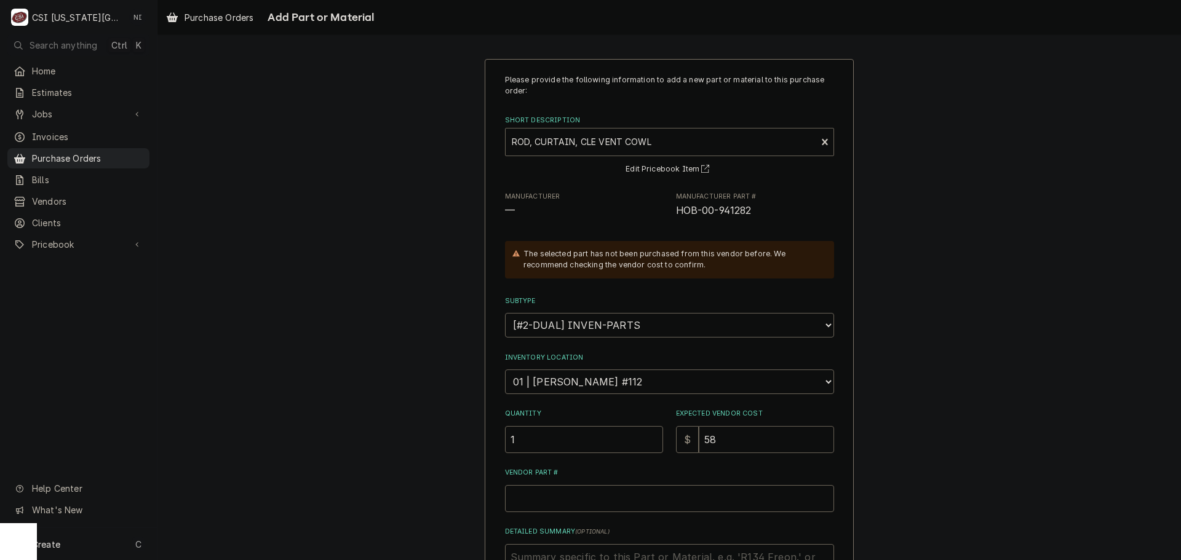
type textarea "x"
type input "58.4"
type textarea "x"
type input "58.42"
drag, startPoint x: 728, startPoint y: 215, endPoint x: 673, endPoint y: 215, distance: 54.7
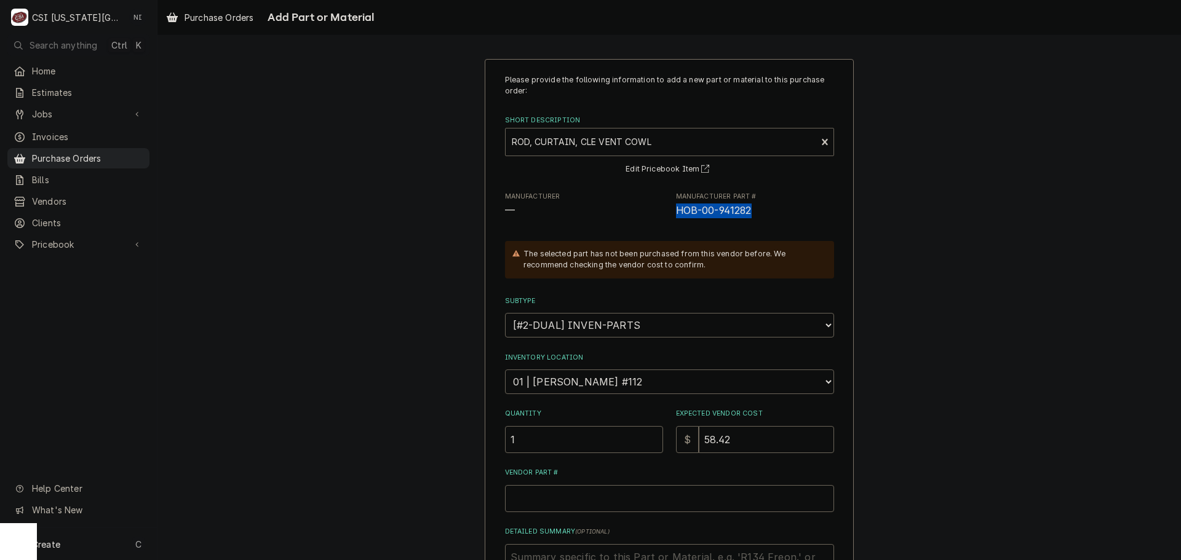
click at [676, 215] on span "HOB-00-941282" at bounding box center [755, 211] width 158 height 15
copy span "HOB-00-941282"
click at [592, 492] on input "Vendor Part #" at bounding box center [669, 498] width 329 height 27
paste input "HOB-00-941282"
type textarea "x"
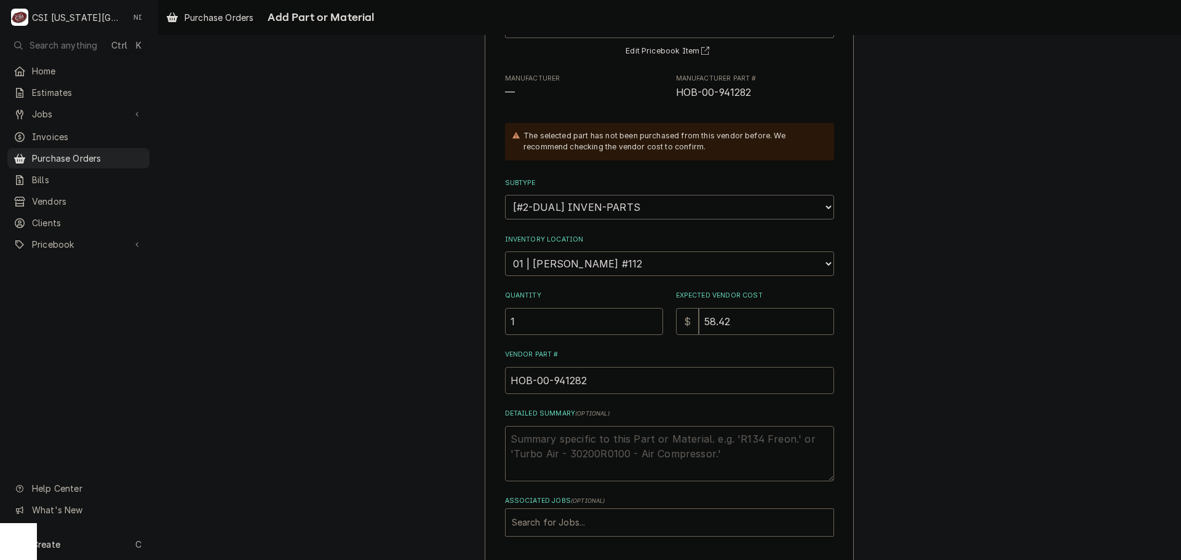
scroll to position [170, 0]
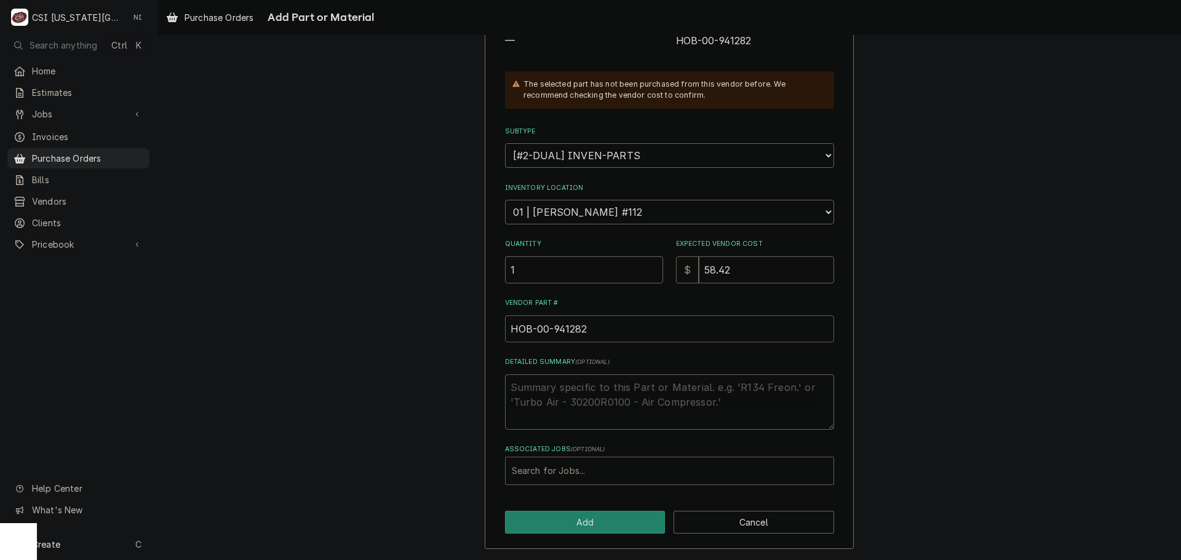
type input "HOB-00-941282"
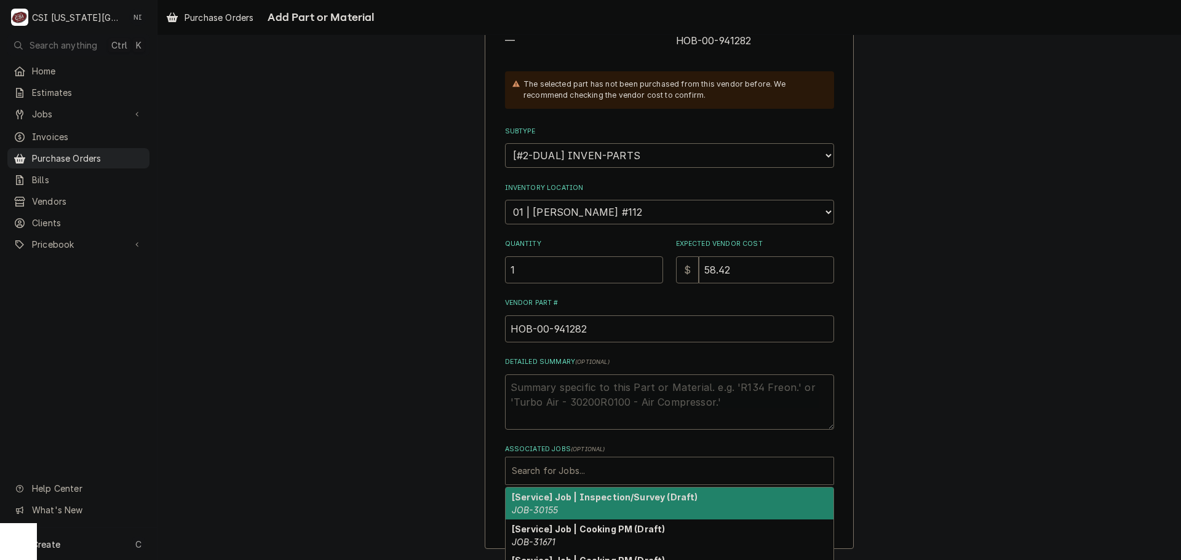
click at [566, 463] on div "Associated Jobs" at bounding box center [669, 471] width 315 height 22
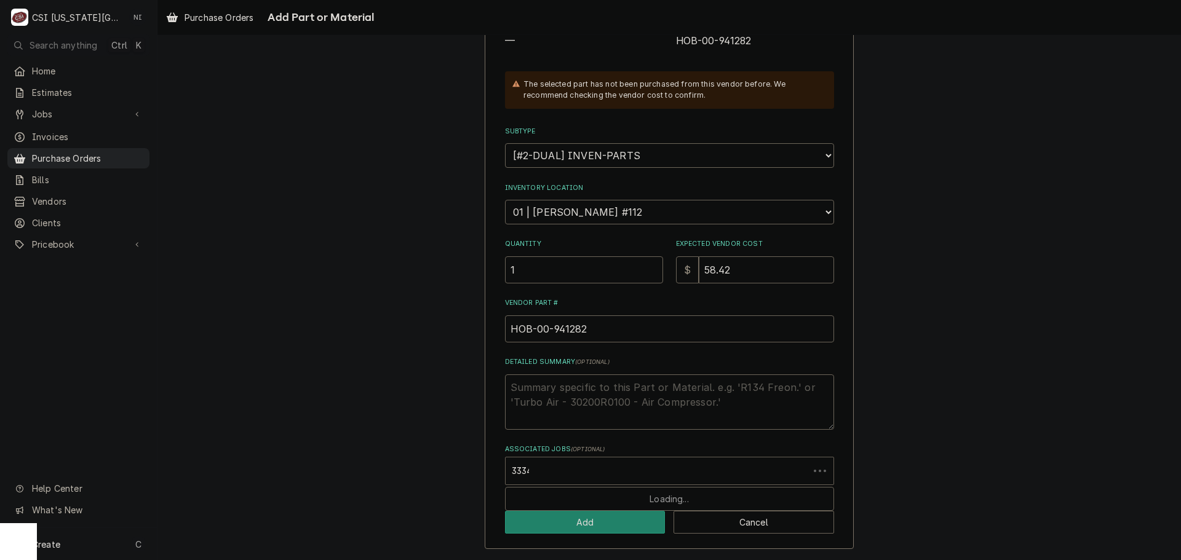
type input "33341"
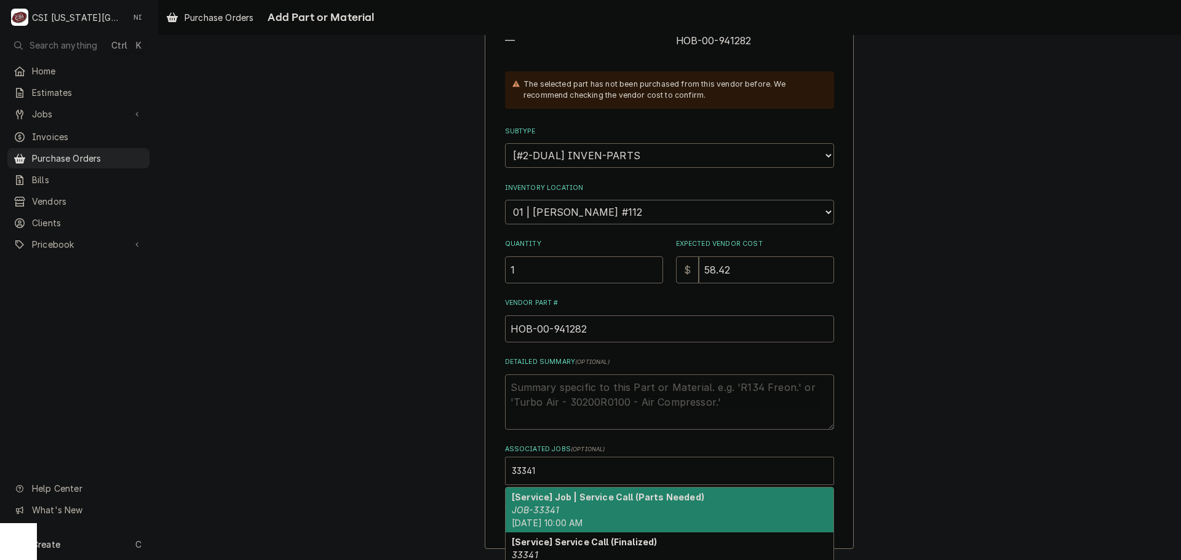
click at [555, 504] on div "[Service] Job | Service Call (Parts Needed) JOB-33341 Thu, Oct 9th, 2025 - 10:0…" at bounding box center [670, 510] width 328 height 45
type textarea "x"
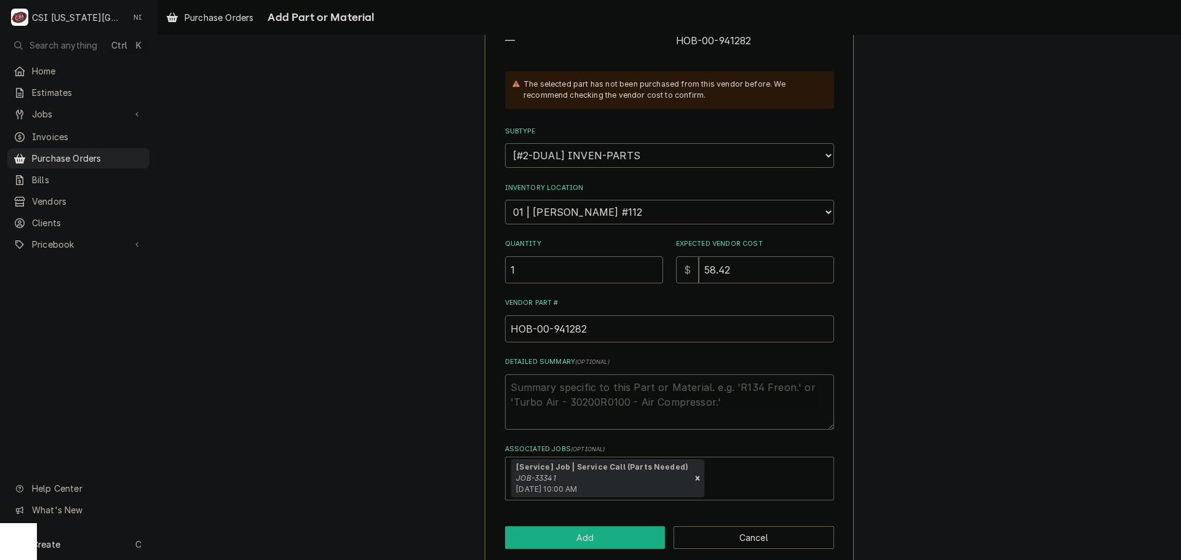
click at [562, 531] on button "Add" at bounding box center [585, 537] width 161 height 23
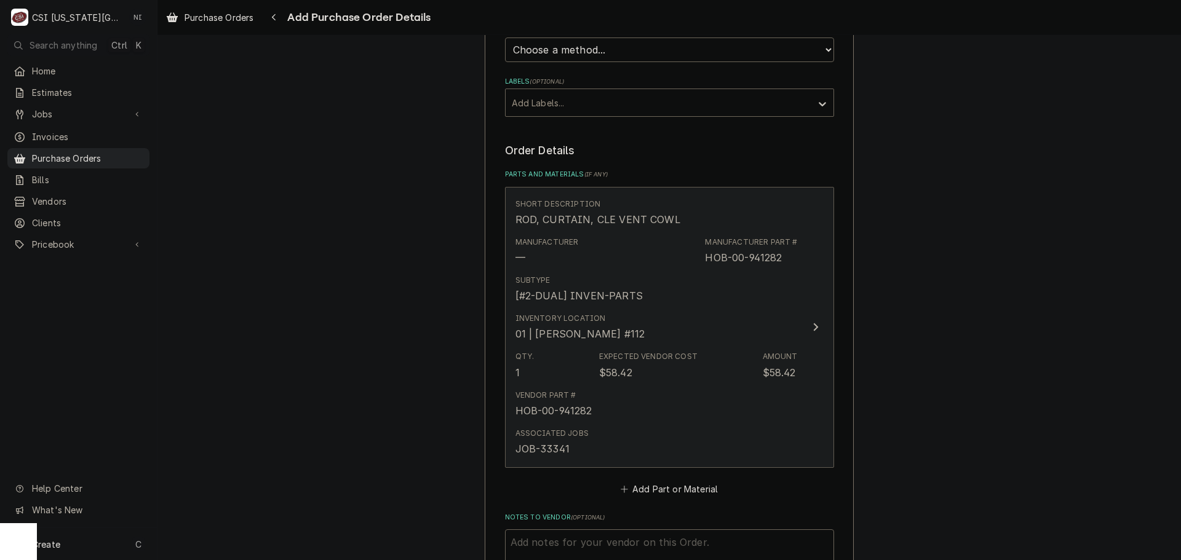
scroll to position [492, 0]
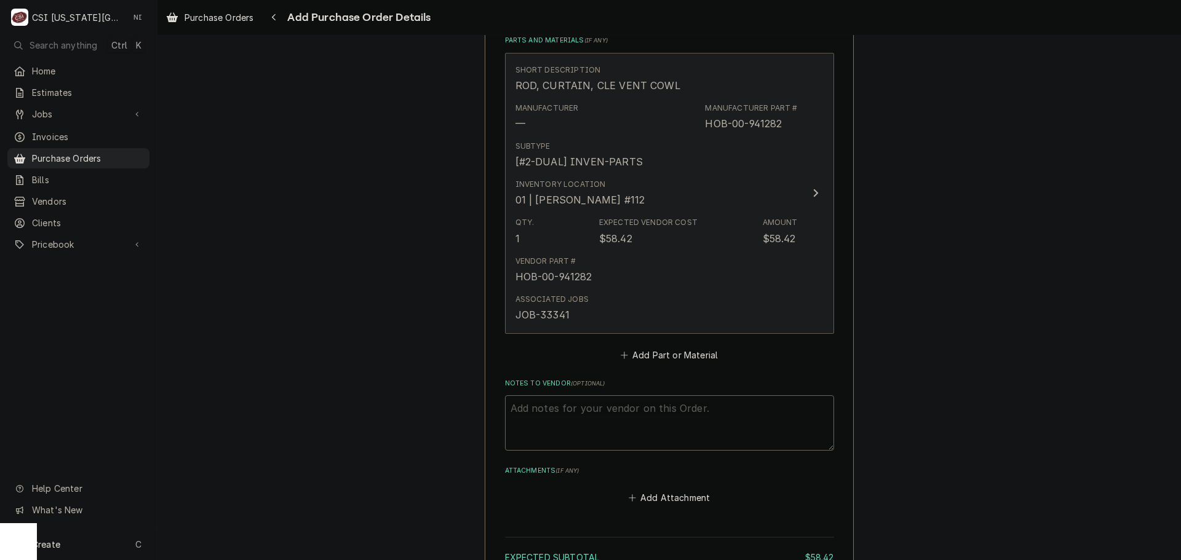
click at [627, 279] on div "Vendor Part # HOB-00-941282" at bounding box center [656, 270] width 282 height 38
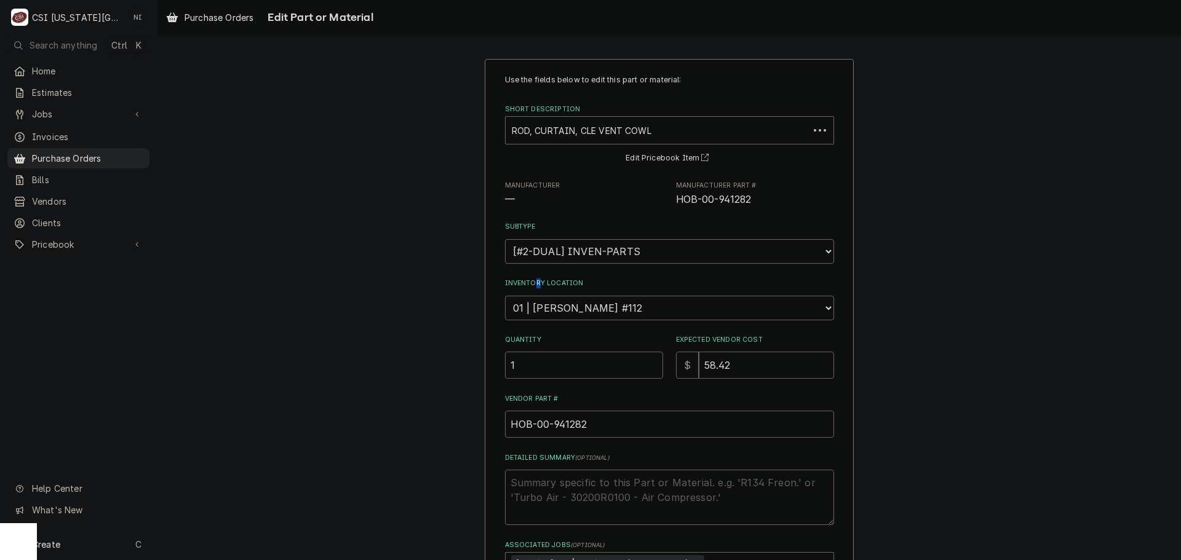
click at [525, 290] on div "Inventory Location Choose a location... 00 | KC WAREHOUSE 00 | MAIN WAREHOUSE 0…" at bounding box center [669, 299] width 329 height 41
click at [553, 371] on input "1" at bounding box center [584, 365] width 158 height 27
drag, startPoint x: 458, startPoint y: 362, endPoint x: 450, endPoint y: 360, distance: 8.1
click at [450, 361] on div "Use the fields below to edit this part or material: Short Description ROD, CURT…" at bounding box center [668, 375] width 1023 height 654
type textarea "x"
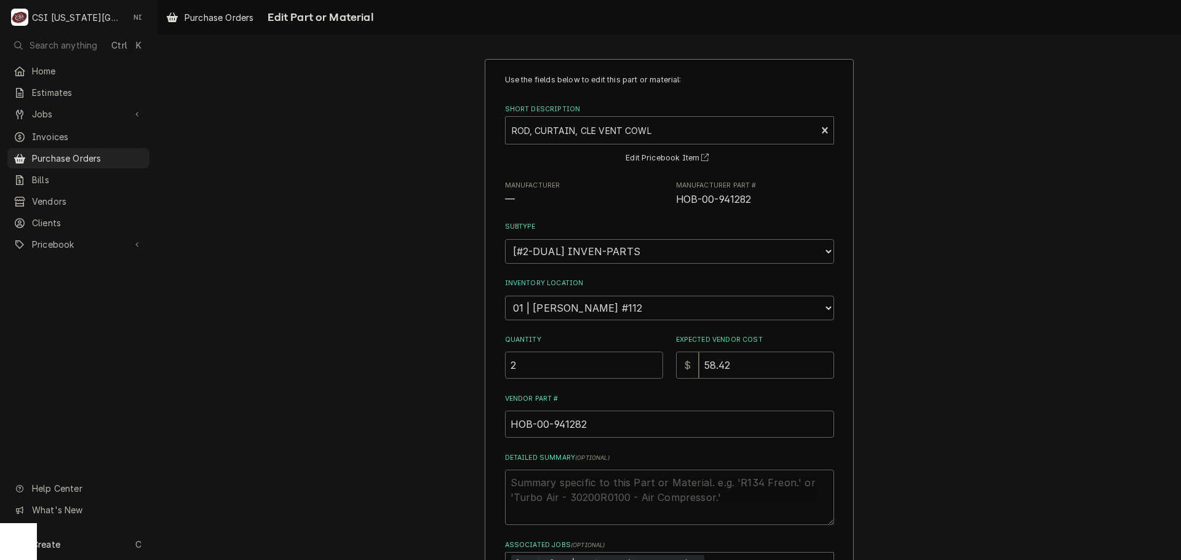
type input "2"
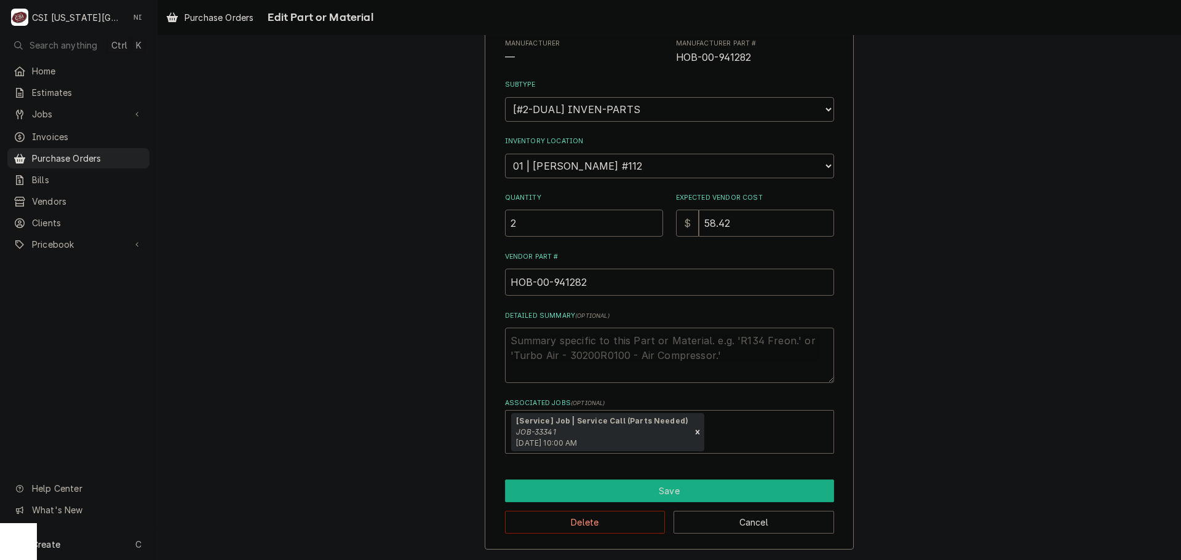
click at [622, 492] on button "Save" at bounding box center [669, 491] width 329 height 23
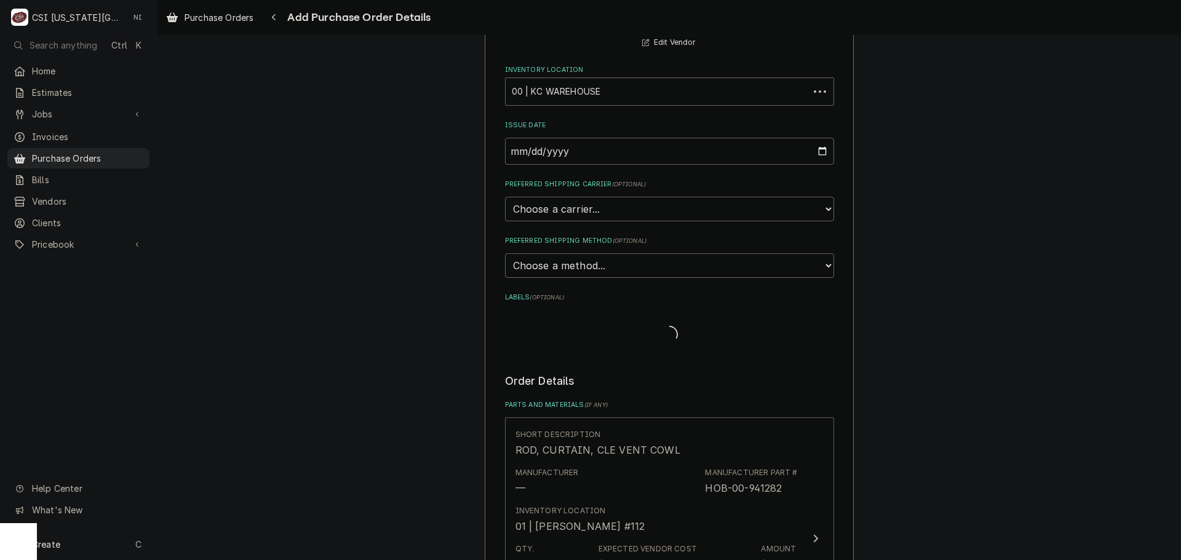
scroll to position [477, 0]
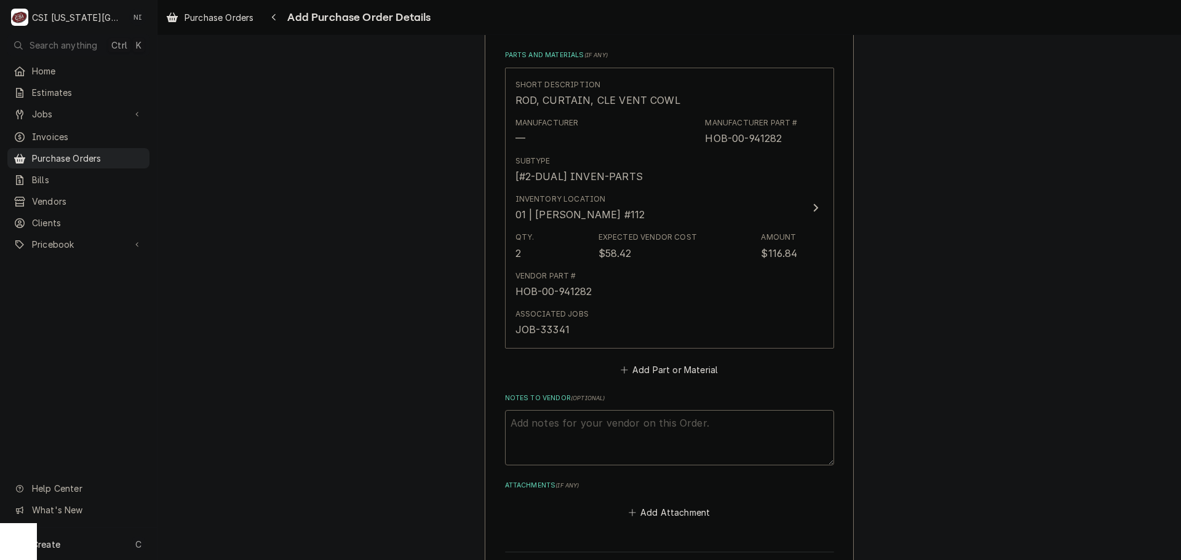
type textarea "x"
click at [700, 367] on button "Add Part or Material" at bounding box center [668, 369] width 101 height 17
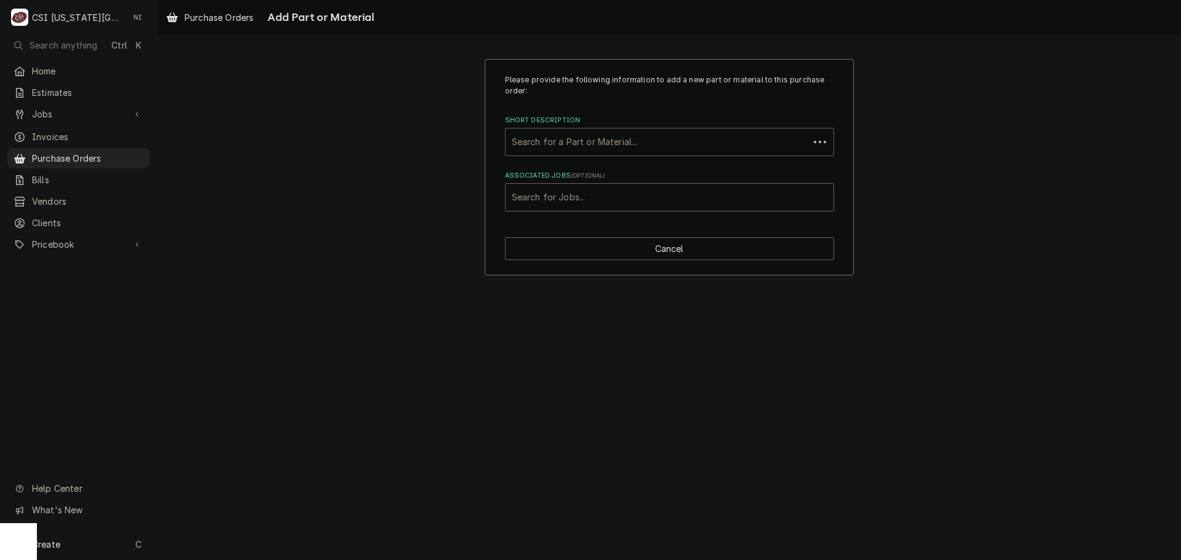
click at [649, 153] on div "Short Description" at bounding box center [657, 142] width 291 height 22
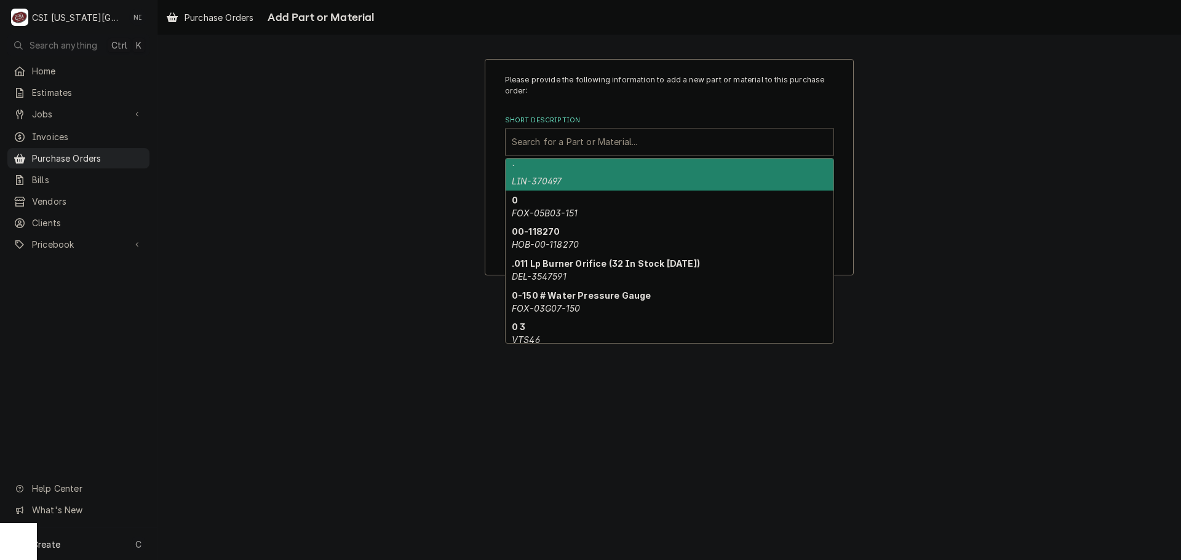
paste input "00-919975"
type input "00-919975"
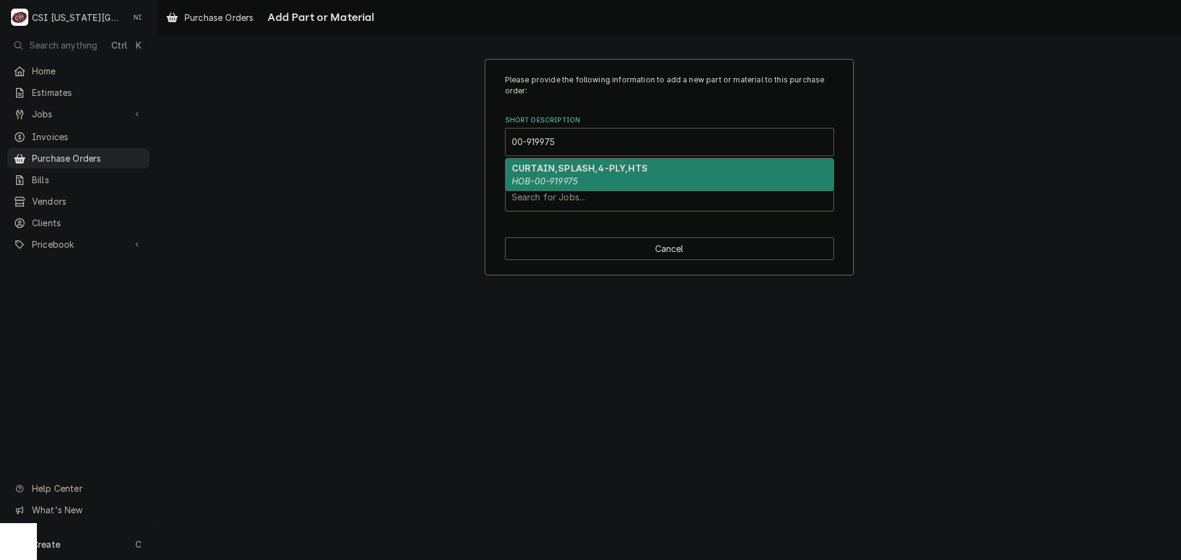
click at [586, 163] on strong "CURTAIN,SPLASH,4-PLY,HTS" at bounding box center [580, 168] width 136 height 10
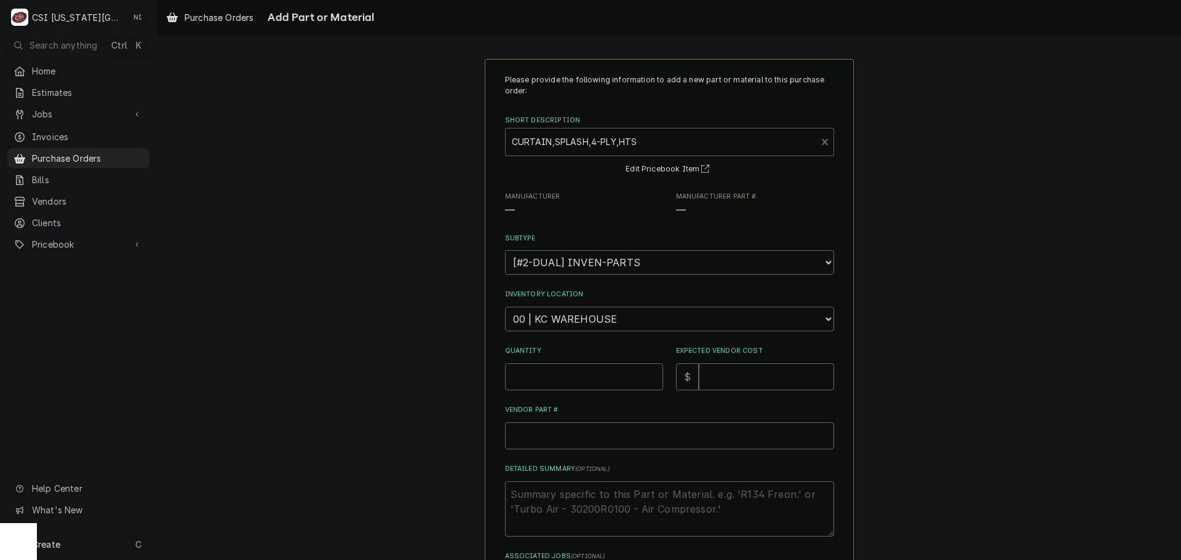
type textarea "x"
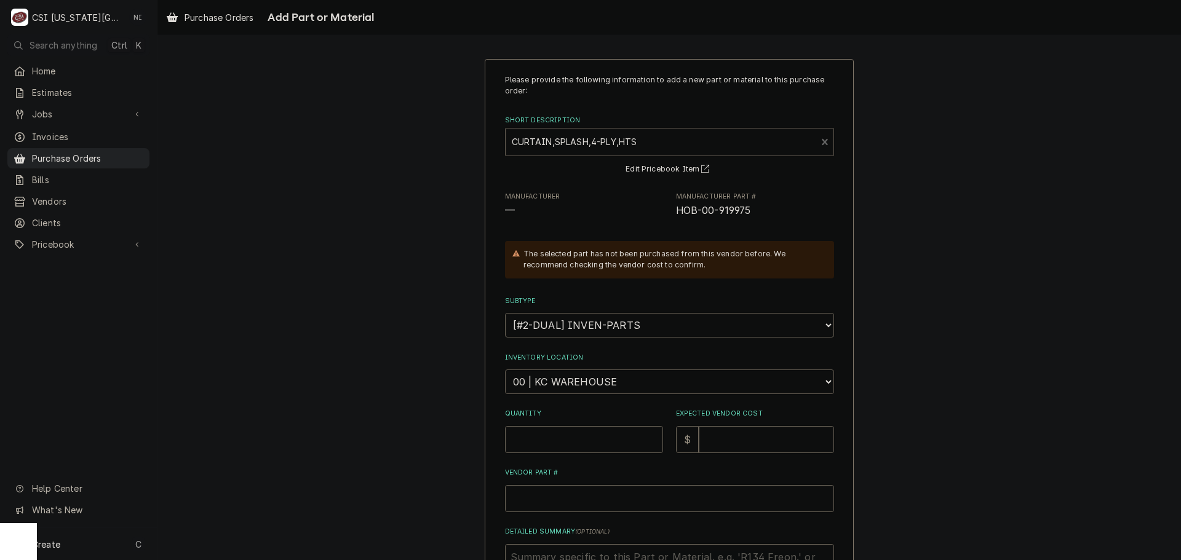
click at [597, 384] on select "Choose a location... 00 | KC WAREHOUSE 00 | MAIN WAREHOUSE 01 | BRIAN BREAZIER …" at bounding box center [669, 382] width 329 height 25
select select "2782"
click at [505, 370] on select "Choose a location... 00 | KC WAREHOUSE 00 | MAIN WAREHOUSE 01 | BRIAN BREAZIER …" at bounding box center [669, 382] width 329 height 25
click at [547, 437] on input "Quantity" at bounding box center [584, 439] width 158 height 27
type textarea "x"
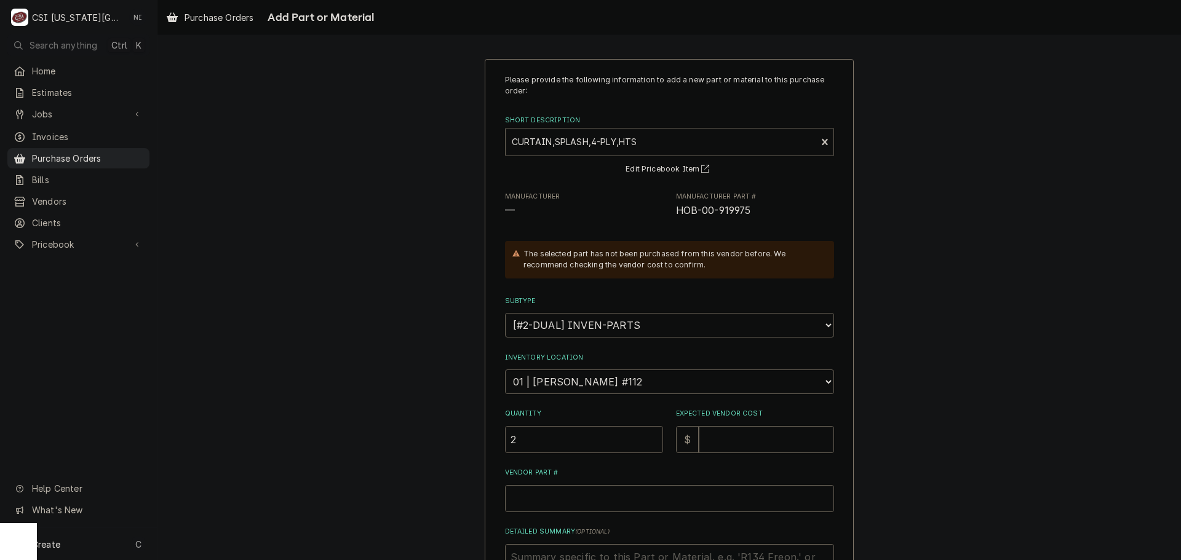
type input "2"
type textarea "x"
type input "3"
type textarea "x"
type input "33"
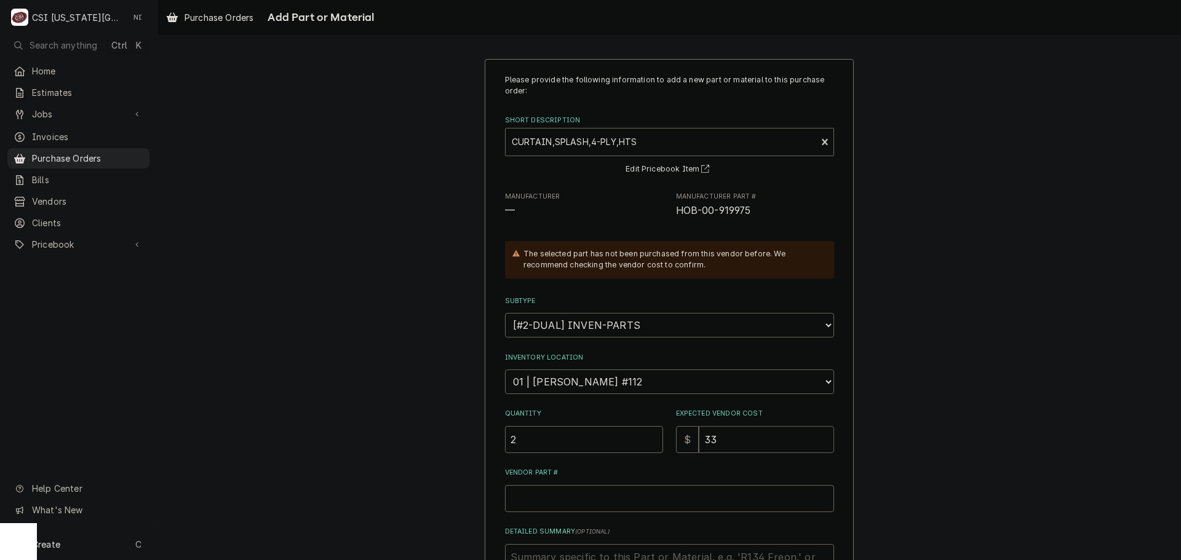
type textarea "x"
type input "333"
type textarea "x"
type input "333.2"
type textarea "x"
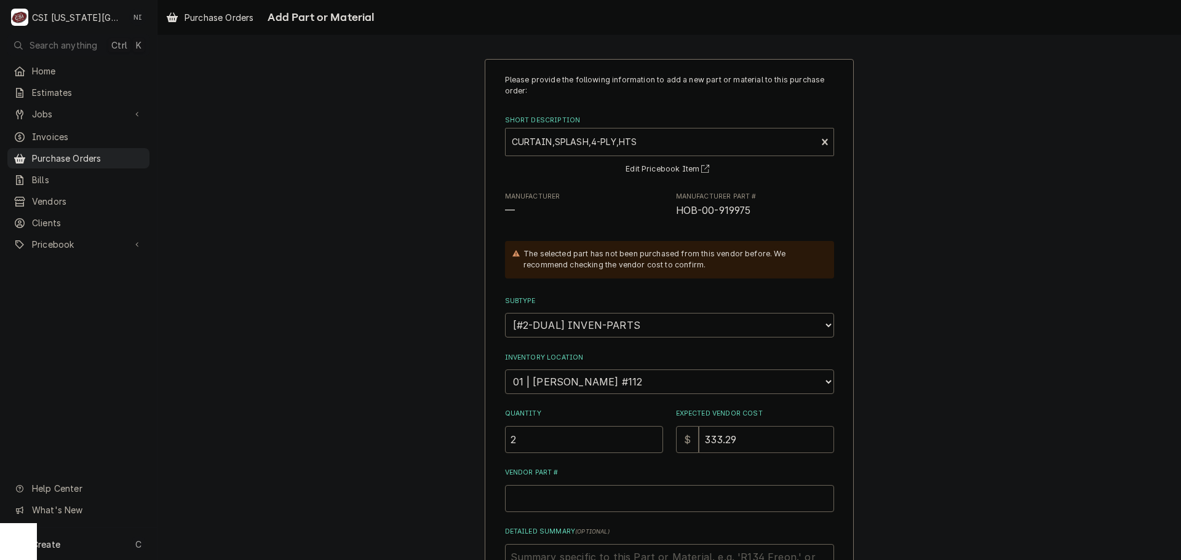
type input "333.29"
click at [566, 493] on input "Vendor Part #" at bounding box center [669, 498] width 329 height 27
drag, startPoint x: 742, startPoint y: 210, endPoint x: 668, endPoint y: 212, distance: 73.8
click at [668, 212] on div "Manufacturer — Manufacturer Part # HOB-00-919975" at bounding box center [669, 205] width 329 height 26
copy span "HOB-00-919975"
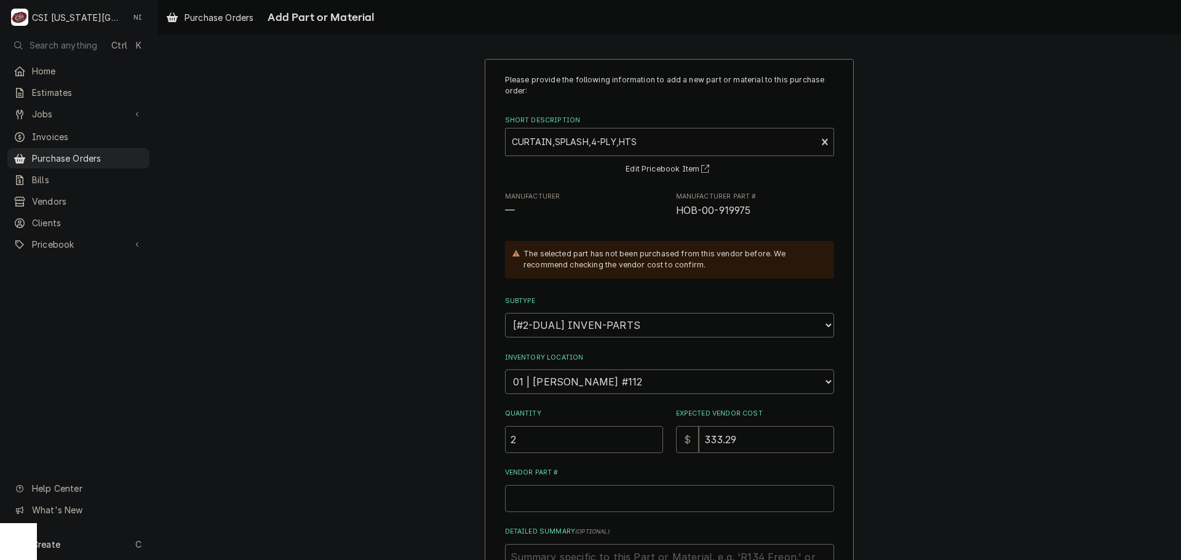
click at [612, 498] on input "Vendor Part #" at bounding box center [669, 498] width 329 height 27
paste input "HOB-00-919975"
type textarea "x"
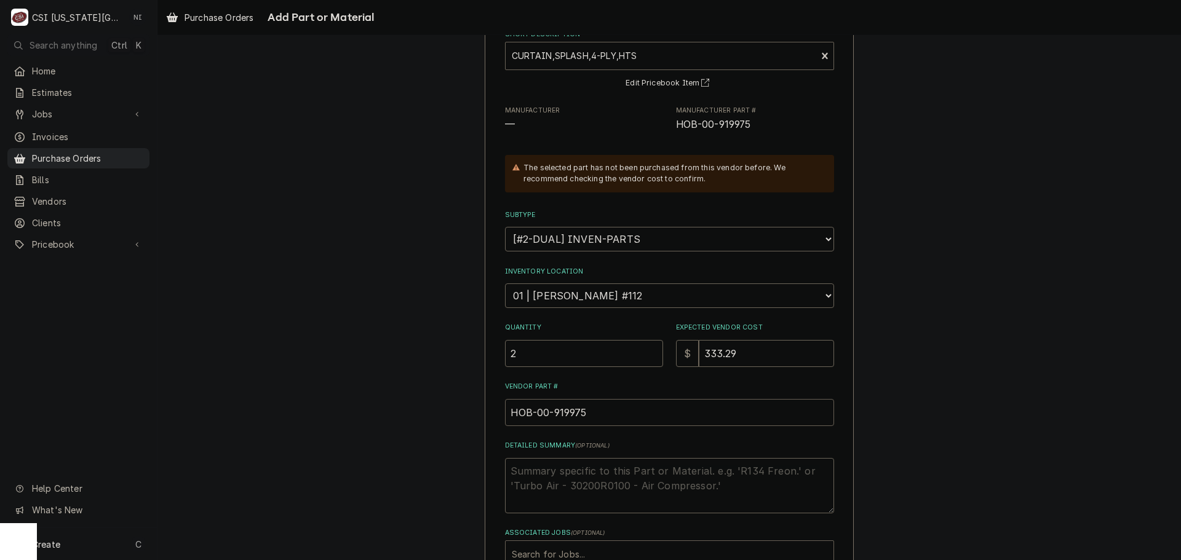
scroll to position [170, 0]
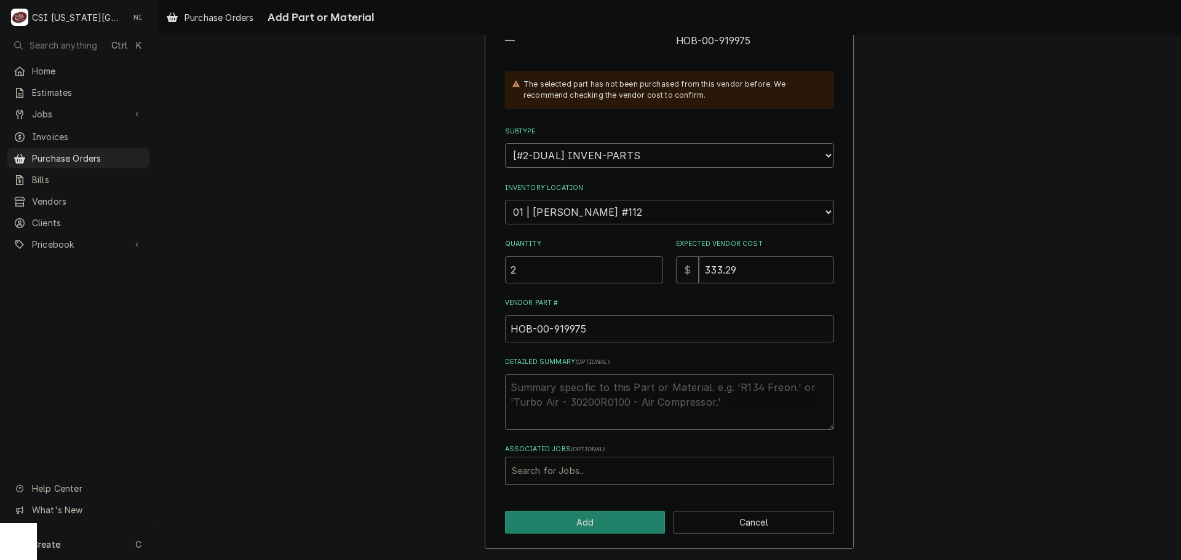
type input "HOB-00-919975"
click at [588, 472] on div "Associated Jobs" at bounding box center [669, 471] width 315 height 22
type input "33341"
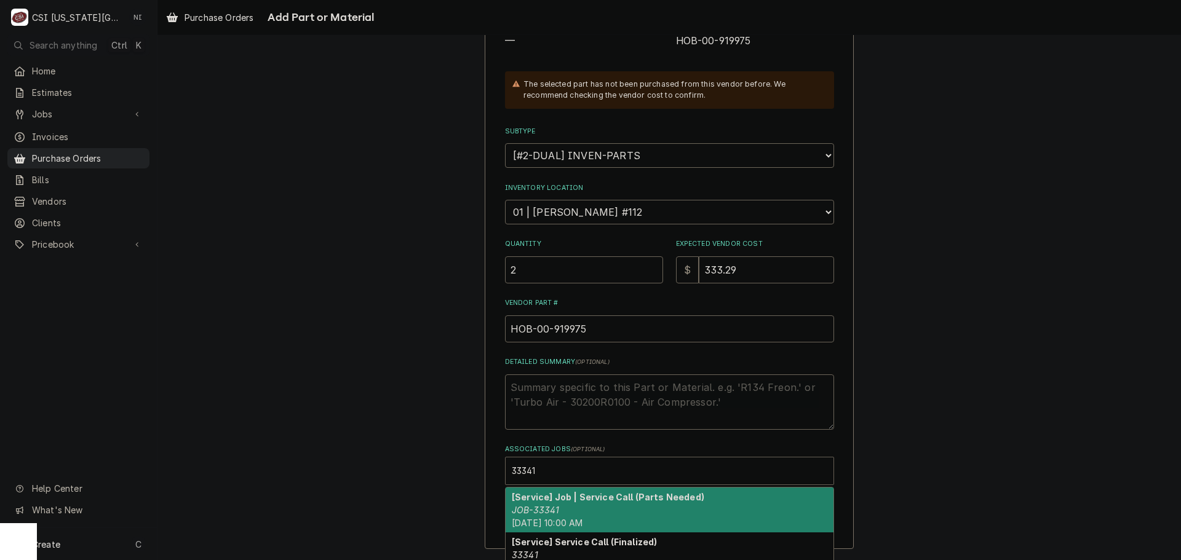
click at [569, 515] on div "[Service] Job | Service Call (Parts Needed) JOB-33341 Thu, Oct 9th, 2025 - 10:0…" at bounding box center [670, 510] width 328 height 45
type textarea "x"
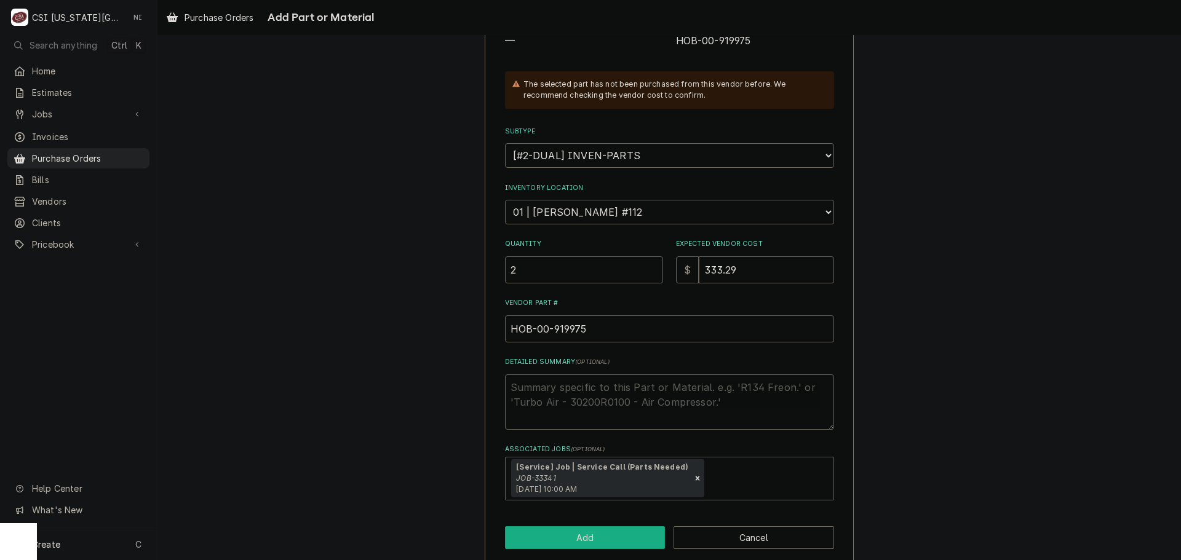
click at [624, 539] on button "Add" at bounding box center [585, 537] width 161 height 23
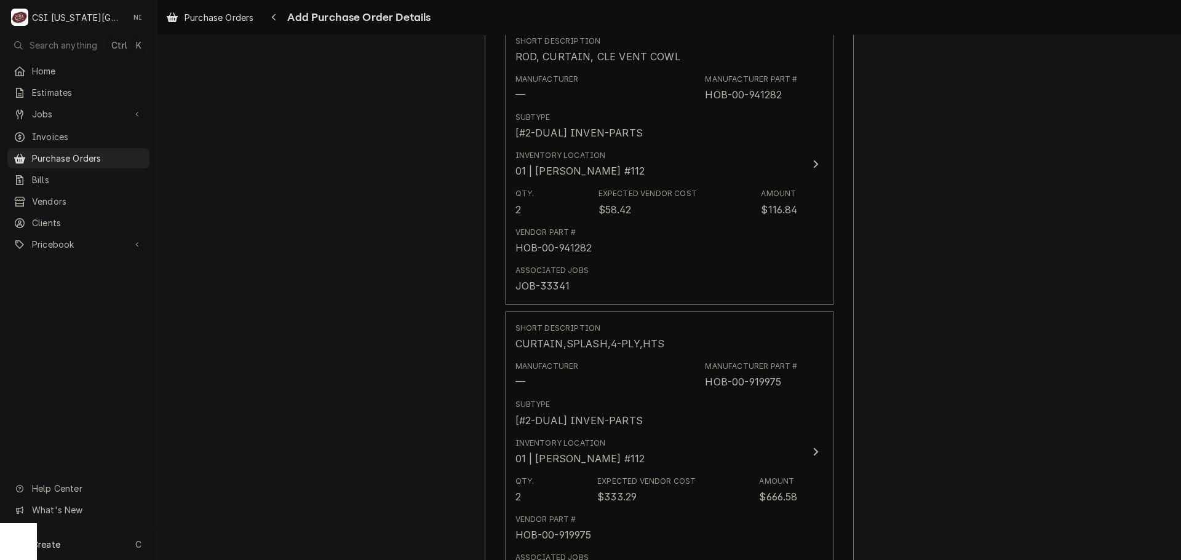
scroll to position [585, 0]
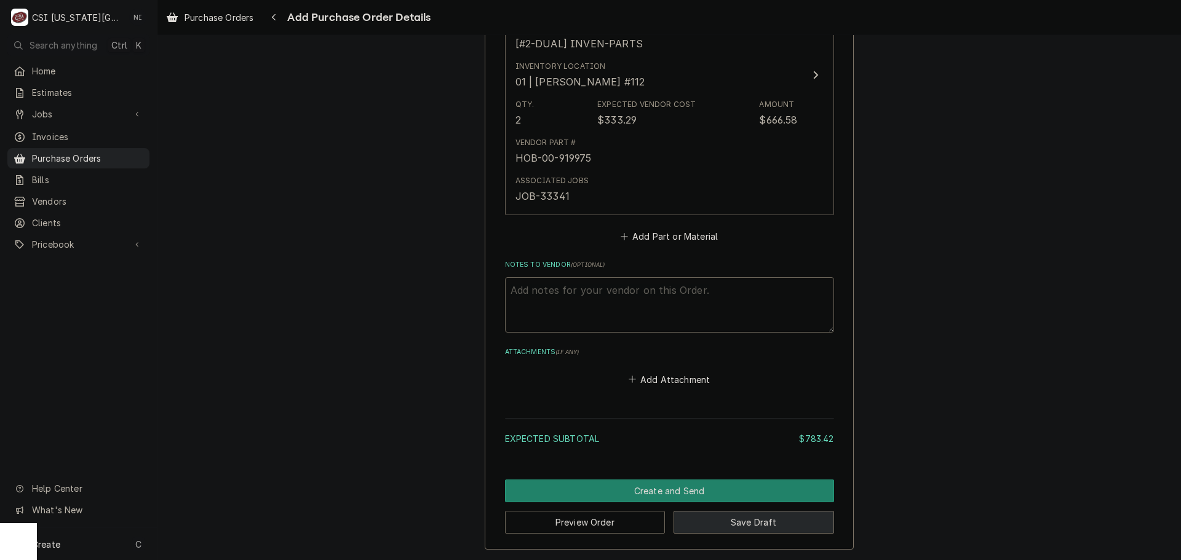
click at [755, 532] on button "Save Draft" at bounding box center [753, 522] width 161 height 23
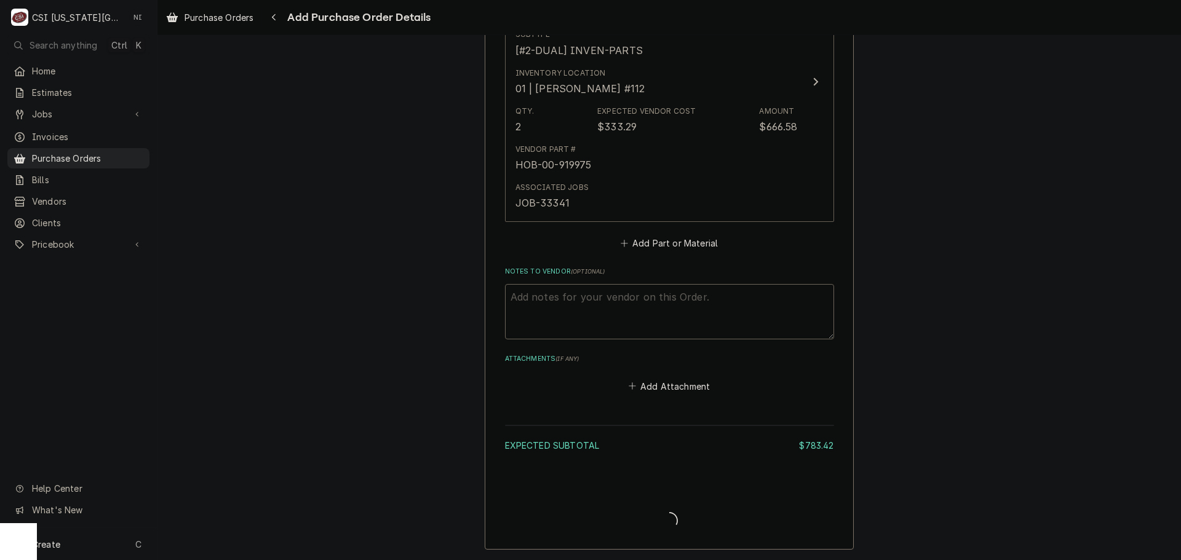
scroll to position [891, 0]
type textarea "x"
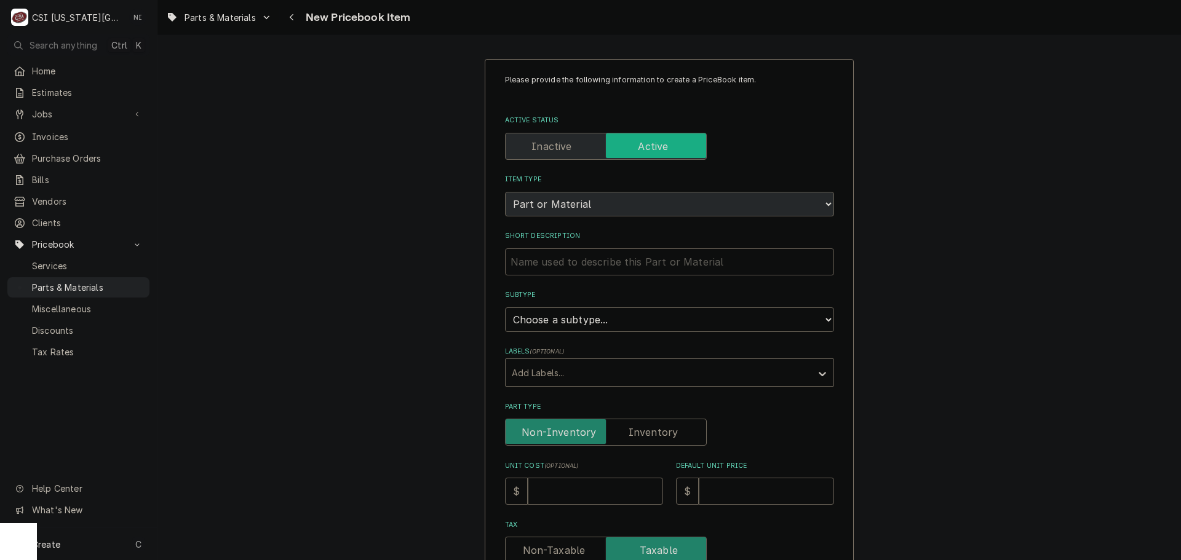
paste input "CURTAIN,SPLASH,4-PLY,HTS"
click at [630, 265] on input "Short Description" at bounding box center [669, 261] width 329 height 27
type textarea "x"
type input "CURTAIN,SPLASH,4-PLY,HTS"
click at [625, 327] on select "Choose a subtype... [#2-DUAL] AFTERHRS-WH-CHG-2 [#2-DUAL] [PERSON_NAME]-EQUIP […" at bounding box center [669, 319] width 329 height 25
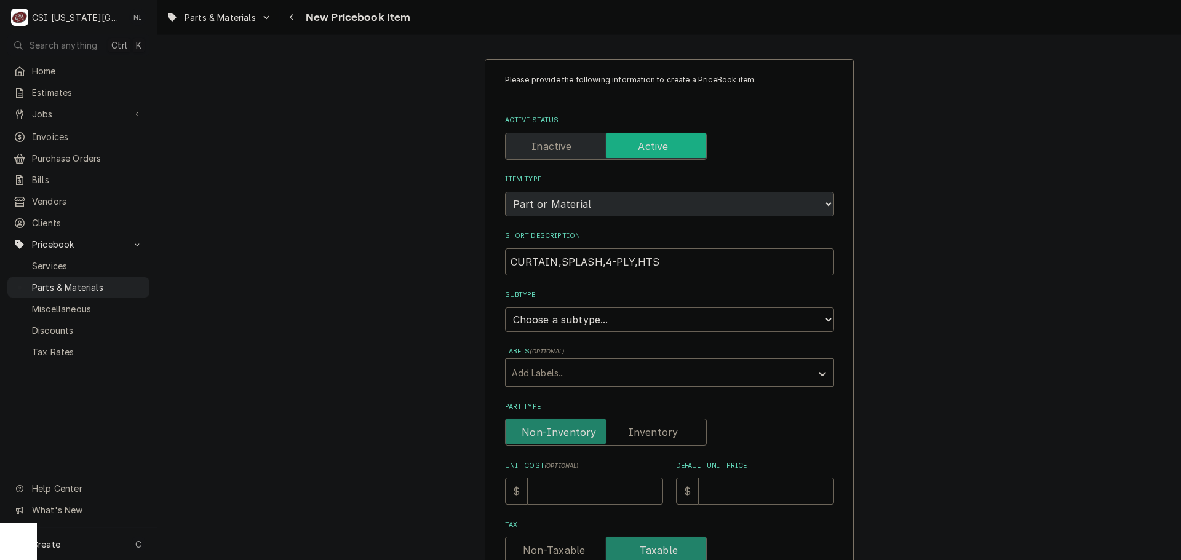
select select "45"
click at [505, 307] on select "Choose a subtype... [#2-DUAL] AFTERHRS-WH-CHG-2 [#2-DUAL] [PERSON_NAME]-EQUIP […" at bounding box center [669, 319] width 329 height 25
type textarea "x"
click at [678, 428] on input "Part Type" at bounding box center [605, 432] width 191 height 27
checkbox input "true"
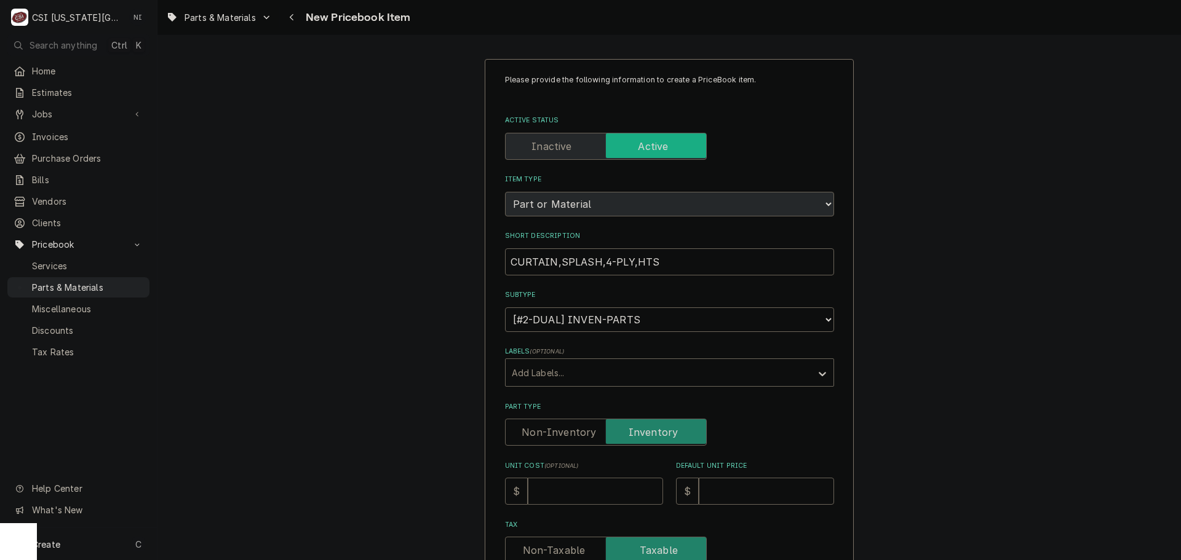
click at [609, 502] on input "Unit Cost ( optional )" at bounding box center [595, 491] width 135 height 27
type textarea "x"
type input "3"
type textarea "x"
type input "33"
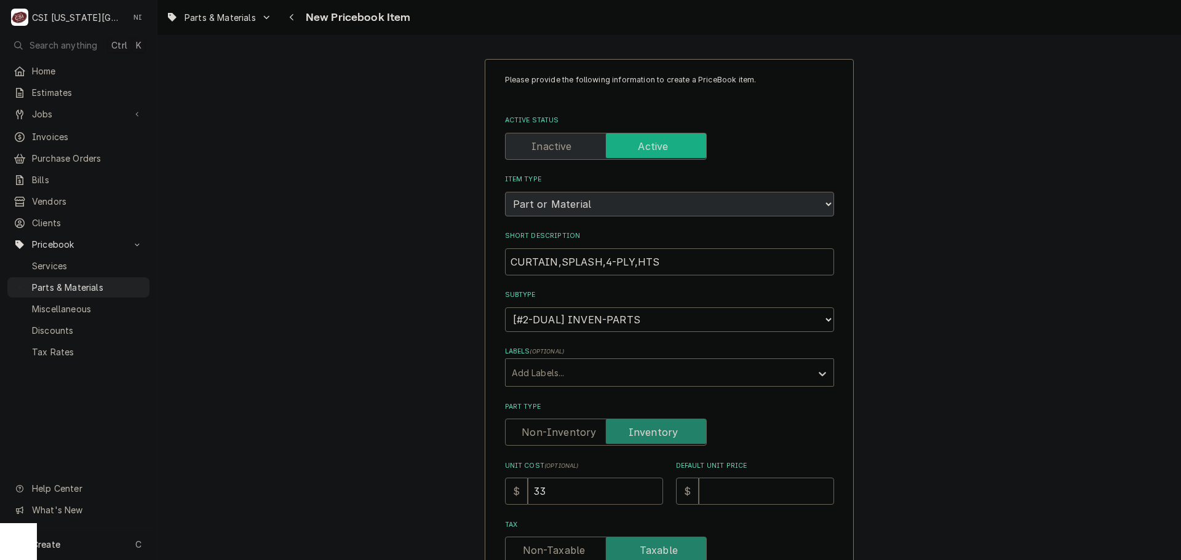
type textarea "x"
type input "333"
type textarea "x"
type input "333.2"
type textarea "x"
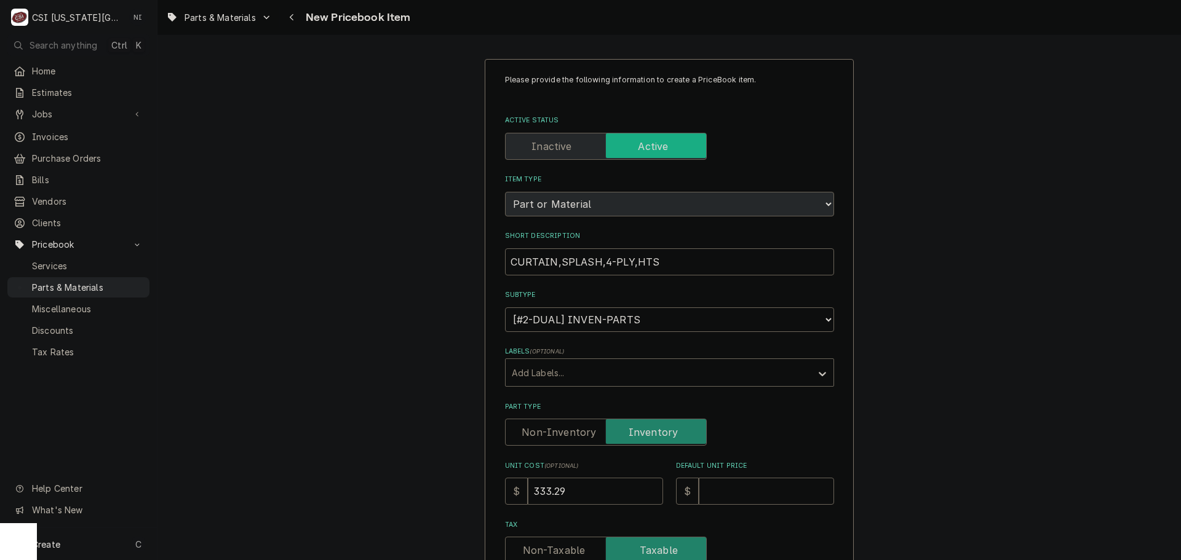
type input "333.29"
click at [736, 496] on input "Default Unit Price" at bounding box center [766, 491] width 135 height 27
type textarea "x"
type input "4"
type textarea "x"
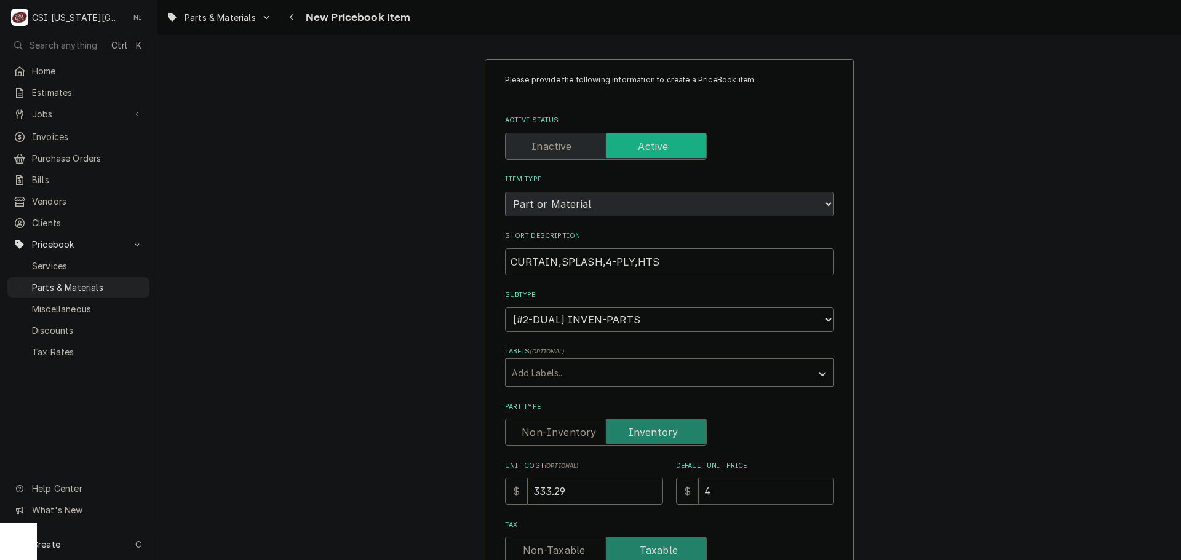
type input "44"
type textarea "x"
type input "444"
type textarea "x"
type input "444.3"
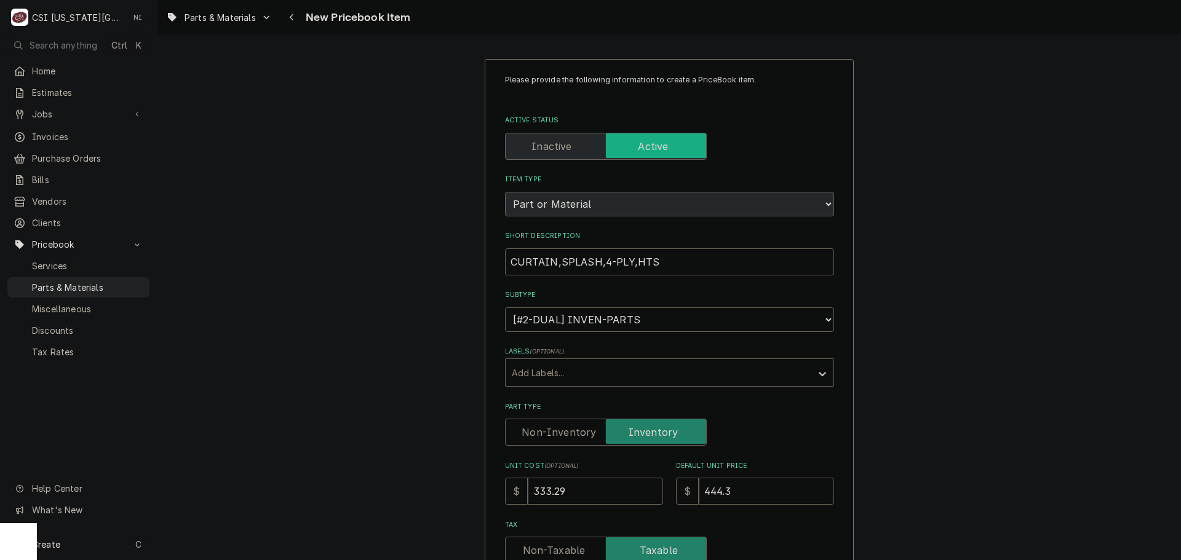
type textarea "x"
type input "444.38"
type textarea "x"
type input "444.3"
type textarea "x"
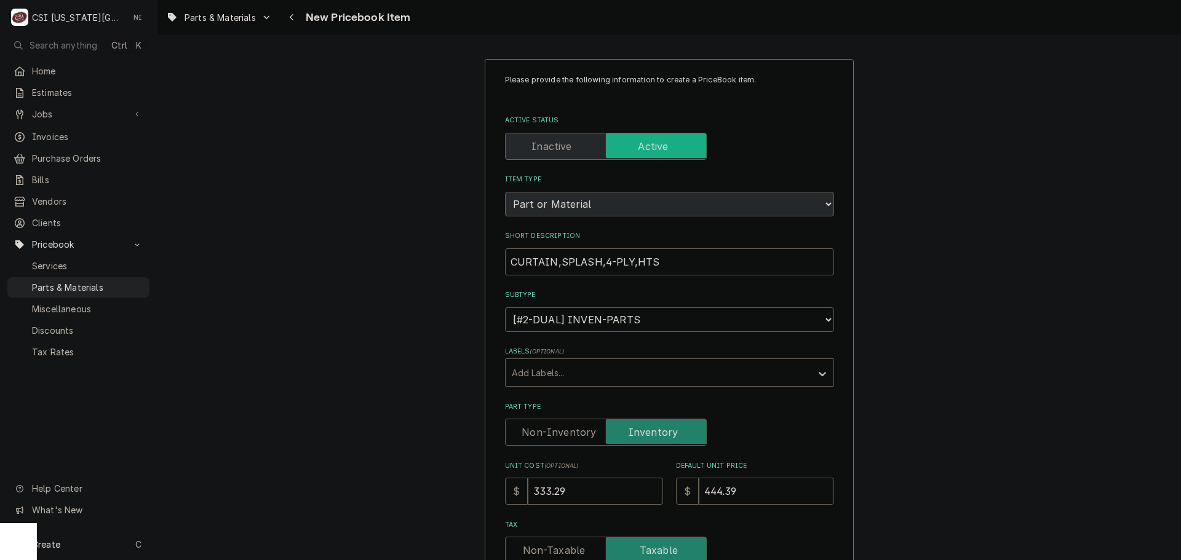
type input "444.39"
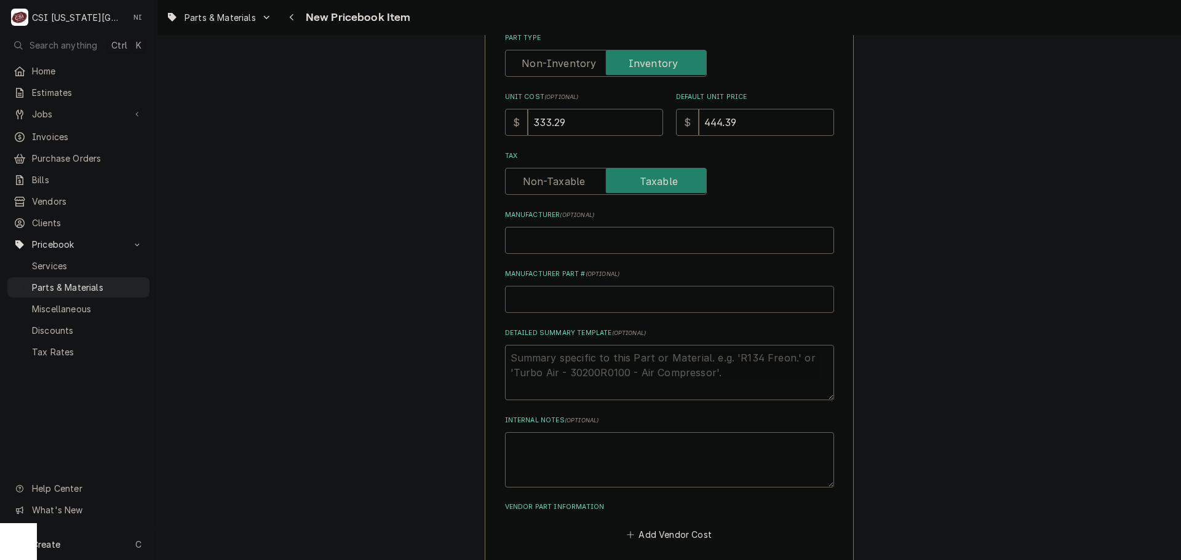
click at [582, 300] on input "Manufacturer Part # ( optional )" at bounding box center [669, 299] width 329 height 27
type textarea "x"
type input "H"
type textarea "x"
type input "HO"
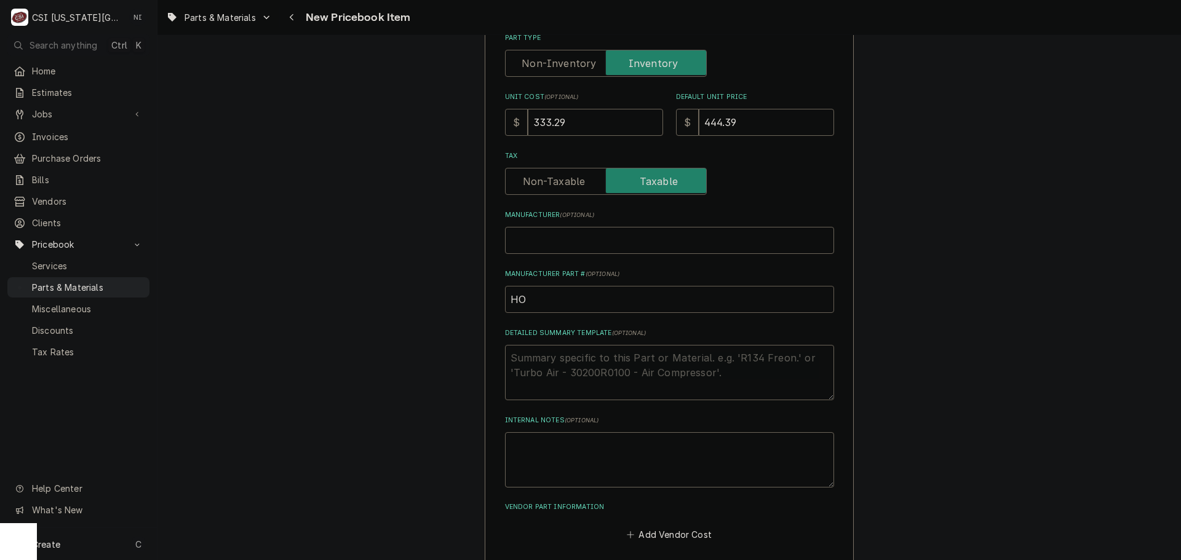
type textarea "x"
type input "HOB"
type textarea "x"
type input "HOB-V"
click at [584, 307] on input "HOB-V" at bounding box center [669, 299] width 329 height 27
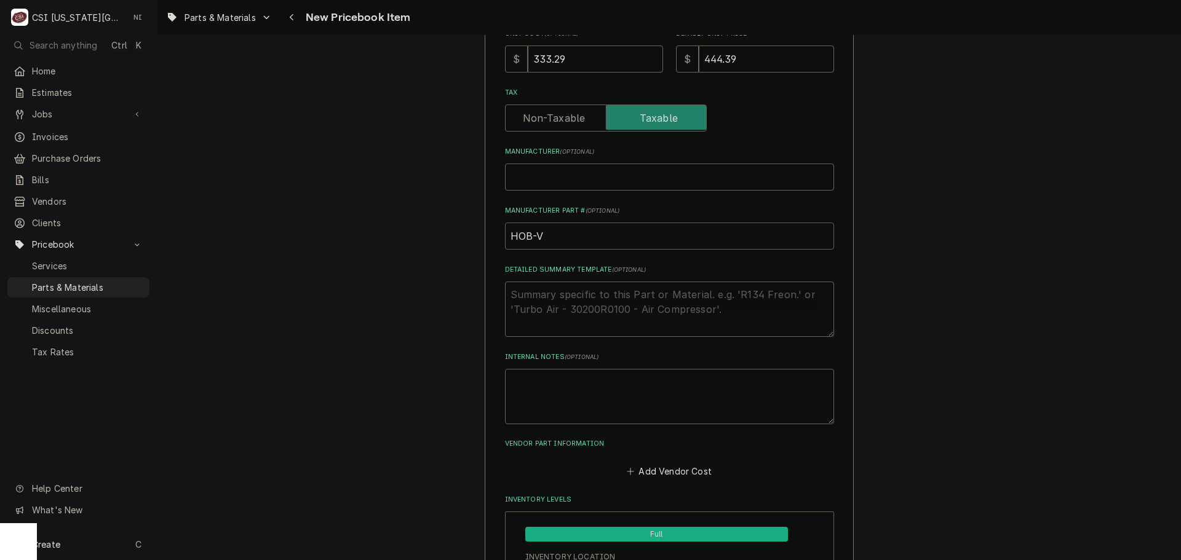
scroll to position [492, 0]
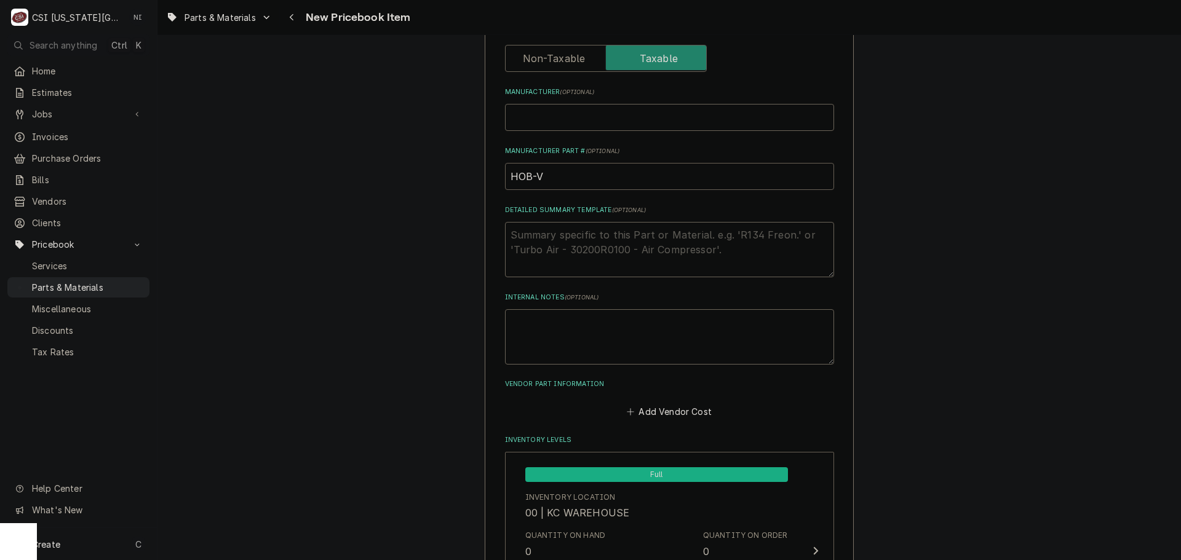
type textarea "x"
type input "HOB-"
paste input "00-919975"
type textarea "x"
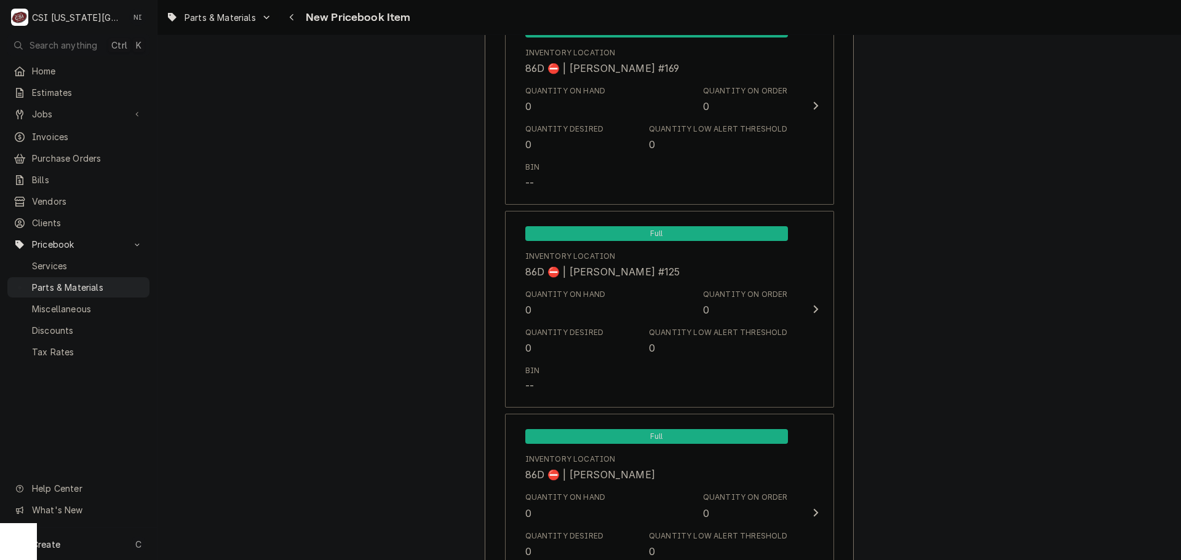
scroll to position [11849, 0]
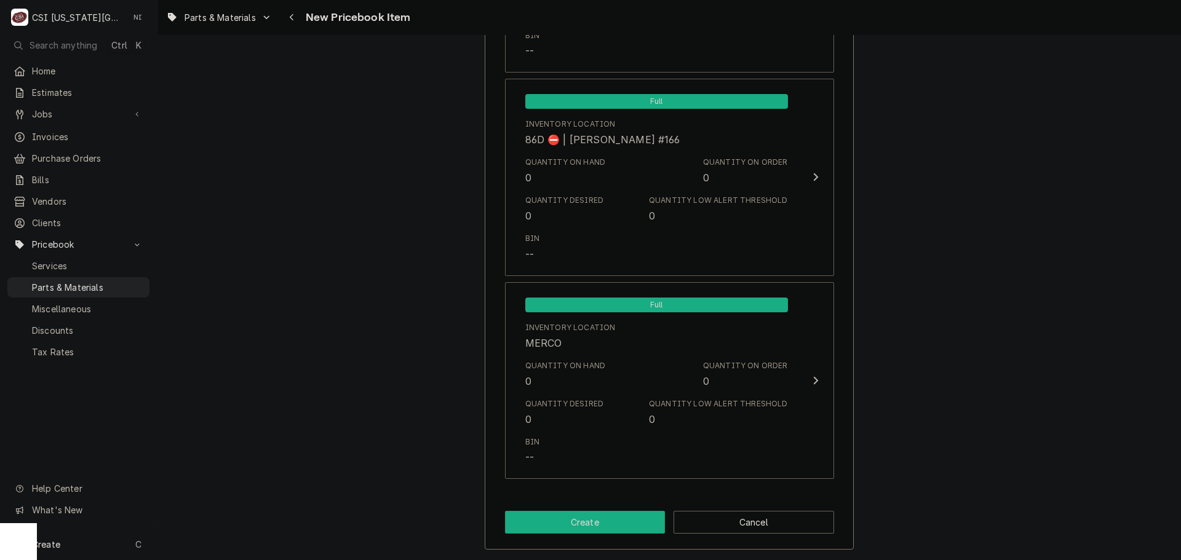
type input "HOB-00-919975"
click at [608, 515] on button "Create" at bounding box center [585, 522] width 161 height 23
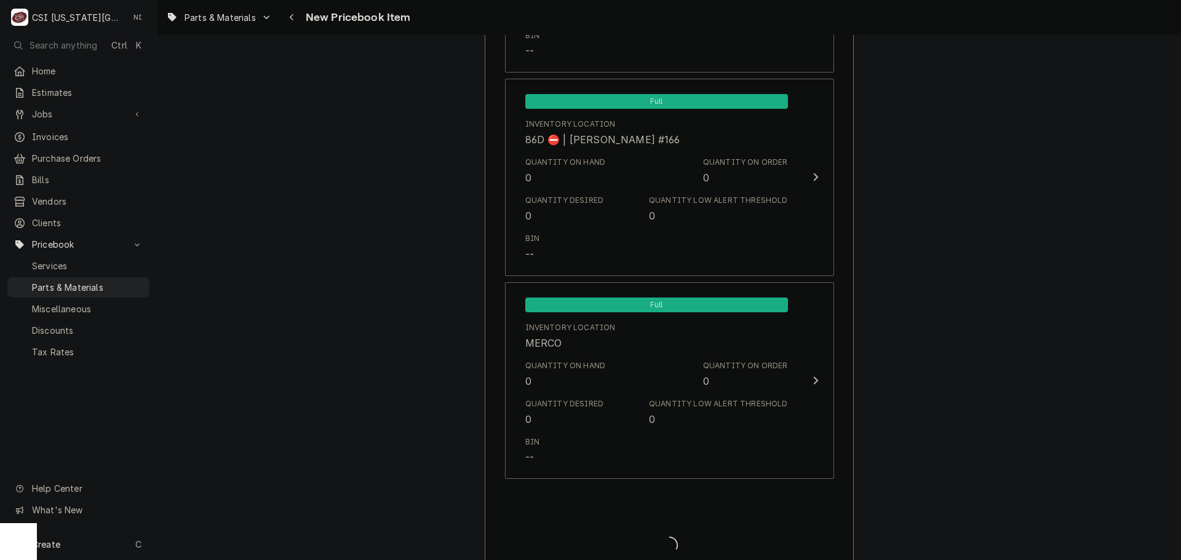
type textarea "x"
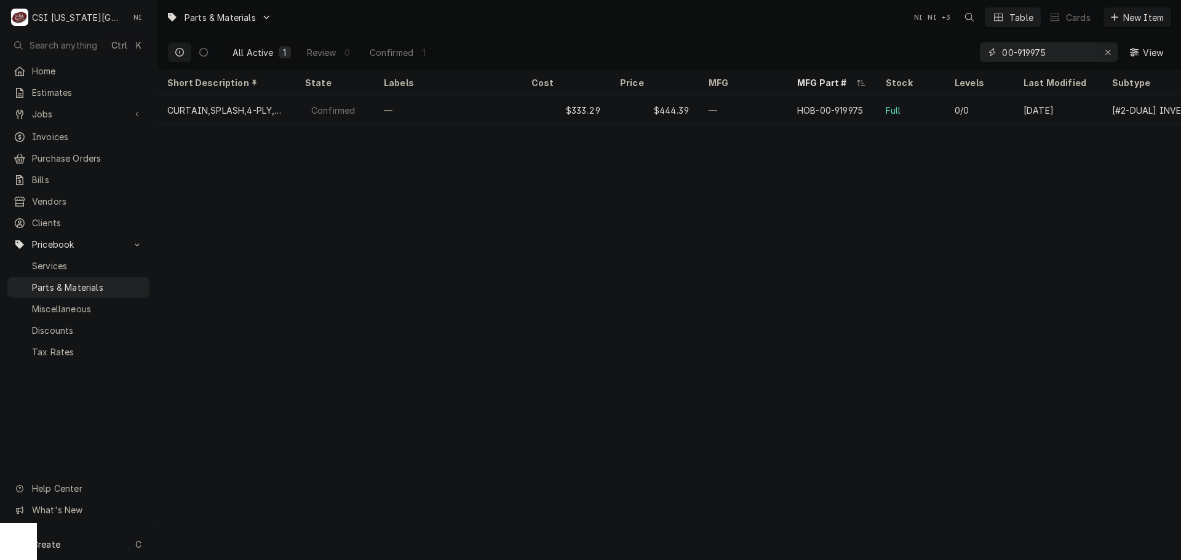
click at [1114, 54] on button "Erase input" at bounding box center [1108, 52] width 20 height 20
paste input "BP-38451"
type input "BP-38451"
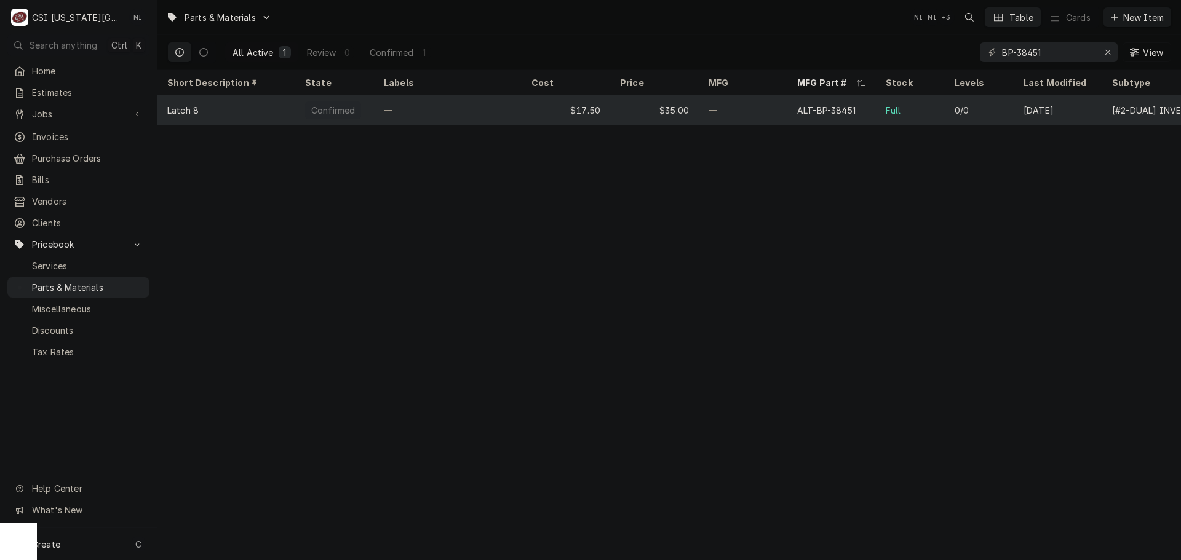
click at [734, 100] on div "—" at bounding box center [743, 110] width 89 height 30
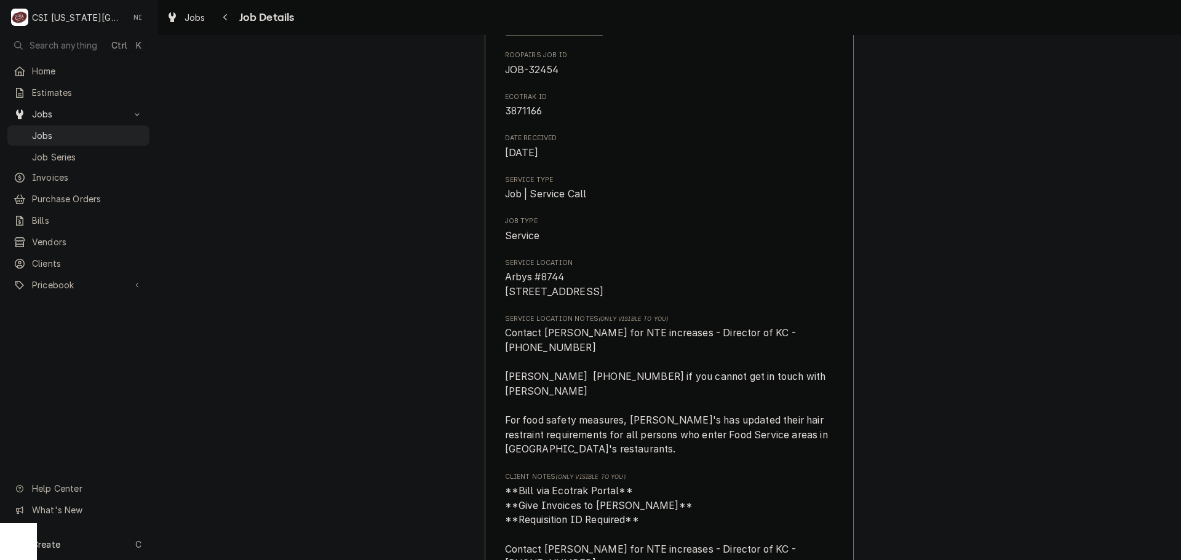
scroll to position [123, 0]
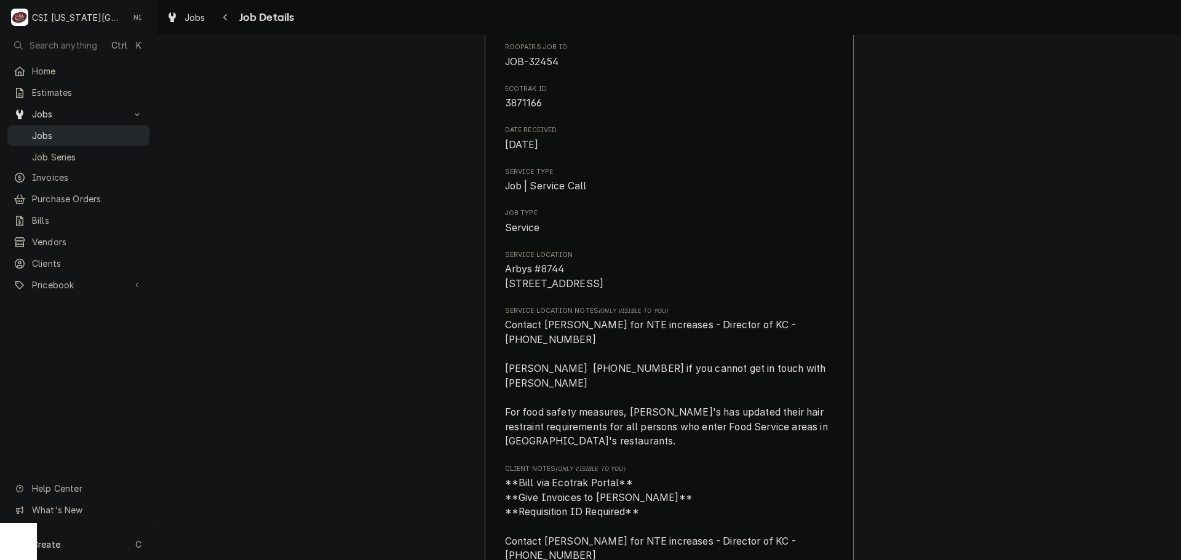
click at [111, 138] on div "Jobs" at bounding box center [78, 135] width 137 height 15
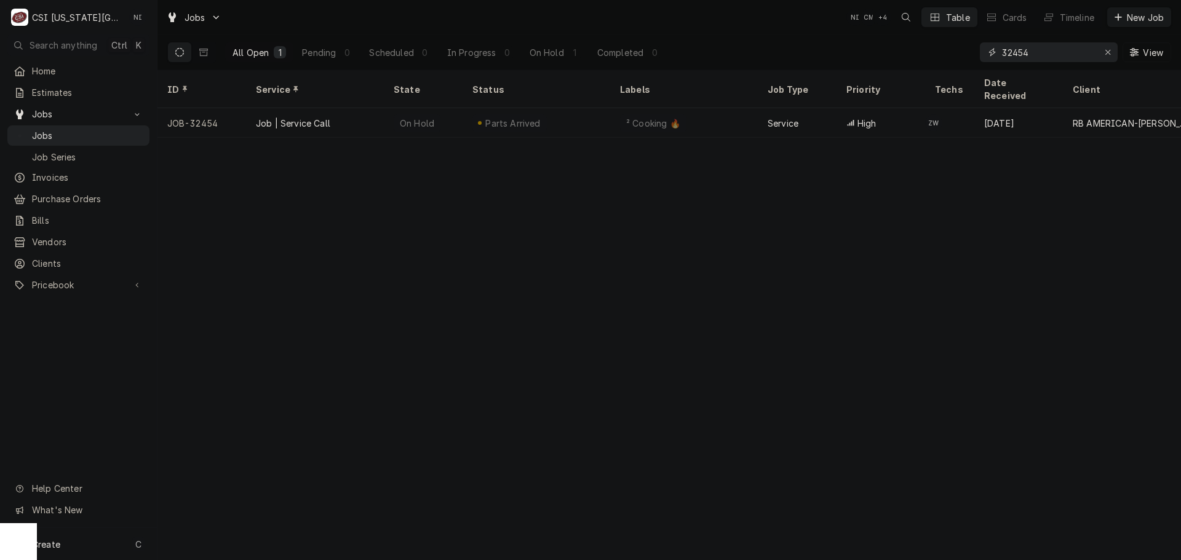
drag, startPoint x: 983, startPoint y: 55, endPoint x: 858, endPoint y: 61, distance: 125.6
click at [865, 61] on div "All Open 1 Pending 0 Scheduled 0 In Progress 0 On Hold 1 Completed 0 32454 View" at bounding box center [669, 52] width 1004 height 34
type input "33330"
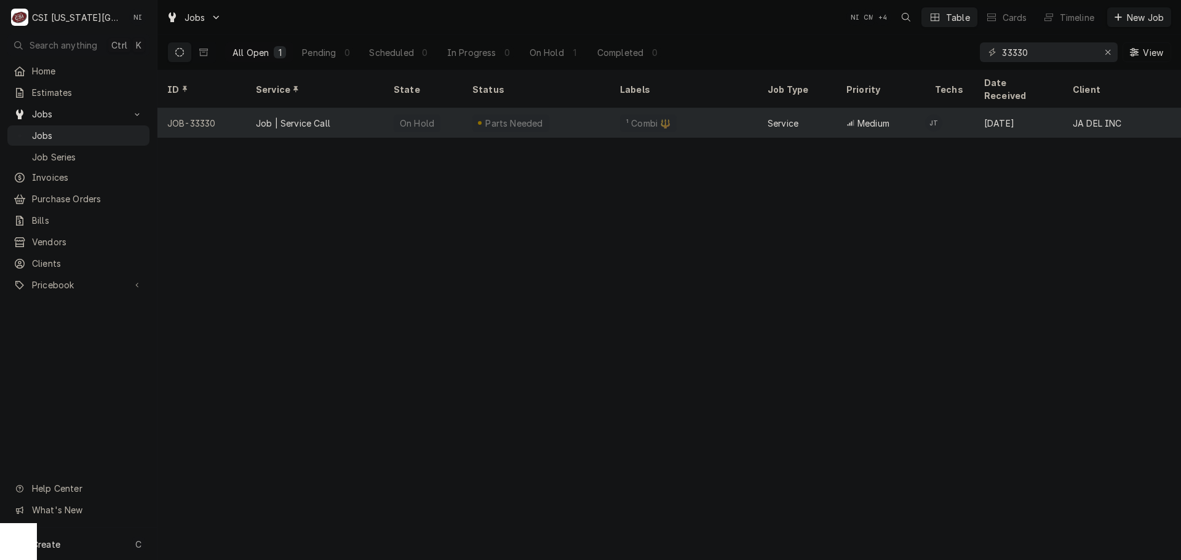
click at [737, 108] on div "¹ Combi 🔱" at bounding box center [684, 123] width 148 height 30
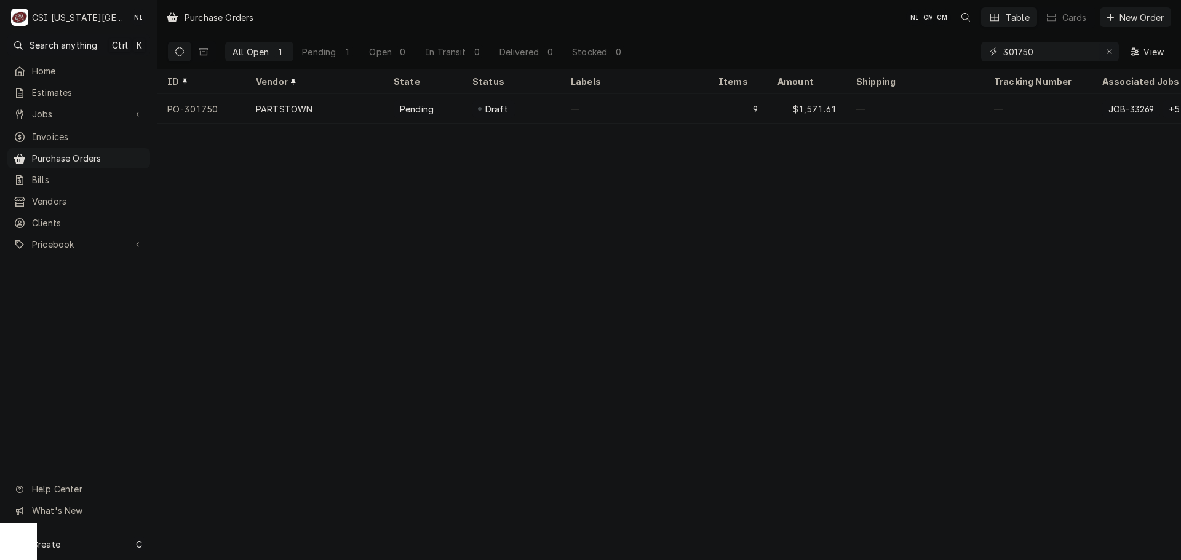
drag, startPoint x: 1105, startPoint y: 52, endPoint x: 1088, endPoint y: 52, distance: 17.2
click at [1106, 52] on icon "Erase input" at bounding box center [1109, 51] width 7 height 9
click at [1086, 52] on input "Dynamic Content Wrapper" at bounding box center [1061, 52] width 116 height 20
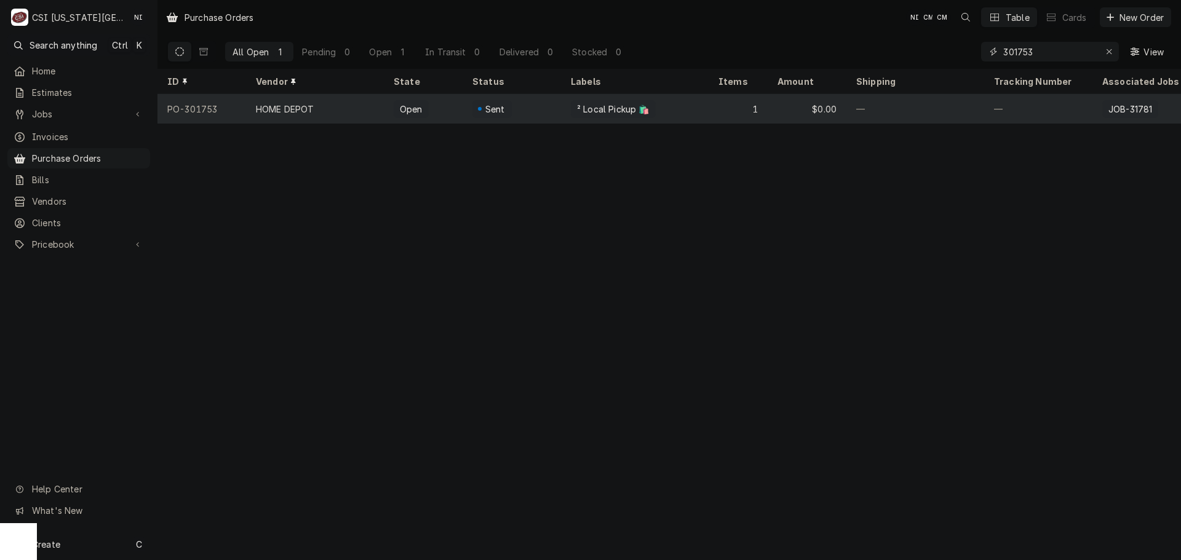
type input "301753"
click at [557, 110] on div "Sent" at bounding box center [511, 109] width 98 height 30
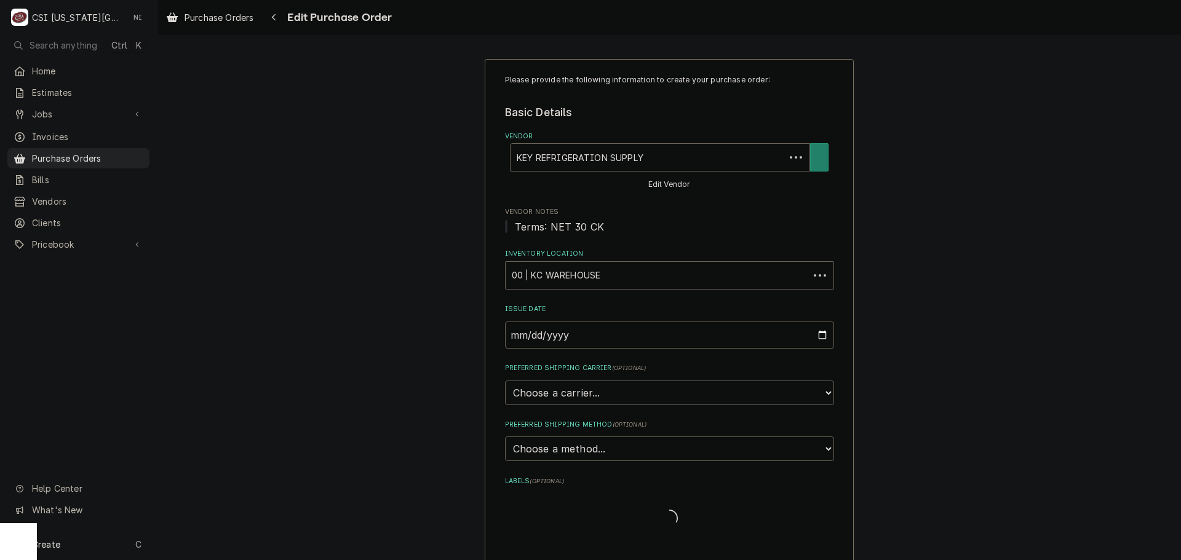
type textarea "x"
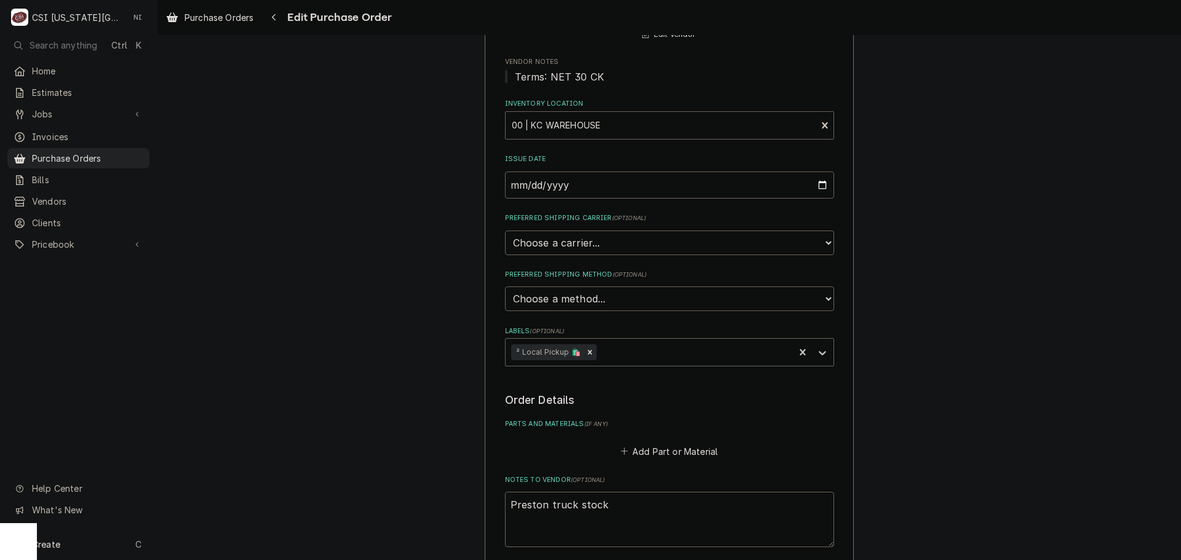
scroll to position [369, 0]
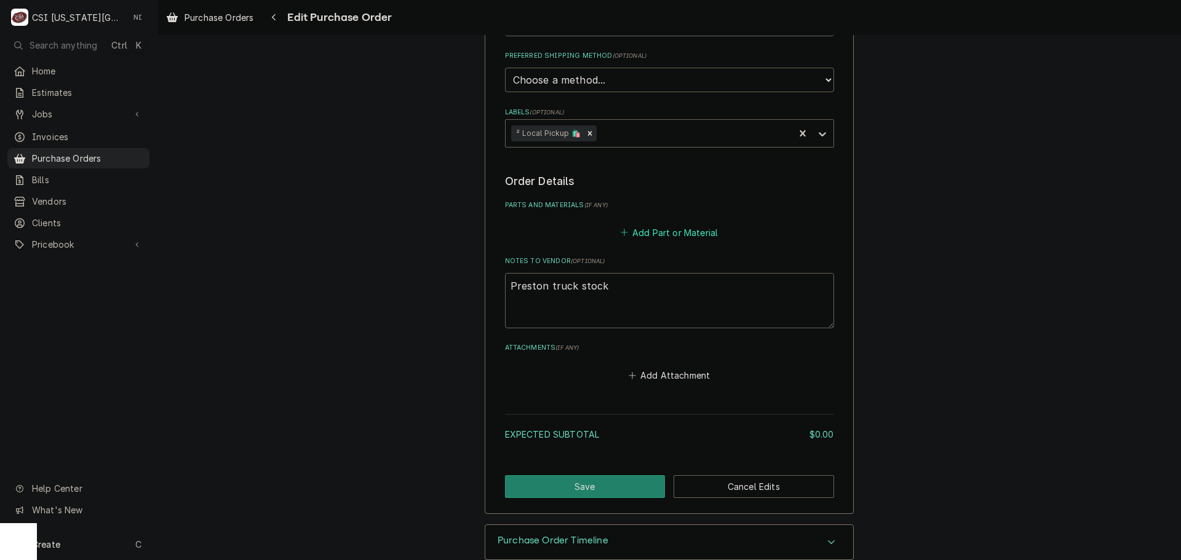
click at [652, 234] on button "Add Part or Material" at bounding box center [668, 232] width 101 height 17
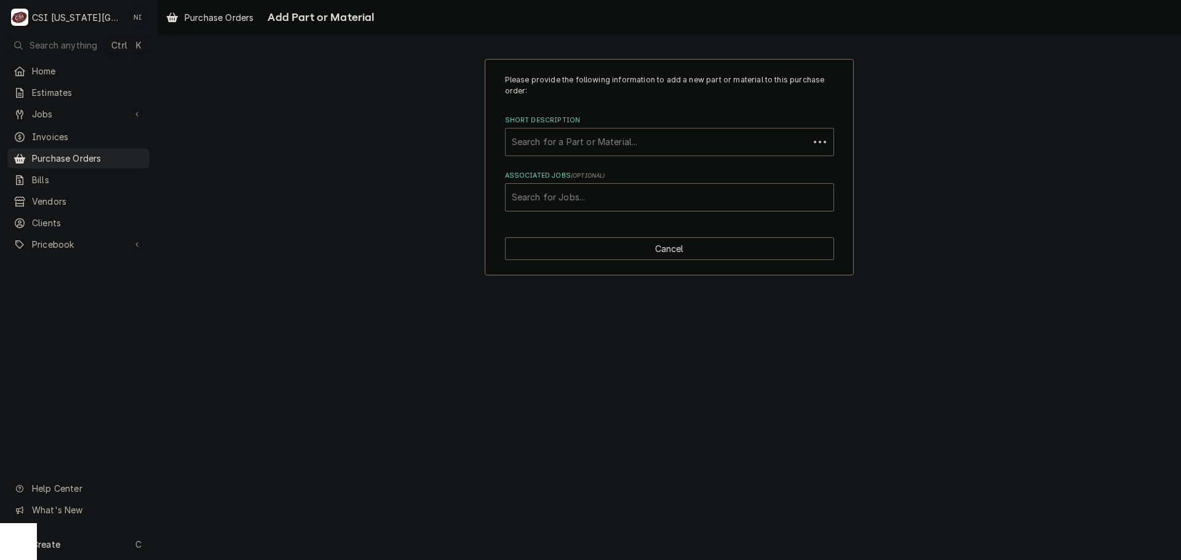
click at [600, 143] on div "Short Description" at bounding box center [657, 142] width 291 height 22
type input "coil cleaner"
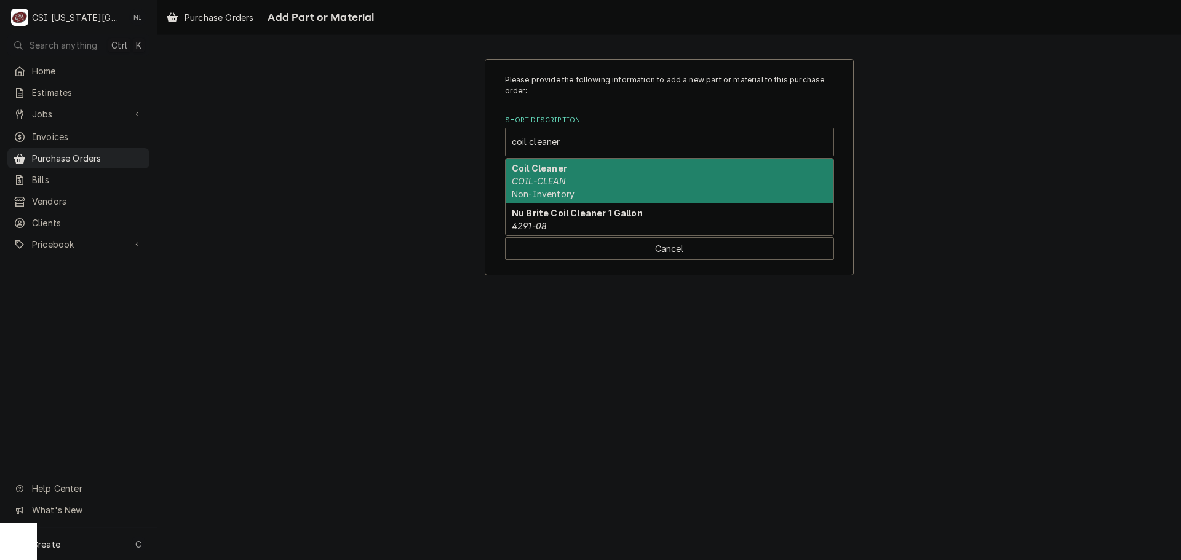
click at [594, 169] on div "Coil Cleaner COIL-CLEAN Non-Inventory" at bounding box center [670, 181] width 328 height 45
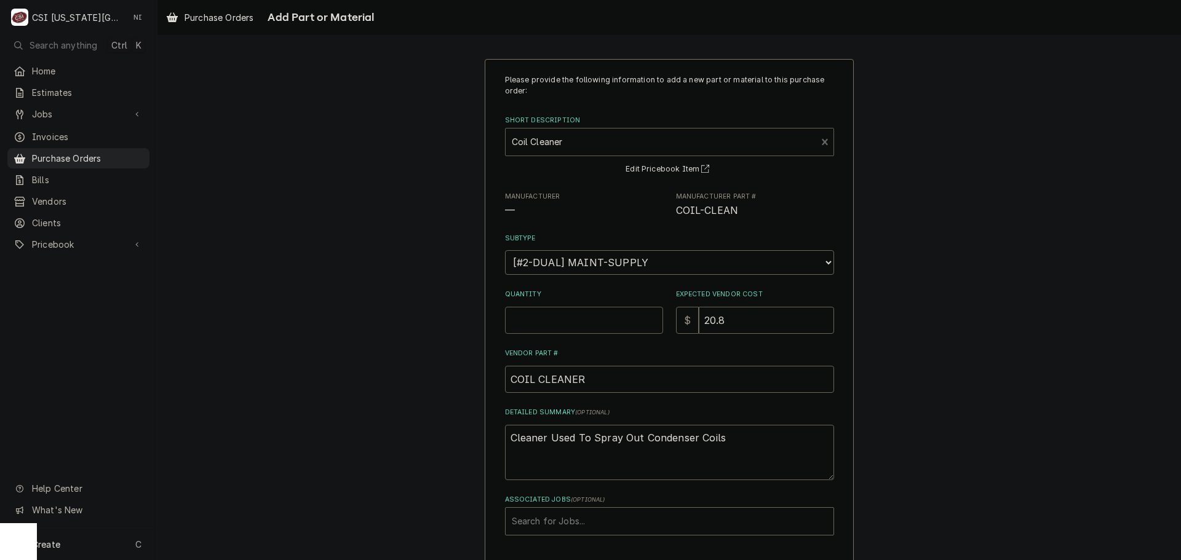
click at [571, 319] on input "Quantity" at bounding box center [584, 320] width 158 height 27
type textarea "x"
type input "2"
type textarea "x"
type input "1"
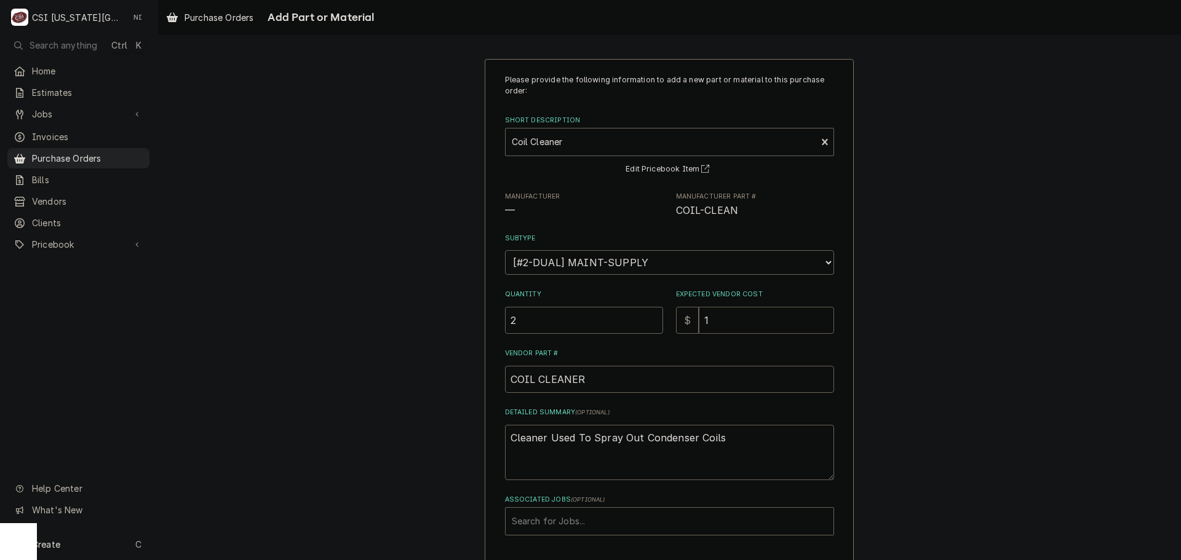
type textarea "x"
type input "10"
type textarea "x"
type input "106"
type textarea "x"
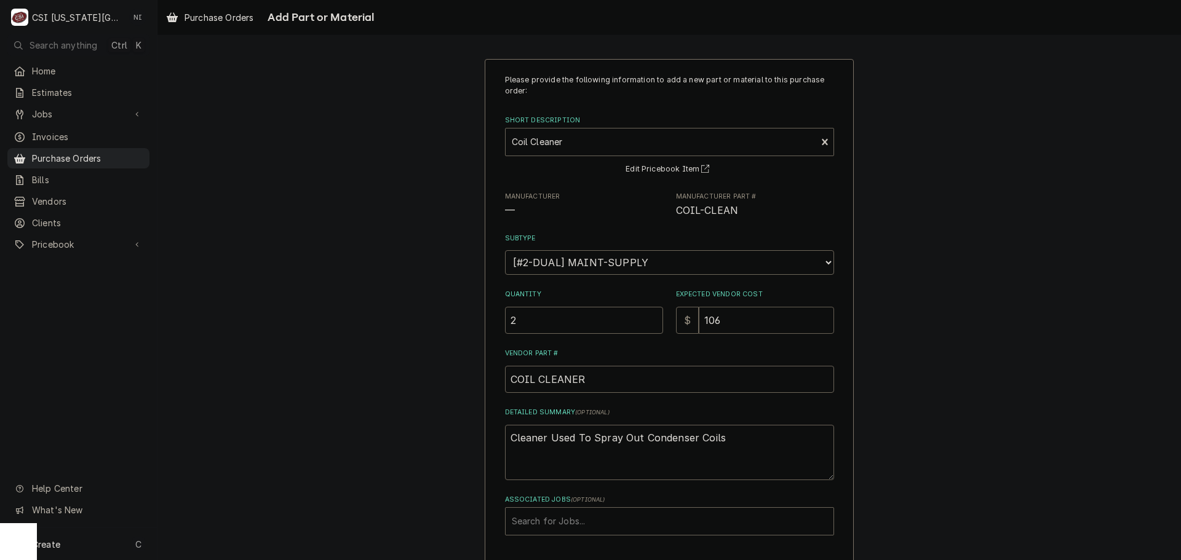
type input "106.1"
type textarea "x"
type input "106.10"
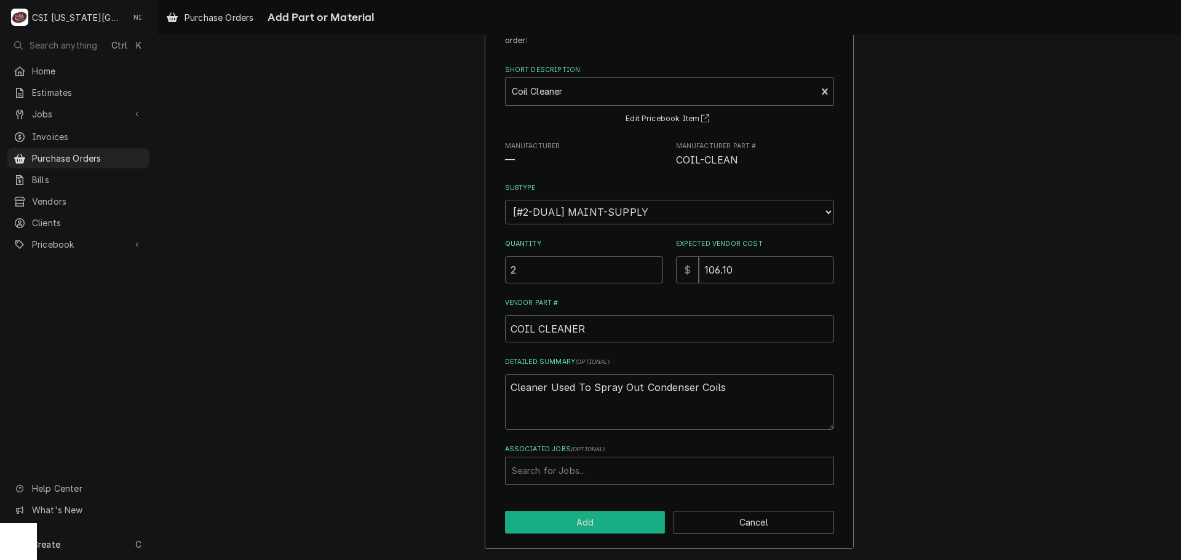
click at [630, 528] on button "Add" at bounding box center [585, 522] width 161 height 23
type textarea "x"
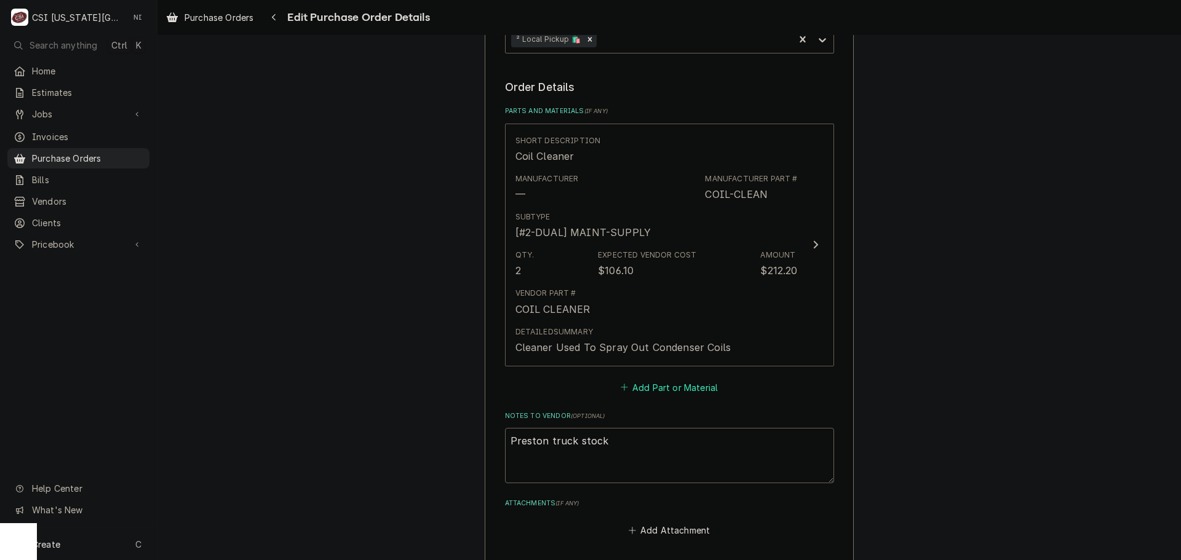
scroll to position [553, 0]
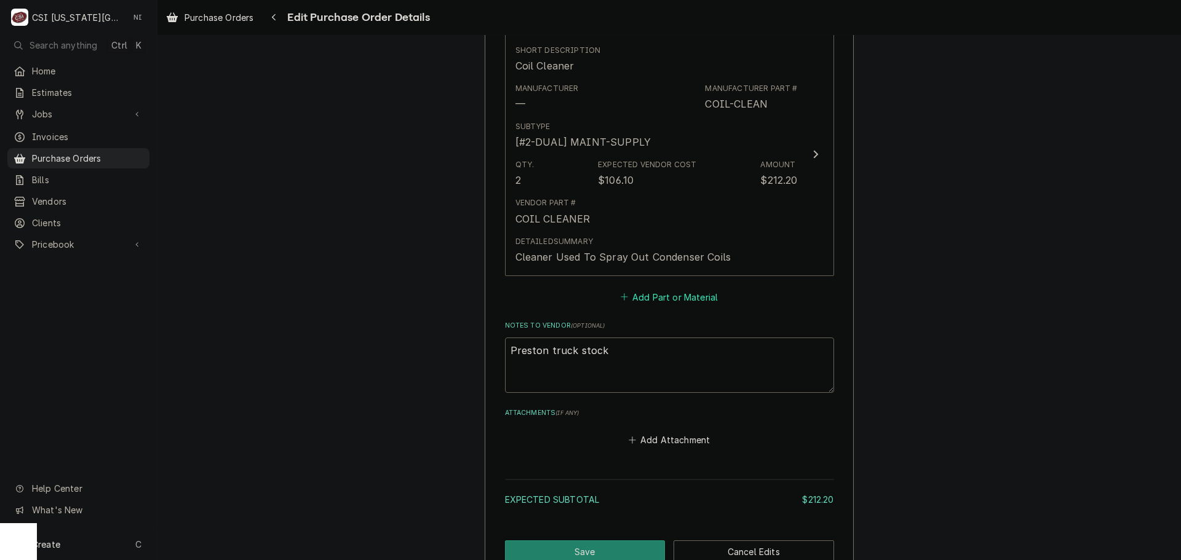
click at [673, 301] on button "Add Part or Material" at bounding box center [668, 296] width 101 height 17
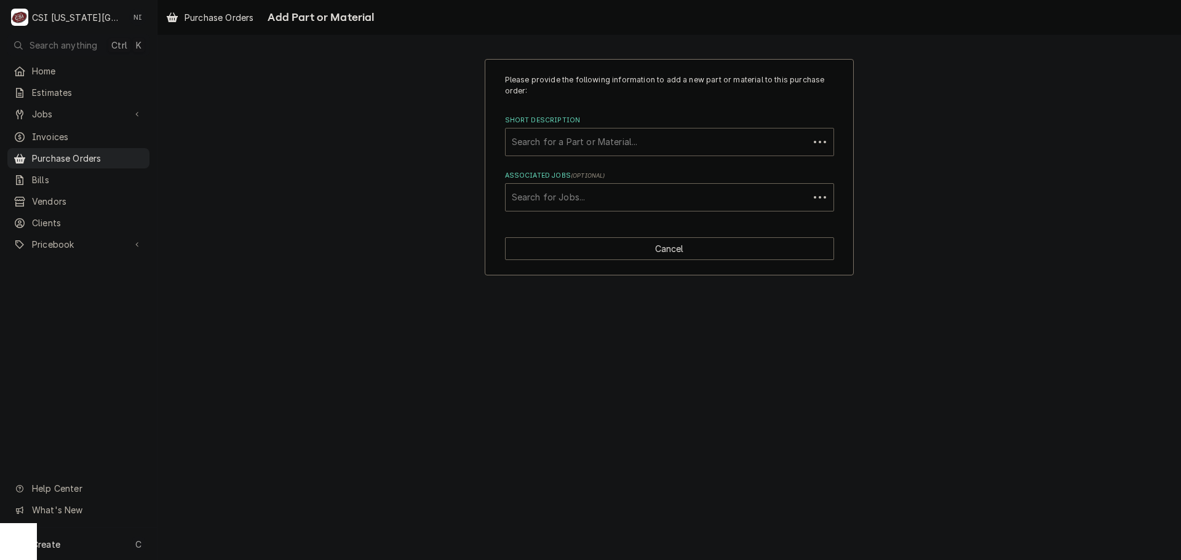
click at [612, 153] on div "Search for a Part or Material..." at bounding box center [657, 142] width 303 height 27
type input "filter media"
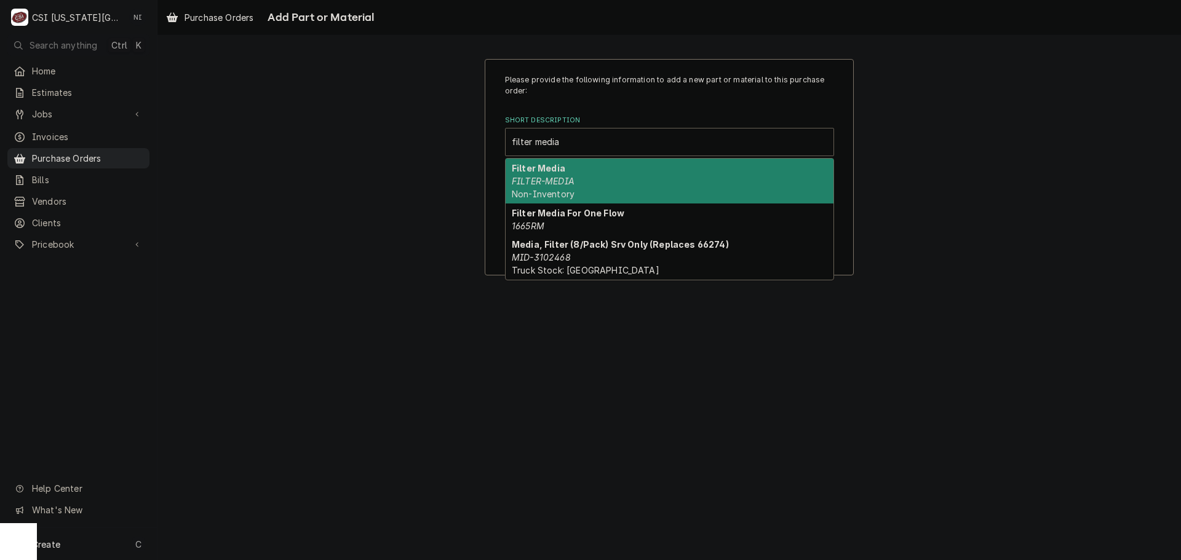
click at [593, 169] on div "Filter Media FILTER-MEDIA Non-Inventory" at bounding box center [670, 181] width 328 height 45
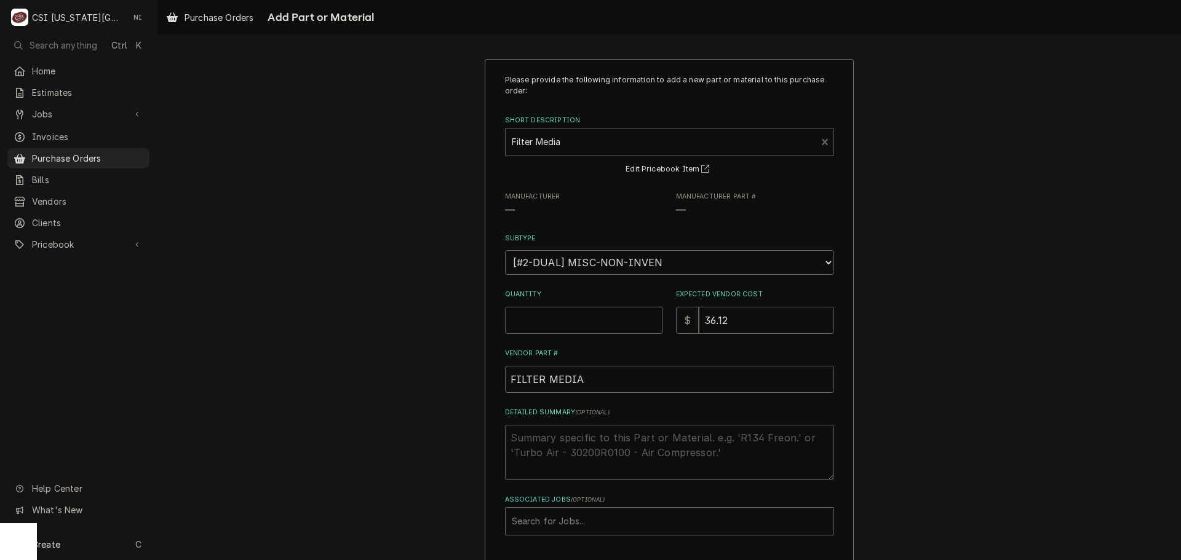
click at [587, 323] on input "Quantity" at bounding box center [584, 320] width 158 height 27
type textarea "x"
type input "1"
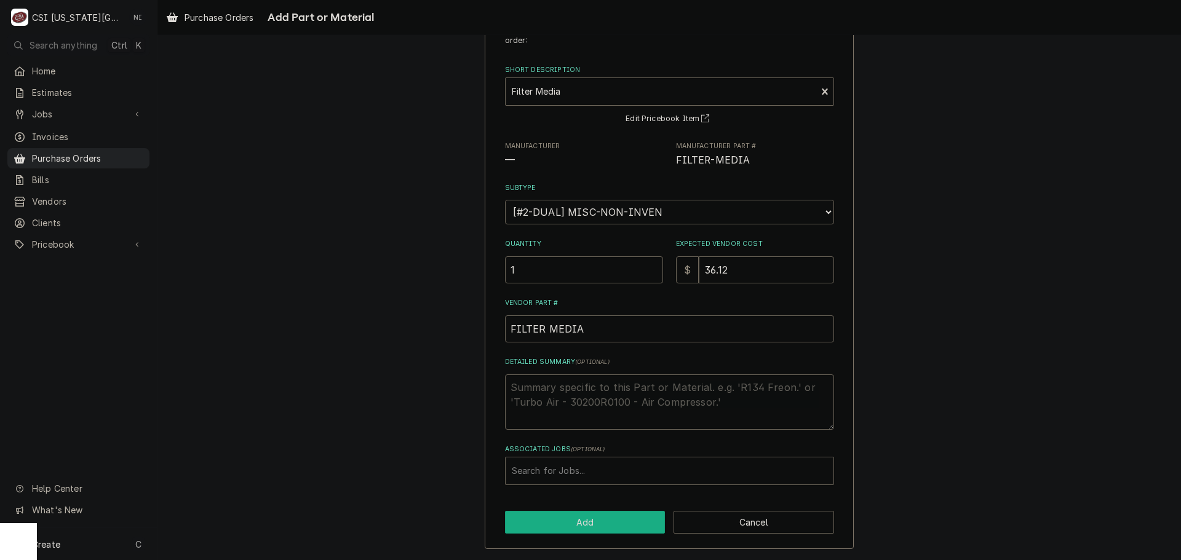
click at [613, 527] on button "Add" at bounding box center [585, 522] width 161 height 23
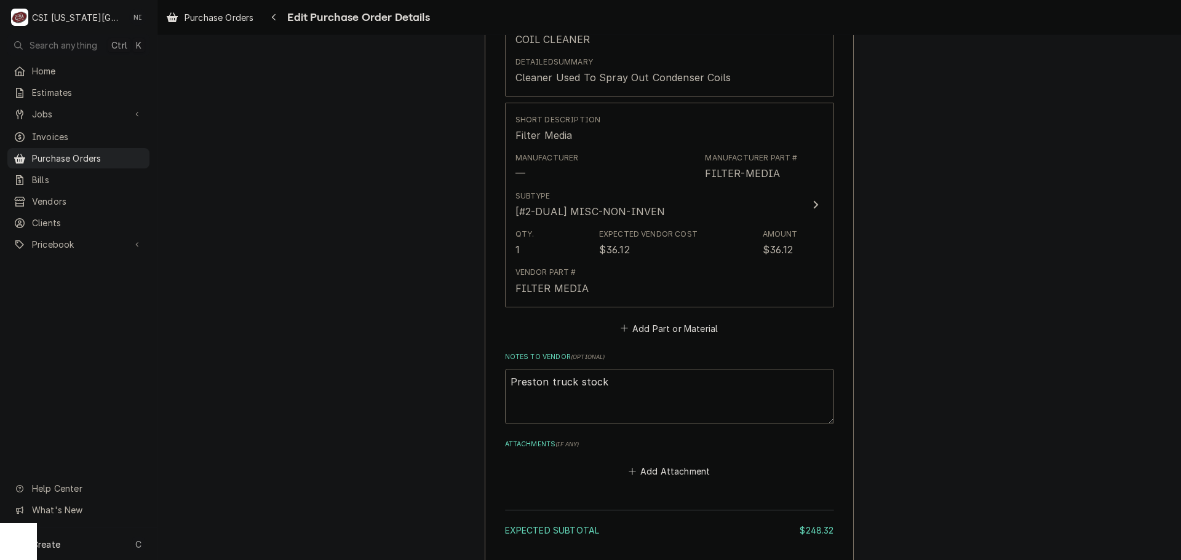
scroll to position [852, 0]
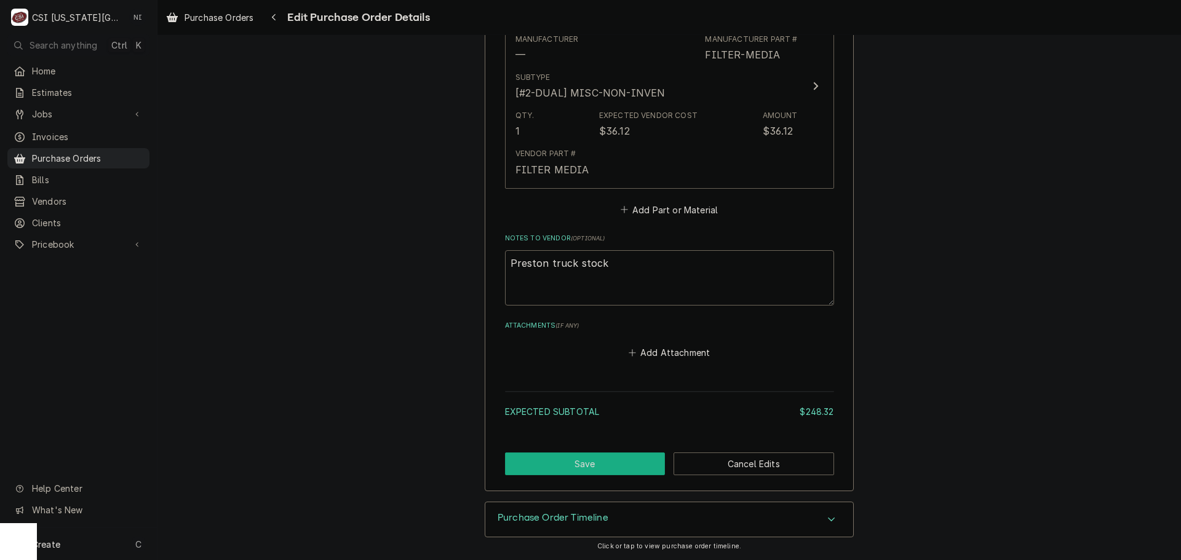
drag, startPoint x: 615, startPoint y: 461, endPoint x: 1173, endPoint y: 385, distance: 563.0
click at [620, 461] on button "Save" at bounding box center [585, 464] width 161 height 23
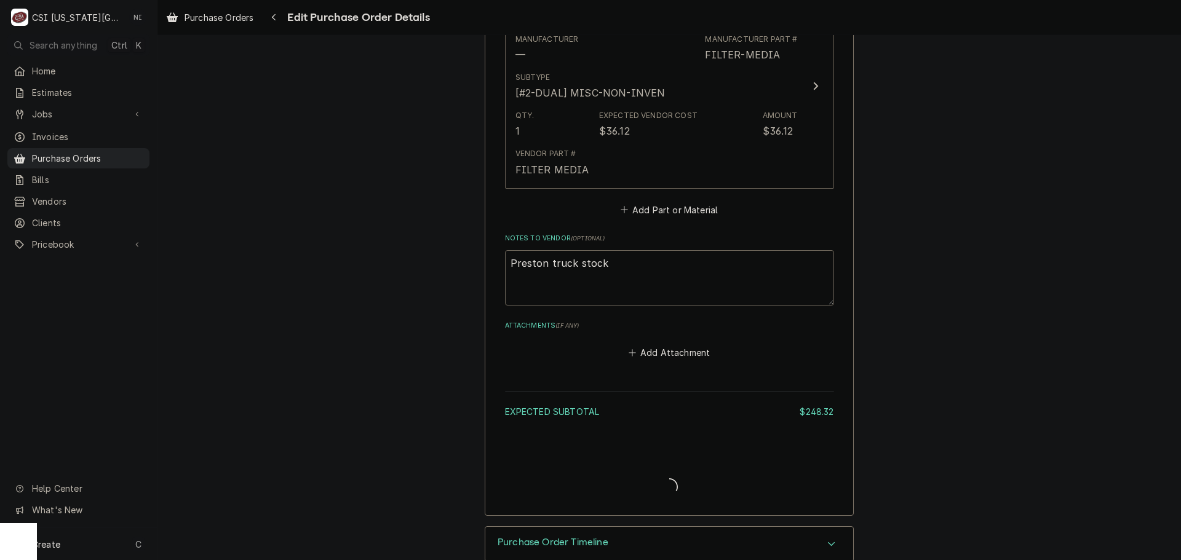
type textarea "x"
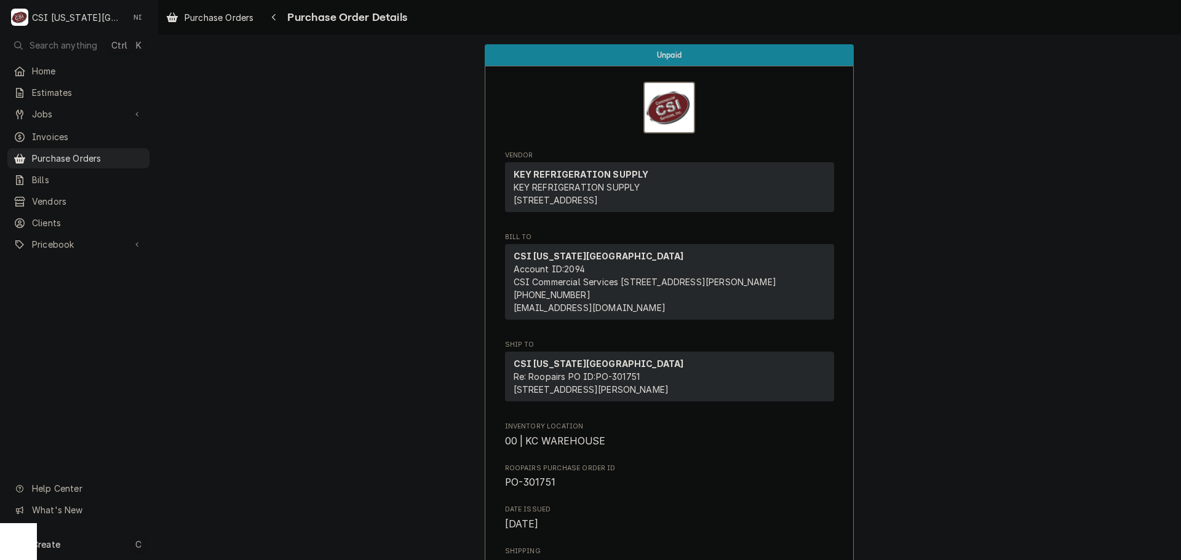
click at [62, 549] on div "Create C" at bounding box center [78, 544] width 157 height 32
drag, startPoint x: 230, startPoint y: 451, endPoint x: 240, endPoint y: 385, distance: 66.5
click at [230, 452] on div "Purchase Order" at bounding box center [221, 459] width 106 height 15
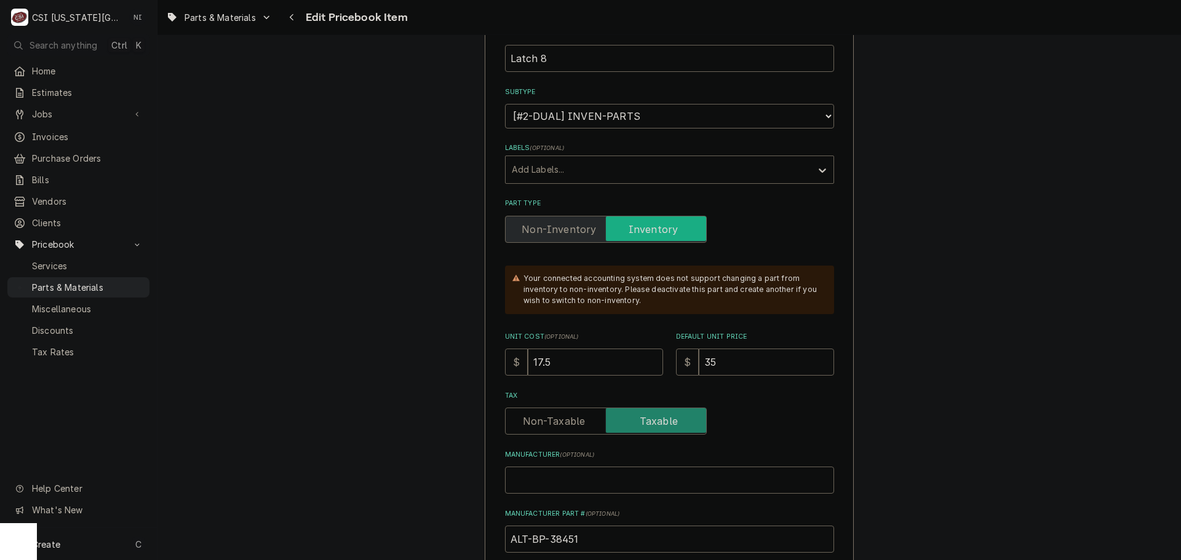
scroll to position [246, 0]
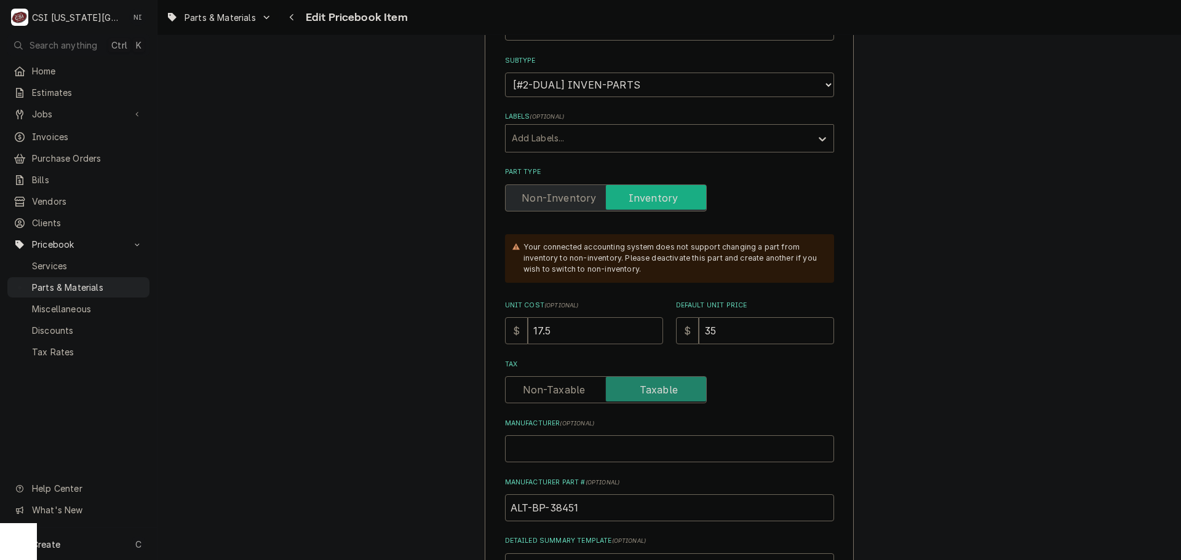
drag, startPoint x: 504, startPoint y: 338, endPoint x: 405, endPoint y: 332, distance: 99.8
type textarea "x"
type input "1"
type textarea "x"
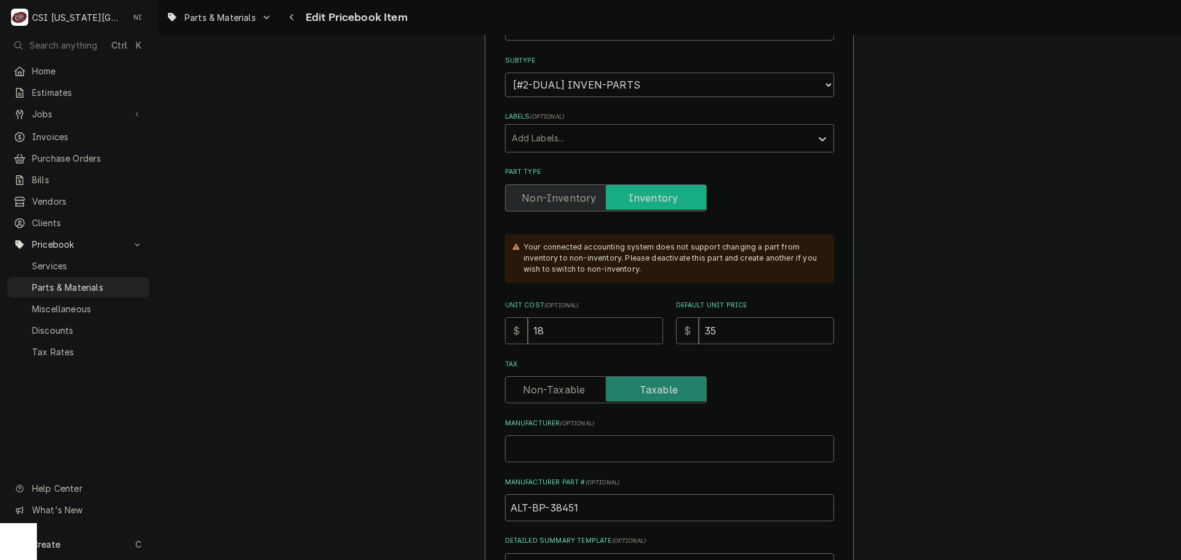
type input "18"
type textarea "x"
type input "3"
type textarea "x"
type input "36"
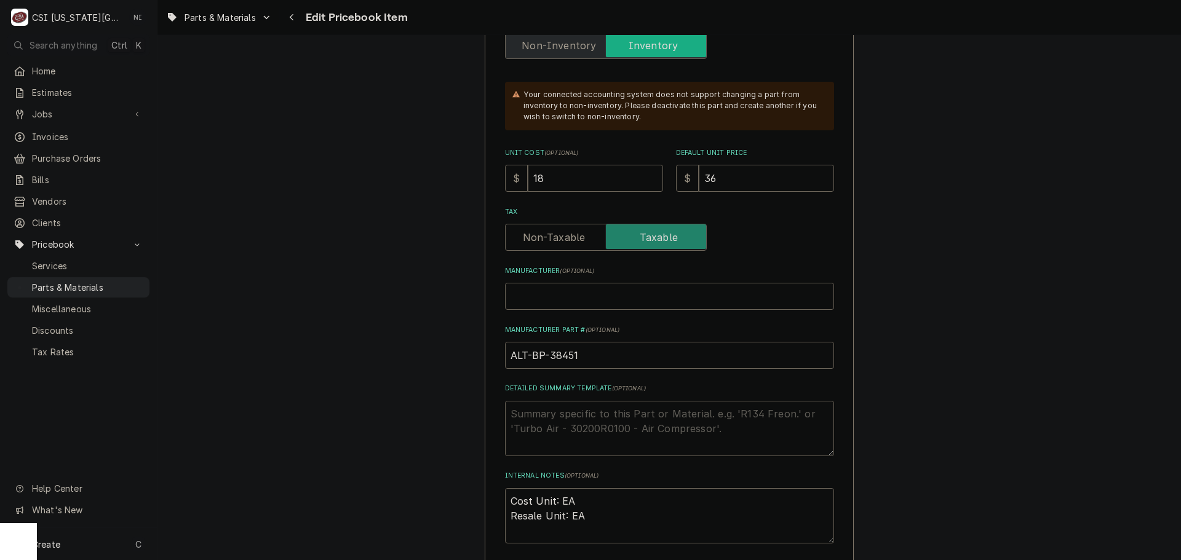
scroll to position [615, 0]
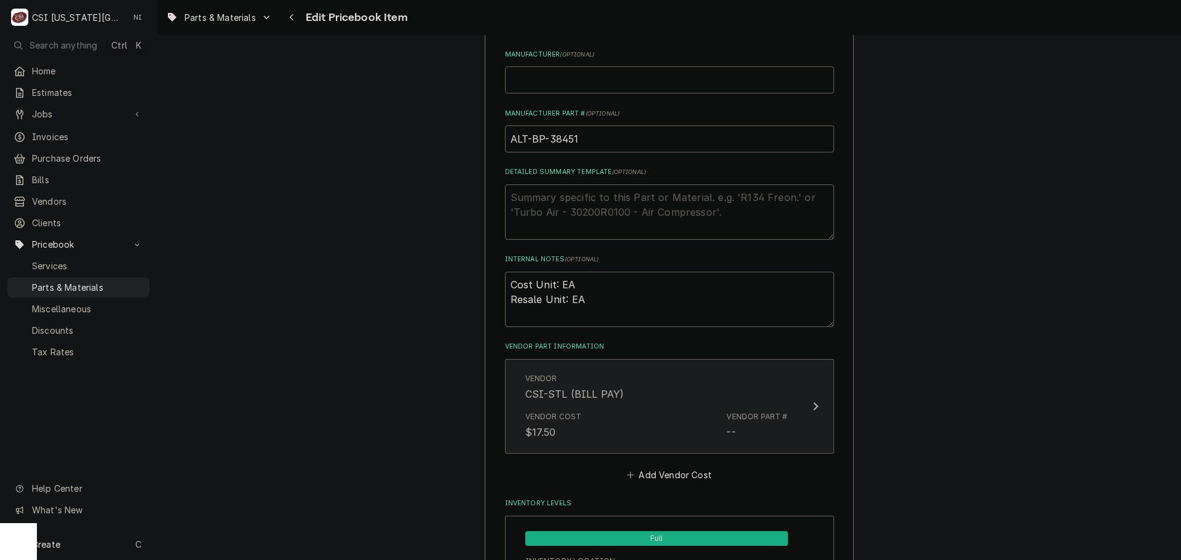
click at [705, 393] on div "Vendor CSI-STL (BILL PAY)" at bounding box center [656, 387] width 263 height 38
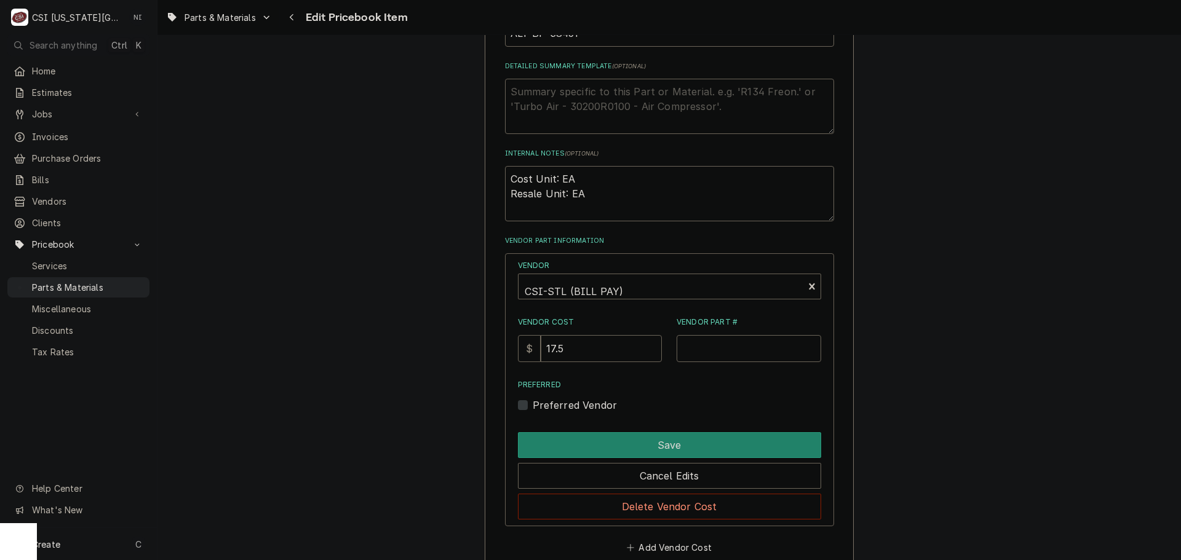
scroll to position [799, 0]
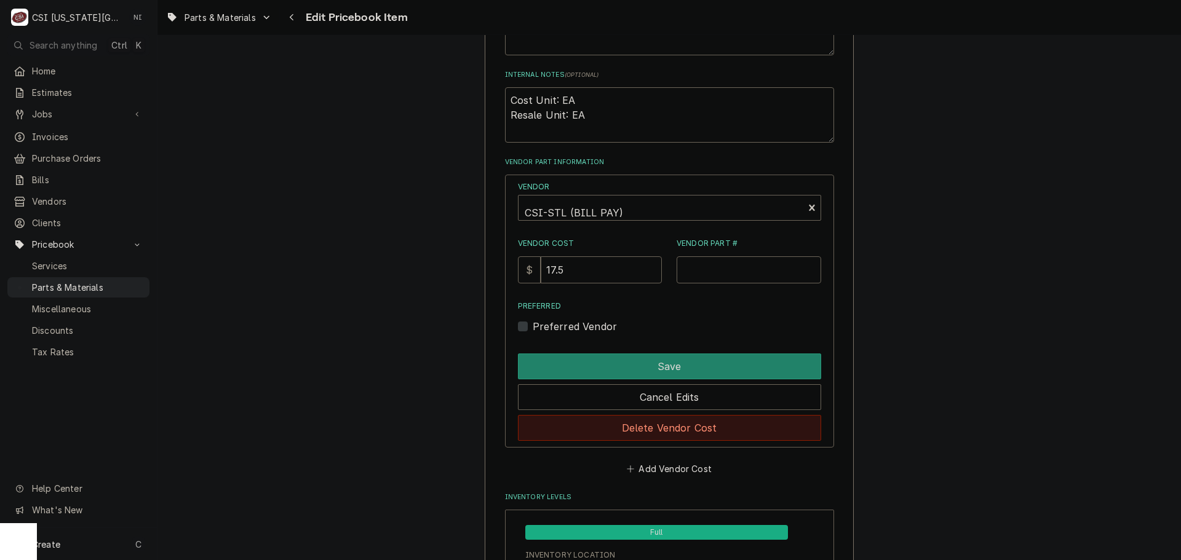
drag, startPoint x: 704, startPoint y: 432, endPoint x: 1066, endPoint y: 215, distance: 422.3
click at [704, 432] on button "Delete Vendor Cost" at bounding box center [669, 428] width 303 height 26
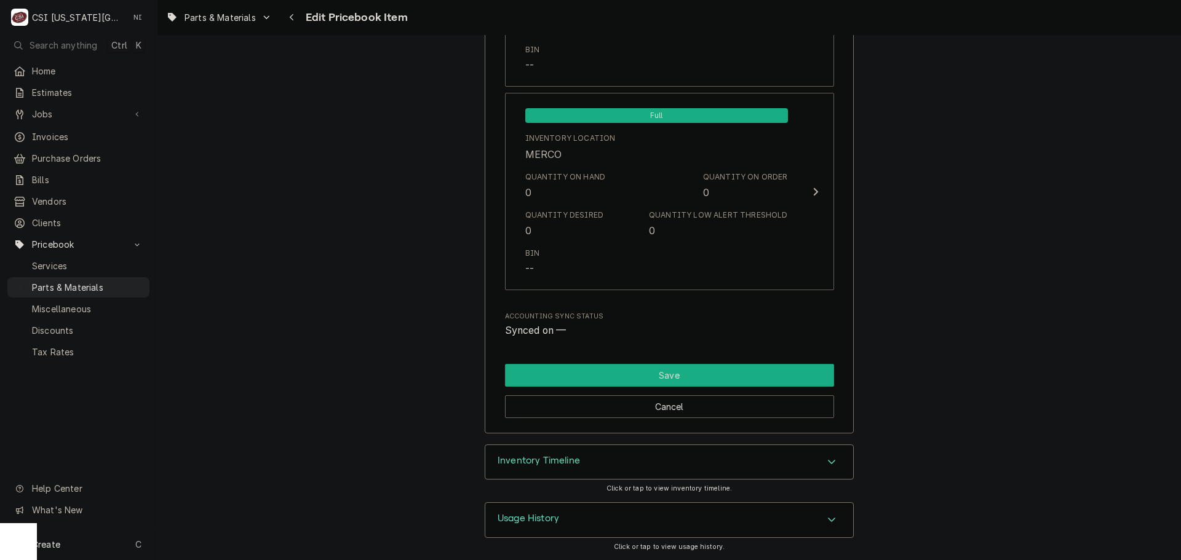
click at [739, 380] on button "Save" at bounding box center [669, 375] width 329 height 23
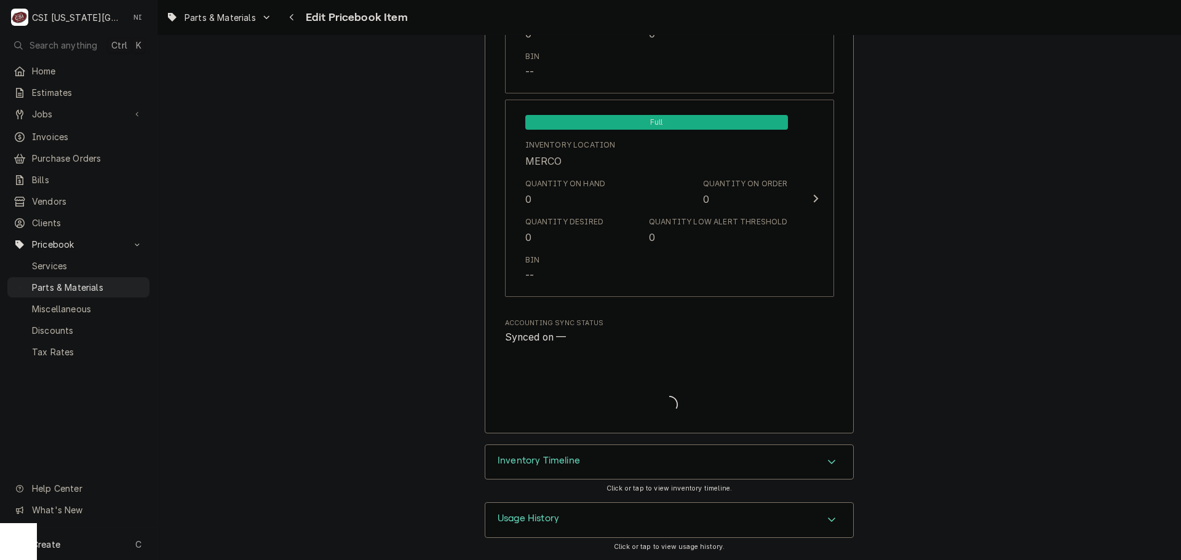
scroll to position [12117, 0]
type textarea "x"
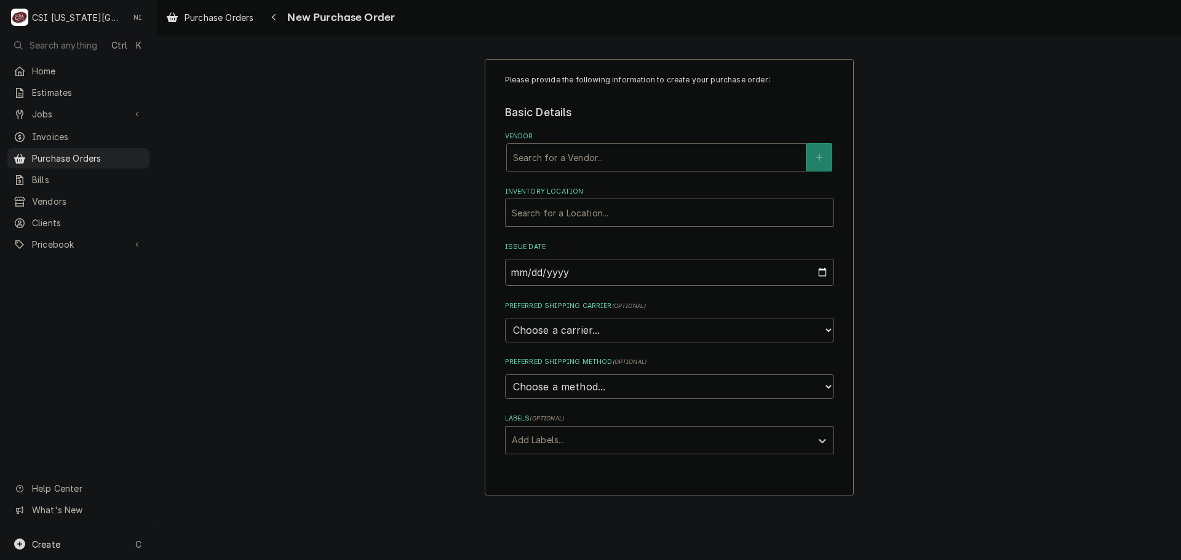
click at [662, 163] on div "Vendor" at bounding box center [656, 157] width 287 height 22
type input "alto"
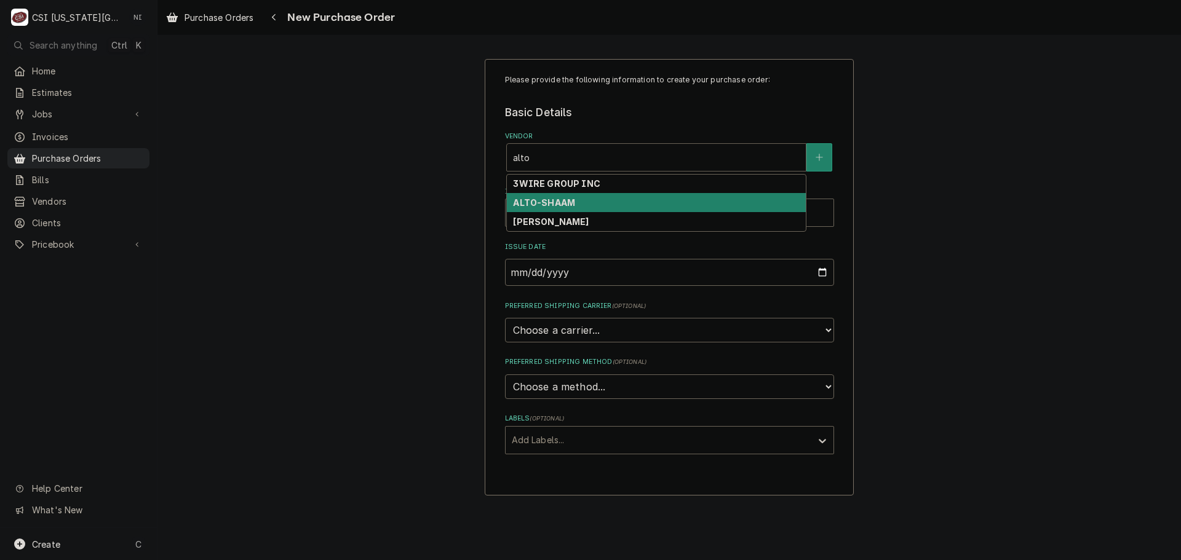
click at [585, 206] on div "ALTO-SHAAM" at bounding box center [656, 202] width 299 height 19
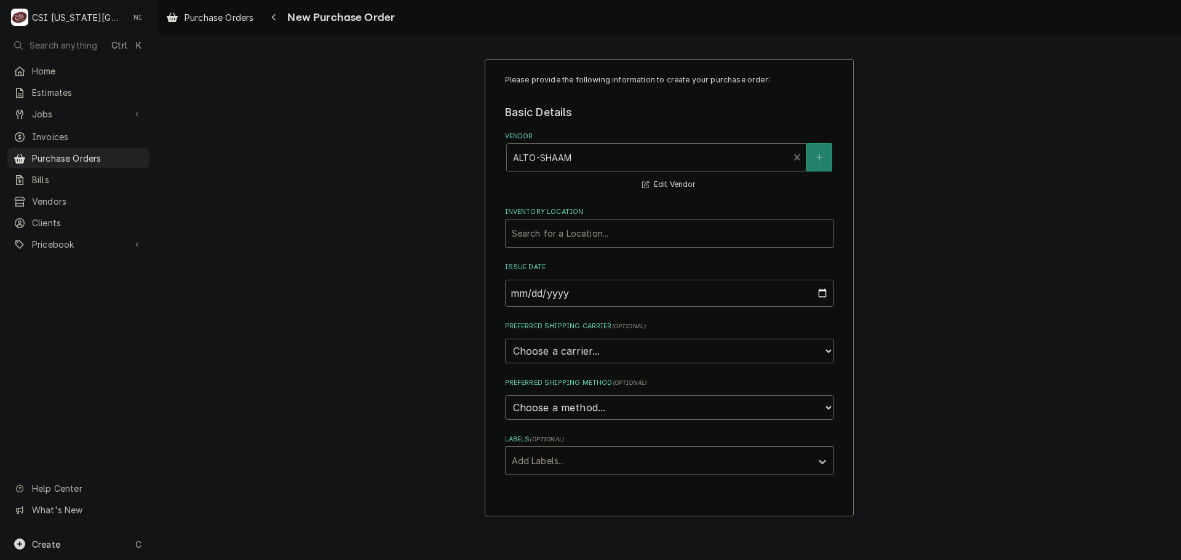
click at [574, 237] on div "Inventory Location" at bounding box center [669, 234] width 315 height 22
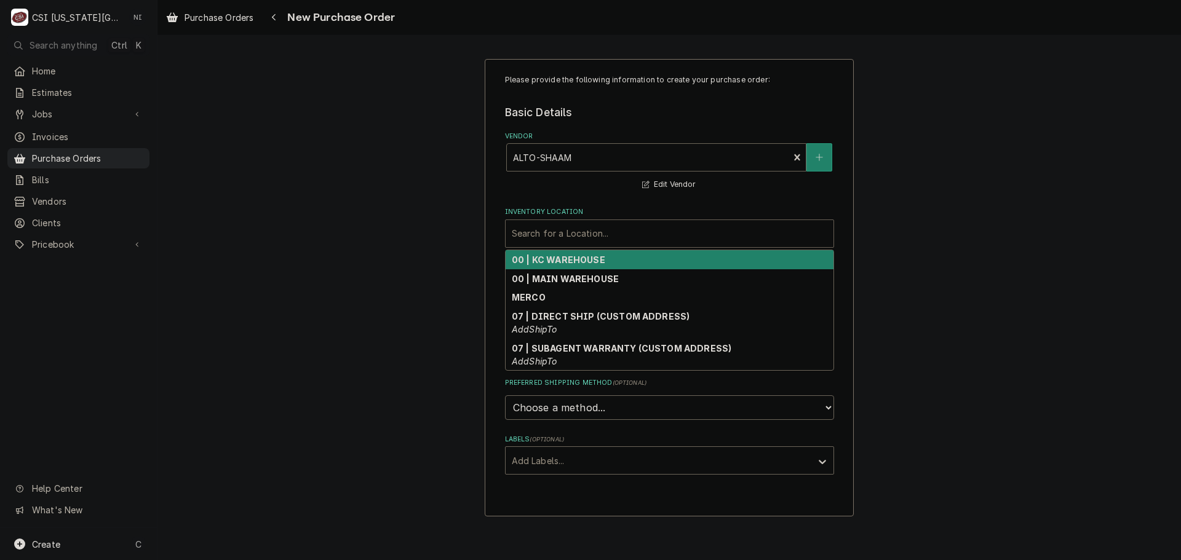
click at [578, 261] on strong "00 | KC WAREHOUSE" at bounding box center [558, 260] width 93 height 10
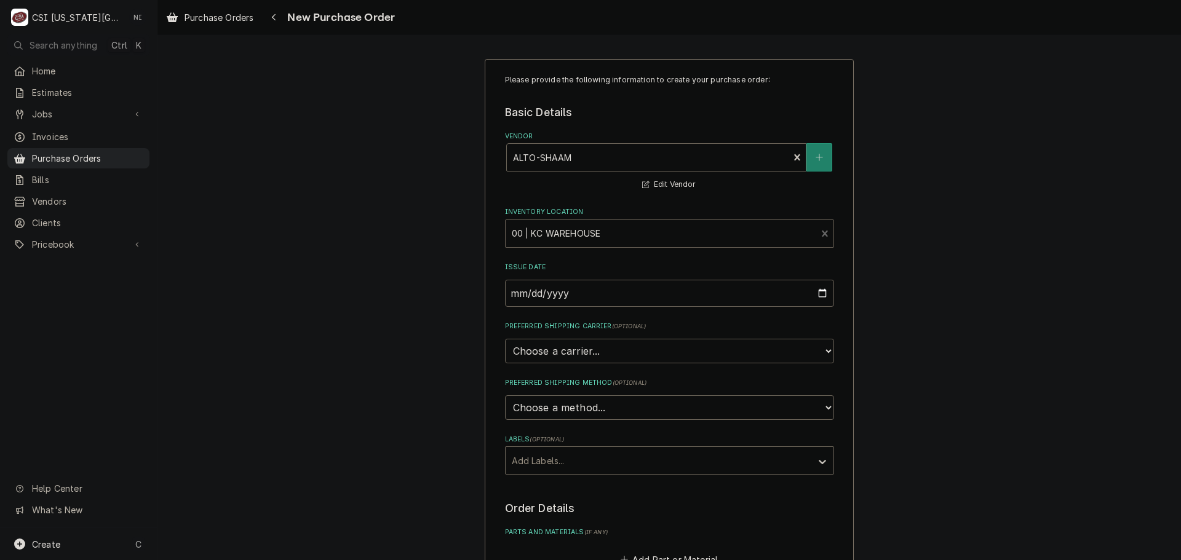
click at [584, 477] on div "Please provide the following information to create your purchase order: Basic D…" at bounding box center [669, 392] width 329 height 636
click at [964, 432] on div "Please provide the following information to create your purchase order: Basic D…" at bounding box center [668, 465] width 1023 height 835
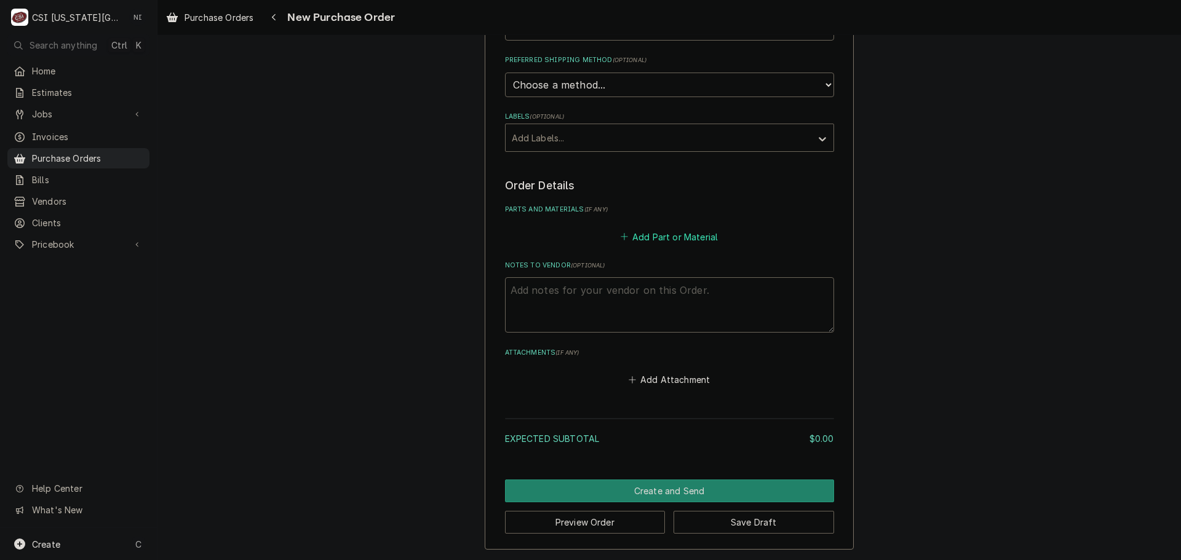
click at [704, 232] on button "Add Part or Material" at bounding box center [668, 236] width 101 height 17
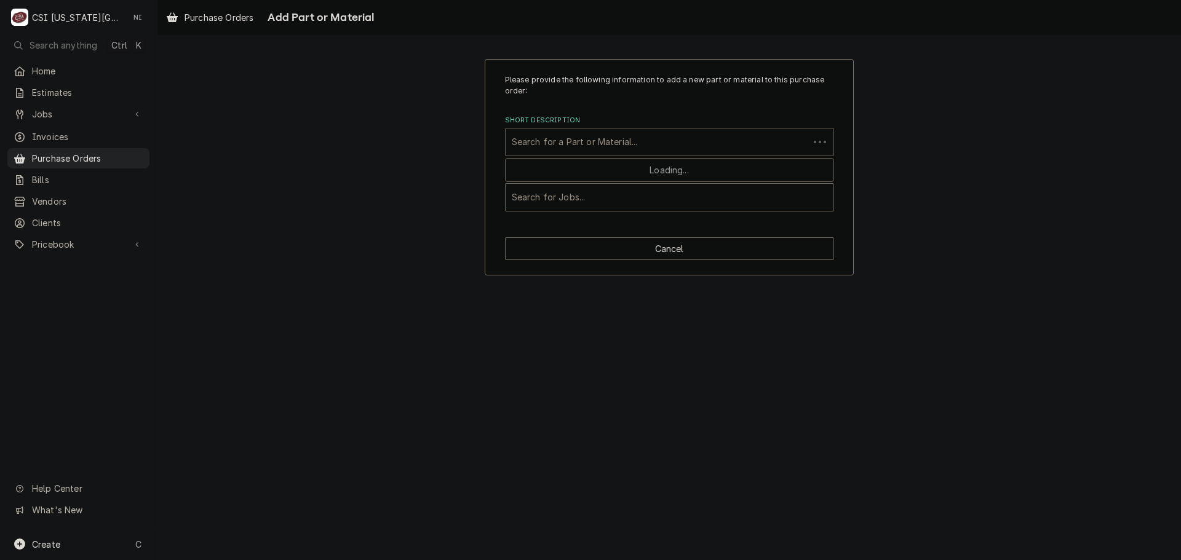
click at [648, 145] on div "Short Description" at bounding box center [657, 142] width 291 height 22
paste input "BP-38451"
type input "BP-38451"
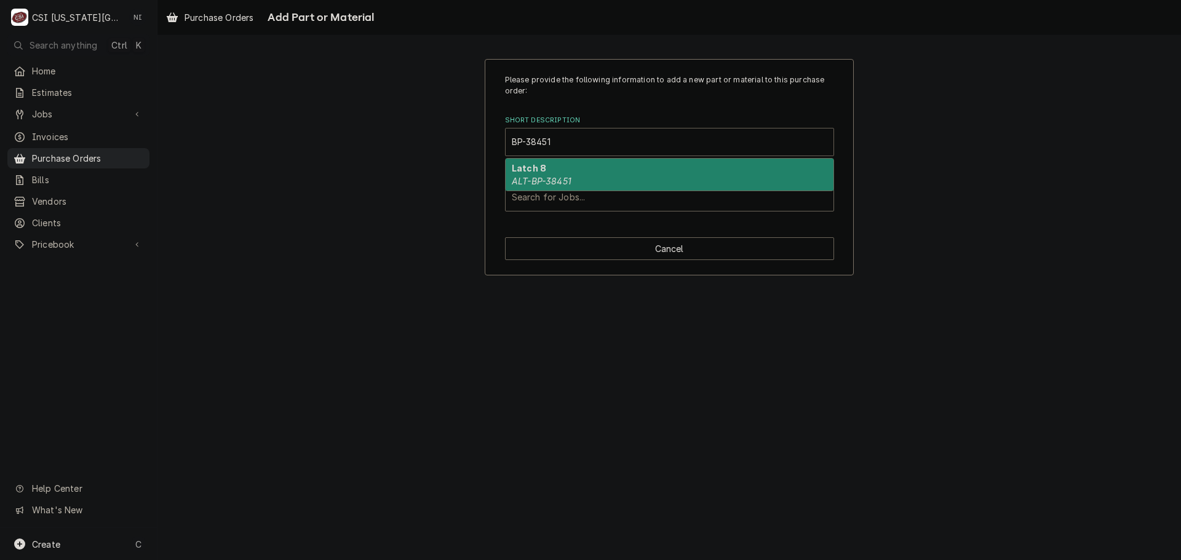
click at [583, 172] on div "Latch 8 ALT-BP-38451" at bounding box center [670, 175] width 328 height 32
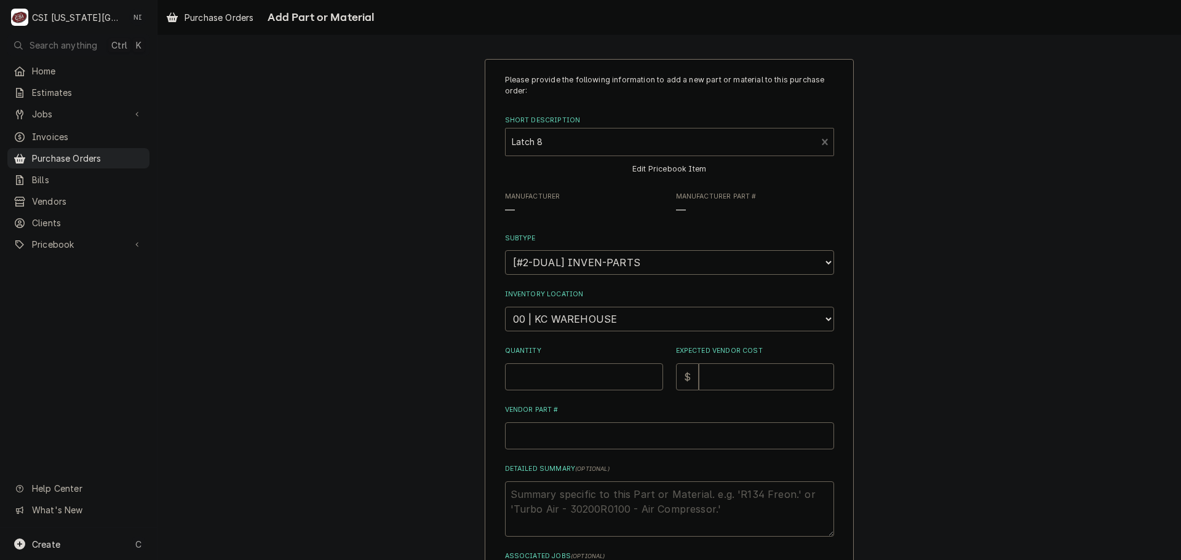
type textarea "x"
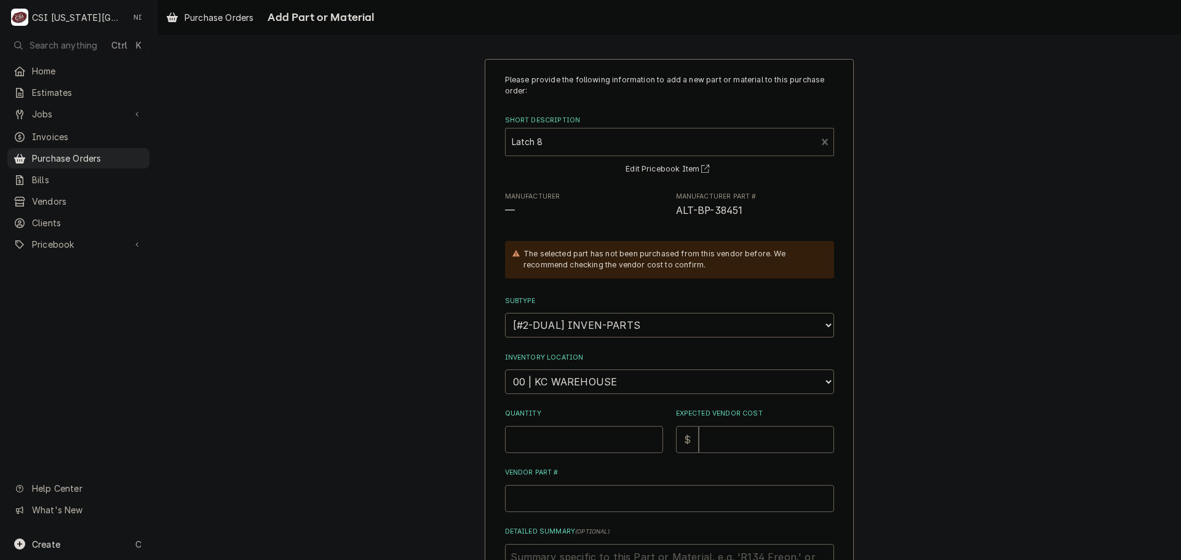
click at [577, 396] on div "Please provide the following information to add a new part or material to this …" at bounding box center [669, 364] width 329 height 581
click at [582, 385] on select "Choose a location... 00 | KC WAREHOUSE 00 | MAIN WAREHOUSE 01 | BRIAN BREAZIER …" at bounding box center [669, 382] width 329 height 25
select select "2781"
click at [505, 370] on select "Choose a location... 00 | KC WAREHOUSE 00 | MAIN WAREHOUSE 01 | BRIAN BREAZIER …" at bounding box center [669, 382] width 329 height 25
click at [612, 442] on input "Quantity" at bounding box center [584, 439] width 158 height 27
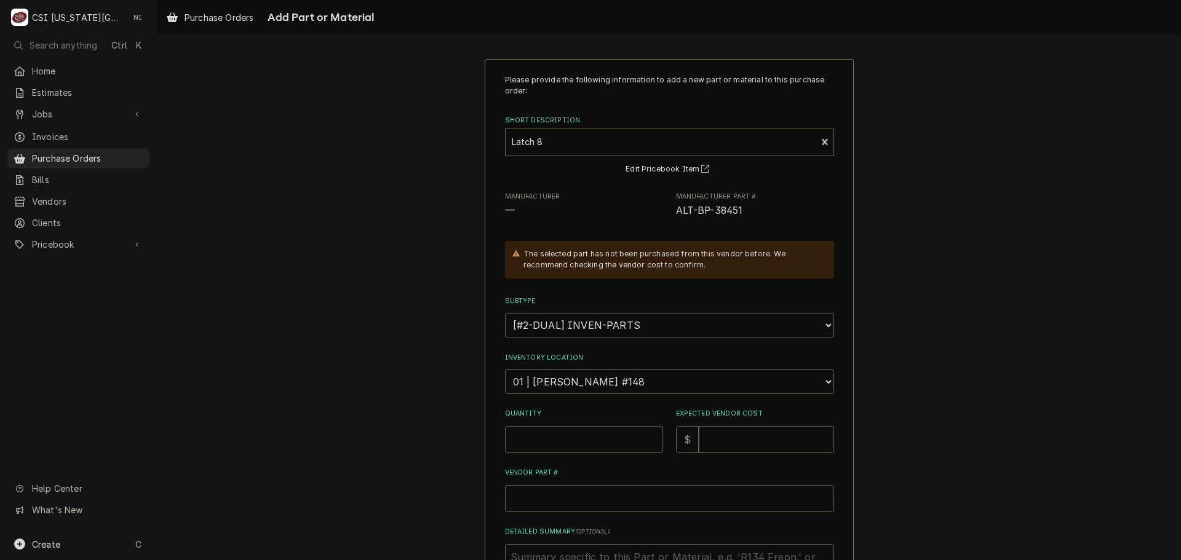
type textarea "x"
type input "2"
type textarea "x"
type input "1"
type textarea "x"
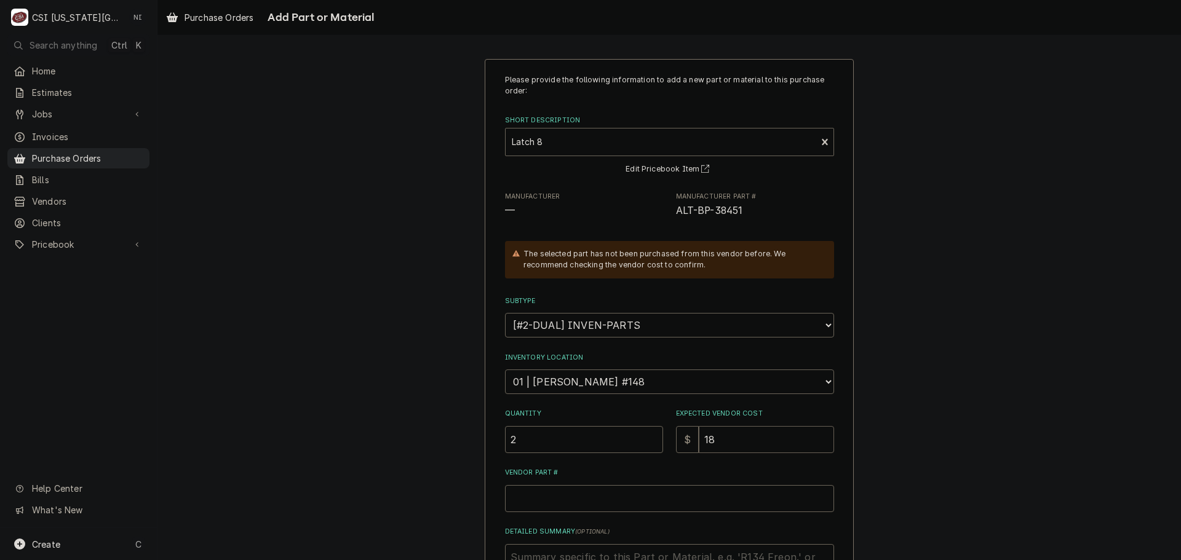
type input "18"
drag, startPoint x: 739, startPoint y: 207, endPoint x: 673, endPoint y: 215, distance: 66.4
click at [676, 215] on span "ALT-BP-38451" at bounding box center [755, 211] width 158 height 15
click at [590, 503] on html "C CSI Kansas City NI Search anything Ctrl K Home Estimates Jobs Jobs Job Series…" at bounding box center [590, 280] width 1181 height 560
drag, startPoint x: 736, startPoint y: 214, endPoint x: 663, endPoint y: 216, distance: 73.2
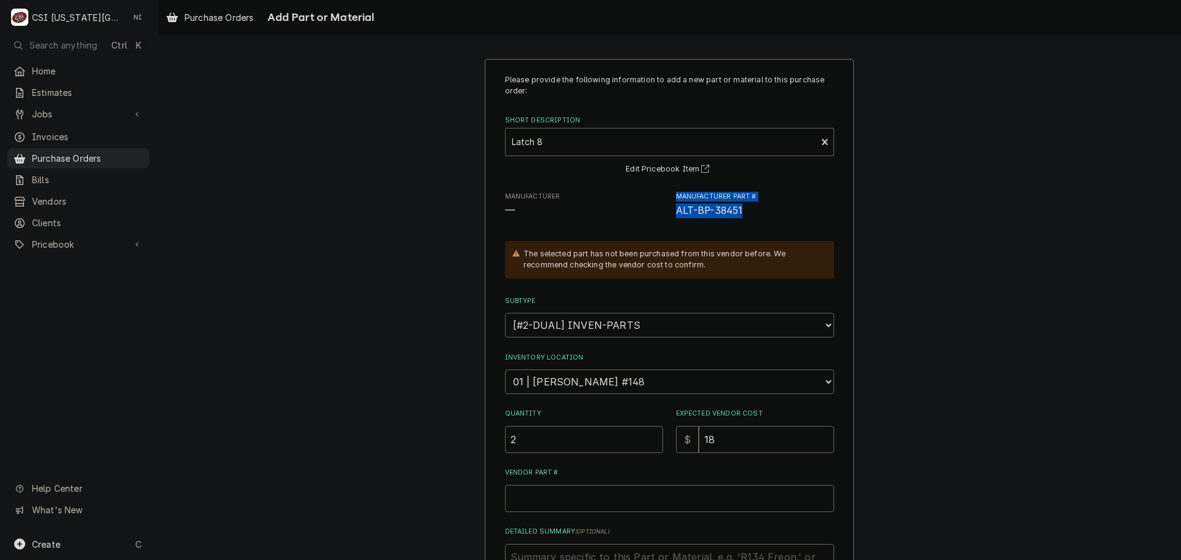
click at [663, 216] on div "Manufacturer — Manufacturer Part # ALT-BP-38451" at bounding box center [669, 205] width 329 height 26
click at [772, 220] on div "Please provide the following information to add a new part or material to this …" at bounding box center [669, 364] width 329 height 581
click at [740, 215] on span "ALT-BP-38451" at bounding box center [755, 211] width 158 height 15
drag, startPoint x: 743, startPoint y: 212, endPoint x: 672, endPoint y: 214, distance: 71.4
click at [676, 214] on span "ALT-BP-38451" at bounding box center [755, 211] width 158 height 15
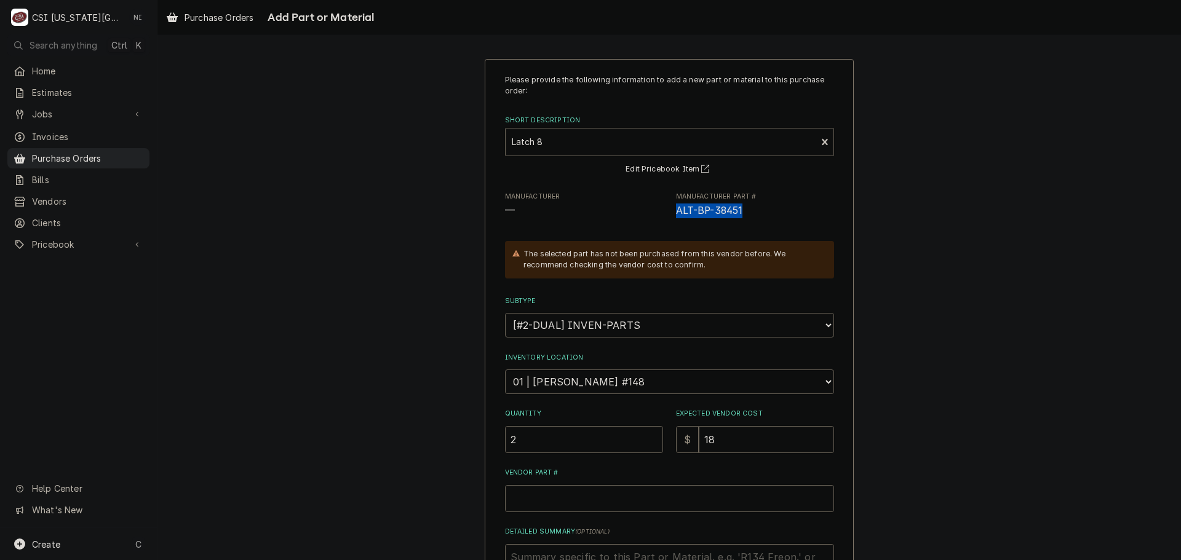
copy span "ALT-BP-38451"
click at [605, 501] on input "Vendor Part #" at bounding box center [669, 498] width 329 height 27
paste input "ALT-BP-38451"
type textarea "x"
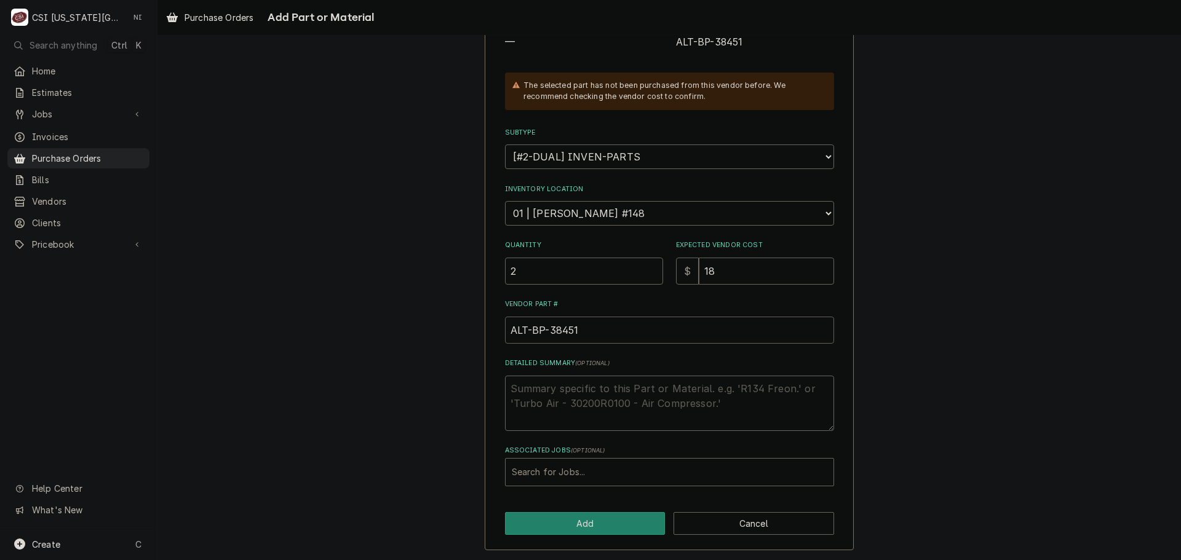
scroll to position [170, 0]
type input "ALT-BP-38451"
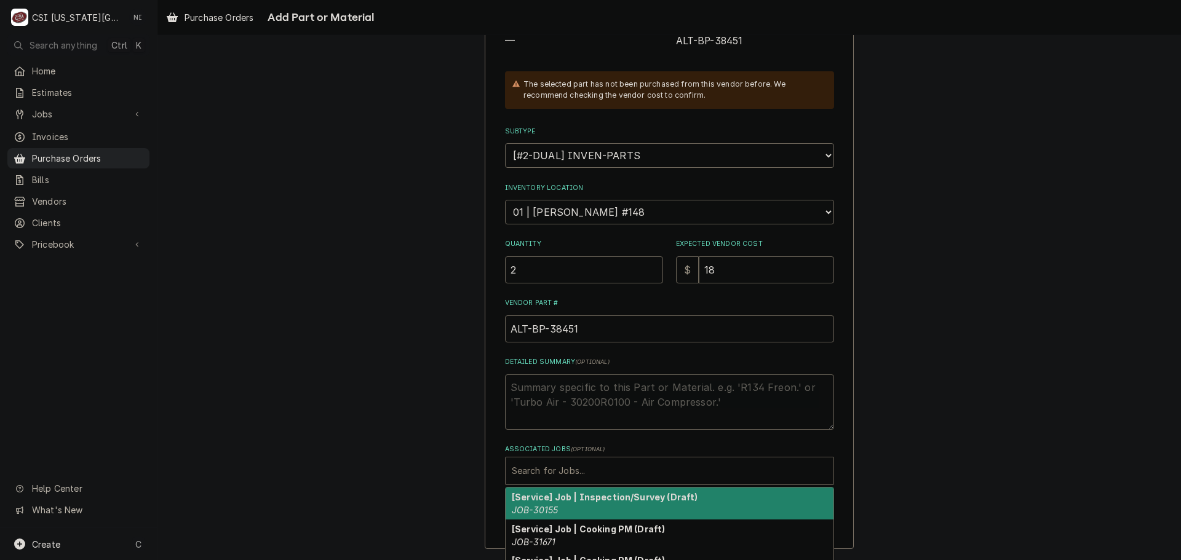
click at [561, 462] on div "Associated Jobs" at bounding box center [669, 471] width 315 height 22
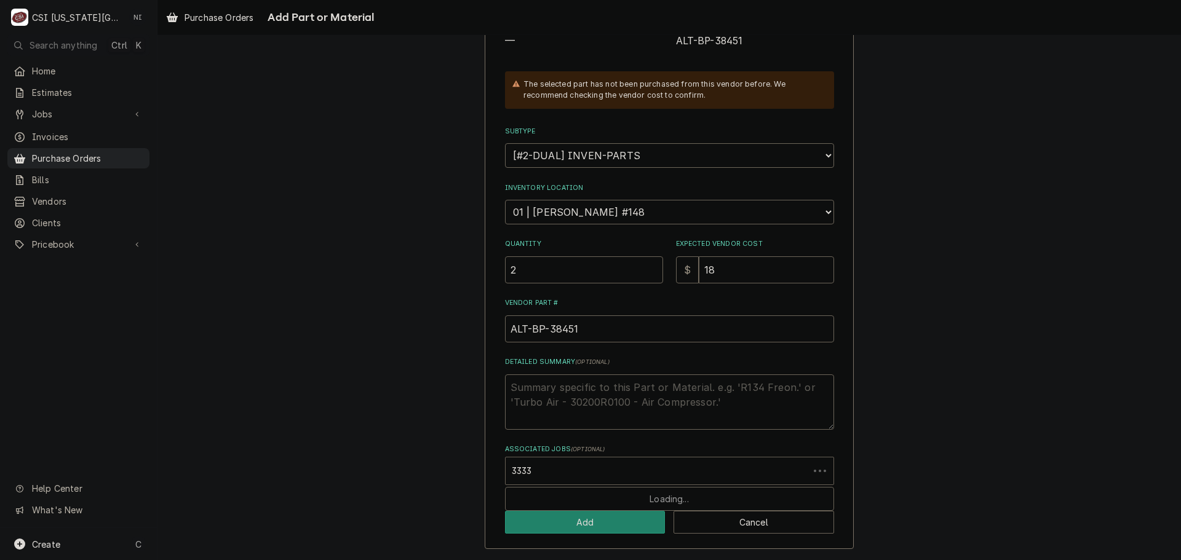
type input "33330"
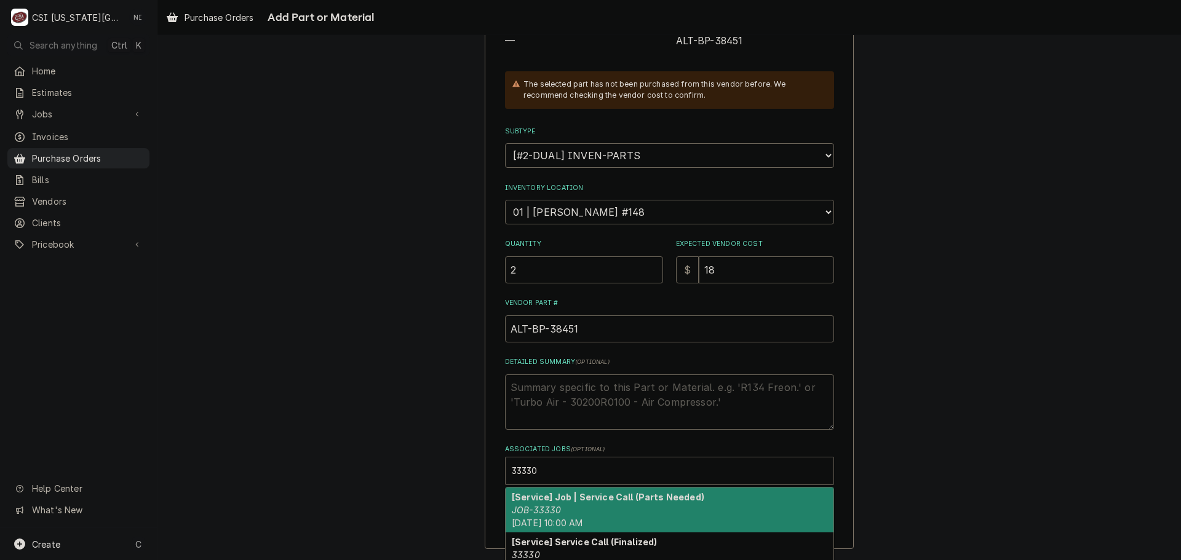
drag, startPoint x: 573, startPoint y: 496, endPoint x: 583, endPoint y: 498, distance: 9.9
click at [574, 498] on strong "[Service] Job | Service Call (Parts Needed)" at bounding box center [608, 497] width 192 height 10
type textarea "x"
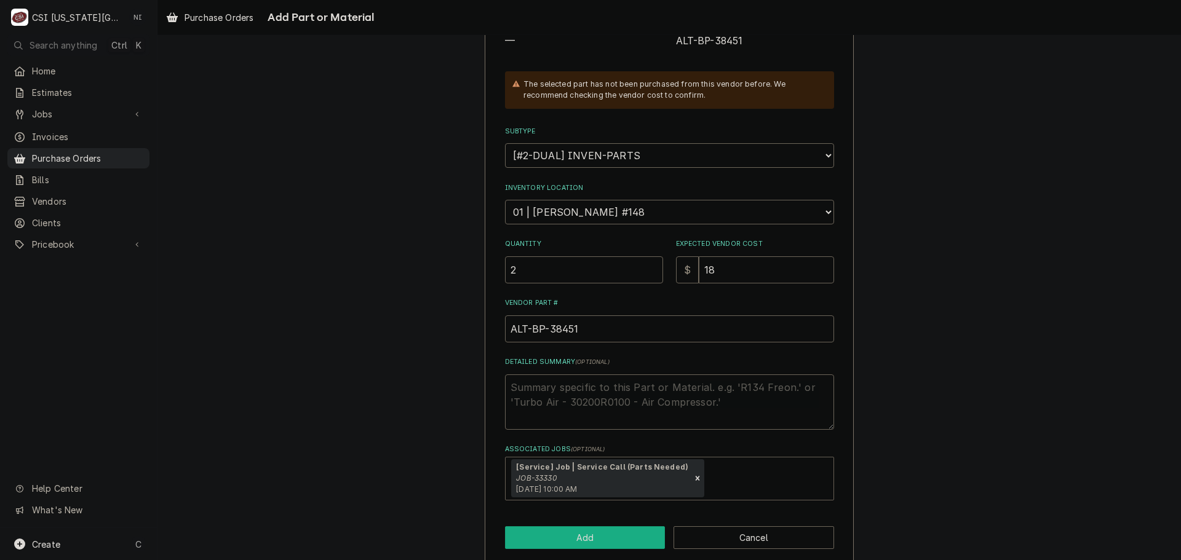
click at [597, 533] on button "Add" at bounding box center [585, 537] width 161 height 23
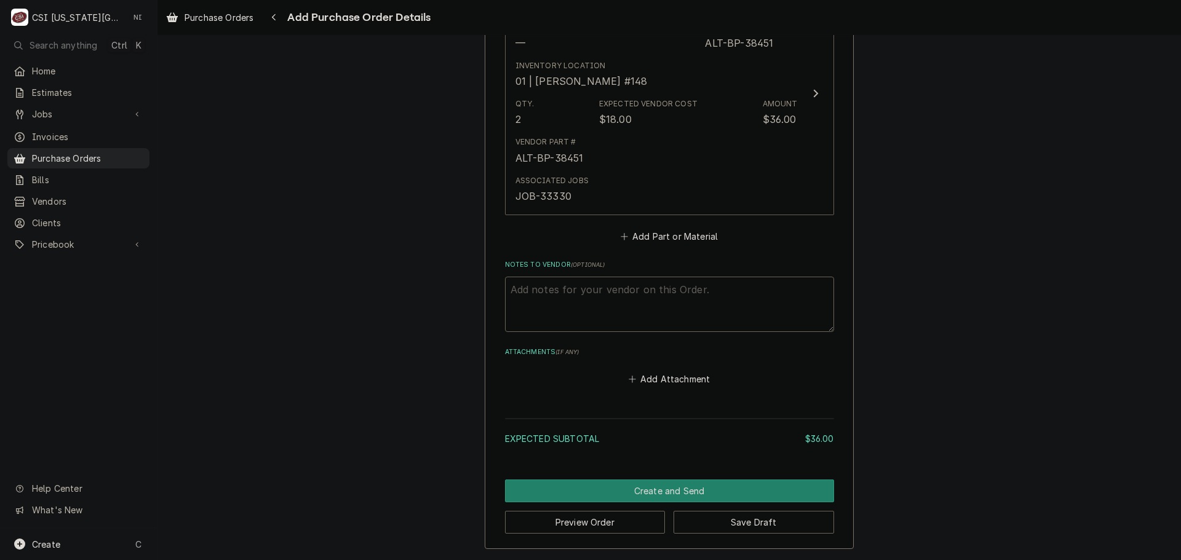
scroll to position [573, 0]
drag, startPoint x: 775, startPoint y: 529, endPoint x: 866, endPoint y: 531, distance: 91.0
click at [775, 529] on button "Save Draft" at bounding box center [753, 522] width 161 height 23
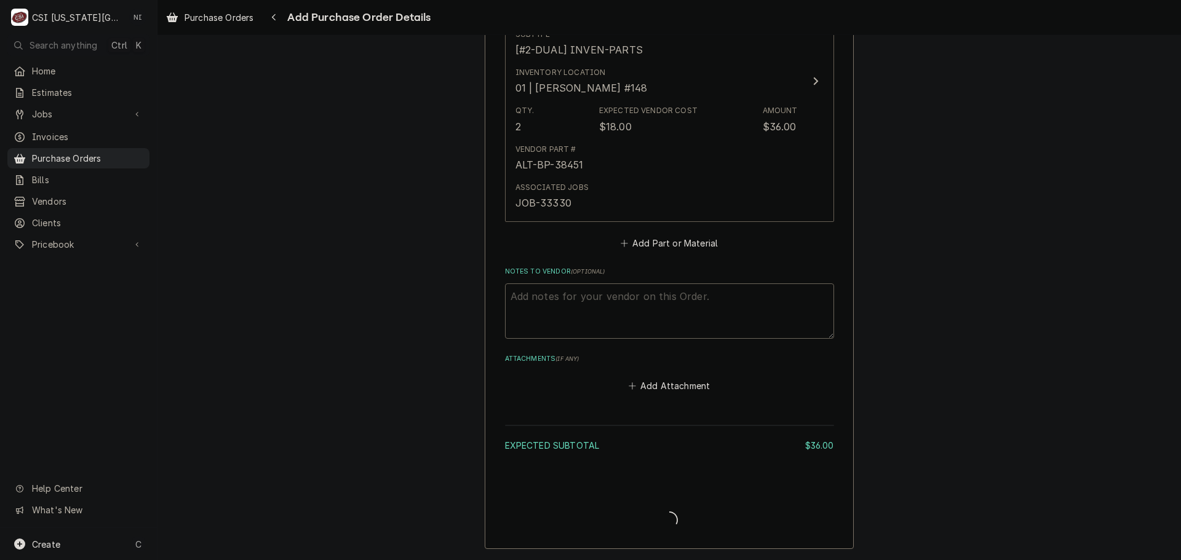
scroll to position [604, 0]
type textarea "x"
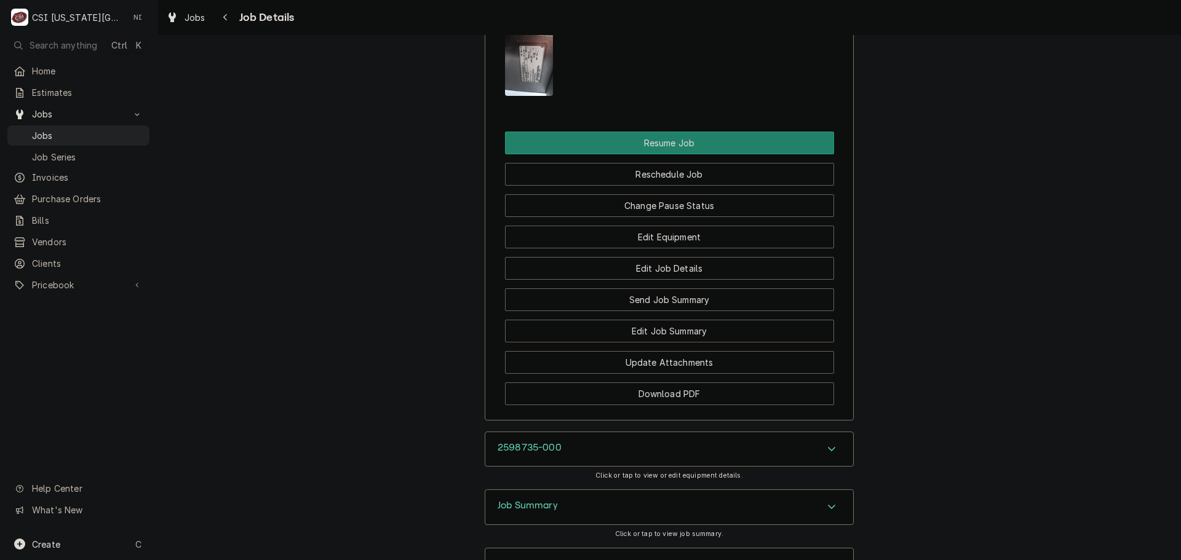
scroll to position [1863, 0]
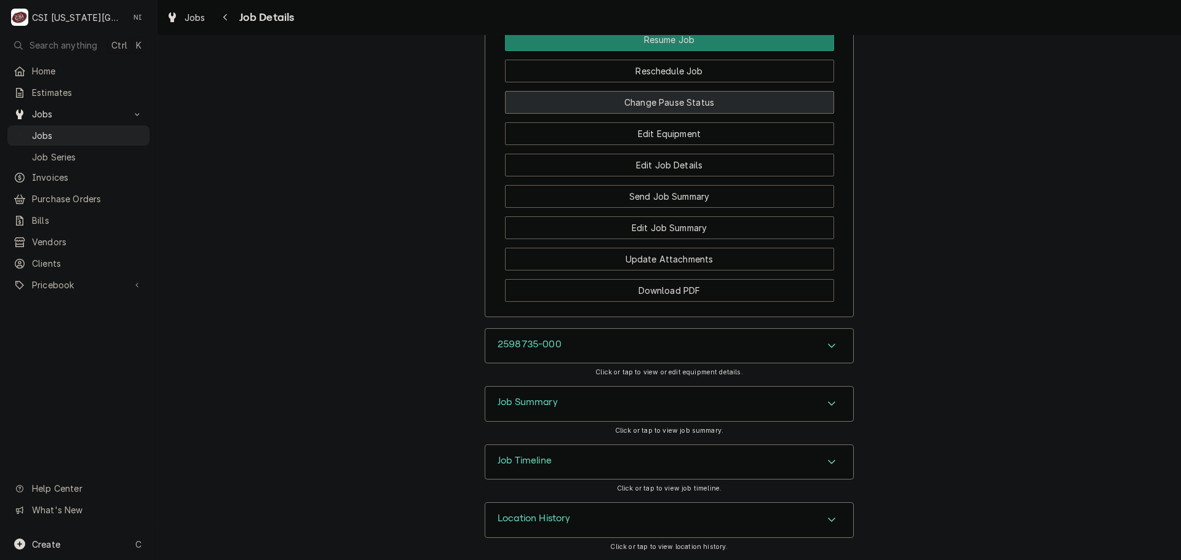
click at [683, 97] on button "Change Pause Status" at bounding box center [669, 102] width 329 height 23
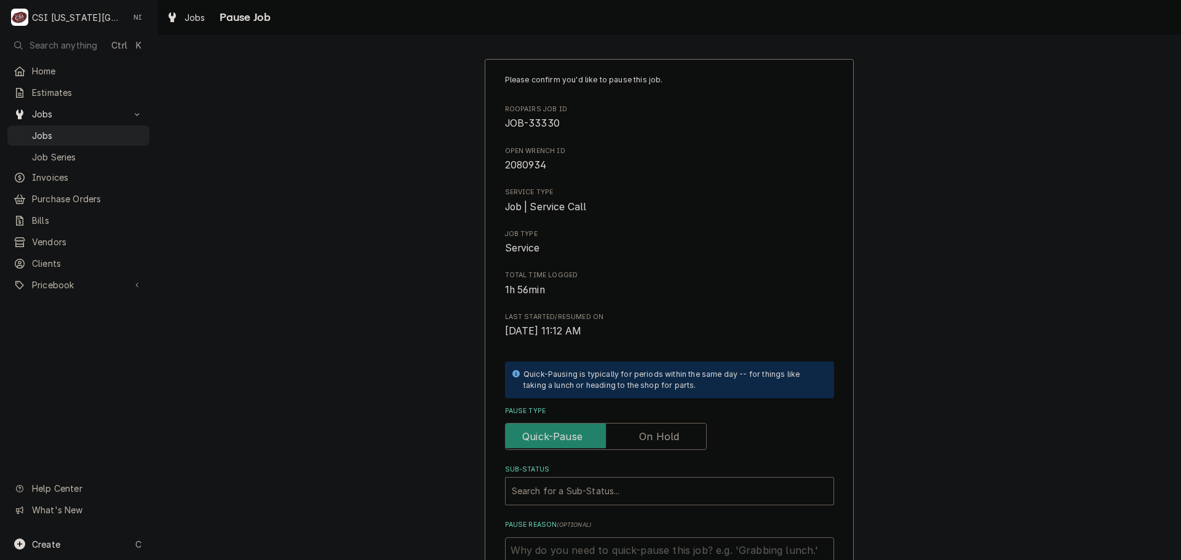
click at [666, 440] on label "Pause Type" at bounding box center [606, 436] width 202 height 27
click at [666, 440] on input "Pause Type" at bounding box center [605, 436] width 191 height 27
checkbox input "true"
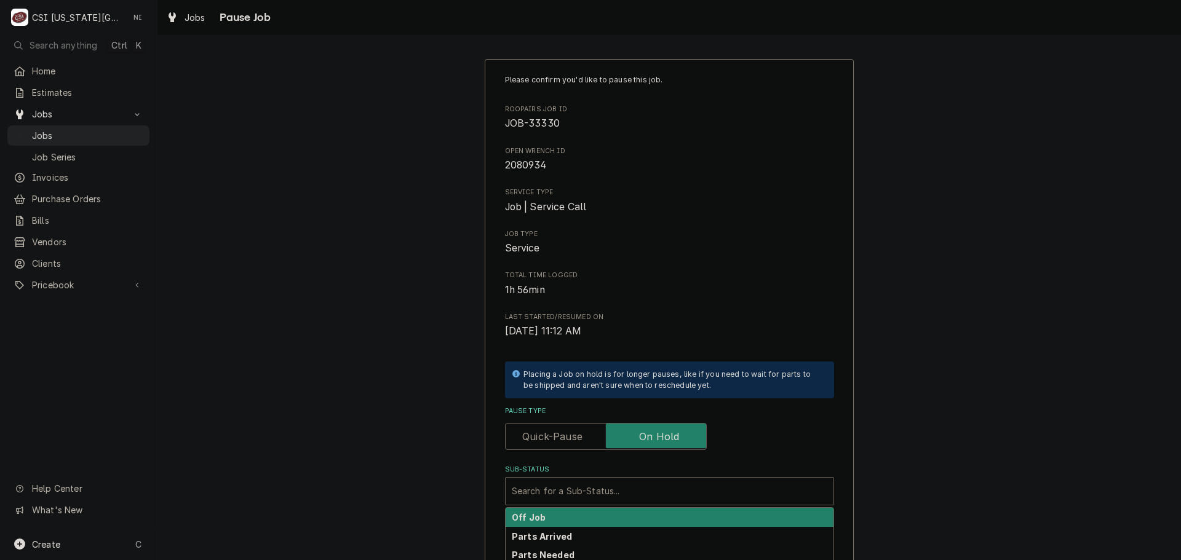
drag, startPoint x: 665, startPoint y: 485, endPoint x: 713, endPoint y: 494, distance: 49.6
click at [665, 485] on div "Sub-Status" at bounding box center [669, 491] width 315 height 22
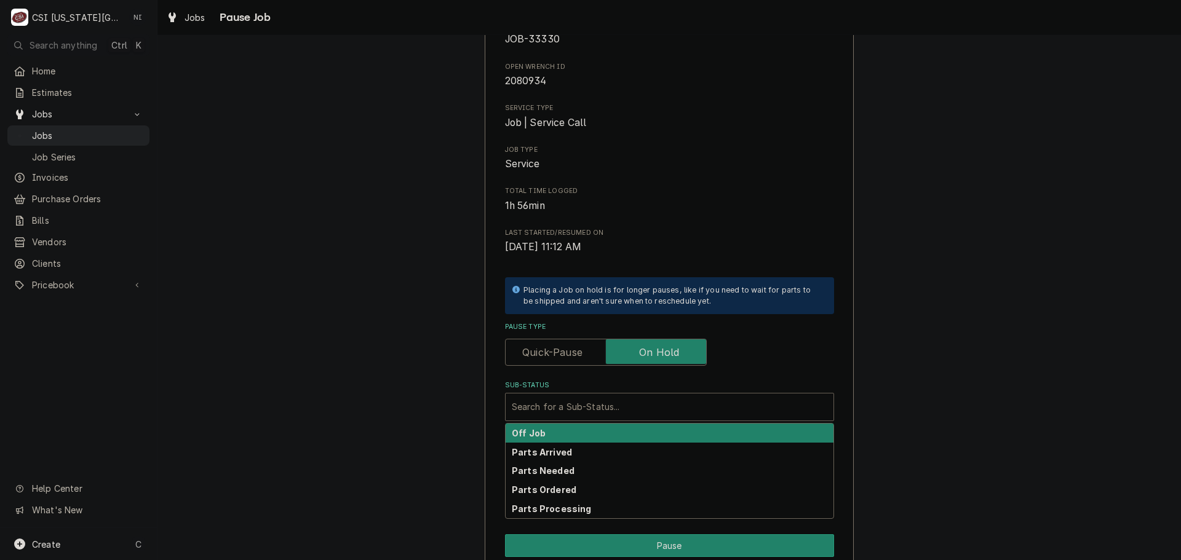
scroll to position [170, 0]
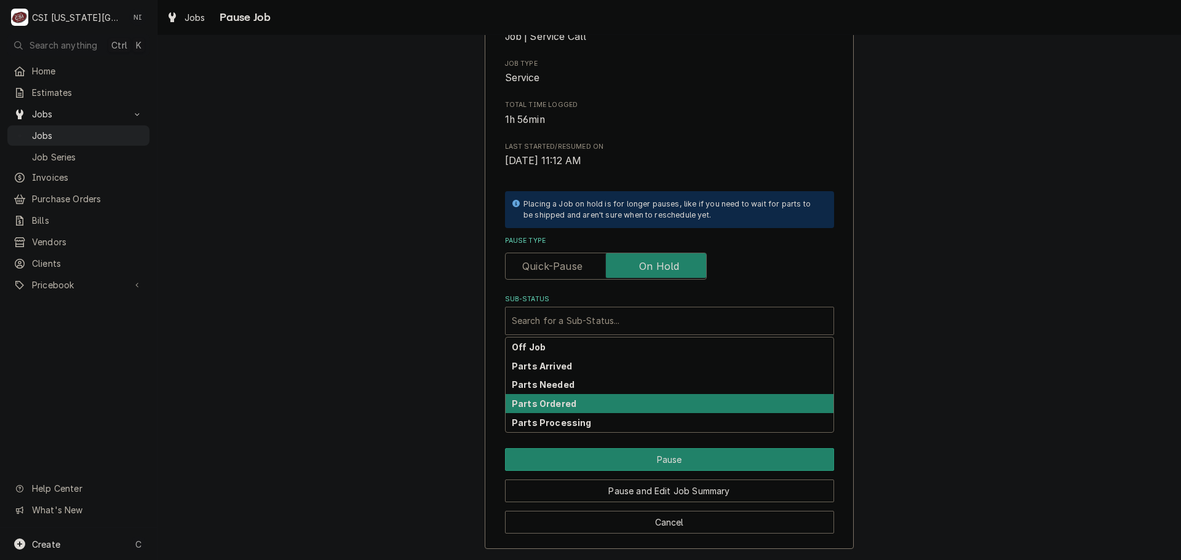
drag, startPoint x: 550, startPoint y: 405, endPoint x: 933, endPoint y: 420, distance: 382.8
click at [550, 406] on strong "Parts Ordered" at bounding box center [544, 403] width 65 height 10
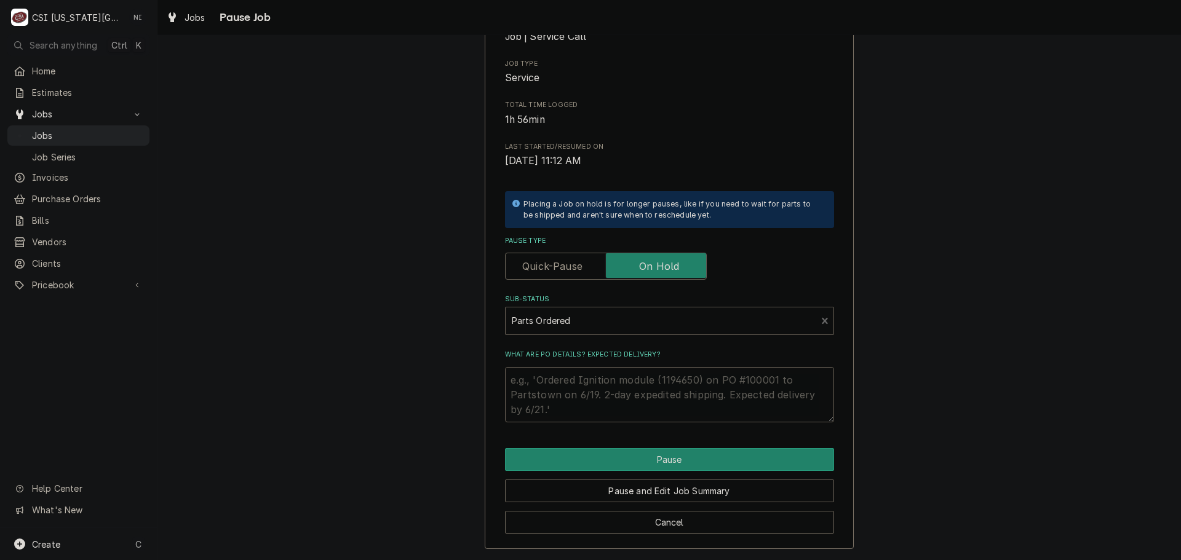
click at [578, 378] on textarea "What are PO details? Expected delivery?" at bounding box center [669, 394] width 329 height 55
type textarea "x"
type textarea "3"
type textarea "x"
type textarea "30"
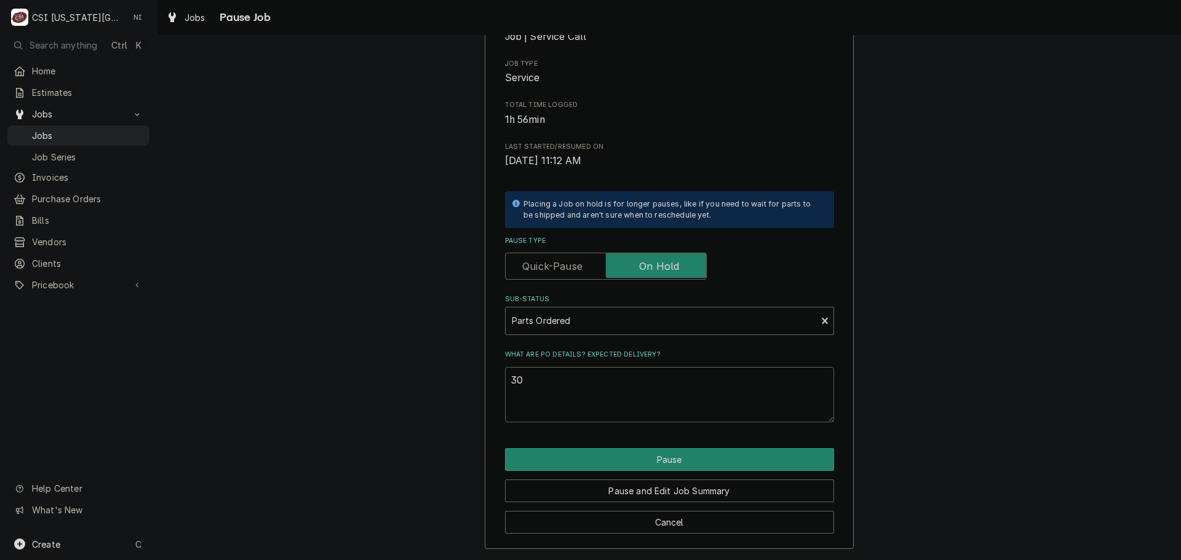
type textarea "x"
type textarea "301"
type textarea "x"
type textarea "3017"
type textarea "x"
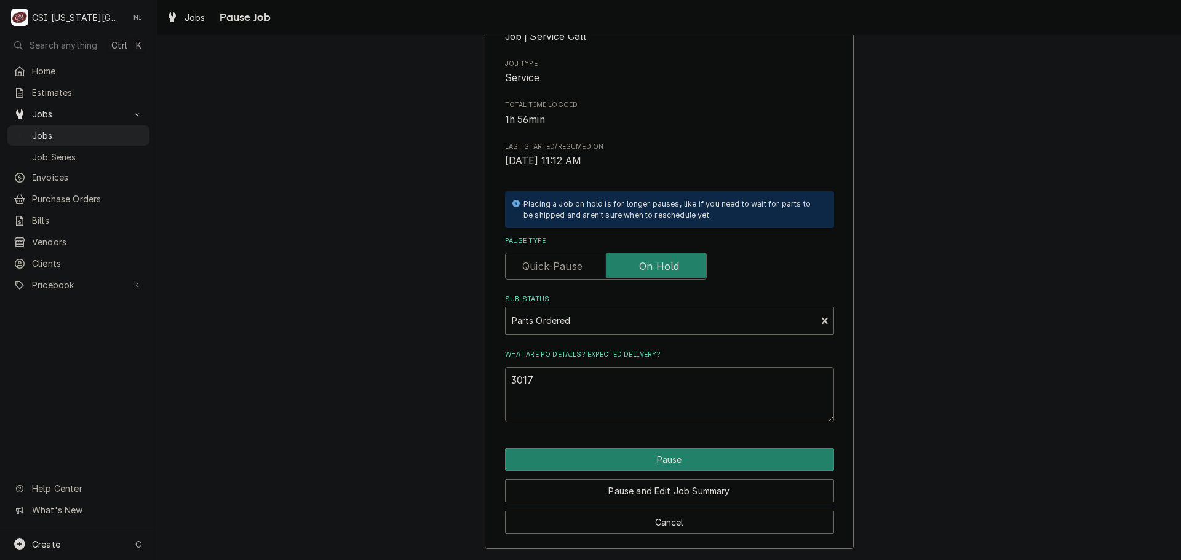
type textarea "30175"
type textarea "x"
type textarea "301756"
type textarea "x"
type textarea "P301756"
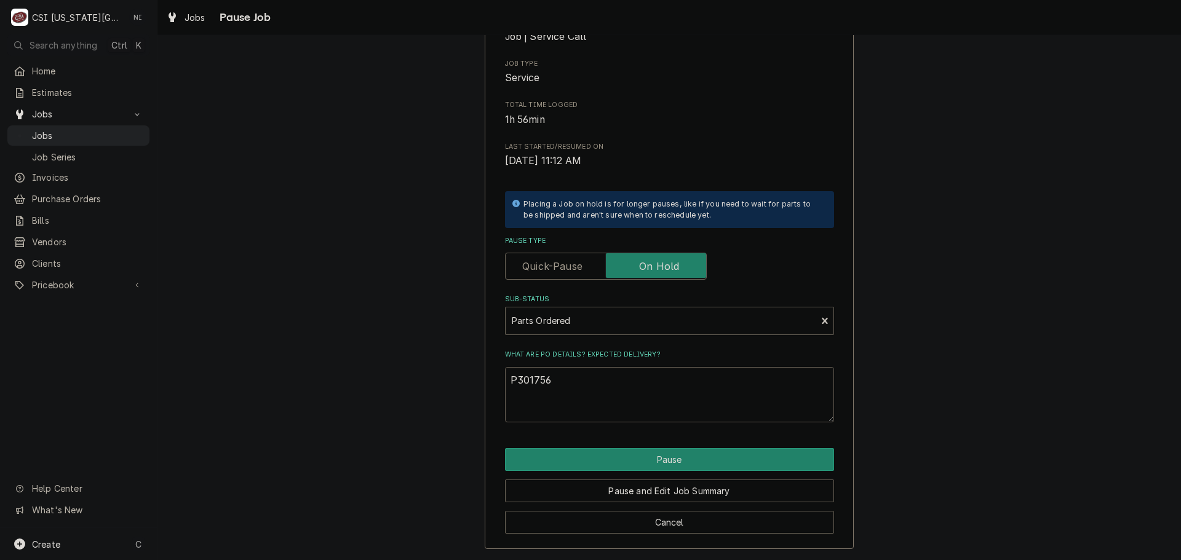
type textarea "x"
type textarea "Pa301756"
type textarea "x"
type textarea "Par301756"
type textarea "x"
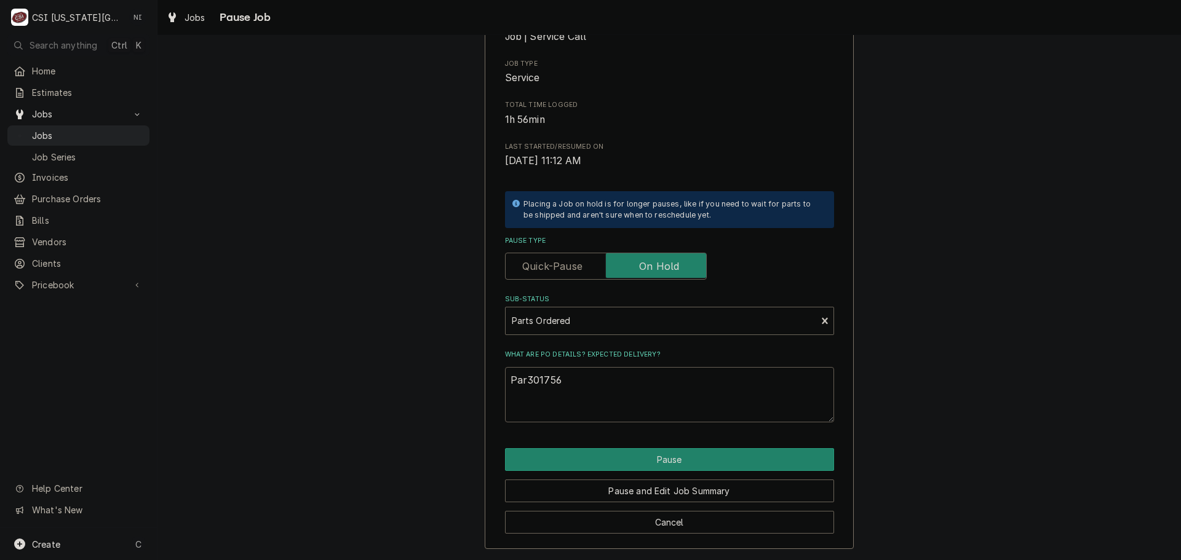
type textarea "Part301756"
type textarea "x"
type textarea "Parts301756"
type textarea "x"
type textarea "Parts 301756"
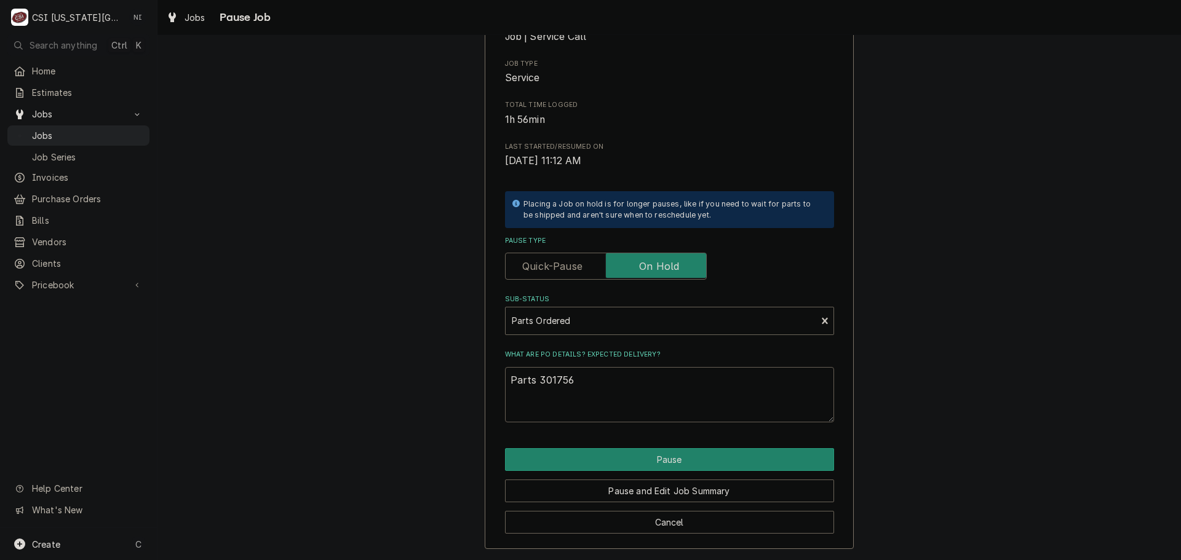
type textarea "x"
type textarea "Parts o301756"
type textarea "x"
type textarea "Parts or301756"
type textarea "x"
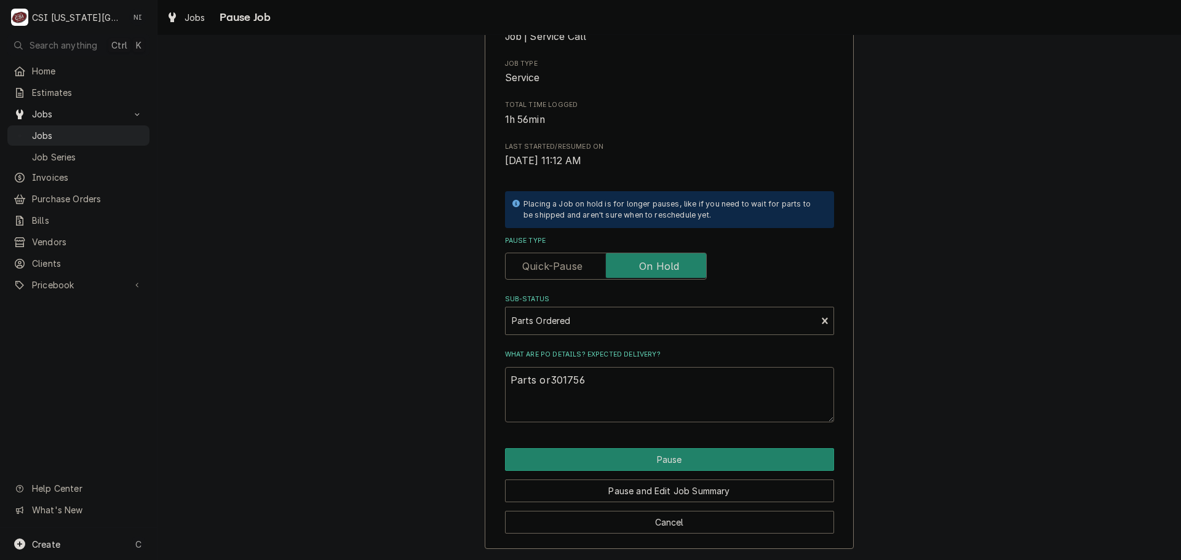
type textarea "Parts ord301756"
type textarea "x"
type textarea "Parts orde301756"
type textarea "x"
type textarea "Parts order301756"
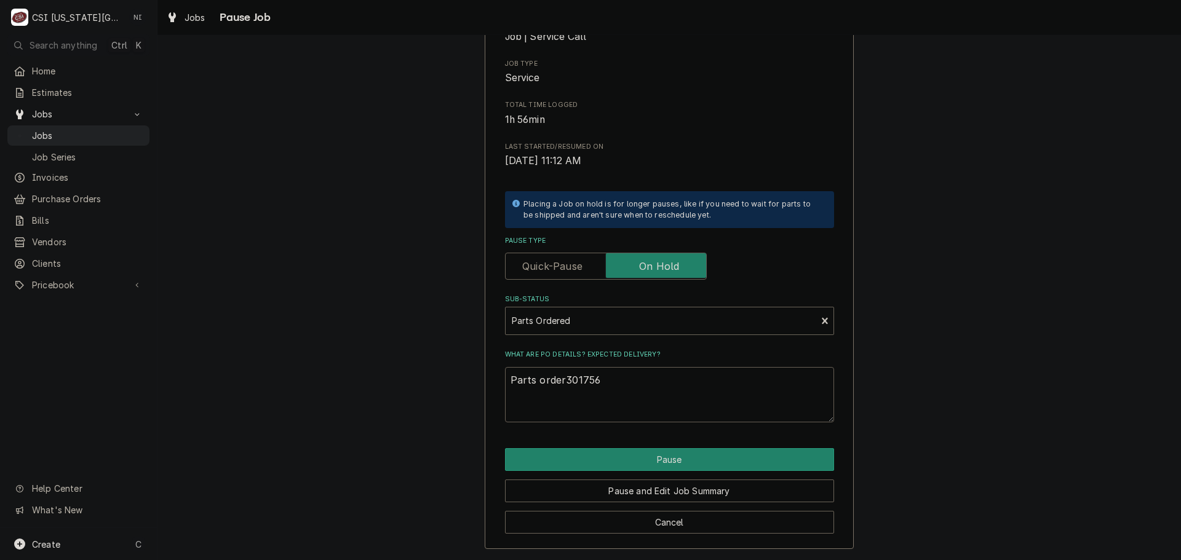
type textarea "x"
type textarea "Parts orderd301756"
type textarea "x"
type textarea "Parts orderd 301756"
type textarea "x"
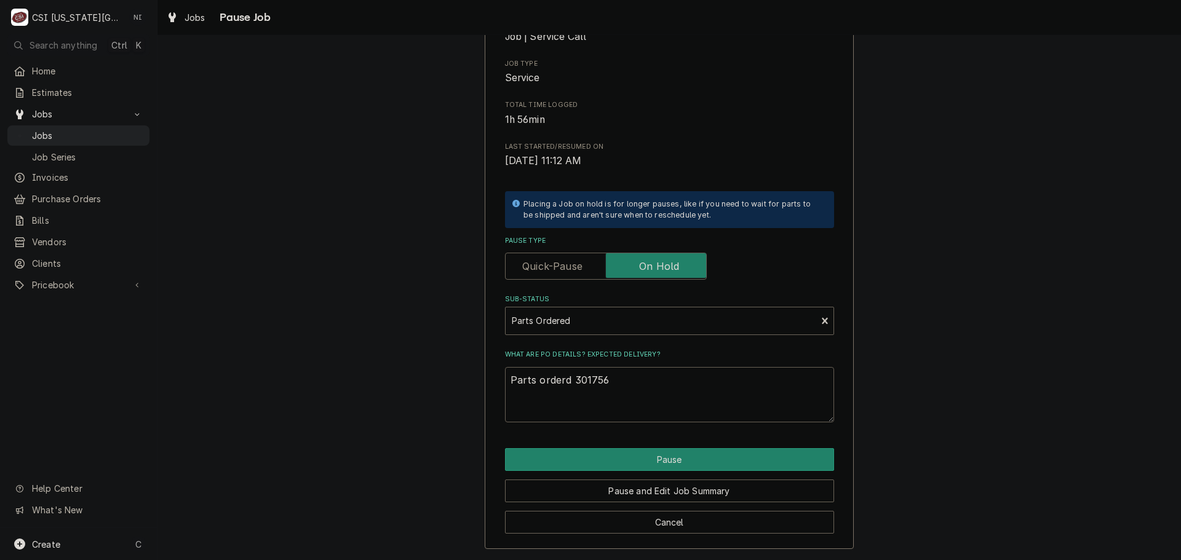
type textarea "Parts orderd301756"
type textarea "x"
type textarea "Parts order301756"
type textarea "x"
type textarea "Parts ordere301756"
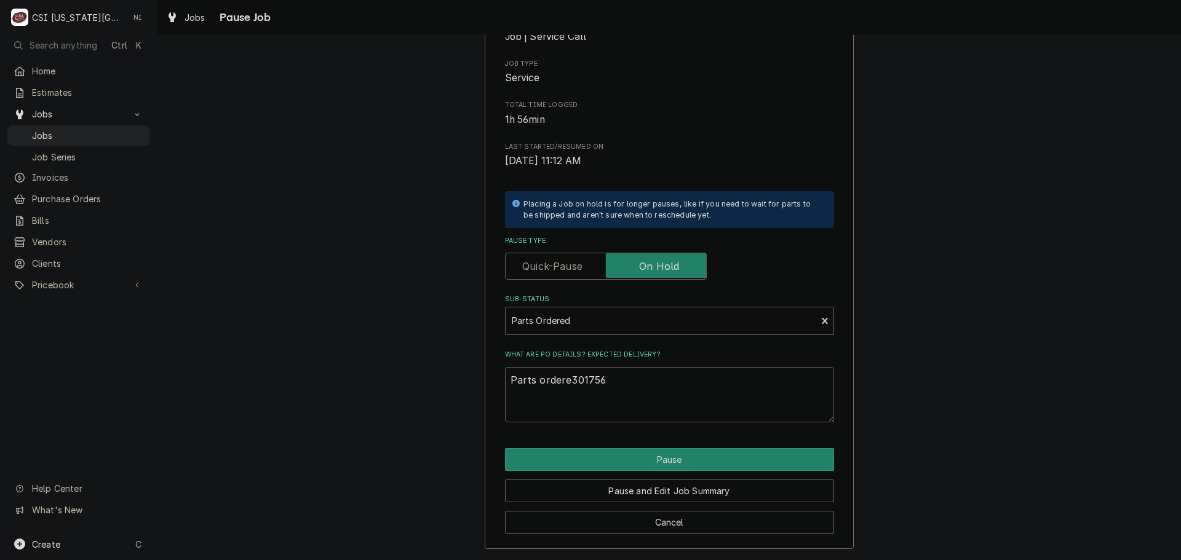
type textarea "x"
type textarea "Parts ordered301756"
type textarea "x"
type textarea "Parts ordered 301756"
type textarea "x"
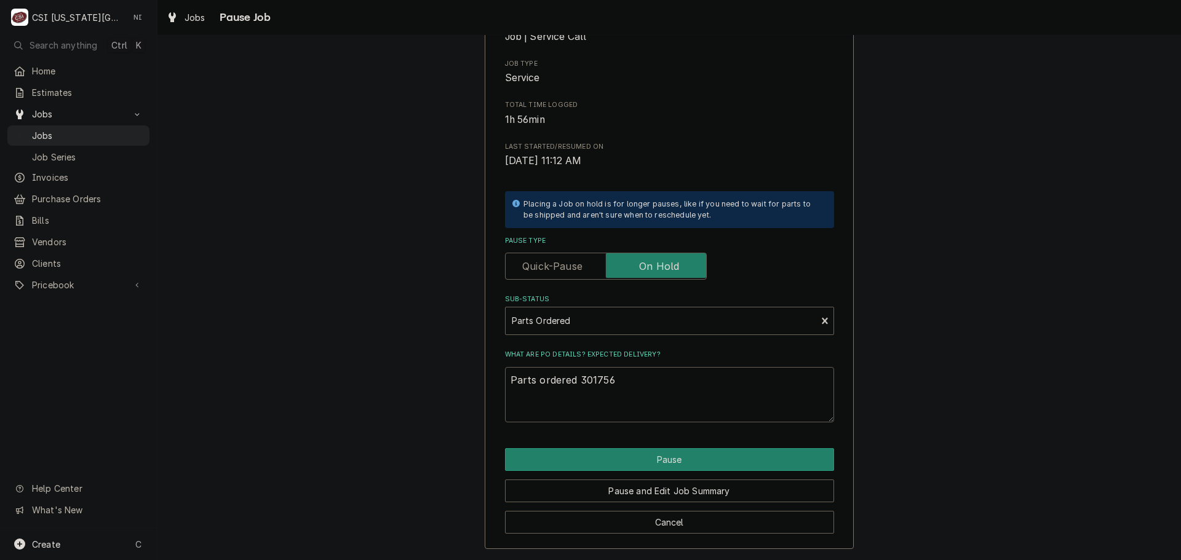
type textarea "Parts ordered o301756"
type textarea "x"
type textarea "Parts ordered on301756"
type textarea "x"
type textarea "Parts ordered onP301756"
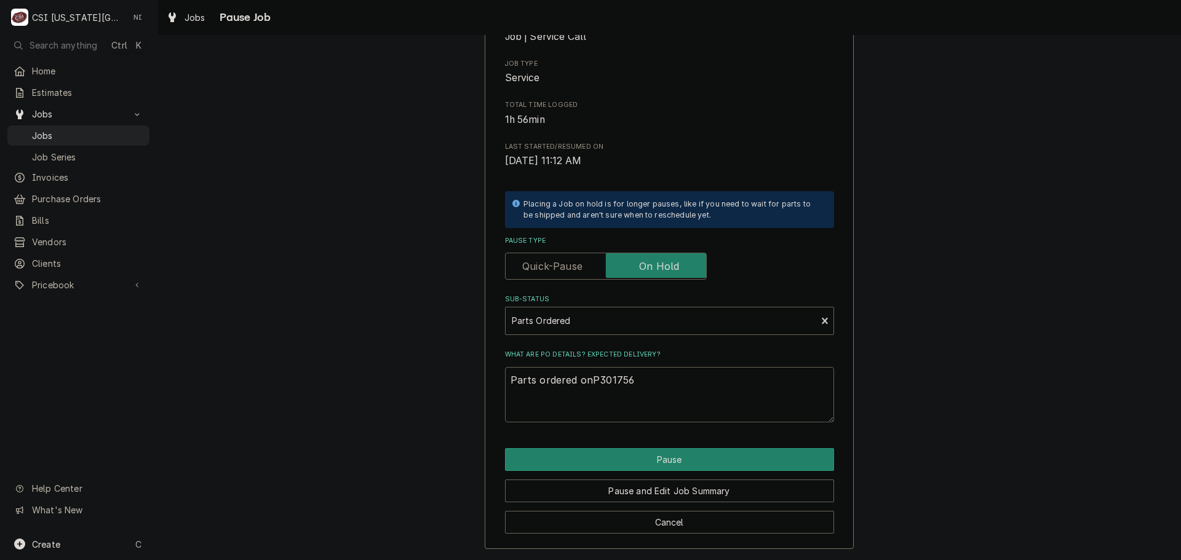
type textarea "x"
type textarea "Parts ordered onPO301756"
type textarea "x"
type textarea "Parts ordered onPO 301756"
type textarea "x"
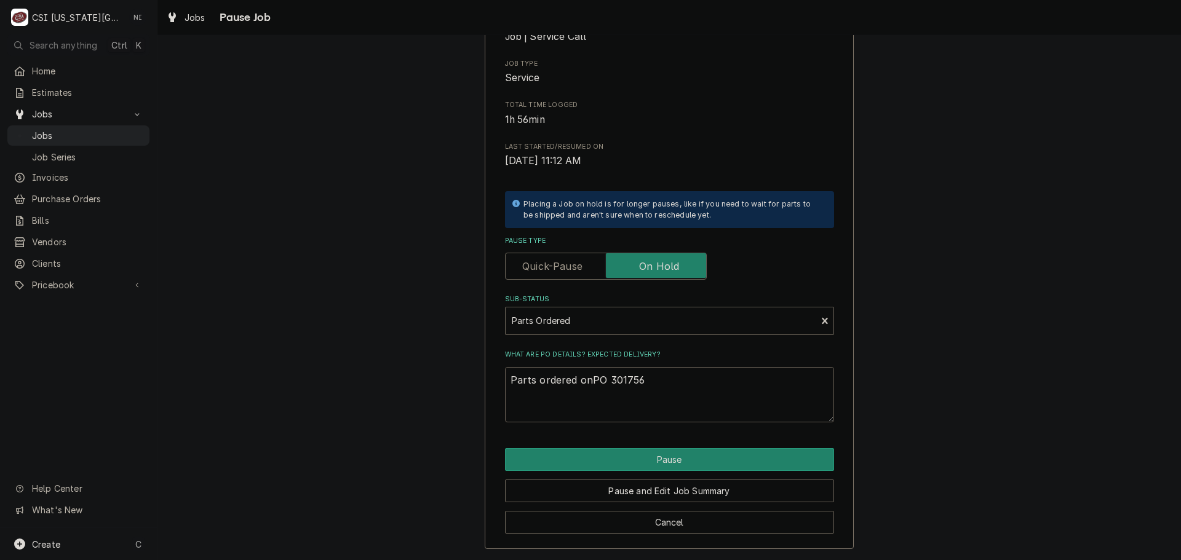
type textarea "Parts ordered onPO301756"
type textarea "x"
type textarea "Parts ordered onP301756"
type textarea "x"
type textarea "Parts ordered on301756"
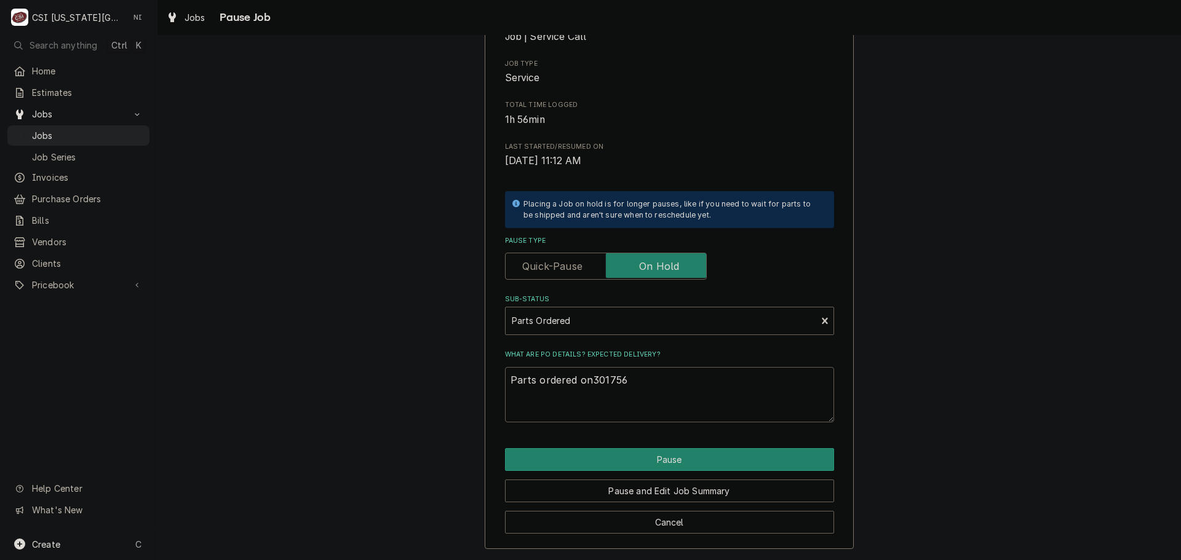
type textarea "x"
type textarea "Parts ordered on 301756"
type textarea "x"
type textarea "Parts ordered on P301756"
type textarea "x"
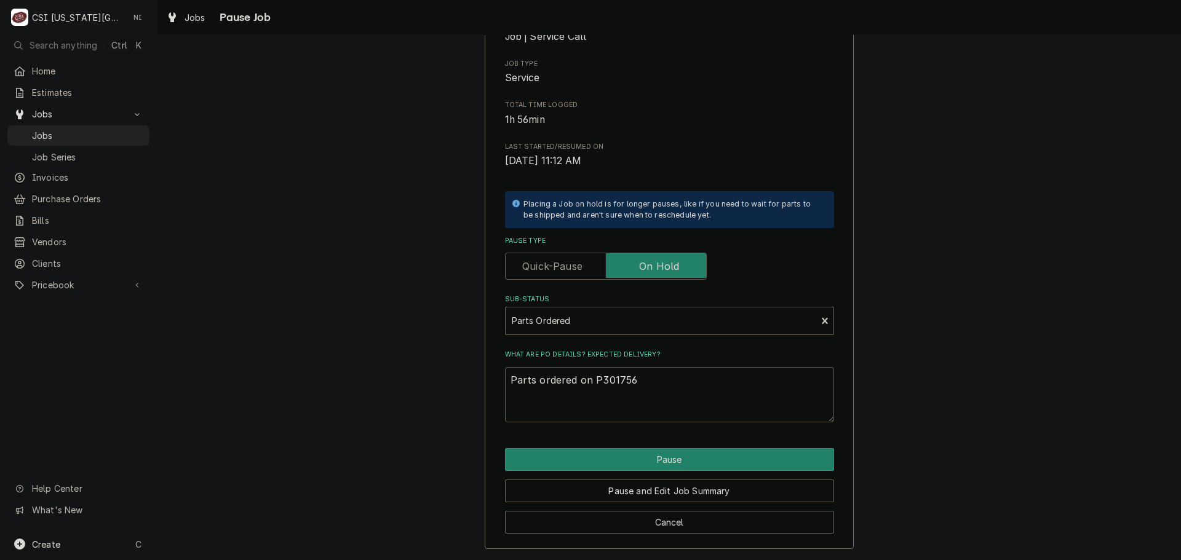
type textarea "Parts ordered on PO301756"
type textarea "x"
type textarea "Parts ordered on PO 301756"
click at [716, 465] on button "Pause" at bounding box center [669, 459] width 329 height 23
type textarea "x"
